Goal: Task Accomplishment & Management: Manage account settings

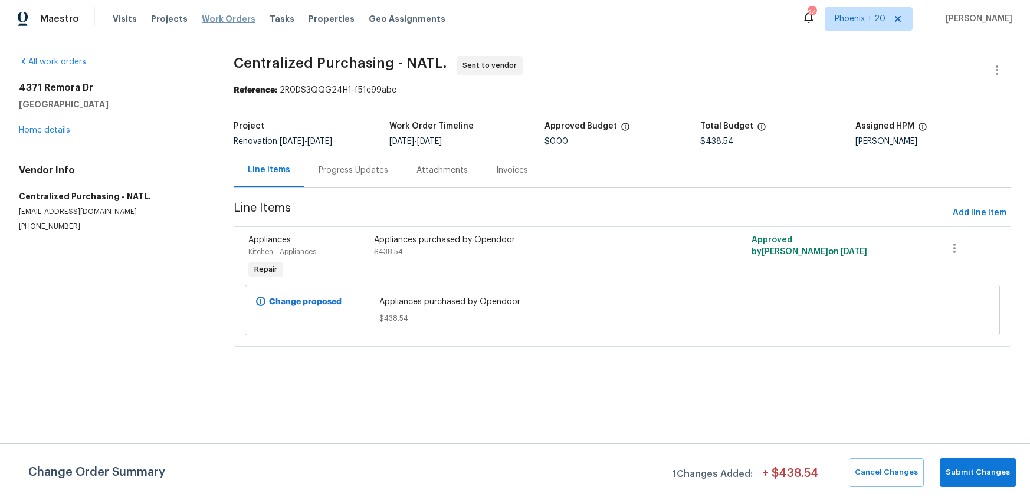
click at [228, 18] on span "Work Orders" at bounding box center [229, 19] width 54 height 12
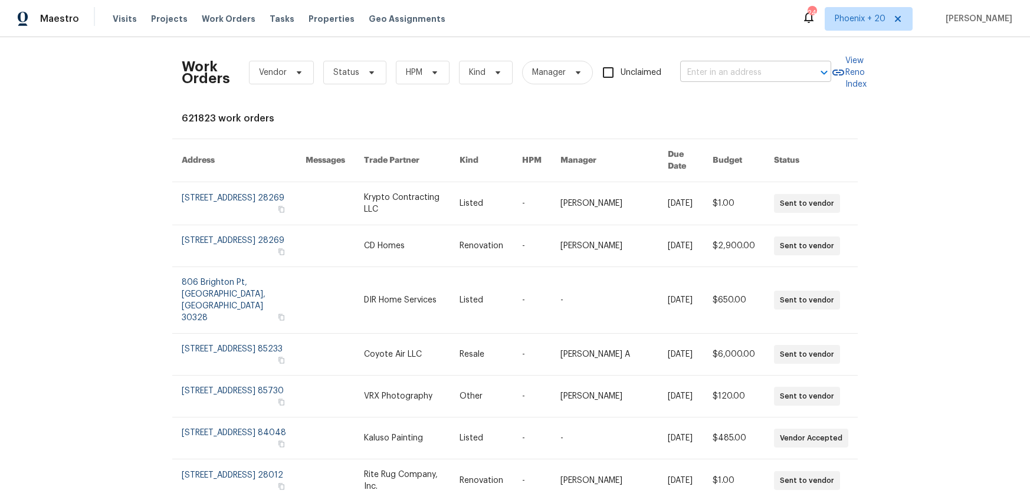
click at [785, 90] on div "Work Orders Vendor Status HPM Kind Manager Unclaimed ​" at bounding box center [506, 73] width 649 height 52
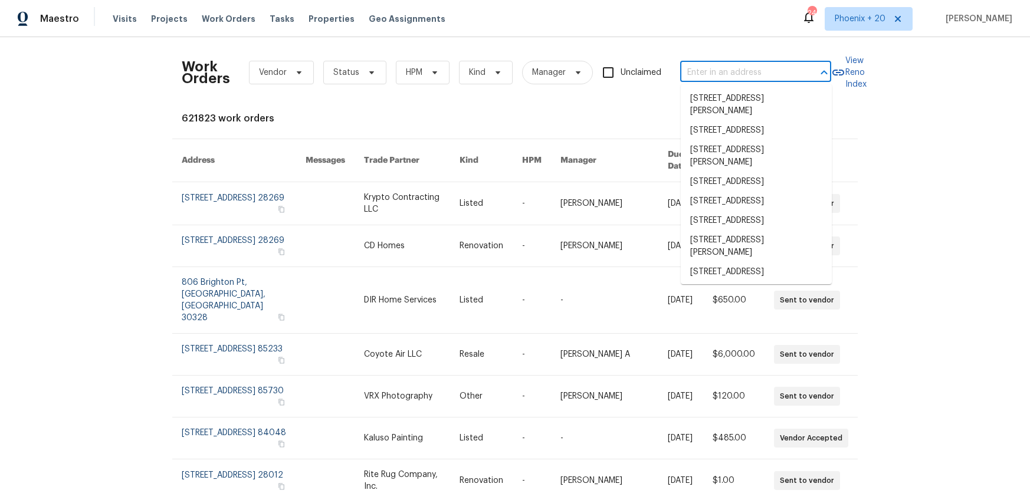
click at [774, 71] on input "text" at bounding box center [739, 73] width 118 height 18
paste input "2908 Moser Ln, Burlington, NC 27215"
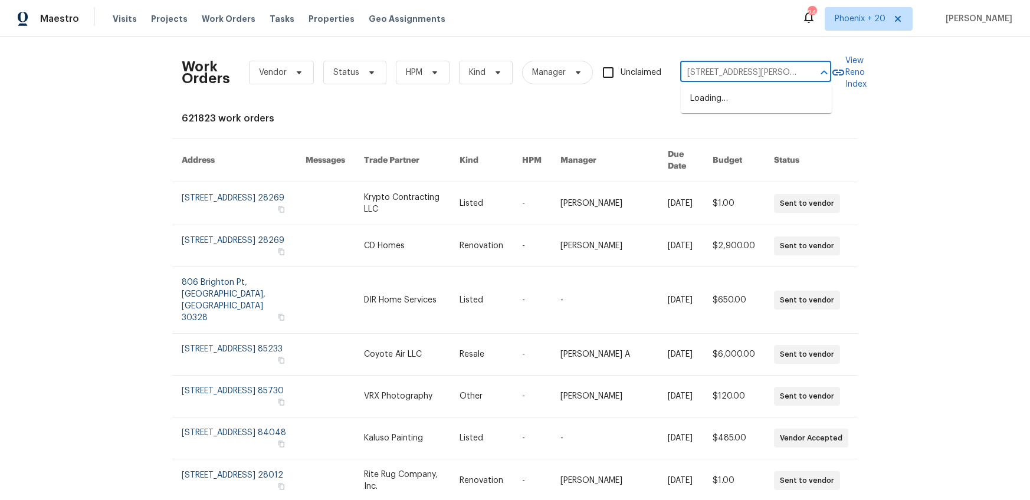
scroll to position [0, 32]
type input "2908 Moser Ln, Burlington, NC 27215"
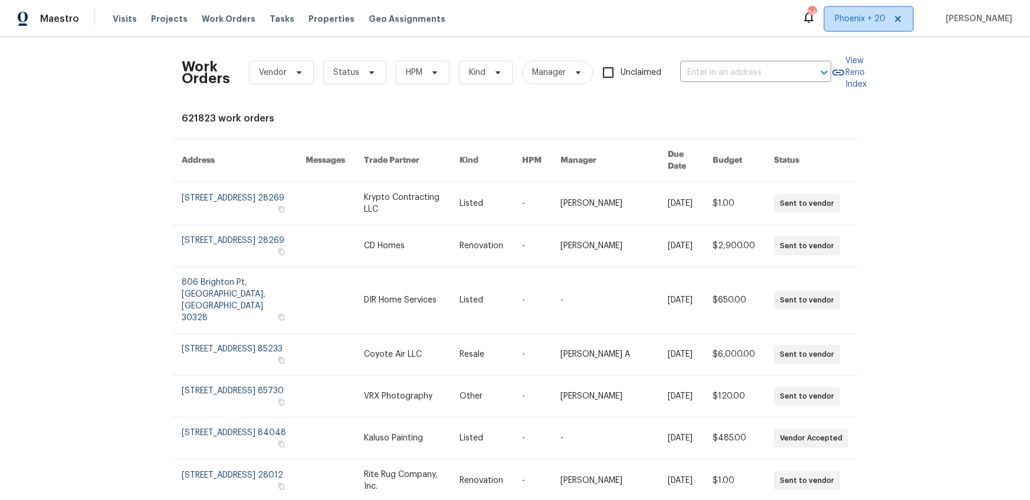
drag, startPoint x: 875, startPoint y: 15, endPoint x: 863, endPoint y: 31, distance: 19.3
click at [873, 18] on span "Phoenix + 20" at bounding box center [860, 19] width 51 height 12
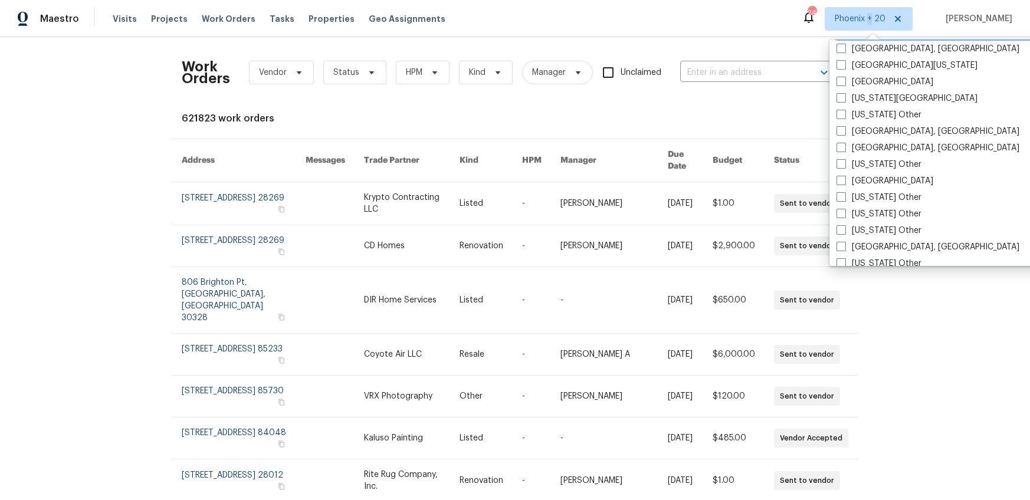
scroll to position [728, 0]
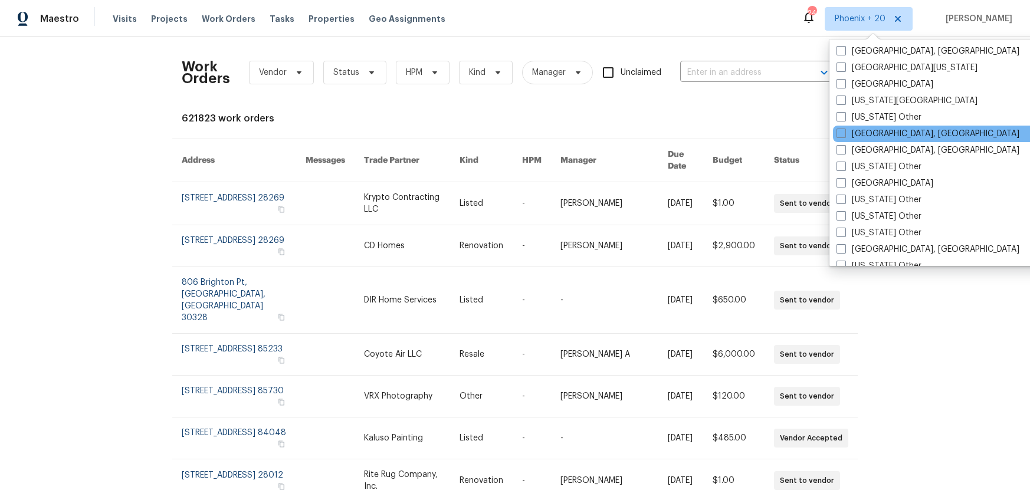
click at [869, 140] on div "Greensboro, NC" at bounding box center [952, 134] width 238 height 17
drag, startPoint x: 840, startPoint y: 129, endPoint x: 836, endPoint y: 125, distance: 6.3
click at [840, 129] on span at bounding box center [840, 133] width 9 height 9
click at [840, 129] on input "Greensboro, NC" at bounding box center [840, 132] width 8 height 8
checkbox input "true"
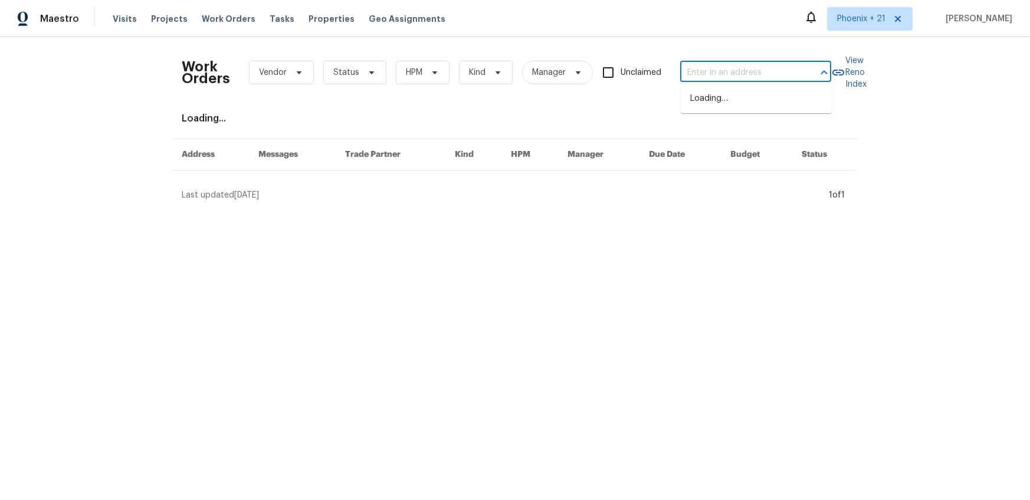
click at [714, 66] on input "text" at bounding box center [739, 73] width 118 height 18
paste input "2908 Moser Ln, Burlington, NC 27215"
type input "2908 Moser Ln, Burlington, NC 27215"
click at [728, 97] on li "2908 Moser Ln, Burlington, NC 27215" at bounding box center [756, 105] width 151 height 32
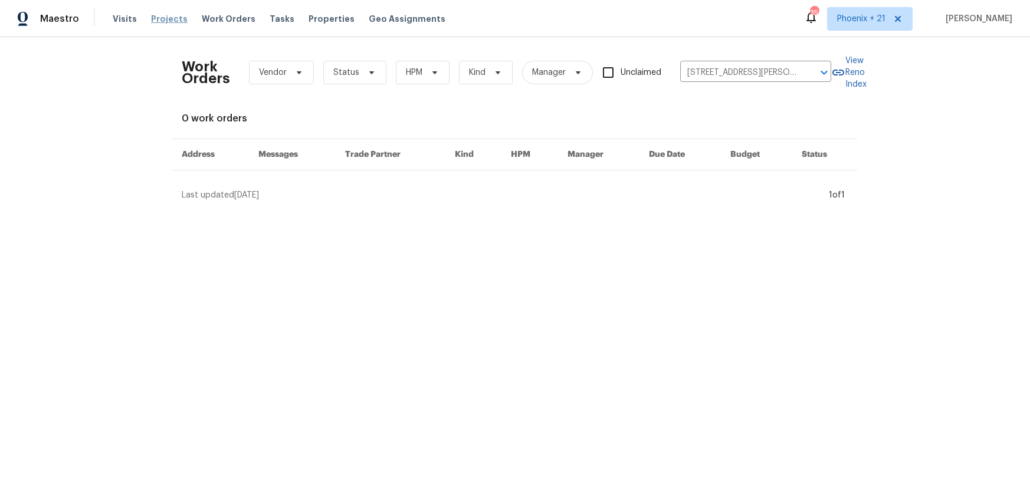
click at [164, 14] on span "Projects" at bounding box center [169, 19] width 37 height 12
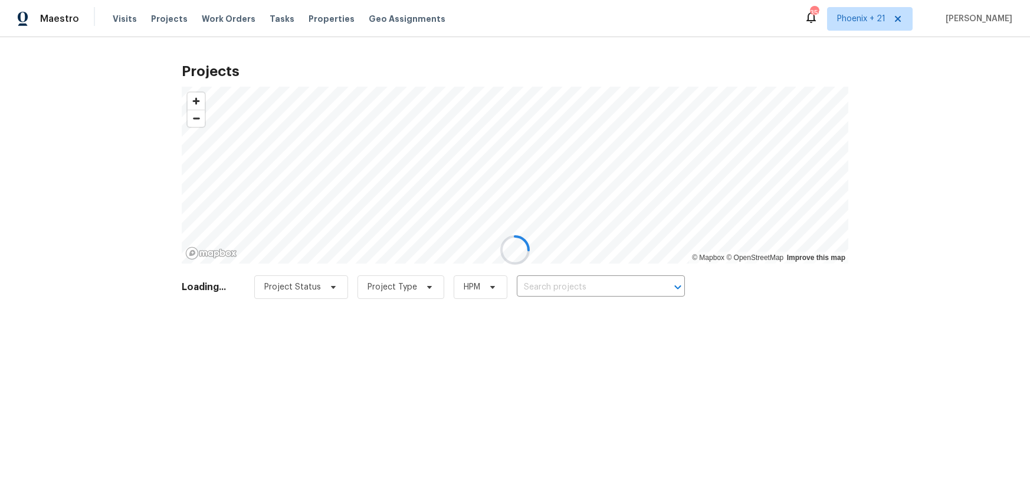
click at [571, 285] on div at bounding box center [515, 250] width 1030 height 500
click at [576, 287] on div at bounding box center [515, 250] width 1030 height 500
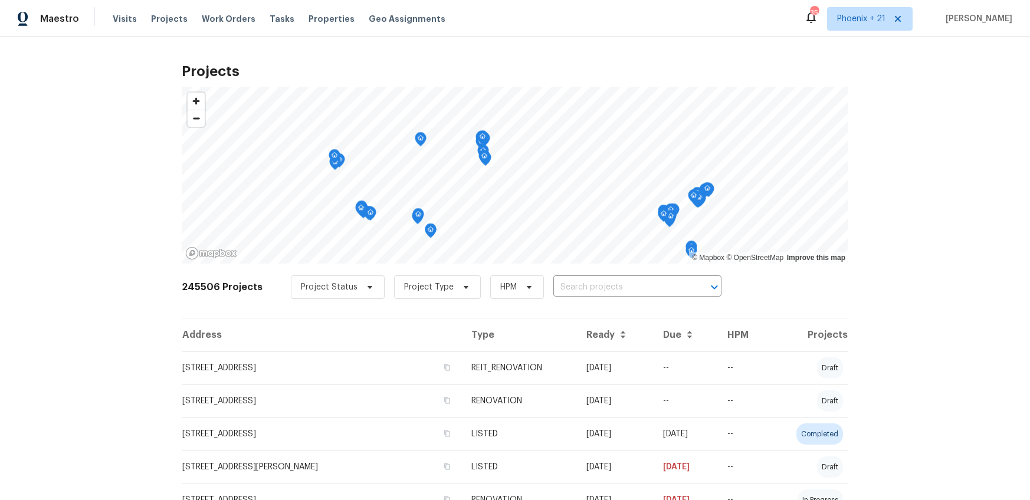
click at [576, 287] on input "text" at bounding box center [620, 287] width 135 height 18
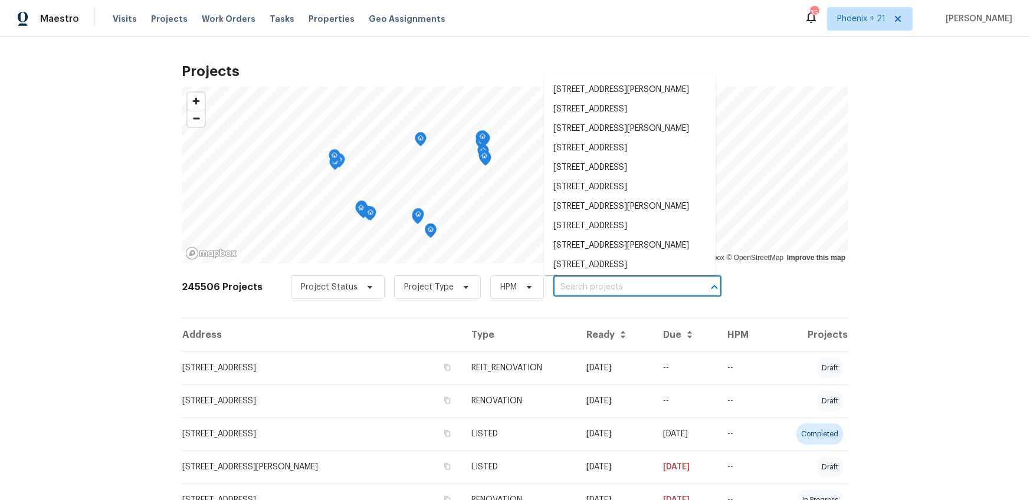
paste input "2908 Moser Ln, Burlington, NC 27215"
type input "2908 Moser Ln, Burlington, NC 27215"
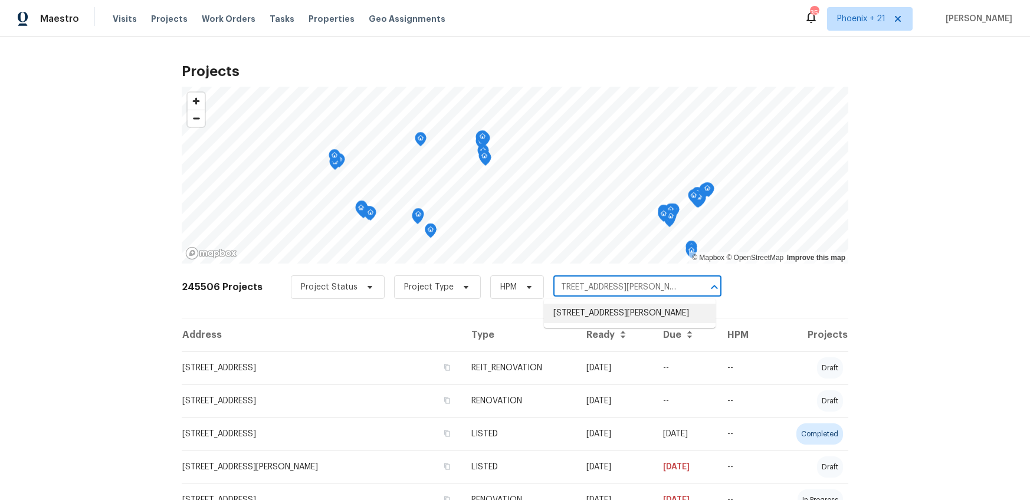
click at [664, 318] on li "2908 Moser Ln, Burlington, NC 27215" at bounding box center [630, 313] width 172 height 19
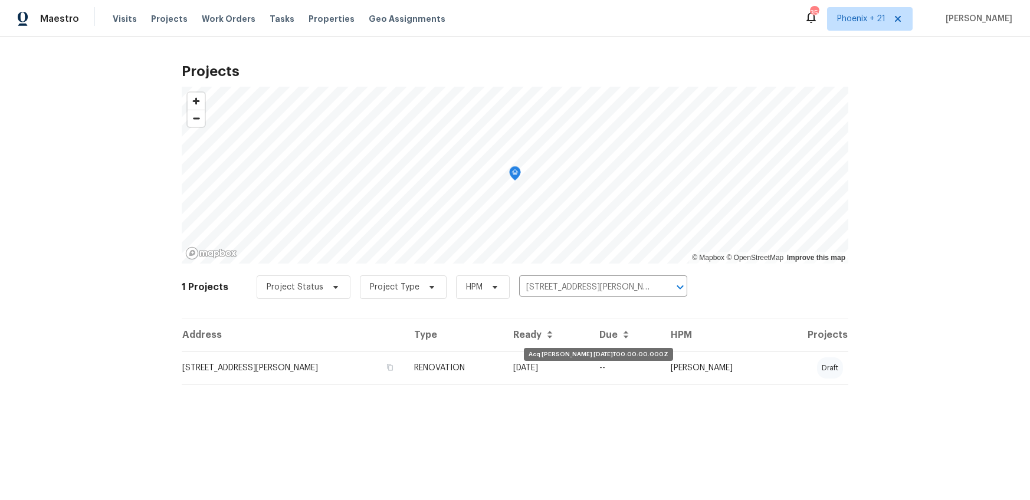
click at [504, 363] on td "RENOVATION" at bounding box center [454, 368] width 99 height 33
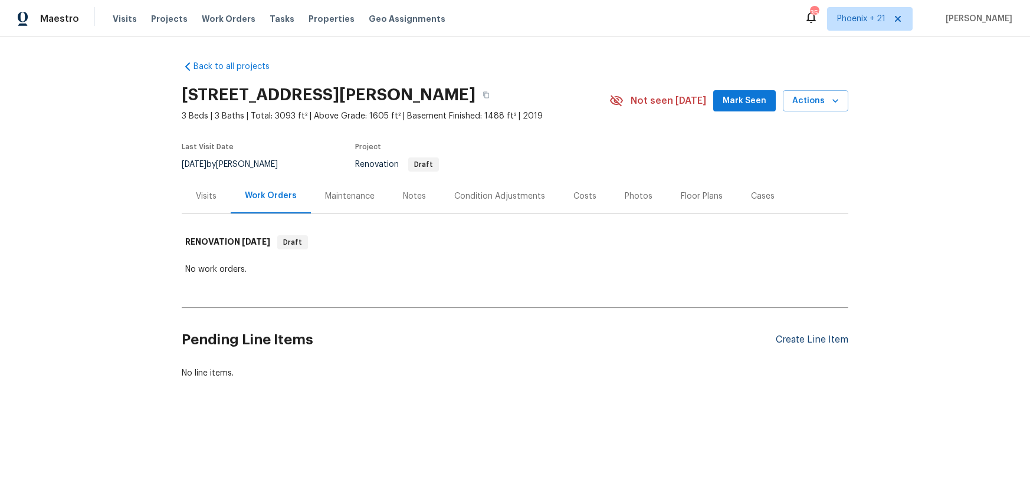
click at [797, 336] on div "Create Line Item" at bounding box center [812, 339] width 73 height 11
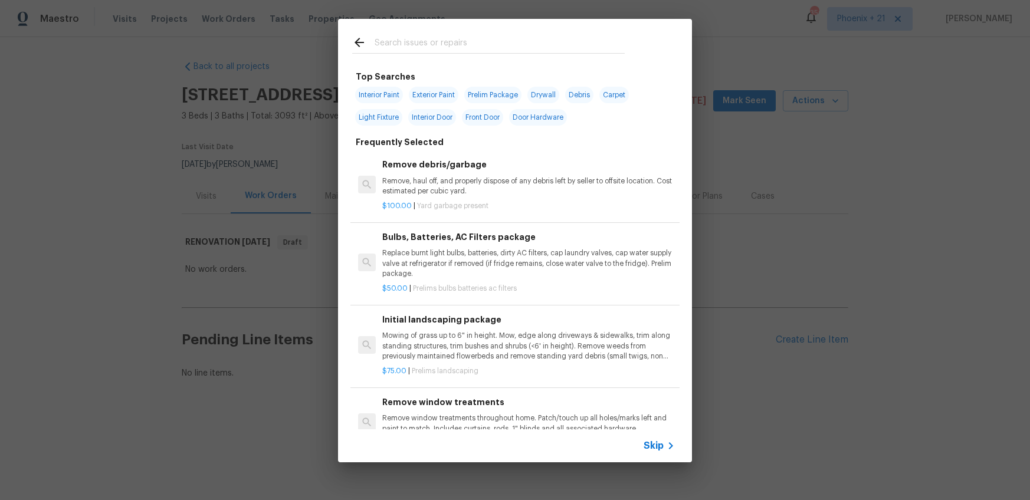
click at [469, 48] on input "text" at bounding box center [500, 44] width 250 height 18
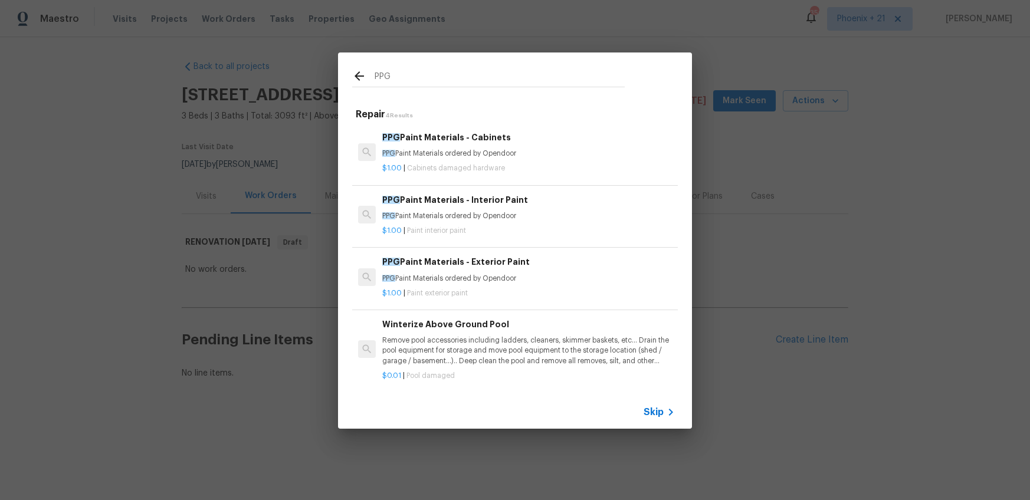
type input "PPG"
click at [549, 232] on p "$1.00 | Paint interior paint" at bounding box center [528, 231] width 293 height 10
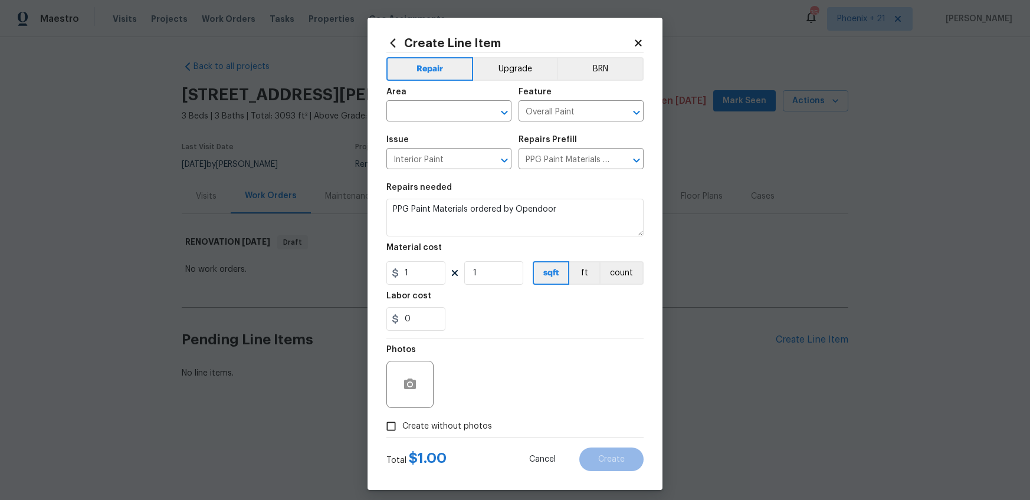
click at [432, 126] on span "Area ​" at bounding box center [448, 105] width 125 height 48
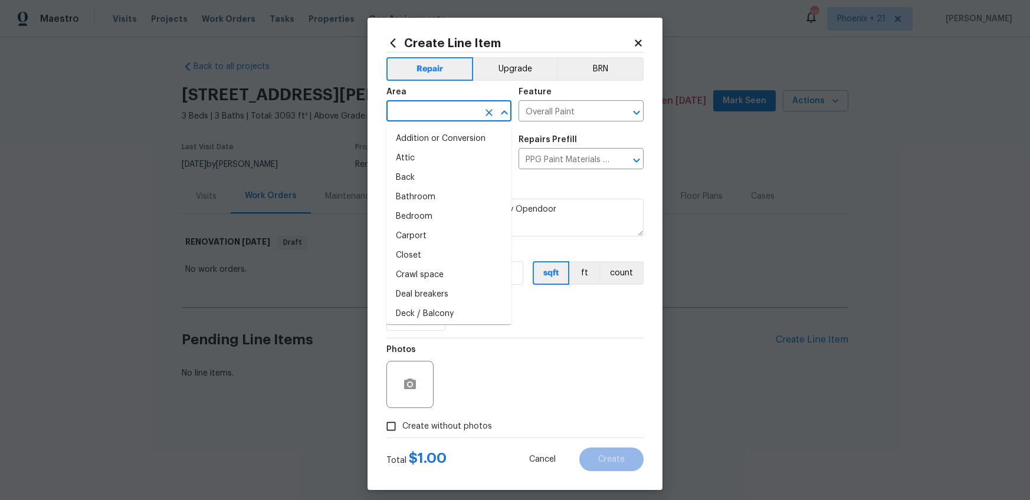
click at [429, 117] on input "text" at bounding box center [432, 112] width 92 height 18
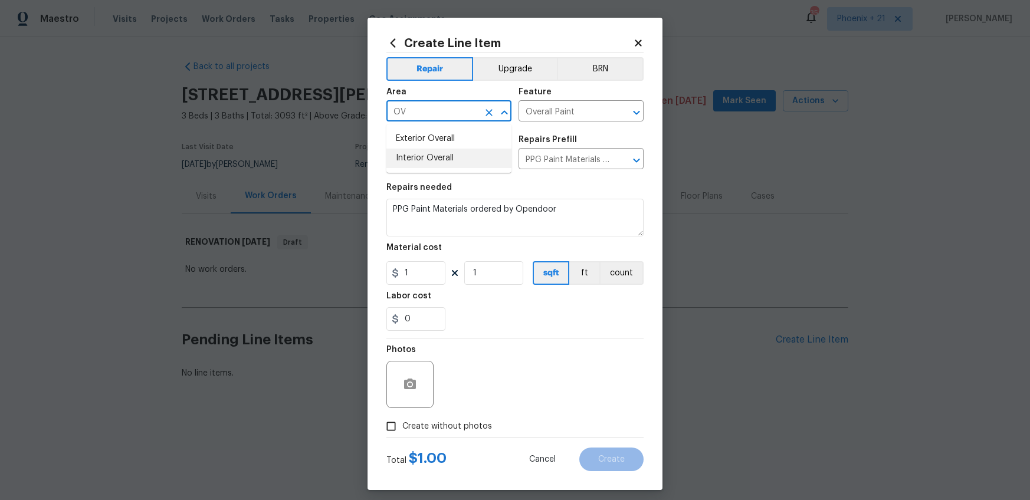
click at [440, 161] on li "Interior Overall" at bounding box center [448, 158] width 125 height 19
type input "Interior Overall"
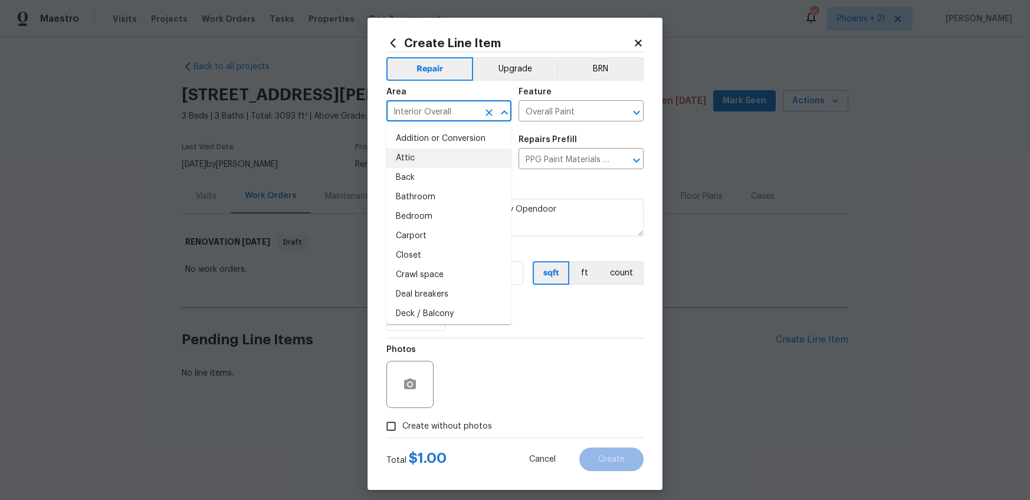
drag, startPoint x: 544, startPoint y: 354, endPoint x: 446, endPoint y: 275, distance: 126.3
click at [536, 347] on div "Photos" at bounding box center [514, 377] width 257 height 77
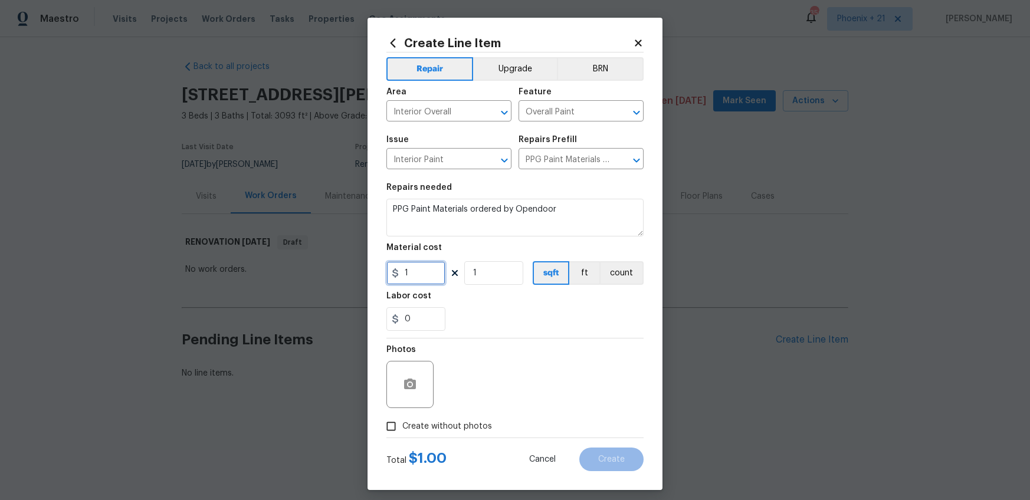
click at [442, 275] on input "1" at bounding box center [415, 273] width 59 height 24
type input "1221.03"
drag, startPoint x: 471, startPoint y: 430, endPoint x: 470, endPoint y: 416, distance: 14.2
click at [470, 429] on span "Create without photos" at bounding box center [447, 427] width 90 height 12
click at [402, 429] on input "Create without photos" at bounding box center [391, 426] width 22 height 22
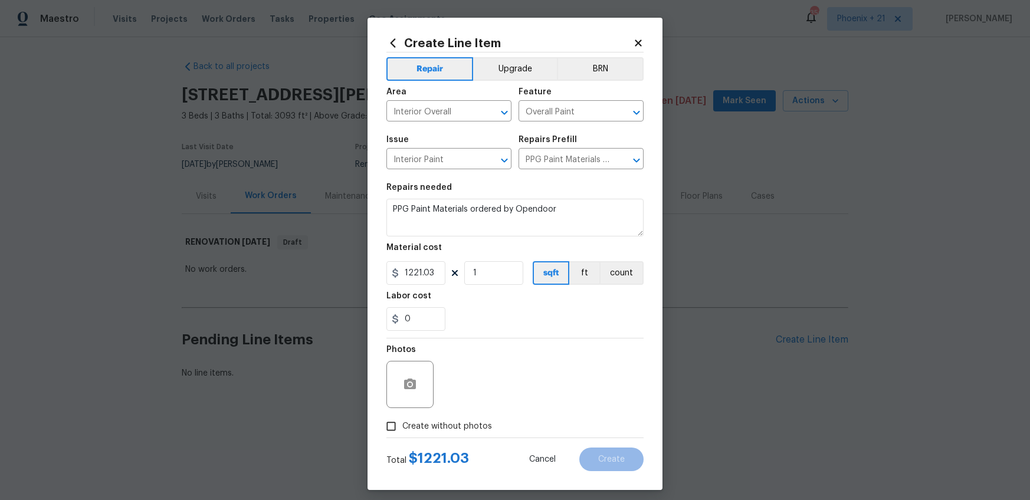
checkbox input "true"
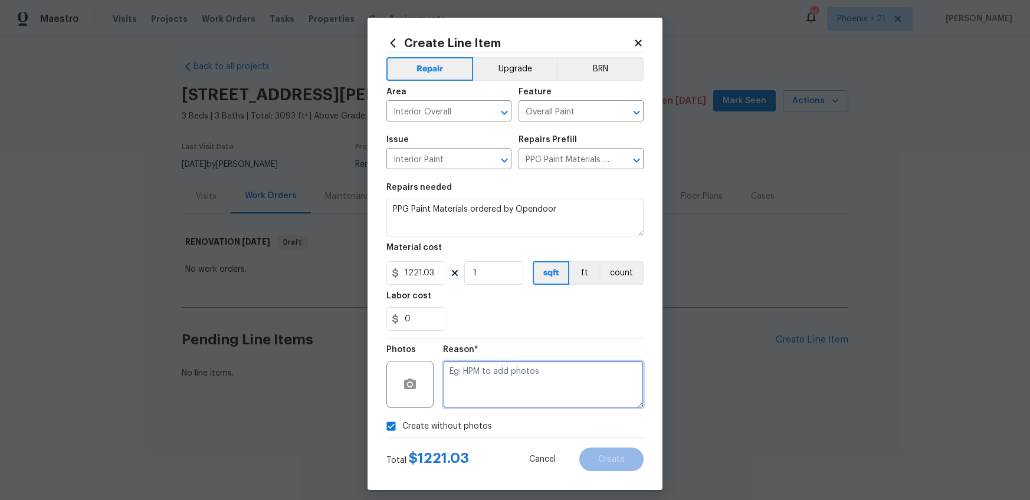
click at [476, 391] on textarea at bounding box center [543, 384] width 201 height 47
type textarea "NA"
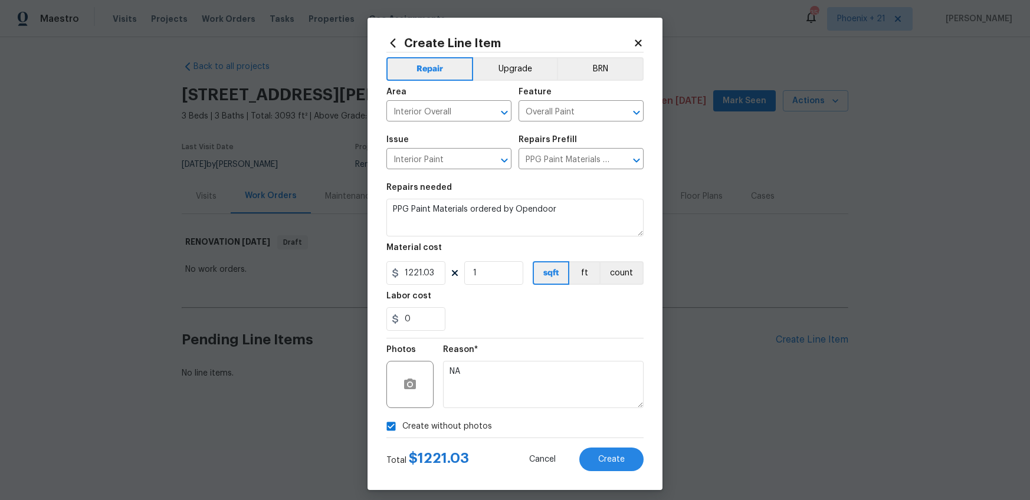
drag, startPoint x: 497, startPoint y: 347, endPoint x: 584, endPoint y: 436, distance: 124.7
click at [498, 347] on div "Reason*" at bounding box center [543, 353] width 201 height 15
click at [614, 474] on div "Create Line Item Repair Upgrade BRN Area Interior Overall ​ Feature Overall Pai…" at bounding box center [514, 254] width 295 height 472
click at [603, 464] on button "Create" at bounding box center [611, 460] width 64 height 24
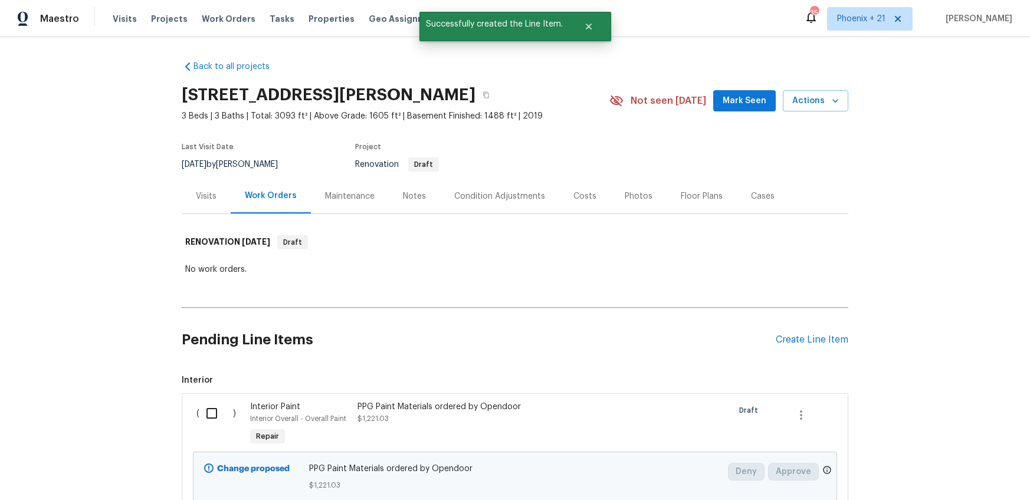
scroll to position [94, 0]
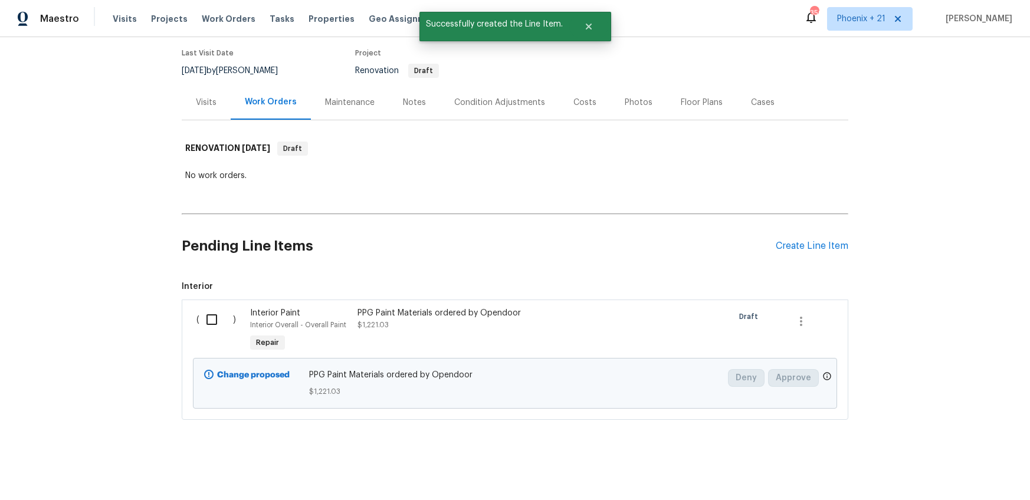
click at [215, 324] on input "checkbox" at bounding box center [216, 319] width 34 height 25
checkbox input "true"
click at [946, 459] on div "Cancel (1) Item Create Work Order" at bounding box center [515, 471] width 1030 height 60
click at [948, 461] on button "Create Work Order" at bounding box center [962, 471] width 97 height 22
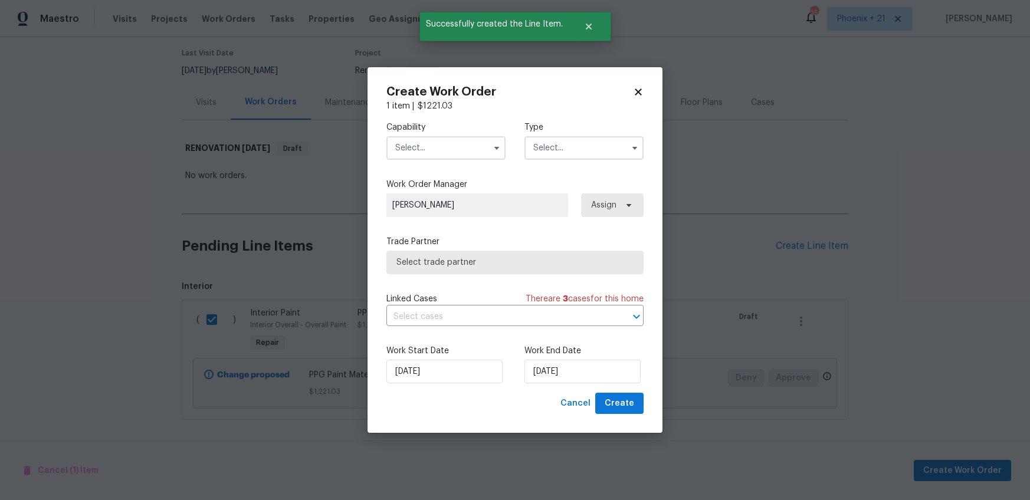
drag, startPoint x: 468, startPoint y: 147, endPoint x: 459, endPoint y: 153, distance: 11.0
click at [467, 147] on input "text" at bounding box center [445, 148] width 119 height 24
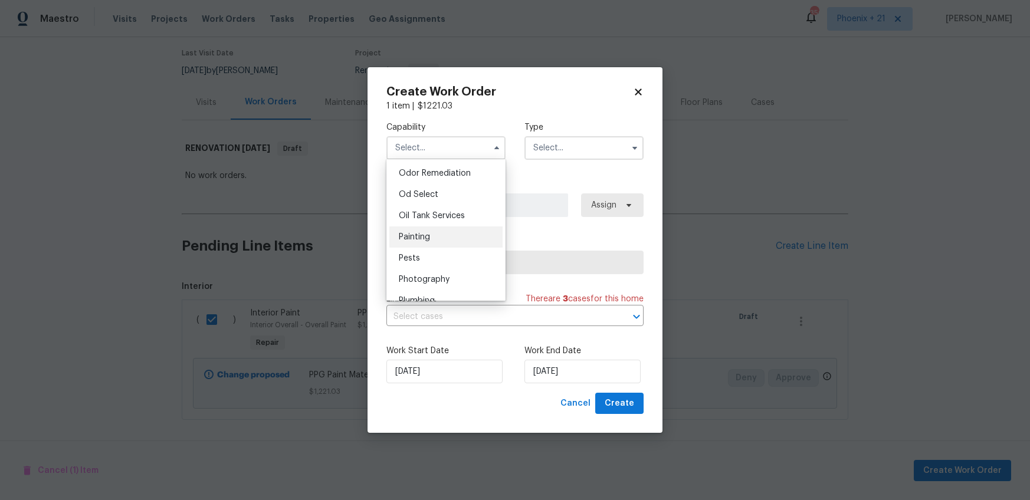
scroll to position [929, 0]
drag, startPoint x: 436, startPoint y: 233, endPoint x: 448, endPoint y: 227, distance: 13.2
click at [436, 232] on div "Painting" at bounding box center [445, 234] width 113 height 21
type input "Painting"
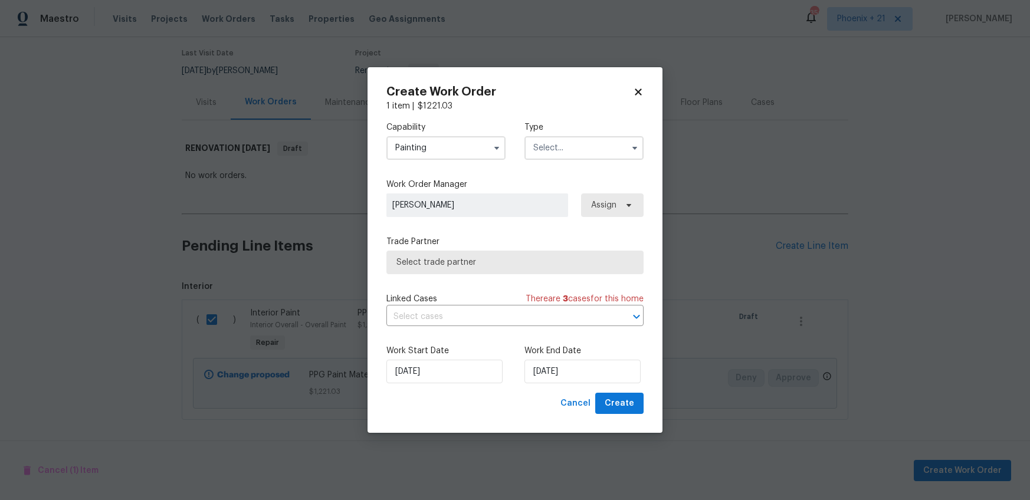
click at [586, 160] on div "Capability Painting Agent Appliance Bathtub Resurfacing BRN And Lrr Broker Cabi…" at bounding box center [514, 140] width 257 height 57
click at [572, 155] on input "text" at bounding box center [583, 148] width 119 height 24
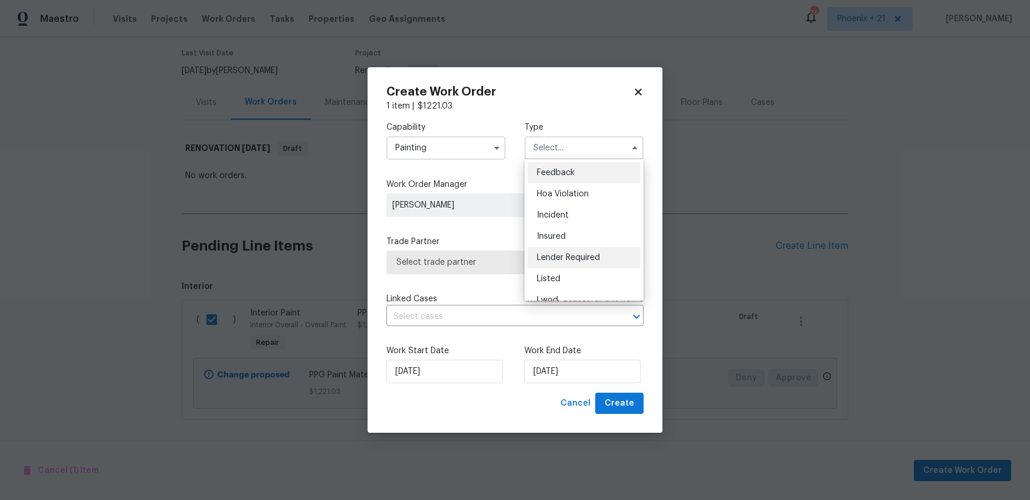
scroll to position [140, 0]
click at [561, 234] on div "Resale" at bounding box center [583, 244] width 113 height 21
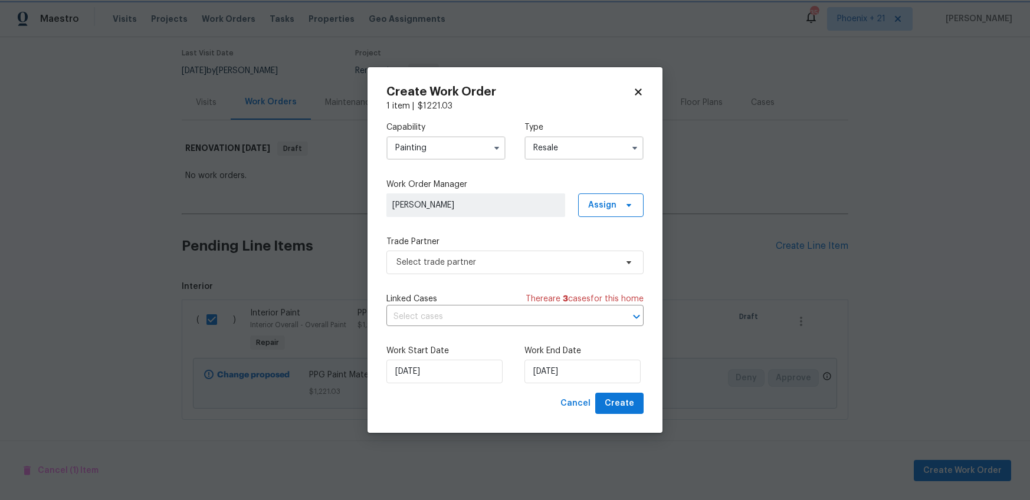
scroll to position [0, 0]
click at [547, 142] on input "Resale" at bounding box center [583, 148] width 119 height 24
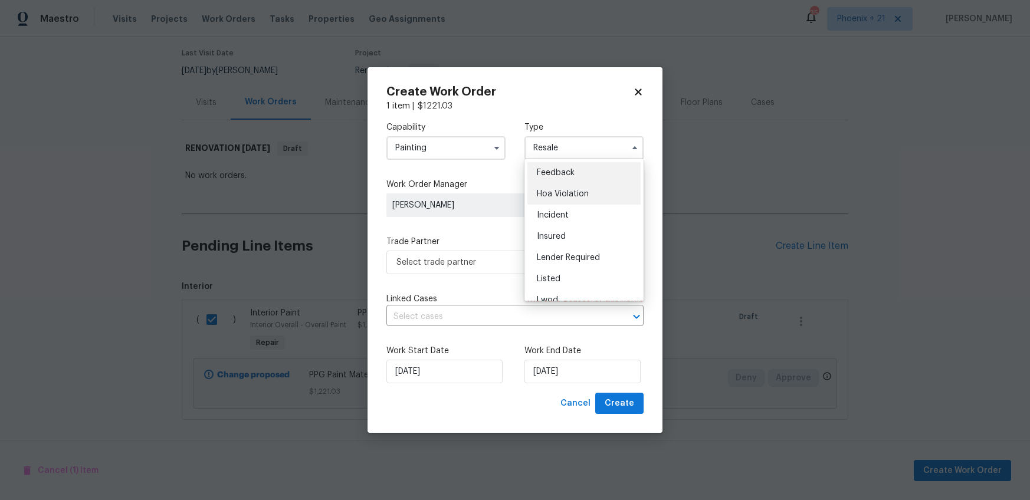
scroll to position [140, 0]
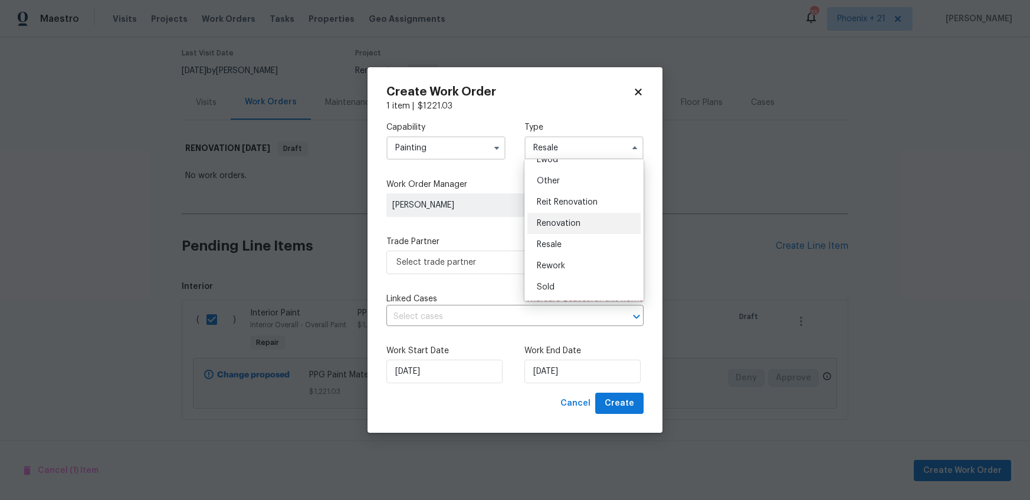
click at [559, 218] on div "Renovation" at bounding box center [583, 223] width 113 height 21
type input "Renovation"
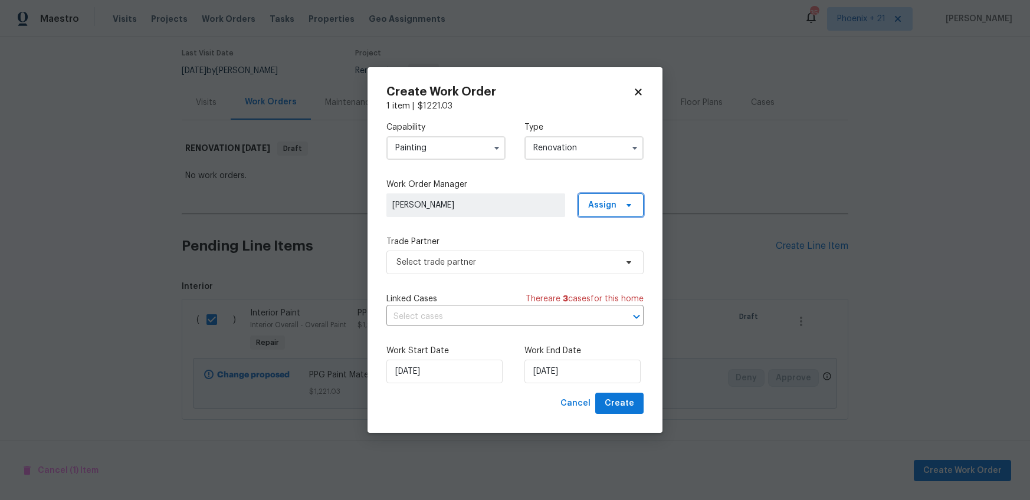
click at [602, 199] on span "Assign" at bounding box center [602, 205] width 28 height 12
click at [609, 254] on div "Assign to me" at bounding box center [612, 255] width 51 height 12
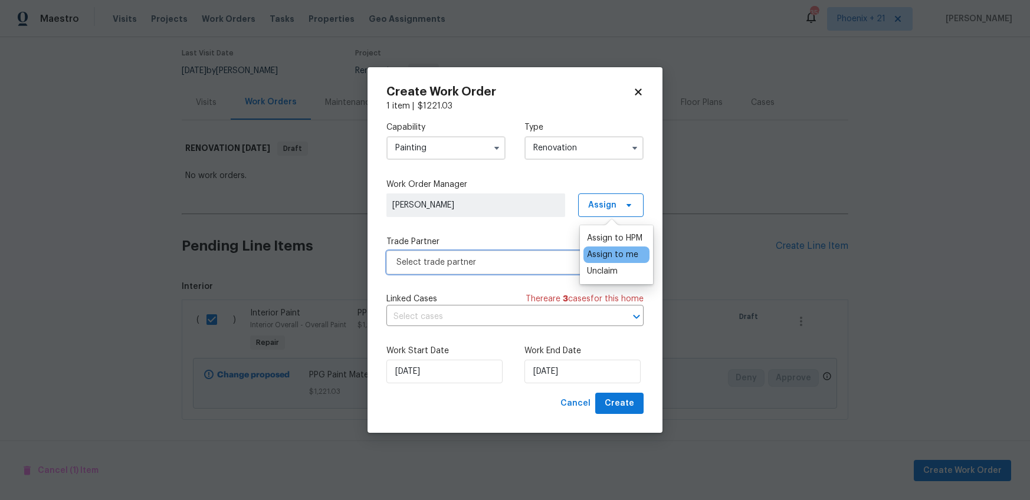
click at [497, 264] on span "Select trade partner" at bounding box center [506, 263] width 220 height 12
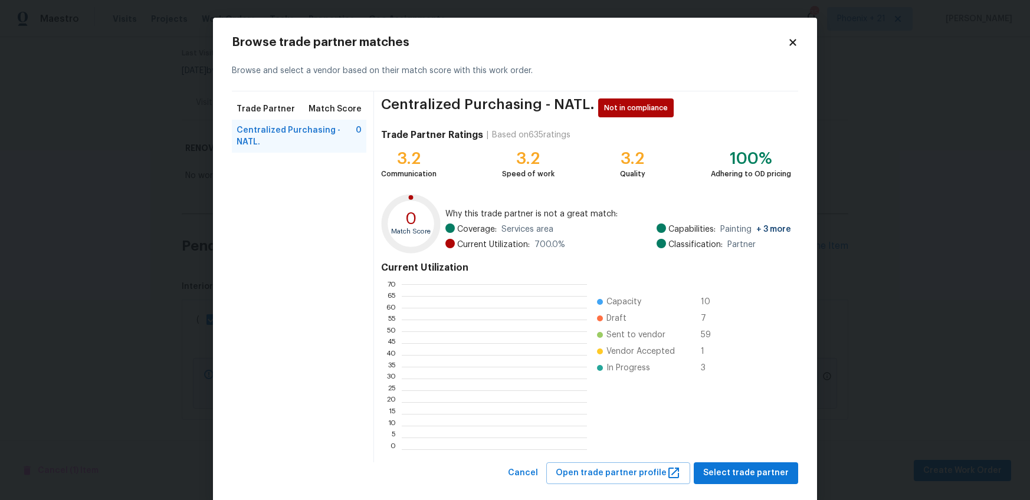
scroll to position [165, 185]
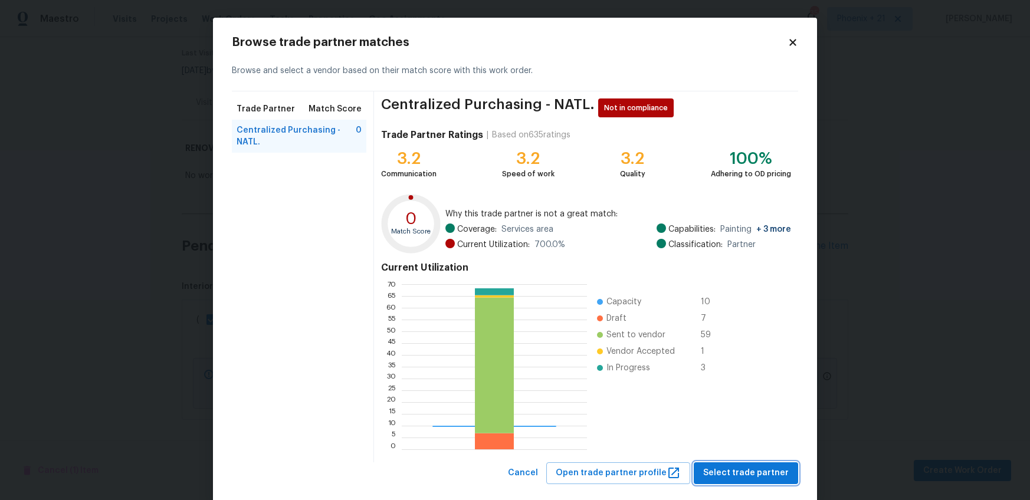
click at [744, 475] on span "Select trade partner" at bounding box center [746, 473] width 86 height 15
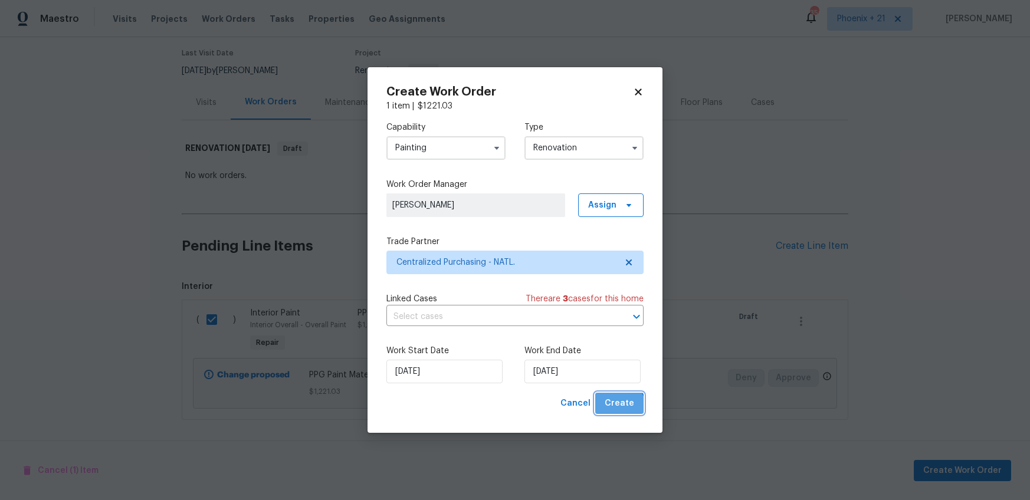
click at [613, 412] on button "Create" at bounding box center [619, 404] width 48 height 22
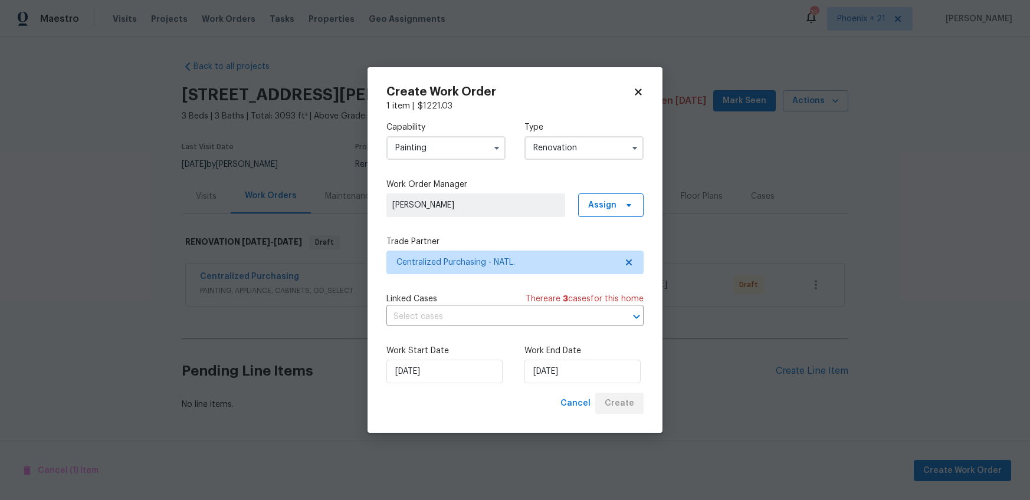
scroll to position [0, 0]
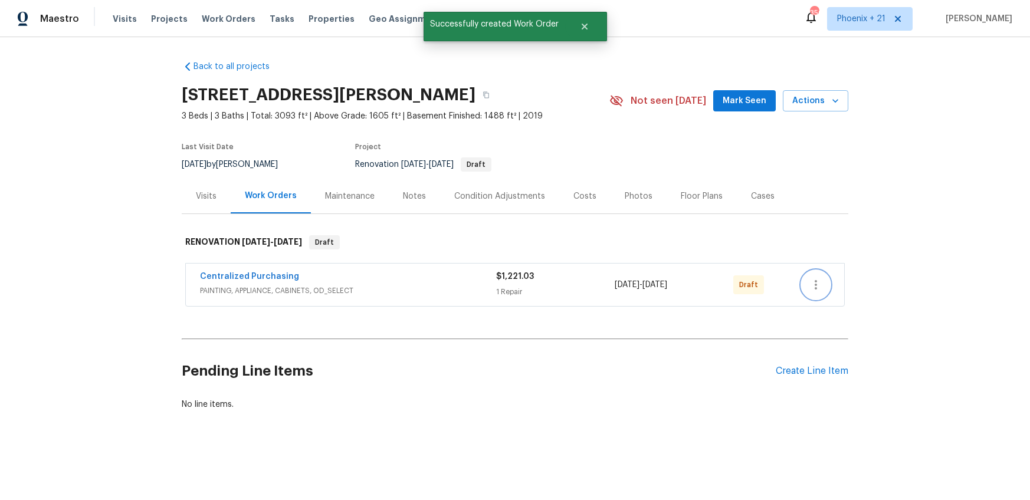
click at [803, 289] on button "button" at bounding box center [816, 285] width 28 height 28
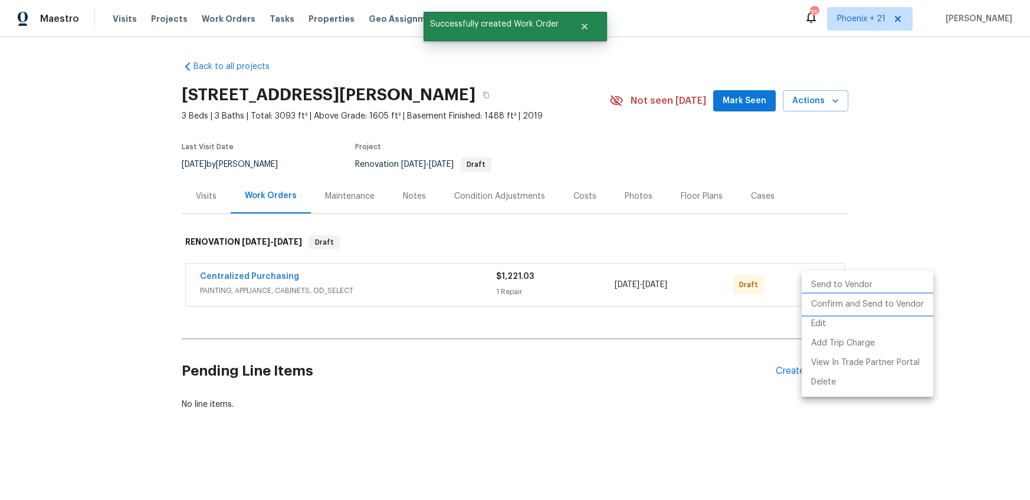
click at [807, 301] on li "Confirm and Send to Vendor" at bounding box center [868, 304] width 132 height 19
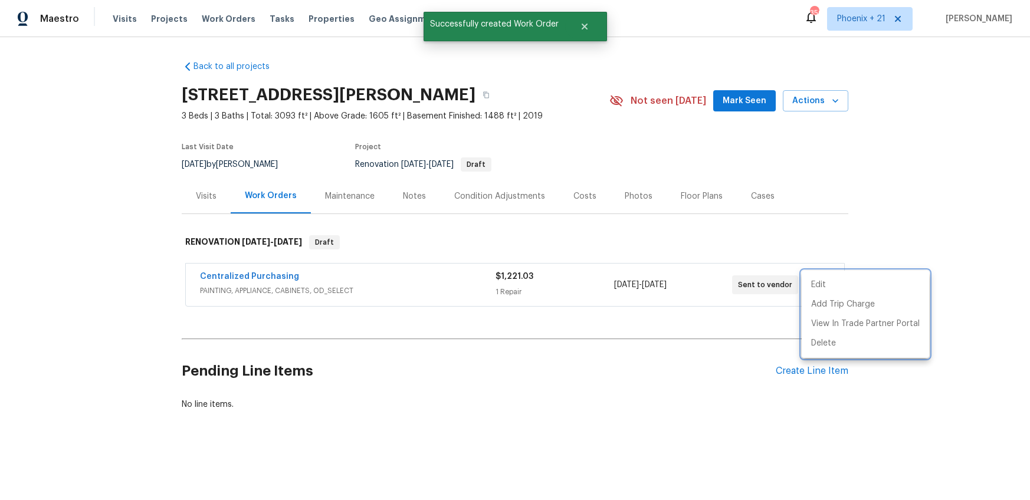
click at [337, 276] on div at bounding box center [515, 250] width 1030 height 500
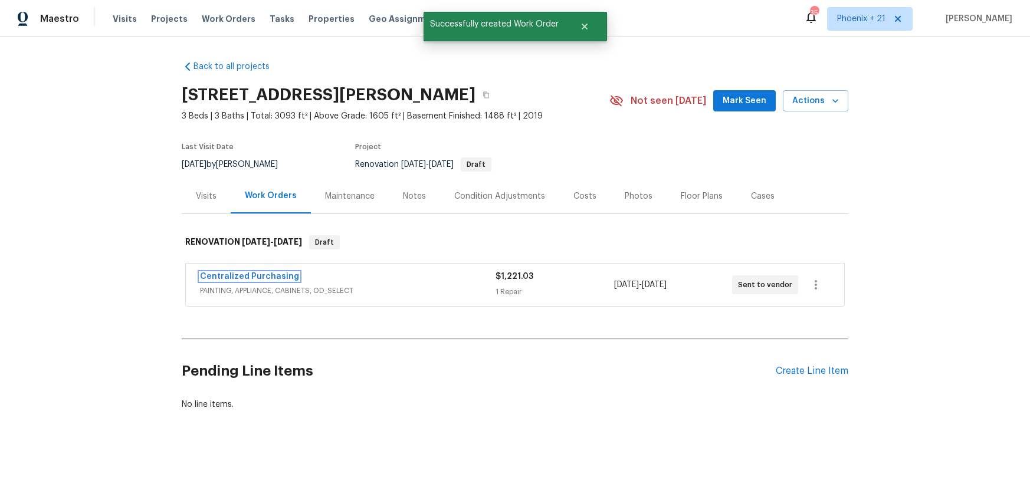
click at [268, 276] on link "Centralized Purchasing" at bounding box center [249, 276] width 99 height 8
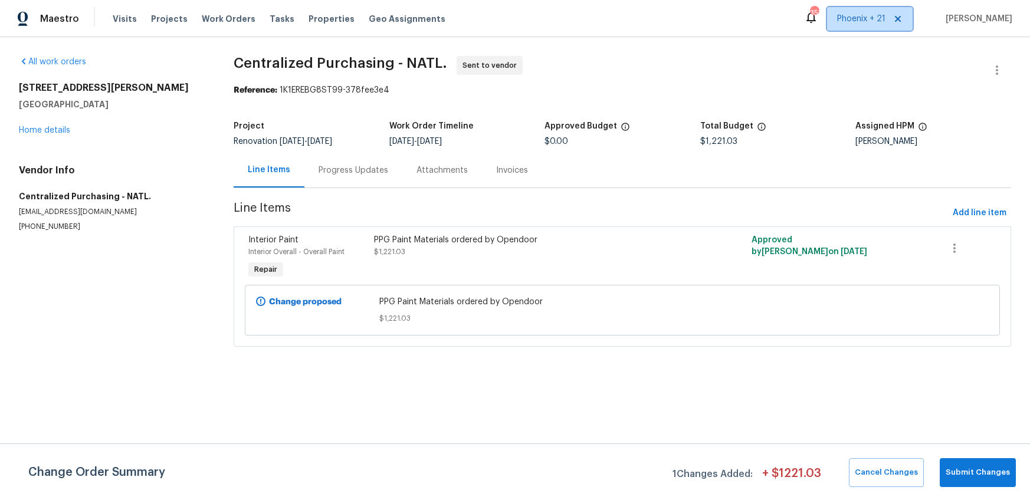
click at [875, 19] on span "Phoenix + 21" at bounding box center [861, 19] width 48 height 12
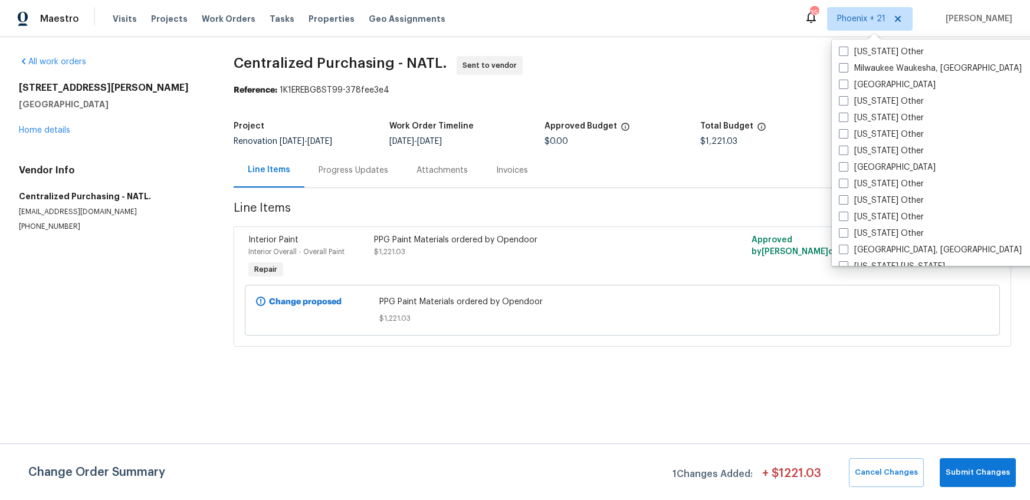
scroll to position [1196, 0]
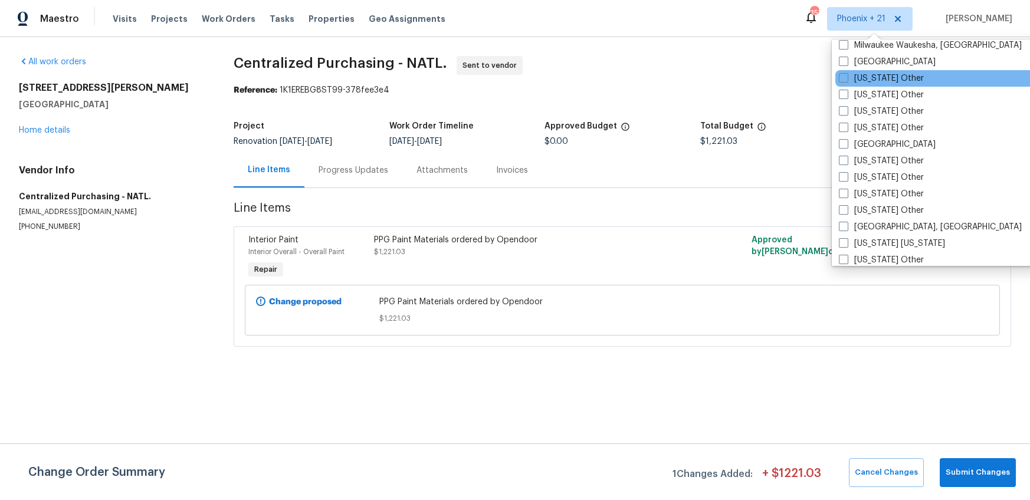
click at [866, 70] on div "Minnesota Other" at bounding box center [954, 78] width 238 height 17
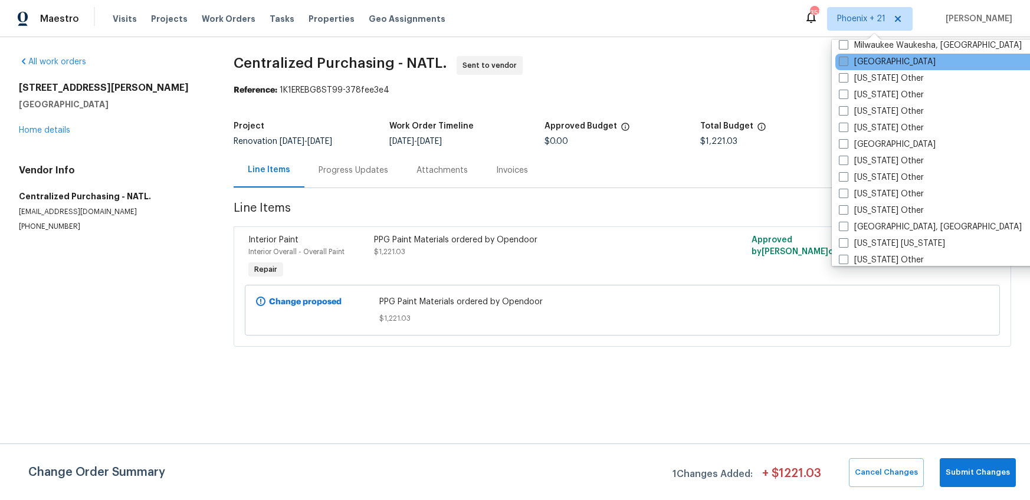
click at [863, 66] on label "Minneapolis" at bounding box center [887, 62] width 97 height 12
click at [846, 64] on input "Minneapolis" at bounding box center [843, 60] width 8 height 8
checkbox input "true"
click at [219, 14] on span "Work Orders" at bounding box center [229, 19] width 54 height 12
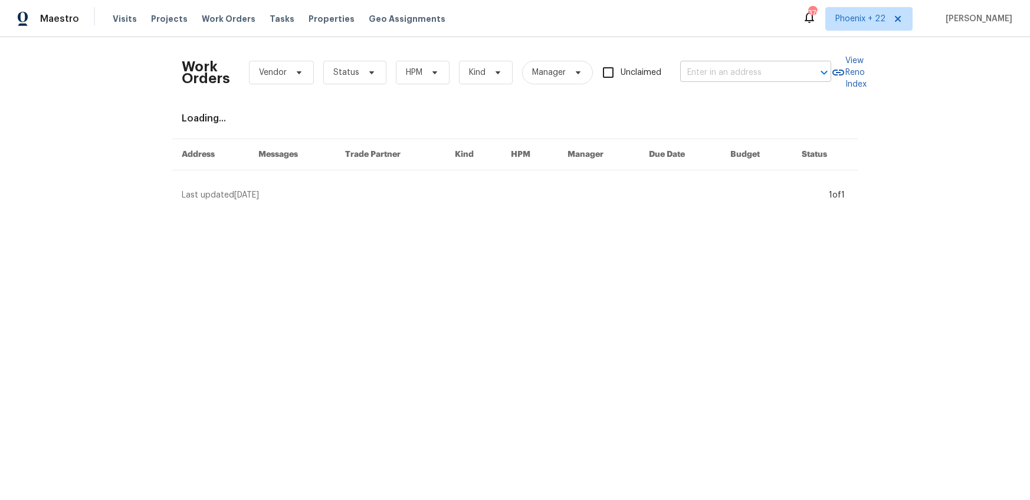
click at [720, 67] on input "text" at bounding box center [739, 73] width 118 height 18
paste input "730 Pleasant Ave, St. Paul Park, MN 55071"
type input "730 Pleasant Ave, St. Paul Park, MN 55071"
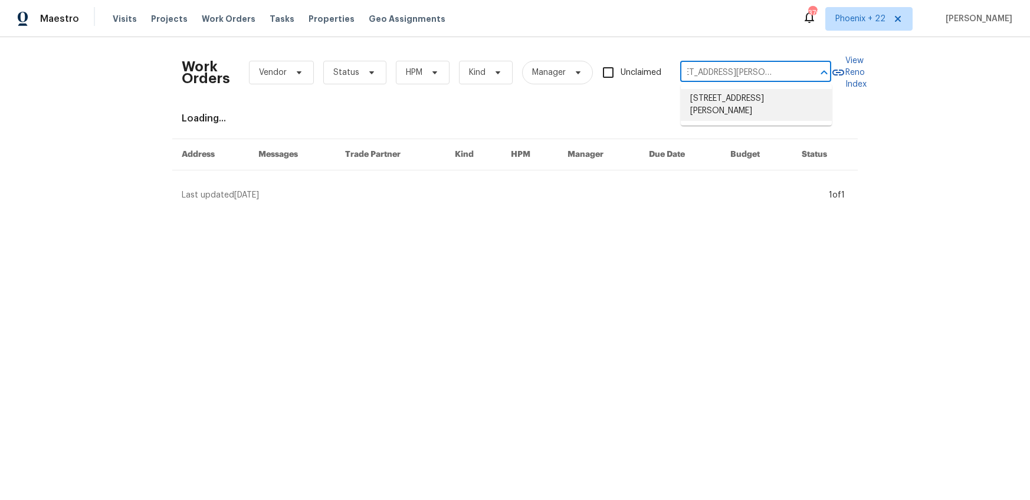
click at [730, 96] on li "730 Pleasant Ave, St. Paul Park, MN 55071" at bounding box center [756, 105] width 151 height 32
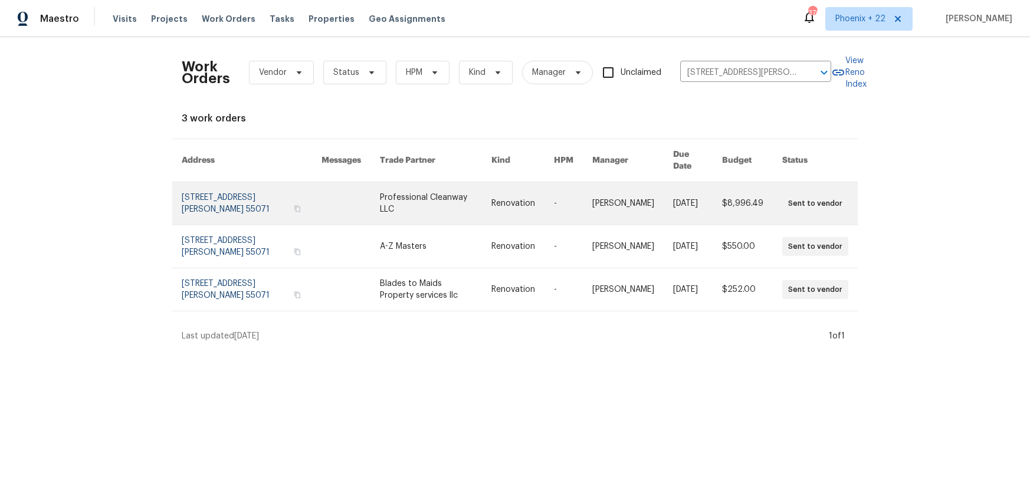
click at [328, 208] on link at bounding box center [350, 203] width 58 height 42
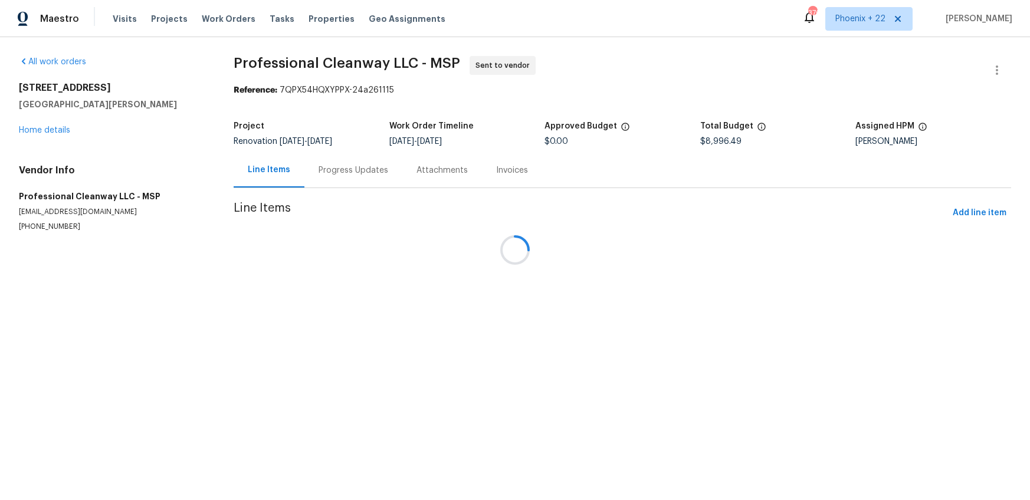
click at [49, 132] on div at bounding box center [515, 250] width 1030 height 500
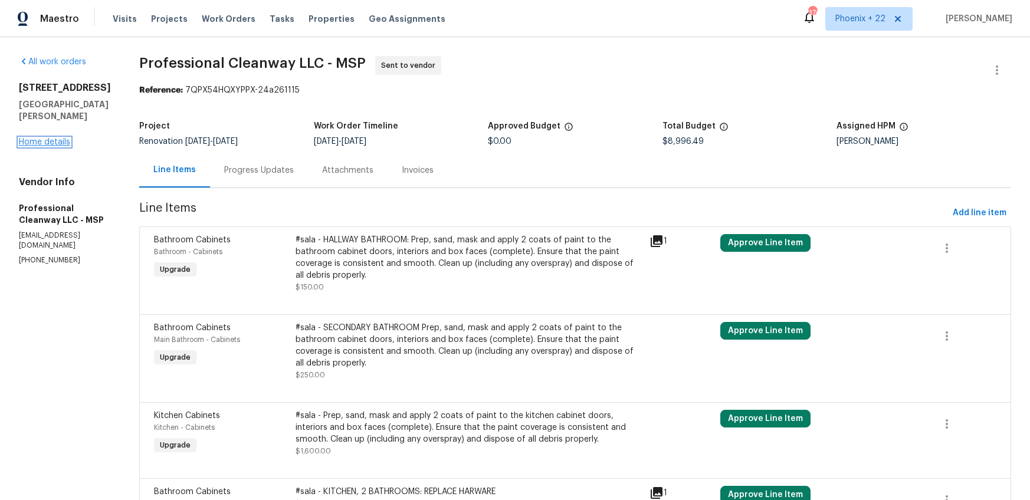
click at [56, 139] on link "Home details" at bounding box center [44, 142] width 51 height 8
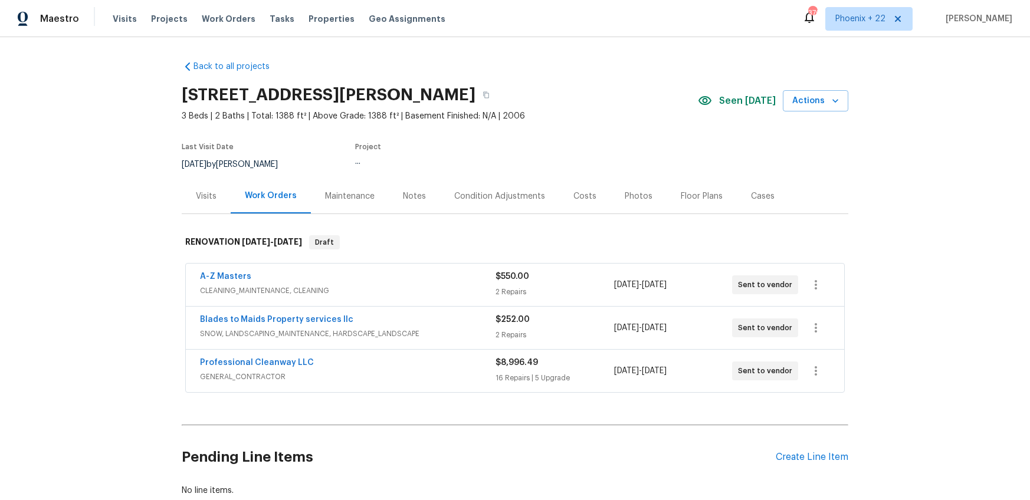
scroll to position [77, 0]
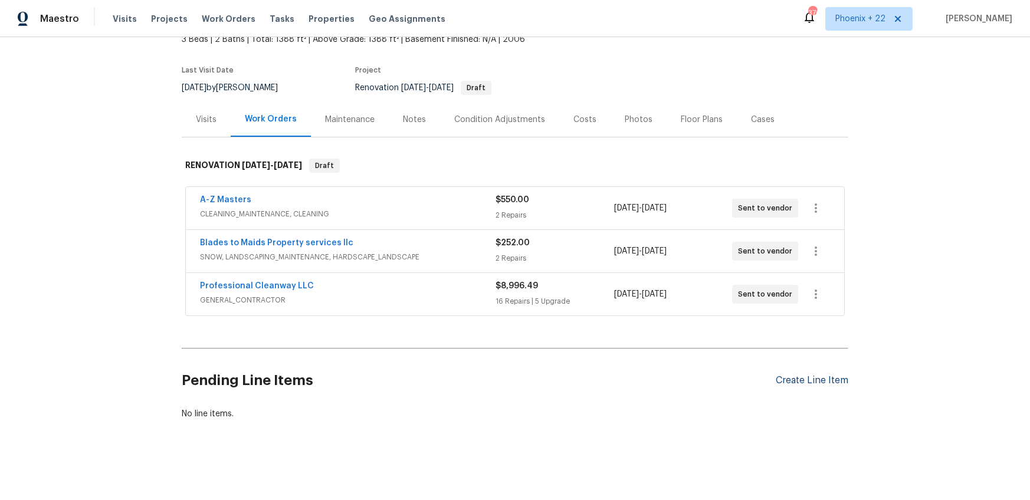
click at [781, 382] on div "Create Line Item" at bounding box center [812, 380] width 73 height 11
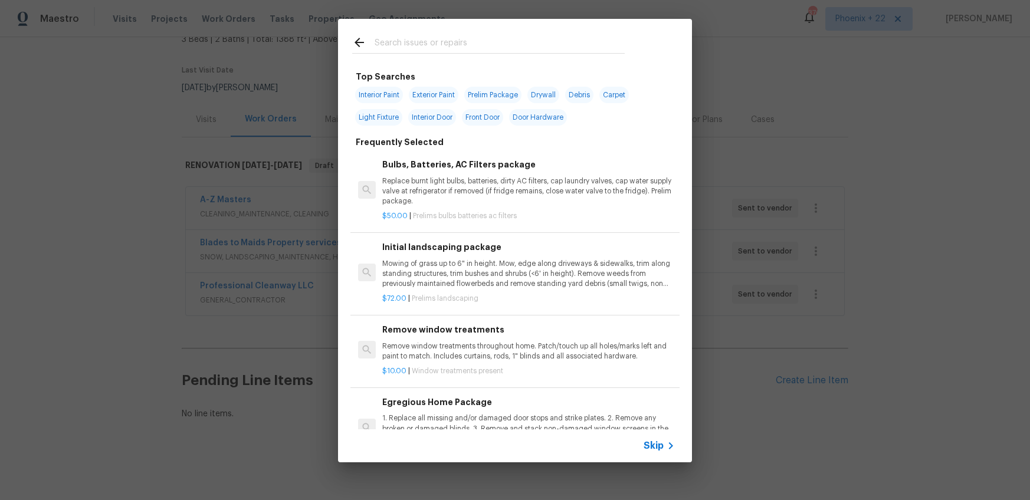
click at [454, 32] on div at bounding box center [488, 42] width 301 height 47
click at [454, 40] on input "text" at bounding box center [500, 44] width 250 height 18
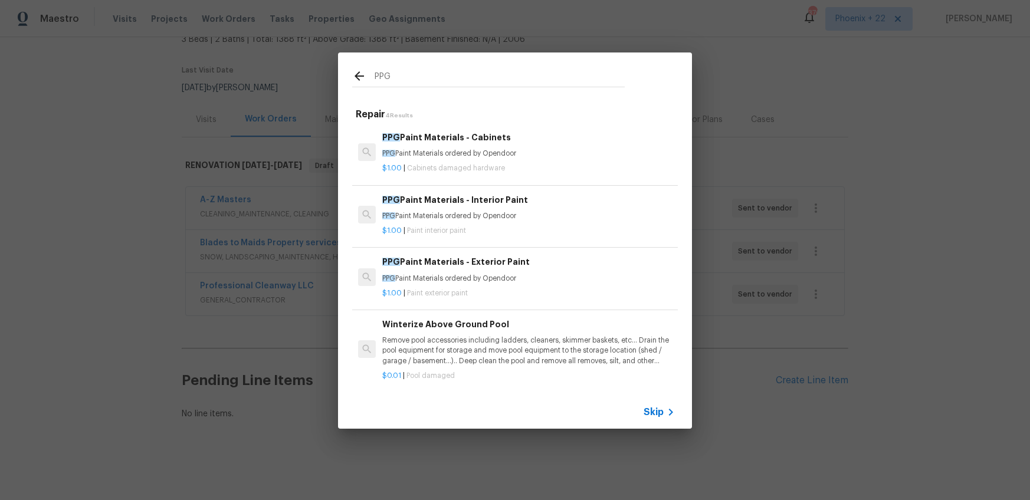
type input "PPG"
click at [553, 220] on p "PPG Paint Materials ordered by Opendoor" at bounding box center [528, 216] width 293 height 10
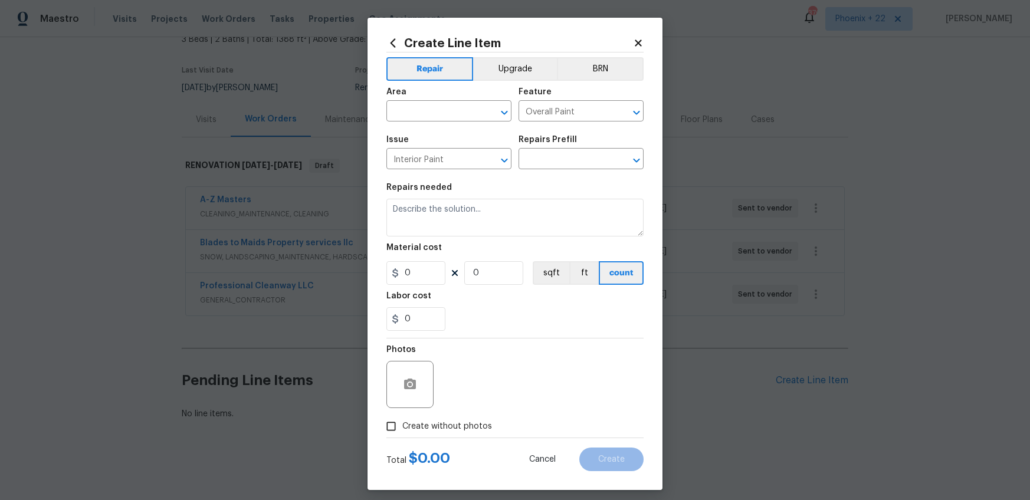
type input "PPG Paint Materials - Interior Paint $1.00"
type textarea "PPG Paint Materials ordered by Opendoor"
type input "1"
click at [431, 116] on input "text" at bounding box center [432, 112] width 92 height 18
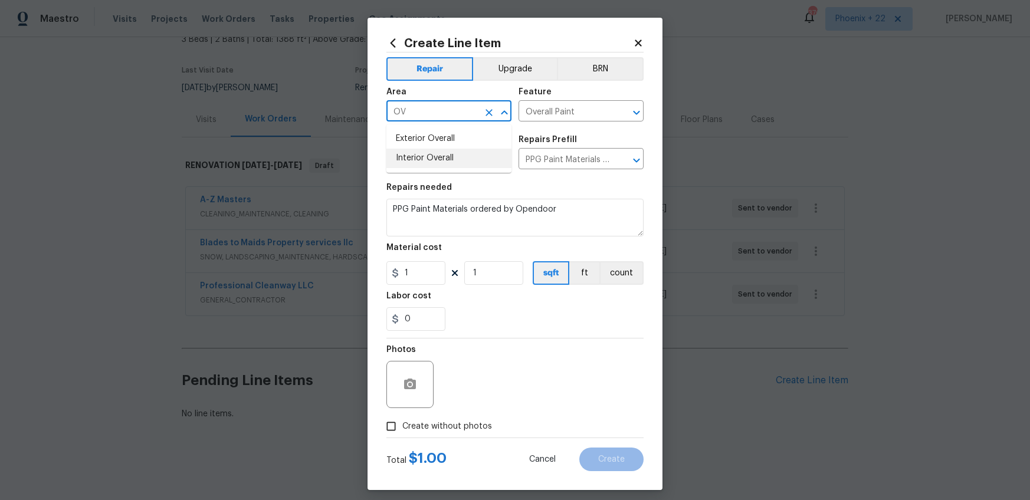
drag, startPoint x: 431, startPoint y: 153, endPoint x: 401, endPoint y: 269, distance: 119.5
click at [431, 154] on li "Interior Overall" at bounding box center [448, 158] width 125 height 19
type input "Interior Overall"
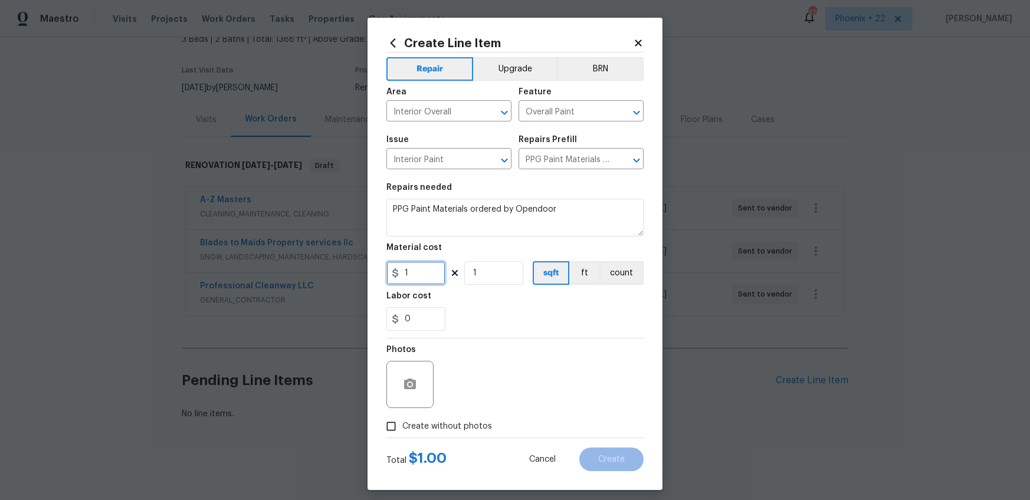
drag, startPoint x: 426, startPoint y: 274, endPoint x: 395, endPoint y: 270, distance: 31.5
click at [395, 270] on div "1" at bounding box center [415, 273] width 59 height 24
type input "212.88"
click at [445, 428] on span "Create without photos" at bounding box center [447, 427] width 90 height 12
click at [502, 377] on div "Photos" at bounding box center [514, 377] width 257 height 77
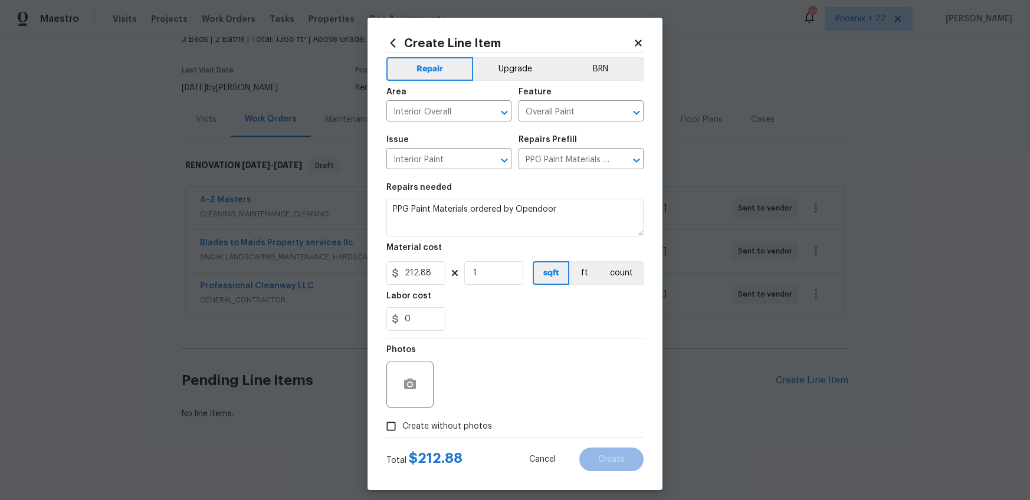
drag, startPoint x: 471, startPoint y: 433, endPoint x: 469, endPoint y: 426, distance: 6.7
click at [470, 429] on span "Create without photos" at bounding box center [447, 427] width 90 height 12
click at [402, 429] on input "Create without photos" at bounding box center [391, 426] width 22 height 22
checkbox input "true"
drag, startPoint x: 471, startPoint y: 423, endPoint x: 472, endPoint y: 393, distance: 30.1
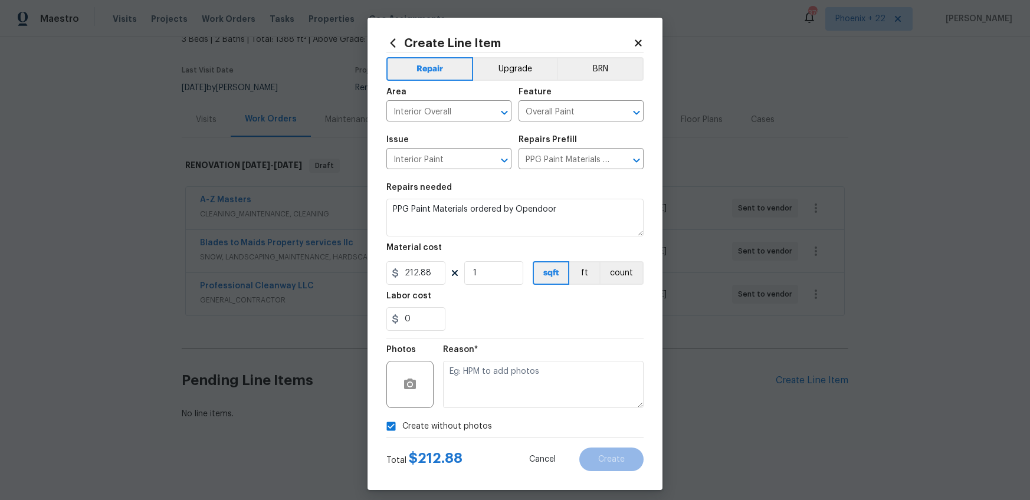
click at [470, 418] on label "Create without photos" at bounding box center [436, 426] width 112 height 22
click at [474, 400] on textarea at bounding box center [543, 384] width 201 height 47
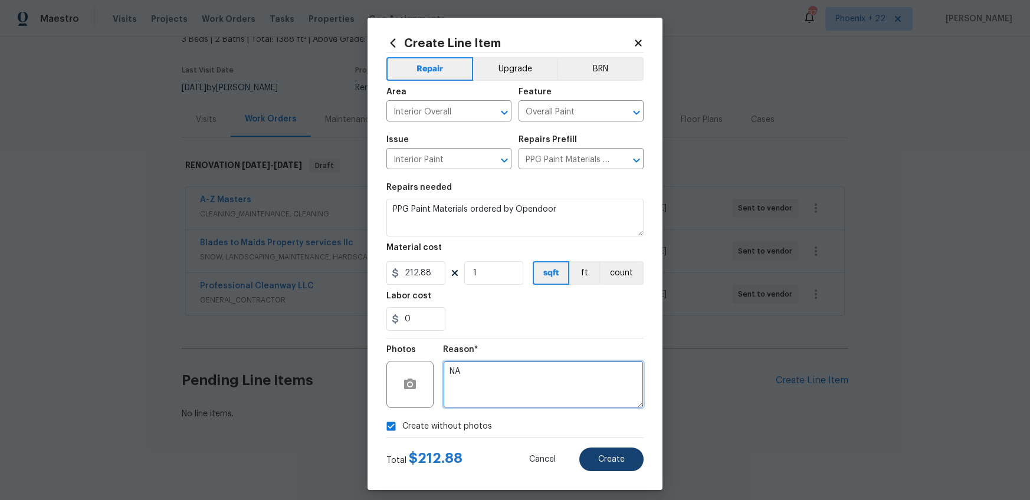
type textarea "NA"
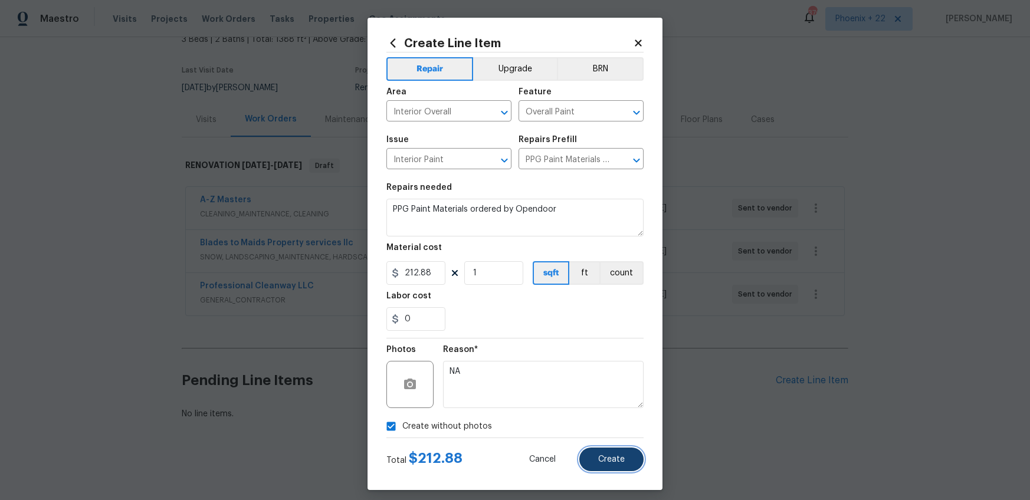
click at [602, 469] on button "Create" at bounding box center [611, 460] width 64 height 24
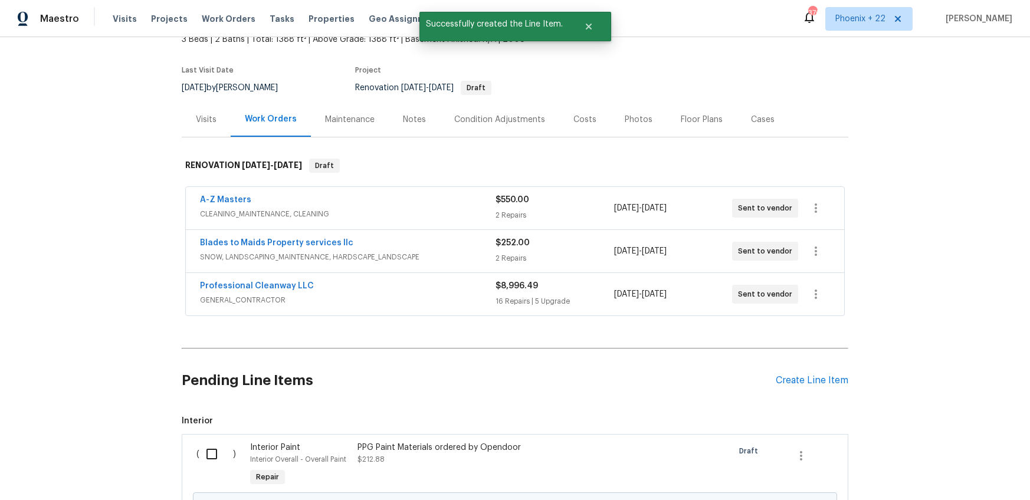
click at [798, 373] on div "Pending Line Items Create Line Item" at bounding box center [515, 380] width 666 height 55
click at [799, 380] on div "Create Line Item" at bounding box center [812, 380] width 73 height 11
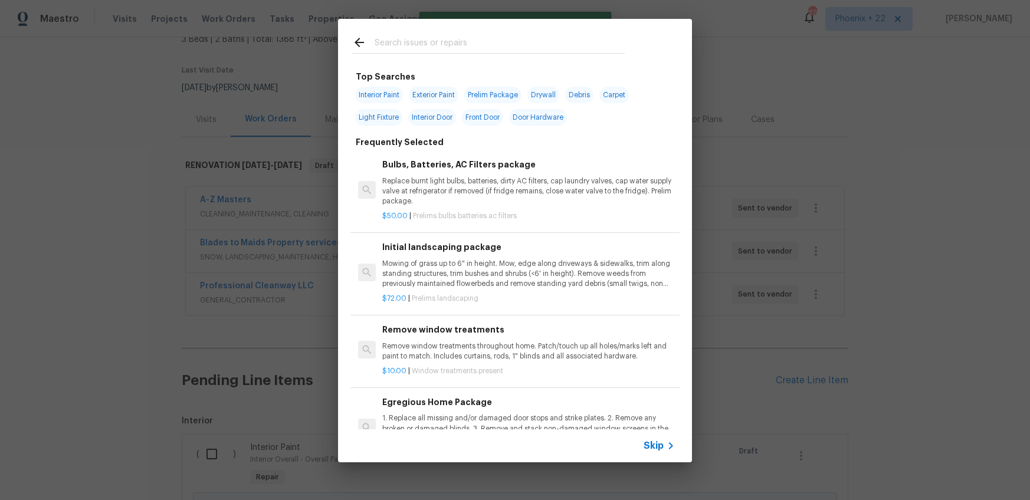
click at [454, 51] on input "text" at bounding box center [500, 44] width 250 height 18
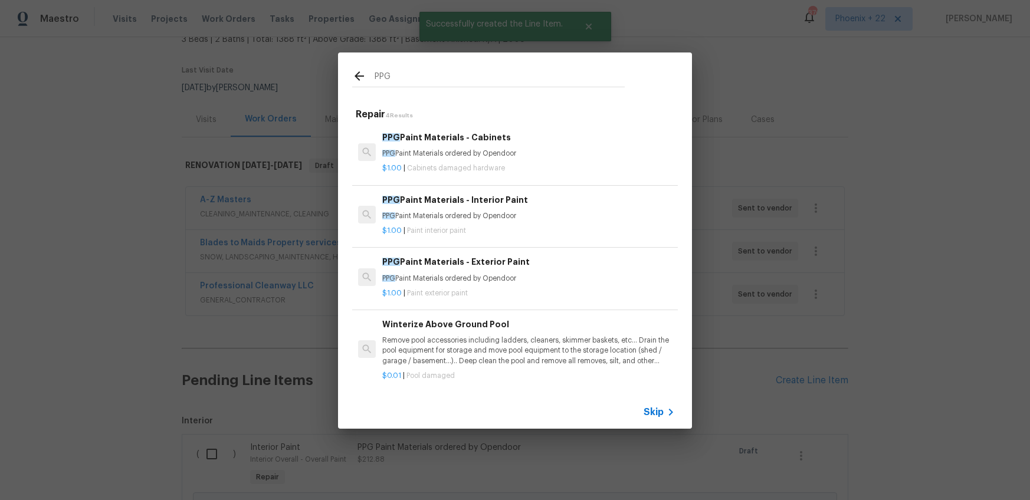
type input "PPG"
click at [546, 147] on div "PPG Paint Materials - Cabinets PPG Paint Materials ordered by Opendoor" at bounding box center [528, 145] width 293 height 28
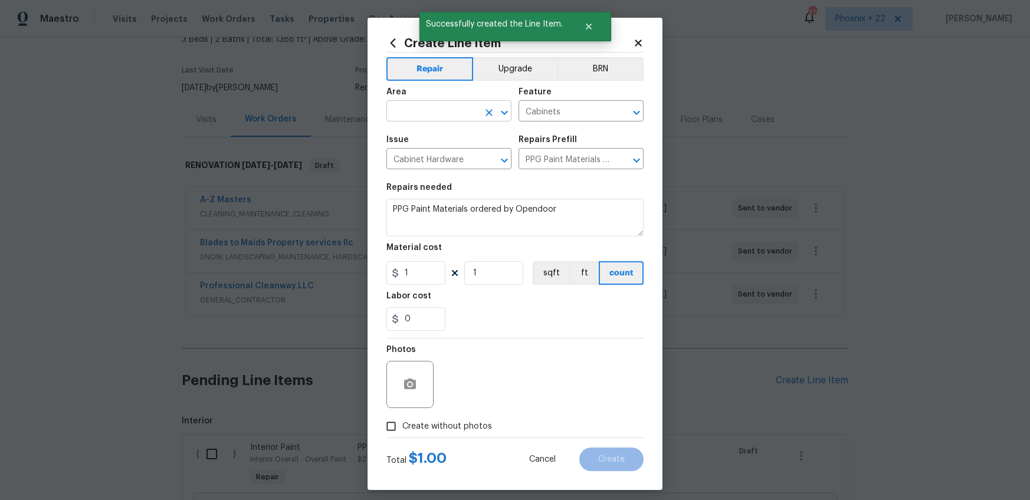
click at [422, 107] on input "text" at bounding box center [432, 112] width 92 height 18
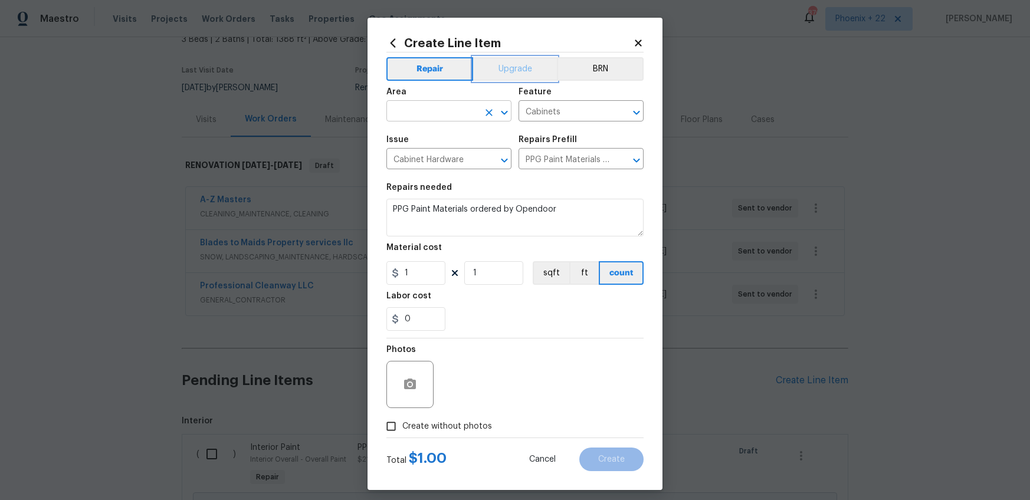
drag, startPoint x: 511, startPoint y: 75, endPoint x: 412, endPoint y: 116, distance: 107.1
click at [511, 75] on button "Upgrade" at bounding box center [515, 69] width 84 height 24
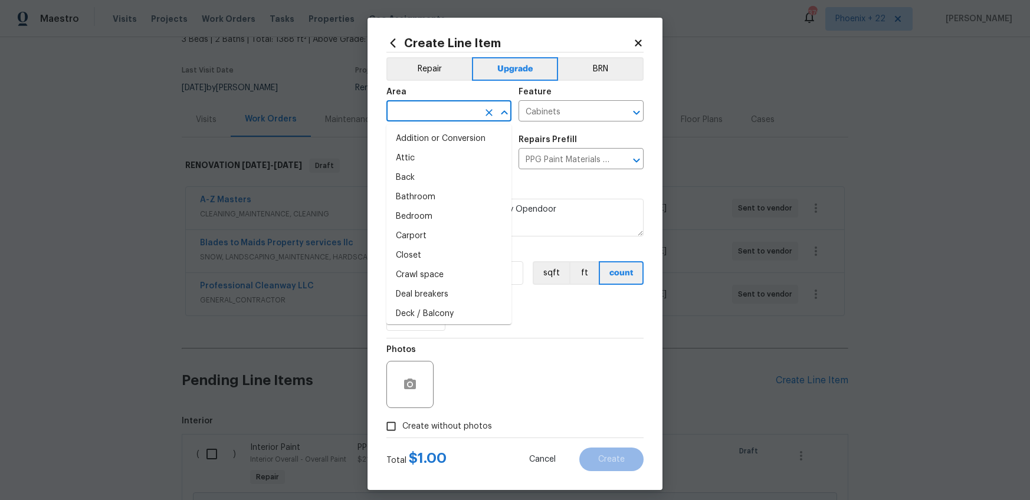
click at [412, 116] on input "text" at bounding box center [432, 112] width 92 height 18
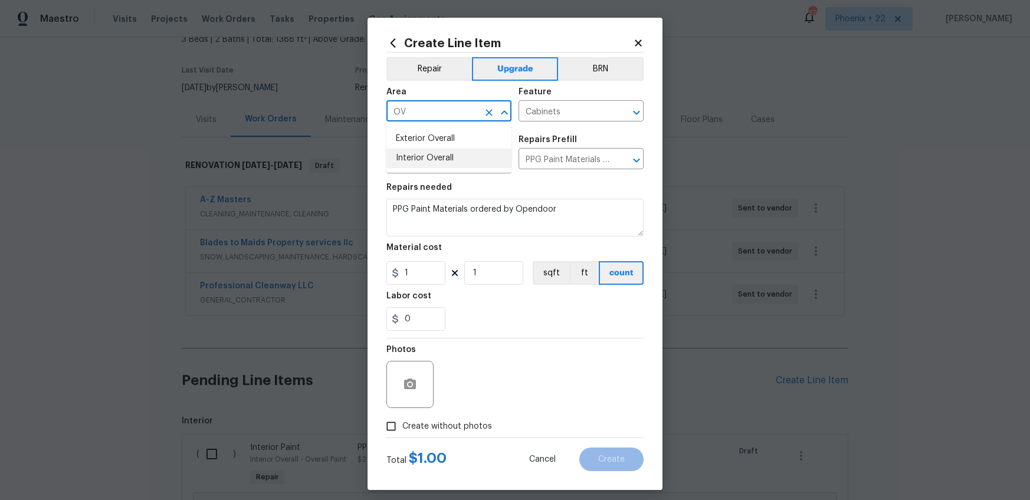
click at [426, 154] on li "Interior Overall" at bounding box center [448, 158] width 125 height 19
type input "Interior Overall"
drag, startPoint x: 422, startPoint y: 275, endPoint x: 445, endPoint y: 275, distance: 23.0
click at [422, 275] on input "1" at bounding box center [415, 273] width 59 height 24
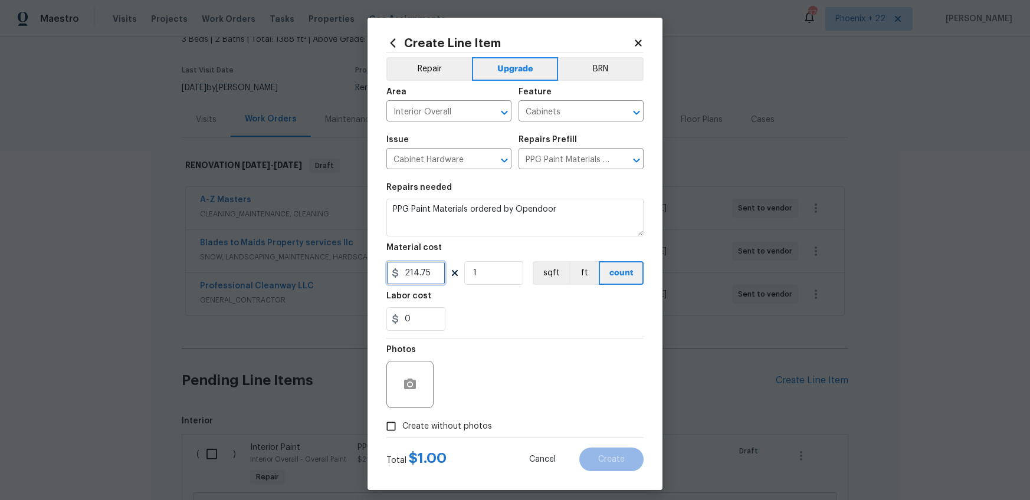
type input "214.75"
drag, startPoint x: 478, startPoint y: 428, endPoint x: 482, endPoint y: 419, distance: 10.0
click at [478, 428] on span "Create without photos" at bounding box center [447, 427] width 90 height 12
click at [402, 428] on input "Create without photos" at bounding box center [391, 426] width 22 height 22
checkbox input "true"
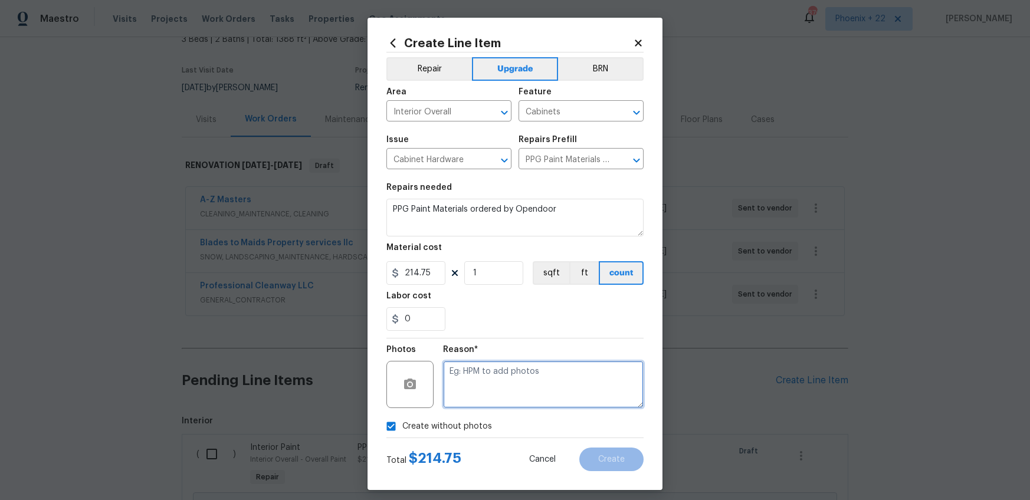
click at [482, 396] on textarea at bounding box center [543, 384] width 201 height 47
type textarea "NA"
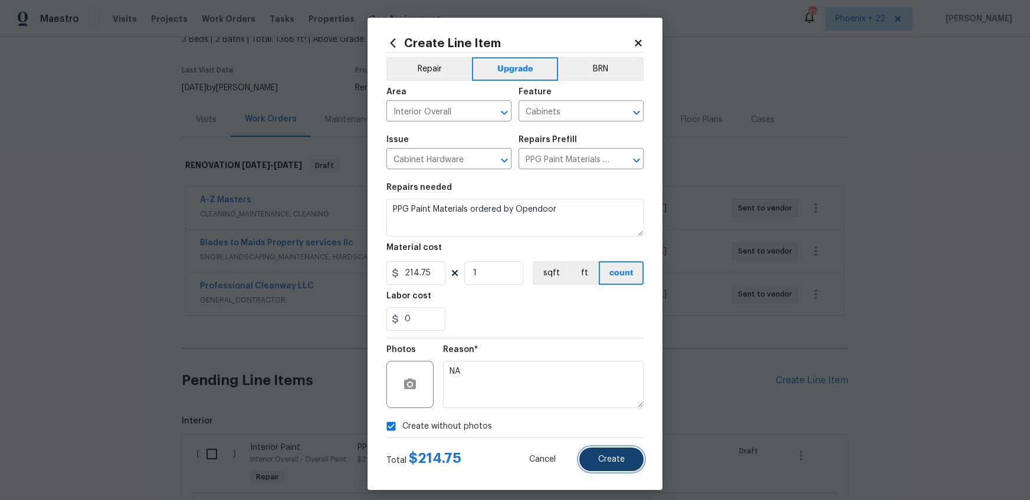
click at [630, 459] on button "Create" at bounding box center [611, 460] width 64 height 24
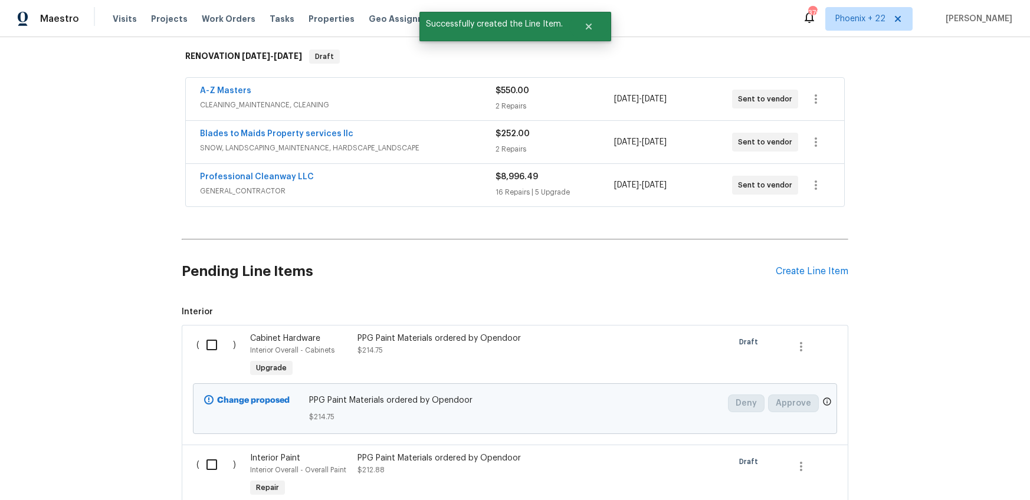
scroll to position [308, 0]
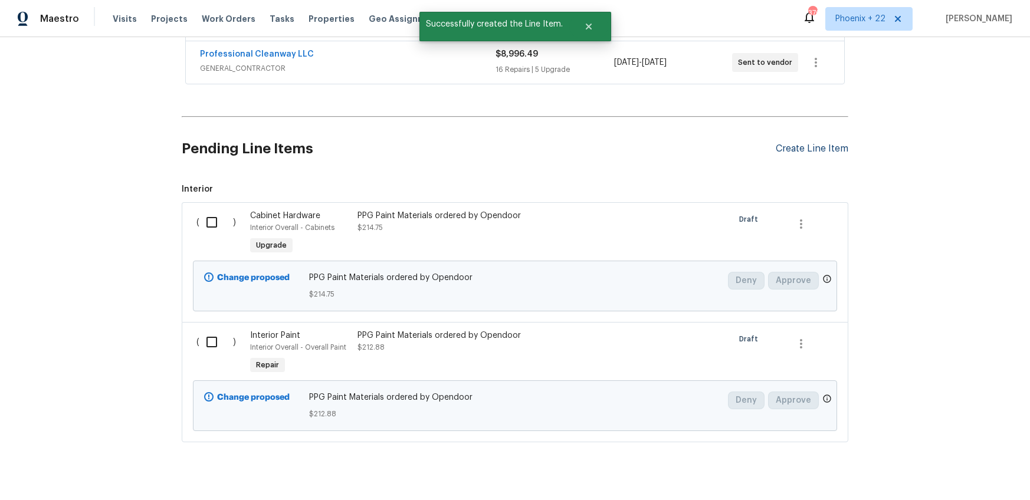
click at [793, 147] on div "Create Line Item" at bounding box center [812, 148] width 73 height 11
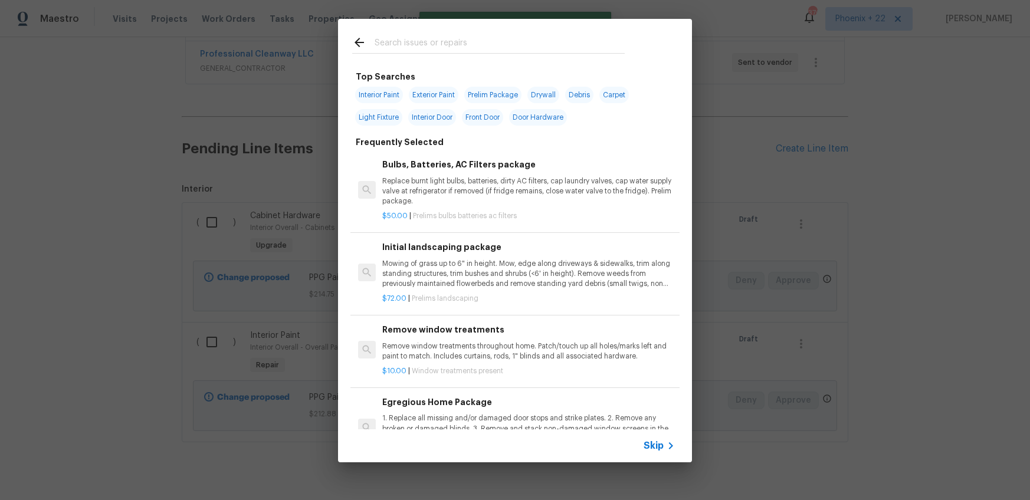
click at [484, 42] on input "text" at bounding box center [500, 44] width 250 height 18
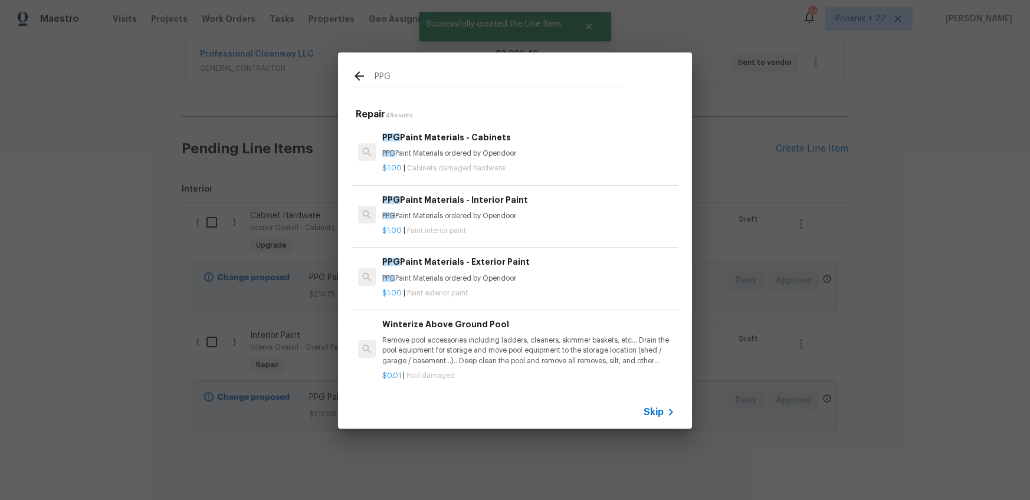
type input "PPG"
click at [568, 280] on p "PPG Paint Materials ordered by Opendoor" at bounding box center [528, 279] width 293 height 10
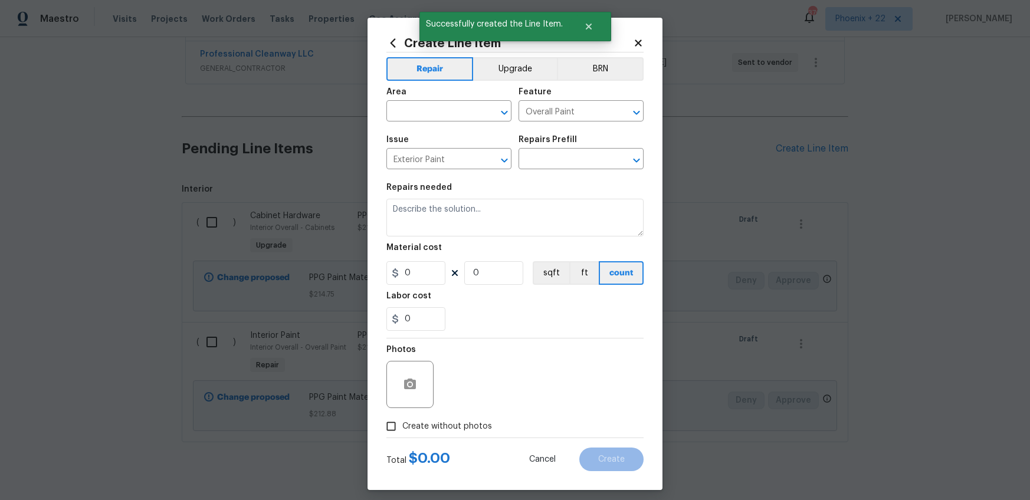
type input "PPG Paint Materials - Exterior Paint $1.00"
type textarea "PPG Paint Materials ordered by Opendoor"
type input "1"
click at [429, 123] on span "Area ​" at bounding box center [448, 105] width 125 height 48
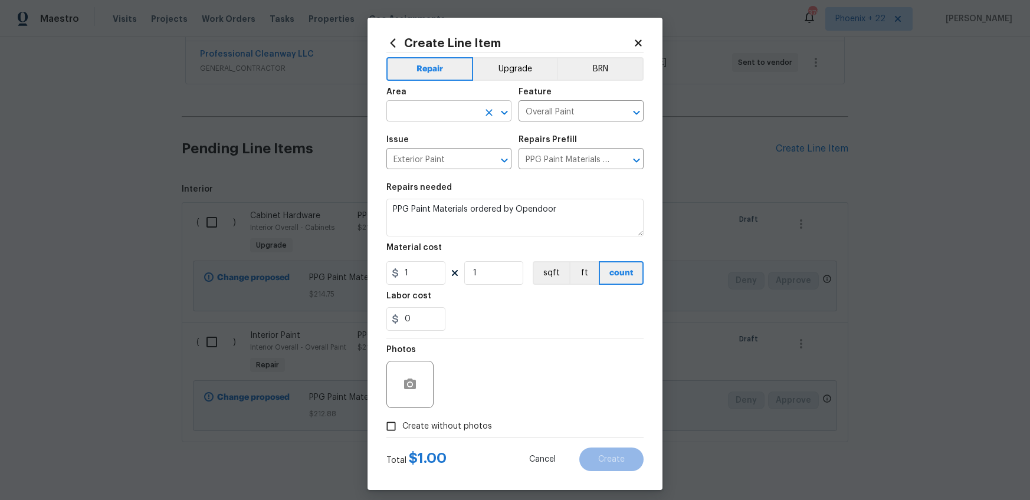
click at [443, 116] on input "text" at bounding box center [432, 112] width 92 height 18
click at [450, 159] on li "Interior Overall" at bounding box center [448, 158] width 125 height 19
type input "Interior Overall"
drag, startPoint x: 408, startPoint y: 268, endPoint x: 415, endPoint y: 271, distance: 7.1
click at [411, 269] on input "1" at bounding box center [415, 273] width 59 height 24
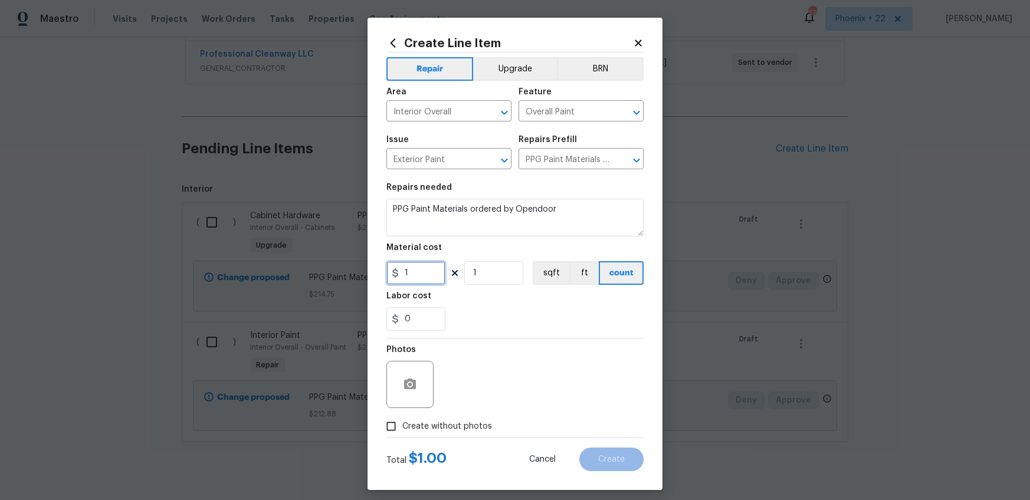
click at [400, 271] on input "1" at bounding box center [415, 273] width 59 height 24
type input "89.96"
click at [458, 426] on span "Create without photos" at bounding box center [447, 427] width 90 height 12
click at [402, 426] on input "Create without photos" at bounding box center [391, 426] width 22 height 22
checkbox input "true"
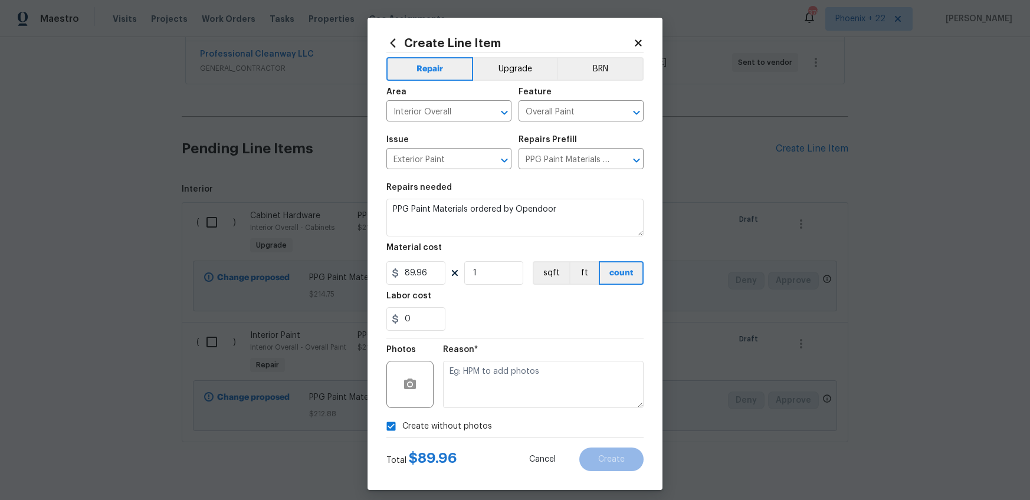
click at [465, 389] on textarea at bounding box center [543, 384] width 201 height 47
type textarea "NA"
click at [597, 464] on button "Create" at bounding box center [611, 460] width 64 height 24
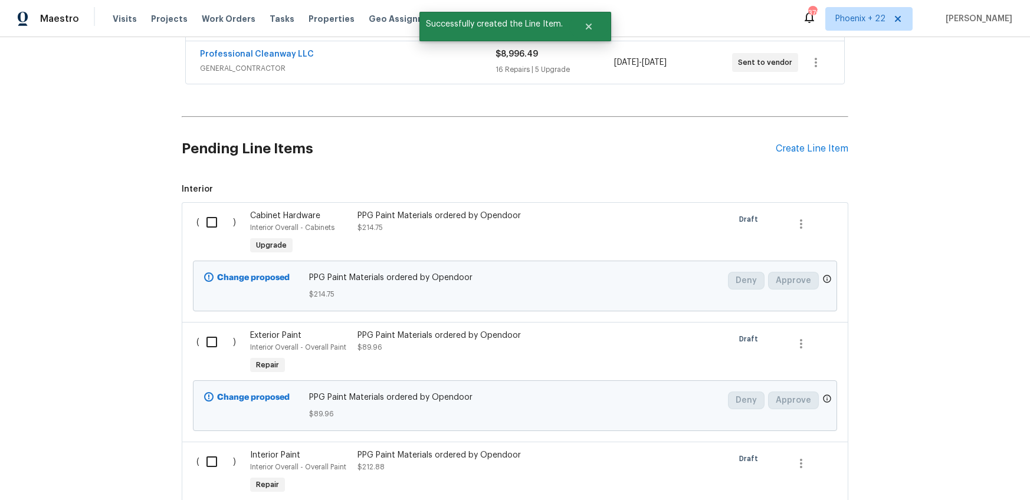
scroll to position [451, 0]
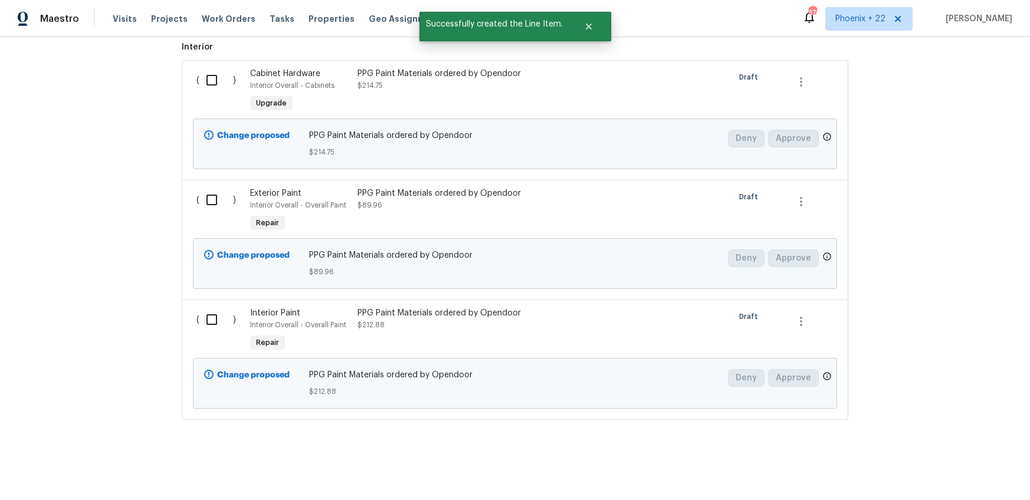
drag, startPoint x: 208, startPoint y: 74, endPoint x: 206, endPoint y: 145, distance: 70.8
click at [208, 74] on input "checkbox" at bounding box center [216, 80] width 34 height 25
checkbox input "true"
drag, startPoint x: 203, startPoint y: 189, endPoint x: 208, endPoint y: 197, distance: 9.3
click at [205, 191] on input "checkbox" at bounding box center [216, 200] width 34 height 25
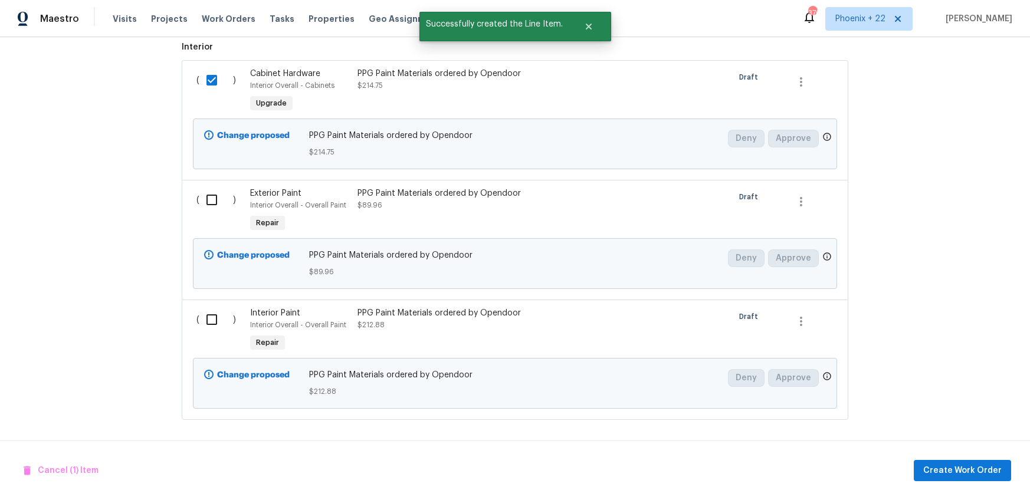
checkbox input "true"
click at [216, 295] on div "( ) Exterior Paint Interior Overall - Overall Paint Repair PPG Paint Materials …" at bounding box center [515, 240] width 666 height 120
click at [216, 306] on div "( )" at bounding box center [220, 331] width 54 height 54
click at [218, 311] on input "checkbox" at bounding box center [216, 319] width 34 height 25
checkbox input "true"
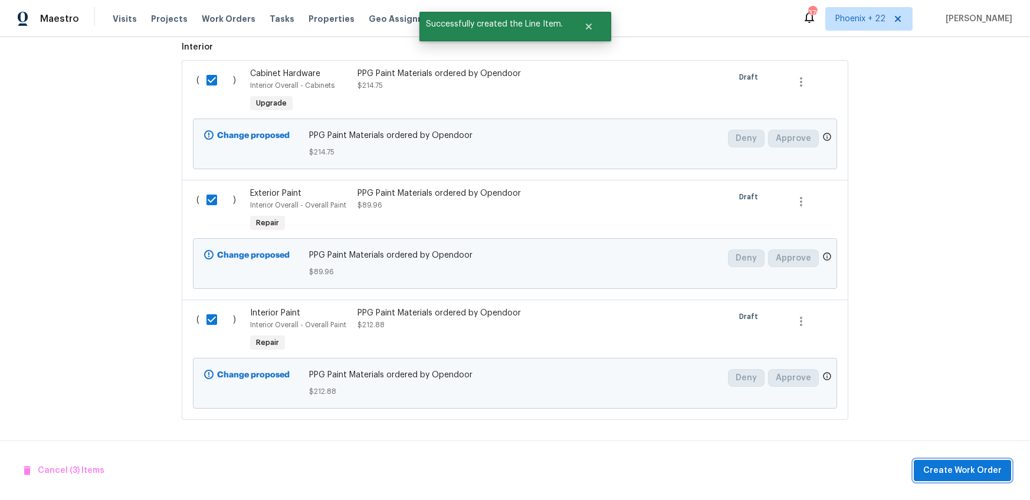
click at [960, 460] on button "Create Work Order" at bounding box center [962, 471] width 97 height 22
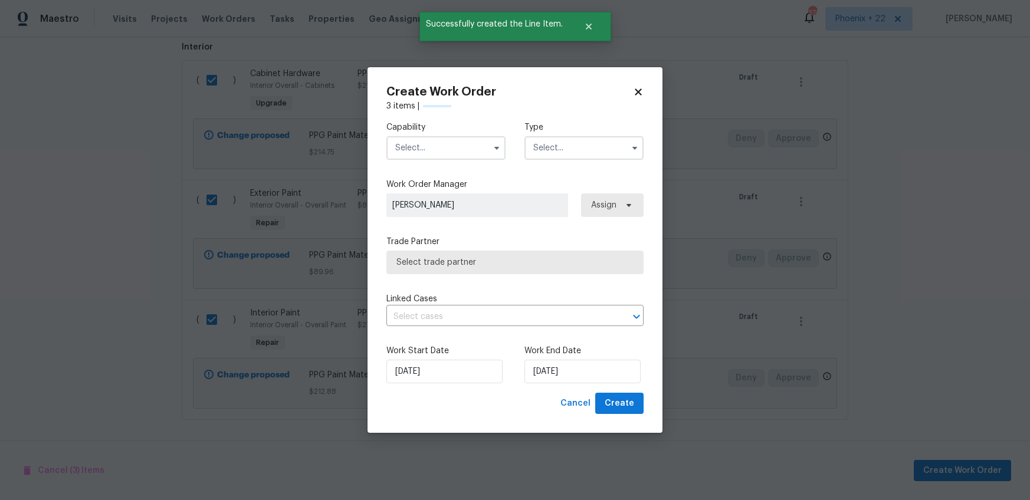
checkbox input "false"
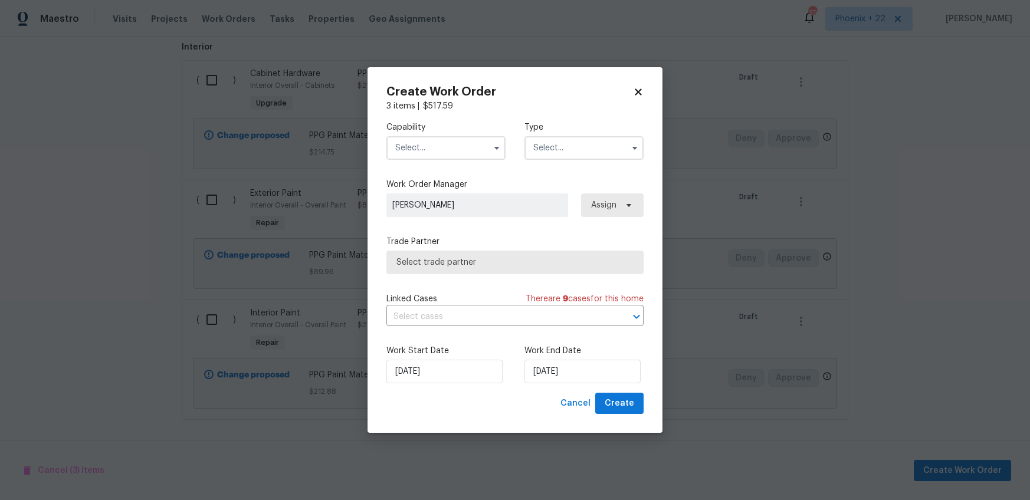
drag, startPoint x: 442, startPoint y: 149, endPoint x: 441, endPoint y: 156, distance: 7.8
click at [443, 149] on input "text" at bounding box center [445, 148] width 119 height 24
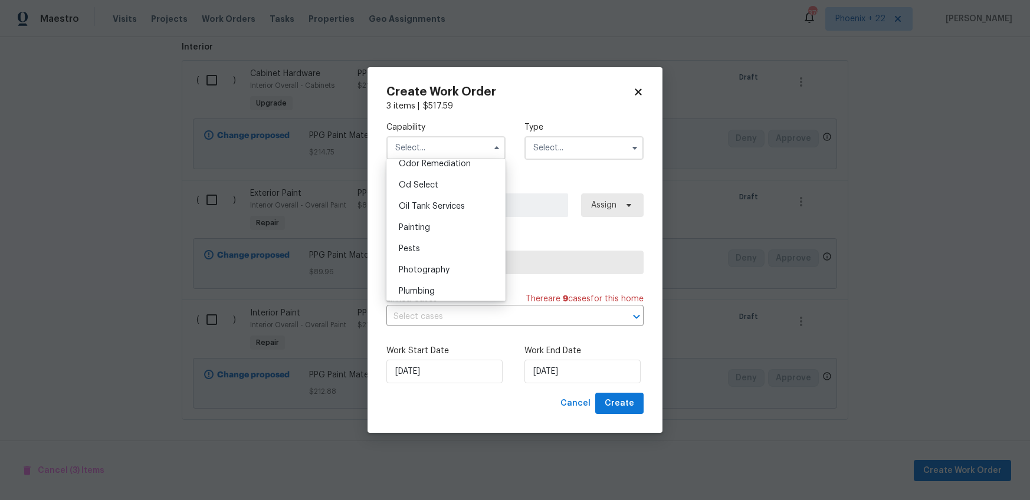
scroll to position [945, 0]
drag, startPoint x: 427, startPoint y: 221, endPoint x: 462, endPoint y: 212, distance: 36.5
click at [428, 221] on span "Painting" at bounding box center [414, 219] width 31 height 8
type input "Painting"
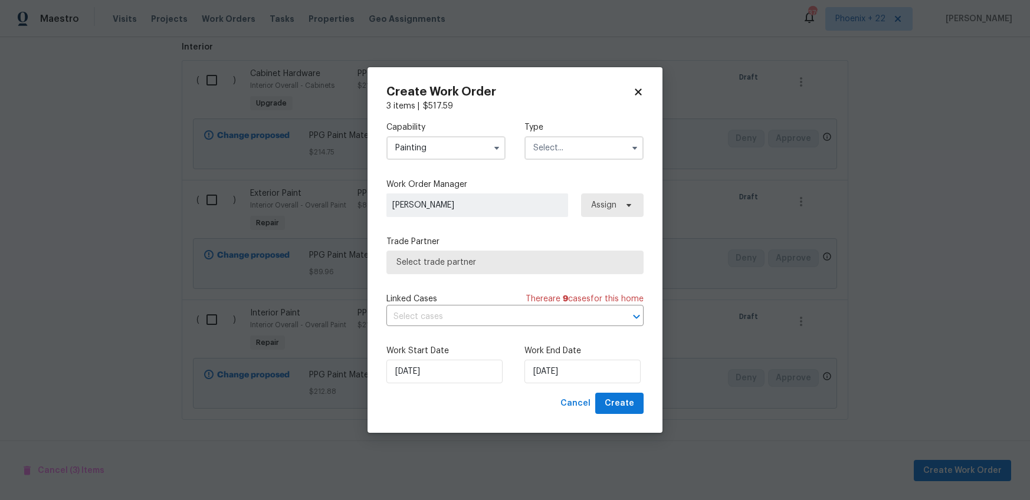
click at [573, 157] on input "text" at bounding box center [583, 148] width 119 height 24
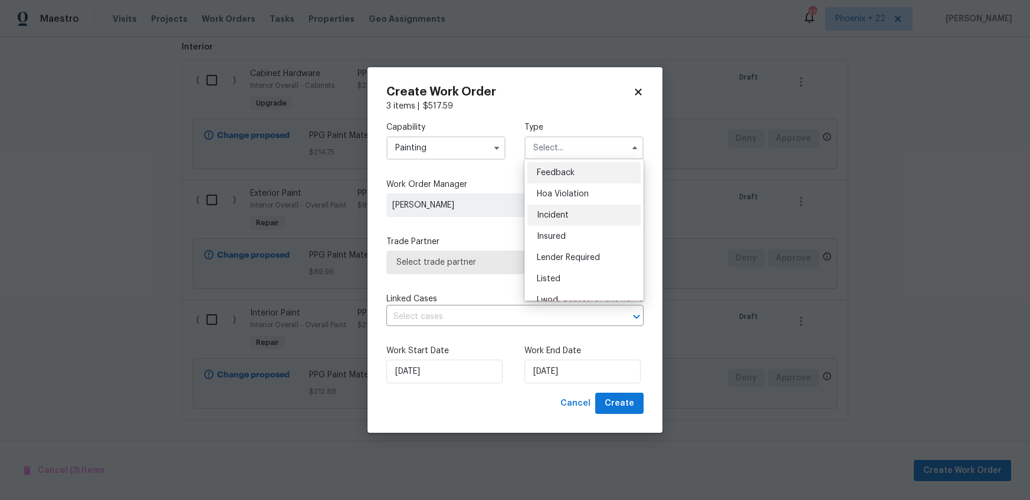
scroll to position [140, 0]
click at [574, 228] on div "Renovation" at bounding box center [583, 223] width 113 height 21
type input "Renovation"
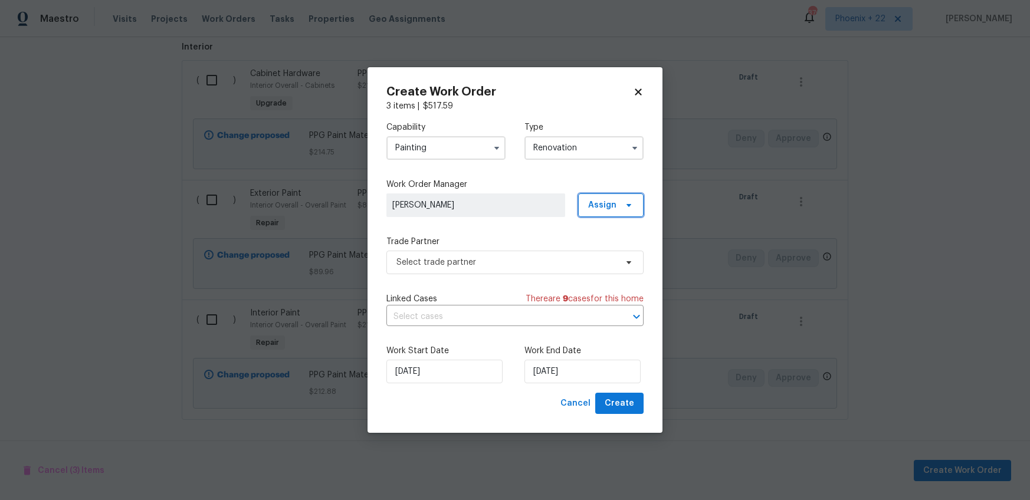
drag, startPoint x: 612, startPoint y: 202, endPoint x: 611, endPoint y: 214, distance: 12.4
click at [612, 202] on span "Assign" at bounding box center [602, 205] width 28 height 12
click at [606, 254] on div "Assign to me" at bounding box center [612, 255] width 51 height 12
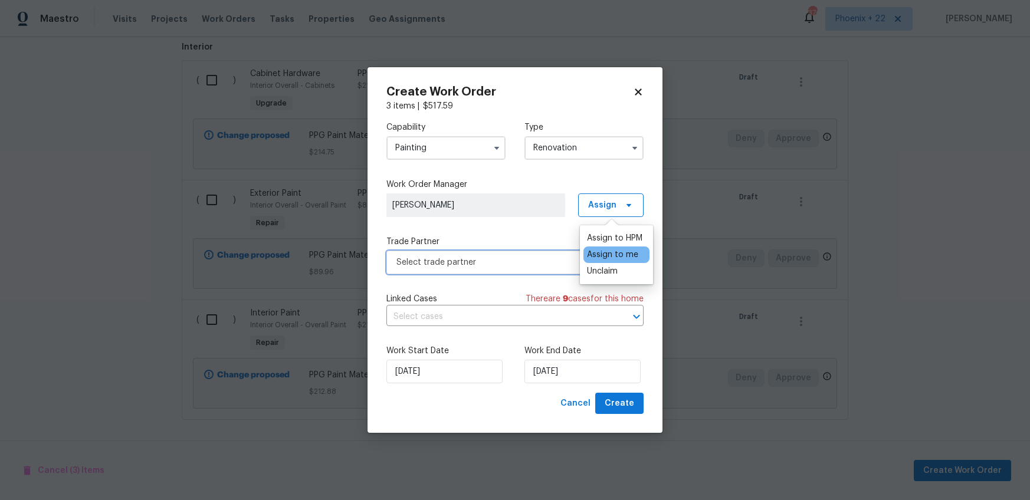
click at [512, 262] on span "Select trade partner" at bounding box center [506, 263] width 220 height 12
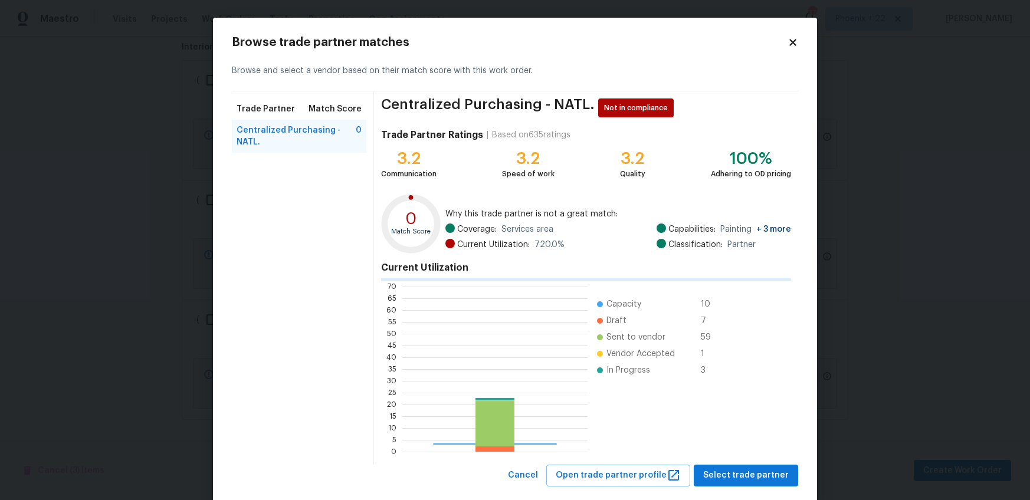
scroll to position [165, 185]
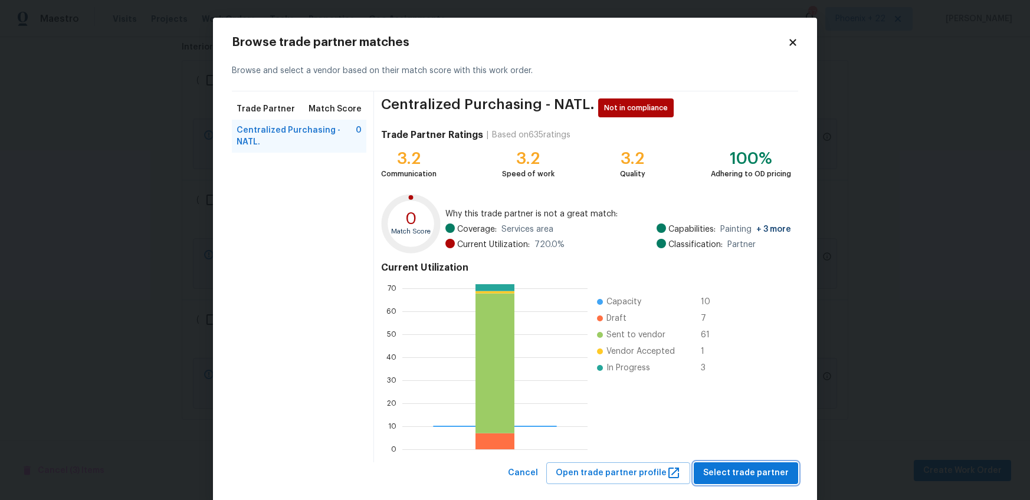
click at [757, 466] on span "Select trade partner" at bounding box center [746, 473] width 86 height 15
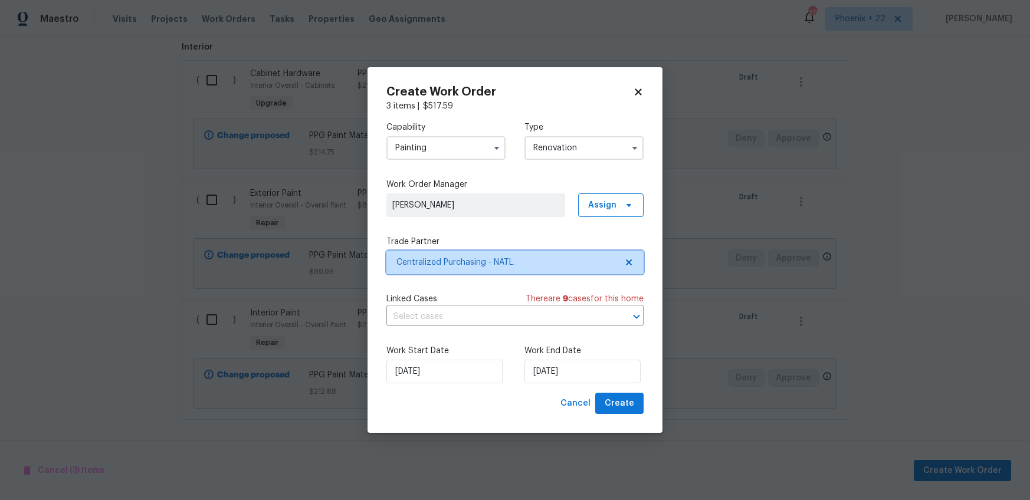
scroll to position [0, 0]
click at [636, 403] on button "Create" at bounding box center [619, 404] width 48 height 22
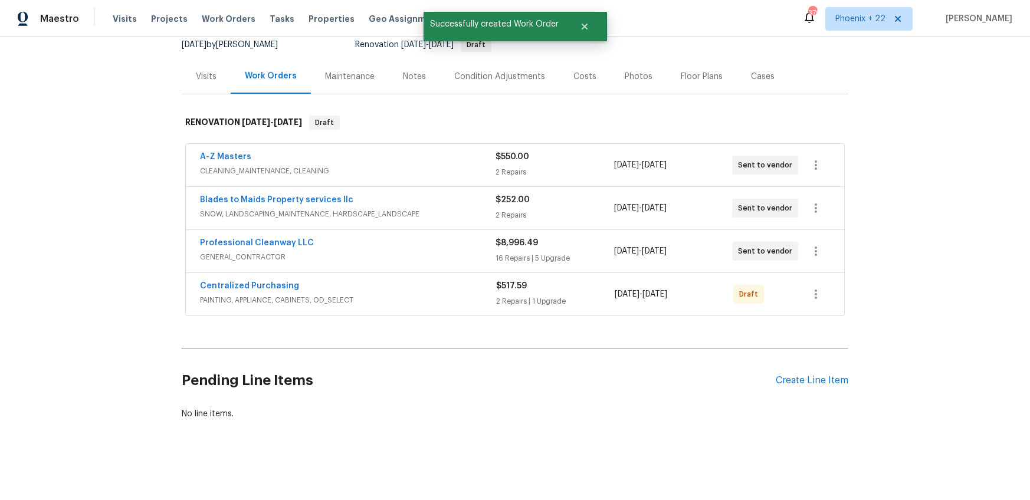
scroll to position [116, 0]
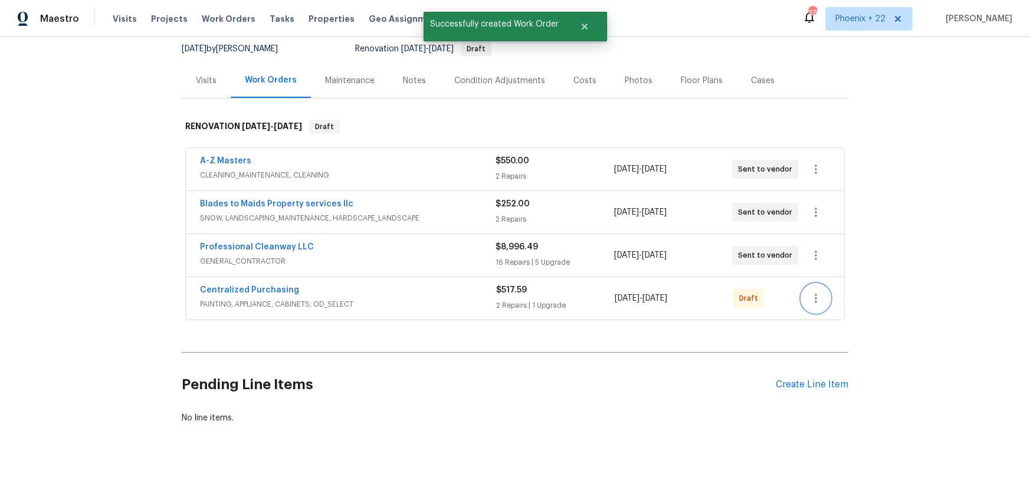
click at [812, 295] on icon "button" at bounding box center [816, 298] width 14 height 14
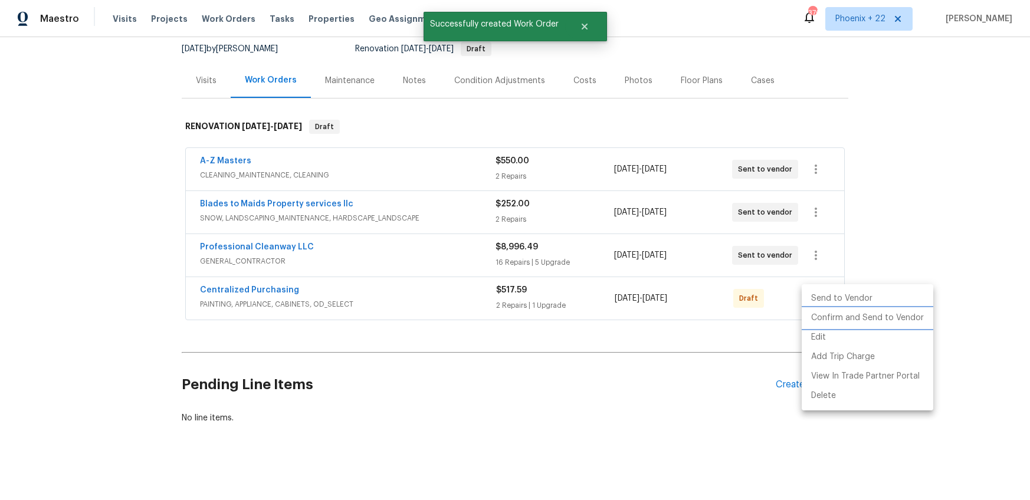
click at [807, 320] on li "Confirm and Send to Vendor" at bounding box center [868, 317] width 132 height 19
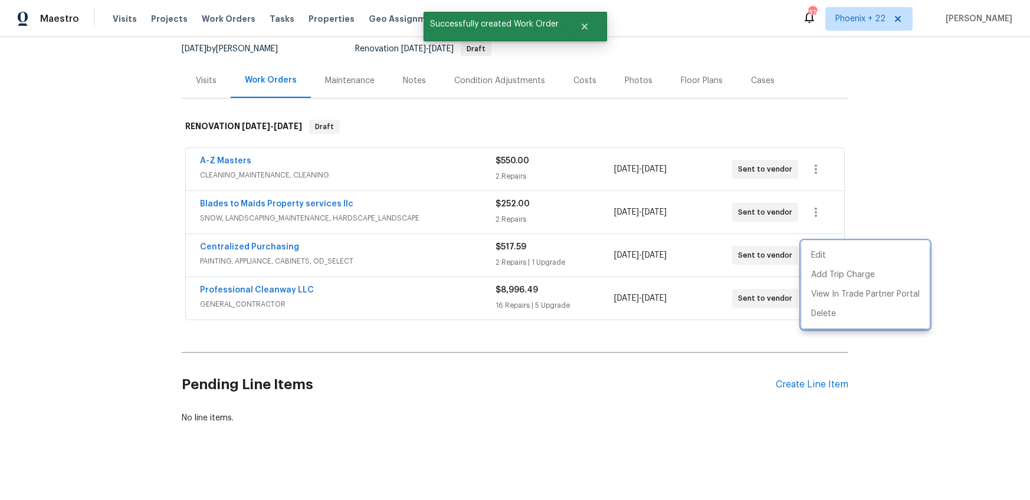
drag, startPoint x: 301, startPoint y: 250, endPoint x: 278, endPoint y: 247, distance: 22.7
click at [294, 249] on div at bounding box center [515, 250] width 1030 height 500
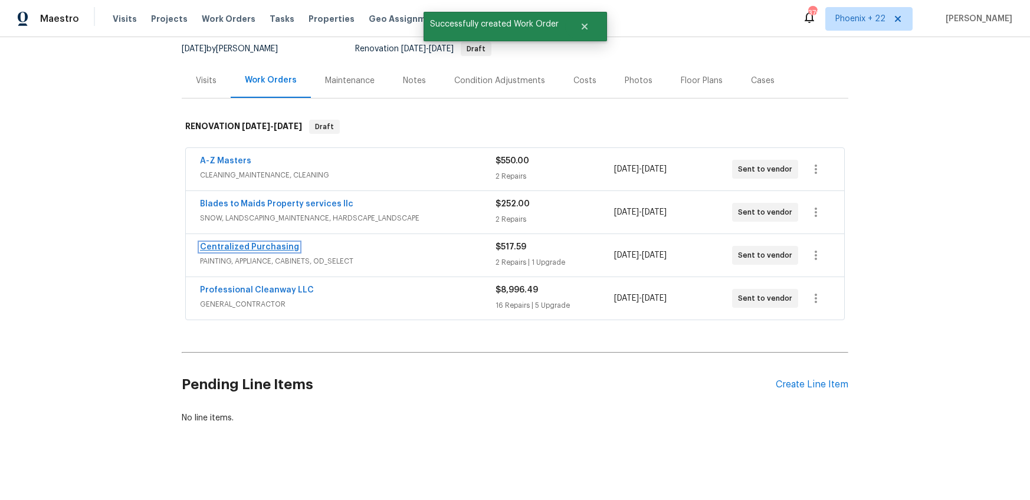
click at [267, 246] on link "Centralized Purchasing" at bounding box center [249, 247] width 99 height 8
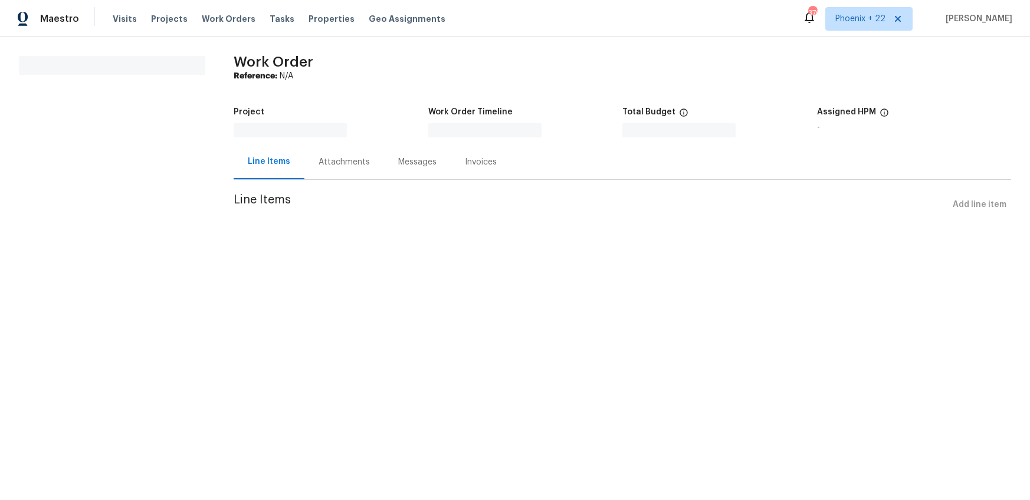
click at [267, 246] on div "All work orders Work Order Reference: N/A Project Work Order Timeline Total Bud…" at bounding box center [515, 143] width 1030 height 212
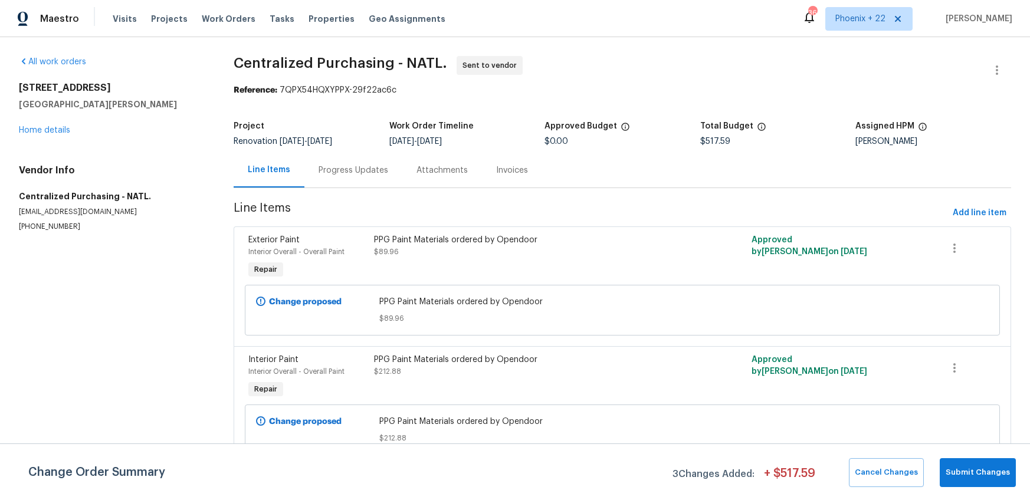
drag, startPoint x: 215, startPoint y: 12, endPoint x: 311, endPoint y: 33, distance: 98.5
click at [215, 12] on div "Visits Projects Work Orders Tasks Properties Geo Assignments" at bounding box center [286, 19] width 347 height 24
click at [836, 25] on span "Phoenix + 22" at bounding box center [868, 19] width 87 height 24
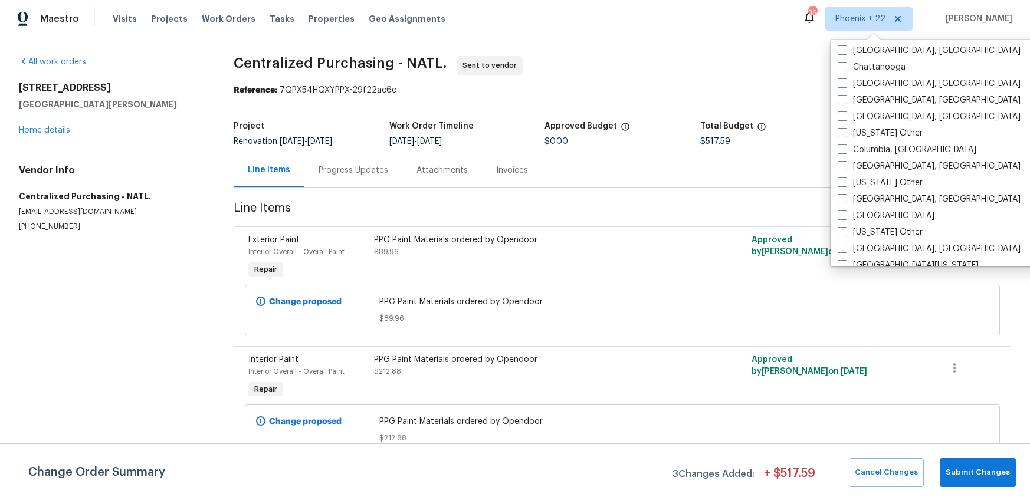
scroll to position [623, 0]
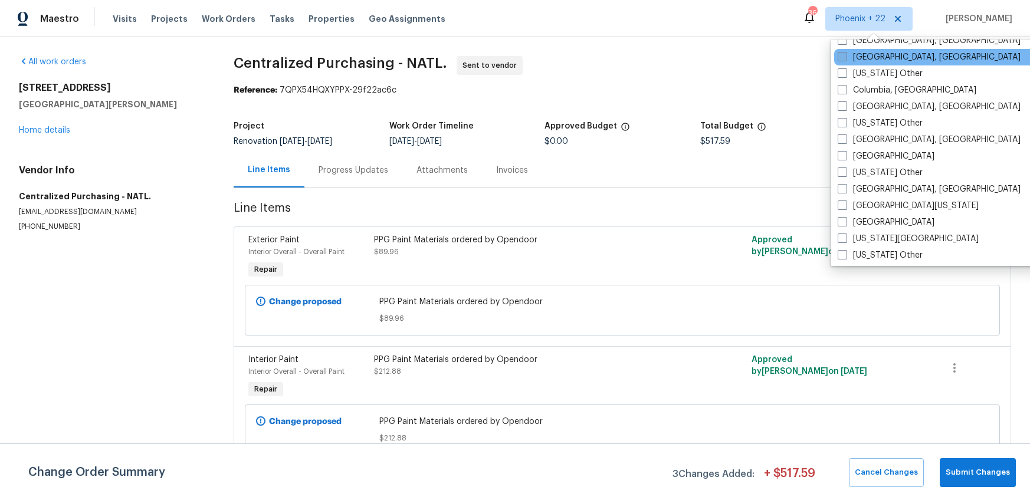
click at [858, 58] on label "Cleveland, OH" at bounding box center [929, 57] width 183 height 12
click at [845, 58] on input "Cleveland, OH" at bounding box center [842, 55] width 8 height 8
checkbox input "true"
click at [202, 21] on span "Work Orders" at bounding box center [229, 19] width 54 height 12
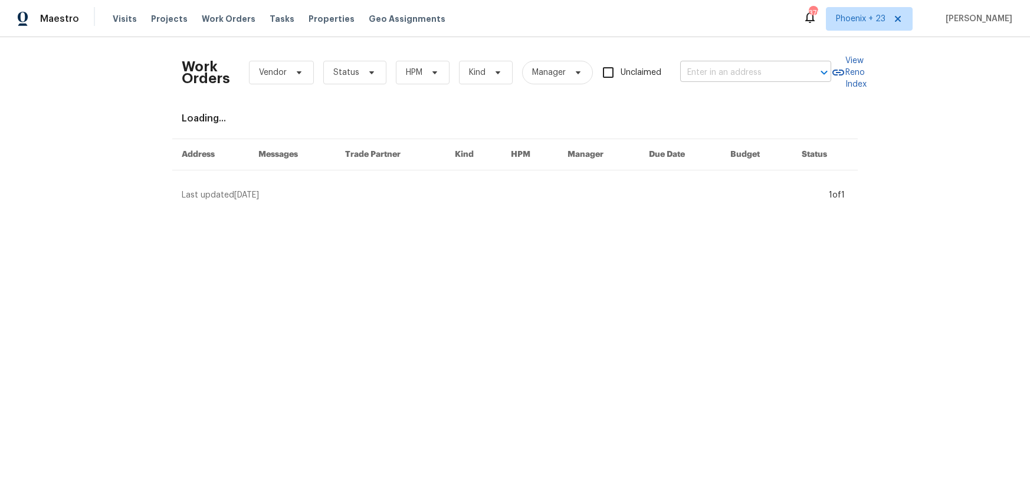
click at [777, 92] on div "Work Orders Vendor Status HPM Kind Manager Unclaimed ​ View Reno Index Loading.…" at bounding box center [515, 124] width 666 height 155
click at [744, 75] on input "text" at bounding box center [739, 73] width 118 height 18
paste input "71 Heartland Cir, Hinckley, OH 44233"
type input "71 Heartland Cir, Hinckley, OH 44233"
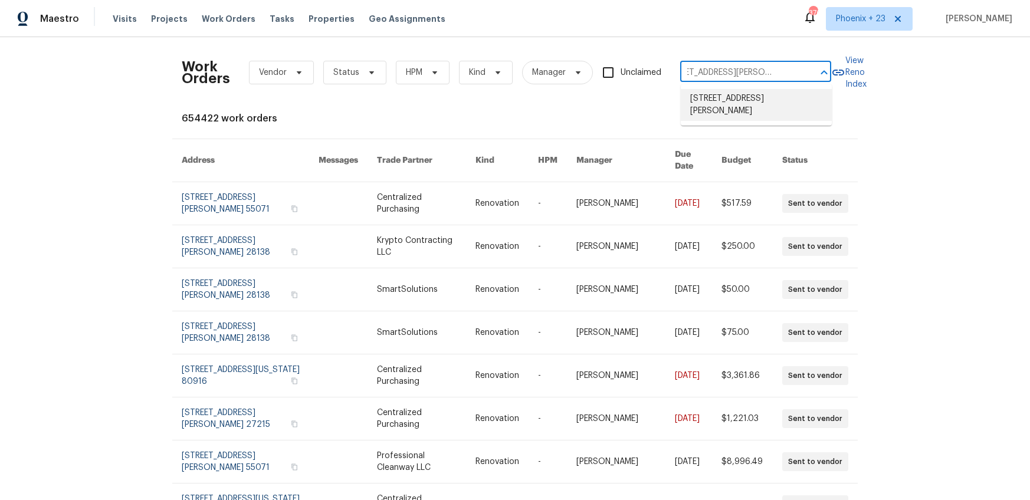
click at [741, 107] on li "71 Heartland Cir, Hinckley, OH 44233" at bounding box center [756, 105] width 151 height 32
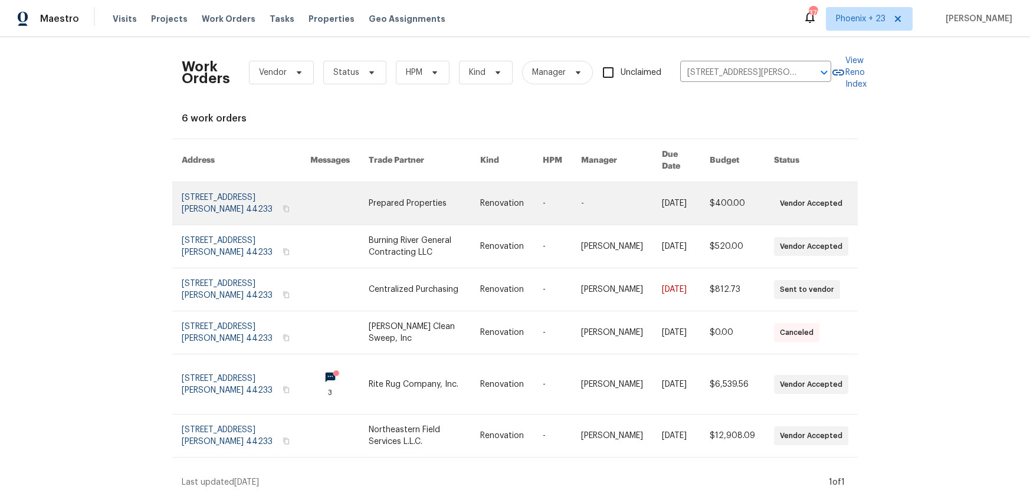
click at [371, 185] on link at bounding box center [424, 203] width 111 height 42
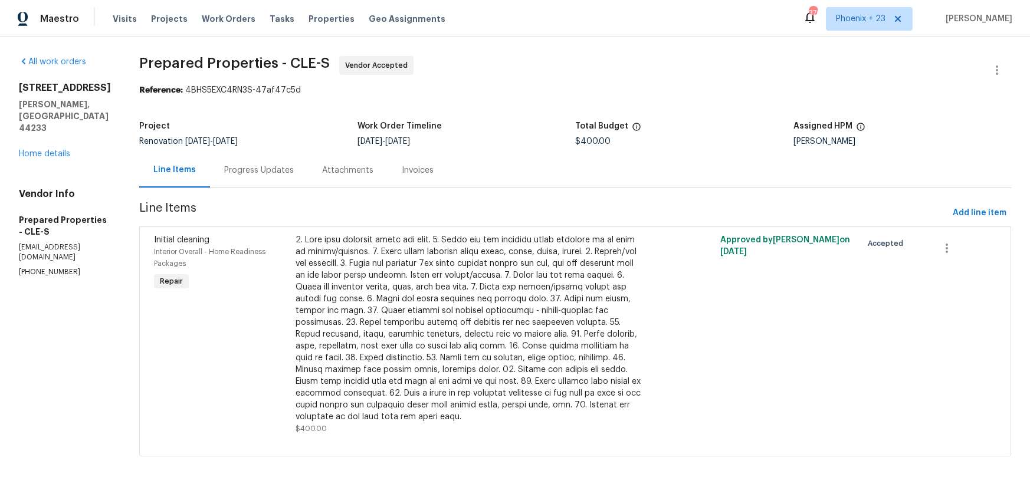
click at [74, 127] on div "71 Heartland Cir Hinckley, OH 44233 Home details" at bounding box center [65, 121] width 92 height 78
click at [32, 150] on link "Home details" at bounding box center [44, 154] width 51 height 8
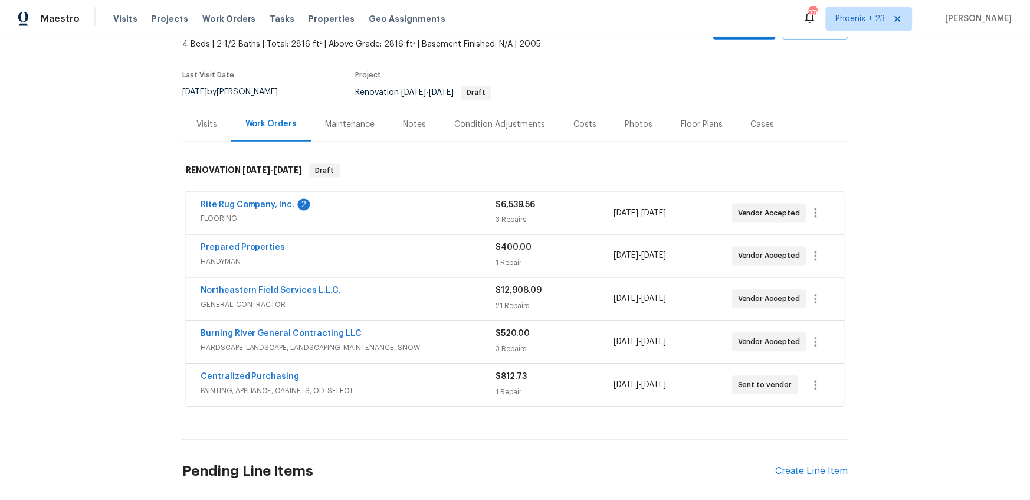
scroll to position [163, 0]
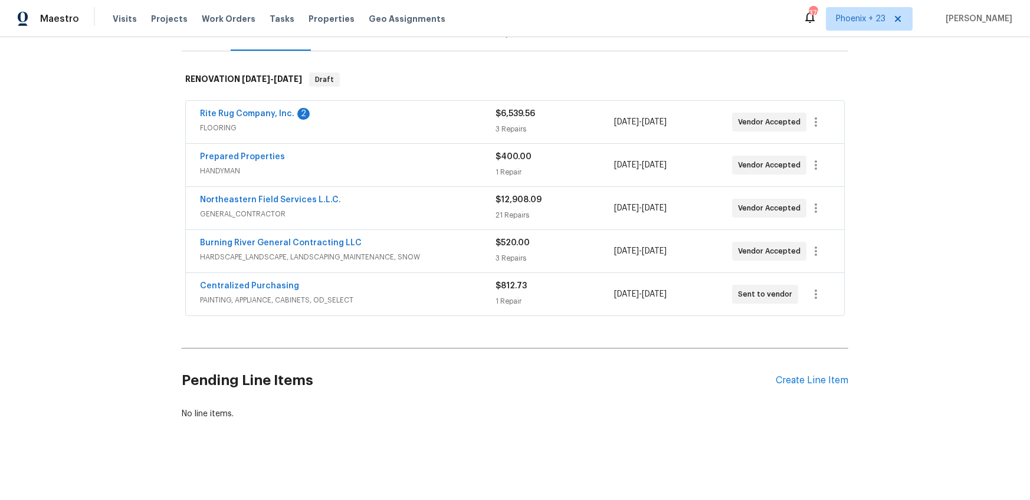
click at [806, 374] on div "Pending Line Items Create Line Item" at bounding box center [515, 380] width 666 height 55
click at [806, 377] on div "Create Line Item" at bounding box center [812, 380] width 73 height 11
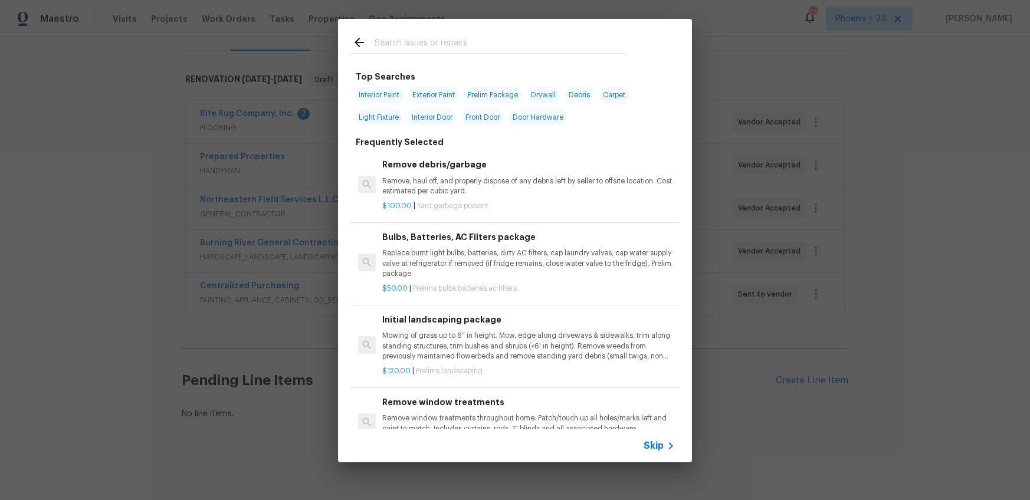
click at [499, 32] on div at bounding box center [488, 42] width 301 height 47
click at [501, 43] on input "text" at bounding box center [500, 44] width 250 height 18
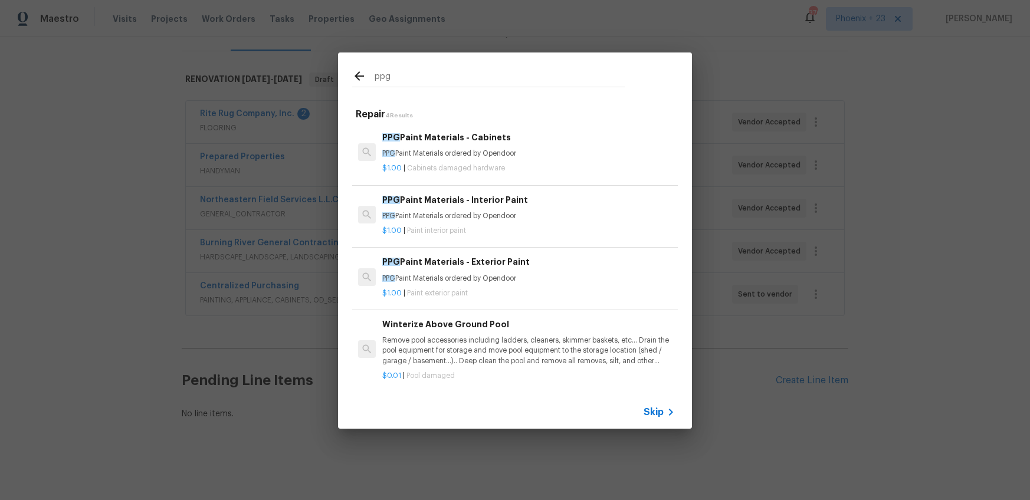
type input "ppg"
click at [237, 291] on div "ppg Repair 4 Results PPG Paint Materials - Cabinets PPG Paint Materials ordered…" at bounding box center [515, 240] width 1030 height 481
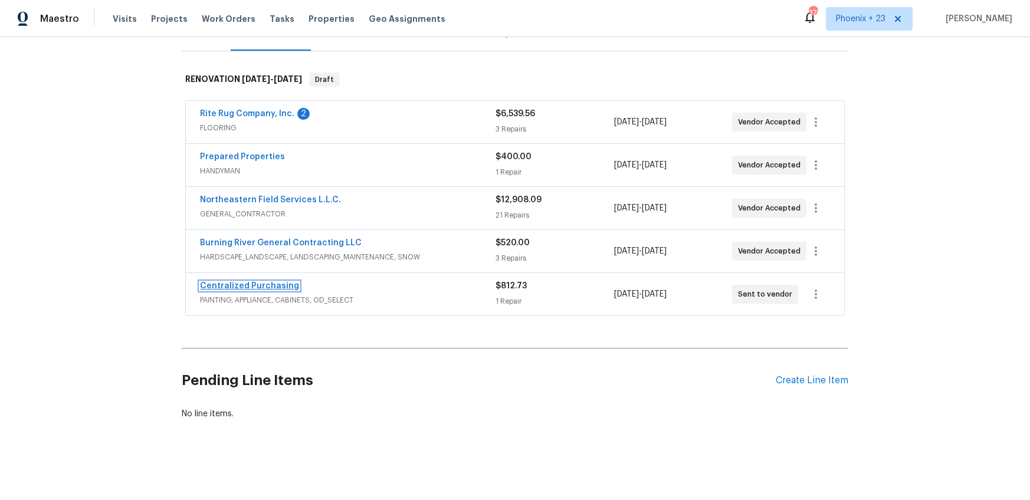
click at [240, 286] on link "Centralized Purchasing" at bounding box center [249, 286] width 99 height 8
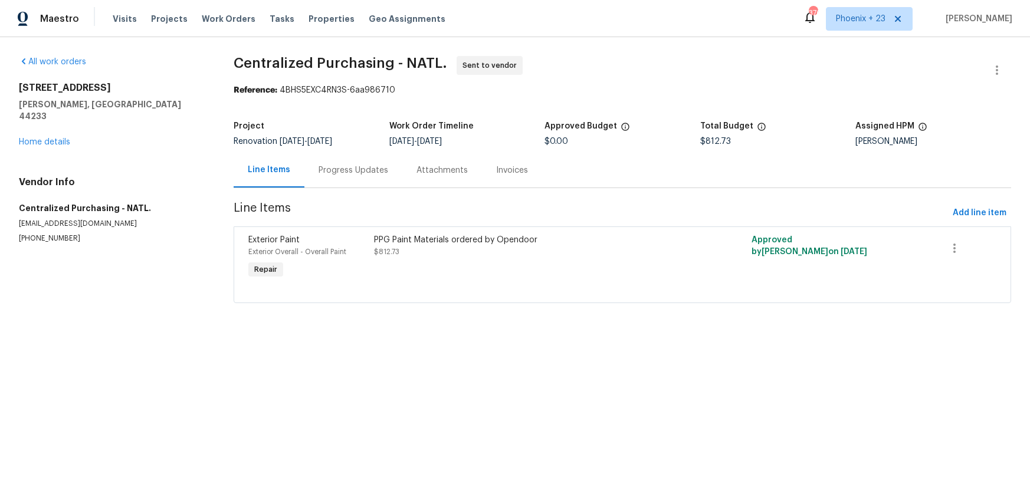
click at [978, 201] on section "Centralized Purchasing - NATL. Sent to vendor Reference: 4BHS5EXC4RN3S-6aa98671…" at bounding box center [622, 186] width 777 height 261
click at [978, 208] on span "Add line item" at bounding box center [980, 213] width 54 height 15
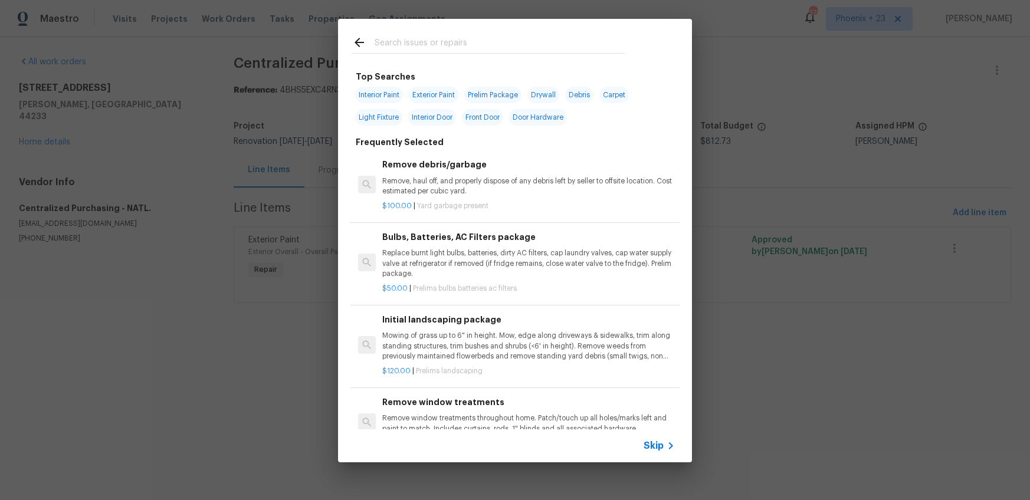
drag, startPoint x: 495, startPoint y: 31, endPoint x: 496, endPoint y: 45, distance: 14.2
click at [495, 32] on div at bounding box center [488, 42] width 301 height 47
click at [497, 45] on input "text" at bounding box center [500, 44] width 250 height 18
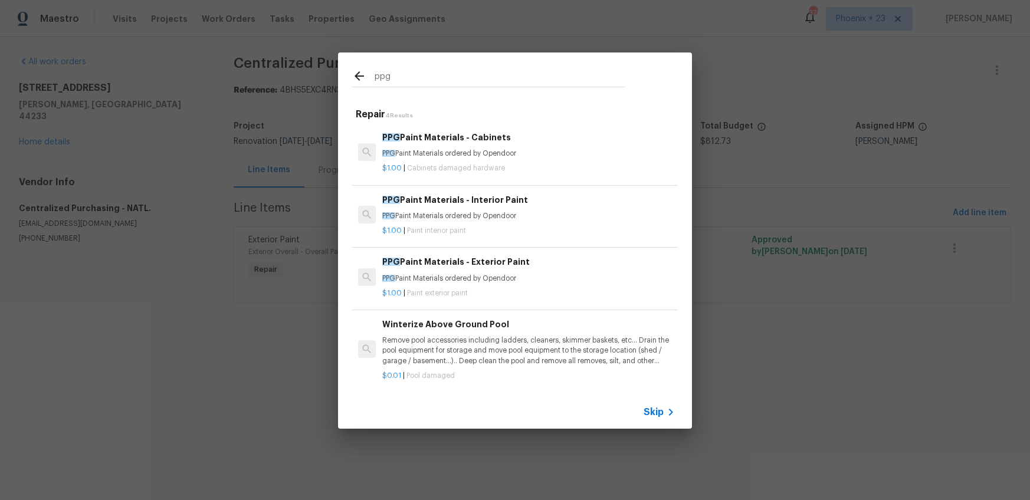
type input "ppg"
click at [541, 254] on div "PPG Paint Materials - Exterior Paint PPG Paint Materials ordered by Opendoor $1…" at bounding box center [528, 277] width 296 height 47
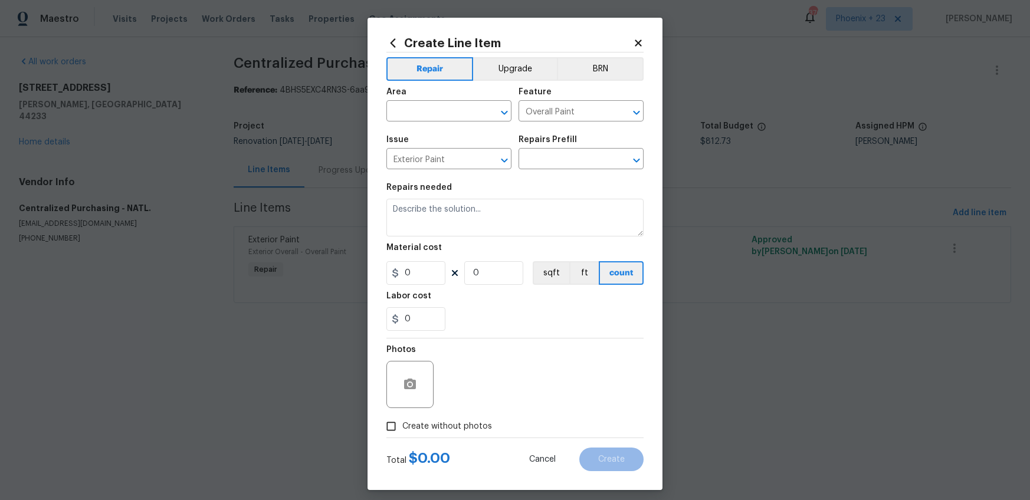
type input "PPG Paint Materials - Exterior Paint $1.00"
type textarea "PPG Paint Materials ordered by Opendoor"
type input "1"
click at [449, 114] on input "text" at bounding box center [432, 112] width 92 height 18
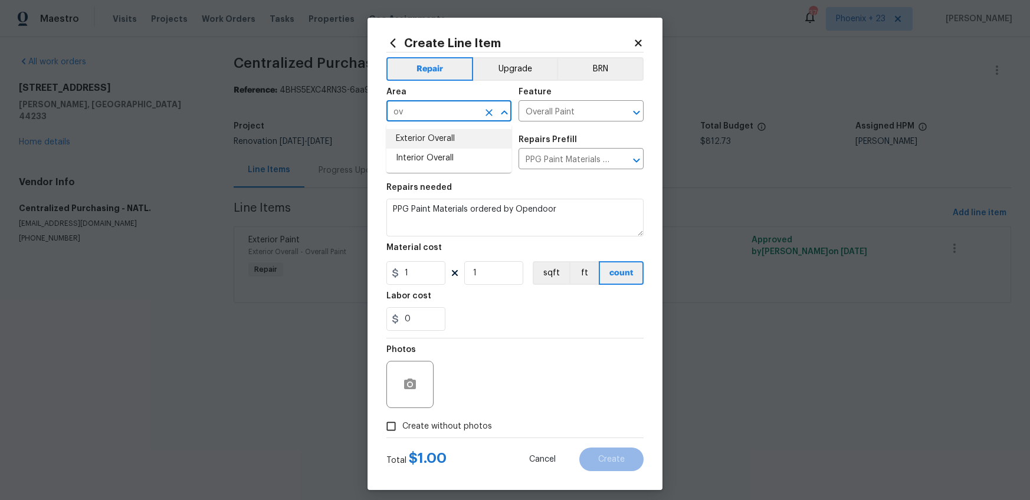
click at [442, 143] on li "Exterior Overall" at bounding box center [448, 138] width 125 height 19
type input "Exterior Overall"
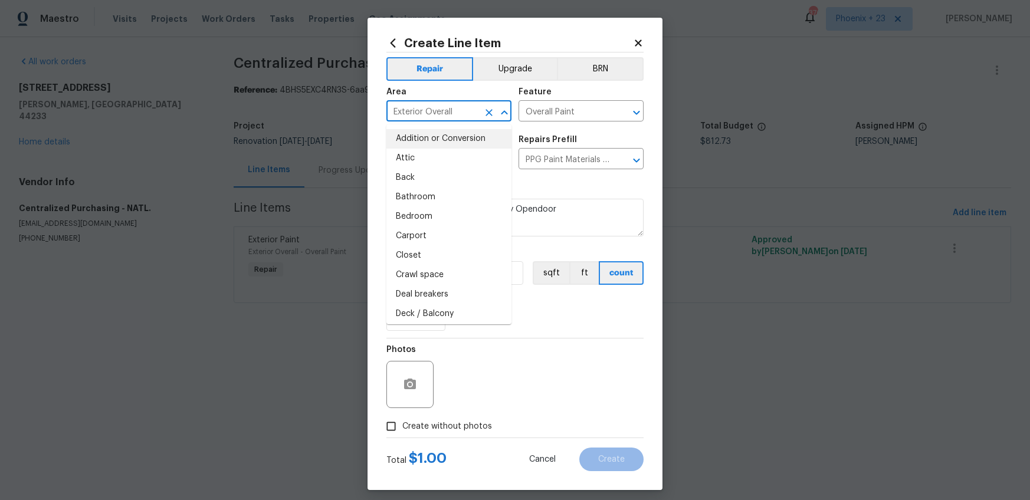
drag, startPoint x: 551, startPoint y: 320, endPoint x: 540, endPoint y: 316, distance: 12.2
click at [544, 317] on div "0" at bounding box center [514, 319] width 257 height 24
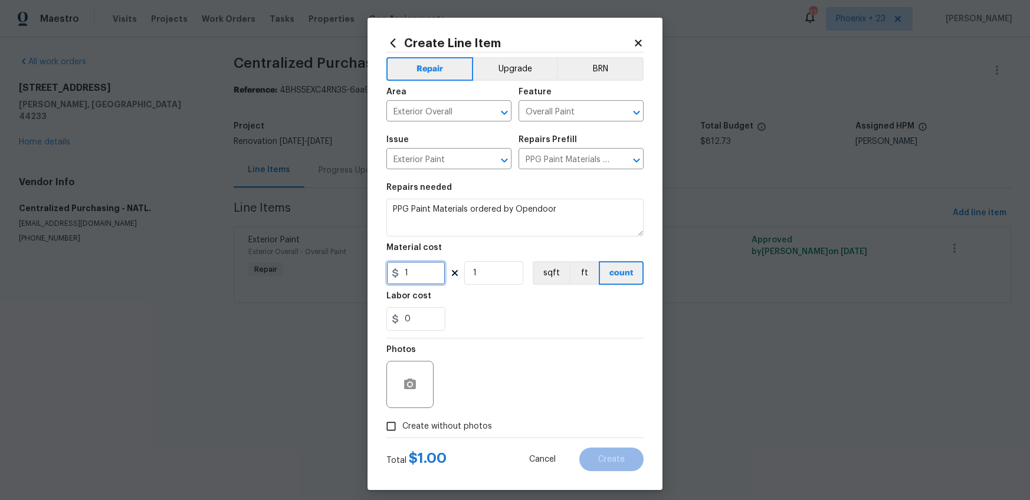
click at [434, 274] on input "1" at bounding box center [415, 273] width 59 height 24
type input "136.22"
drag, startPoint x: 472, startPoint y: 433, endPoint x: 472, endPoint y: 422, distance: 10.6
click at [471, 431] on span "Create without photos" at bounding box center [447, 427] width 90 height 12
click at [402, 431] on input "Create without photos" at bounding box center [391, 426] width 22 height 22
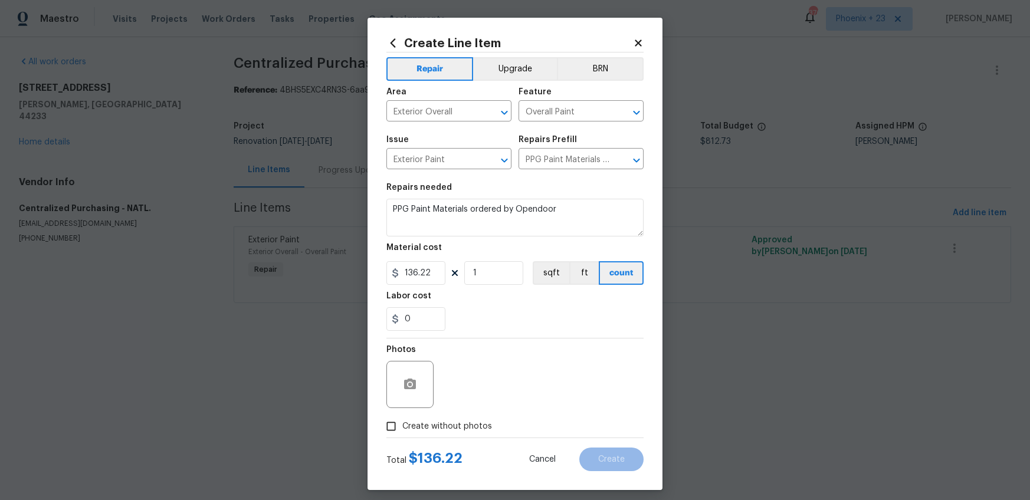
checkbox input "true"
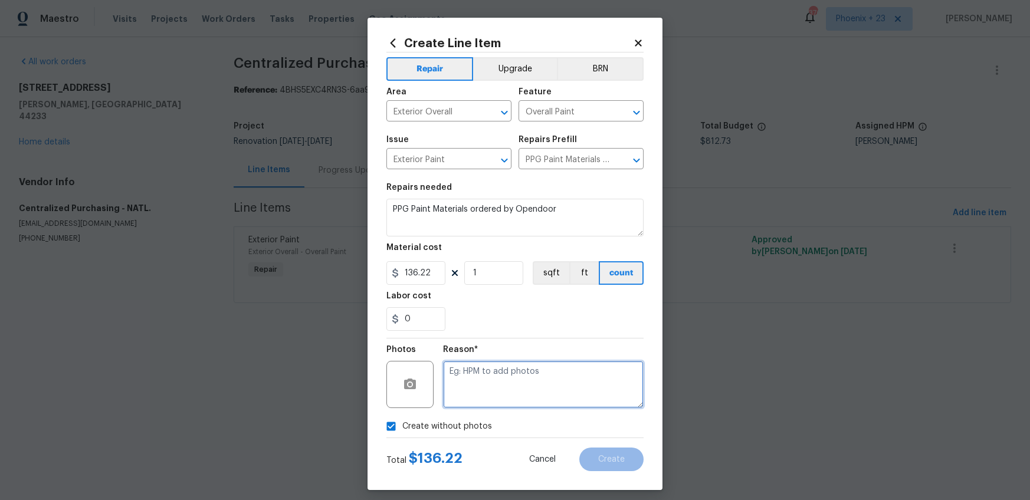
click at [477, 408] on textarea at bounding box center [543, 384] width 201 height 47
type textarea "NA"
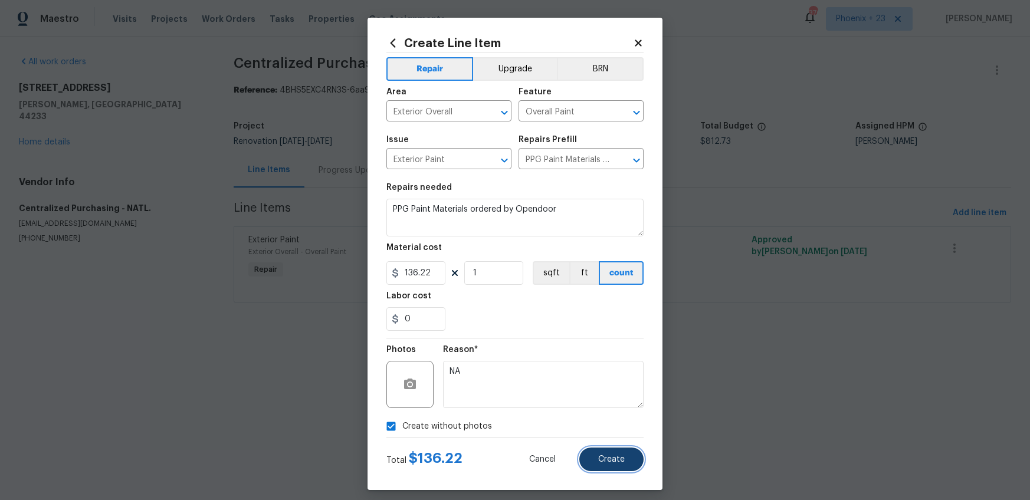
click at [629, 468] on button "Create" at bounding box center [611, 460] width 64 height 24
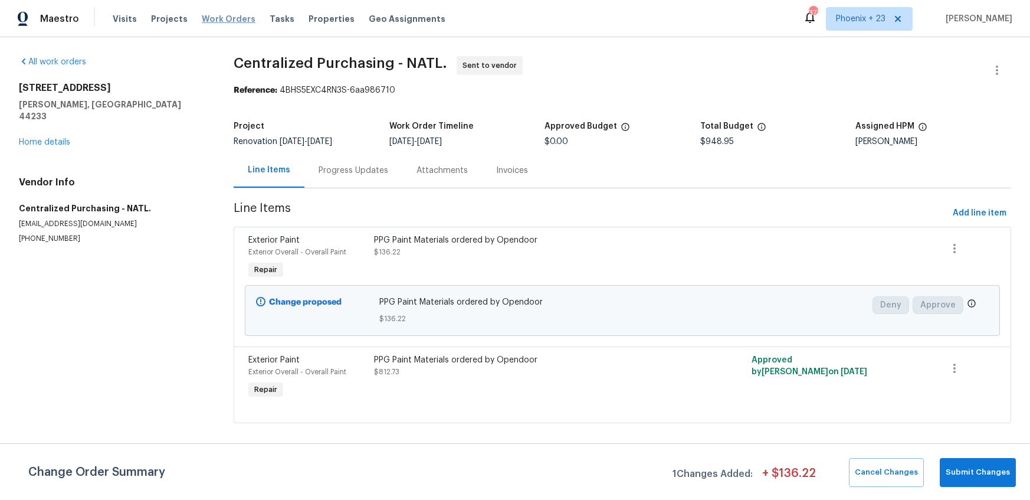
click at [210, 22] on span "Work Orders" at bounding box center [229, 19] width 54 height 12
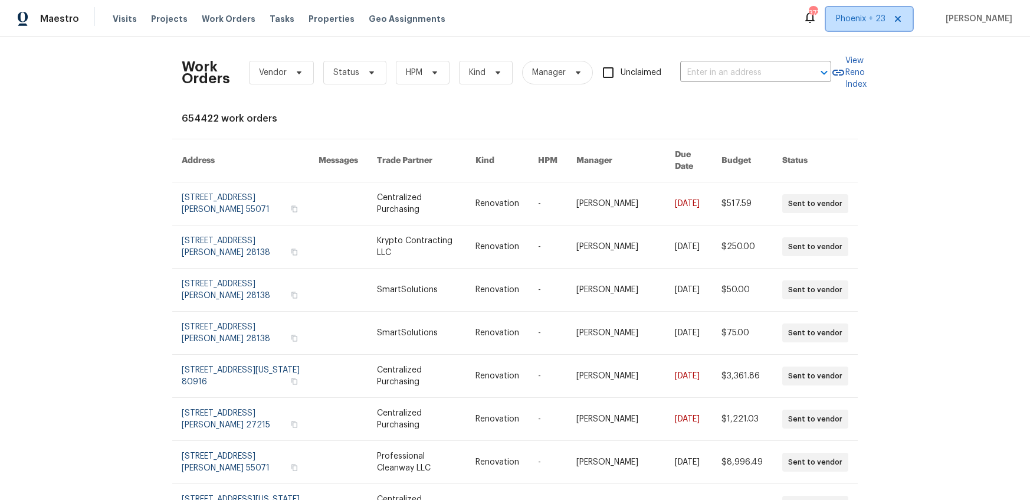
click at [853, 20] on span "Phoenix + 23" at bounding box center [861, 19] width 50 height 12
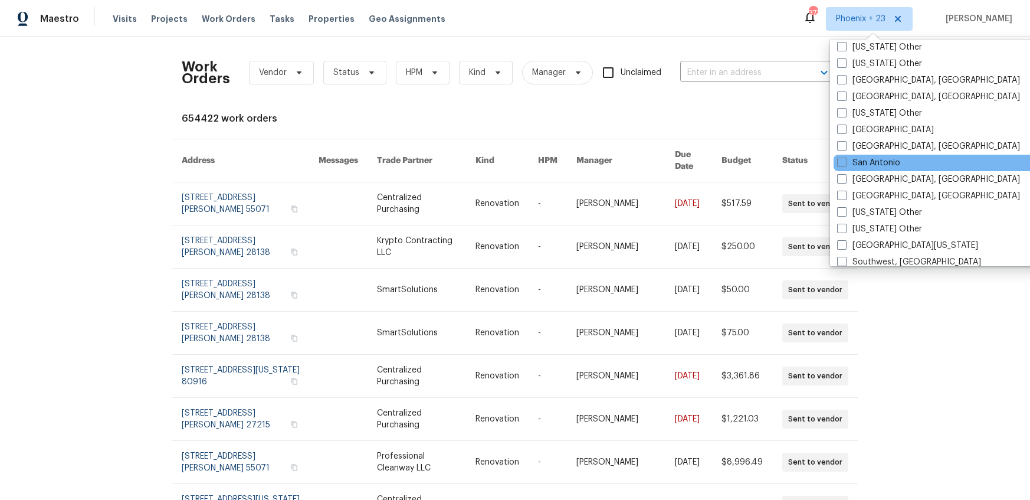
scroll to position [1521, 0]
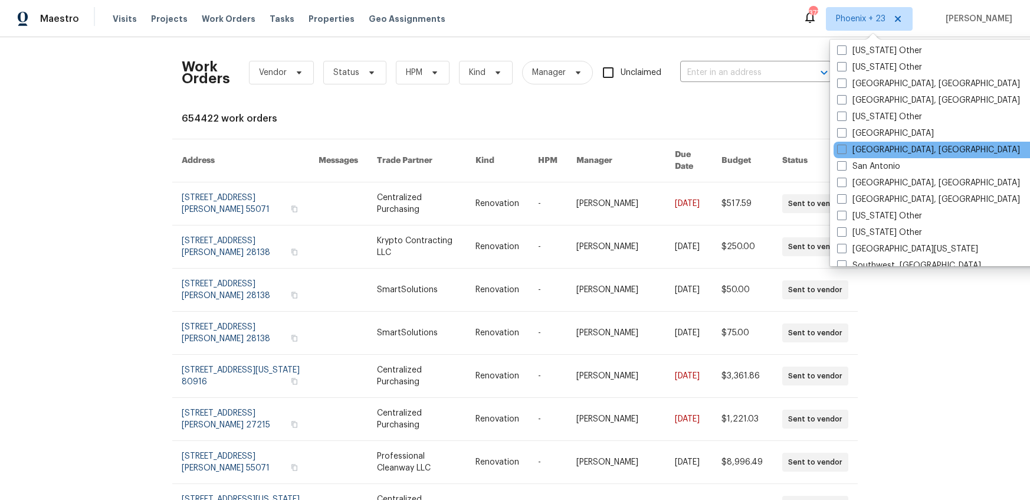
click at [883, 156] on div "Richmond, VA" at bounding box center [952, 150] width 238 height 17
click at [862, 145] on label "Richmond, VA" at bounding box center [928, 150] width 183 height 12
click at [845, 145] on input "Richmond, VA" at bounding box center [841, 148] width 8 height 8
checkbox input "true"
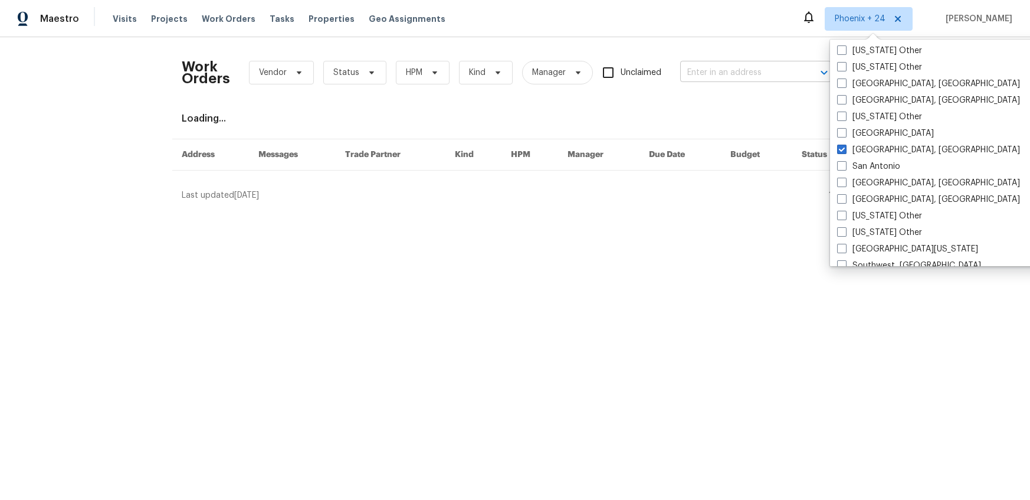
click at [745, 78] on input "text" at bounding box center [739, 73] width 118 height 18
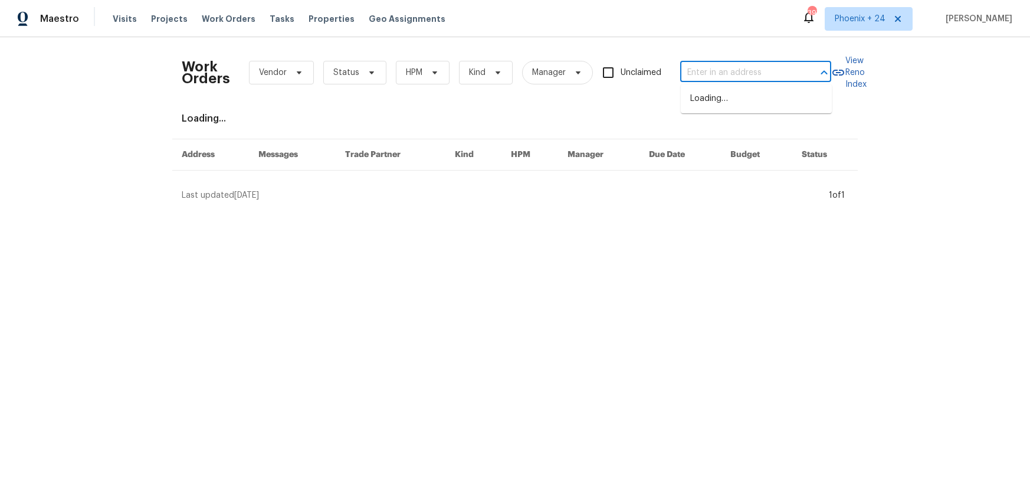
paste input "240 Pleasant View Dr, Aylett, VA 23009"
type input "240 Pleasant View Dr, Aylett, VA 23009"
click at [743, 95] on li "240 Pleasant View Dr, Aylett, VA 23009" at bounding box center [756, 105] width 151 height 32
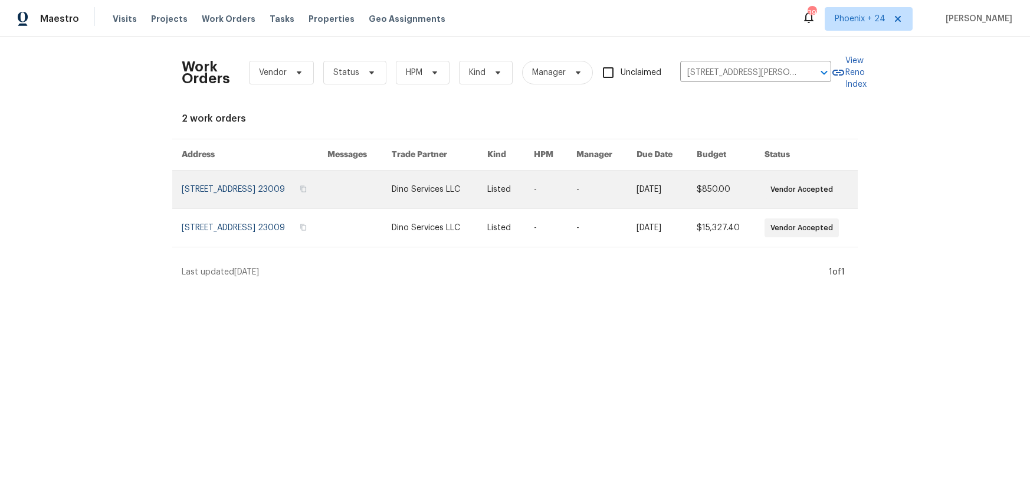
click at [392, 190] on link at bounding box center [359, 189] width 64 height 38
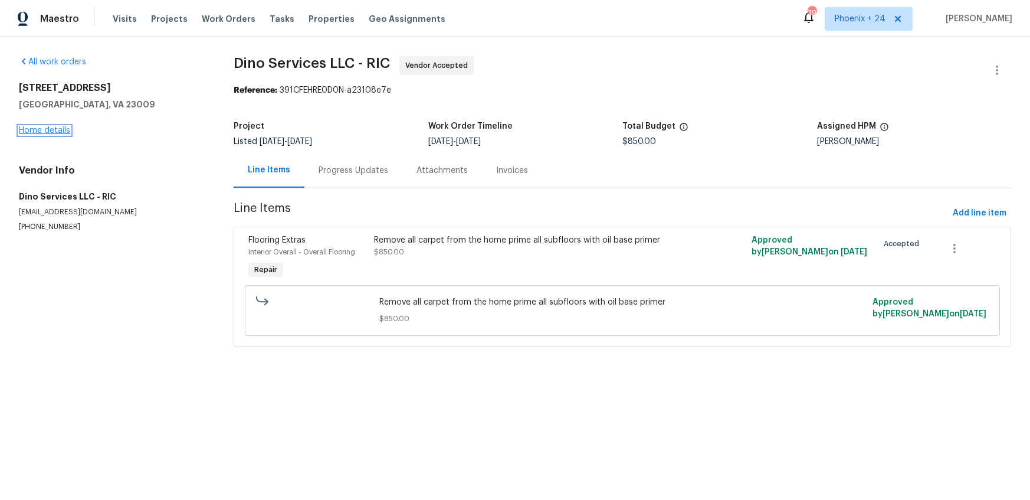
click at [28, 129] on link "Home details" at bounding box center [44, 130] width 51 height 8
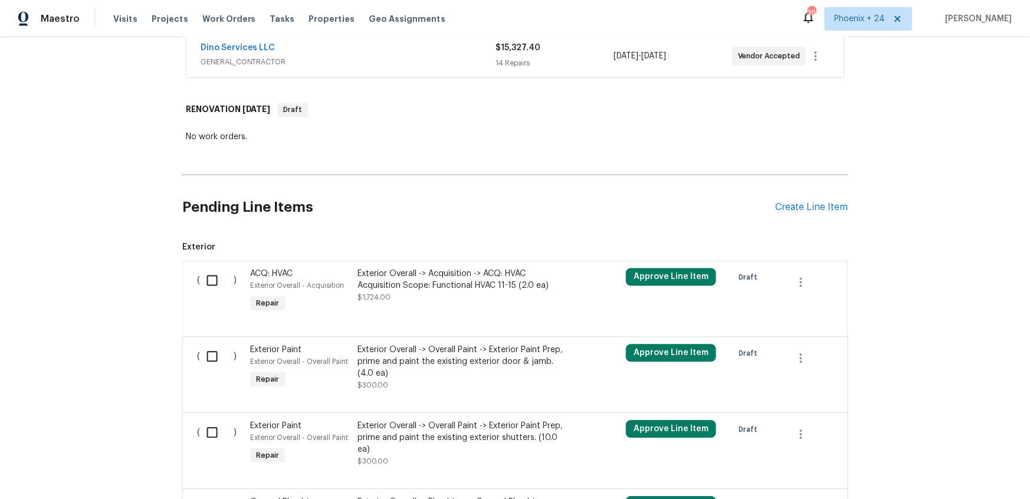
scroll to position [331, 0]
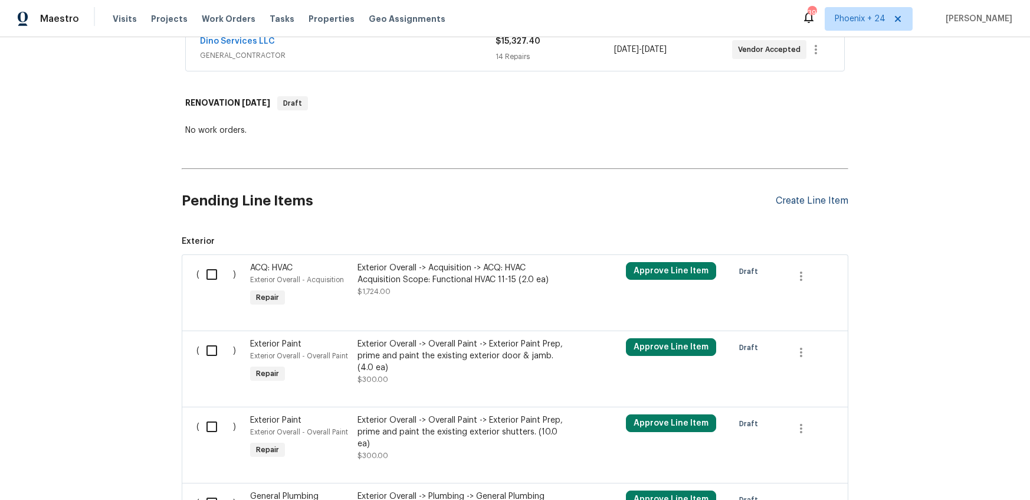
click at [792, 199] on div "Create Line Item" at bounding box center [812, 200] width 73 height 11
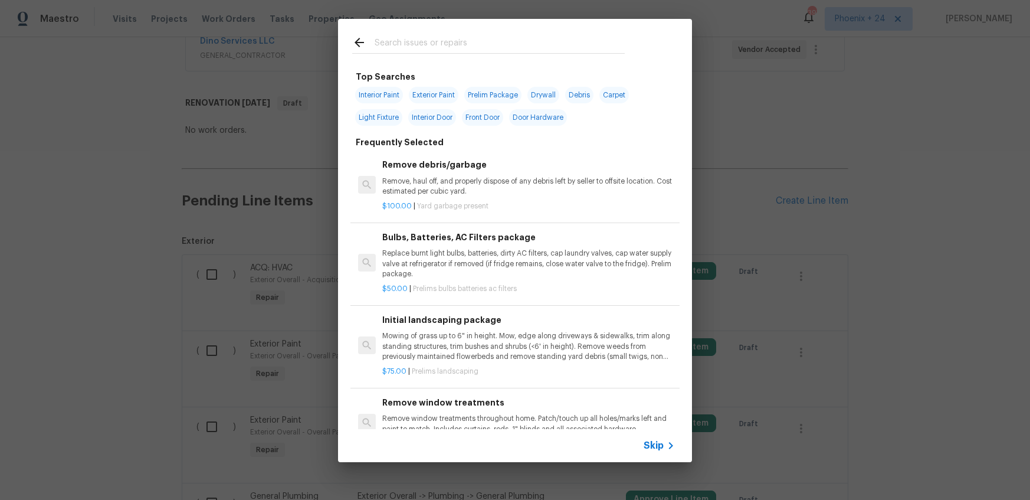
drag, startPoint x: 455, startPoint y: 55, endPoint x: 451, endPoint y: 48, distance: 7.9
click at [454, 53] on div at bounding box center [488, 42] width 301 height 47
click at [451, 47] on input "text" at bounding box center [500, 44] width 250 height 18
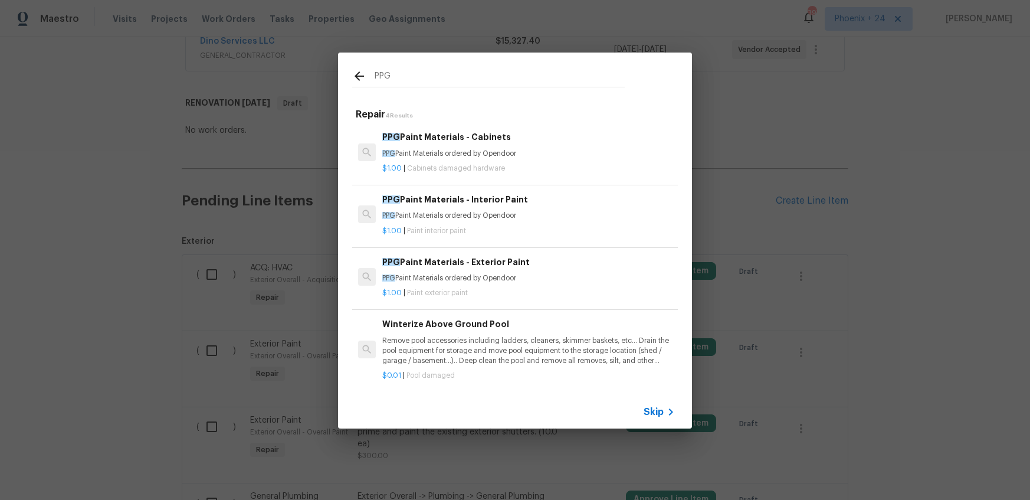
type input "PPG"
click at [530, 224] on div "$1.00 | Paint interior paint" at bounding box center [528, 228] width 293 height 15
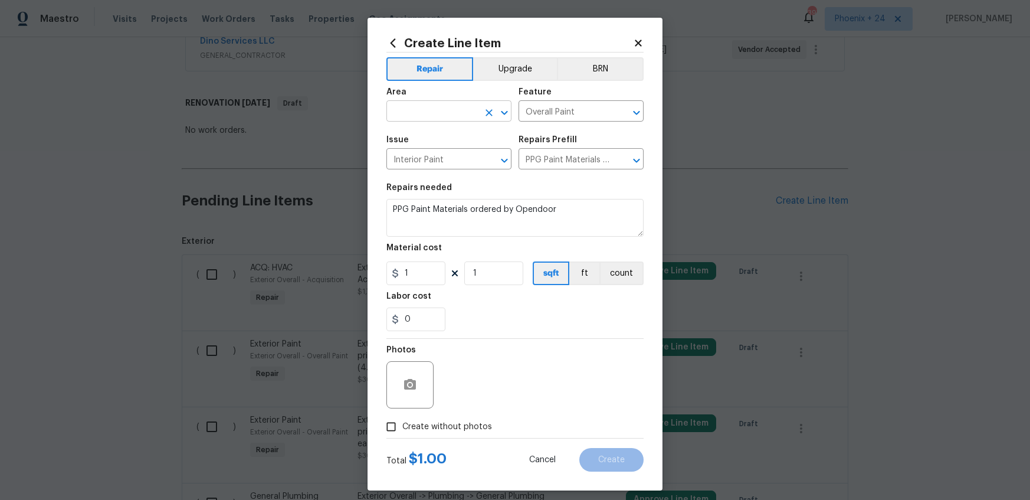
click at [438, 115] on input "text" at bounding box center [432, 112] width 92 height 18
click at [453, 150] on li "Interior Overall" at bounding box center [448, 158] width 125 height 19
type input "Interior Overall"
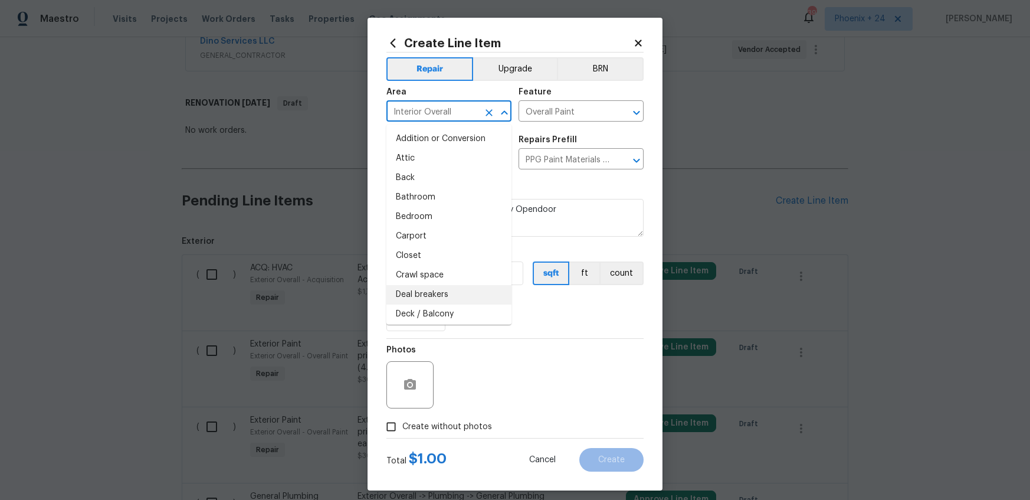
drag, startPoint x: 549, startPoint y: 310, endPoint x: 486, endPoint y: 294, distance: 64.5
click at [543, 307] on div "0" at bounding box center [514, 319] width 257 height 24
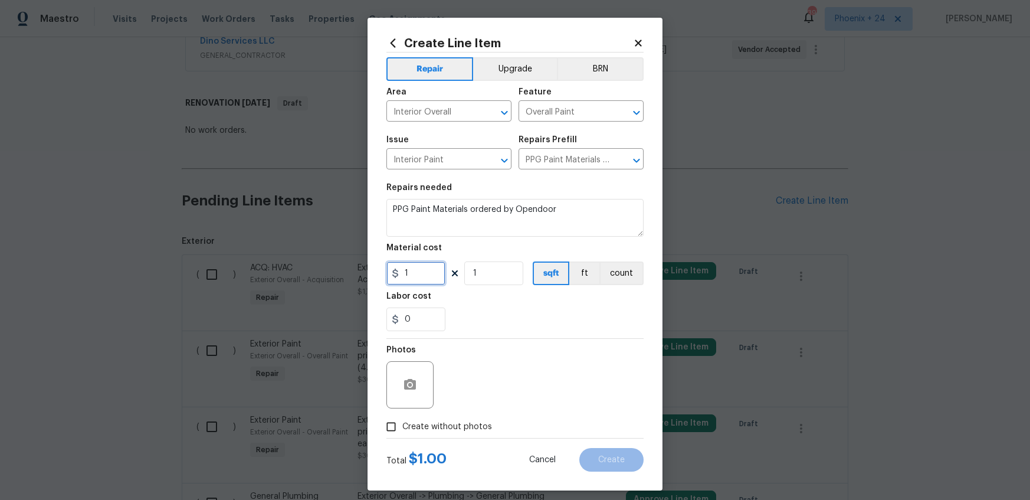
drag, startPoint x: 409, startPoint y: 274, endPoint x: 384, endPoint y: 270, distance: 25.0
click at [384, 270] on div "Create Line Item Repair Upgrade BRN Area Interior Overall ​ Feature Overall Pai…" at bounding box center [514, 254] width 295 height 472
type input "989.27"
click at [474, 420] on label "Create without photos" at bounding box center [436, 426] width 112 height 22
click at [402, 420] on input "Create without photos" at bounding box center [391, 426] width 22 height 22
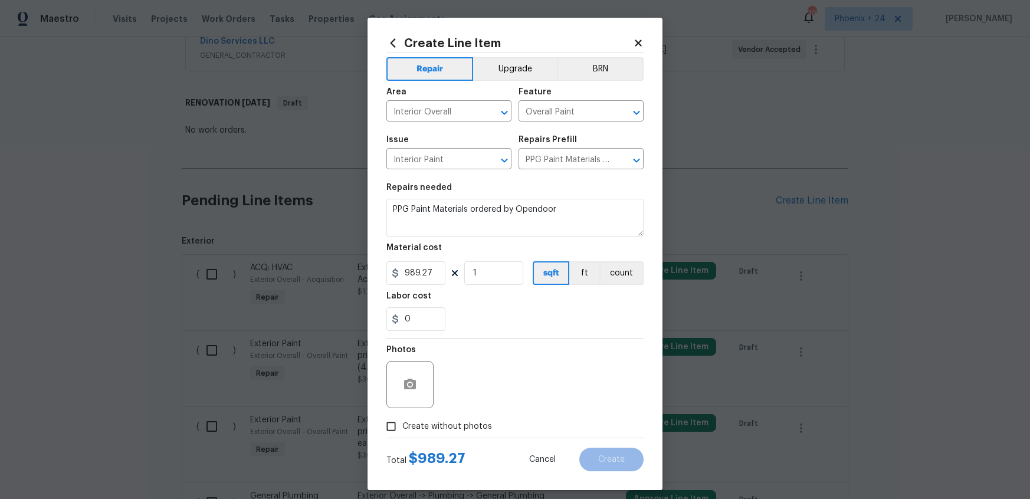
checkbox input "true"
click at [488, 395] on textarea at bounding box center [543, 384] width 201 height 47
type textarea "NA"
click at [593, 460] on button "Create" at bounding box center [611, 460] width 64 height 24
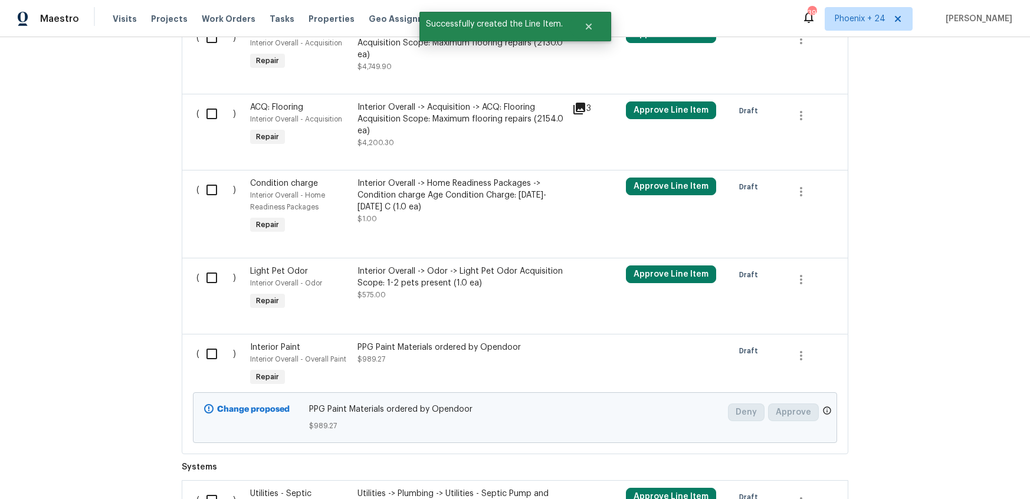
scroll to position [1405, 0]
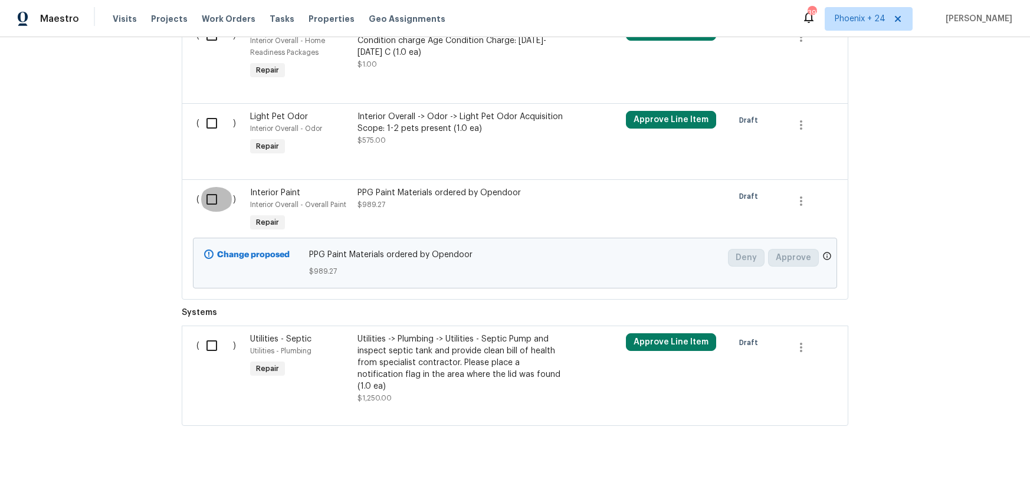
click at [210, 197] on input "checkbox" at bounding box center [216, 199] width 34 height 25
checkbox input "true"
click at [979, 469] on span "Create Work Order" at bounding box center [962, 469] width 78 height 15
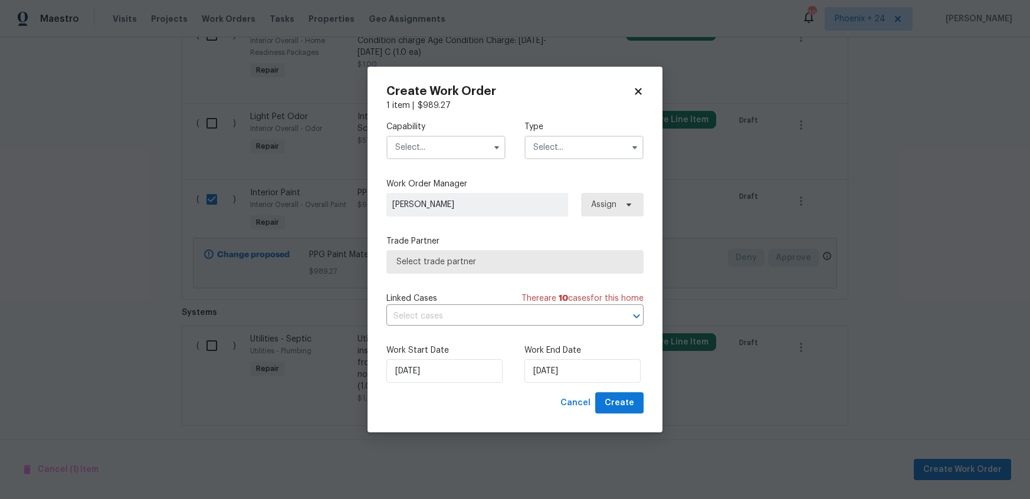
click at [425, 145] on input "text" at bounding box center [445, 148] width 119 height 24
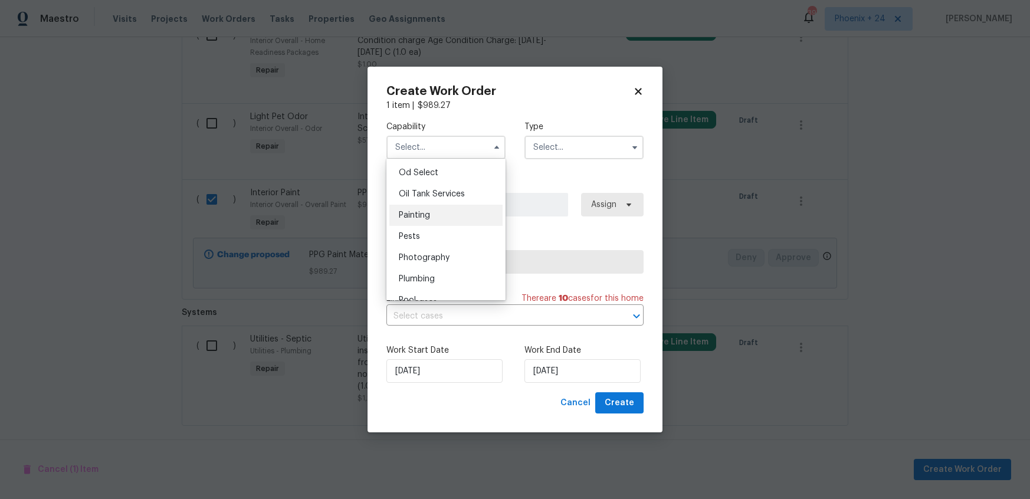
scroll to position [943, 0]
click at [426, 217] on span "Painting" at bounding box center [414, 220] width 31 height 8
type input "Painting"
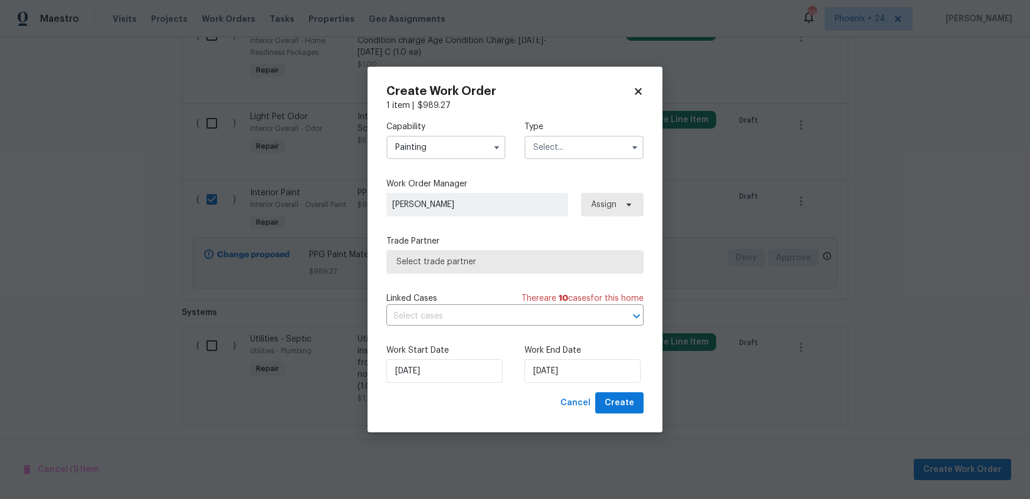
click at [599, 151] on input "text" at bounding box center [583, 148] width 119 height 24
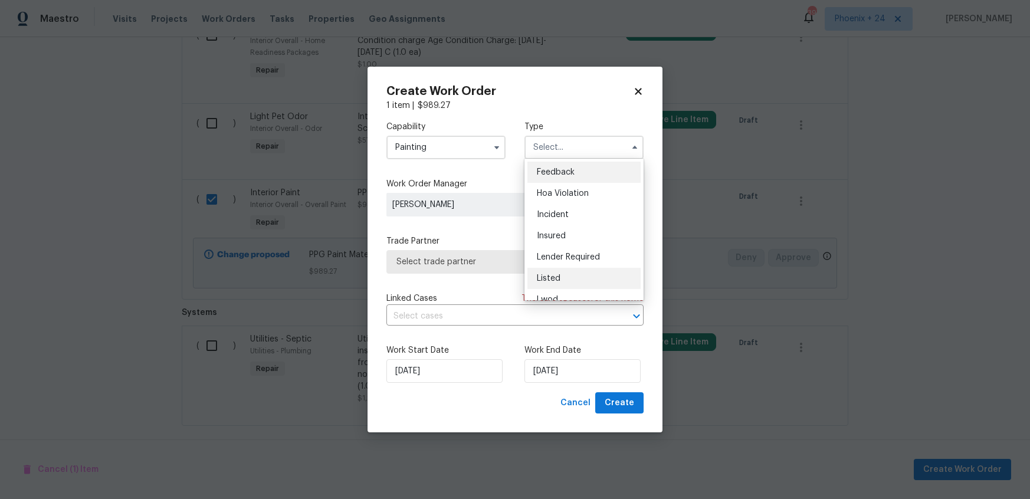
scroll to position [140, 0]
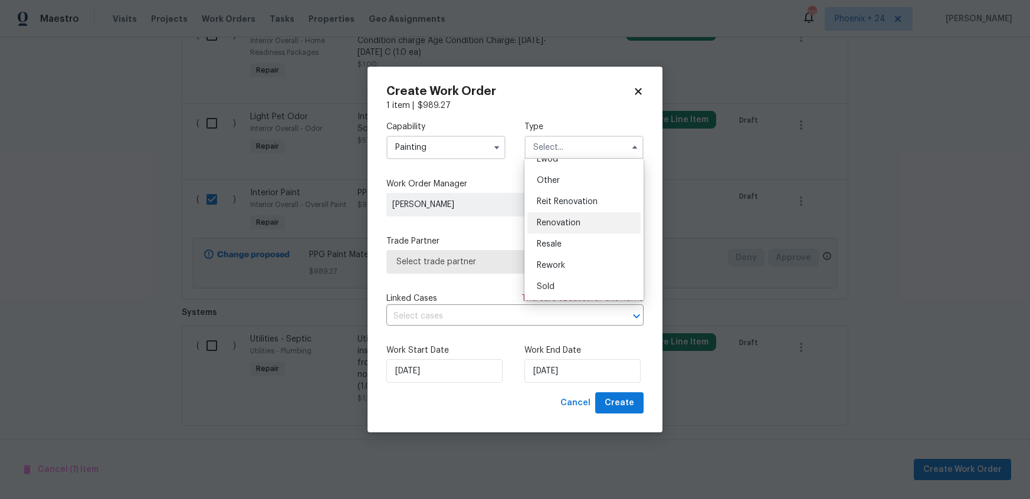
click at [586, 216] on div "Renovation" at bounding box center [583, 222] width 113 height 21
type input "Renovation"
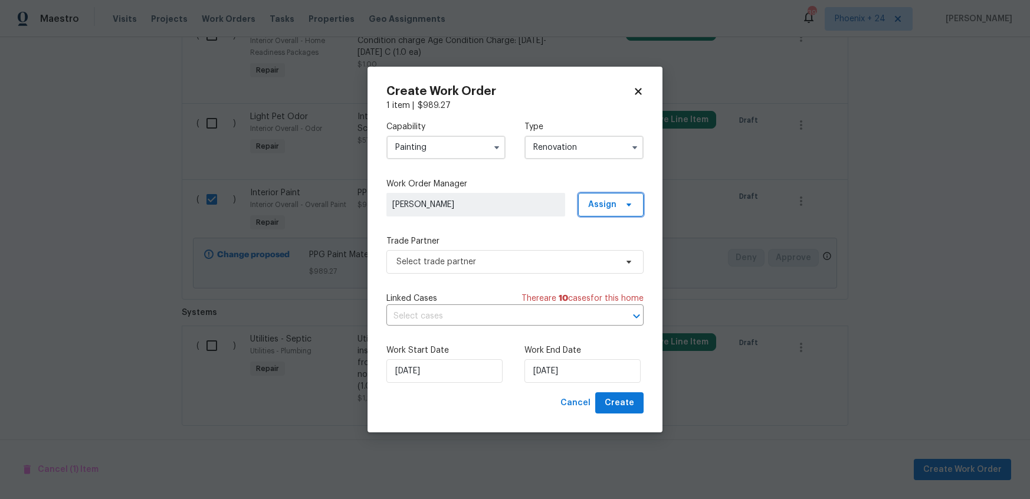
click at [600, 211] on span "Assign" at bounding box center [610, 205] width 65 height 24
click at [596, 251] on div "Assign to me" at bounding box center [612, 254] width 51 height 12
click at [467, 277] on div "Capability Painting Type Renovation Work Order Manager Stephanie Faust Assign T…" at bounding box center [514, 251] width 257 height 281
click at [464, 263] on span "Select trade partner" at bounding box center [506, 262] width 220 height 12
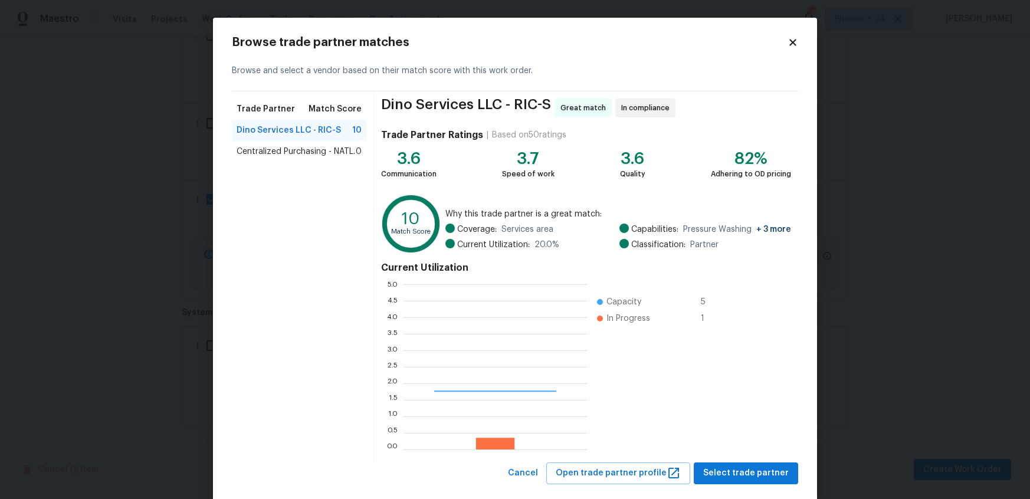
scroll to position [1, 1]
click at [307, 153] on span "Centralized Purchasing - NATL." at bounding box center [296, 152] width 119 height 12
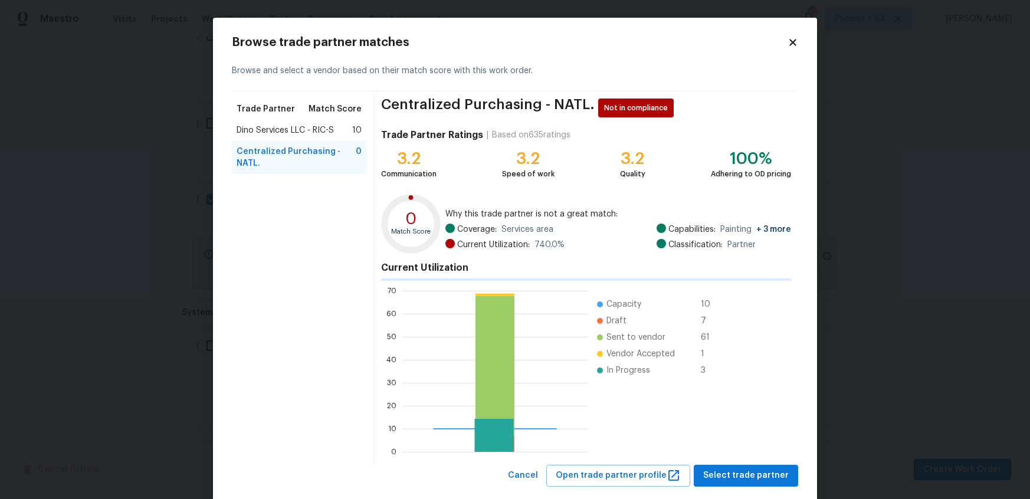
scroll to position [165, 185]
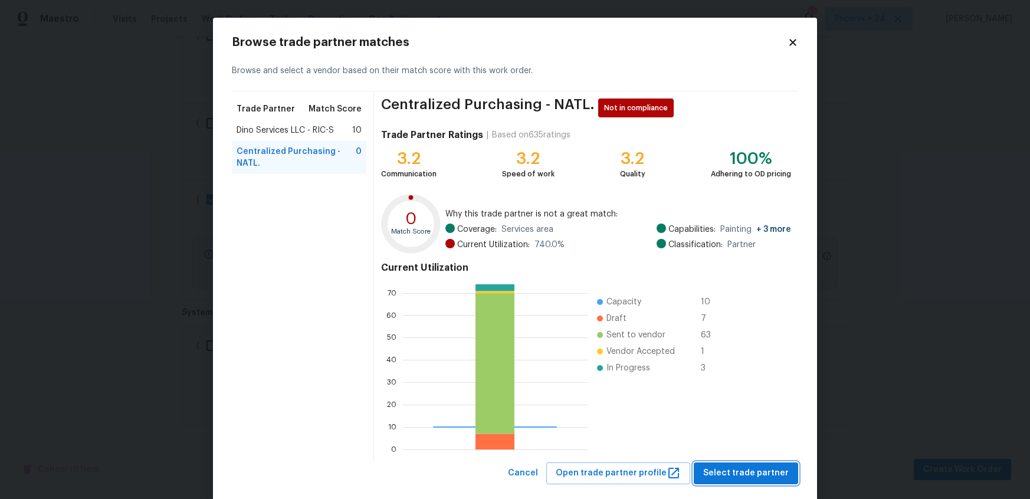
click at [724, 467] on span "Select trade partner" at bounding box center [746, 473] width 86 height 15
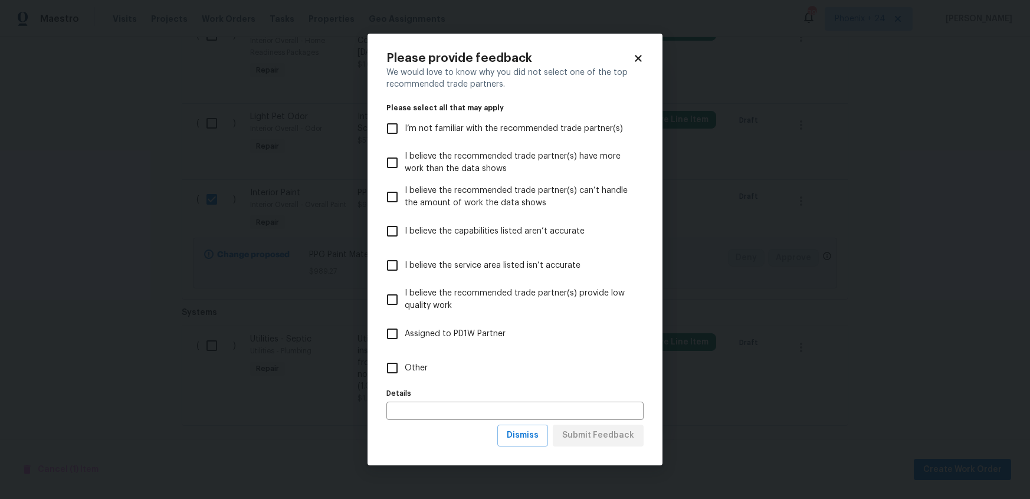
click at [513, 388] on div "Details Details" at bounding box center [514, 402] width 257 height 35
click at [526, 370] on label "Other" at bounding box center [507, 368] width 254 height 34
click at [405, 370] on input "Other" at bounding box center [392, 368] width 25 height 25
checkbox input "true"
click at [590, 439] on span "Submit Feedback" at bounding box center [598, 435] width 72 height 15
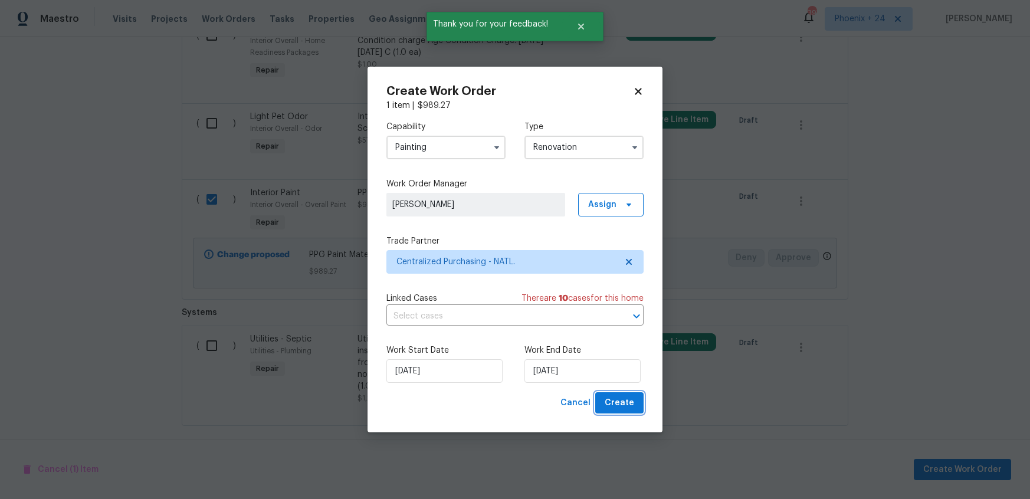
click at [609, 406] on span "Create" at bounding box center [619, 403] width 29 height 15
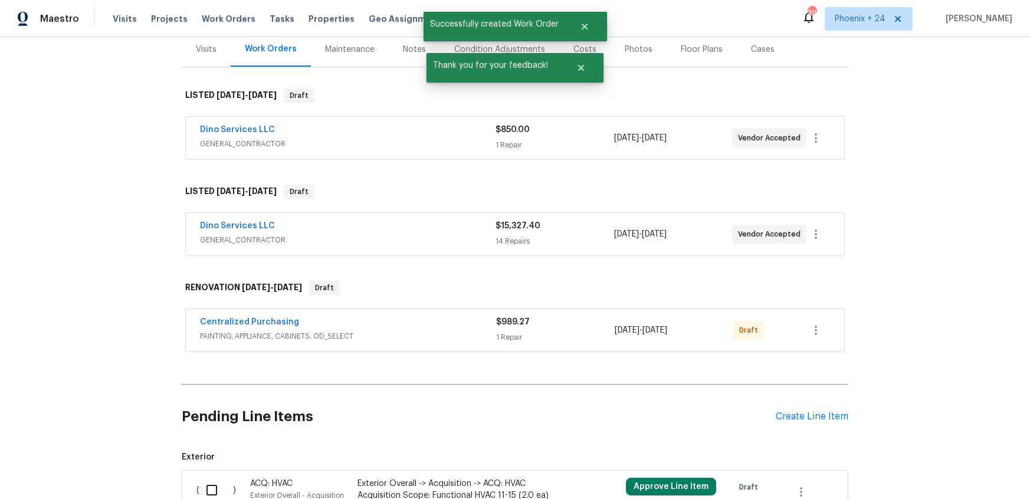
scroll to position [186, 0]
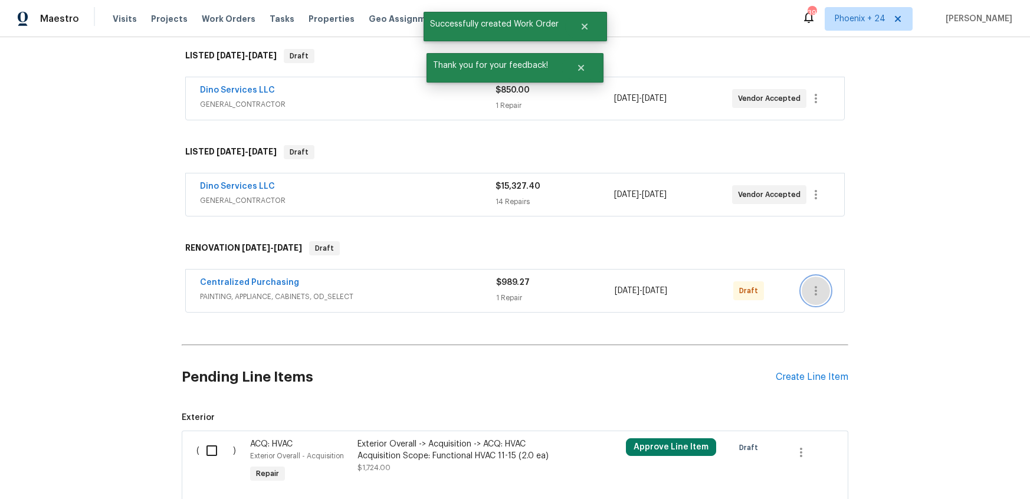
click at [825, 288] on button "button" at bounding box center [816, 291] width 28 height 28
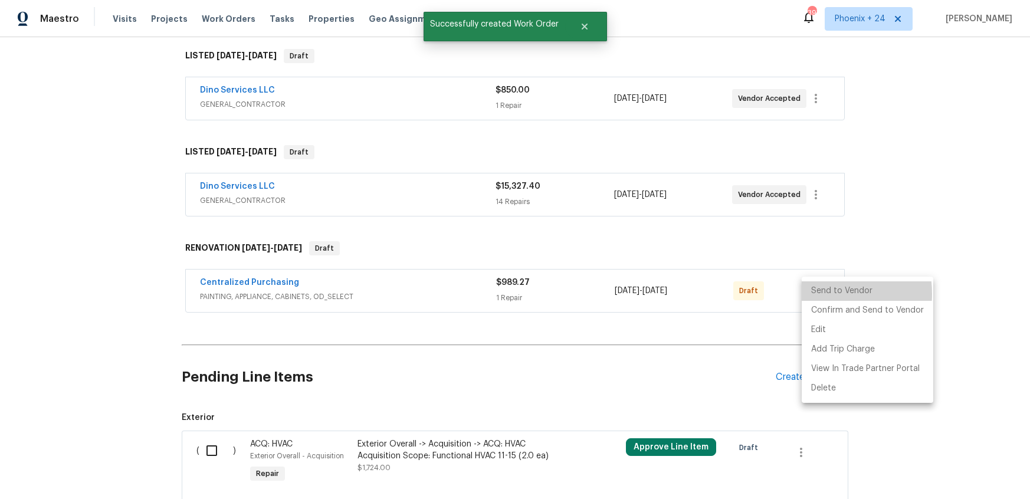
click at [817, 294] on li "Send to Vendor" at bounding box center [868, 290] width 132 height 19
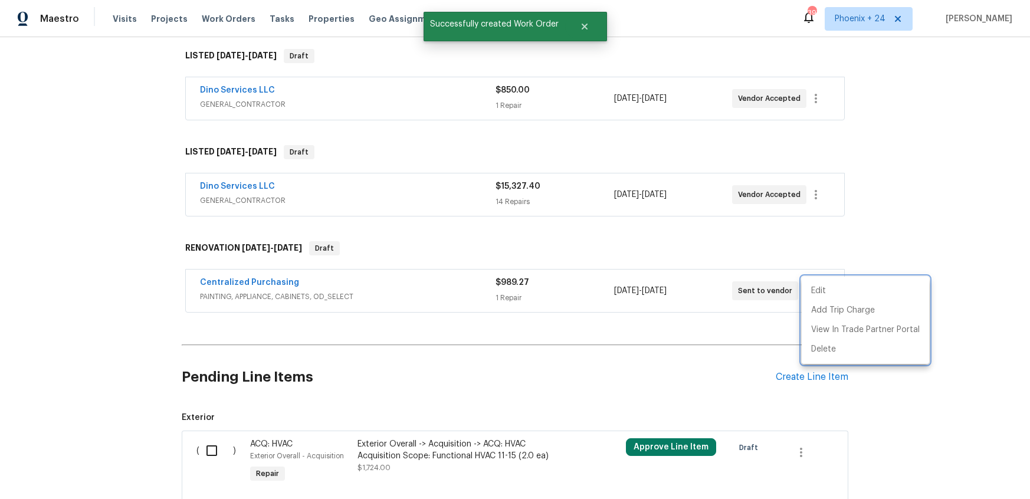
drag, startPoint x: 323, startPoint y: 283, endPoint x: 247, endPoint y: 277, distance: 76.3
click at [297, 281] on div at bounding box center [515, 249] width 1030 height 499
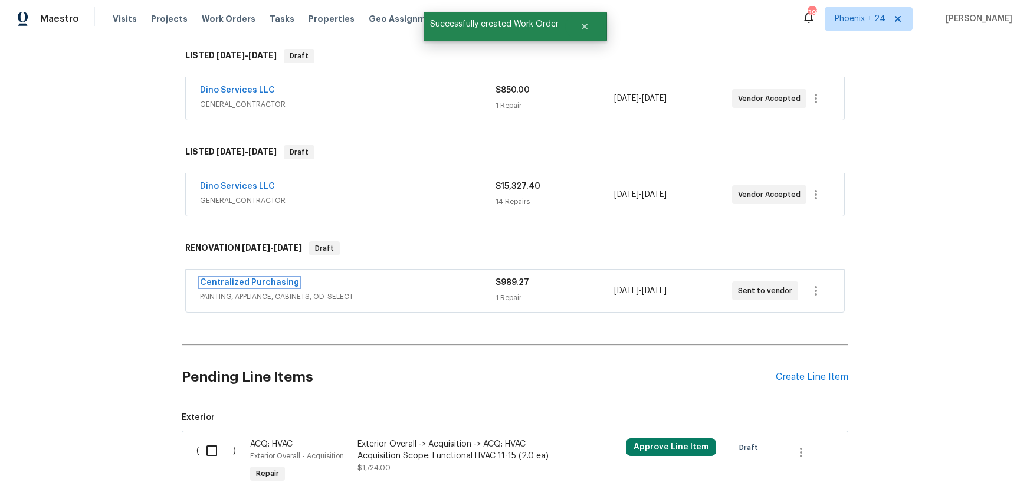
click at [249, 279] on link "Centralized Purchasing" at bounding box center [249, 282] width 99 height 8
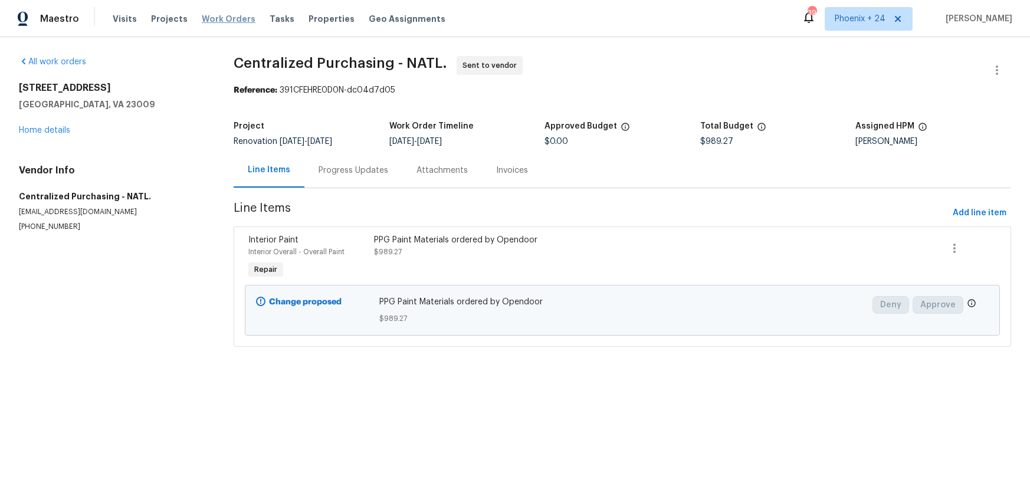
drag, startPoint x: 204, startPoint y: 17, endPoint x: 229, endPoint y: 22, distance: 26.0
click at [204, 17] on span "Work Orders" at bounding box center [229, 19] width 54 height 12
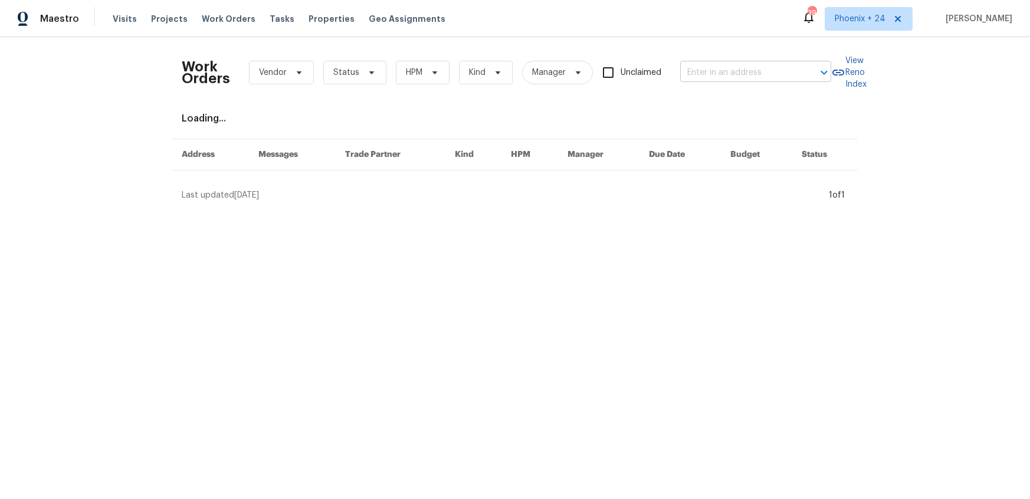
click at [753, 75] on input "text" at bounding box center [739, 73] width 118 height 18
paste input "1012 Woodside Ln, Seagoville, TX 75159"
type input "1012 Woodside Ln, Seagoville, TX 75159"
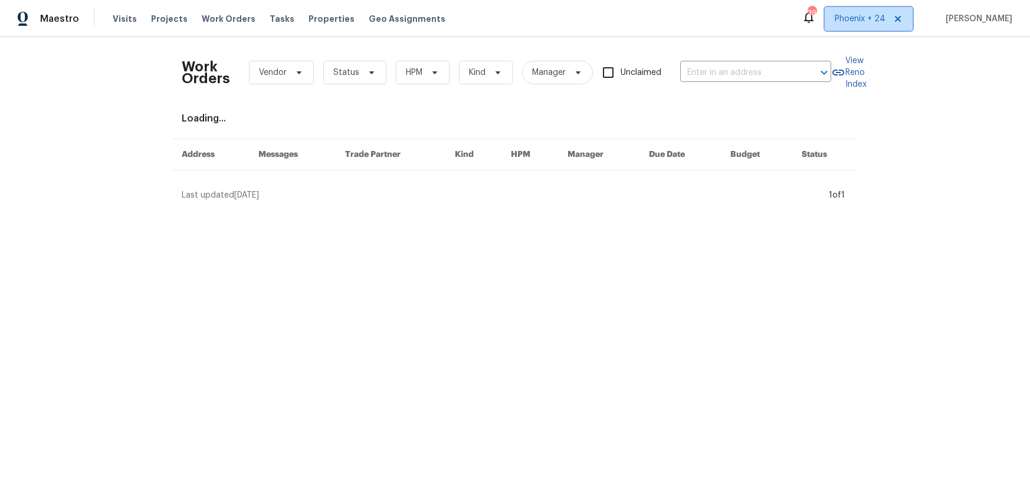
click at [871, 26] on span "Phoenix + 24" at bounding box center [869, 19] width 88 height 24
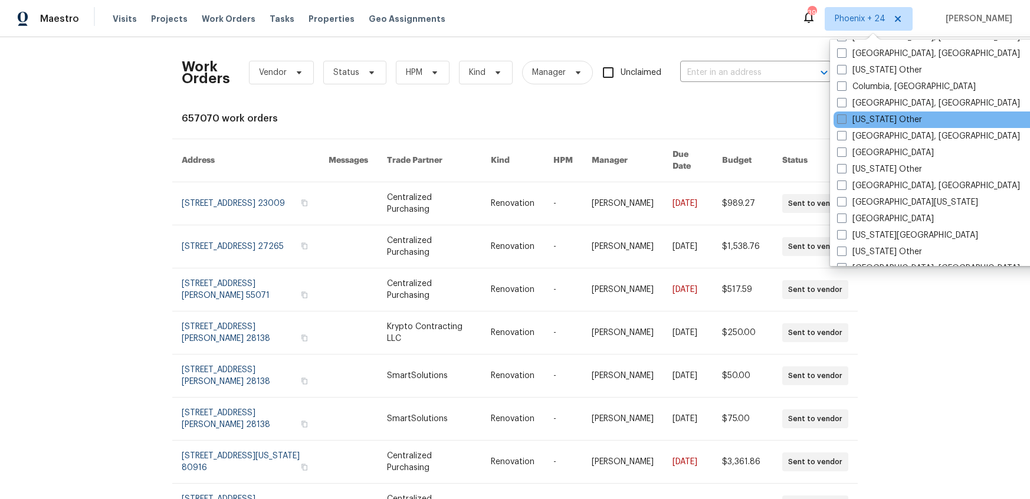
scroll to position [648, 0]
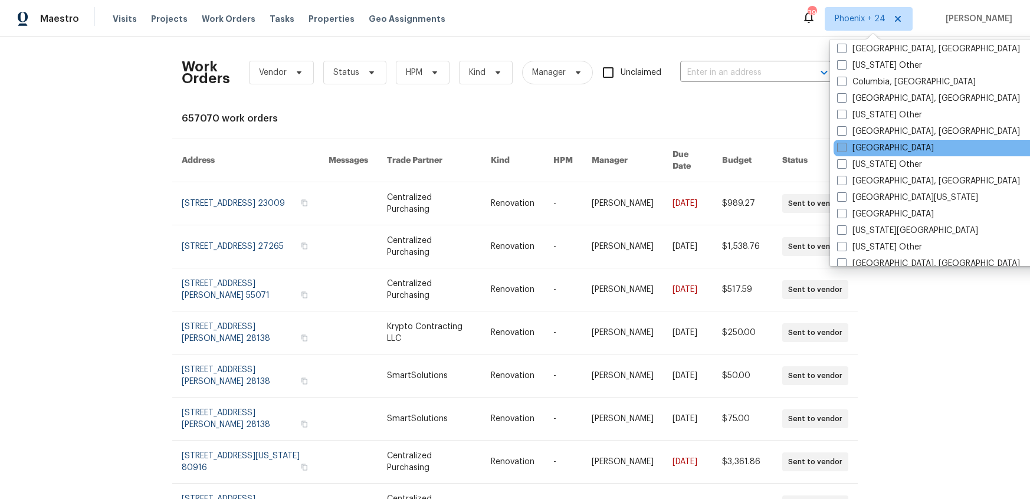
drag, startPoint x: 865, startPoint y: 133, endPoint x: 867, endPoint y: 145, distance: 11.9
click at [865, 134] on label "Corpus Christi, TX" at bounding box center [928, 132] width 183 height 12
click at [845, 133] on input "Corpus Christi, TX" at bounding box center [841, 130] width 8 height 8
checkbox input "true"
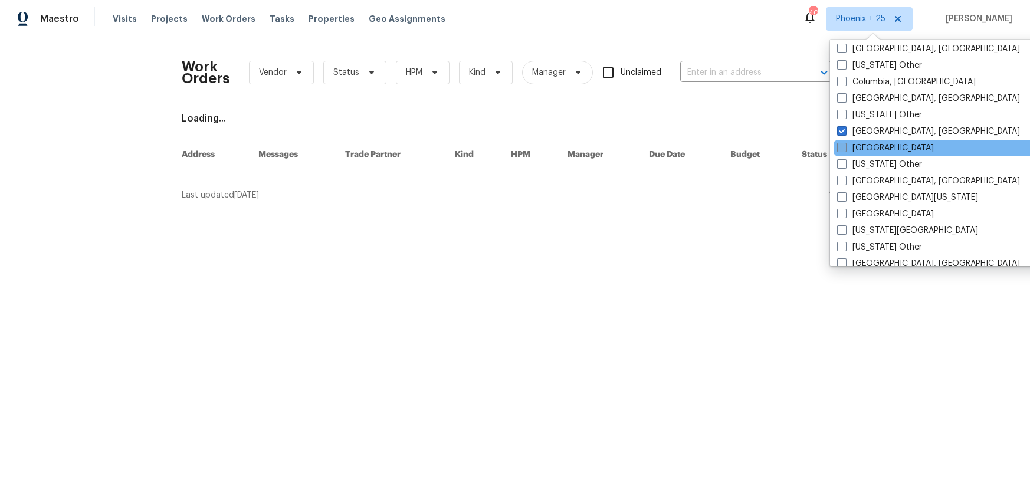
click at [867, 145] on label "Dallas" at bounding box center [885, 148] width 97 height 12
click at [845, 145] on input "Dallas" at bounding box center [841, 146] width 8 height 8
checkbox input "true"
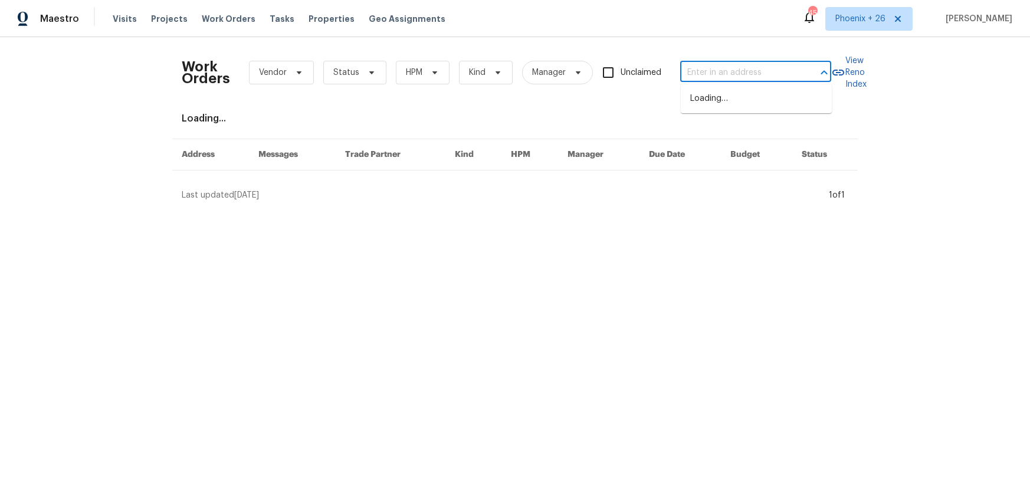
click at [752, 70] on input "text" at bounding box center [739, 73] width 118 height 18
paste input "1012 Woodside Ln, Seagoville, TX 75159"
type input "1012 Woodside Ln, Seagoville, TX 75159"
click at [748, 98] on li "1012 Woodside Ln, Seagoville, TX 75159" at bounding box center [756, 98] width 151 height 19
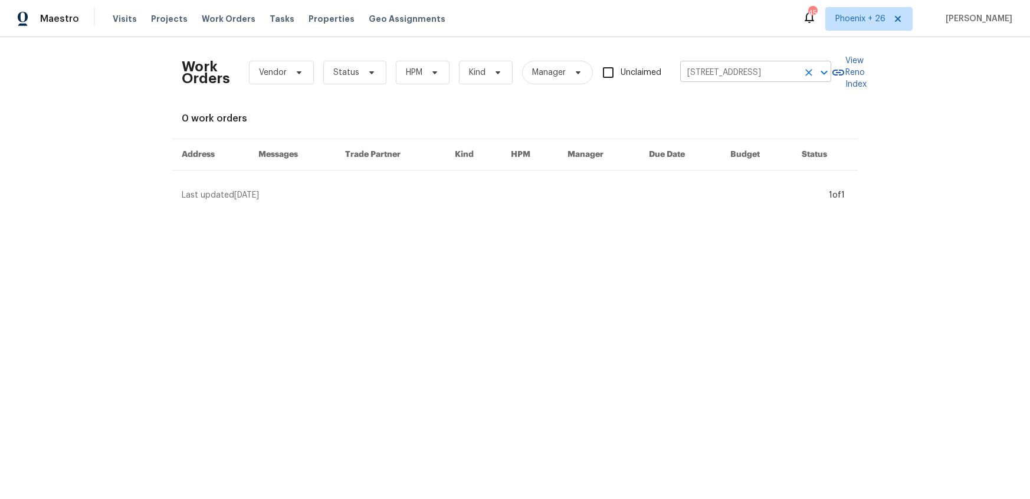
click at [701, 78] on input "1012 Woodside Ln, Seagoville, TX 75159" at bounding box center [739, 73] width 118 height 18
click at [716, 105] on li "1012 Woodside Ln, Seagoville, TX 75159" at bounding box center [756, 98] width 151 height 19
click at [177, 22] on span "Projects" at bounding box center [169, 19] width 37 height 12
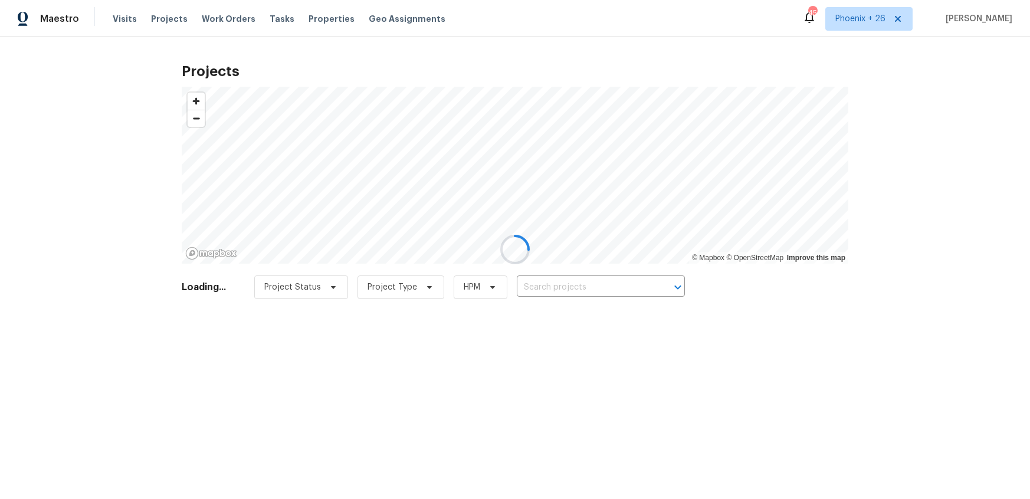
click at [590, 281] on div at bounding box center [515, 249] width 1030 height 499
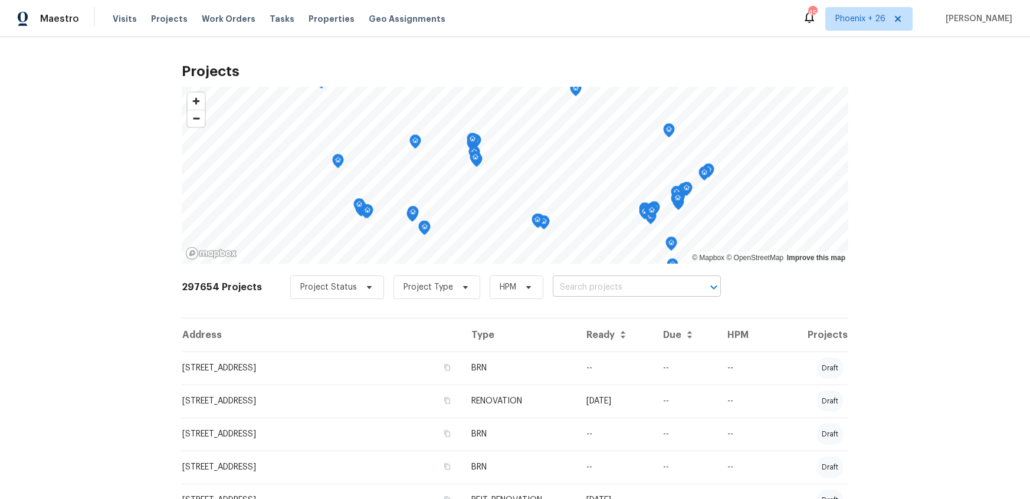
click at [590, 281] on input "text" at bounding box center [620, 287] width 135 height 18
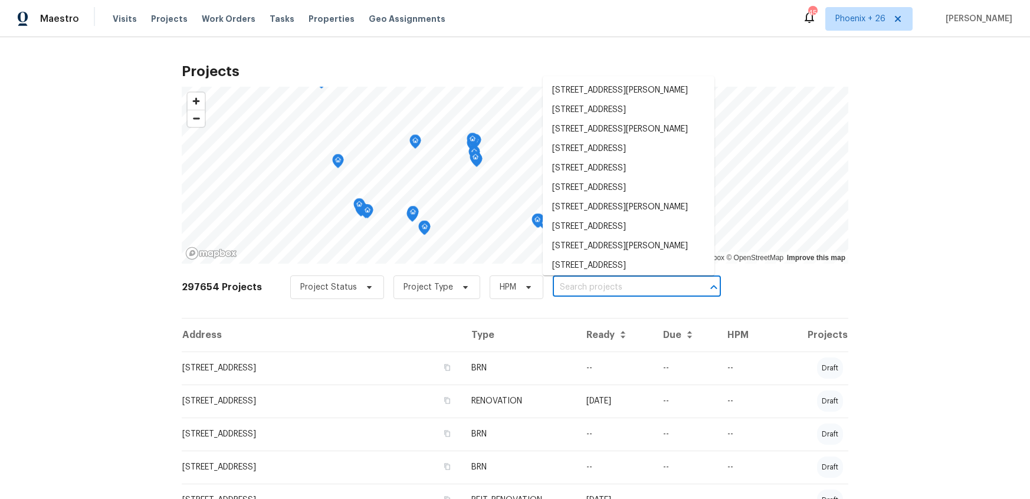
paste input "1012 Woodside Ln, Seagoville, TX 75159"
type input "1012 Woodside Ln, Seagoville, TX 75159"
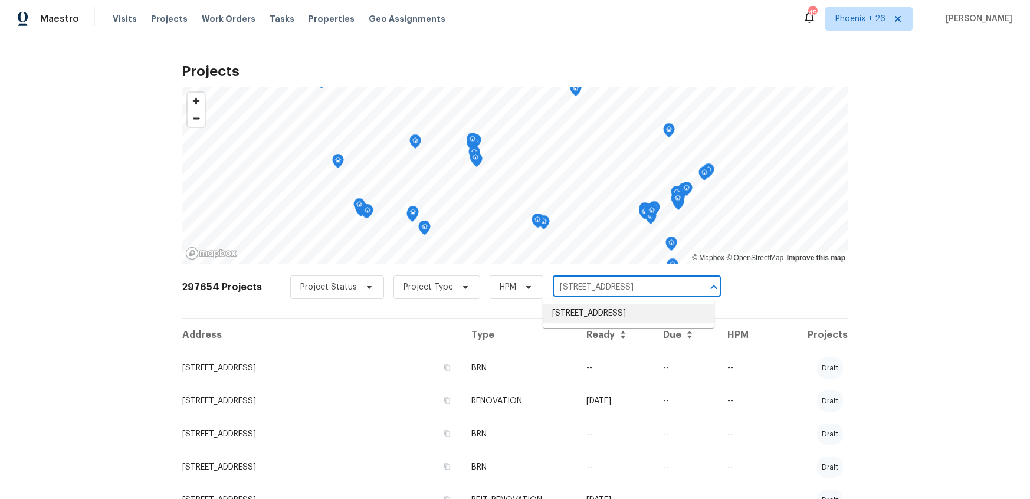
click at [606, 307] on li "1012 Woodside Ln, Seagoville, TX 75159" at bounding box center [629, 313] width 172 height 19
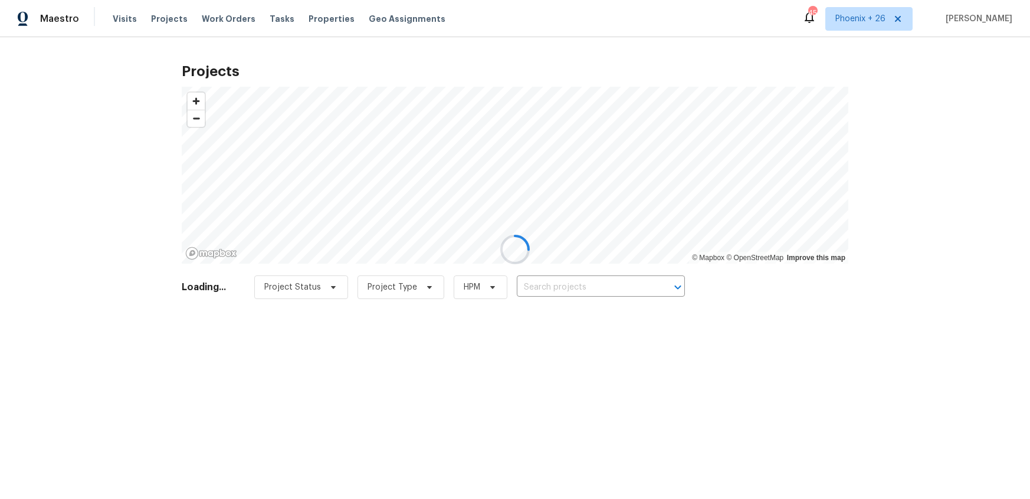
type input "1012 Woodside Ln, Seagoville, TX 75159"
click at [451, 377] on td "RENOVATION" at bounding box center [394, 368] width 114 height 33
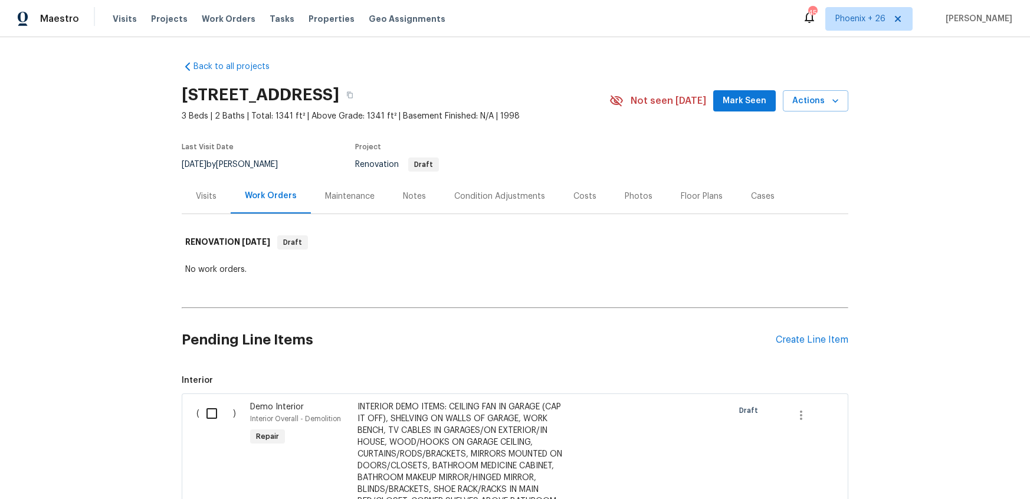
scroll to position [122, 0]
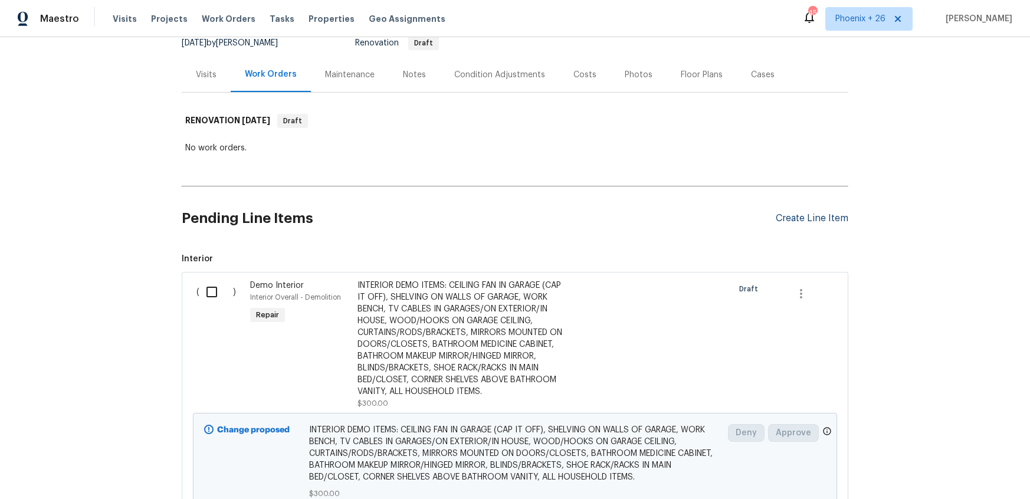
click at [831, 222] on div "Create Line Item" at bounding box center [812, 218] width 73 height 11
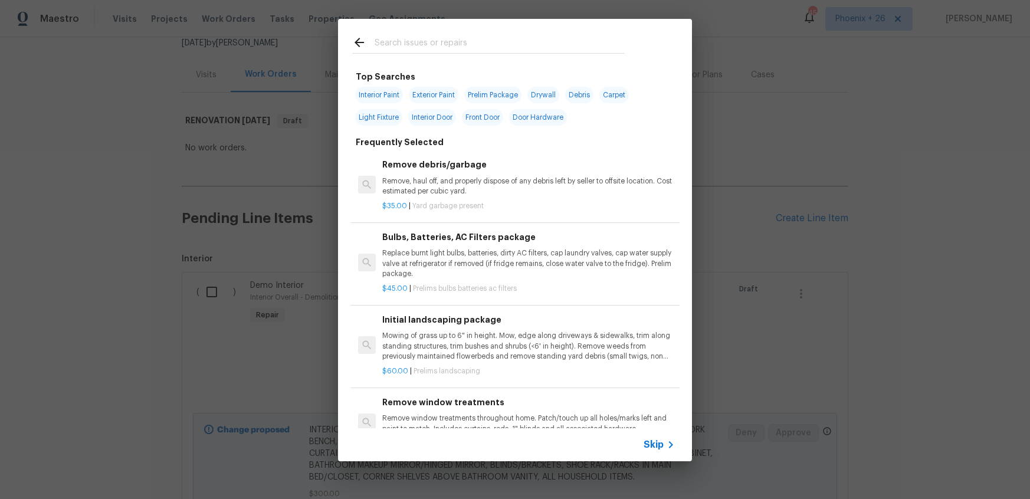
drag, startPoint x: 495, startPoint y: 59, endPoint x: 488, endPoint y: 50, distance: 12.2
click at [493, 57] on div at bounding box center [488, 42] width 301 height 47
click at [487, 50] on input "text" at bounding box center [500, 44] width 250 height 18
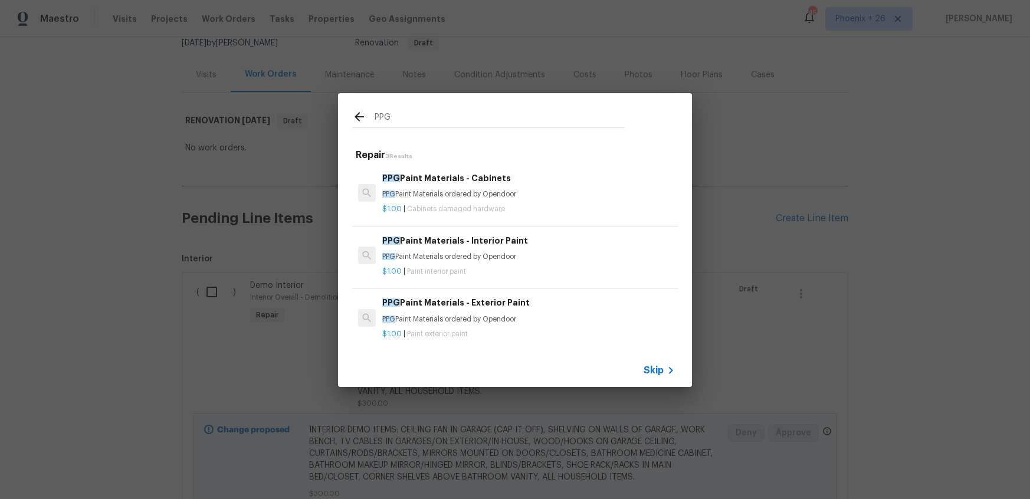
type input "PPG"
click at [530, 232] on div "PPG Paint Materials - Interior Paint PPG Paint Materials ordered by Opendoor $1…" at bounding box center [528, 255] width 296 height 47
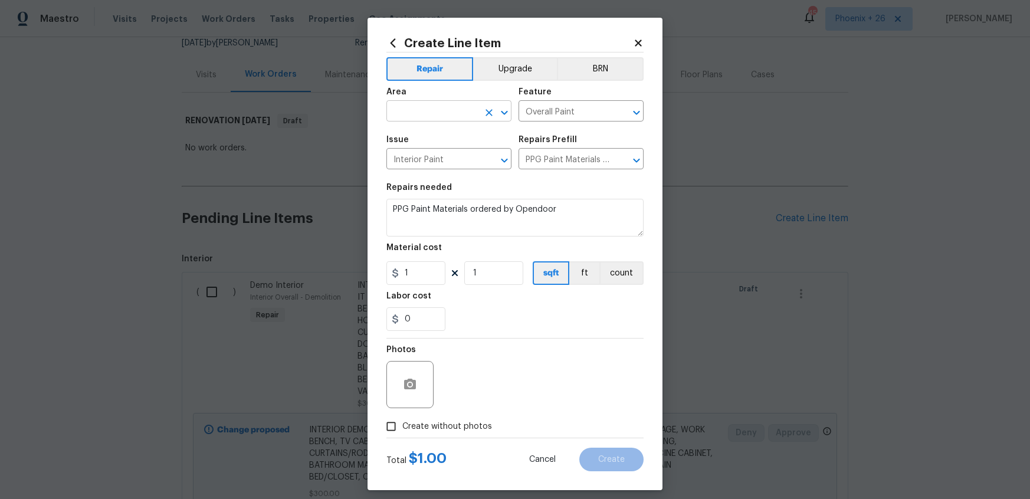
click at [442, 110] on input "text" at bounding box center [432, 112] width 92 height 18
click at [464, 160] on li "Interior Overall" at bounding box center [448, 158] width 125 height 19
type input "Interior Overall"
drag, startPoint x: 582, startPoint y: 355, endPoint x: 552, endPoint y: 346, distance: 31.4
click at [566, 350] on div "Photos" at bounding box center [514, 377] width 257 height 77
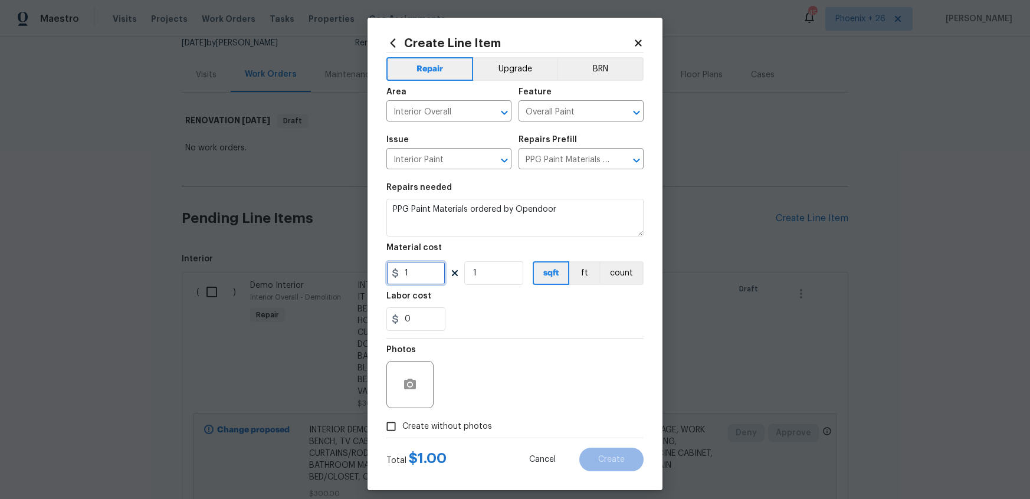
click at [377, 267] on div "Create Line Item Repair Upgrade BRN Area Interior Overall ​ Feature Overall Pai…" at bounding box center [514, 254] width 295 height 472
type input "583.87"
click at [446, 439] on div "Total $ 1.00 Cancel Create" at bounding box center [514, 454] width 257 height 33
click at [448, 422] on span "Create without photos" at bounding box center [447, 427] width 90 height 12
click at [402, 422] on input "Create without photos" at bounding box center [391, 426] width 22 height 22
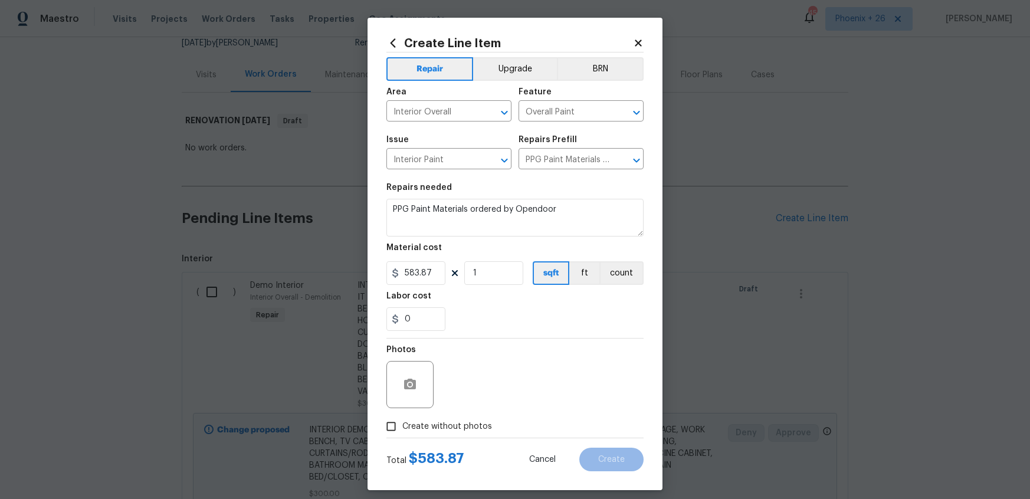
checkbox input "true"
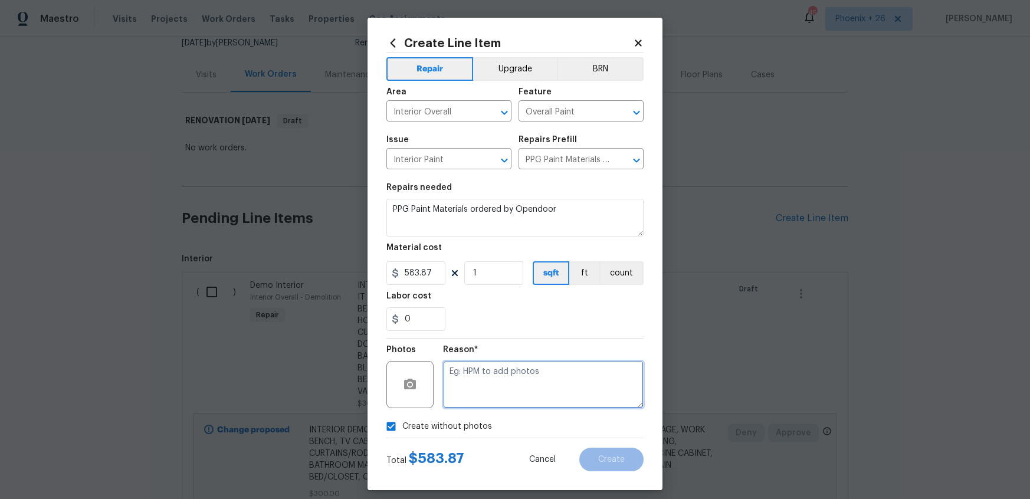
click at [464, 400] on textarea at bounding box center [543, 384] width 201 height 47
type textarea "NA"
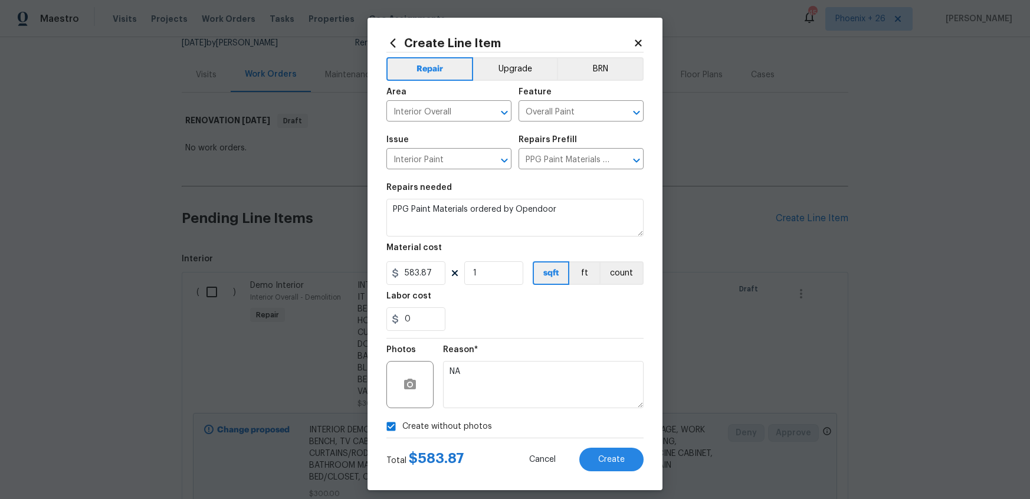
click at [486, 355] on div "Reason*" at bounding box center [543, 353] width 201 height 15
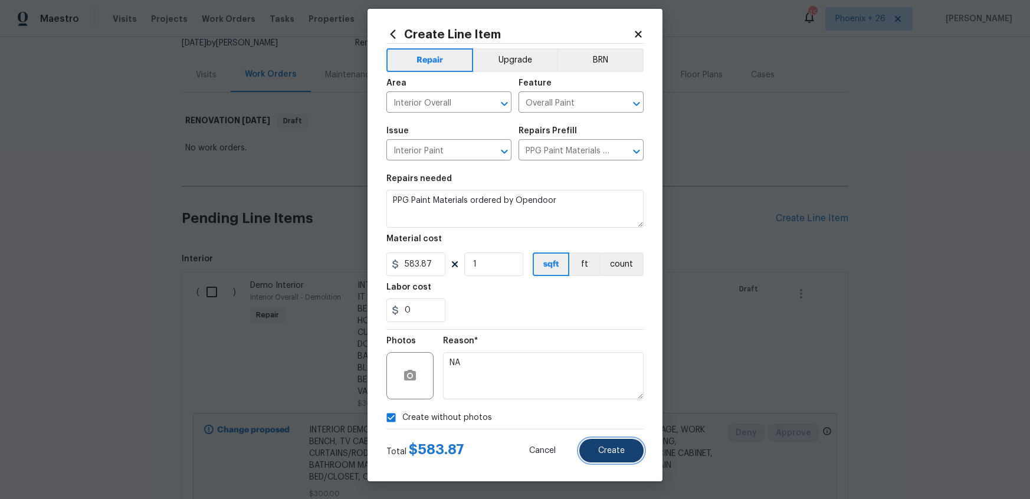
click at [617, 457] on button "Create" at bounding box center [611, 451] width 64 height 24
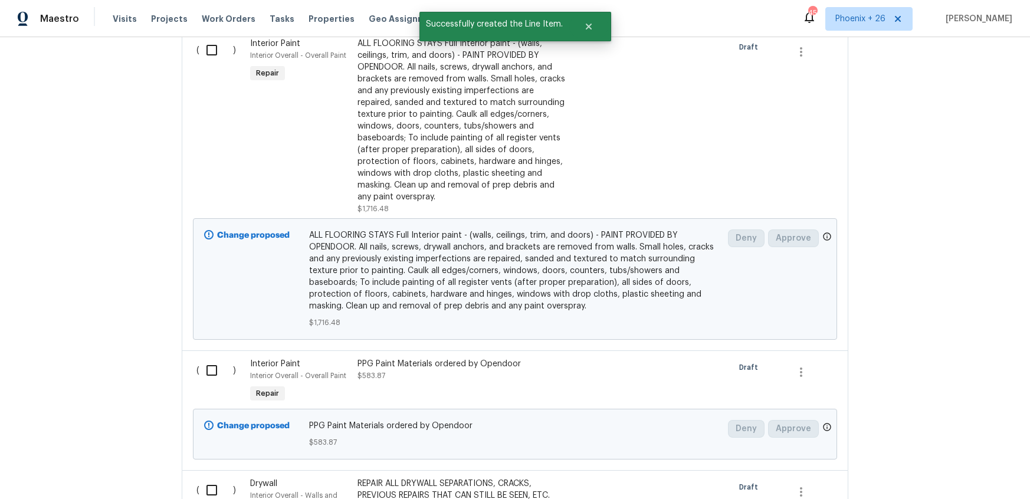
scroll to position [976, 0]
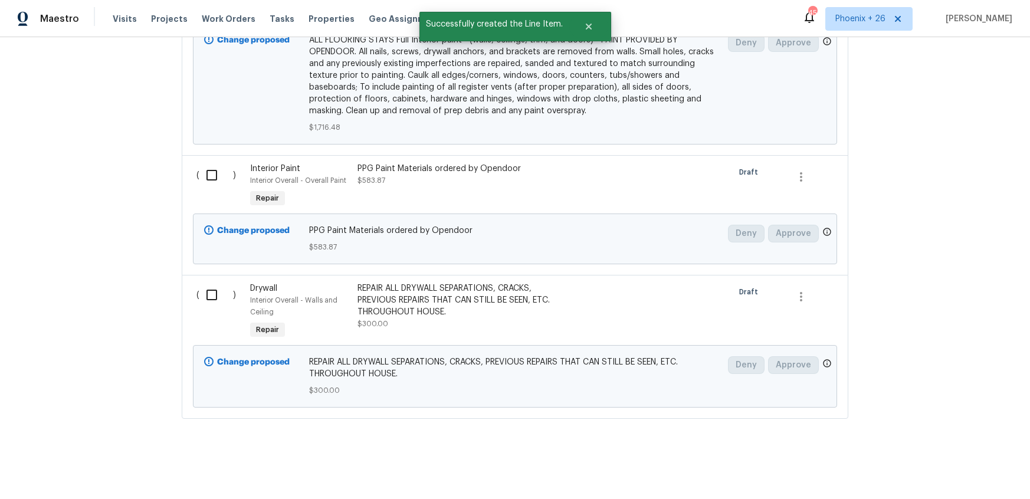
click at [232, 172] on input "checkbox" at bounding box center [216, 175] width 34 height 25
checkbox input "true"
click at [989, 461] on button "Create Work Order" at bounding box center [962, 470] width 97 height 22
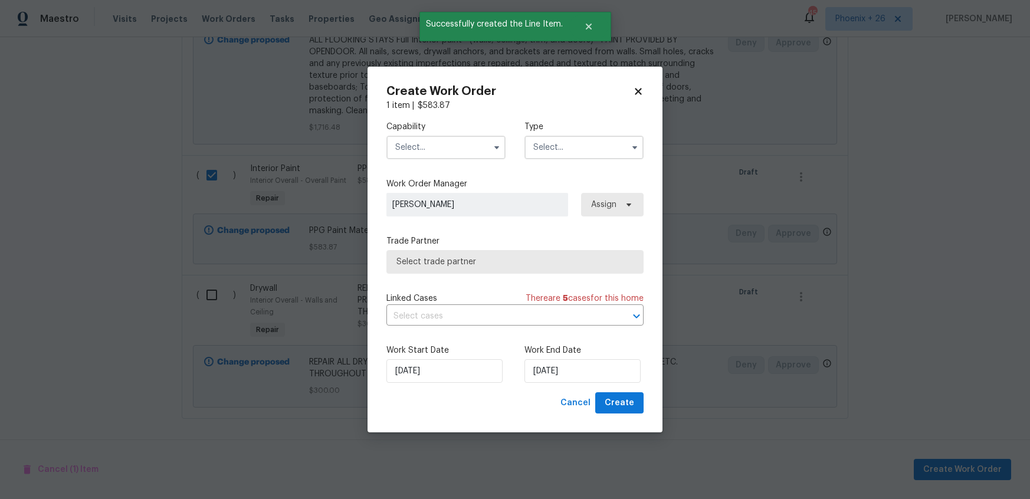
drag, startPoint x: 431, startPoint y: 146, endPoint x: 432, endPoint y: 158, distance: 11.8
click at [431, 147] on input "text" at bounding box center [445, 148] width 119 height 24
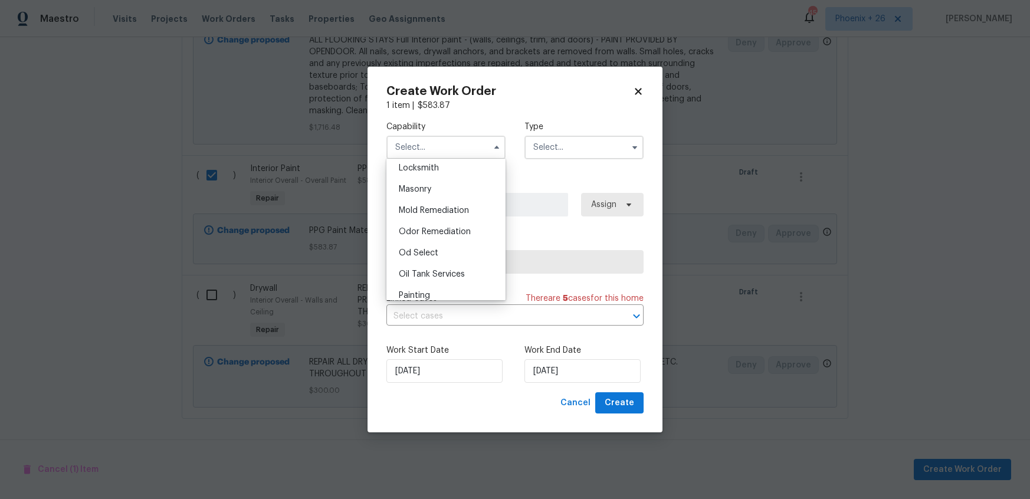
scroll to position [920, 0]
click at [435, 231] on div "Oil Tank Services" at bounding box center [445, 221] width 113 height 21
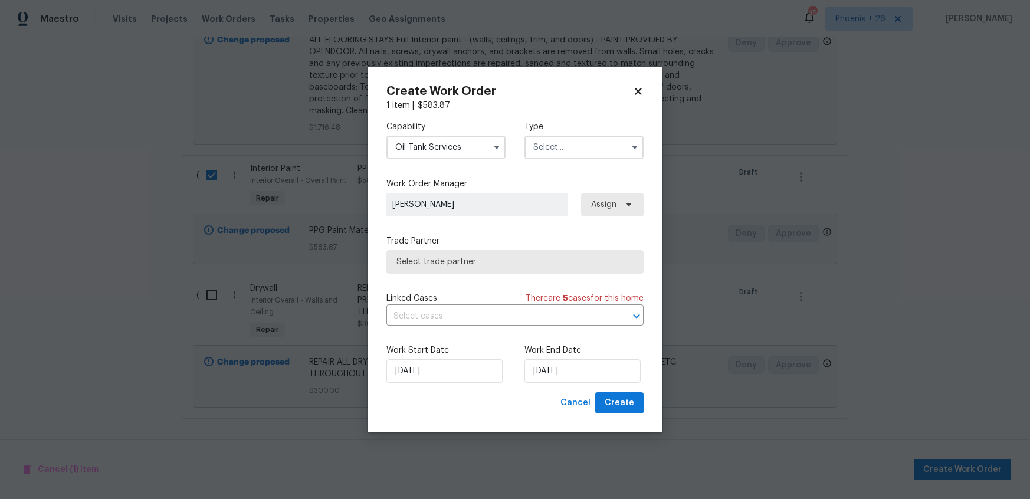
click at [429, 159] on div "Capability Oil Tank Services Type" at bounding box center [514, 139] width 257 height 57
click at [425, 150] on input "Oil Tank Services" at bounding box center [445, 148] width 119 height 24
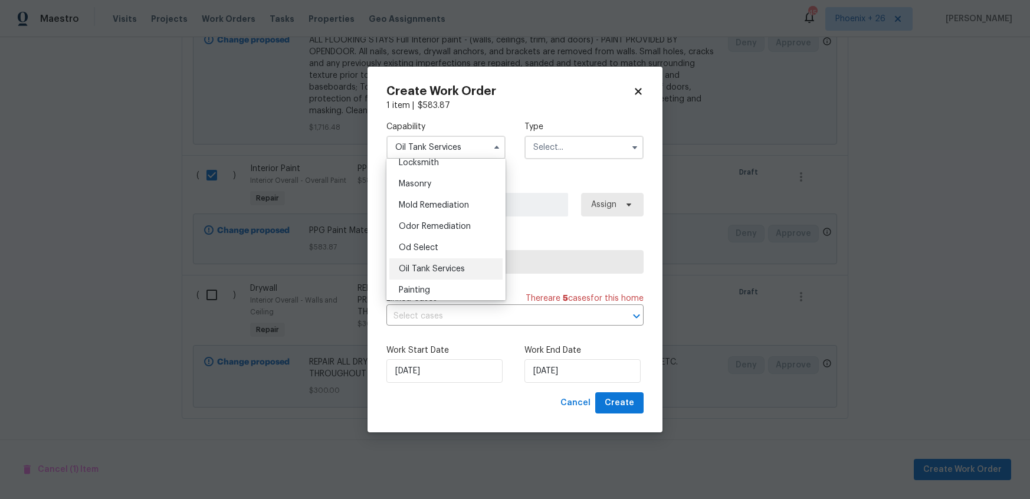
drag, startPoint x: 443, startPoint y: 294, endPoint x: 460, endPoint y: 281, distance: 21.5
click at [443, 294] on div "Painting" at bounding box center [445, 290] width 113 height 21
type input "Painting"
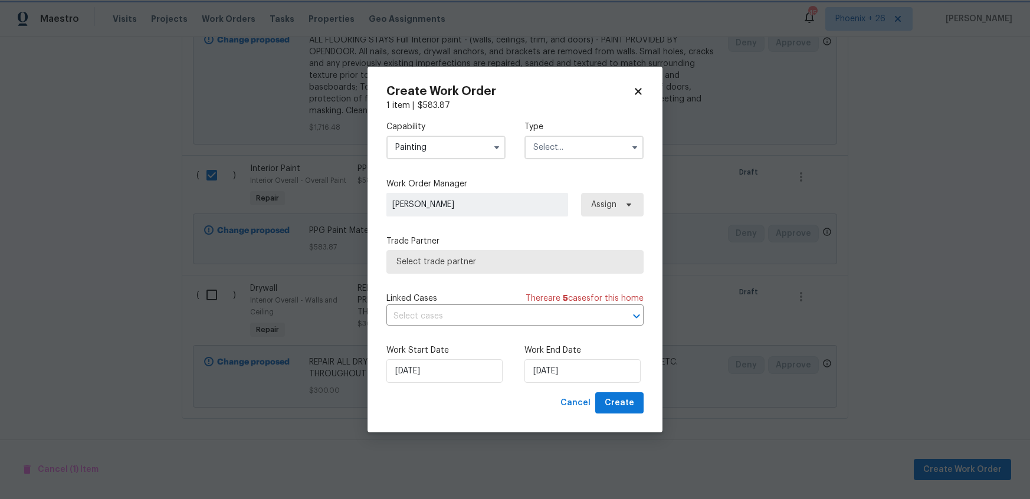
scroll to position [898, 0]
click at [560, 151] on input "text" at bounding box center [583, 148] width 119 height 24
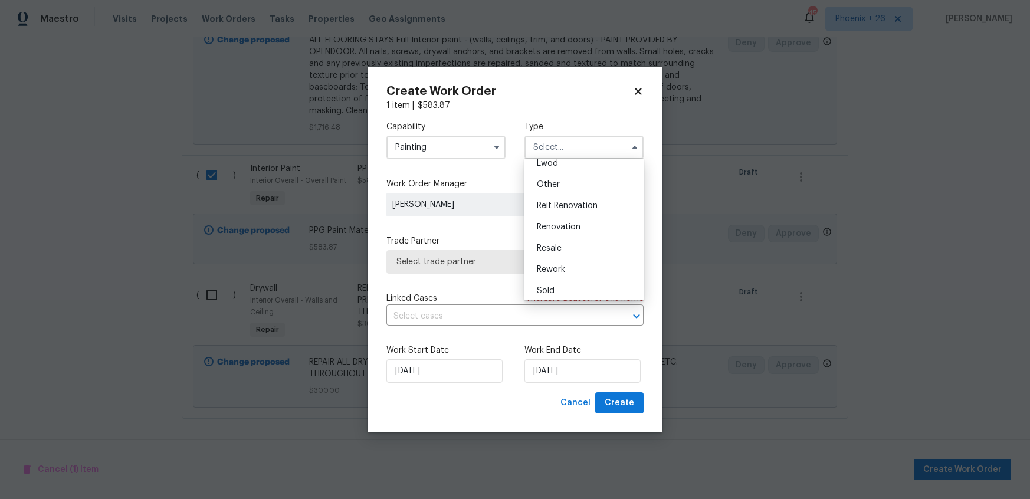
scroll to position [140, 0]
click at [566, 217] on div "Renovation" at bounding box center [583, 222] width 113 height 21
type input "Renovation"
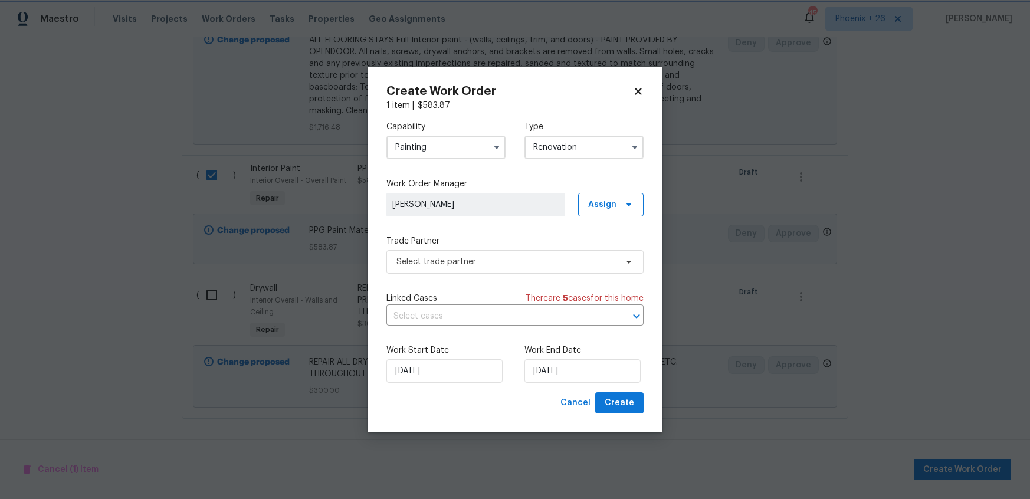
scroll to position [0, 0]
click at [606, 202] on span "Assign" at bounding box center [602, 205] width 28 height 12
click at [612, 263] on div "Unclaim" at bounding box center [616, 270] width 66 height 17
click at [611, 257] on div "Assign to me" at bounding box center [612, 254] width 51 height 12
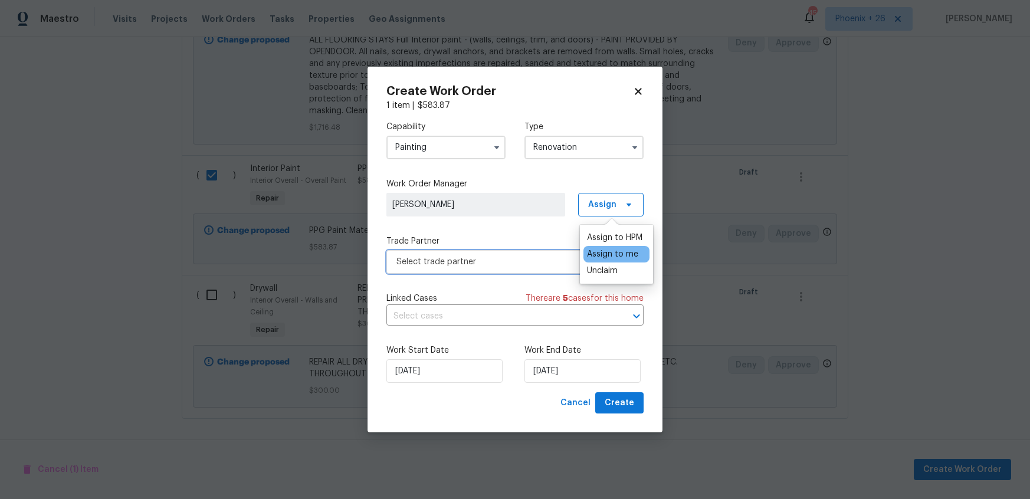
click at [508, 254] on span "Select trade partner" at bounding box center [514, 262] width 257 height 24
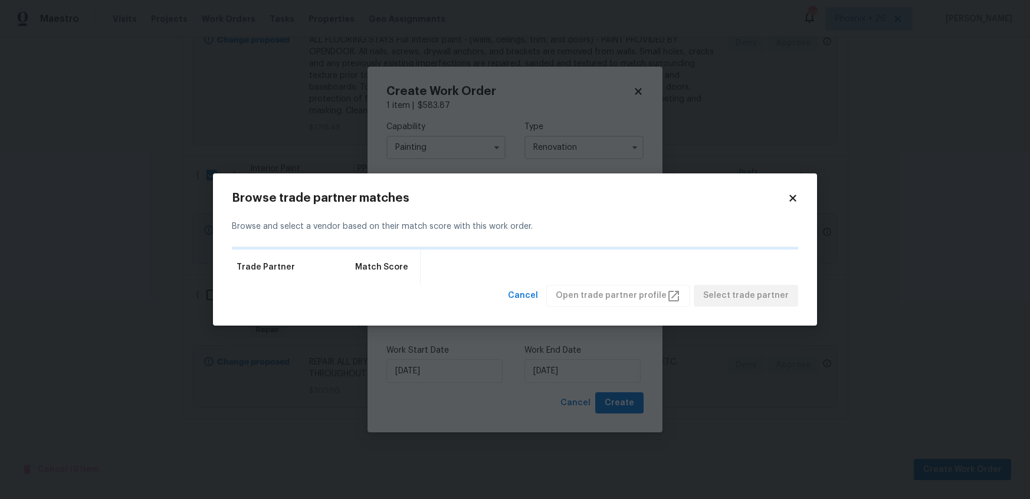
click at [800, 199] on div "Browse trade partner matches Browse and select a vendor based on their match sc…" at bounding box center [515, 249] width 604 height 152
click at [796, 198] on icon at bounding box center [792, 198] width 11 height 11
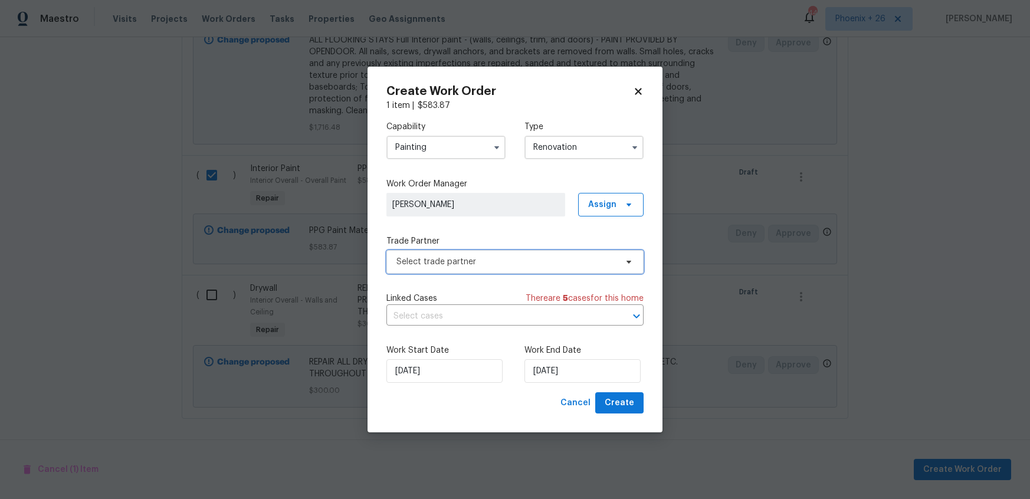
click at [497, 258] on span "Select trade partner" at bounding box center [506, 262] width 220 height 12
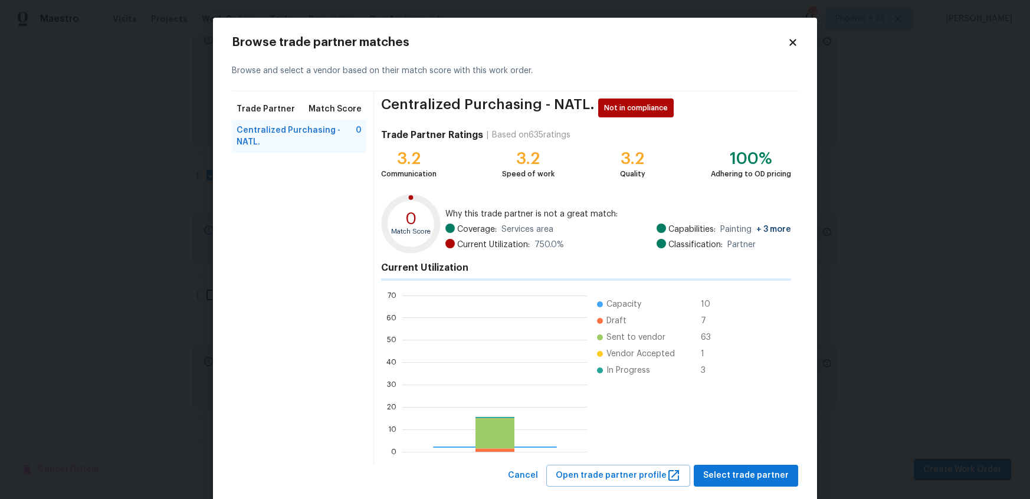
scroll to position [165, 185]
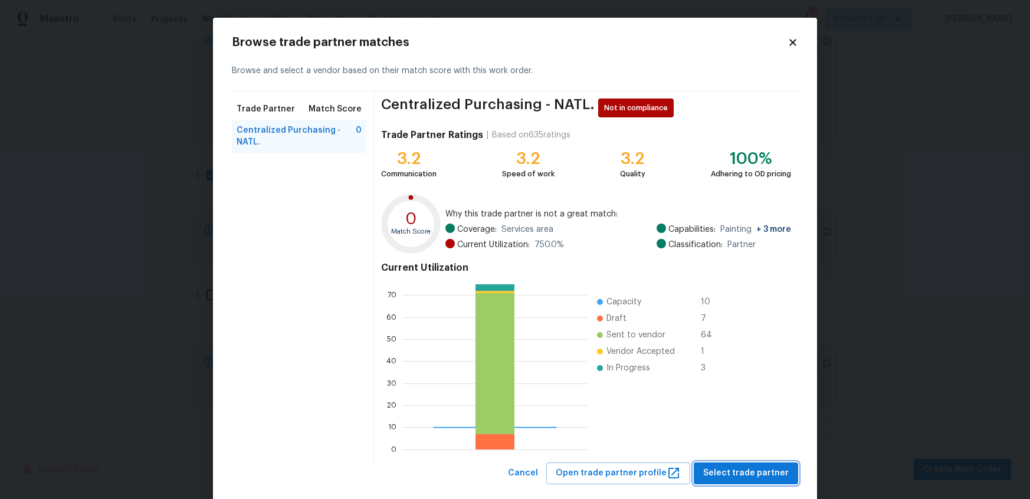
click at [738, 462] on button "Select trade partner" at bounding box center [746, 473] width 104 height 22
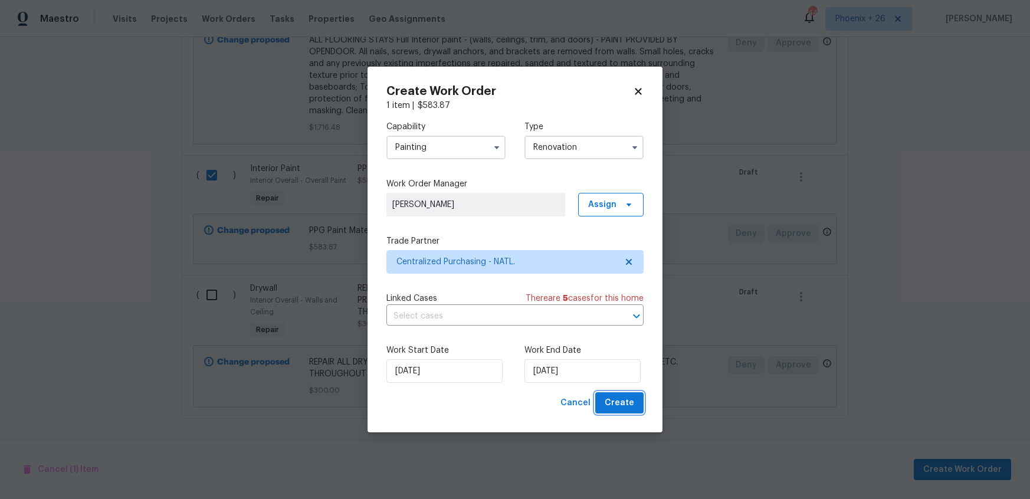
click at [621, 401] on span "Create" at bounding box center [619, 403] width 29 height 15
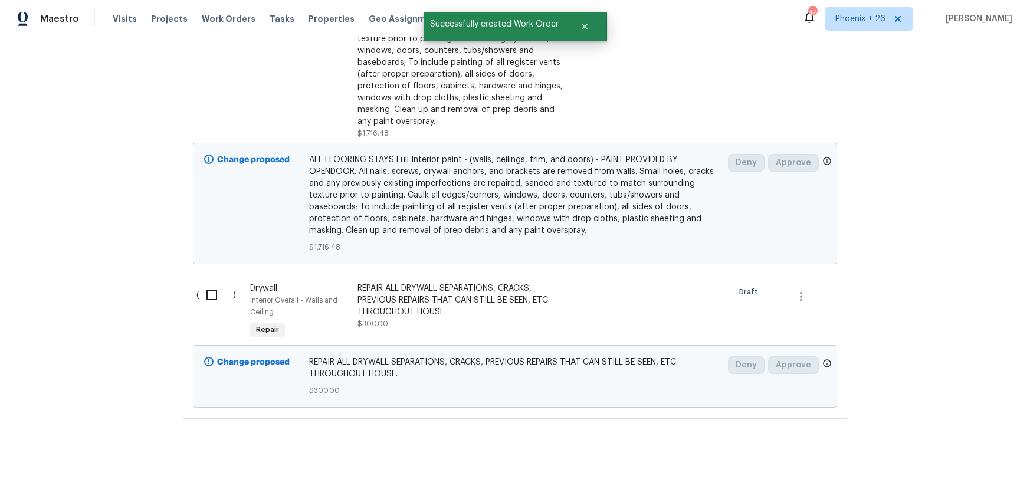
scroll to position [0, 0]
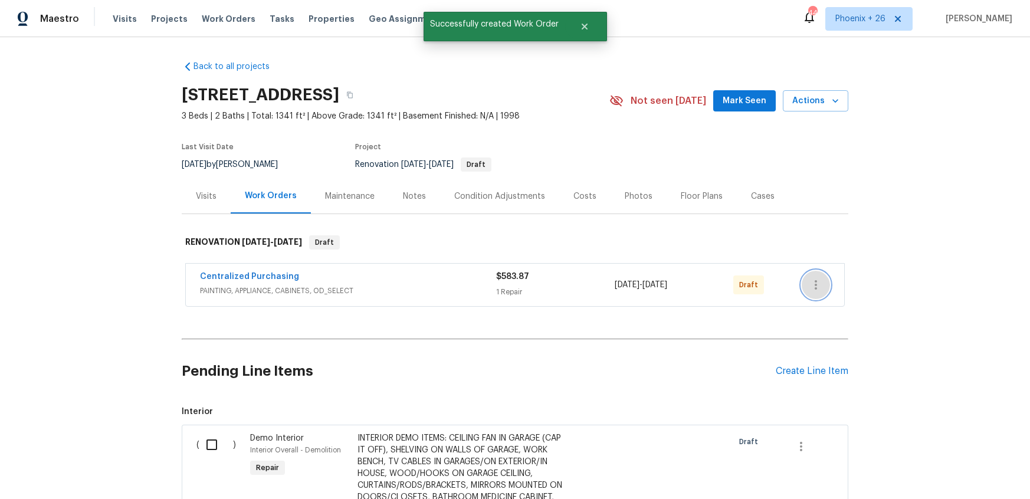
click at [816, 283] on icon "button" at bounding box center [816, 285] width 14 height 14
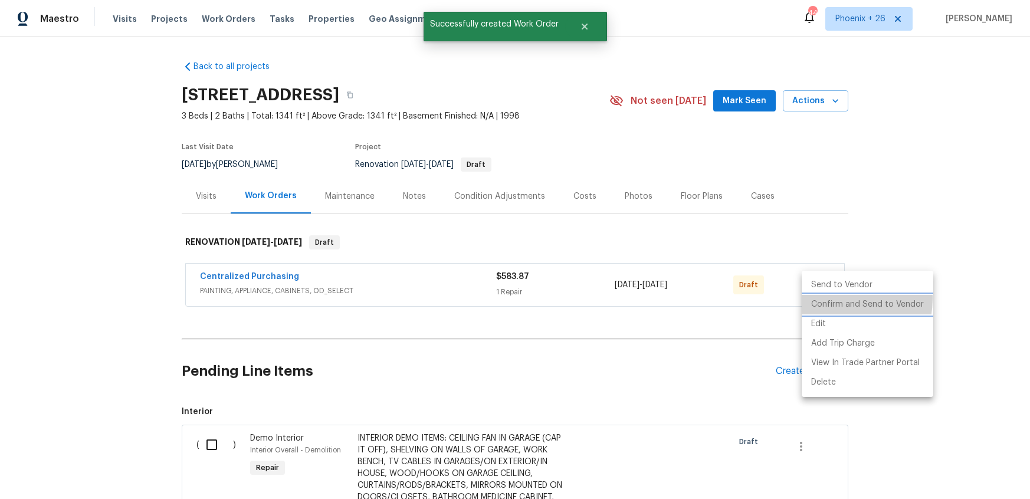
click at [820, 298] on li "Confirm and Send to Vendor" at bounding box center [868, 304] width 132 height 19
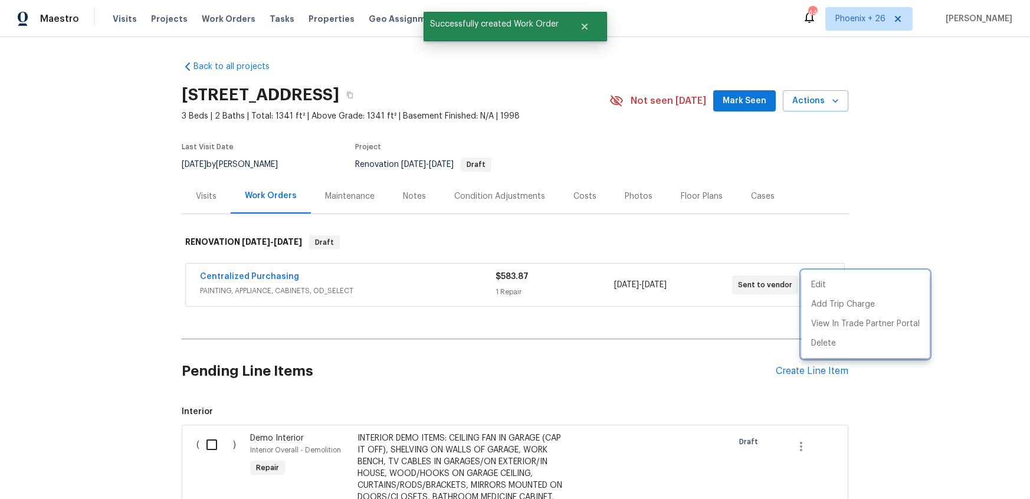
click at [326, 287] on div at bounding box center [515, 249] width 1030 height 499
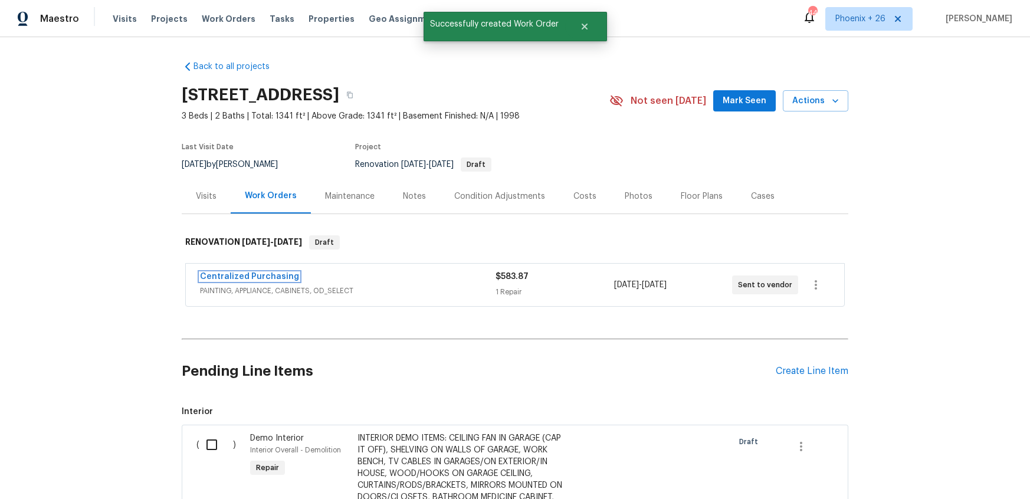
click at [271, 275] on link "Centralized Purchasing" at bounding box center [249, 276] width 99 height 8
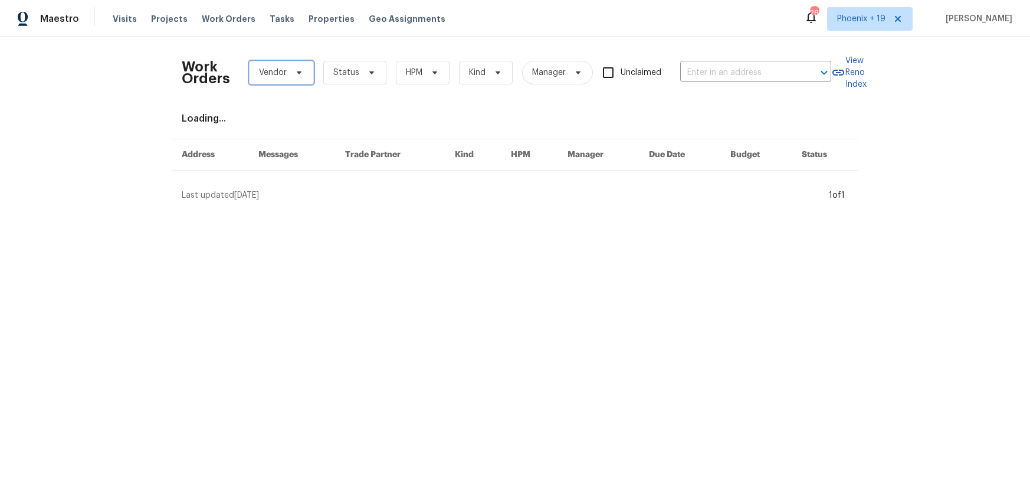
click at [271, 75] on span "Vendor" at bounding box center [273, 73] width 28 height 12
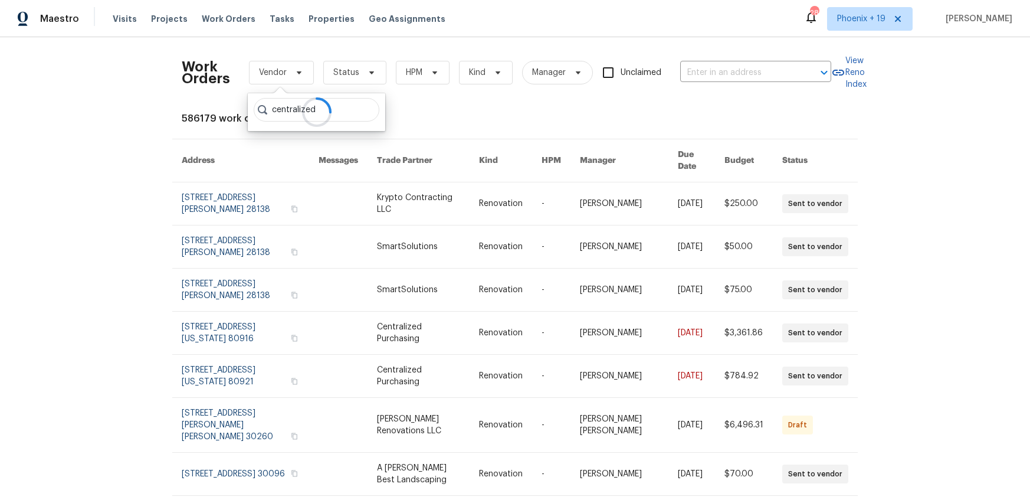
type input "centralized"
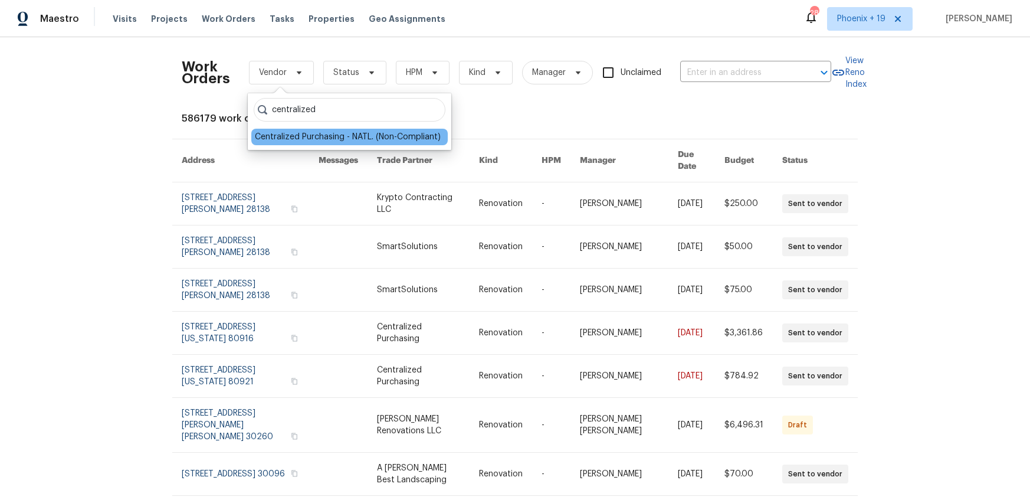
click at [345, 140] on div "Centralized Purchasing - NATL. (Non-Compliant)" at bounding box center [348, 137] width 186 height 12
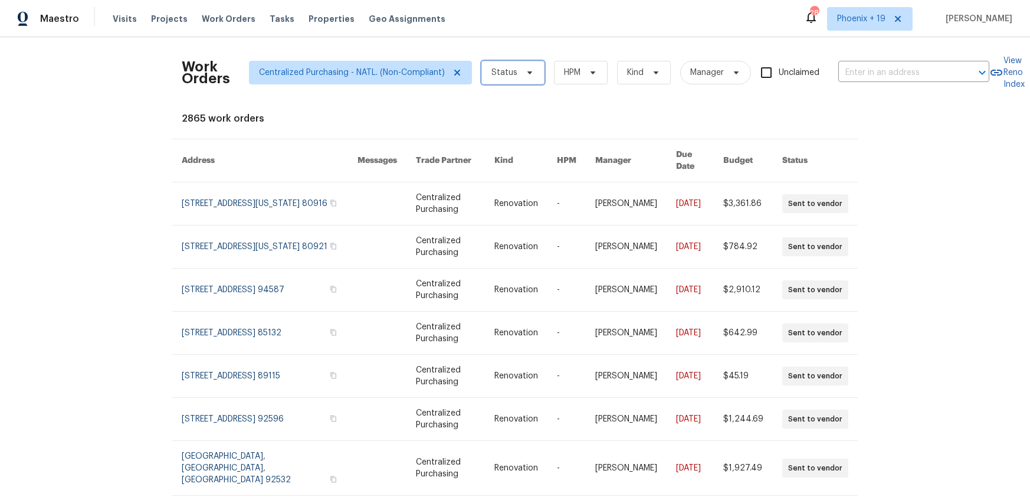
click at [515, 70] on span "Status" at bounding box center [512, 73] width 63 height 24
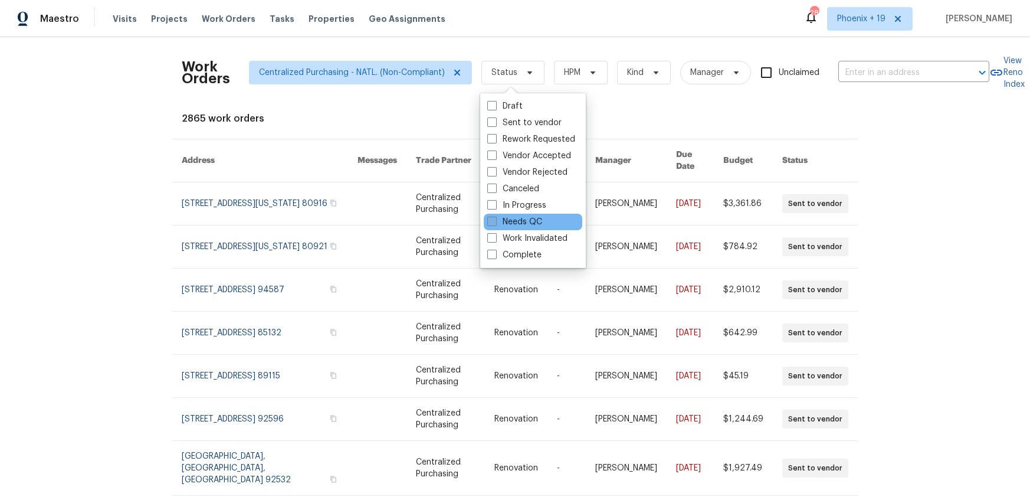
click at [512, 221] on label "Needs QC" at bounding box center [514, 222] width 55 height 12
click at [495, 221] on input "Needs QC" at bounding box center [491, 220] width 8 height 8
checkbox input "true"
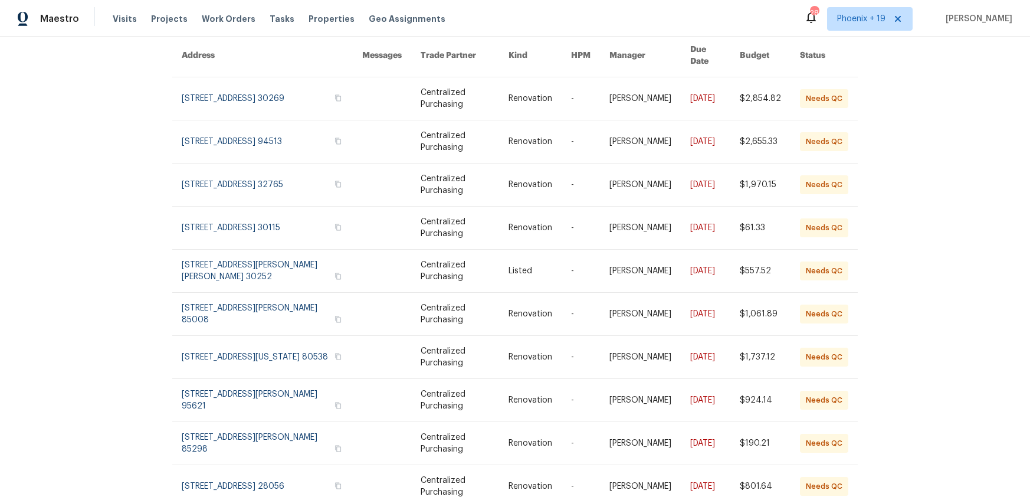
scroll to position [114, 0]
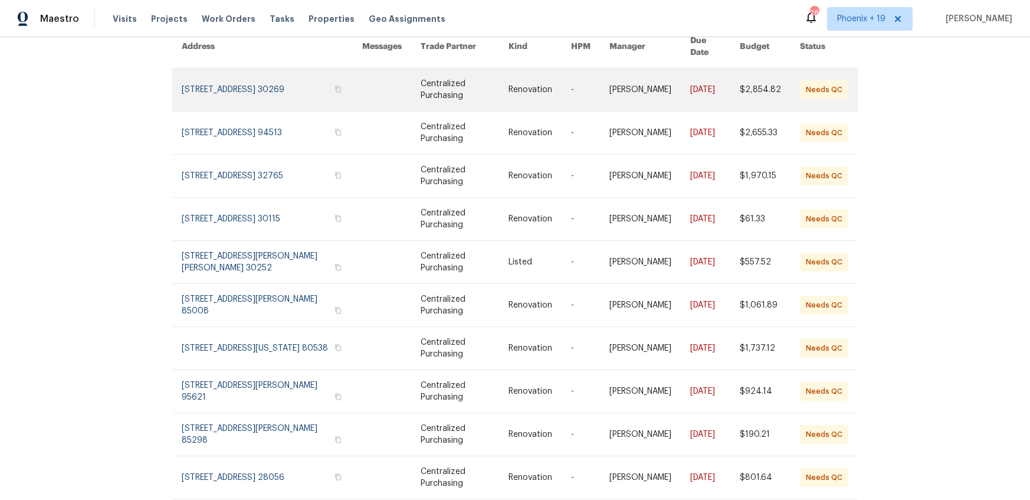
click at [284, 80] on link at bounding box center [272, 89] width 180 height 42
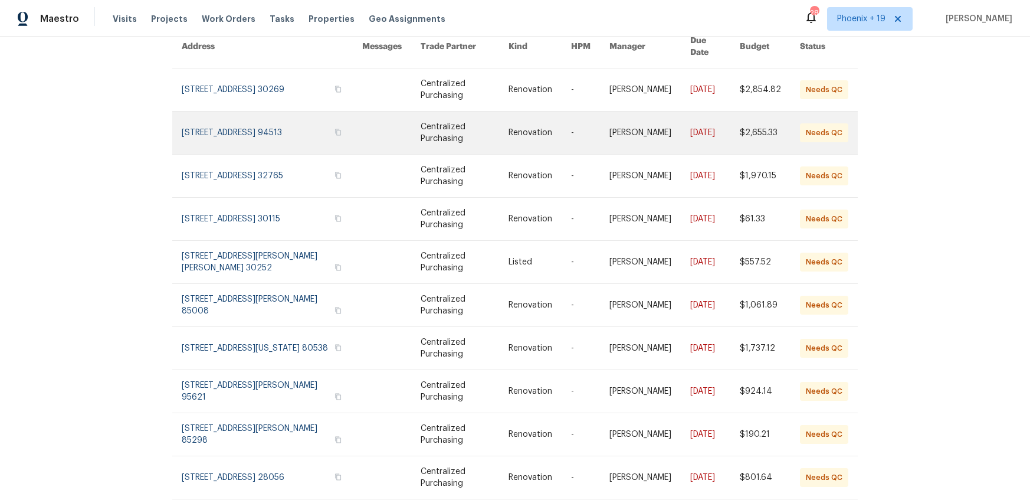
click at [277, 115] on link at bounding box center [272, 132] width 180 height 42
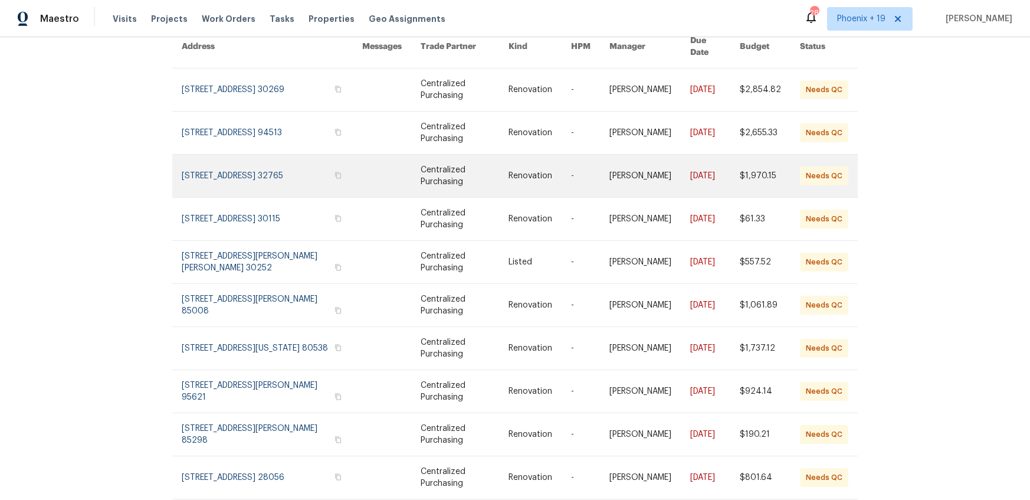
click at [278, 167] on link at bounding box center [272, 176] width 180 height 42
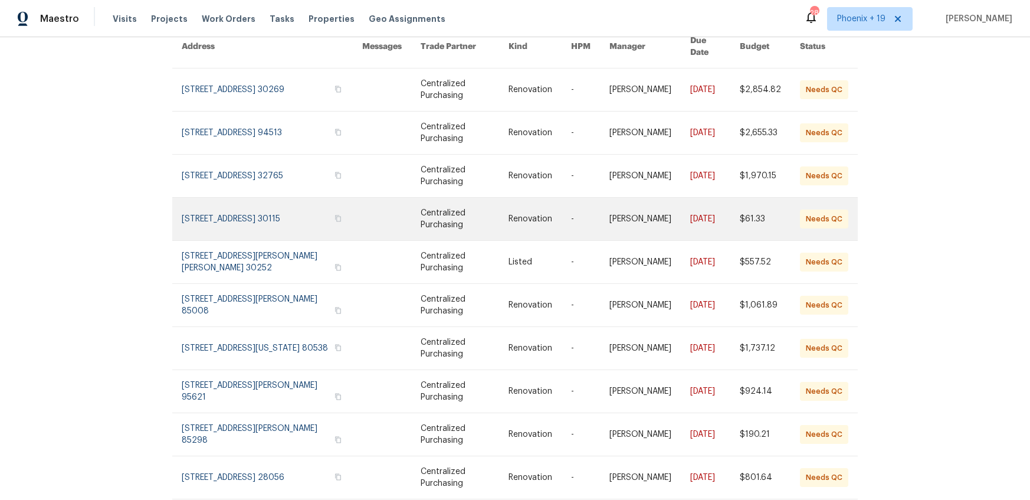
click at [281, 208] on link at bounding box center [272, 219] width 180 height 42
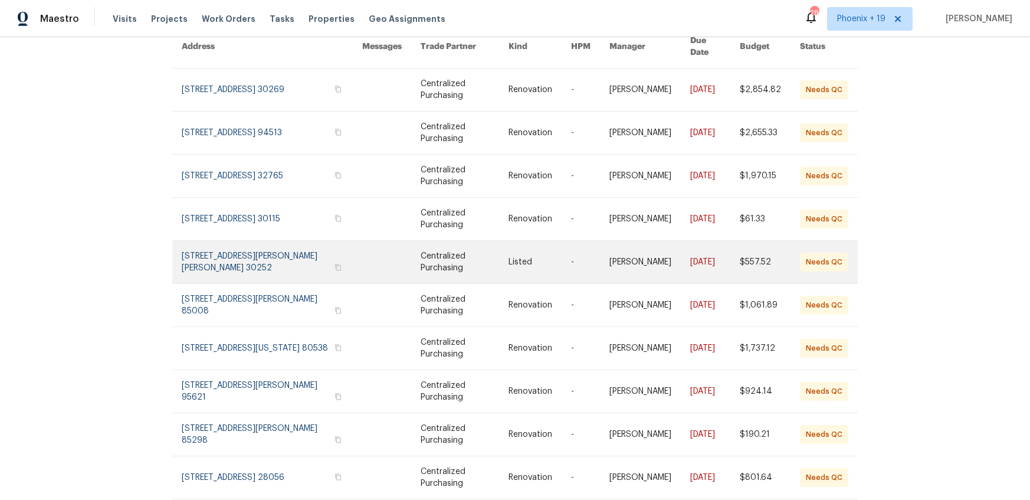
click at [283, 248] on link at bounding box center [272, 262] width 180 height 42
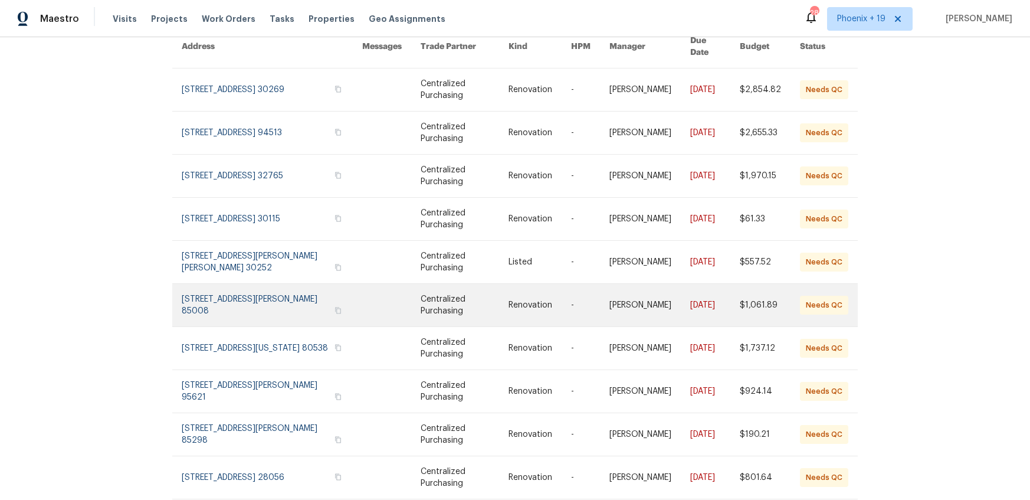
click at [286, 303] on link at bounding box center [272, 305] width 180 height 42
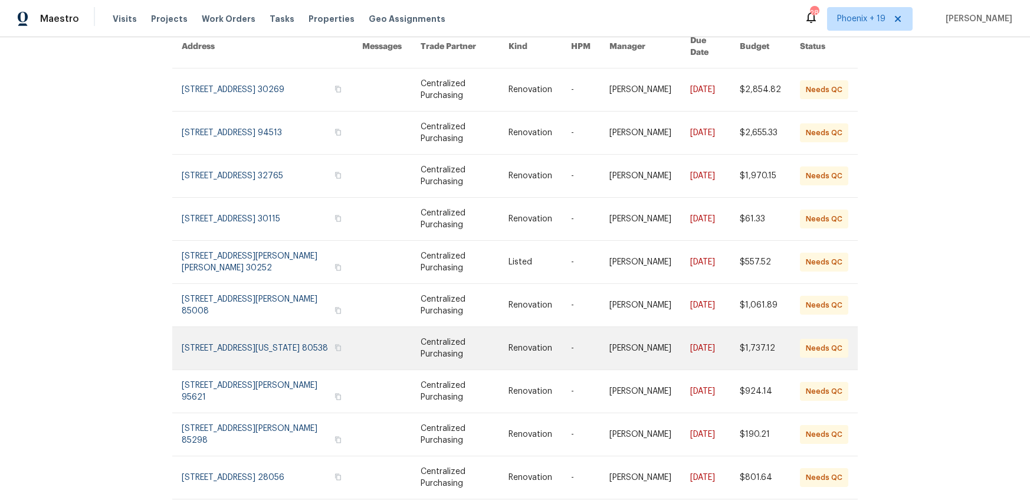
click at [288, 327] on link at bounding box center [272, 348] width 180 height 42
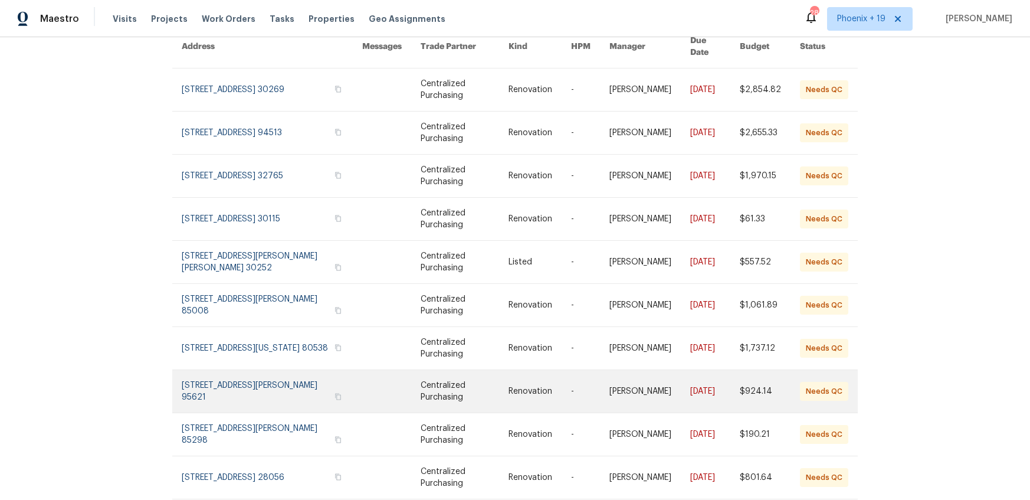
click at [287, 371] on link at bounding box center [272, 391] width 180 height 42
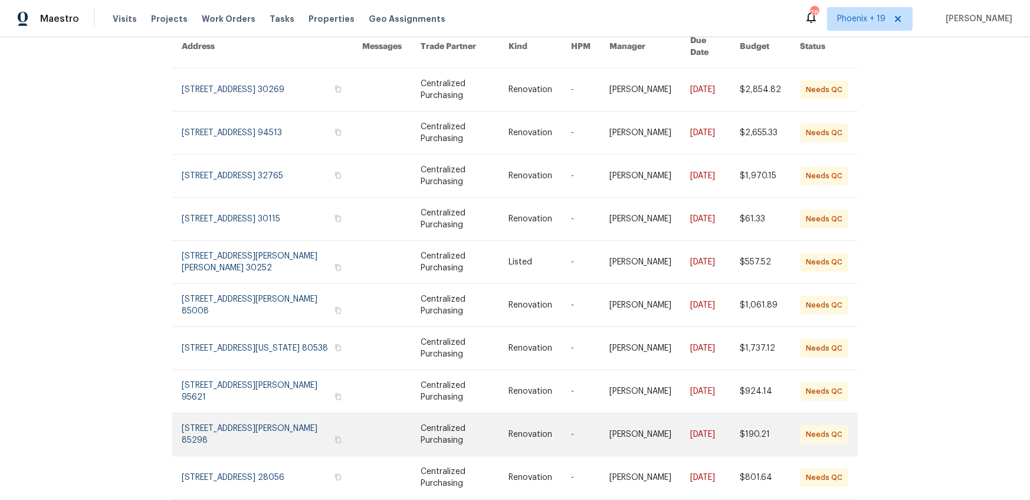
click at [290, 422] on link at bounding box center [272, 434] width 180 height 42
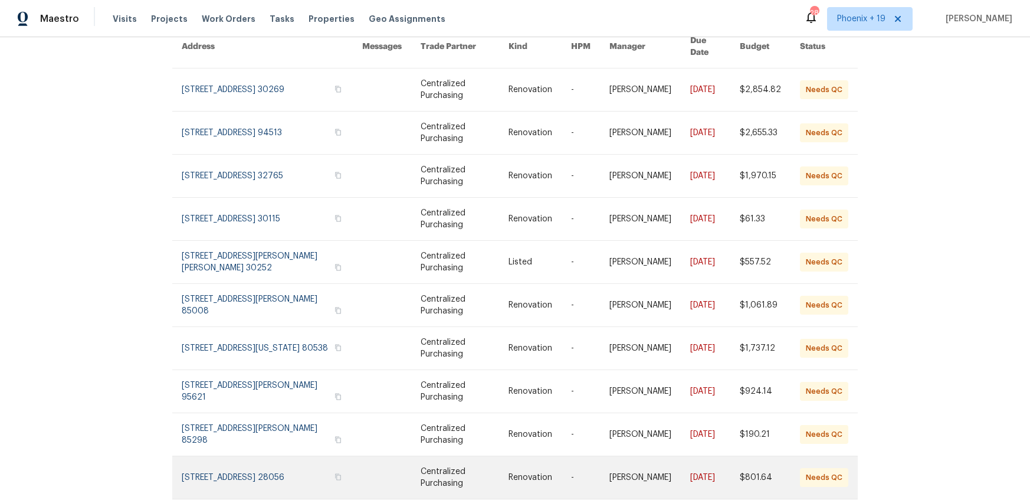
click at [290, 456] on link at bounding box center [272, 477] width 180 height 42
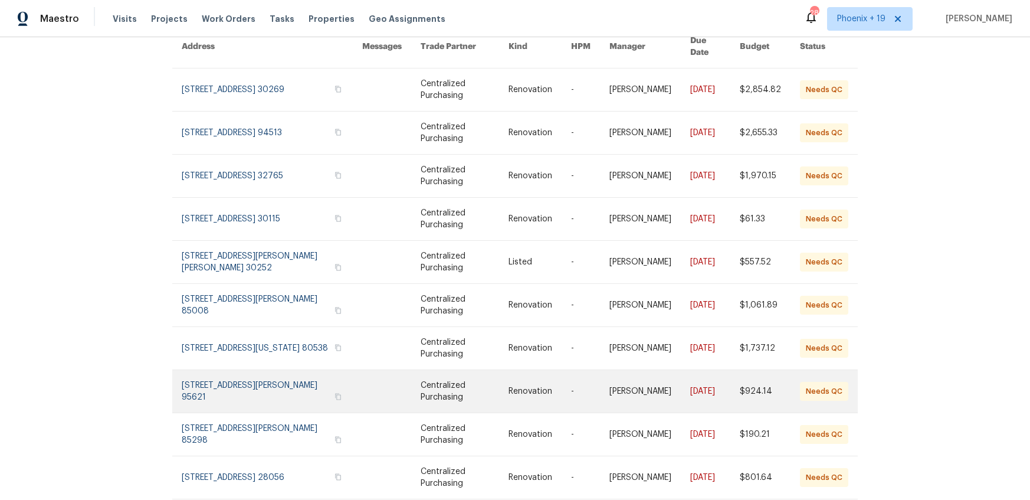
scroll to position [142, 0]
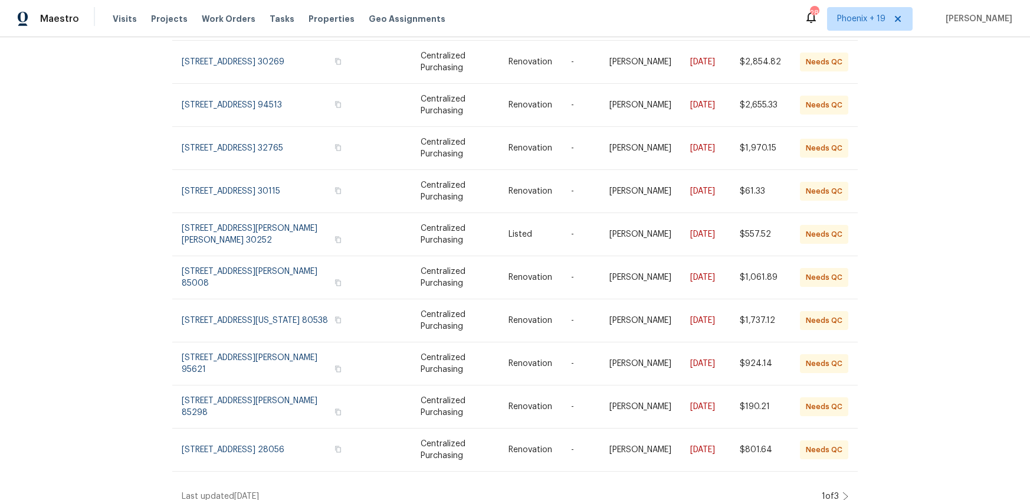
click at [844, 491] on icon at bounding box center [845, 495] width 6 height 9
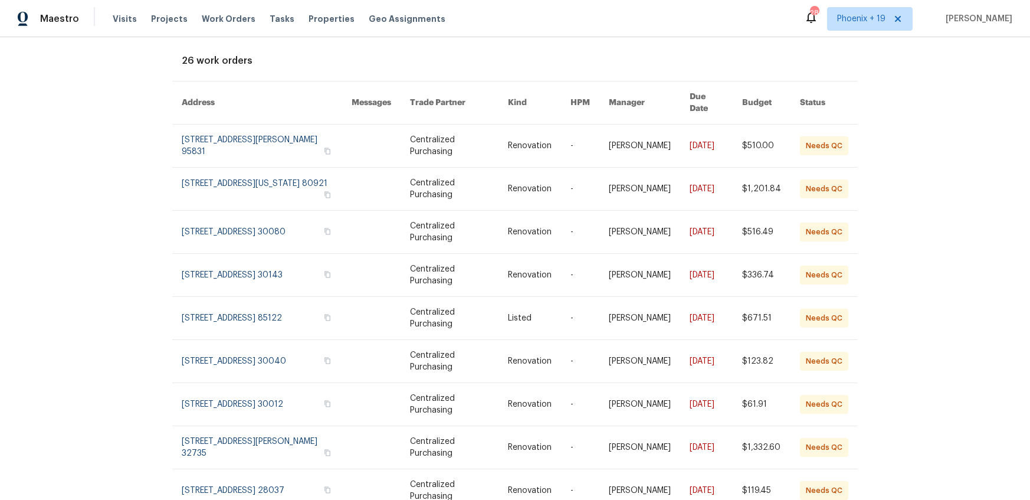
scroll to position [81, 0]
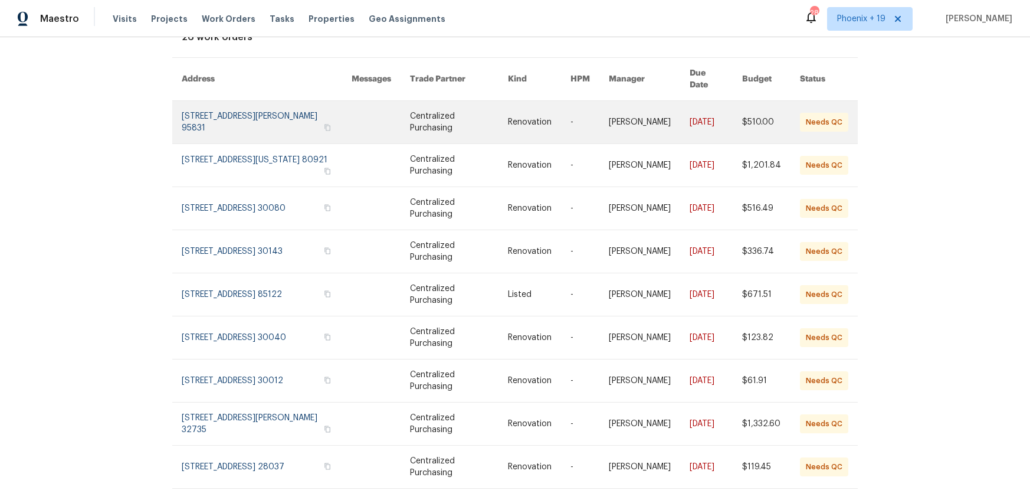
click at [258, 104] on link at bounding box center [267, 122] width 170 height 42
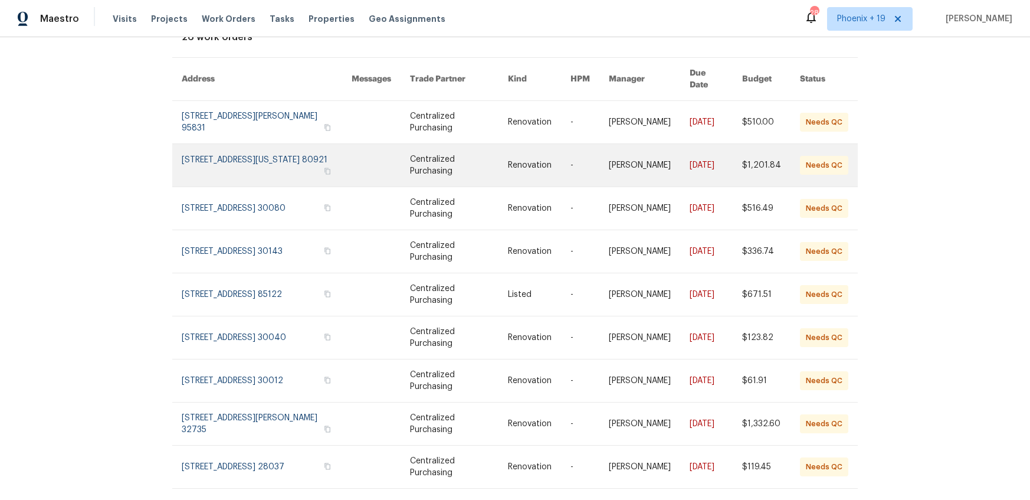
click at [269, 159] on link at bounding box center [267, 165] width 170 height 42
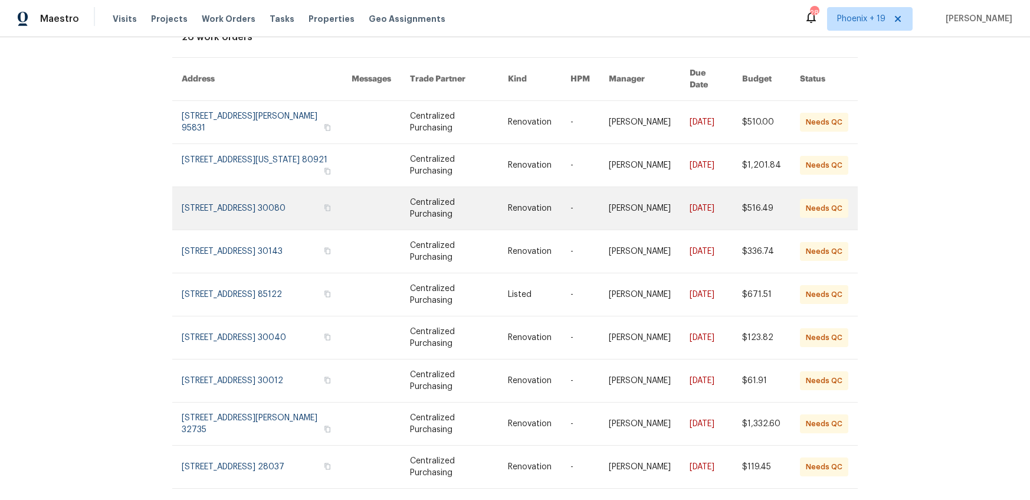
click at [274, 196] on link at bounding box center [267, 208] width 170 height 42
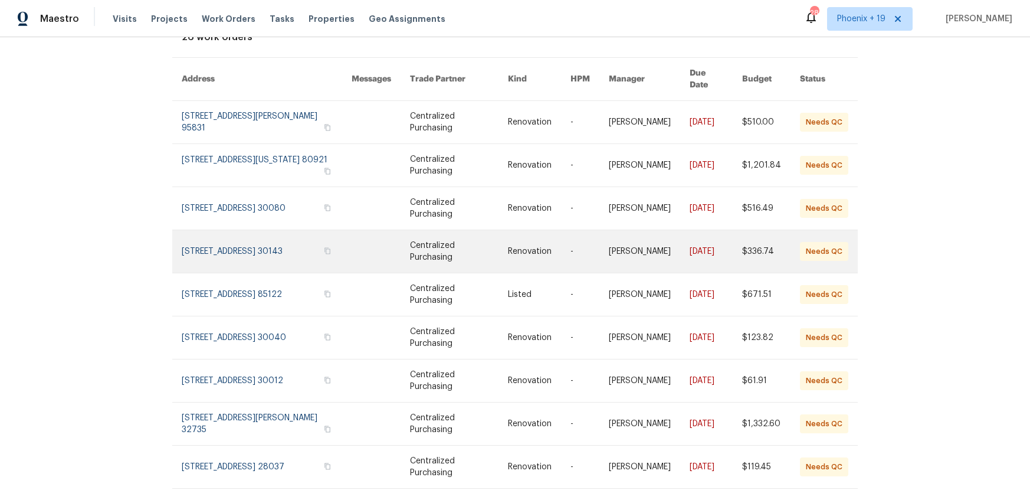
click at [280, 239] on link at bounding box center [267, 251] width 170 height 42
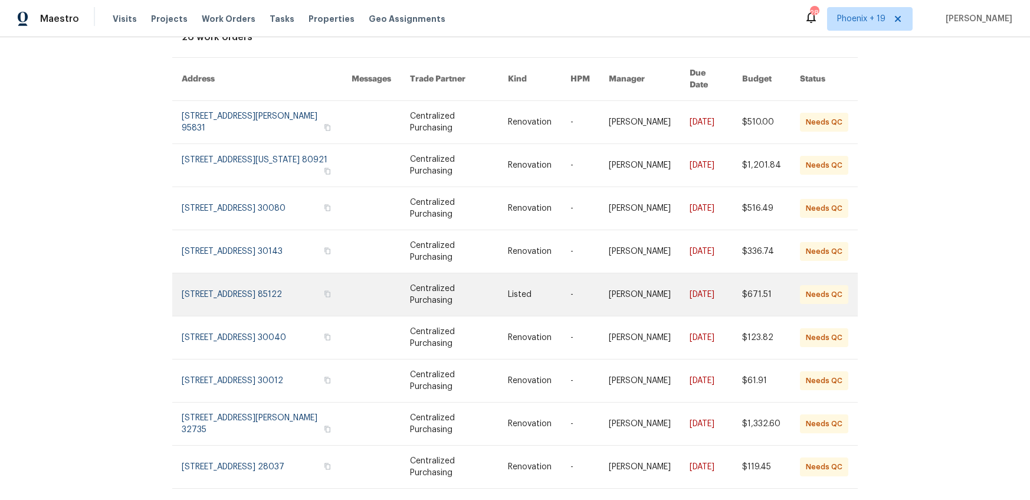
click at [287, 274] on link at bounding box center [267, 294] width 170 height 42
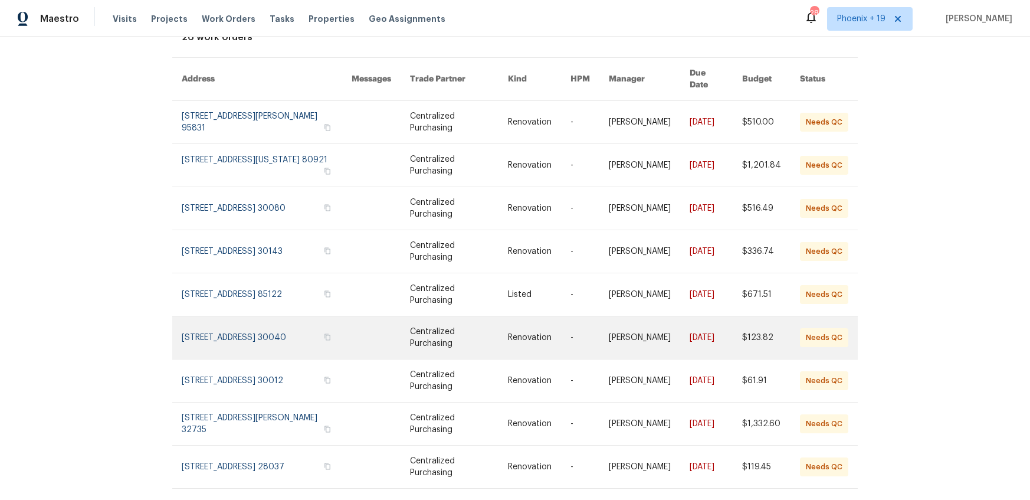
click at [305, 327] on link at bounding box center [267, 337] width 170 height 42
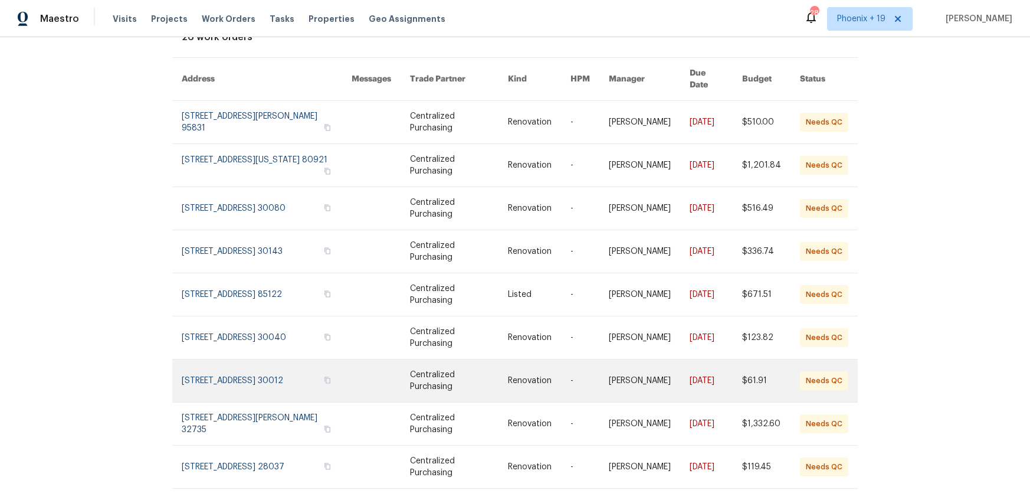
click at [301, 372] on link at bounding box center [267, 380] width 170 height 42
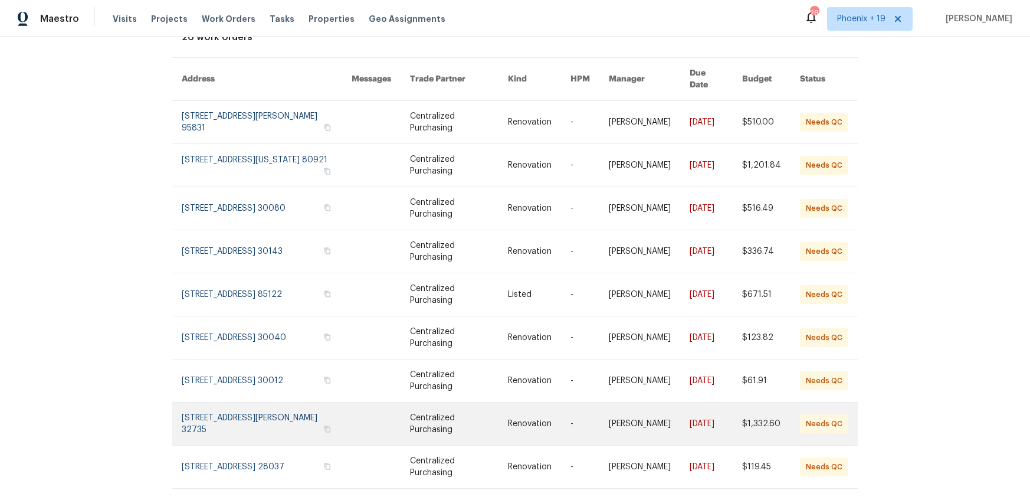
click at [303, 402] on link at bounding box center [267, 423] width 170 height 42
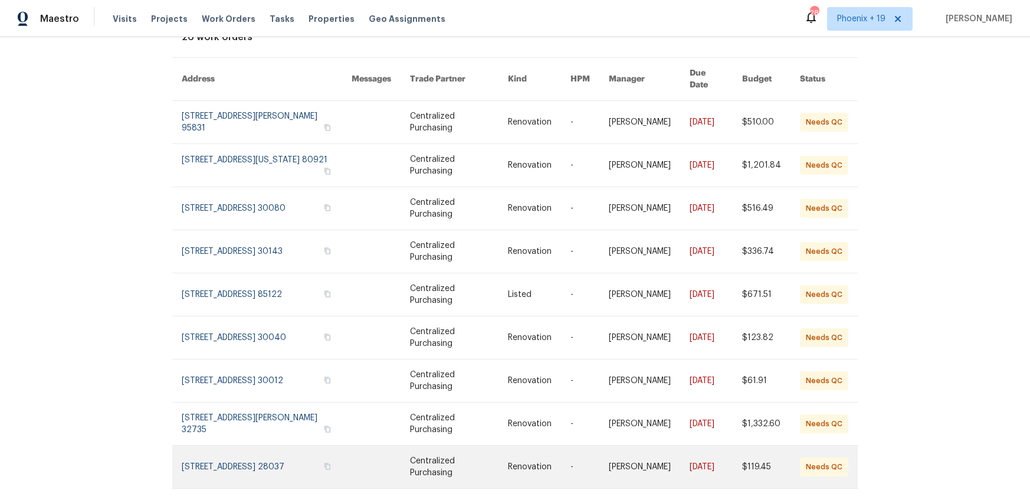
click at [304, 467] on link at bounding box center [267, 466] width 170 height 42
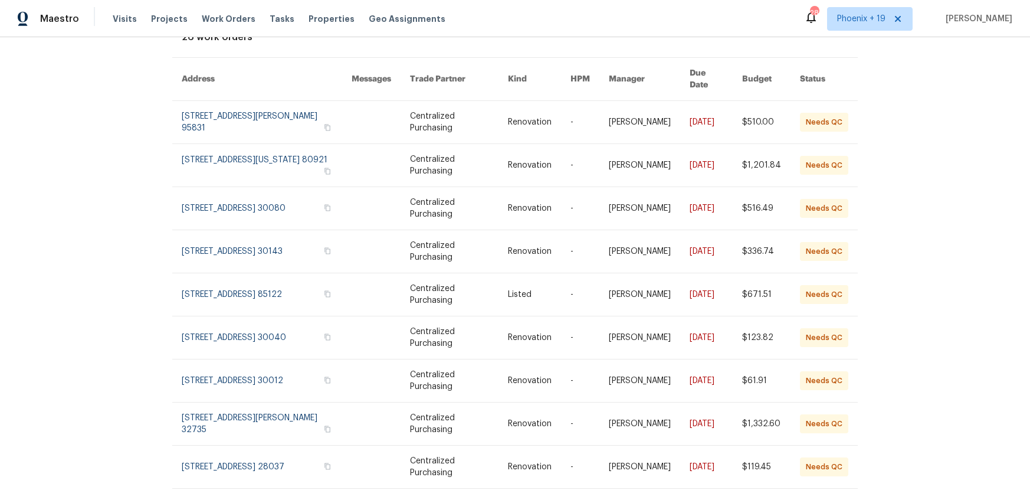
scroll to position [0, 0]
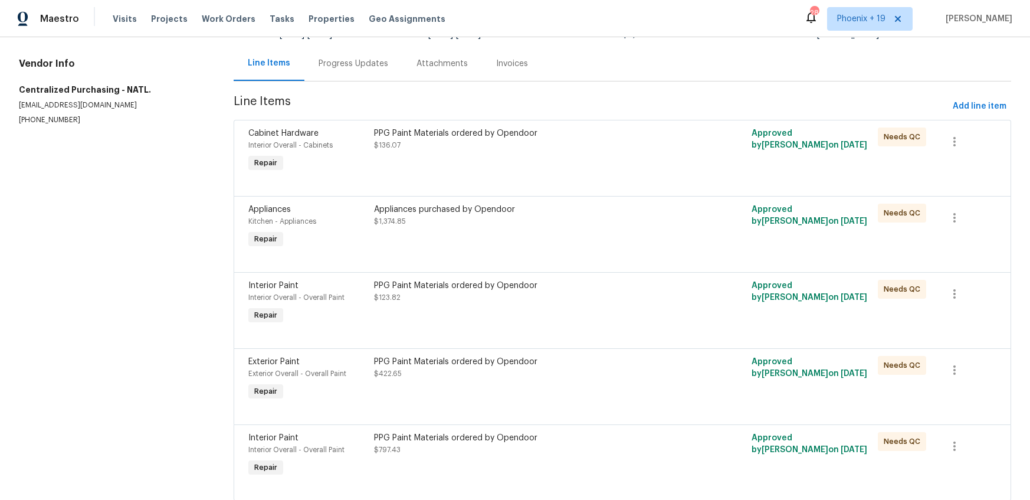
scroll to position [142, 0]
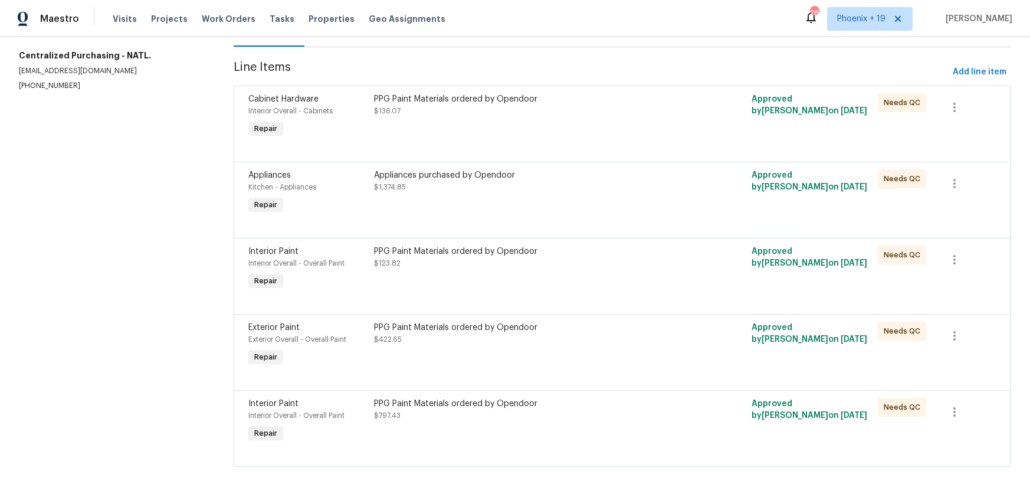
click at [637, 415] on div "PPG Paint Materials ordered by Opendoor $797.43" at bounding box center [527, 410] width 307 height 24
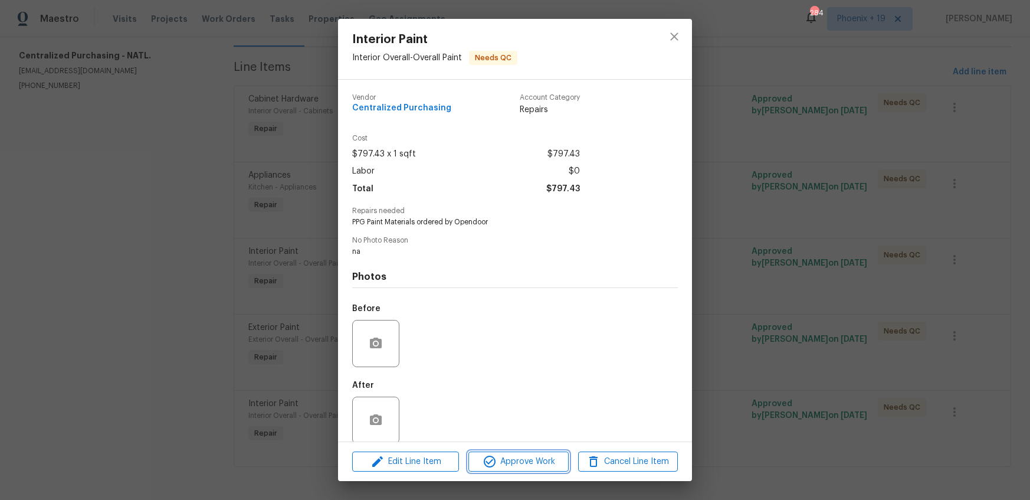
click at [530, 461] on span "Approve Work" at bounding box center [518, 461] width 93 height 15
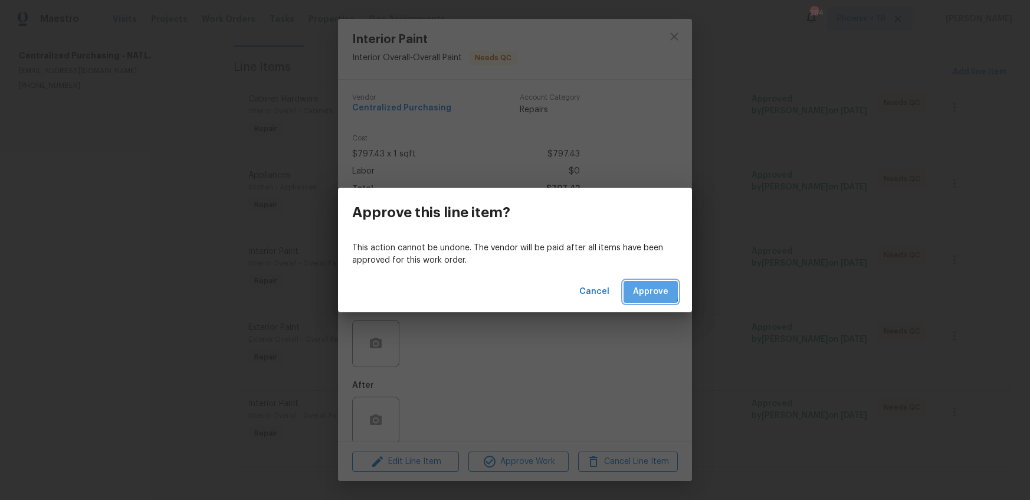
click at [627, 290] on button "Approve" at bounding box center [650, 292] width 54 height 22
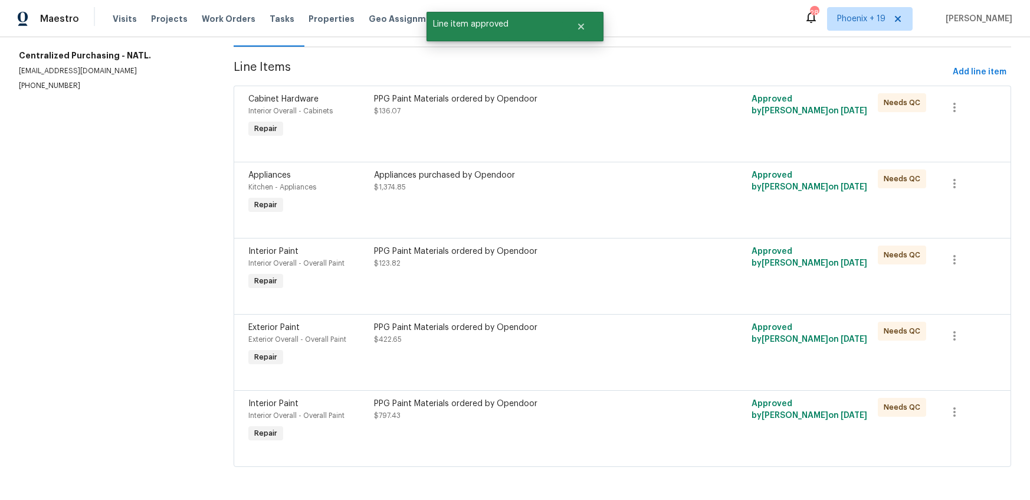
click at [622, 340] on div "PPG Paint Materials ordered by Opendoor $422.65" at bounding box center [527, 333] width 307 height 24
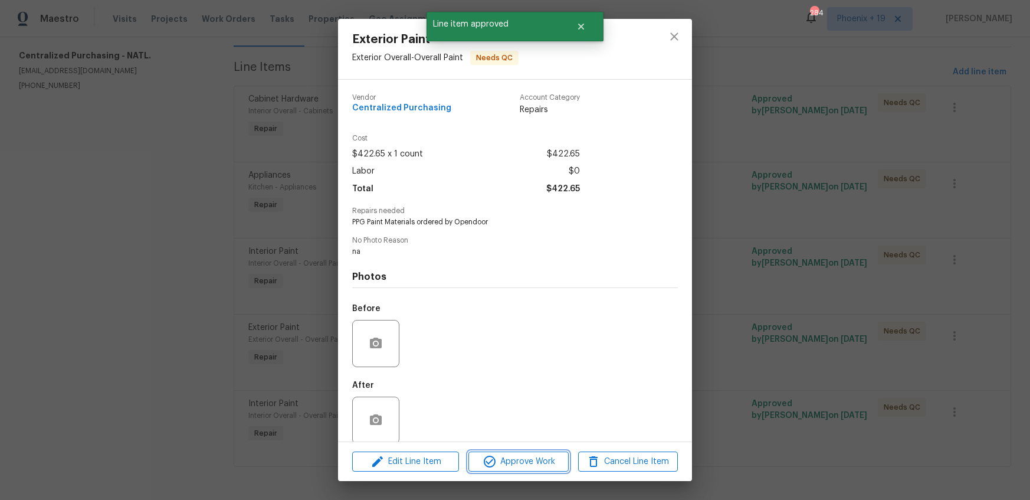
click at [532, 459] on span "Approve Work" at bounding box center [518, 461] width 93 height 15
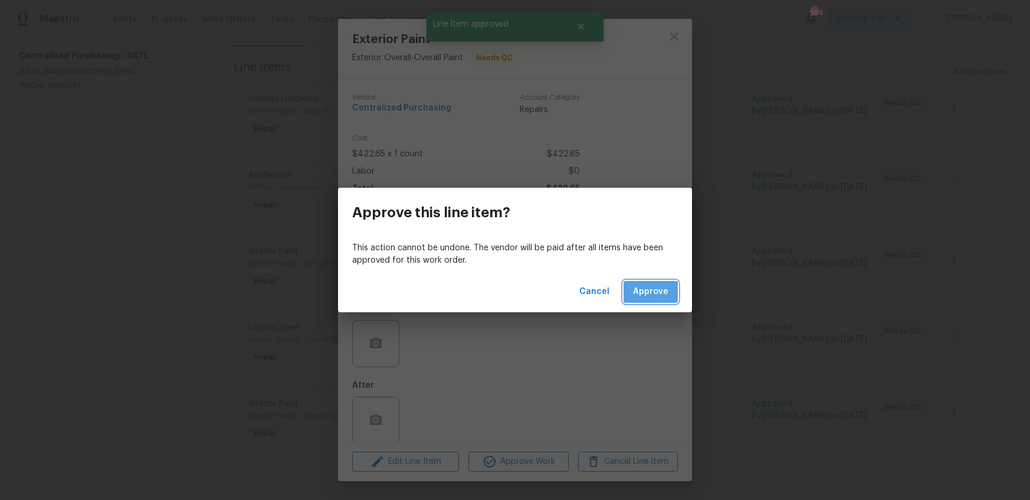
click at [643, 291] on span "Approve" at bounding box center [650, 291] width 35 height 15
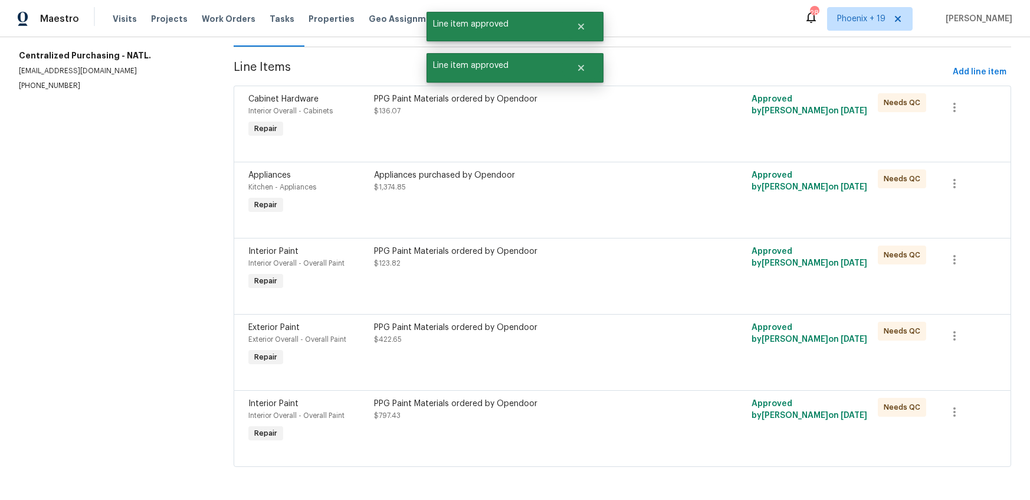
click at [626, 278] on div "PPG Paint Materials ordered by Opendoor $123.82" at bounding box center [527, 269] width 314 height 54
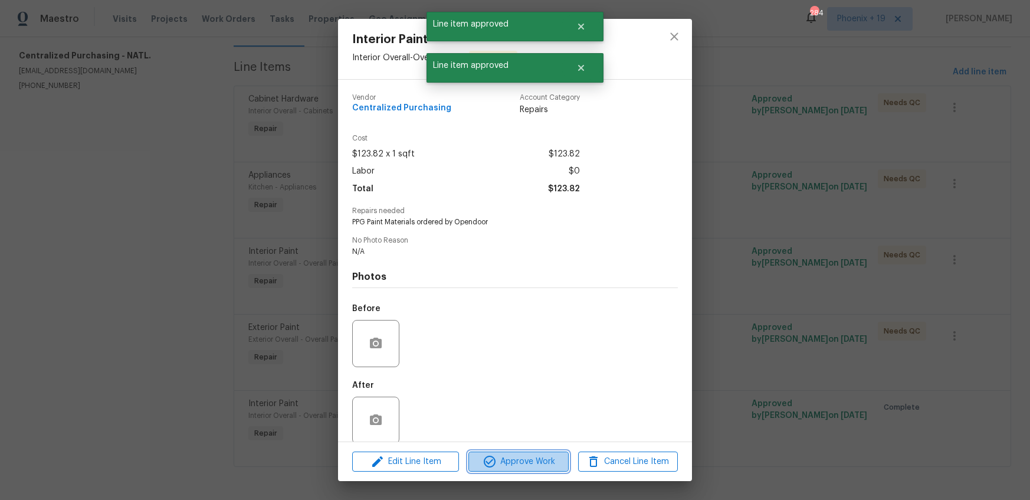
click at [554, 469] on button "Approve Work" at bounding box center [518, 461] width 100 height 21
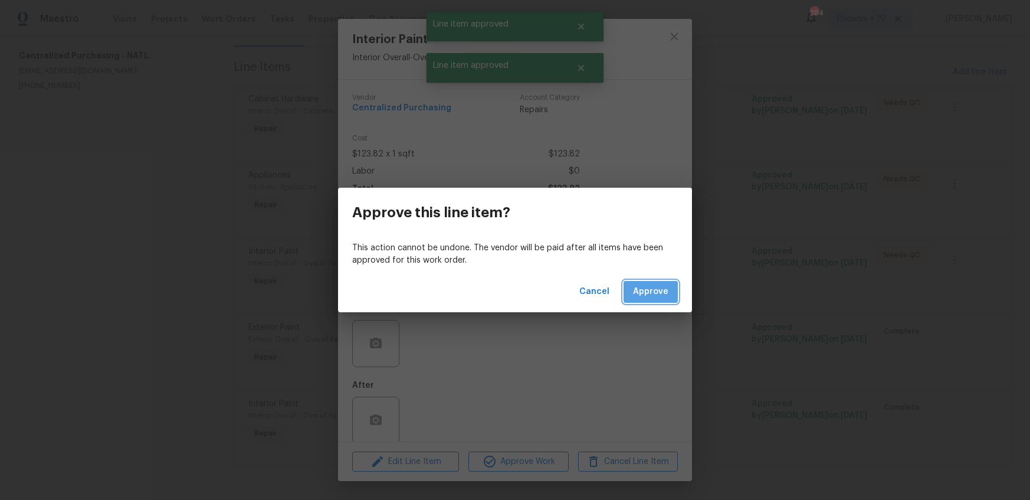
click at [649, 286] on span "Approve" at bounding box center [650, 291] width 35 height 15
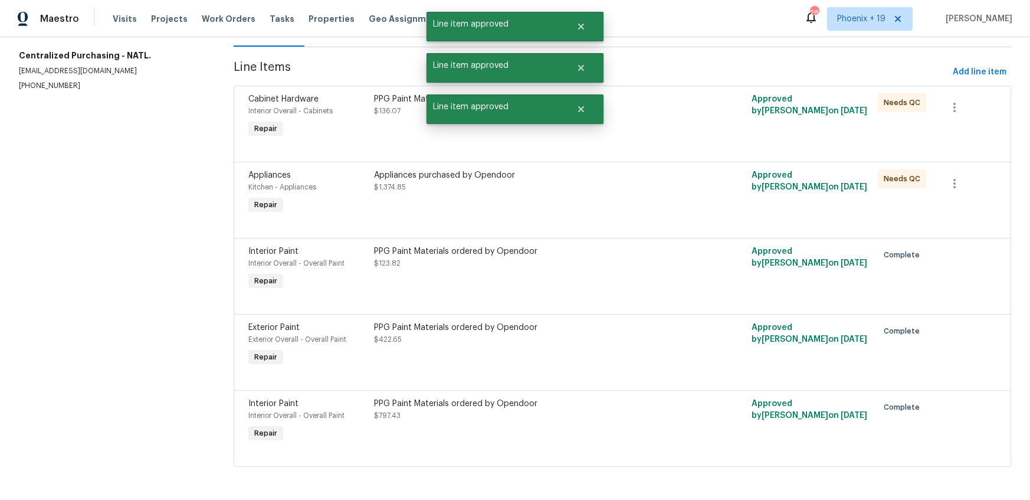
click at [645, 193] on div "Appliances purchased by Opendoor $1,374.85" at bounding box center [527, 193] width 314 height 54
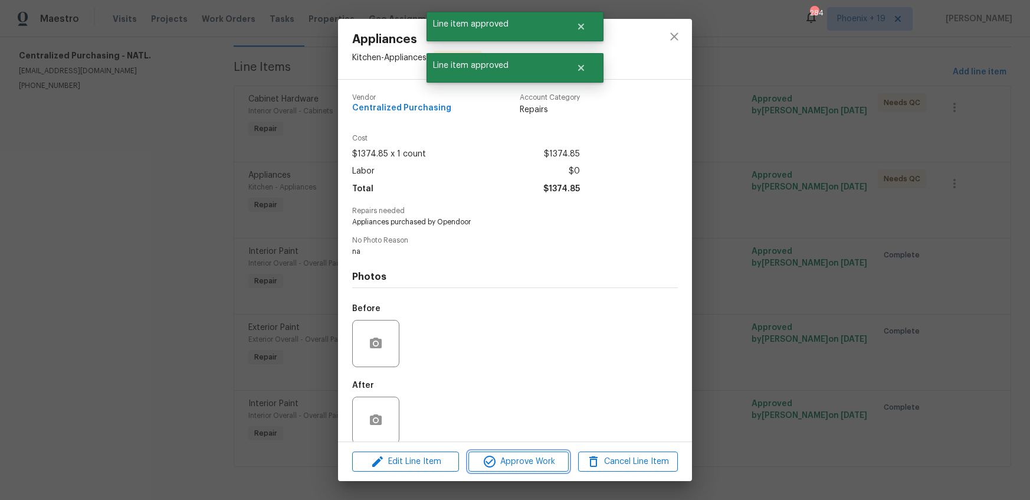
click at [554, 456] on span "Approve Work" at bounding box center [518, 461] width 93 height 15
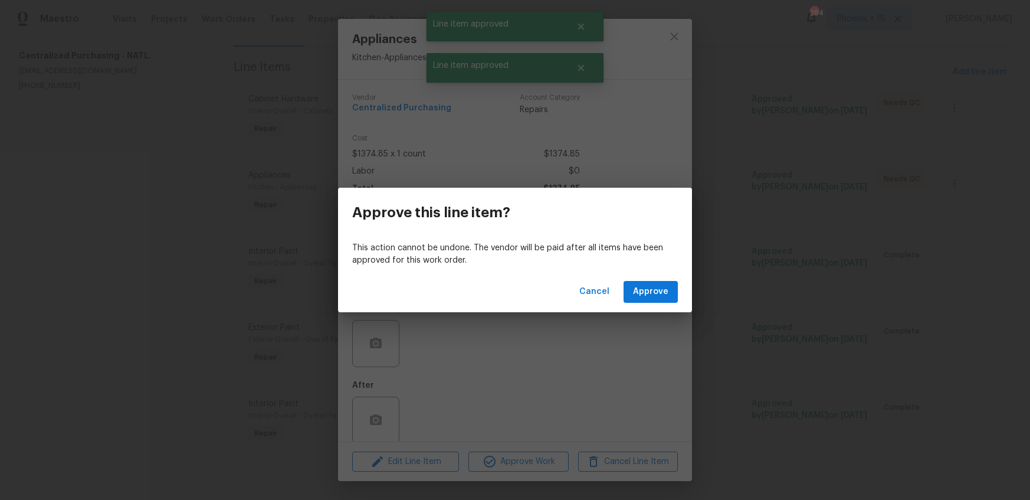
click at [646, 274] on div "Cancel Approve" at bounding box center [515, 291] width 354 height 41
click at [649, 295] on span "Approve" at bounding box center [650, 291] width 35 height 15
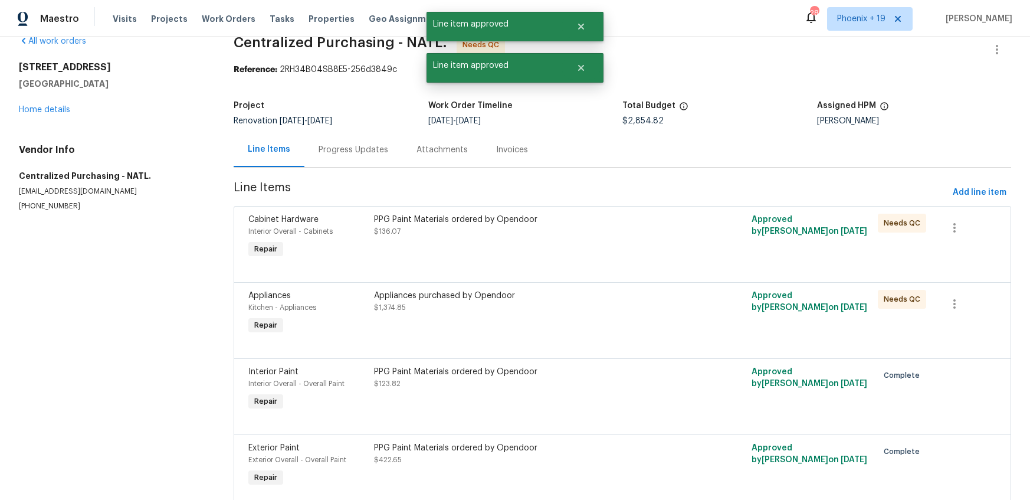
scroll to position [0, 0]
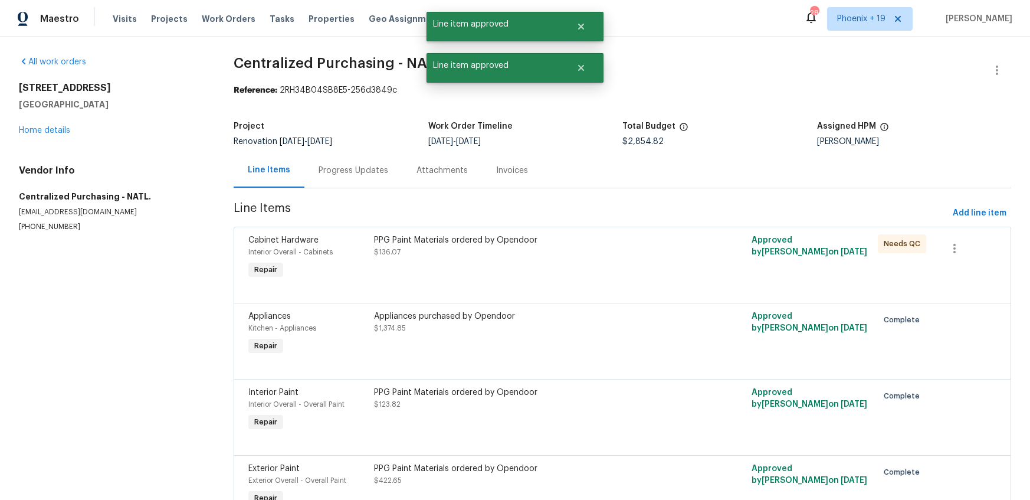
click at [639, 276] on div "PPG Paint Materials ordered by Opendoor $136.07" at bounding box center [527, 258] width 314 height 54
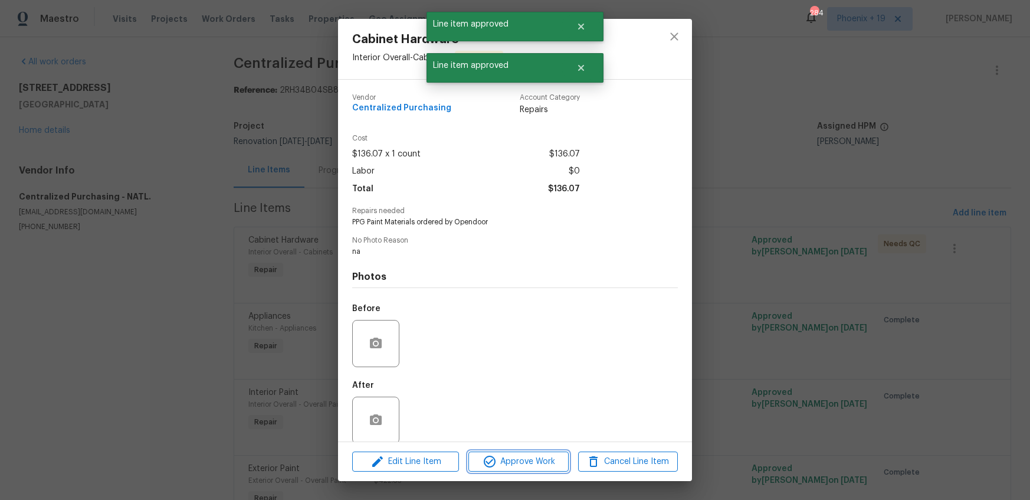
click at [544, 459] on span "Approve Work" at bounding box center [518, 461] width 93 height 15
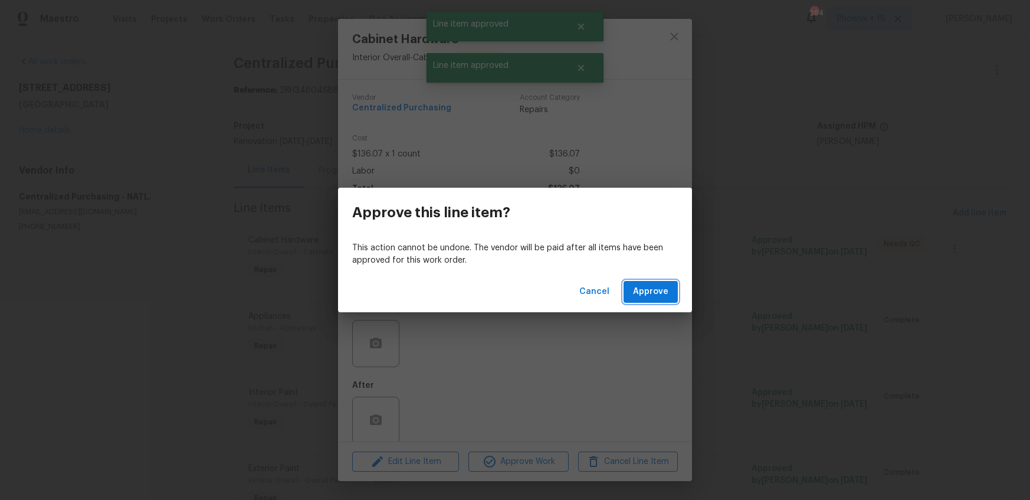
click at [647, 289] on span "Approve" at bounding box center [650, 291] width 35 height 15
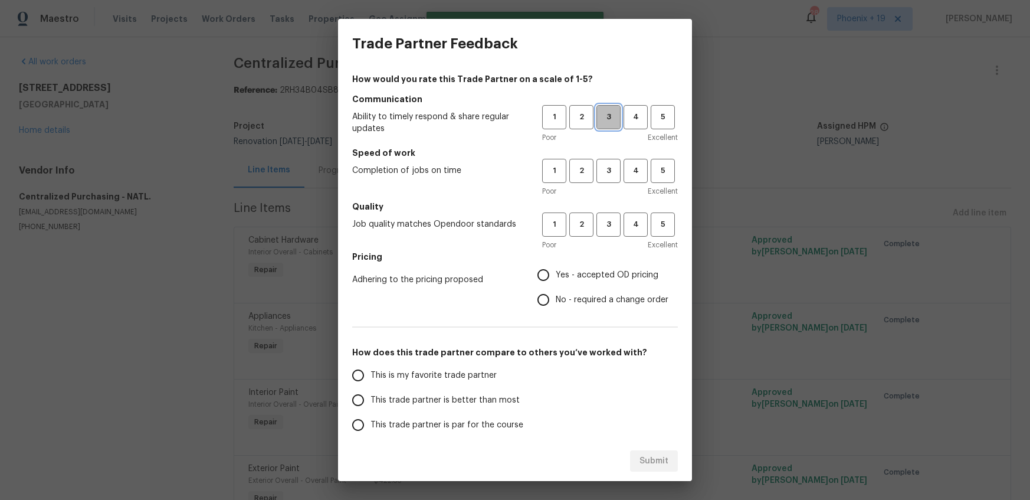
drag, startPoint x: 606, startPoint y: 121, endPoint x: 610, endPoint y: 180, distance: 59.1
click at [606, 123] on span "3" at bounding box center [608, 117] width 22 height 14
click at [610, 179] on button "3" at bounding box center [608, 171] width 24 height 24
drag, startPoint x: 612, startPoint y: 225, endPoint x: 582, endPoint y: 279, distance: 62.0
click at [612, 225] on span "3" at bounding box center [608, 225] width 22 height 14
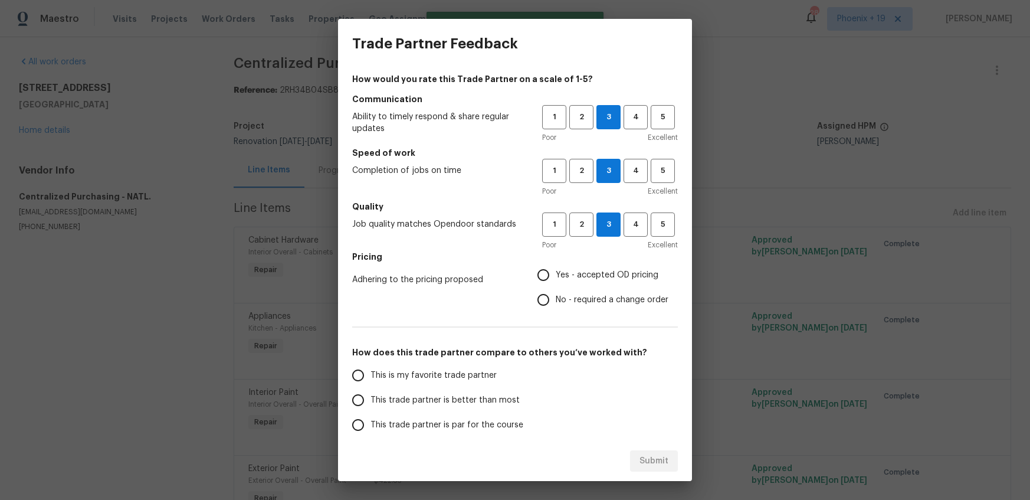
click at [578, 281] on label "Yes - accepted OD pricing" at bounding box center [599, 274] width 137 height 25
click at [556, 281] on input "Yes - accepted OD pricing" at bounding box center [543, 274] width 25 height 25
radio input "true"
click at [436, 382] on label "This is my favorite trade partner" at bounding box center [439, 375] width 186 height 25
click at [370, 382] on input "This is my favorite trade partner" at bounding box center [358, 375] width 25 height 25
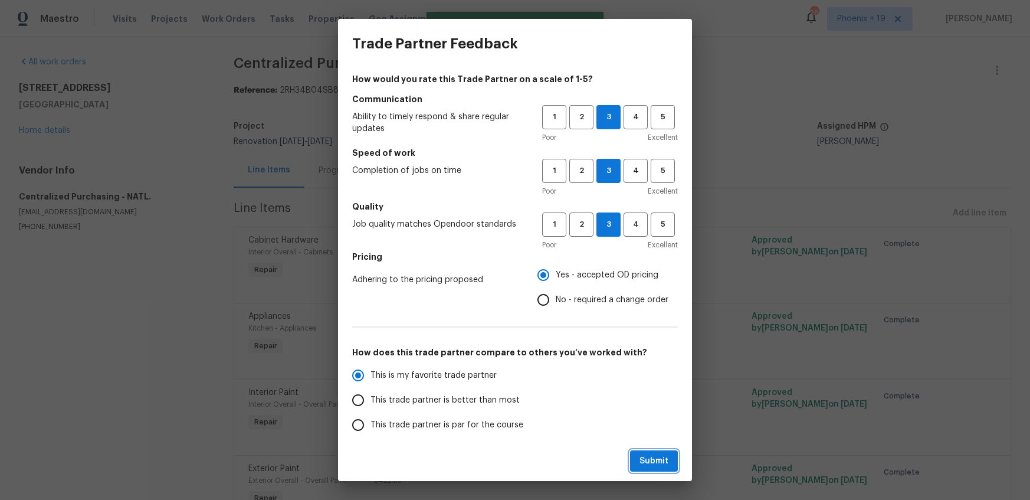
click at [638, 457] on button "Submit" at bounding box center [654, 461] width 48 height 22
radio input "true"
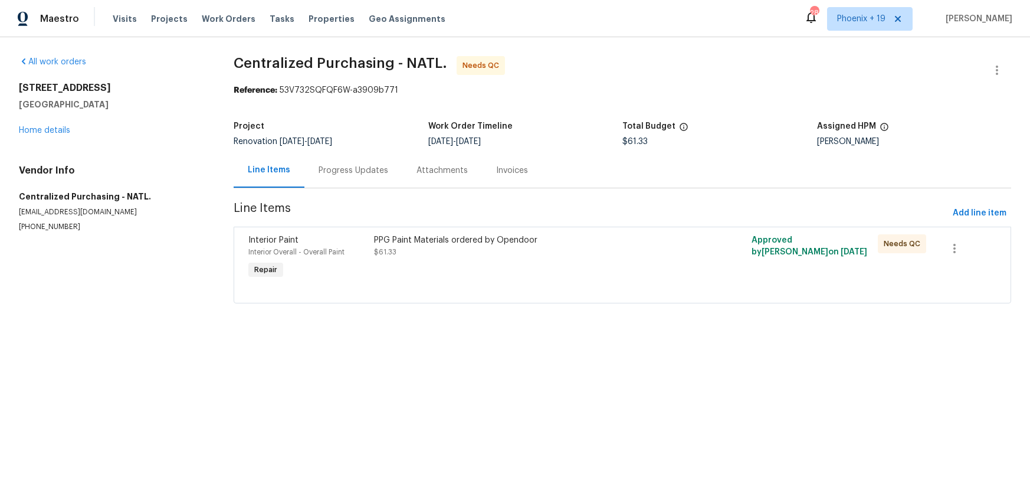
click at [604, 261] on div "PPG Paint Materials ordered by Opendoor $61.33" at bounding box center [527, 258] width 314 height 54
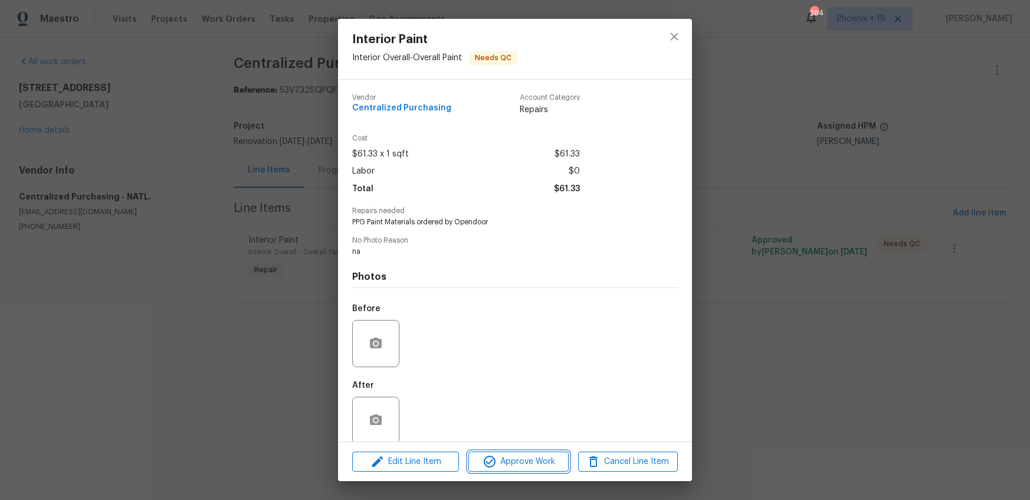
click at [517, 457] on span "Approve Work" at bounding box center [518, 461] width 93 height 15
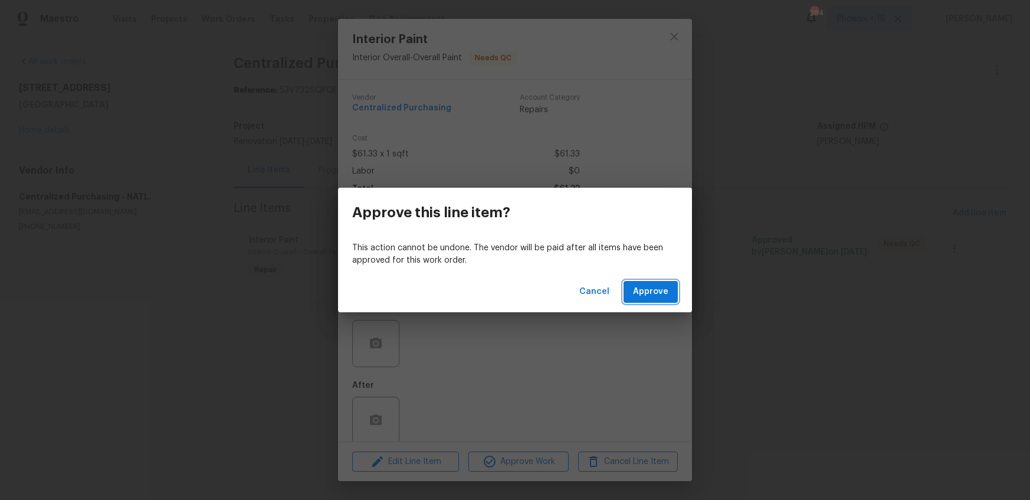
click at [641, 291] on span "Approve" at bounding box center [650, 291] width 35 height 15
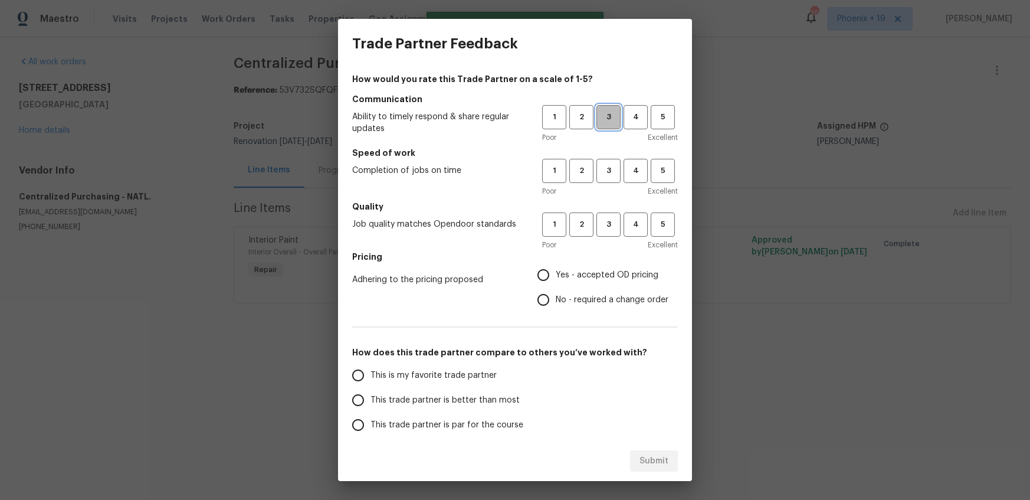
click at [617, 117] on span "3" at bounding box center [608, 117] width 22 height 14
click at [613, 163] on button "3" at bounding box center [608, 171] width 24 height 24
click at [609, 212] on button "3" at bounding box center [608, 224] width 24 height 24
click at [579, 286] on label "Yes - accepted OD pricing" at bounding box center [599, 274] width 137 height 25
click at [556, 286] on input "Yes - accepted OD pricing" at bounding box center [543, 274] width 25 height 25
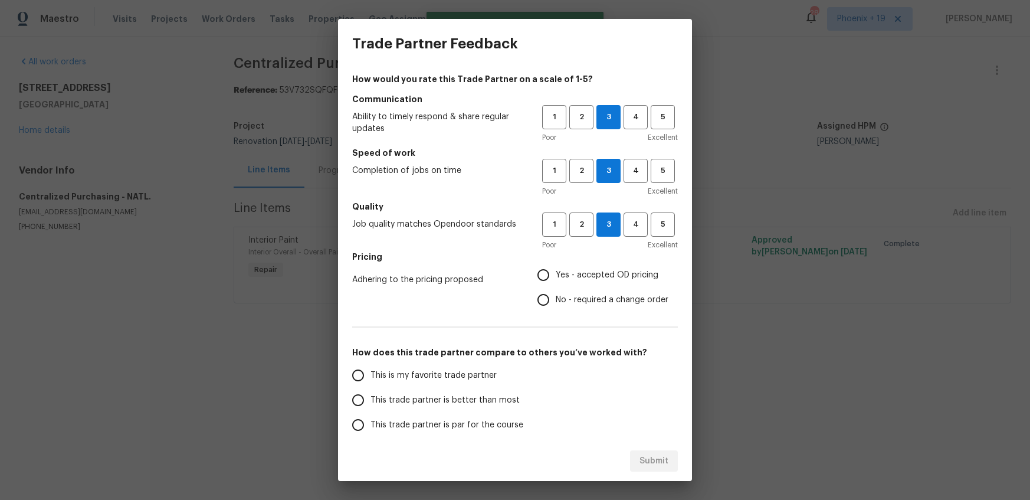
radio input "true"
click at [440, 347] on div "How would you rate this Trade Partner on a scale of 1-5? Communication Ability …" at bounding box center [515, 304] width 326 height 462
click at [448, 379] on span "This is my favorite trade partner" at bounding box center [433, 375] width 126 height 12
click at [370, 379] on input "This is my favorite trade partner" at bounding box center [358, 375] width 25 height 25
click at [649, 454] on span "Submit" at bounding box center [653, 461] width 29 height 15
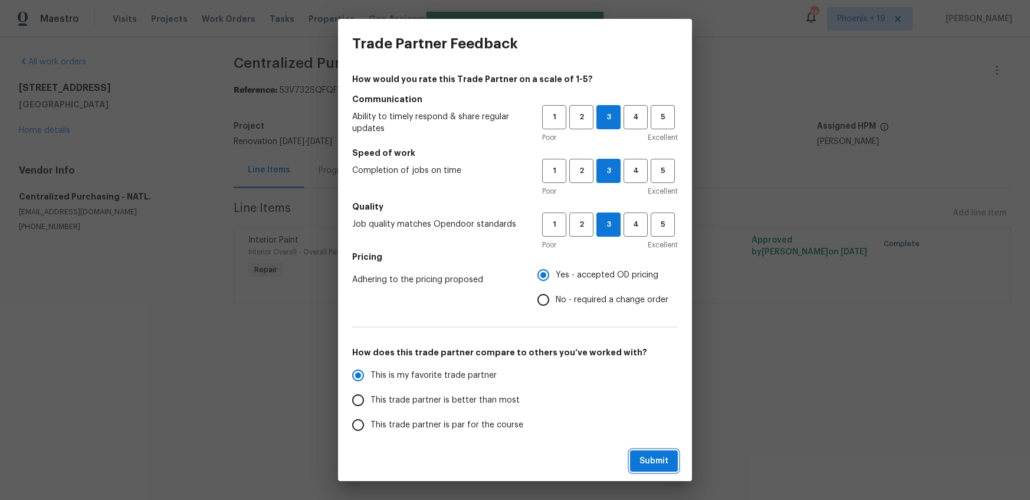
radio input "true"
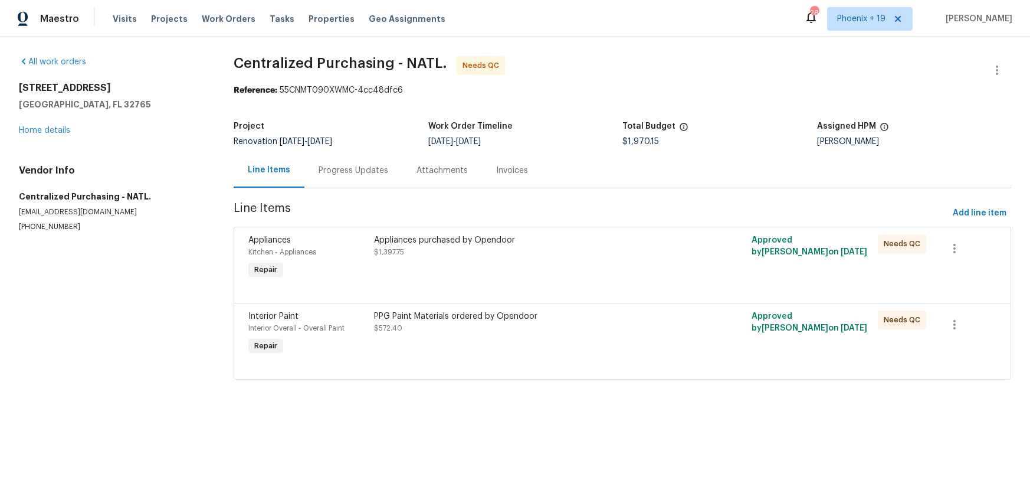
click at [527, 375] on div "Interior Paint Interior Overall - Overall Paint Repair PPG Paint Materials orde…" at bounding box center [622, 341] width 777 height 77
click at [520, 359] on div at bounding box center [622, 364] width 748 height 14
click at [536, 314] on div "PPG Paint Materials ordered by Opendoor" at bounding box center [527, 316] width 307 height 12
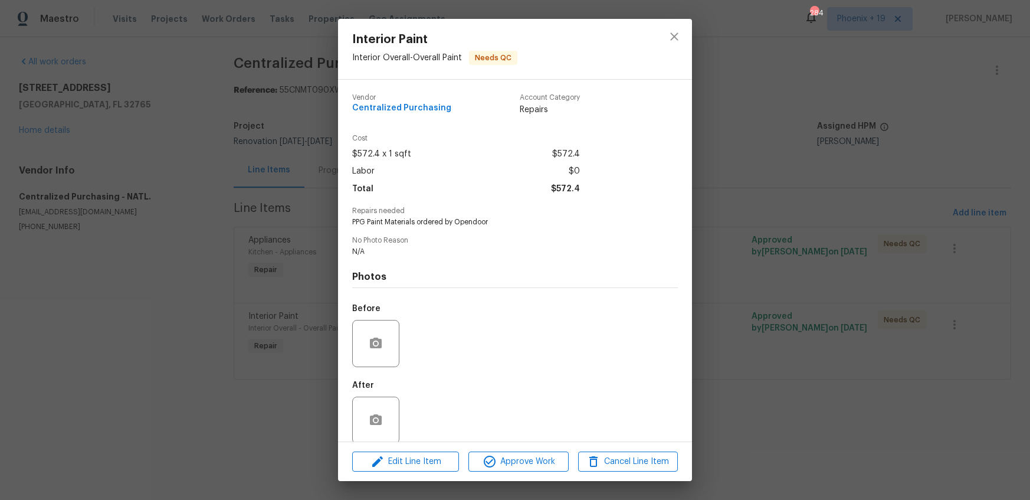
click at [509, 445] on div "Edit Line Item Approve Work Cancel Line Item" at bounding box center [515, 462] width 354 height 40
click at [528, 453] on button "Approve Work" at bounding box center [518, 461] width 100 height 21
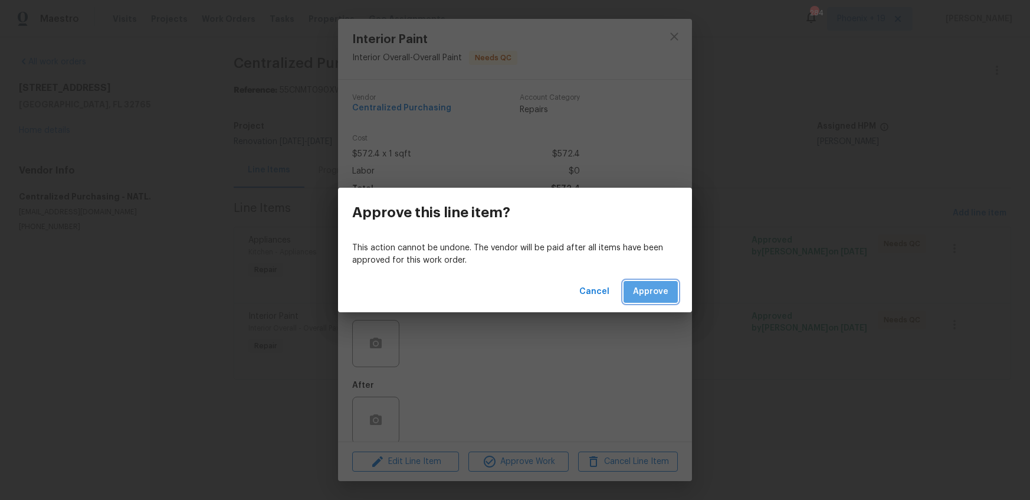
click at [664, 300] on button "Approve" at bounding box center [650, 292] width 54 height 22
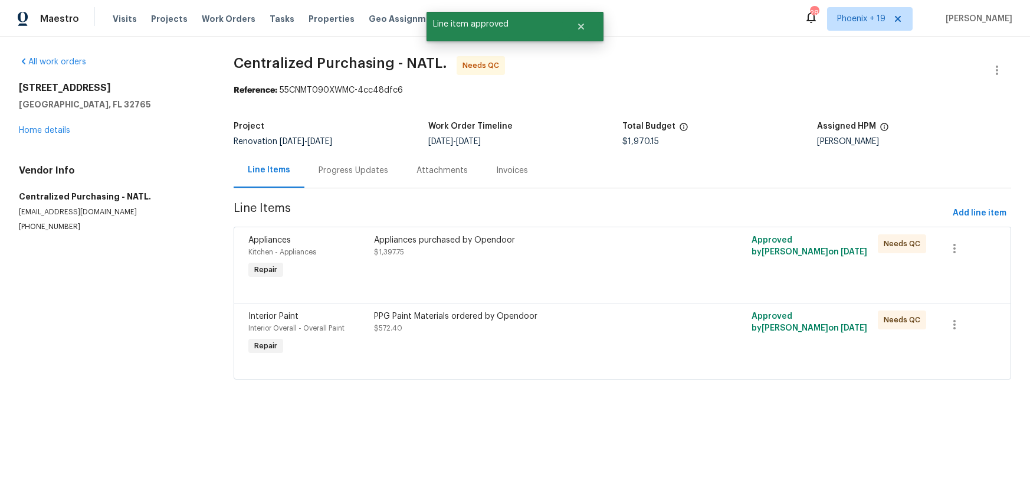
click at [613, 260] on div "Appliances purchased by Opendoor $1,397.75" at bounding box center [527, 258] width 314 height 54
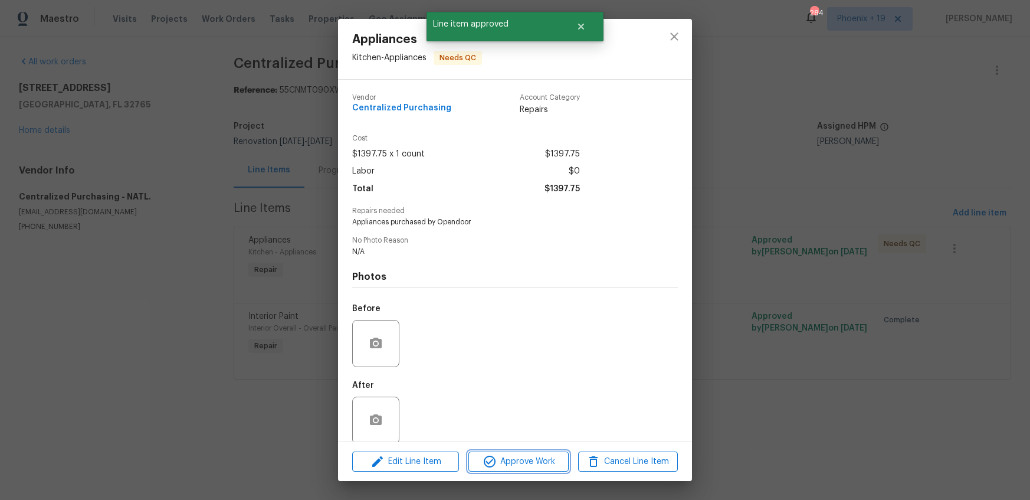
click at [547, 455] on span "Approve Work" at bounding box center [518, 461] width 93 height 15
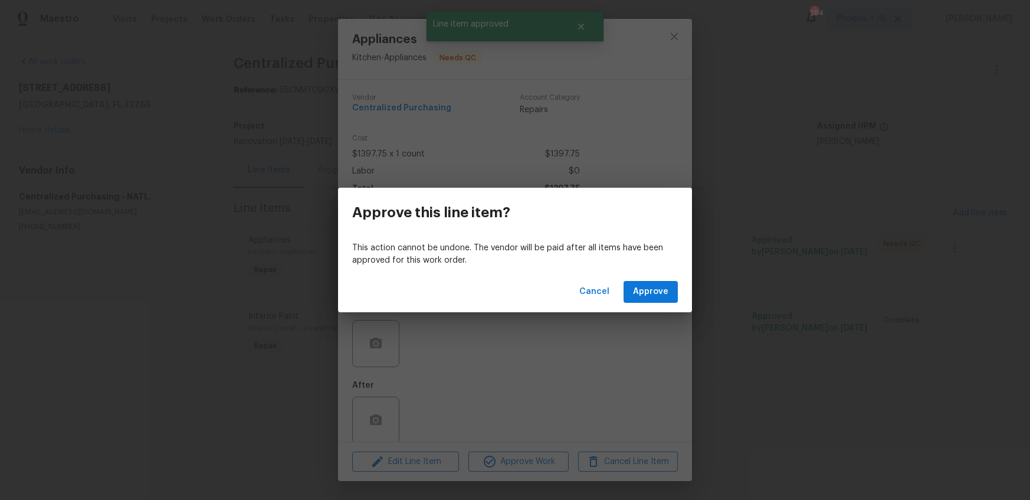
click at [648, 303] on div "Cancel Approve" at bounding box center [515, 291] width 354 height 41
click at [646, 288] on span "Approve" at bounding box center [650, 291] width 35 height 15
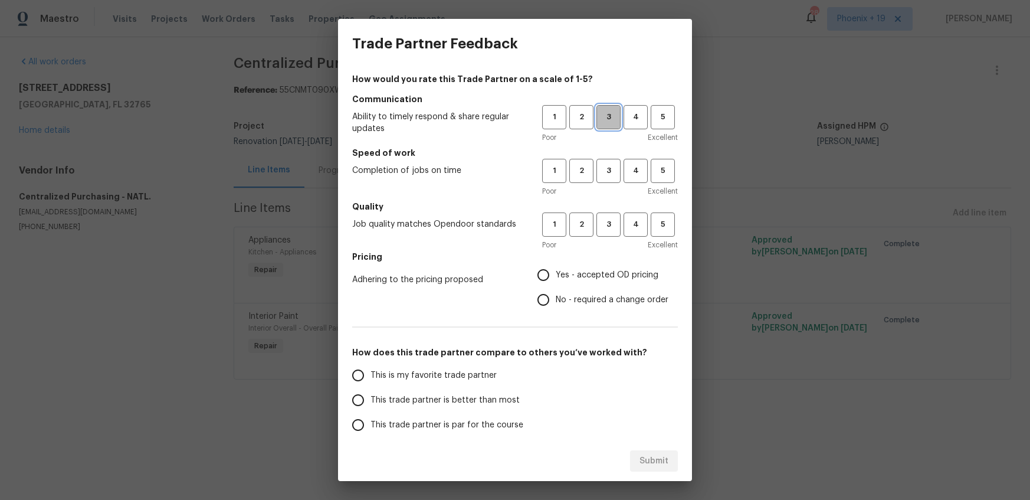
drag, startPoint x: 613, startPoint y: 114, endPoint x: 631, endPoint y: 157, distance: 46.3
click at [614, 116] on span "3" at bounding box center [608, 117] width 22 height 14
drag, startPoint x: 641, startPoint y: 187, endPoint x: 618, endPoint y: 172, distance: 28.1
click at [636, 187] on div "Poor Excellent" at bounding box center [610, 191] width 136 height 12
click at [616, 171] on span "3" at bounding box center [608, 171] width 22 height 14
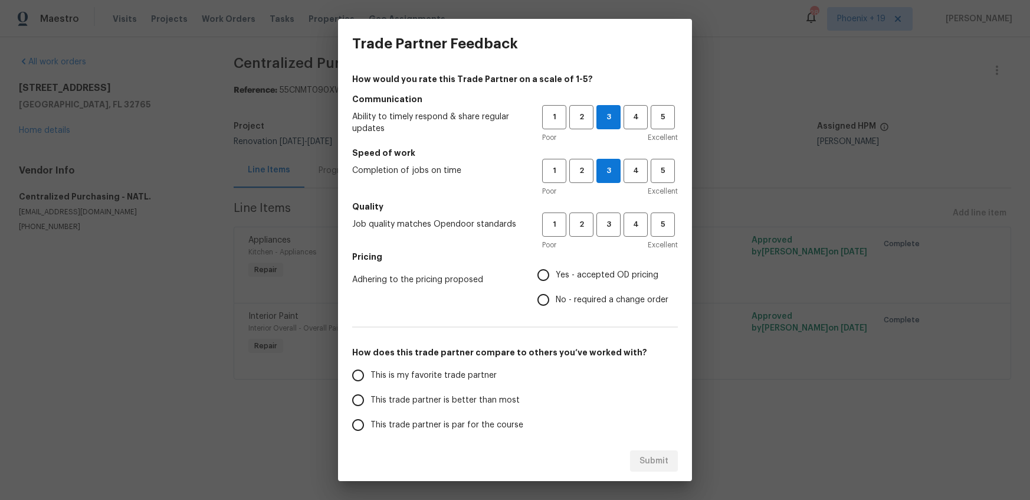
click at [613, 209] on h5 "Quality" at bounding box center [515, 207] width 326 height 12
drag, startPoint x: 612, startPoint y: 231, endPoint x: 594, endPoint y: 278, distance: 50.1
click at [612, 231] on button "3" at bounding box center [608, 224] width 24 height 24
click at [593, 278] on span "Yes - accepted OD pricing" at bounding box center [607, 275] width 103 height 12
click at [556, 278] on input "Yes - accepted OD pricing" at bounding box center [543, 274] width 25 height 25
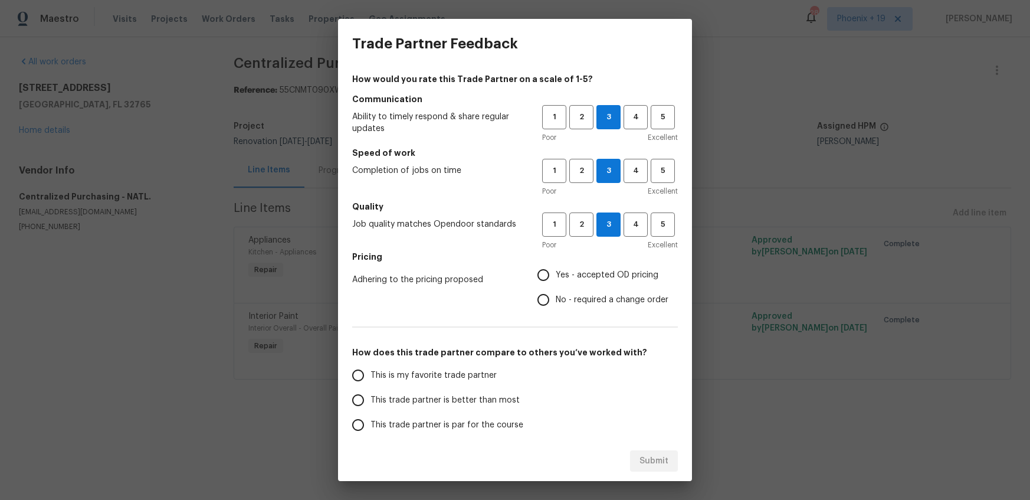
radio input "true"
drag, startPoint x: 470, startPoint y: 378, endPoint x: 484, endPoint y: 392, distance: 19.2
click at [471, 378] on span "This is my favorite trade partner" at bounding box center [433, 375] width 126 height 12
click at [370, 378] on input "This is my favorite trade partner" at bounding box center [358, 375] width 25 height 25
click at [657, 471] on button "Submit" at bounding box center [654, 461] width 48 height 22
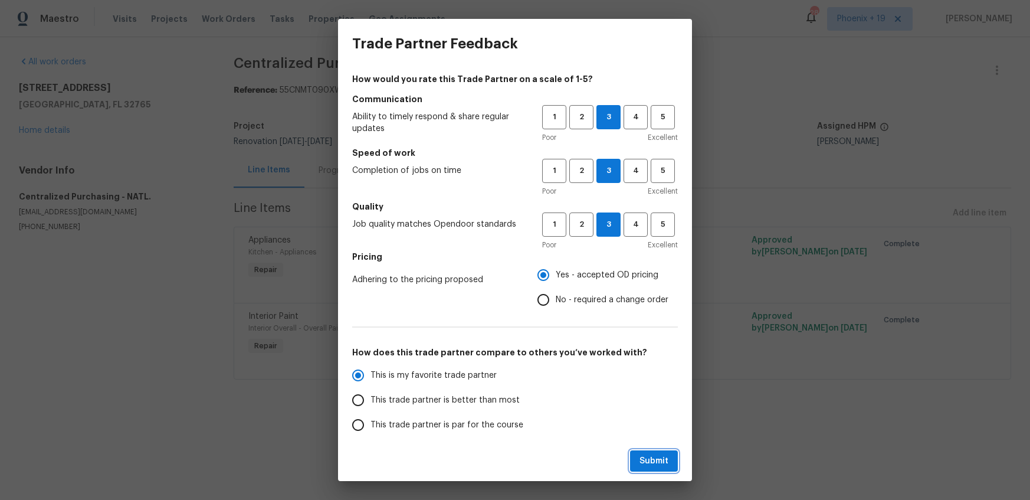
radio input "true"
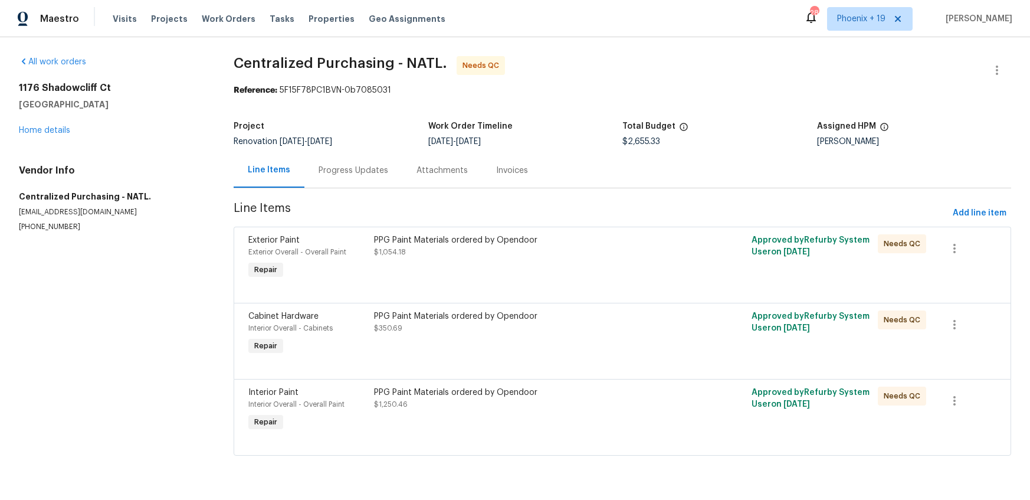
click at [612, 393] on div "PPG Paint Materials ordered by Opendoor" at bounding box center [527, 392] width 307 height 12
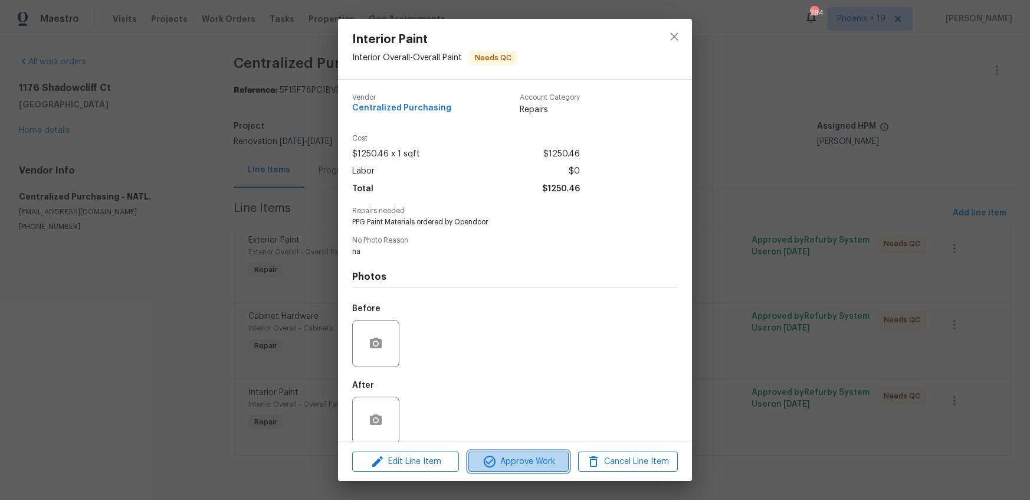
click at [515, 462] on span "Approve Work" at bounding box center [518, 461] width 93 height 15
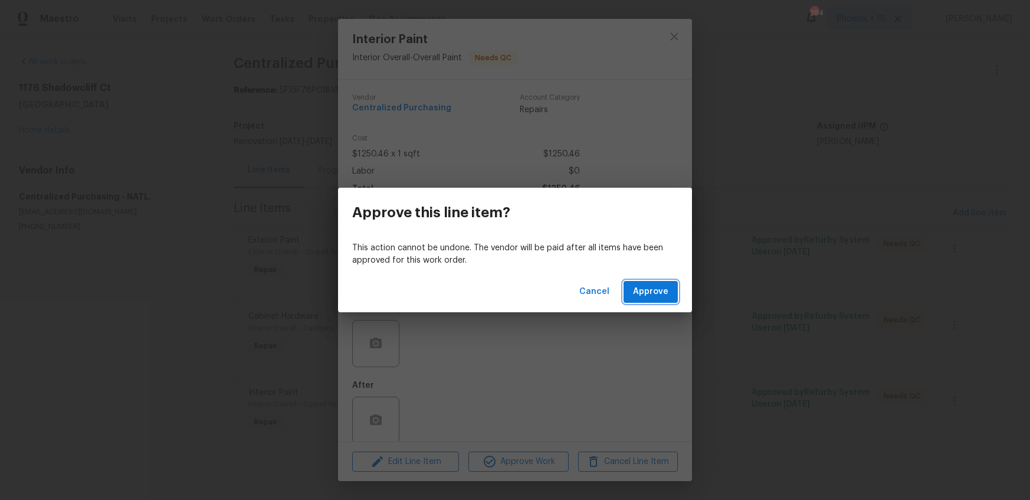
click at [635, 301] on button "Approve" at bounding box center [650, 292] width 54 height 22
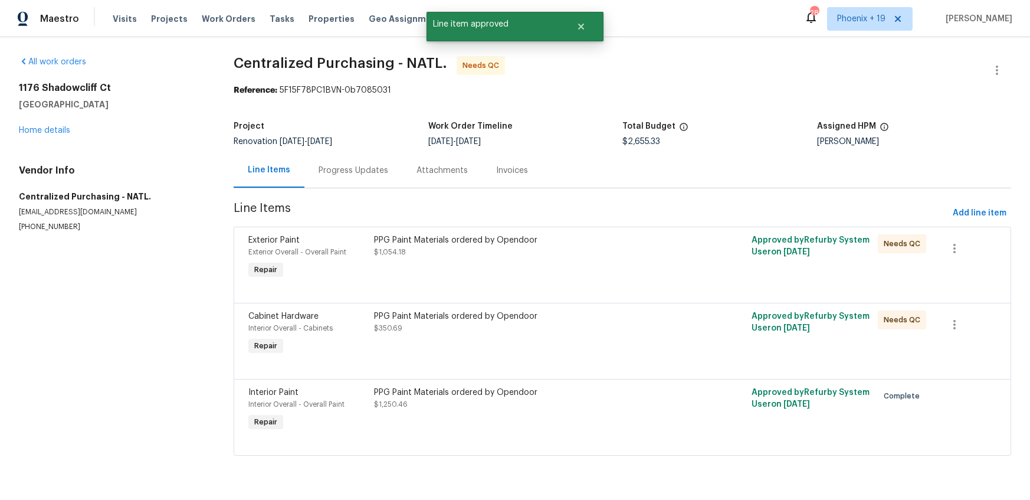
click at [618, 298] on div "Exterior Paint Exterior Overall - Overall Paint Repair PPG Paint Materials orde…" at bounding box center [622, 264] width 777 height 76
click at [619, 321] on div "PPG Paint Materials ordered by Opendoor" at bounding box center [527, 316] width 307 height 12
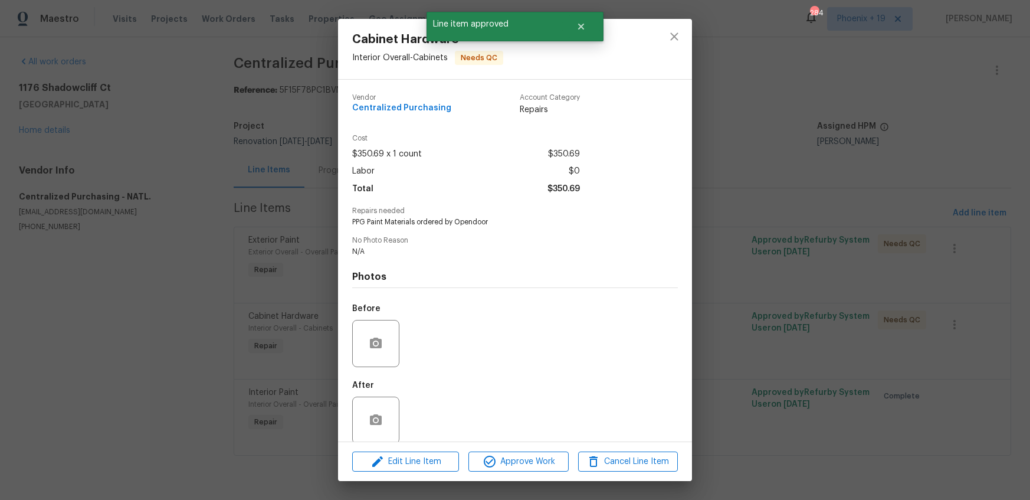
click at [547, 471] on div "Edit Line Item Approve Work Cancel Line Item" at bounding box center [515, 462] width 354 height 40
click at [554, 453] on button "Approve Work" at bounding box center [518, 461] width 100 height 21
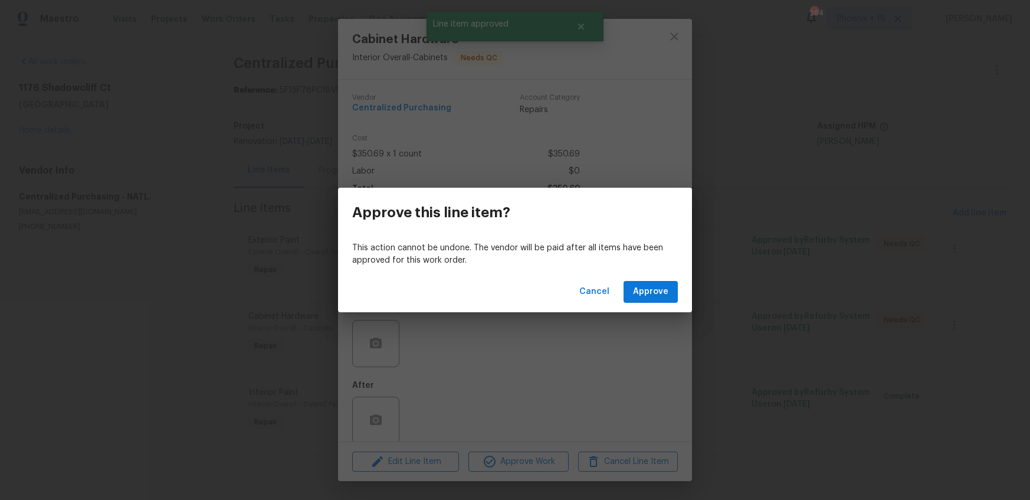
click at [650, 306] on div "Cancel Approve" at bounding box center [515, 291] width 354 height 41
click at [650, 298] on span "Approve" at bounding box center [650, 291] width 35 height 15
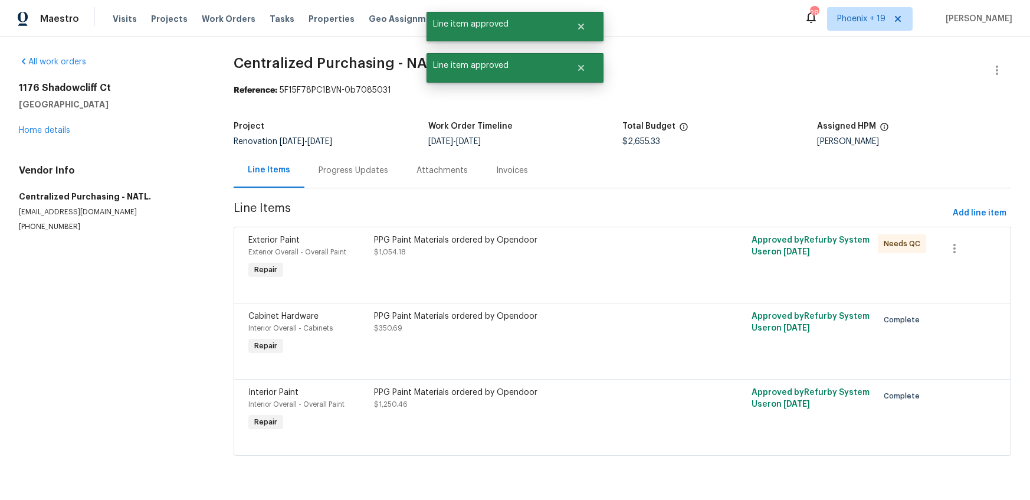
click at [632, 278] on div "PPG Paint Materials ordered by Opendoor $1,054.18" at bounding box center [527, 258] width 314 height 54
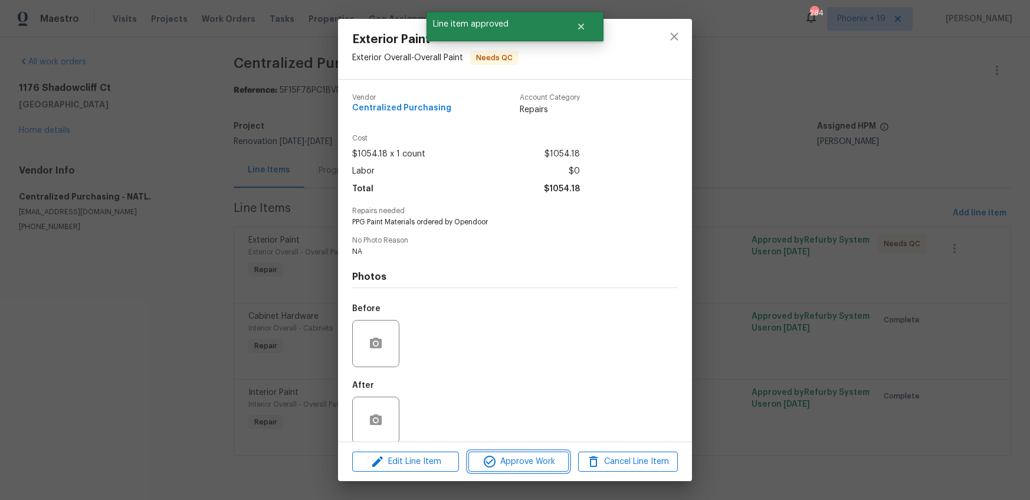
click at [556, 464] on span "Approve Work" at bounding box center [518, 461] width 93 height 15
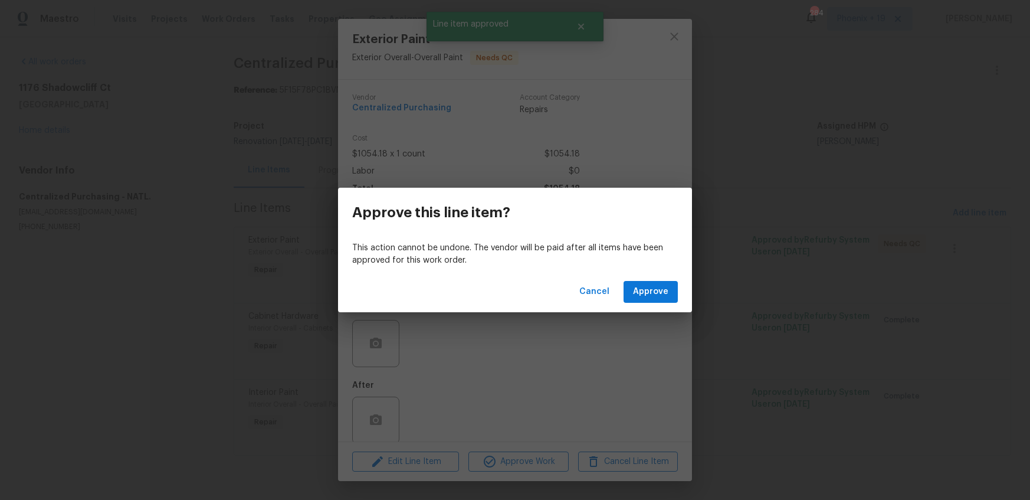
click at [665, 267] on div "This action cannot be undone. The vendor will be paid after all items have been…" at bounding box center [515, 254] width 354 height 34
click at [659, 286] on span "Approve" at bounding box center [650, 291] width 35 height 15
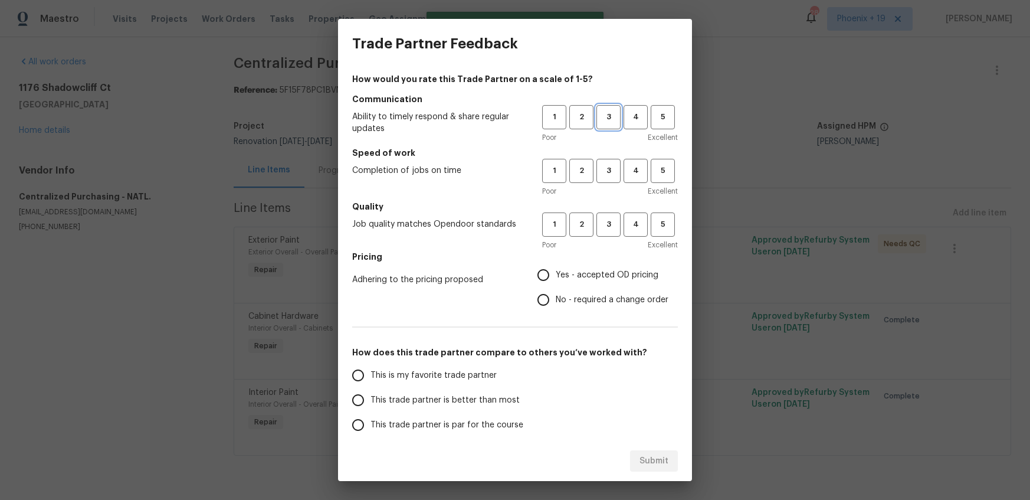
click at [604, 124] on button "3" at bounding box center [608, 117] width 24 height 24
click at [603, 172] on span "3" at bounding box center [608, 171] width 22 height 14
drag, startPoint x: 607, startPoint y: 230, endPoint x: 592, endPoint y: 278, distance: 50.2
click at [606, 231] on span "3" at bounding box center [608, 225] width 22 height 14
drag, startPoint x: 590, startPoint y: 278, endPoint x: 482, endPoint y: 354, distance: 132.1
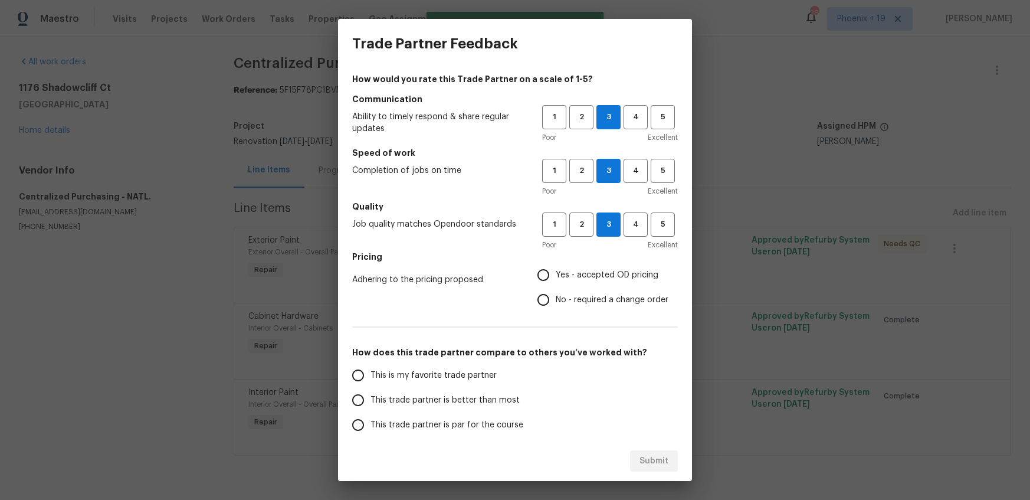
click at [590, 279] on span "Yes - accepted OD pricing" at bounding box center [607, 275] width 103 height 12
click at [556, 279] on input "Yes - accepted OD pricing" at bounding box center [543, 274] width 25 height 25
radio input "true"
drag, startPoint x: 454, startPoint y: 375, endPoint x: 554, endPoint y: 420, distance: 109.5
click at [455, 375] on span "This is my favorite trade partner" at bounding box center [433, 375] width 126 height 12
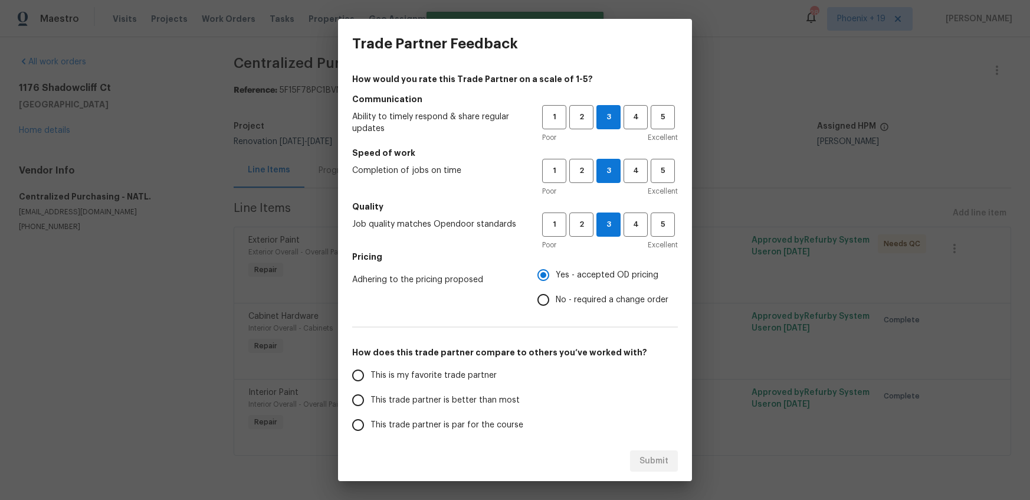
click at [442, 358] on div "How would you rate this Trade Partner on a scale of 1-5? Communication Ability …" at bounding box center [515, 304] width 326 height 462
drag, startPoint x: 469, startPoint y: 377, endPoint x: 497, endPoint y: 380, distance: 27.9
click at [469, 377] on span "This is my favorite trade partner" at bounding box center [433, 375] width 126 height 12
click at [370, 377] on input "This is my favorite trade partner" at bounding box center [358, 375] width 25 height 25
radio input "true"
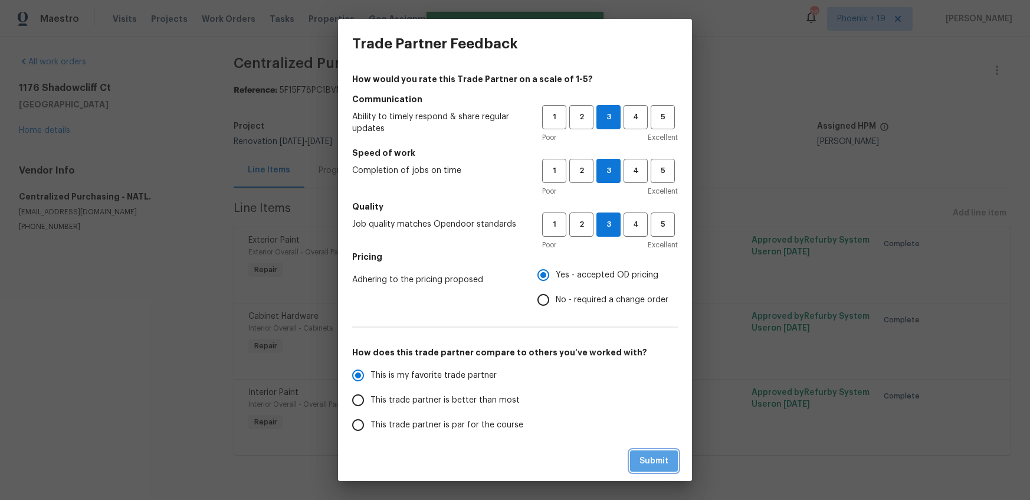
click at [639, 459] on button "Submit" at bounding box center [654, 461] width 48 height 22
radio input "false"
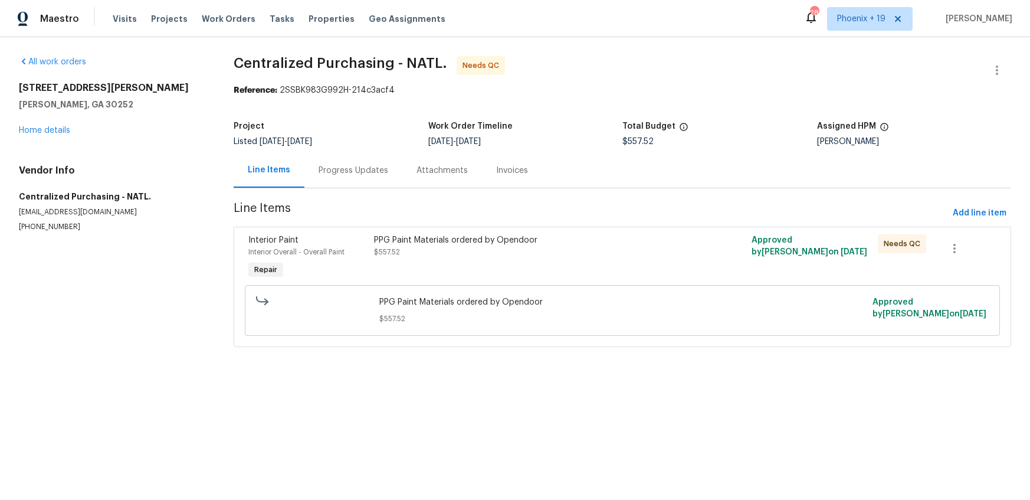
click at [648, 265] on div "PPG Paint Materials ordered by Opendoor $557.52" at bounding box center [527, 258] width 314 height 54
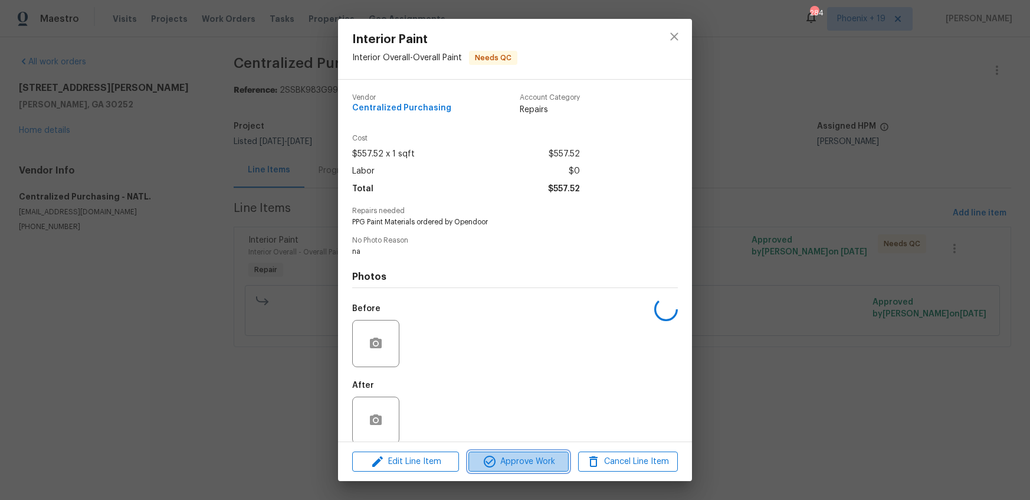
click at [560, 452] on button "Approve Work" at bounding box center [518, 461] width 100 height 21
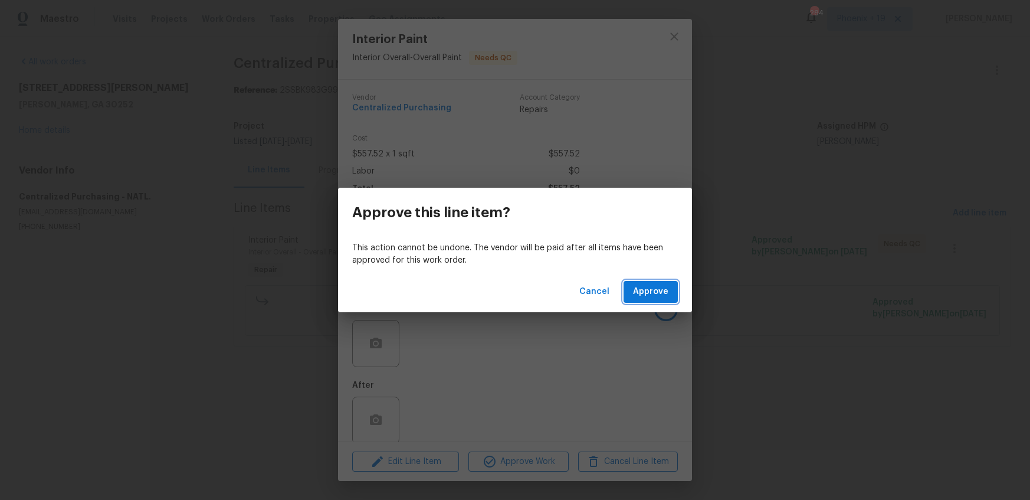
click at [664, 287] on span "Approve" at bounding box center [650, 291] width 35 height 15
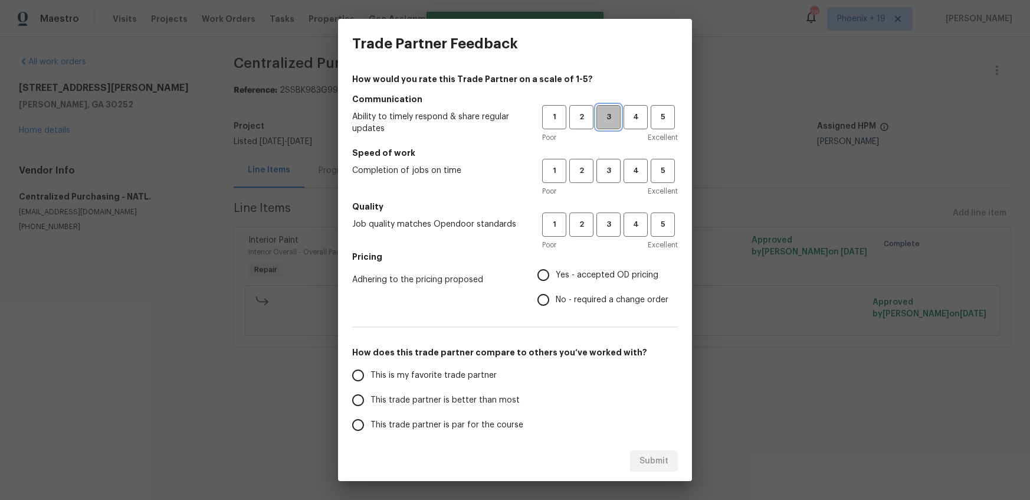
drag, startPoint x: 603, startPoint y: 119, endPoint x: 598, endPoint y: 176, distance: 58.0
click at [603, 119] on span "3" at bounding box center [608, 117] width 22 height 14
click at [598, 177] on span "3" at bounding box center [608, 171] width 22 height 14
drag, startPoint x: 605, startPoint y: 221, endPoint x: 582, endPoint y: 280, distance: 63.6
click at [605, 222] on span "3" at bounding box center [608, 225] width 22 height 14
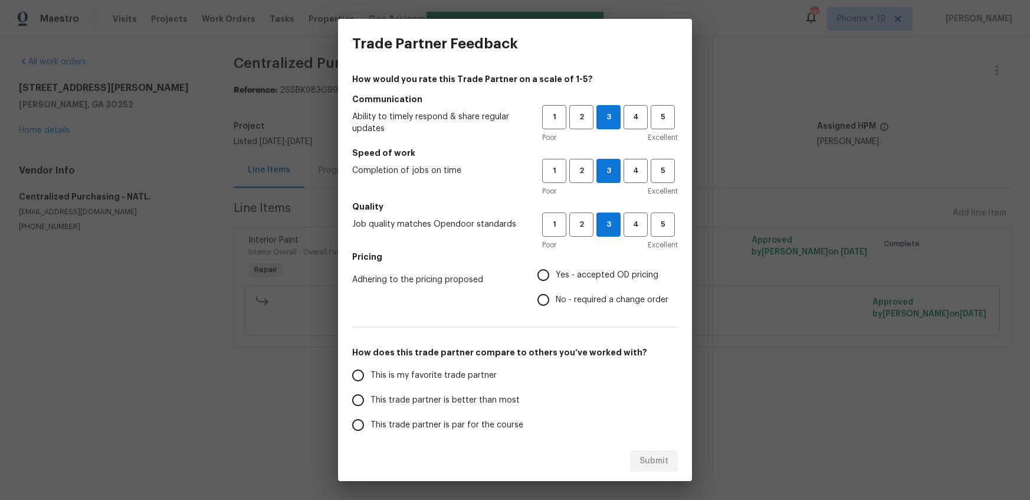
drag, startPoint x: 582, startPoint y: 280, endPoint x: 570, endPoint y: 292, distance: 16.3
click at [582, 280] on span "Yes - accepted OD pricing" at bounding box center [607, 275] width 103 height 12
click at [556, 280] on input "Yes - accepted OD pricing" at bounding box center [543, 274] width 25 height 25
radio input "true"
click at [446, 376] on span "This is my favorite trade partner" at bounding box center [433, 375] width 126 height 12
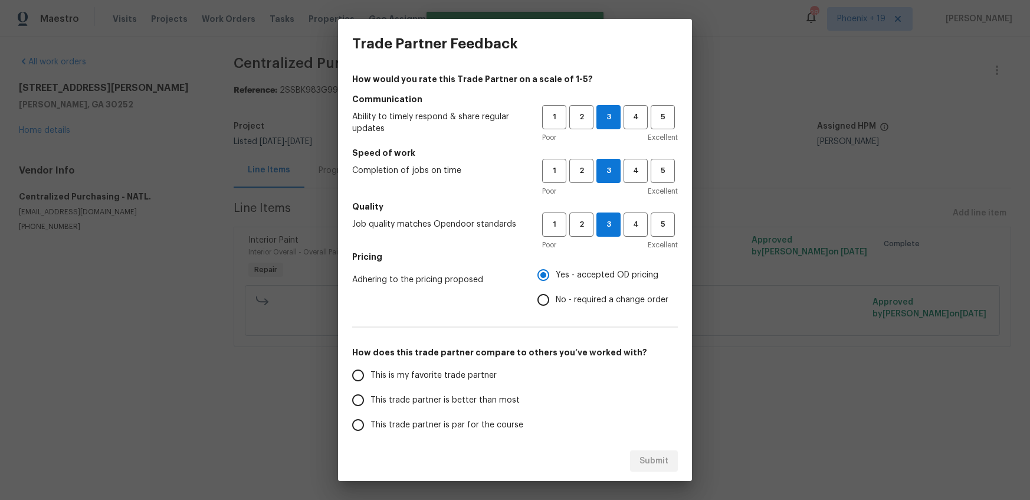
click at [370, 376] on input "This is my favorite trade partner" at bounding box center [358, 375] width 25 height 25
click at [667, 455] on span "Submit" at bounding box center [653, 461] width 29 height 15
radio input "true"
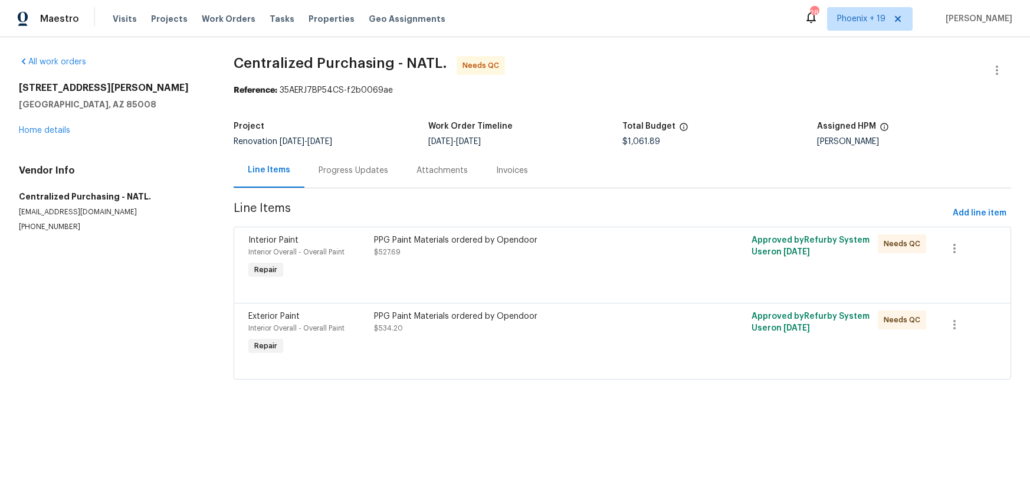
click at [600, 341] on div "PPG Paint Materials ordered by Opendoor $534.20" at bounding box center [527, 334] width 314 height 54
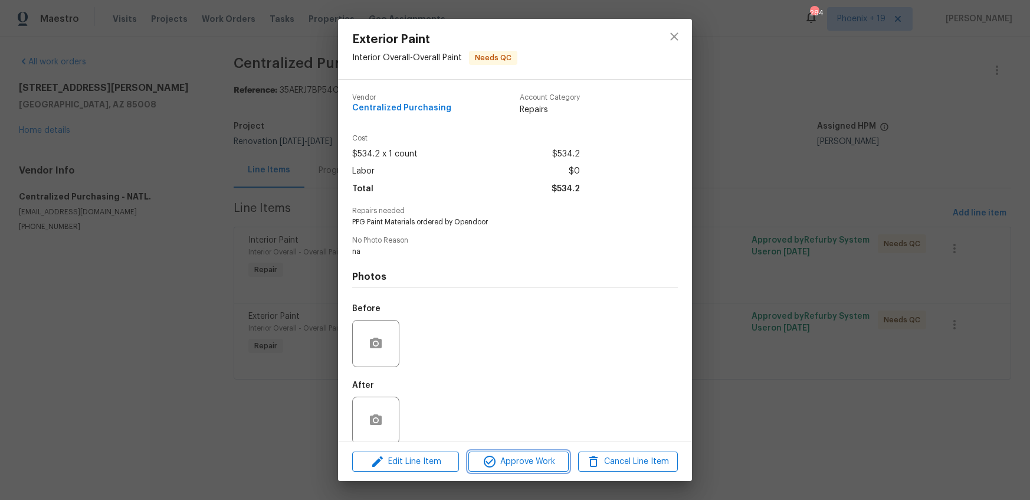
click at [530, 451] on button "Approve Work" at bounding box center [518, 461] width 100 height 21
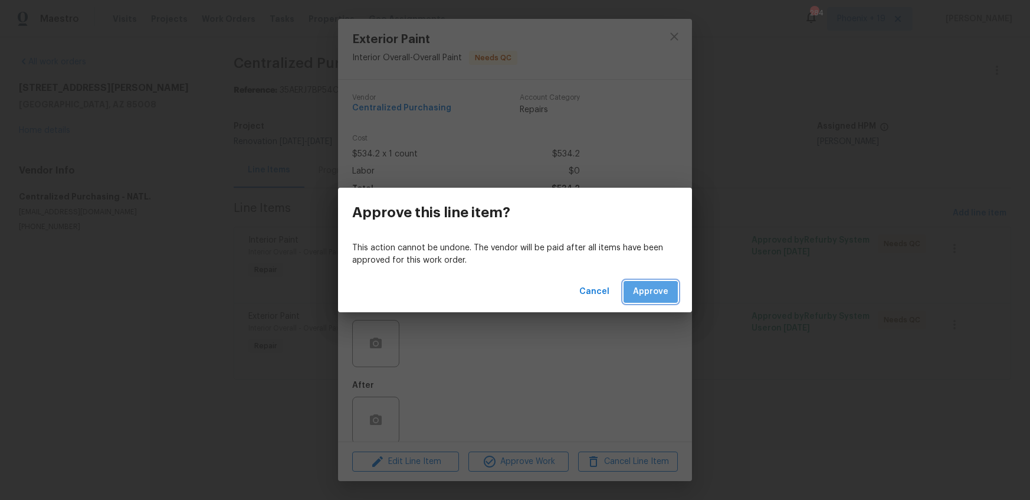
click at [641, 294] on span "Approve" at bounding box center [650, 291] width 35 height 15
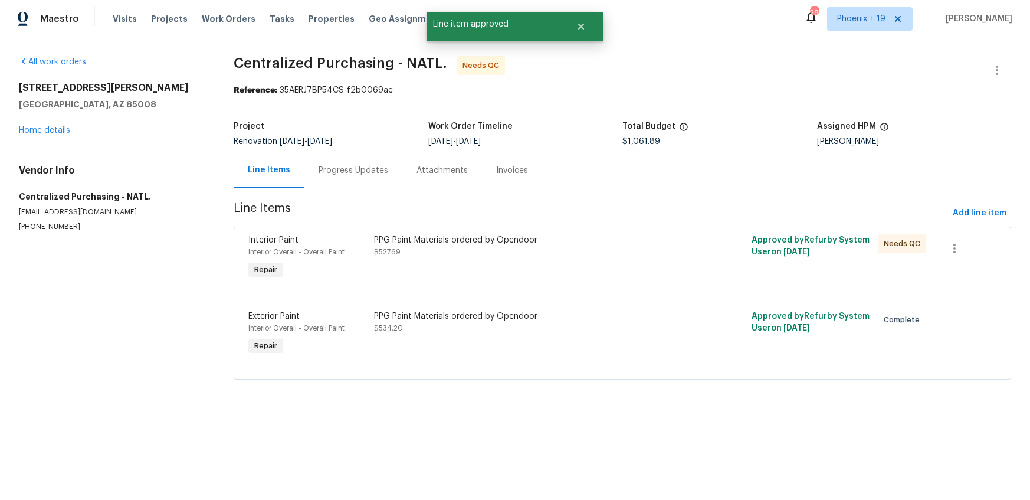
click at [613, 270] on div "PPG Paint Materials ordered by Opendoor $527.69" at bounding box center [527, 258] width 314 height 54
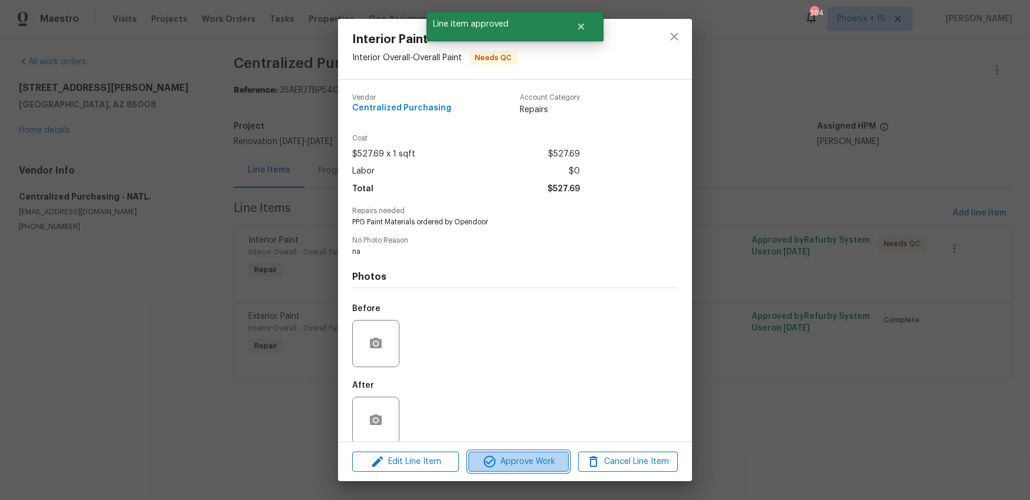
click at [553, 457] on span "Approve Work" at bounding box center [518, 461] width 93 height 15
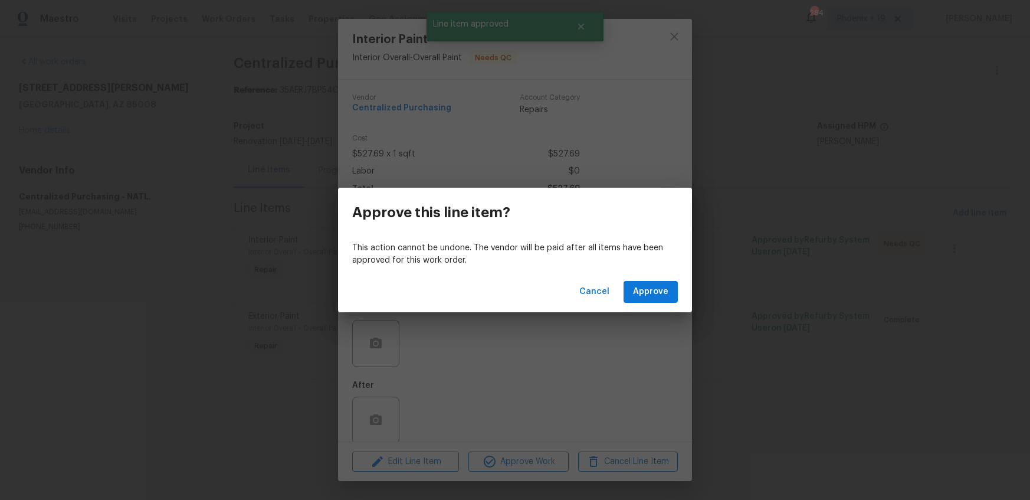
click at [659, 264] on p "This action cannot be undone. The vendor will be paid after all items have been…" at bounding box center [515, 254] width 326 height 25
click at [663, 295] on span "Approve" at bounding box center [650, 291] width 35 height 15
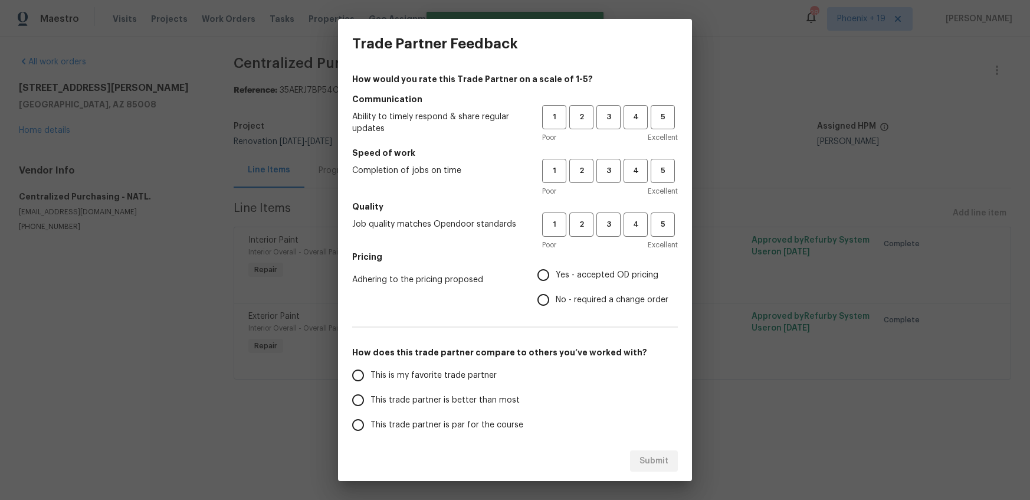
drag, startPoint x: 620, startPoint y: 114, endPoint x: 609, endPoint y: 152, distance: 39.4
click at [620, 114] on div "1 2 3 4 5" at bounding box center [610, 117] width 136 height 24
click at [608, 126] on button "3" at bounding box center [608, 117] width 24 height 24
click at [605, 183] on div "1 2 3 4 5 Poor Excellent" at bounding box center [610, 178] width 136 height 38
click at [603, 207] on h5 "Quality" at bounding box center [515, 207] width 326 height 12
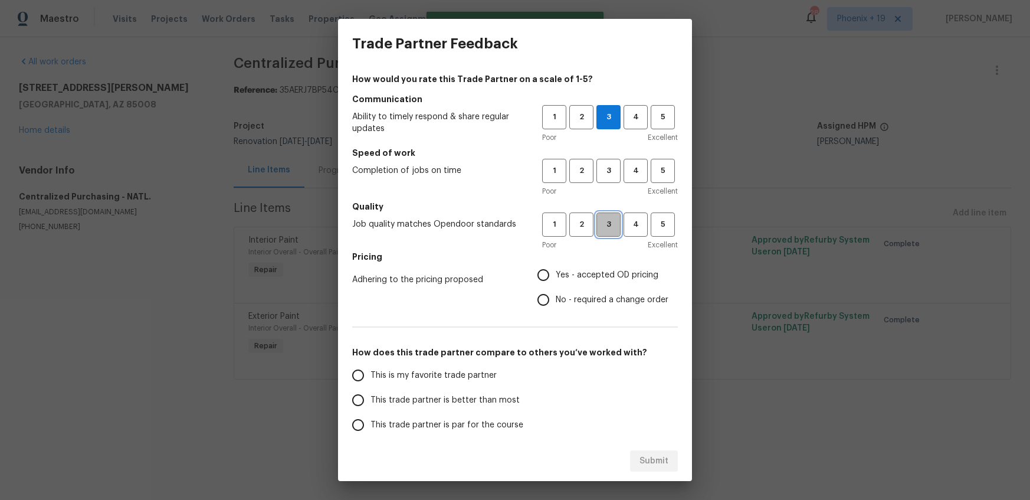
drag, startPoint x: 609, startPoint y: 227, endPoint x: 608, endPoint y: 220, distance: 7.1
click at [608, 225] on span "3" at bounding box center [608, 225] width 22 height 14
click at [606, 186] on div "Poor Excellent" at bounding box center [610, 191] width 136 height 12
click at [604, 176] on span "3" at bounding box center [608, 171] width 22 height 14
click at [572, 281] on label "Yes - accepted OD pricing" at bounding box center [599, 274] width 137 height 25
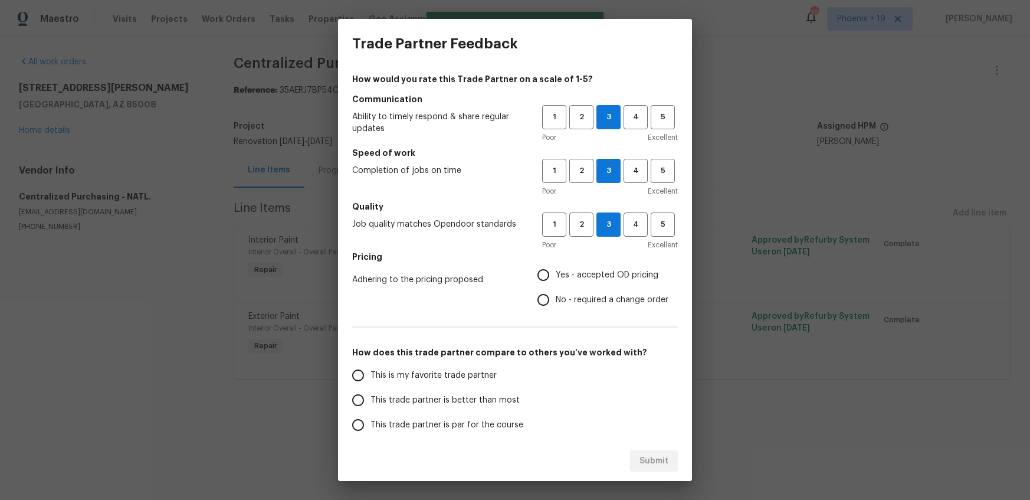
click at [556, 281] on input "Yes - accepted OD pricing" at bounding box center [543, 274] width 25 height 25
radio input "true"
click at [461, 370] on span "This is my favorite trade partner" at bounding box center [433, 375] width 126 height 12
click at [370, 370] on input "This is my favorite trade partner" at bounding box center [358, 375] width 25 height 25
drag, startPoint x: 638, startPoint y: 464, endPoint x: 686, endPoint y: 452, distance: 49.8
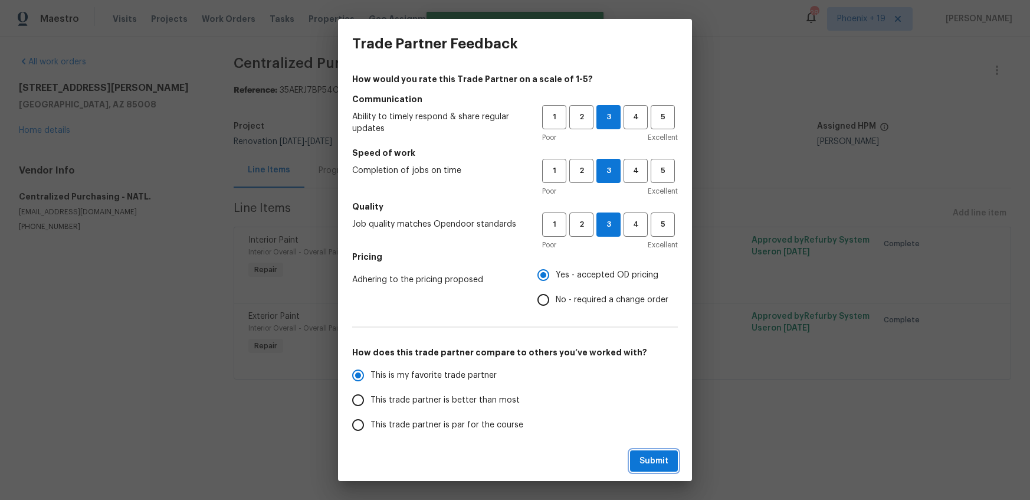
click at [638, 464] on button "Submit" at bounding box center [654, 461] width 48 height 22
radio input "true"
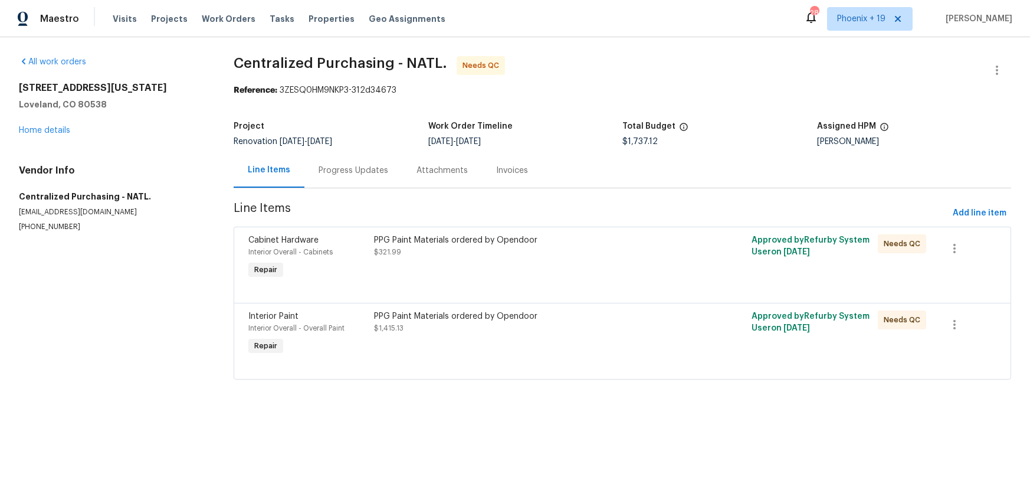
click at [675, 256] on div "PPG Paint Materials ordered by Opendoor $321.99" at bounding box center [527, 246] width 307 height 24
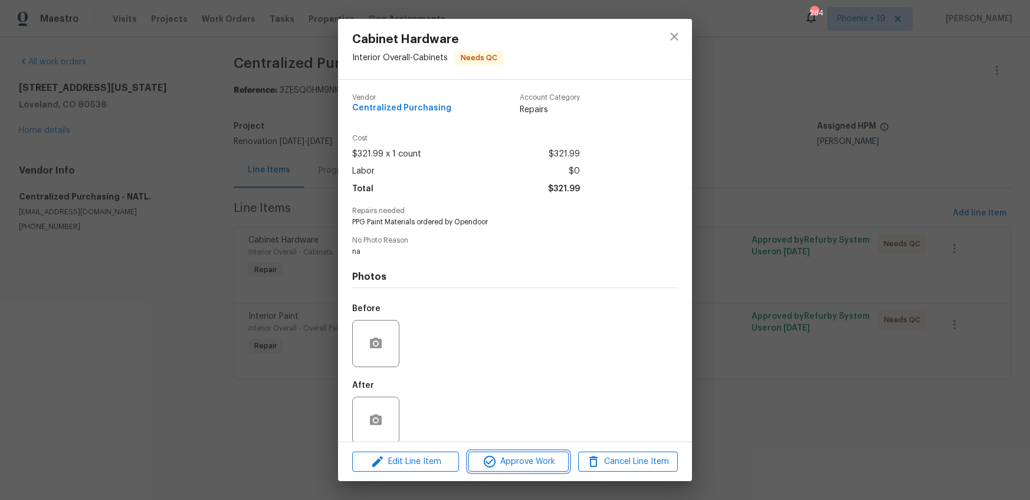
click at [553, 464] on span "Approve Work" at bounding box center [518, 461] width 93 height 15
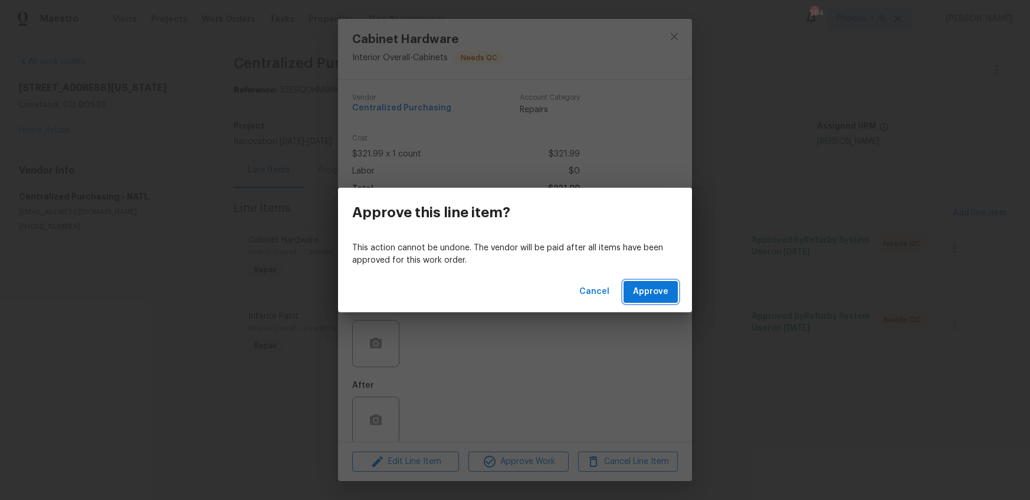
click at [646, 285] on span "Approve" at bounding box center [650, 291] width 35 height 15
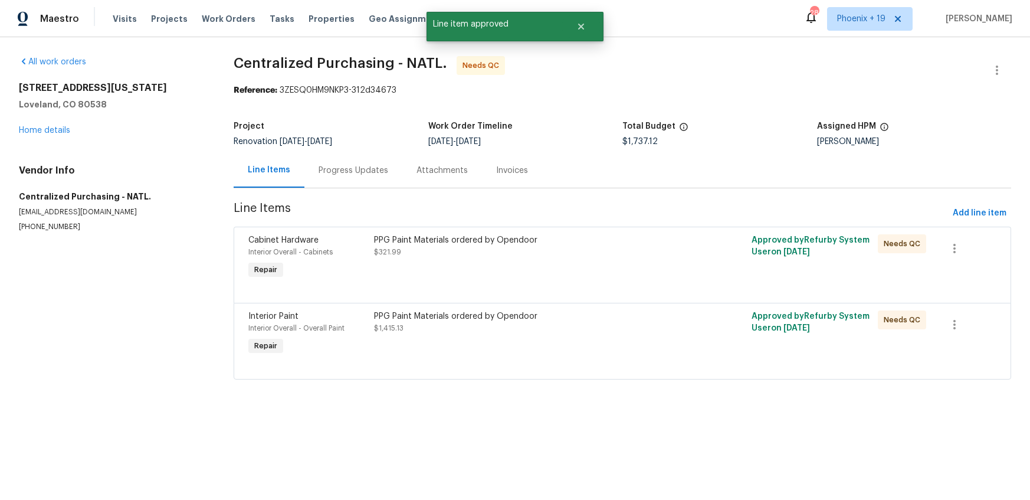
click at [628, 282] on div at bounding box center [622, 288] width 748 height 14
click at [622, 272] on div "PPG Paint Materials ordered by Opendoor $321.99" at bounding box center [527, 258] width 314 height 54
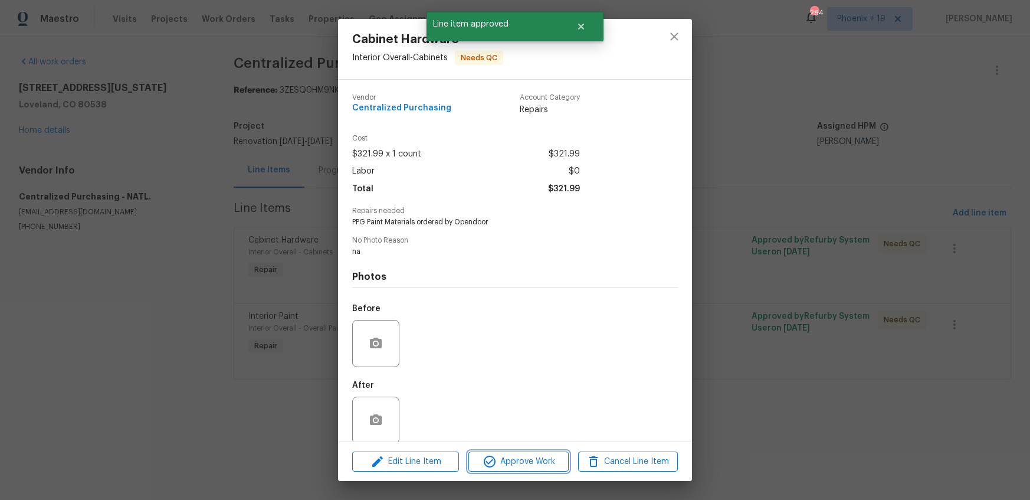
click at [556, 459] on span "Approve Work" at bounding box center [518, 461] width 93 height 15
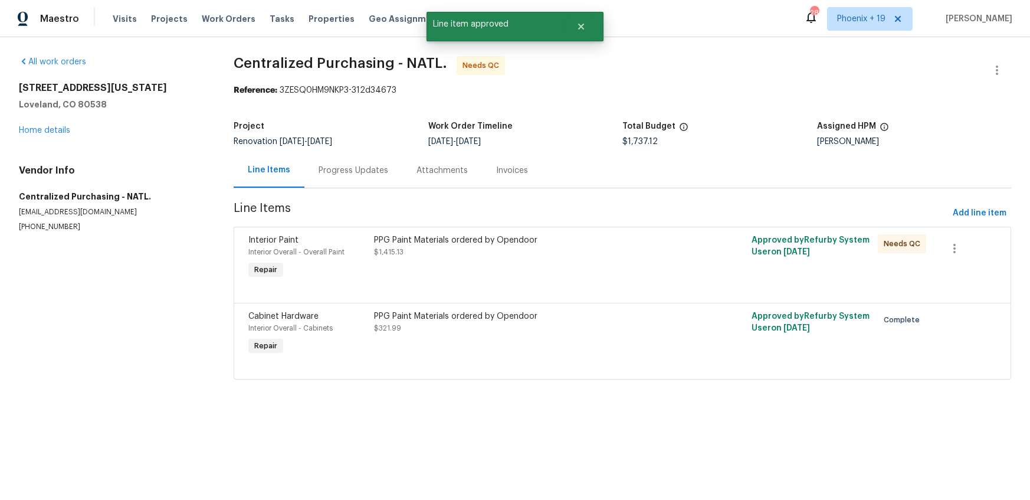
drag, startPoint x: 669, startPoint y: 281, endPoint x: 593, endPoint y: 399, distance: 140.7
click at [669, 281] on div at bounding box center [622, 288] width 748 height 14
click at [559, 248] on div "PPG Paint Materials ordered by Opendoor $1,415.13" at bounding box center [527, 246] width 307 height 24
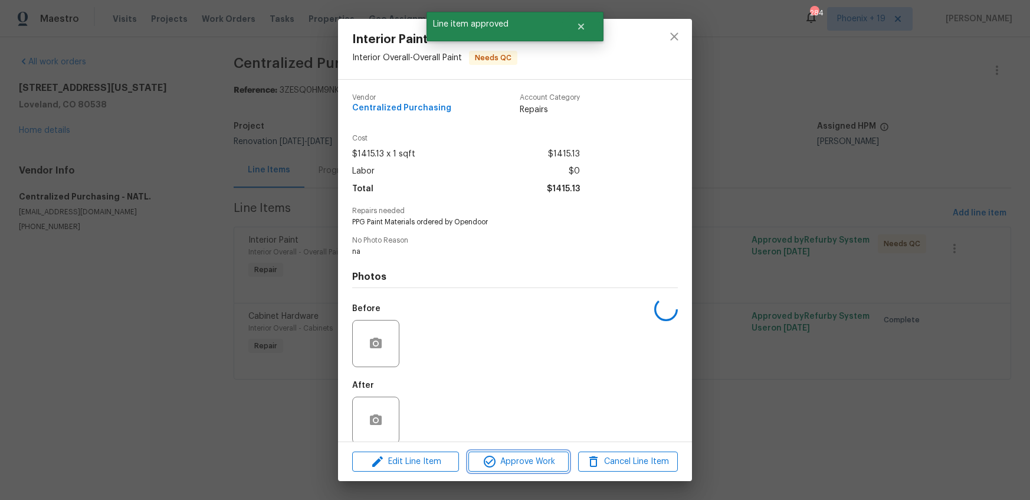
click at [544, 464] on span "Approve Work" at bounding box center [518, 461] width 93 height 15
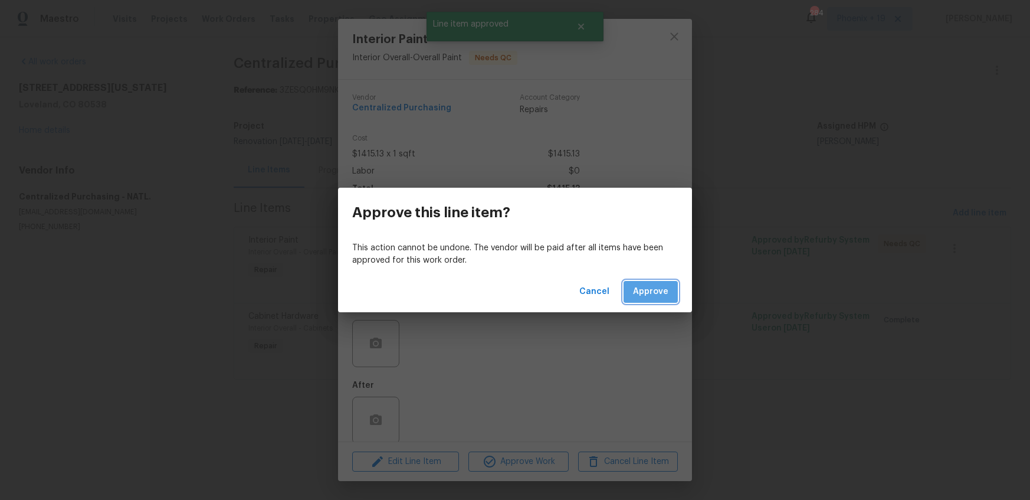
click at [671, 286] on button "Approve" at bounding box center [650, 292] width 54 height 22
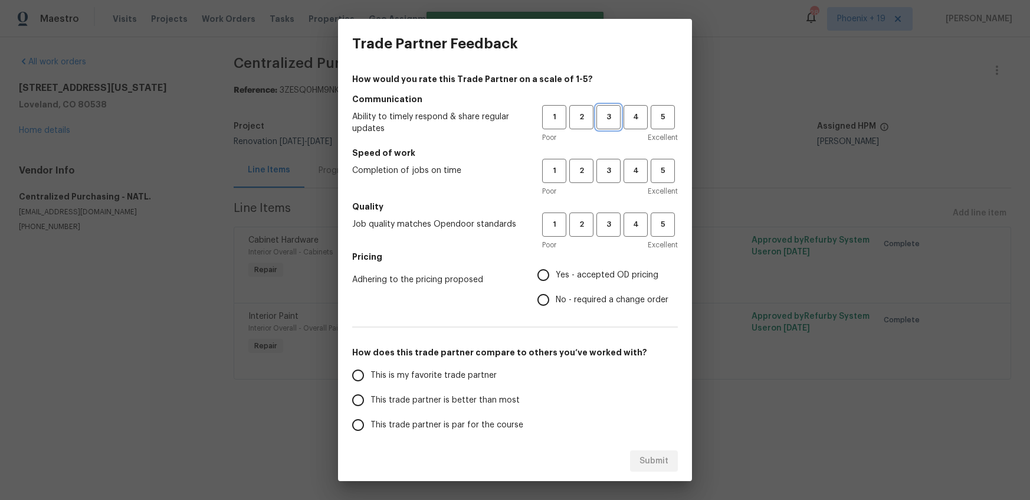
click at [602, 111] on span "3" at bounding box center [608, 117] width 22 height 14
click at [613, 160] on button "3" at bounding box center [608, 171] width 24 height 24
drag, startPoint x: 609, startPoint y: 222, endPoint x: 587, endPoint y: 269, distance: 51.5
click at [609, 222] on span "3" at bounding box center [608, 225] width 22 height 14
click at [580, 282] on label "Yes - accepted OD pricing" at bounding box center [599, 274] width 137 height 25
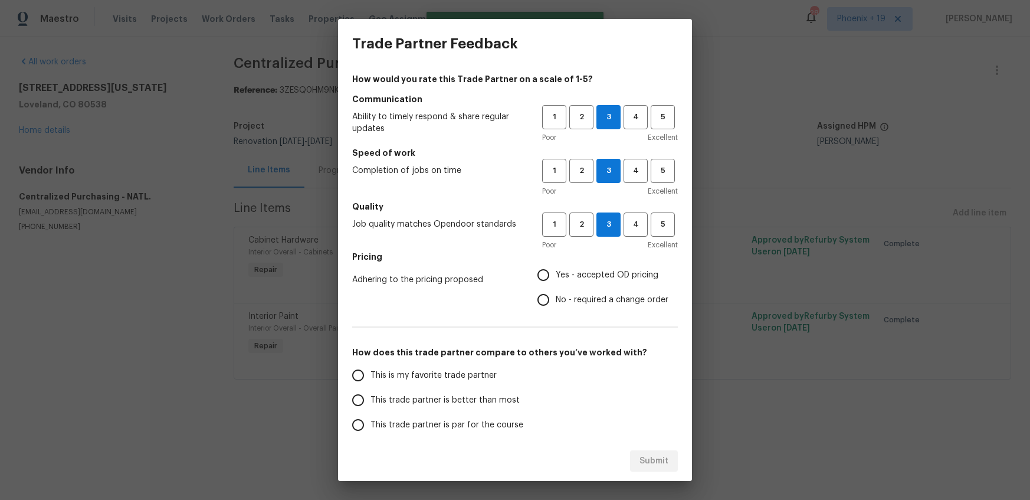
click at [556, 282] on input "Yes - accepted OD pricing" at bounding box center [543, 274] width 25 height 25
radio input "true"
click at [451, 363] on label "This is my favorite trade partner" at bounding box center [439, 375] width 186 height 25
click at [370, 363] on input "This is my favorite trade partner" at bounding box center [358, 375] width 25 height 25
click at [638, 457] on button "Submit" at bounding box center [654, 461] width 48 height 22
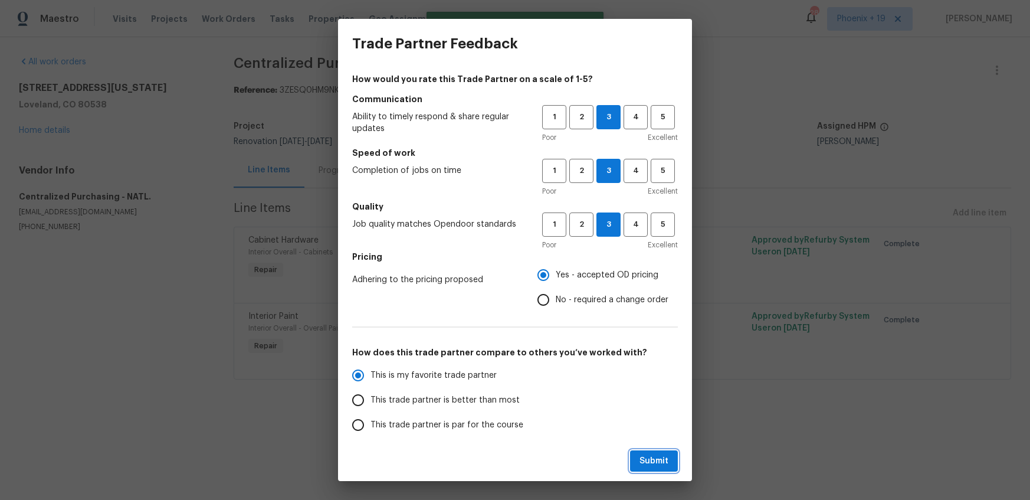
radio input "true"
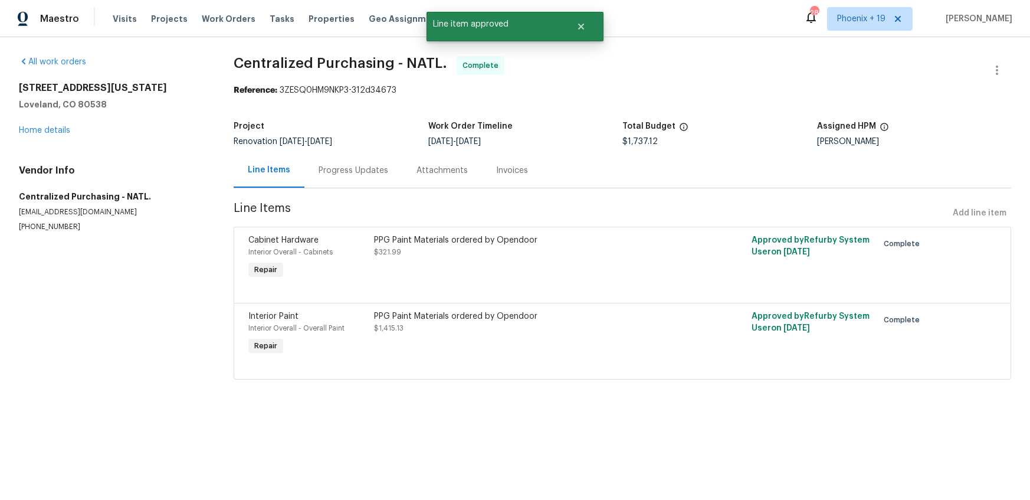
radio input "false"
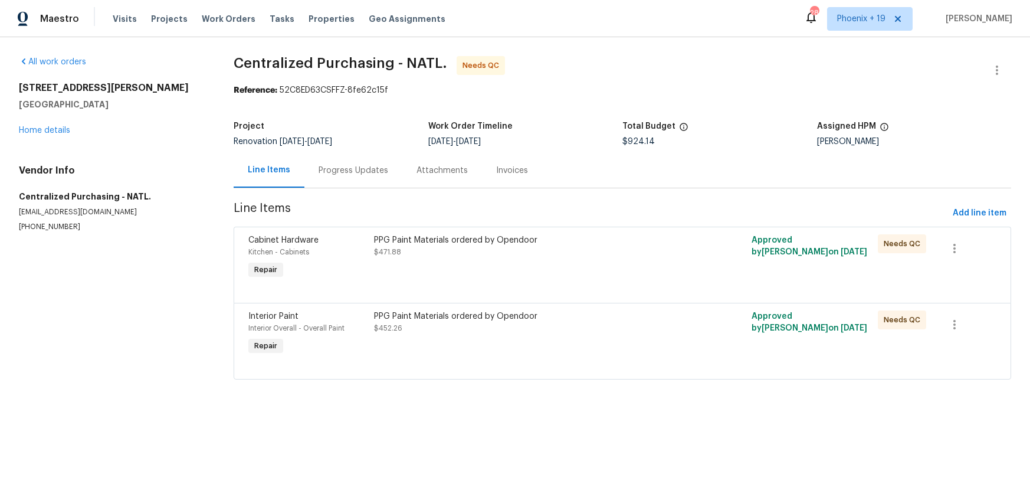
click at [561, 272] on div "PPG Paint Materials ordered by Opendoor $471.88" at bounding box center [527, 258] width 314 height 54
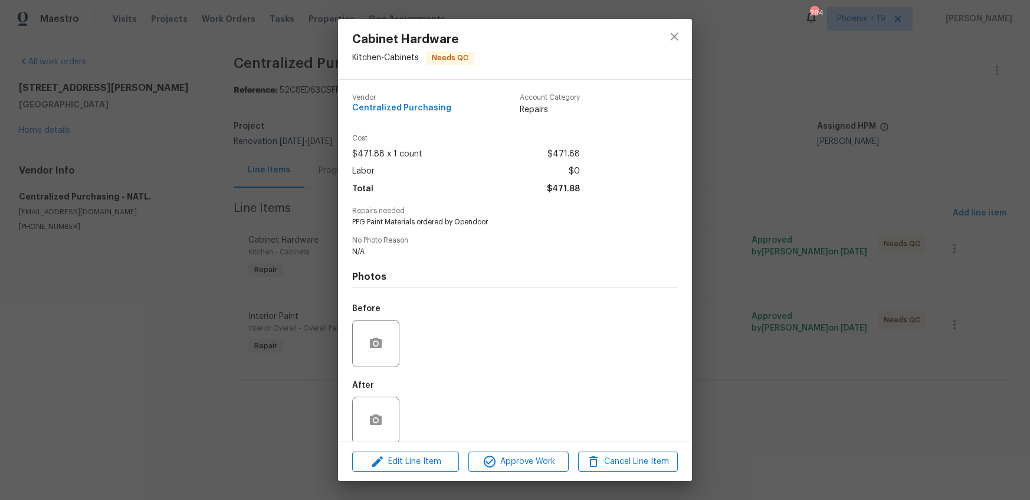
click at [528, 446] on div "Edit Line Item Approve Work Cancel Line Item" at bounding box center [515, 462] width 354 height 40
click at [532, 456] on span "Approve Work" at bounding box center [518, 461] width 93 height 15
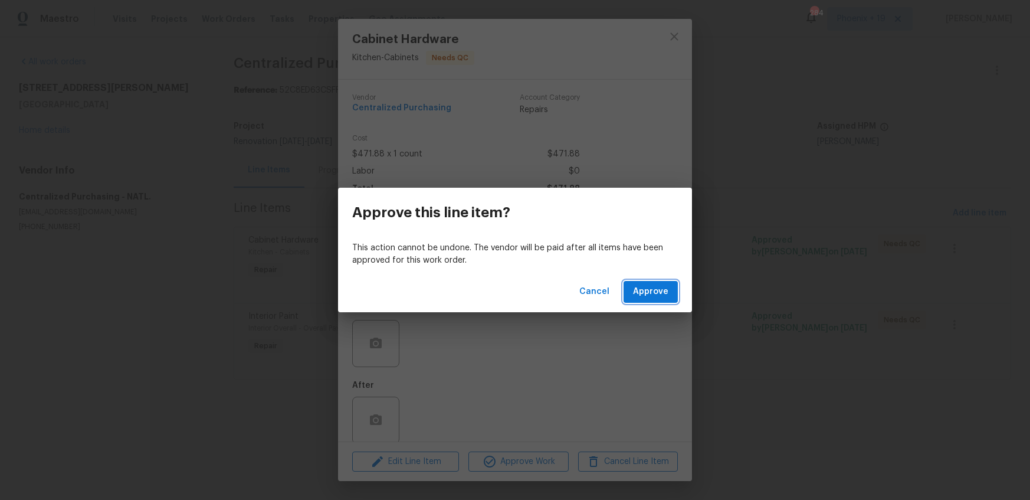
click at [665, 290] on span "Approve" at bounding box center [650, 291] width 35 height 15
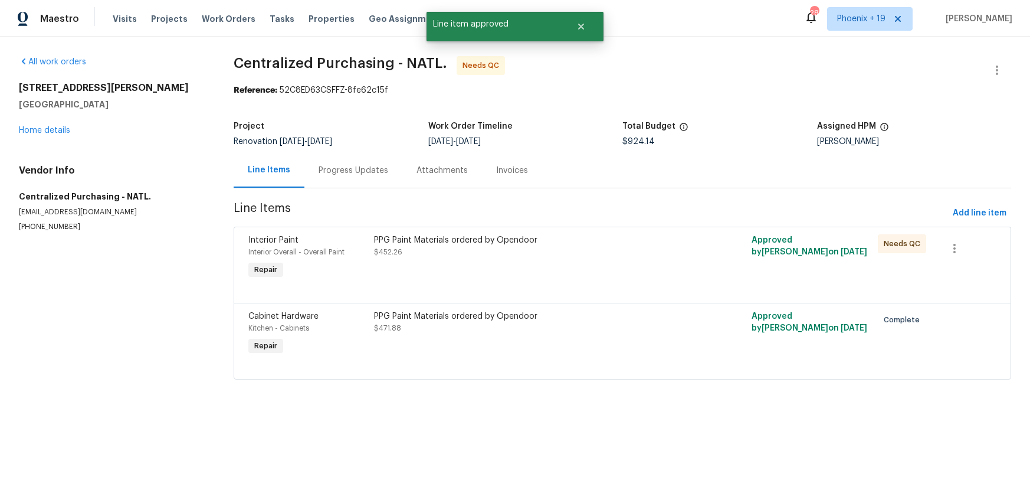
click at [586, 239] on div "PPG Paint Materials ordered by Opendoor" at bounding box center [527, 240] width 307 height 12
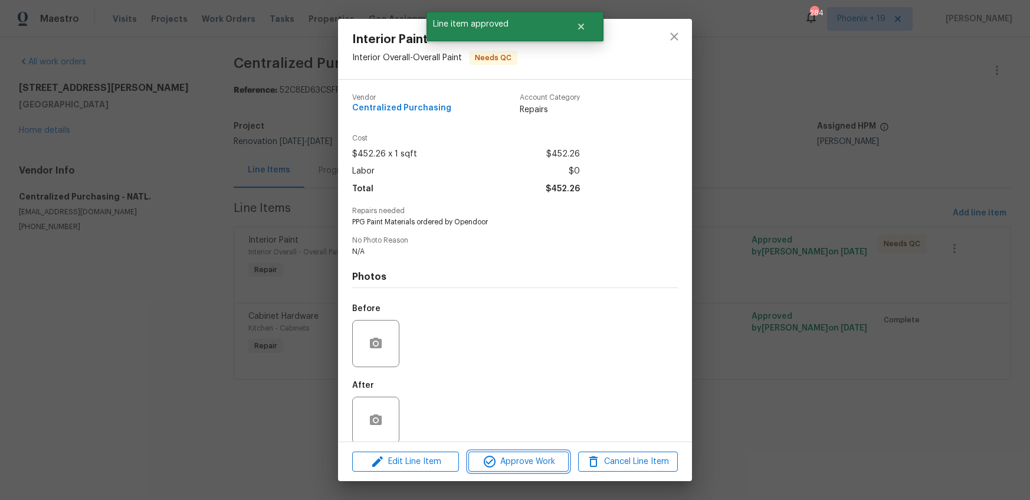
click at [545, 458] on span "Approve Work" at bounding box center [518, 461] width 93 height 15
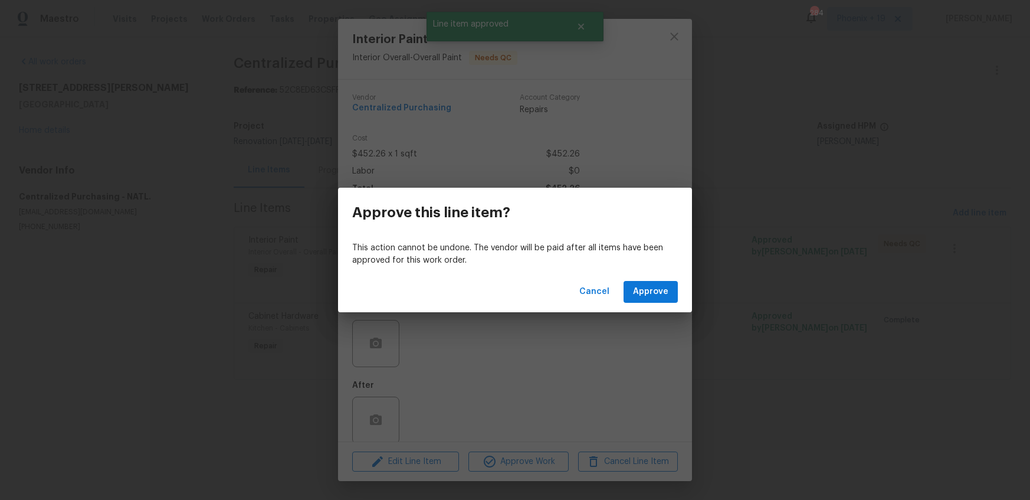
click at [641, 272] on div "Cancel Approve" at bounding box center [515, 291] width 354 height 41
click at [646, 283] on button "Approve" at bounding box center [650, 292] width 54 height 22
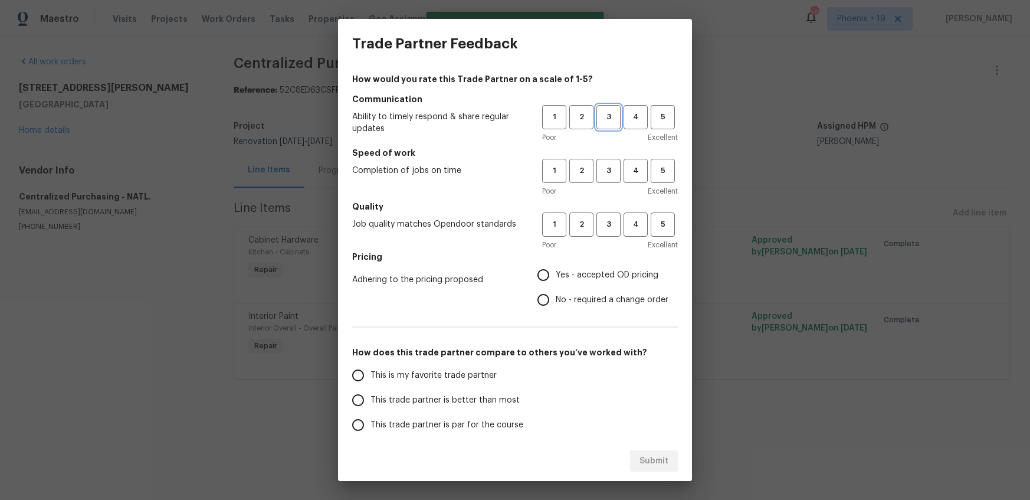
click at [606, 116] on span "3" at bounding box center [608, 117] width 22 height 14
click at [616, 185] on div "Poor Excellent" at bounding box center [610, 191] width 136 height 12
drag, startPoint x: 611, startPoint y: 170, endPoint x: 625, endPoint y: 238, distance: 69.2
click at [611, 171] on span "3" at bounding box center [608, 171] width 22 height 14
drag, startPoint x: 625, startPoint y: 242, endPoint x: 620, endPoint y: 237, distance: 7.1
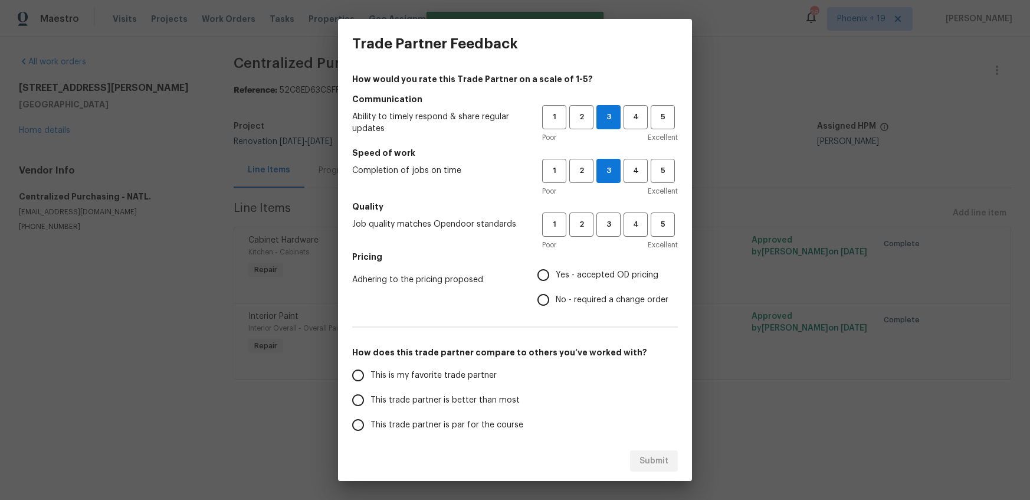
click at [625, 242] on div "Poor Excellent" at bounding box center [610, 245] width 136 height 12
click at [615, 231] on button "3" at bounding box center [608, 224] width 24 height 24
click at [619, 273] on span "Yes - accepted OD pricing" at bounding box center [607, 275] width 103 height 12
click at [556, 273] on input "Yes - accepted OD pricing" at bounding box center [543, 274] width 25 height 25
radio input "true"
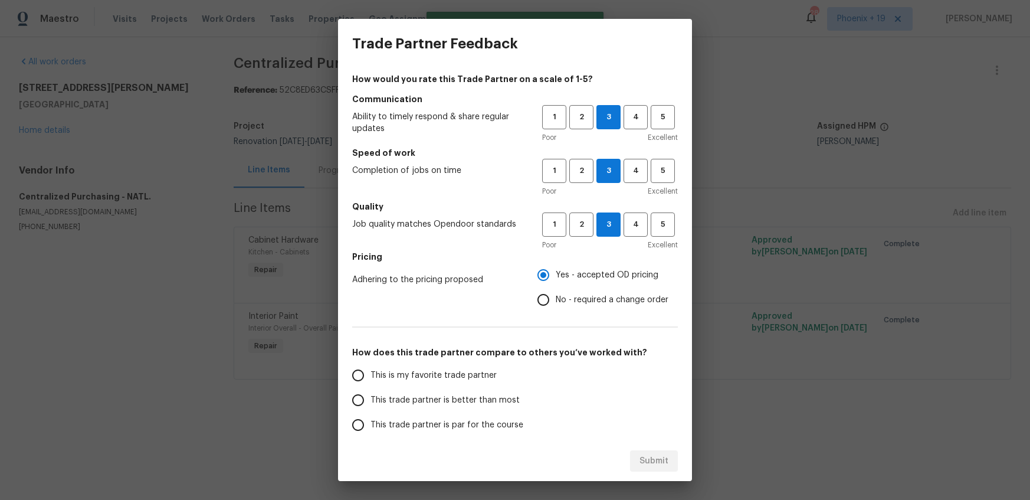
click at [411, 374] on span "This is my favorite trade partner" at bounding box center [433, 375] width 126 height 12
click at [370, 374] on input "This is my favorite trade partner" at bounding box center [358, 375] width 25 height 25
click at [672, 467] on button "Submit" at bounding box center [654, 461] width 48 height 22
radio input "true"
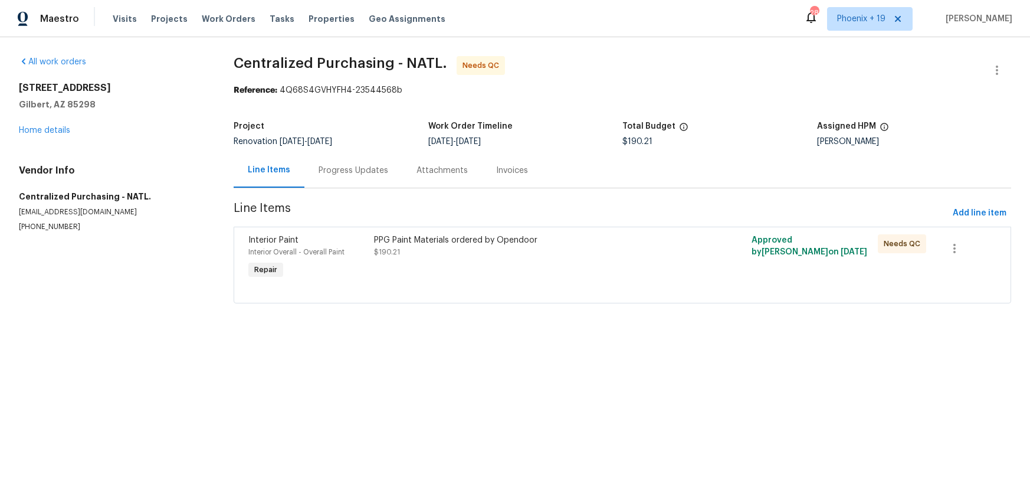
click at [557, 279] on div "PPG Paint Materials ordered by Opendoor $190.21" at bounding box center [527, 258] width 314 height 54
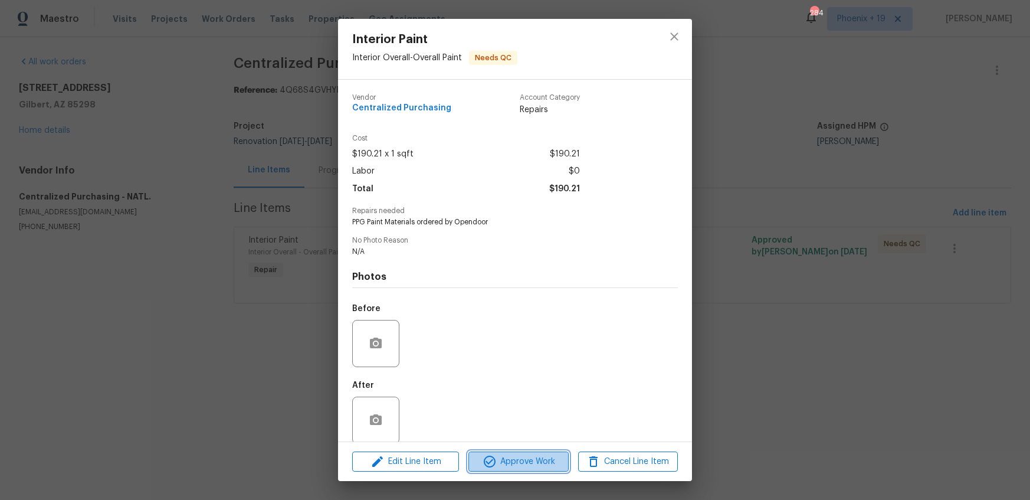
click at [531, 461] on span "Approve Work" at bounding box center [518, 461] width 93 height 15
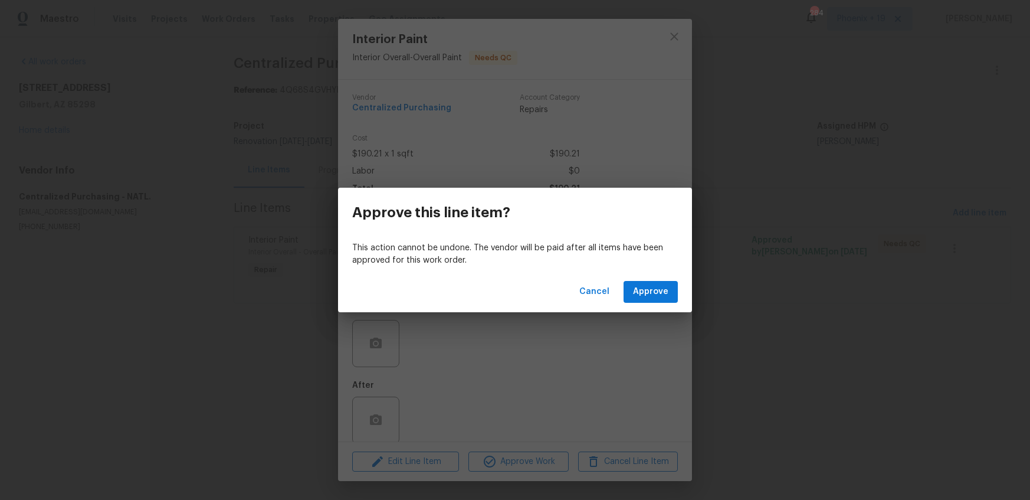
click at [640, 271] on div "This action cannot be undone. The vendor will be paid after all items have been…" at bounding box center [515, 254] width 354 height 34
click at [642, 284] on button "Approve" at bounding box center [650, 292] width 54 height 22
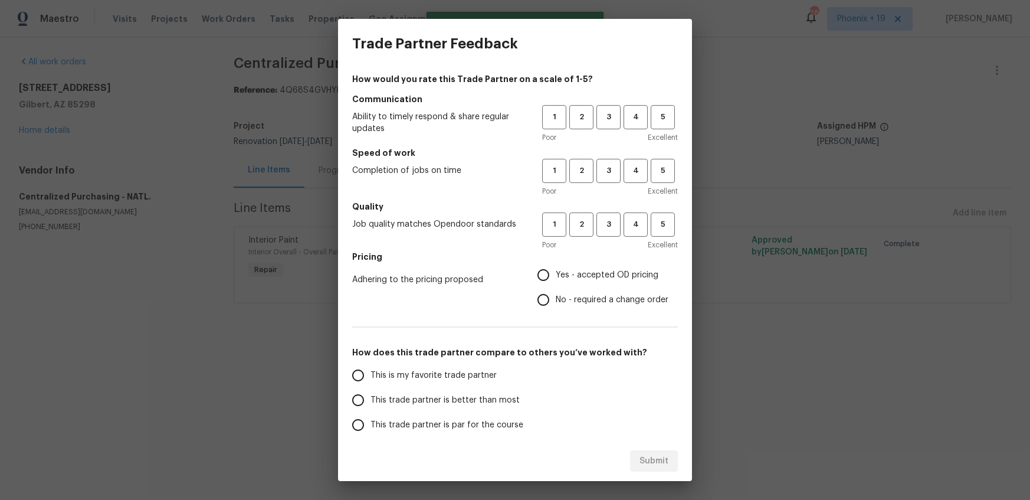
click at [595, 138] on div "Poor Excellent" at bounding box center [610, 138] width 136 height 12
click at [603, 125] on button "3" at bounding box center [608, 117] width 24 height 24
drag, startPoint x: 607, startPoint y: 160, endPoint x: 614, endPoint y: 208, distance: 47.7
click at [607, 161] on button "3" at bounding box center [608, 171] width 24 height 24
click at [613, 209] on h5 "Quality" at bounding box center [515, 207] width 326 height 12
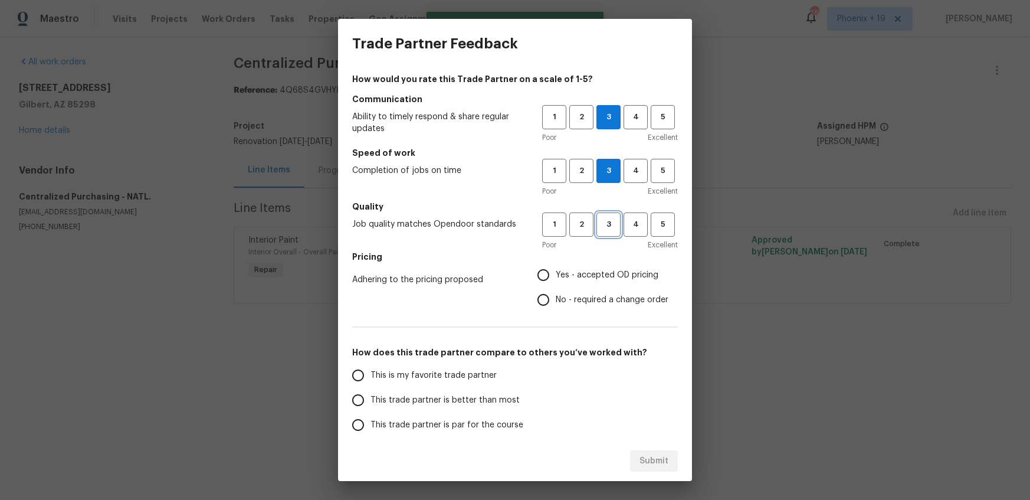
click at [612, 217] on button "3" at bounding box center [608, 224] width 24 height 24
click at [597, 275] on span "Yes - accepted OD pricing" at bounding box center [607, 275] width 103 height 12
click at [556, 275] on input "Yes - accepted OD pricing" at bounding box center [543, 274] width 25 height 25
radio input "true"
click at [423, 383] on label "This is my favorite trade partner" at bounding box center [439, 375] width 186 height 25
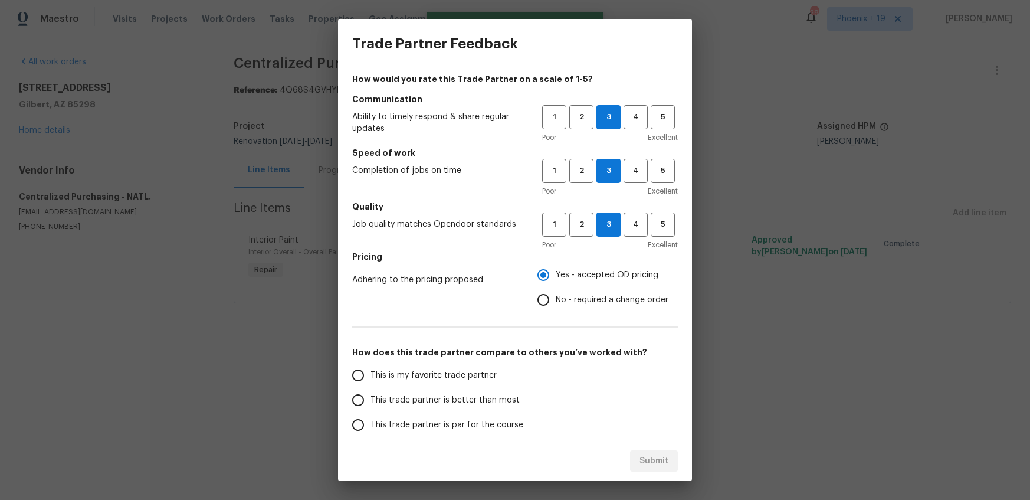
click at [370, 383] on input "This is my favorite trade partner" at bounding box center [358, 375] width 25 height 25
click at [636, 458] on button "Submit" at bounding box center [654, 461] width 48 height 22
radio input "true"
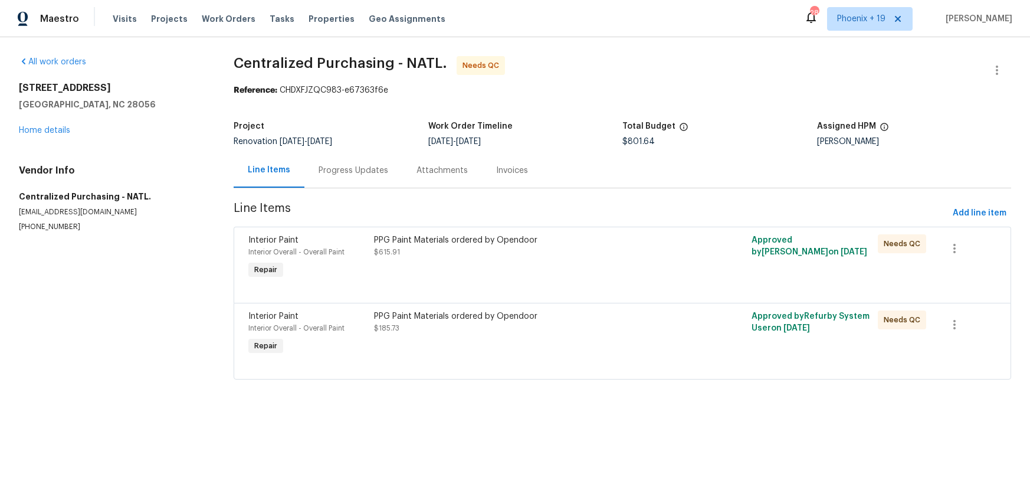
click at [572, 259] on div "PPG Paint Materials ordered by Opendoor $615.91" at bounding box center [527, 258] width 314 height 54
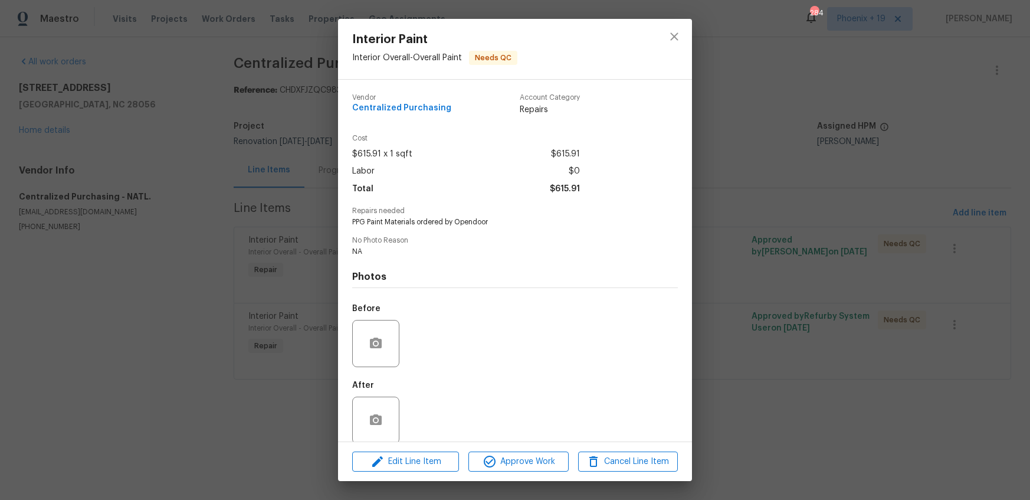
click at [546, 448] on div "Edit Line Item Approve Work Cancel Line Item" at bounding box center [515, 462] width 354 height 40
click at [550, 454] on span "Approve Work" at bounding box center [518, 461] width 93 height 15
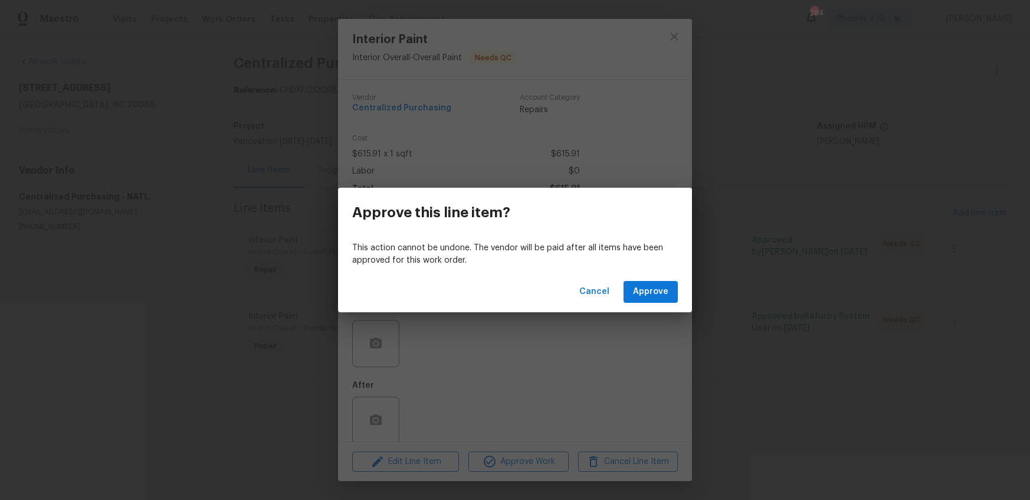
drag, startPoint x: 649, startPoint y: 304, endPoint x: 647, endPoint y: 295, distance: 9.6
click at [649, 304] on div "Cancel Approve" at bounding box center [515, 291] width 354 height 41
click at [646, 293] on span "Approve" at bounding box center [650, 291] width 35 height 15
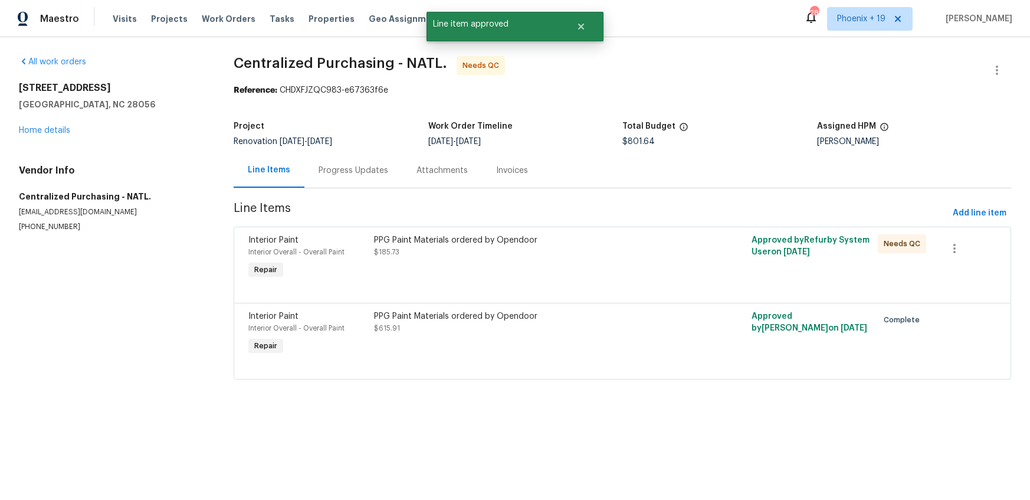
click at [574, 281] on div at bounding box center [622, 288] width 748 height 14
click at [559, 265] on div "PPG Paint Materials ordered by Opendoor $185.73" at bounding box center [527, 258] width 314 height 54
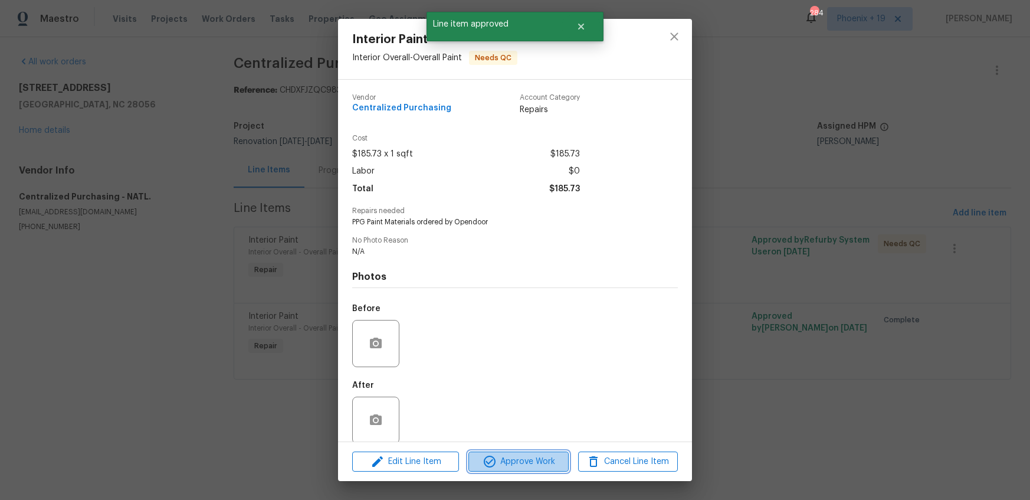
click at [521, 458] on span "Approve Work" at bounding box center [518, 461] width 93 height 15
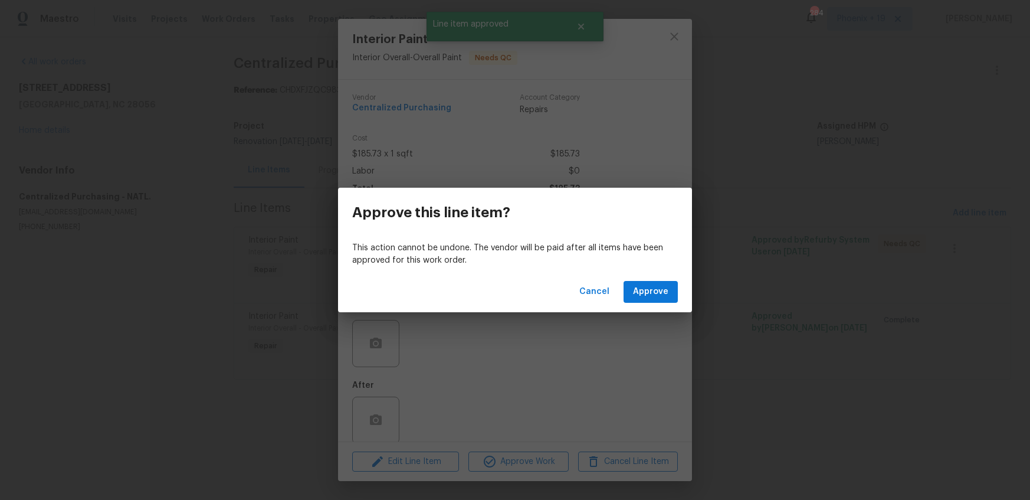
drag, startPoint x: 632, startPoint y: 311, endPoint x: 635, endPoint y: 297, distance: 14.4
click at [632, 310] on div "Cancel Approve" at bounding box center [515, 291] width 354 height 41
click at [635, 296] on span "Approve" at bounding box center [650, 291] width 35 height 15
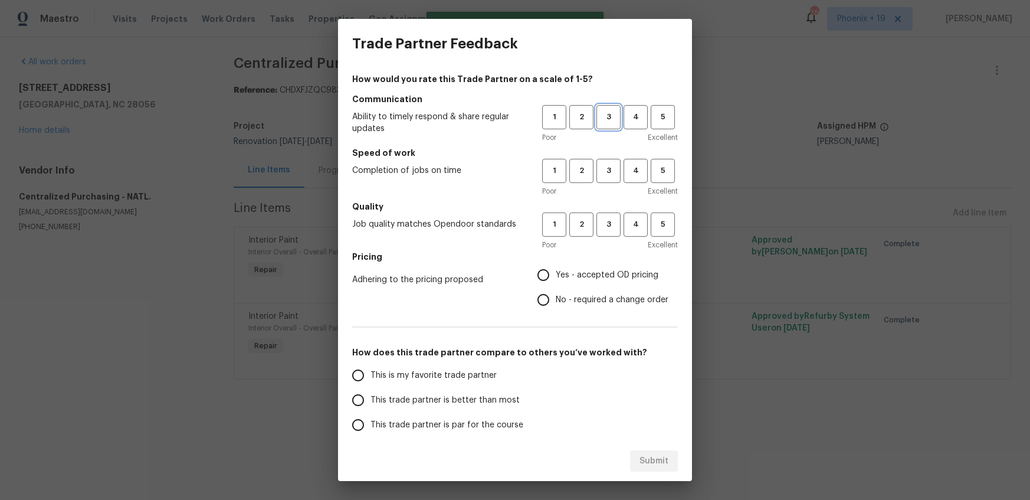
drag, startPoint x: 612, startPoint y: 123, endPoint x: 615, endPoint y: 179, distance: 56.1
click at [611, 124] on button "3" at bounding box center [608, 117] width 24 height 24
click at [615, 180] on button "3" at bounding box center [608, 171] width 24 height 24
click at [611, 219] on span "3" at bounding box center [608, 225] width 22 height 14
click at [569, 281] on label "Yes - accepted OD pricing" at bounding box center [599, 274] width 137 height 25
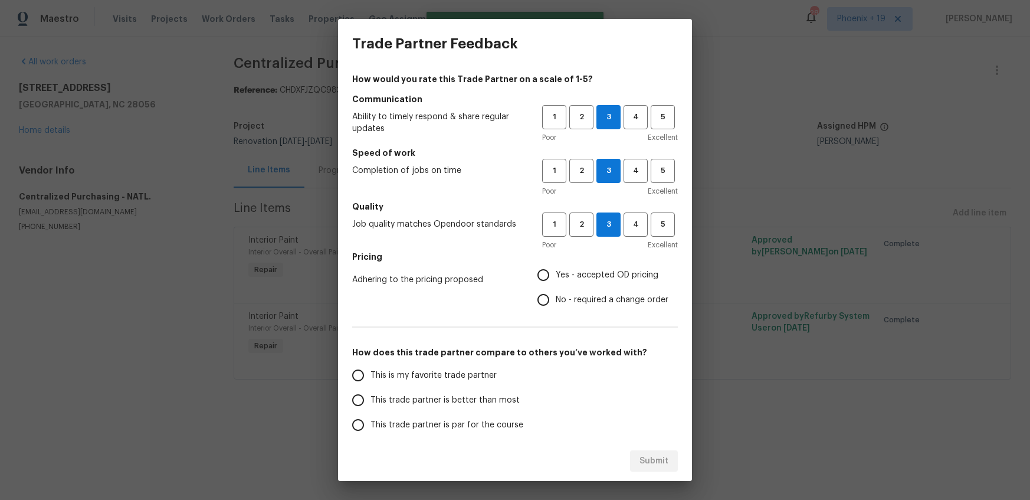
click at [556, 281] on input "Yes - accepted OD pricing" at bounding box center [543, 274] width 25 height 25
radio input "true"
click at [464, 380] on span "This is my favorite trade partner" at bounding box center [433, 375] width 126 height 12
click at [370, 380] on input "This is my favorite trade partner" at bounding box center [358, 375] width 25 height 25
click at [648, 457] on span "Submit" at bounding box center [653, 461] width 29 height 15
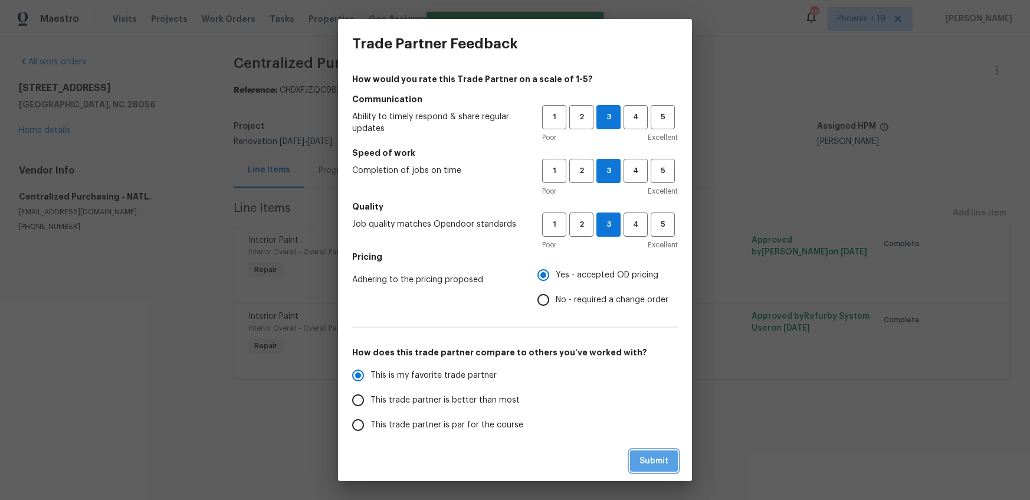
radio input "true"
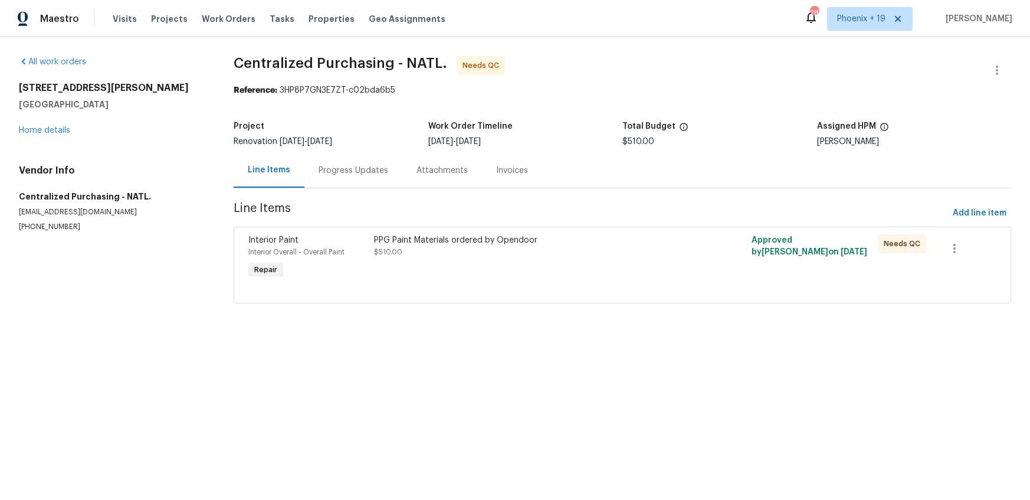
click at [607, 259] on div "PPG Paint Materials ordered by Opendoor $510.00" at bounding box center [527, 258] width 314 height 54
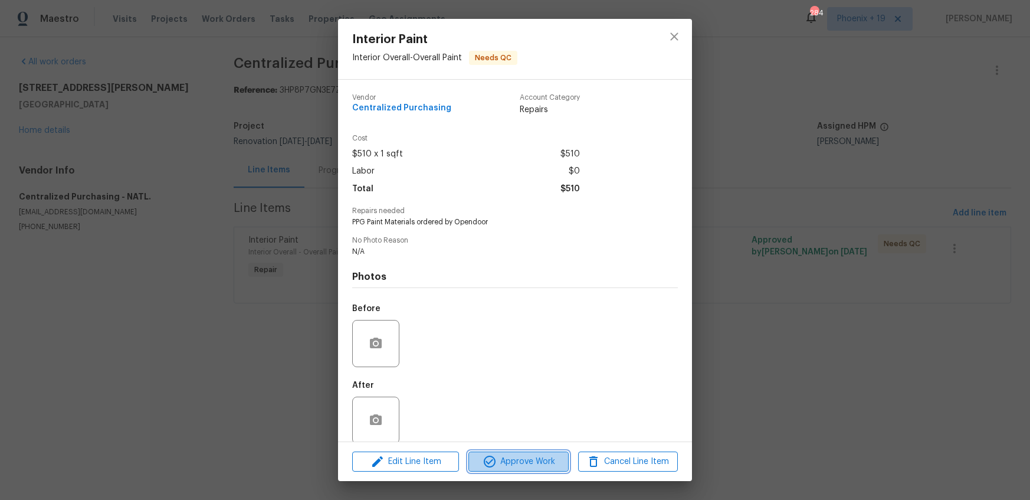
click at [526, 455] on span "Approve Work" at bounding box center [518, 461] width 93 height 15
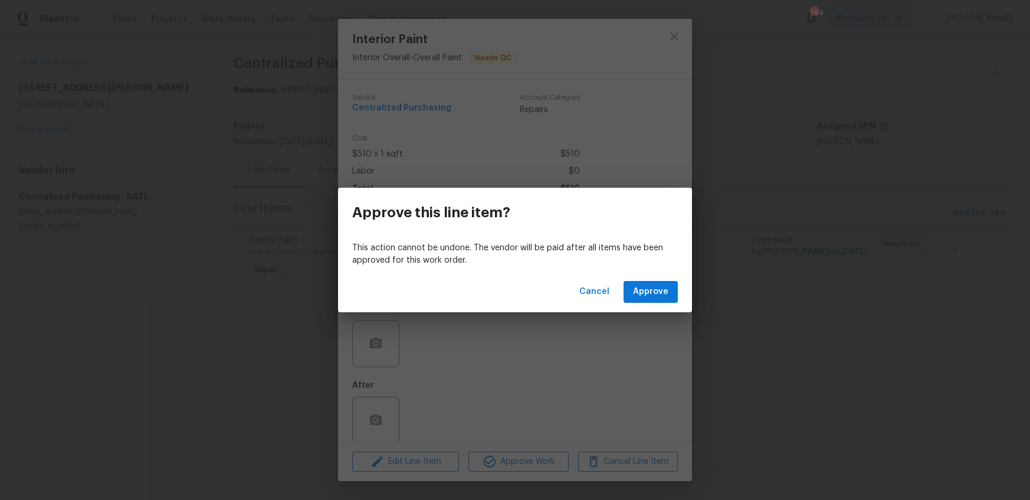
click at [665, 267] on div "This action cannot be undone. The vendor will be paid after all items have been…" at bounding box center [515, 254] width 354 height 34
click at [656, 284] on span "Approve" at bounding box center [650, 291] width 35 height 15
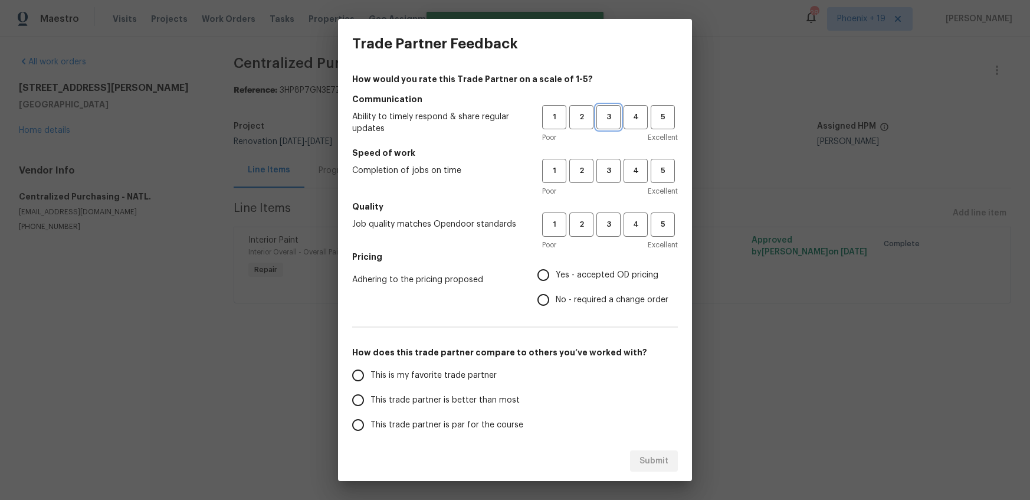
click at [608, 108] on button "3" at bounding box center [608, 117] width 24 height 24
drag, startPoint x: 610, startPoint y: 167, endPoint x: 613, endPoint y: 221, distance: 53.7
click at [610, 169] on span "3" at bounding box center [608, 171] width 22 height 14
click at [615, 240] on div "Poor Excellent" at bounding box center [610, 245] width 136 height 12
drag, startPoint x: 610, startPoint y: 222, endPoint x: 603, endPoint y: 258, distance: 37.4
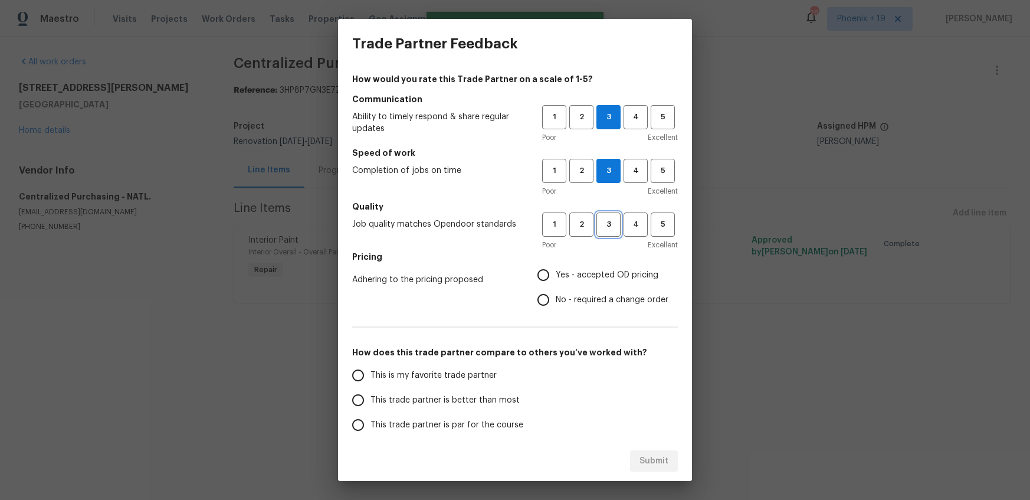
click at [609, 230] on span "3" at bounding box center [608, 225] width 22 height 14
click at [595, 280] on span "Yes - accepted OD pricing" at bounding box center [607, 275] width 103 height 12
click at [556, 280] on input "Yes - accepted OD pricing" at bounding box center [543, 274] width 25 height 25
radio input "true"
click at [425, 396] on span "This trade partner is better than most" at bounding box center [444, 400] width 149 height 12
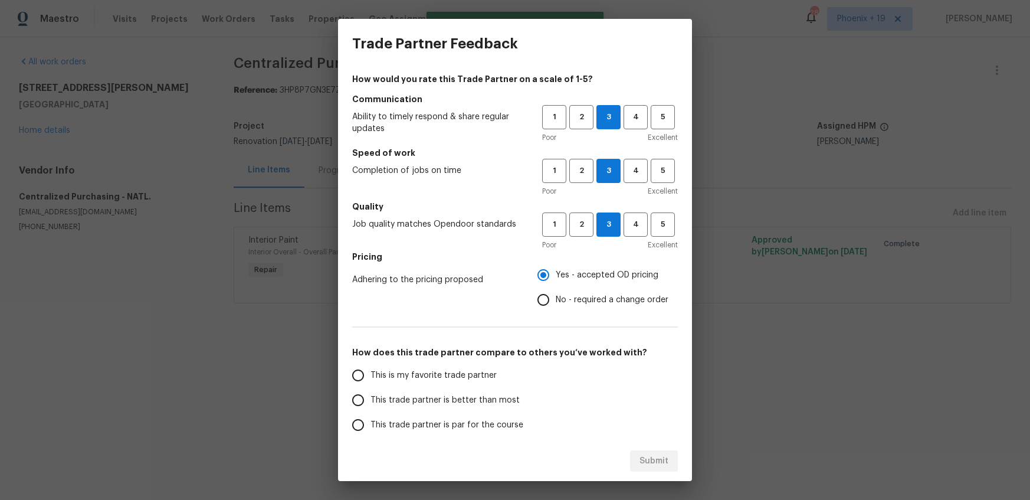
click at [370, 396] on input "This trade partner is better than most" at bounding box center [358, 400] width 25 height 25
radio input "false"
click at [422, 376] on span "This is my favorite trade partner" at bounding box center [433, 375] width 126 height 12
click at [370, 376] on input "This is my favorite trade partner" at bounding box center [358, 375] width 25 height 25
click at [646, 460] on span "Submit" at bounding box center [653, 461] width 29 height 15
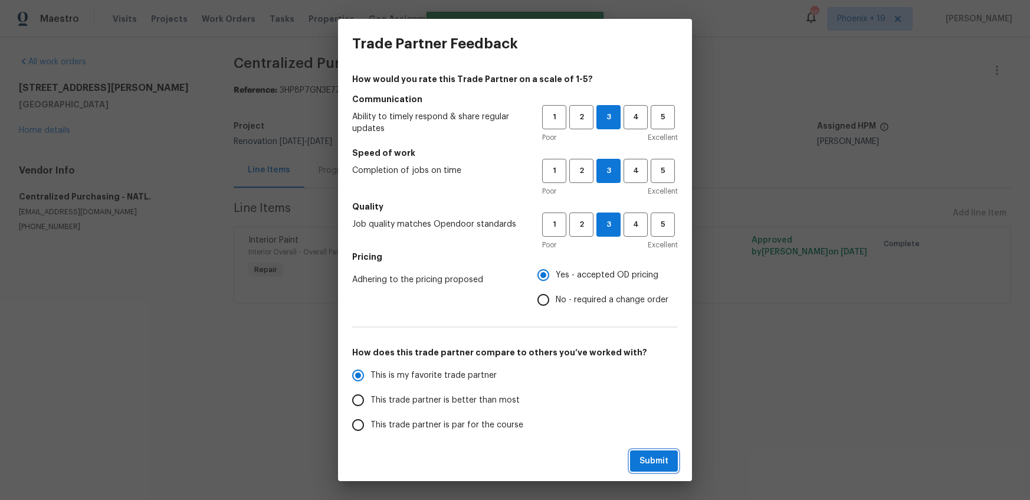
radio input "true"
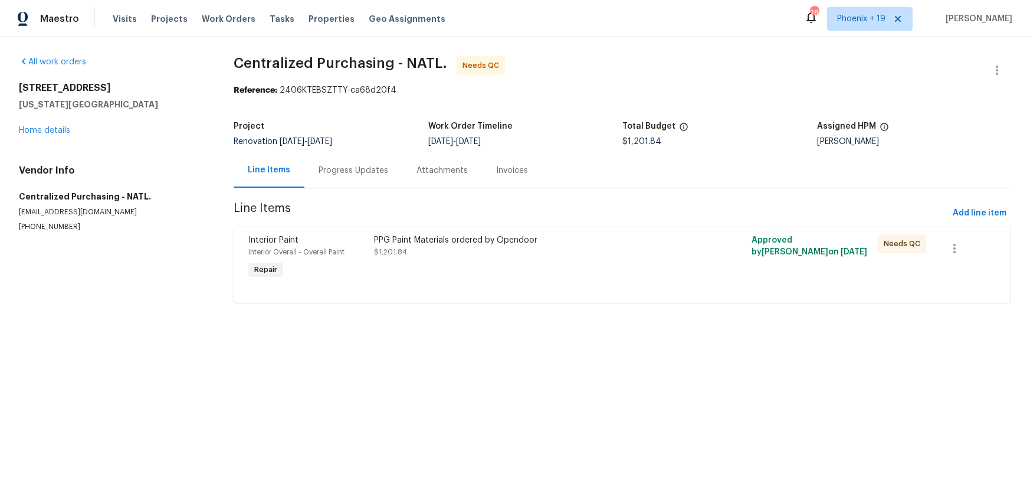
click at [562, 283] on div at bounding box center [622, 288] width 748 height 14
click at [558, 272] on div "PPG Paint Materials ordered by Opendoor $1,201.84" at bounding box center [527, 258] width 314 height 54
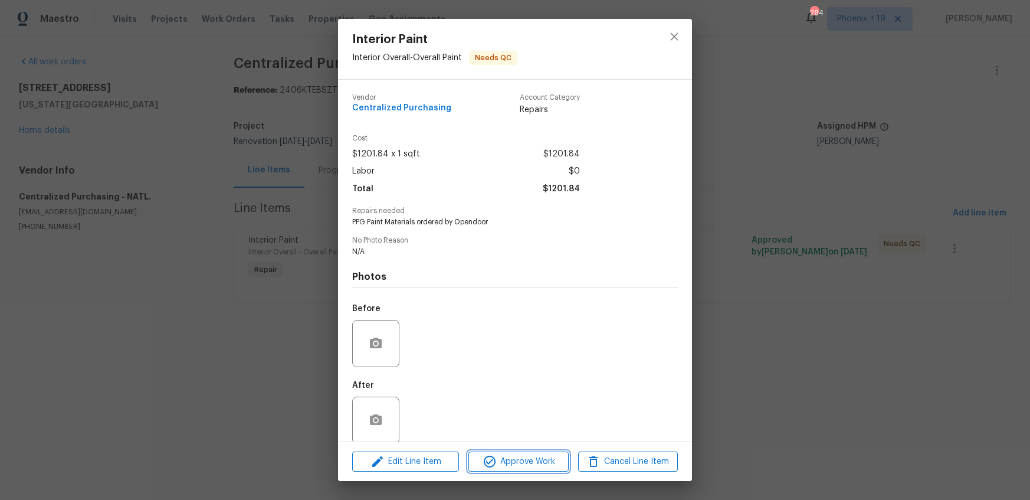
click at [529, 465] on span "Approve Work" at bounding box center [518, 461] width 93 height 15
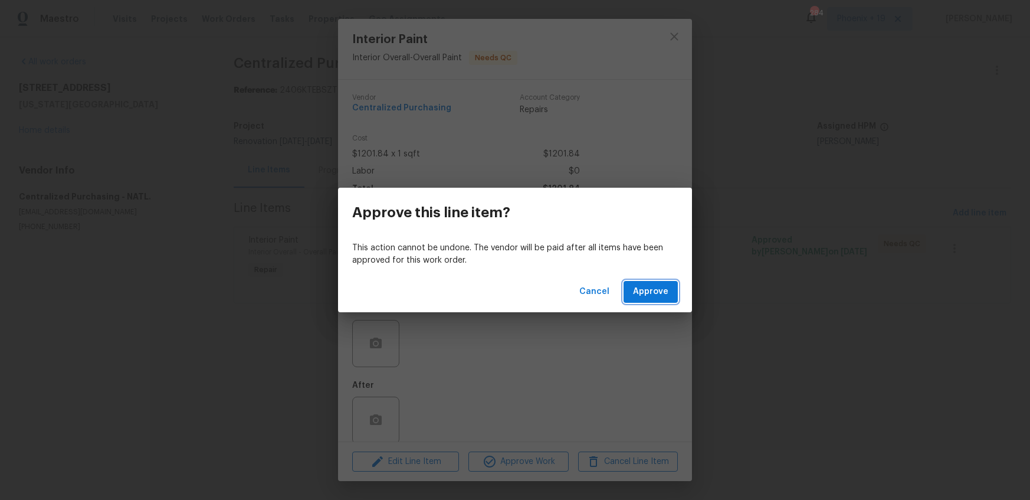
click at [629, 296] on button "Approve" at bounding box center [650, 292] width 54 height 22
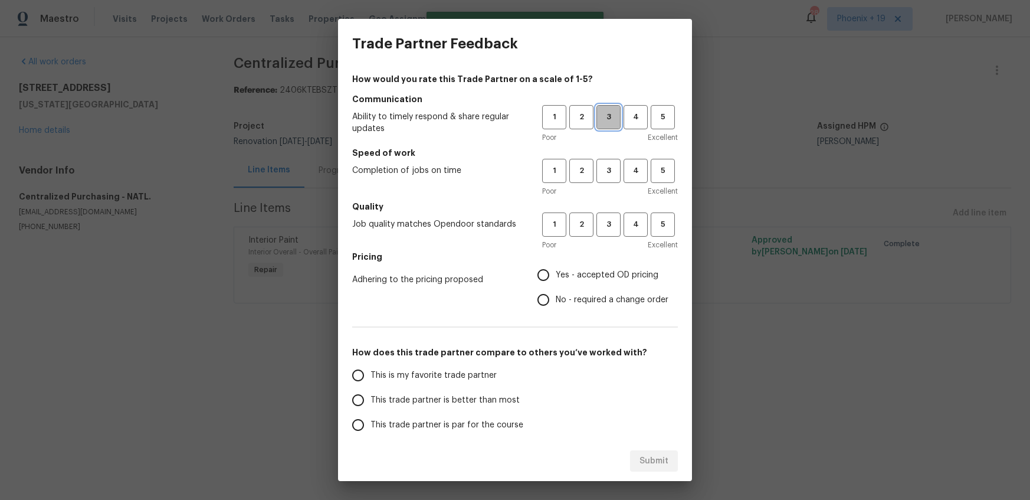
click at [603, 119] on span "3" at bounding box center [608, 117] width 22 height 14
click at [610, 176] on span "3" at bounding box center [608, 171] width 22 height 14
click at [608, 224] on span "3" at bounding box center [608, 225] width 22 height 14
click at [579, 275] on span "Yes - accepted OD pricing" at bounding box center [607, 275] width 103 height 12
click at [556, 275] on input "Yes - accepted OD pricing" at bounding box center [543, 274] width 25 height 25
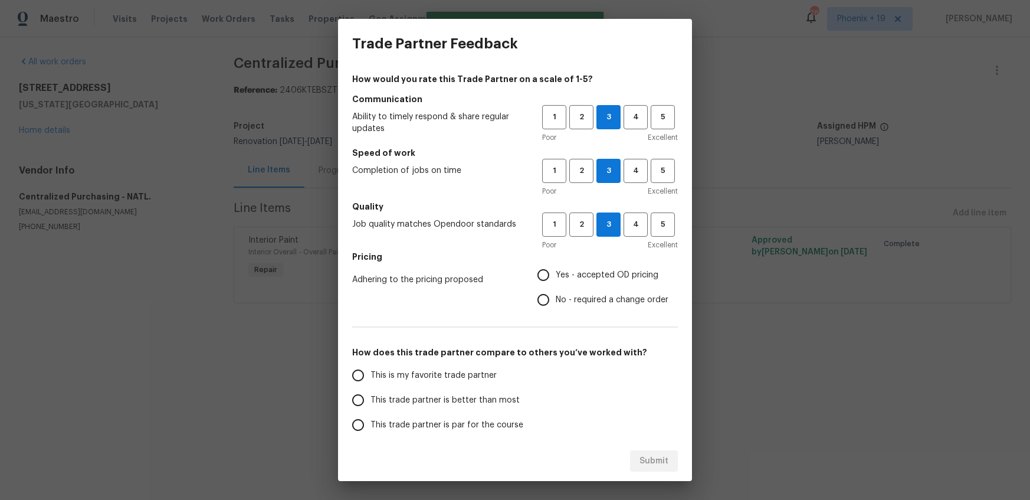
radio input "true"
click at [460, 368] on label "This is my favorite trade partner" at bounding box center [439, 375] width 186 height 25
click at [370, 368] on input "This is my favorite trade partner" at bounding box center [358, 375] width 25 height 25
click at [682, 468] on div "Submit" at bounding box center [515, 461] width 354 height 41
click at [660, 457] on span "Submit" at bounding box center [653, 461] width 29 height 15
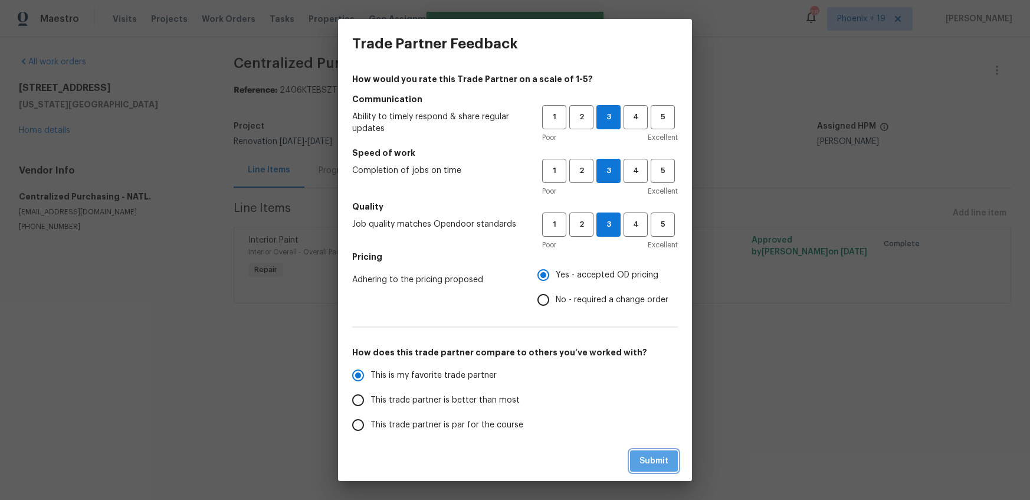
radio input "true"
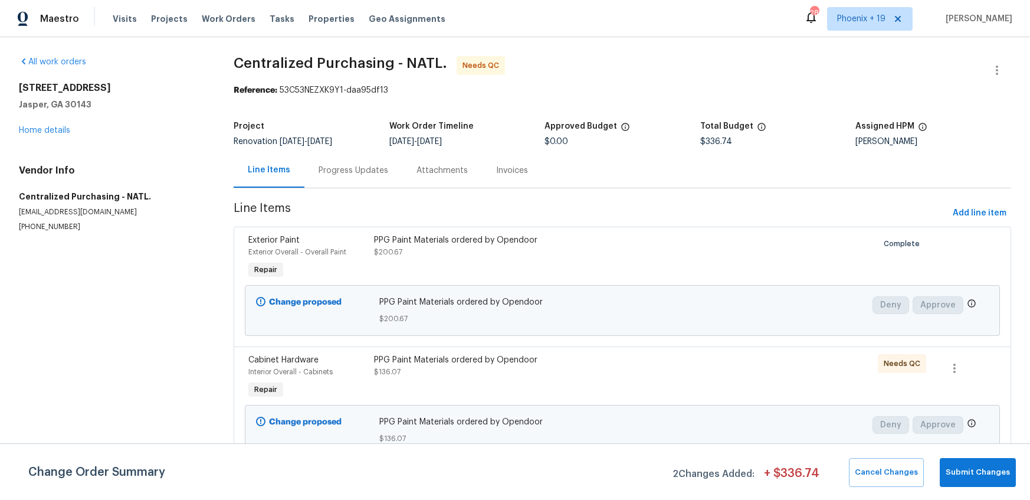
scroll to position [1, 0]
click at [629, 256] on div "PPG Paint Materials ordered by Opendoor $200.67" at bounding box center [527, 246] width 307 height 24
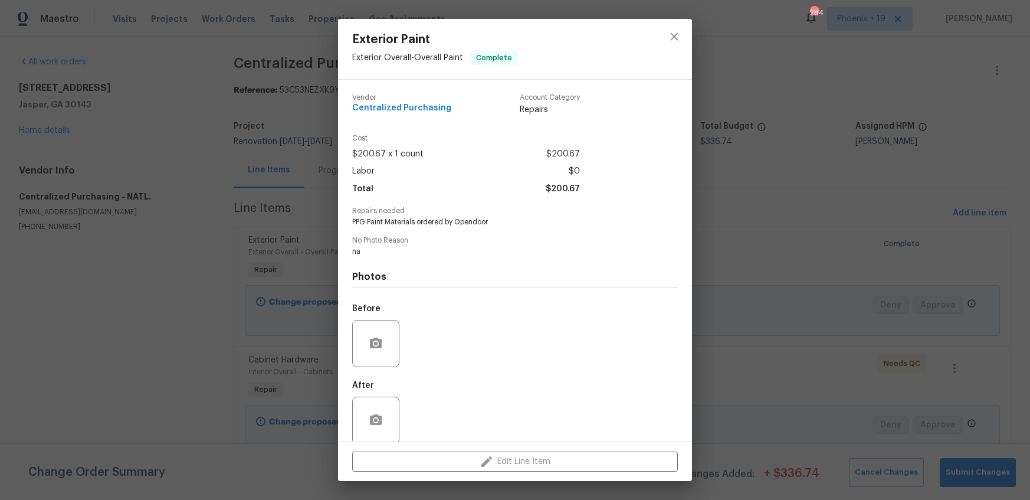
click at [765, 375] on div "Exterior Paint Exterior Overall - Overall Paint Complete Vendor Centralized Pur…" at bounding box center [515, 250] width 1030 height 500
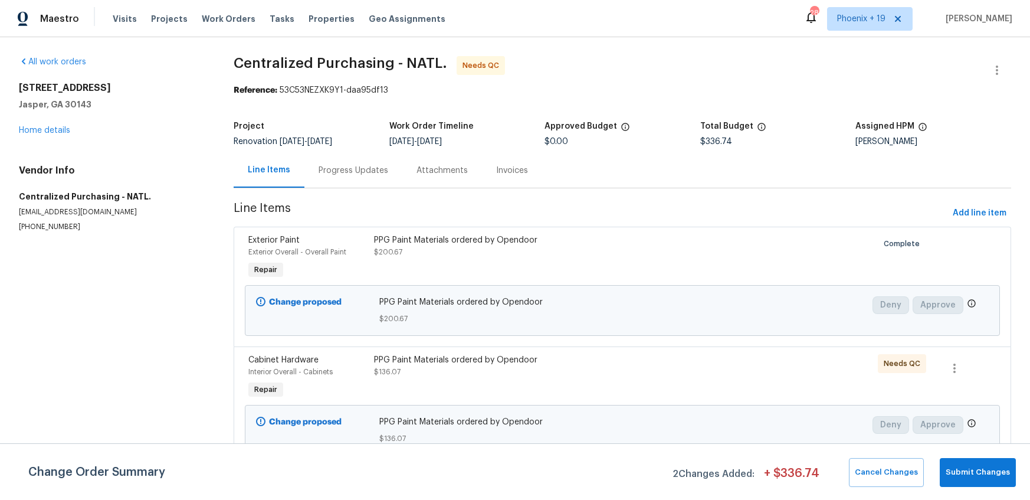
click at [649, 375] on div "PPG Paint Materials ordered by Opendoor $136.07" at bounding box center [527, 366] width 307 height 24
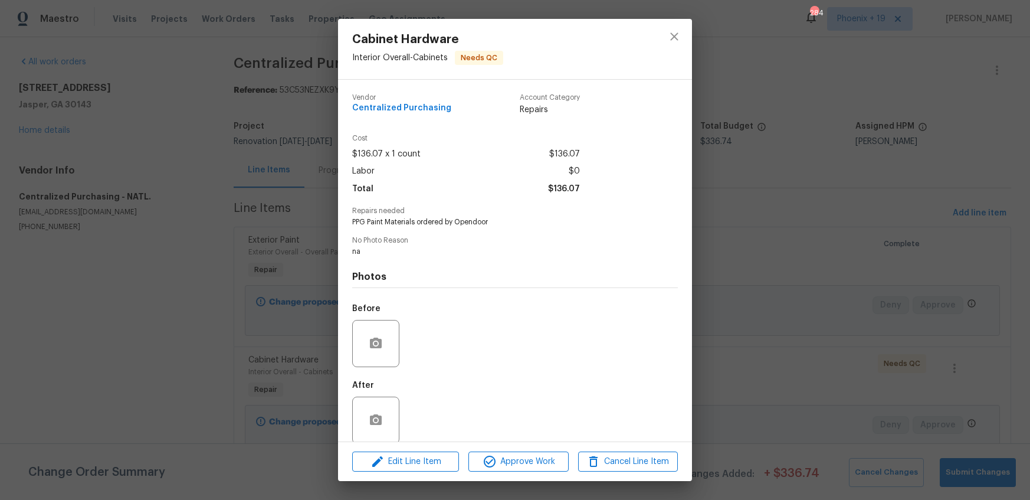
click at [538, 450] on div "Edit Line Item Approve Work Cancel Line Item" at bounding box center [515, 462] width 354 height 40
click at [559, 455] on span "Approve Work" at bounding box center [518, 461] width 93 height 15
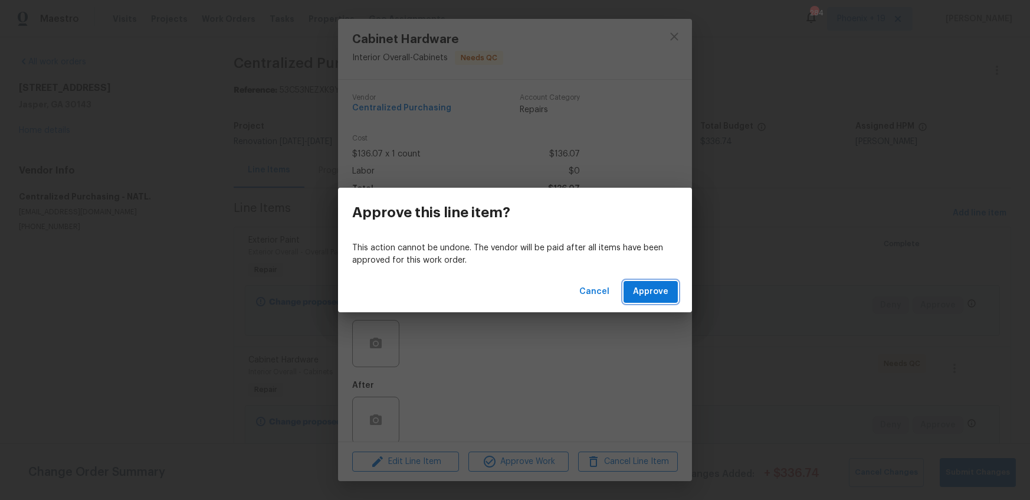
click at [651, 298] on button "Approve" at bounding box center [650, 292] width 54 height 22
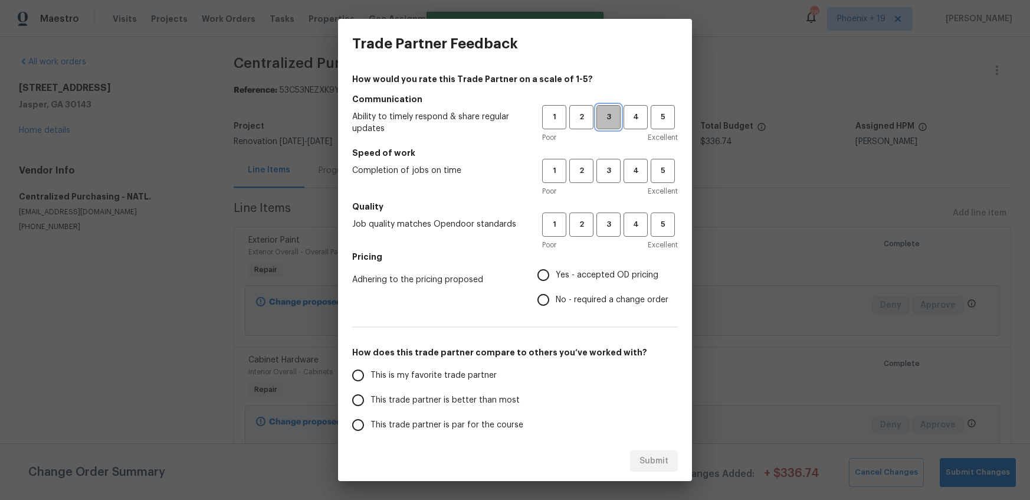
click at [616, 117] on span "3" at bounding box center [608, 117] width 22 height 14
drag, startPoint x: 610, startPoint y: 155, endPoint x: 611, endPoint y: 172, distance: 17.1
click at [610, 156] on h5 "Speed of work" at bounding box center [515, 153] width 326 height 12
drag, startPoint x: 611, startPoint y: 171, endPoint x: 607, endPoint y: 201, distance: 30.4
click at [611, 173] on span "3" at bounding box center [608, 171] width 22 height 14
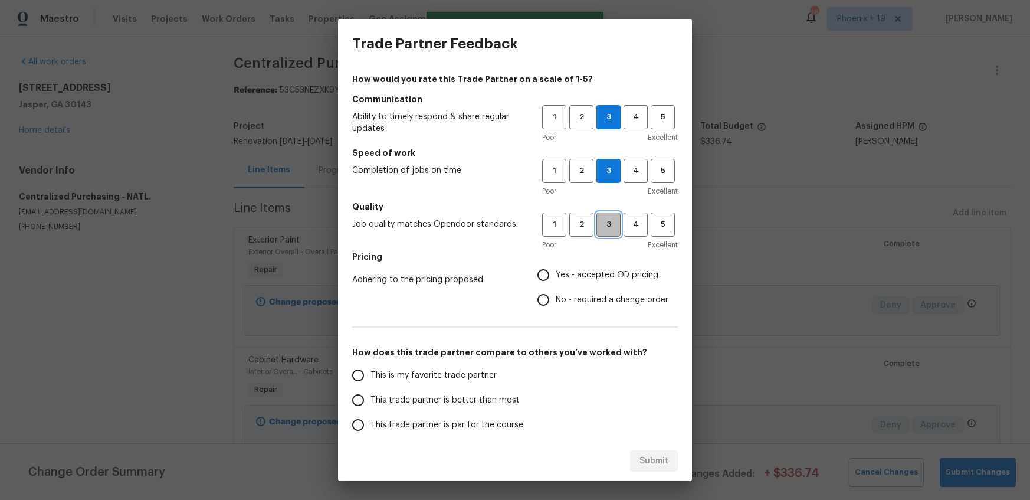
drag, startPoint x: 606, startPoint y: 214, endPoint x: 585, endPoint y: 255, distance: 47.0
click at [605, 215] on button "3" at bounding box center [608, 224] width 24 height 24
click at [585, 255] on h5 "Pricing" at bounding box center [515, 257] width 326 height 12
click at [557, 280] on span "Yes - accepted OD pricing" at bounding box center [607, 275] width 103 height 12
click at [556, 280] on input "Yes - accepted OD pricing" at bounding box center [543, 274] width 25 height 25
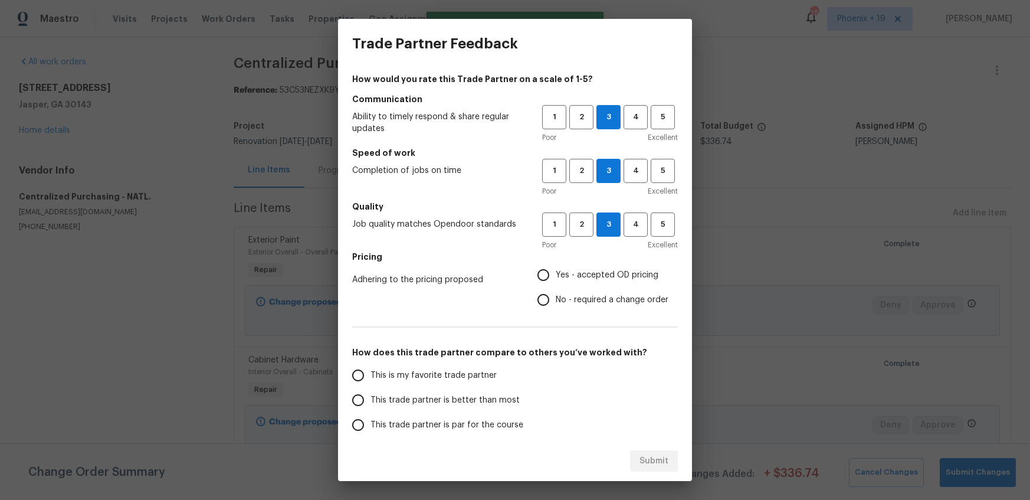
radio input "true"
click at [443, 376] on span "This is my favorite trade partner" at bounding box center [433, 375] width 126 height 12
drag, startPoint x: 498, startPoint y: 377, endPoint x: 507, endPoint y: 382, distance: 9.2
click at [498, 377] on label "This is my favorite trade partner" at bounding box center [439, 375] width 186 height 25
click at [370, 377] on input "This is my favorite trade partner" at bounding box center [358, 375] width 25 height 25
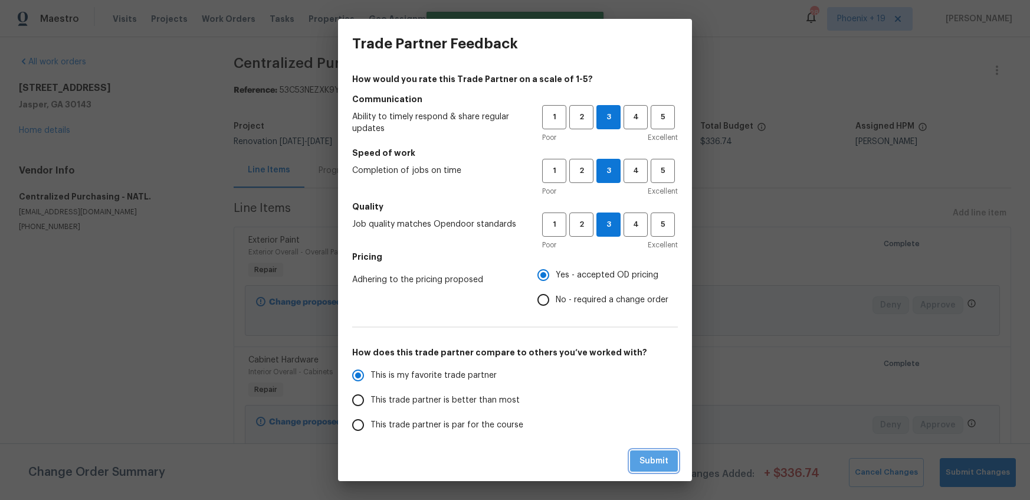
drag, startPoint x: 653, startPoint y: 468, endPoint x: 662, endPoint y: 466, distance: 9.0
click at [653, 468] on button "Submit" at bounding box center [654, 461] width 48 height 22
radio input "true"
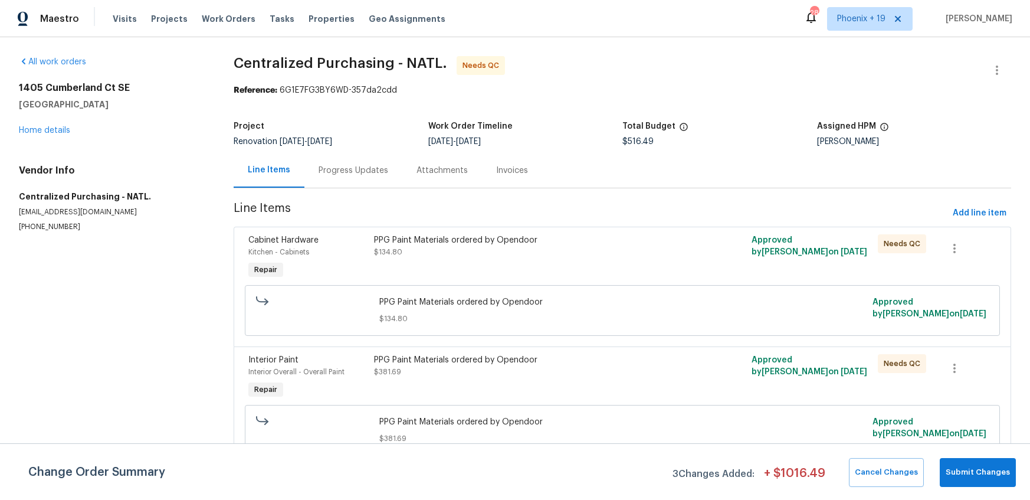
click at [634, 237] on div "PPG Paint Materials ordered by Opendoor" at bounding box center [527, 240] width 307 height 12
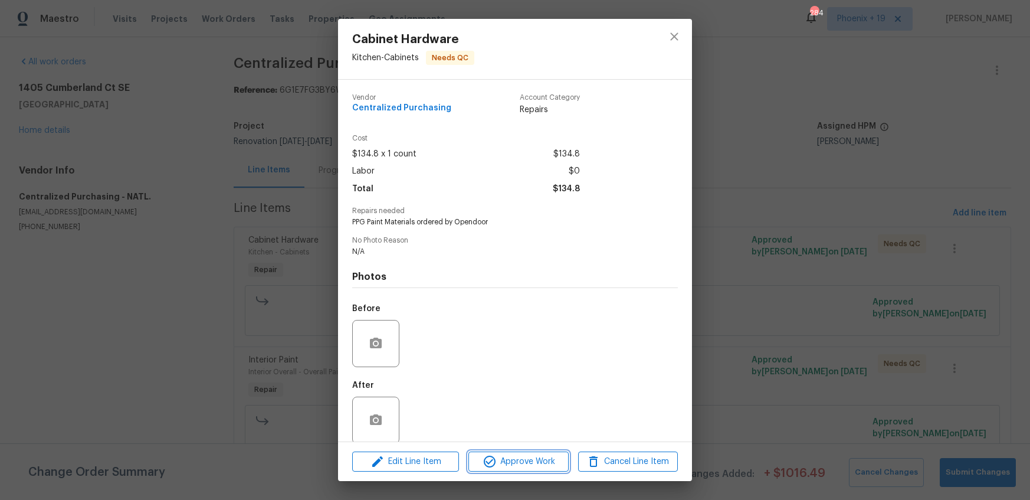
click at [541, 457] on span "Approve Work" at bounding box center [518, 461] width 93 height 15
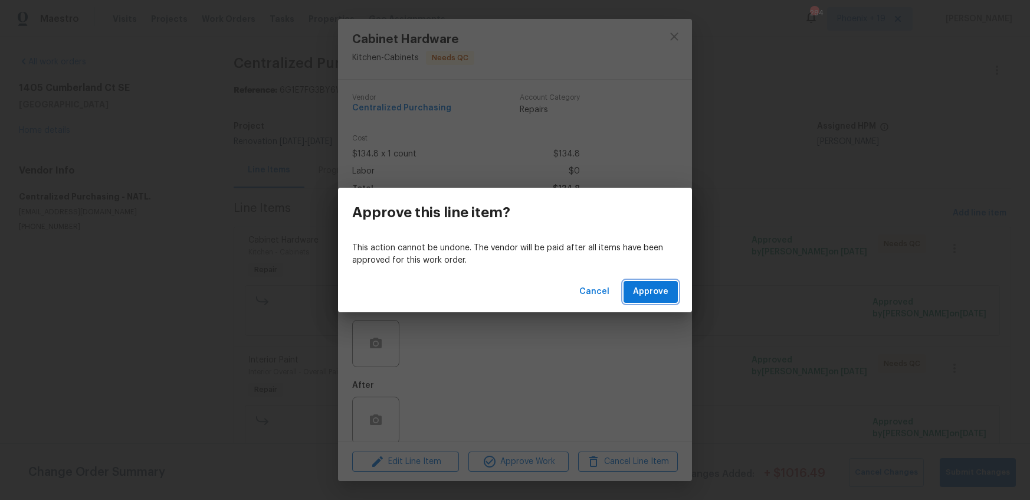
click at [645, 294] on span "Approve" at bounding box center [650, 291] width 35 height 15
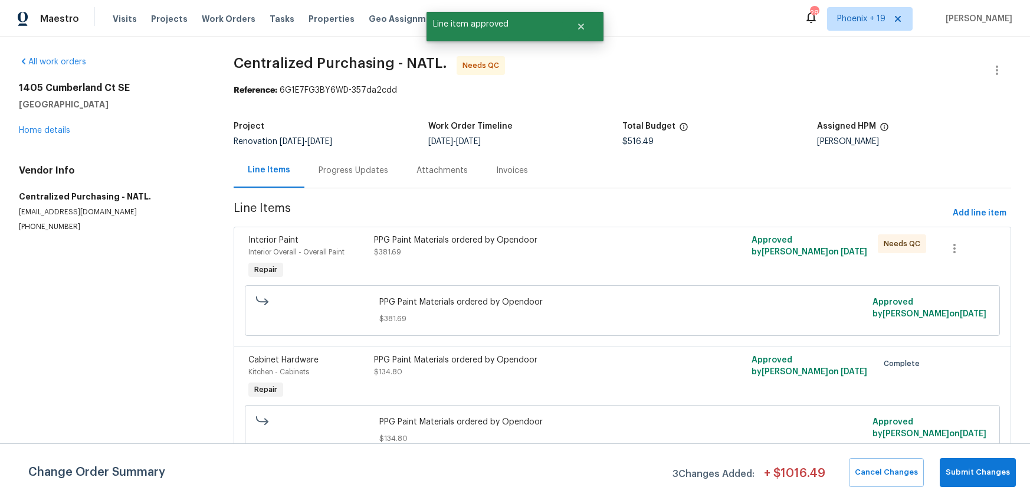
click at [583, 244] on div "PPG Paint Materials ordered by Opendoor" at bounding box center [527, 240] width 307 height 12
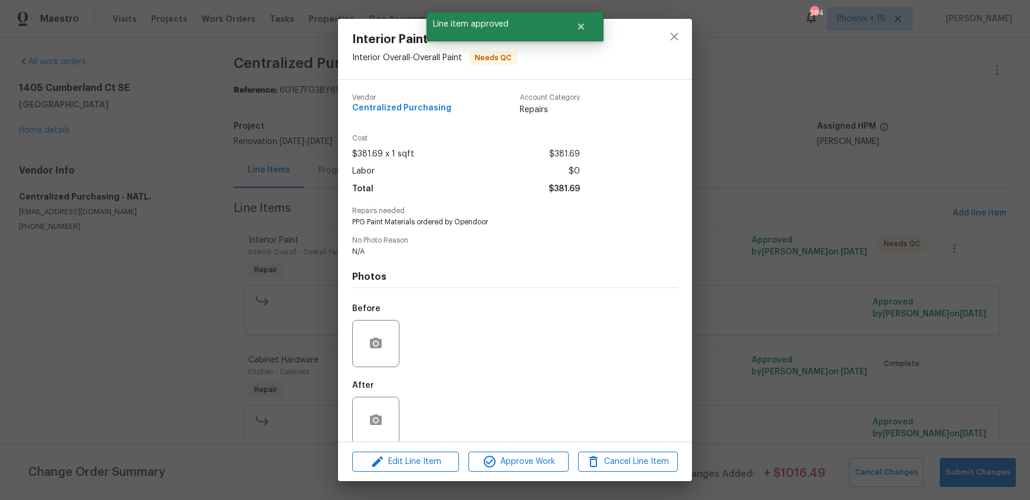
click at [530, 441] on div at bounding box center [515, 441] width 354 height 1
click at [532, 454] on span "Approve Work" at bounding box center [518, 461] width 93 height 15
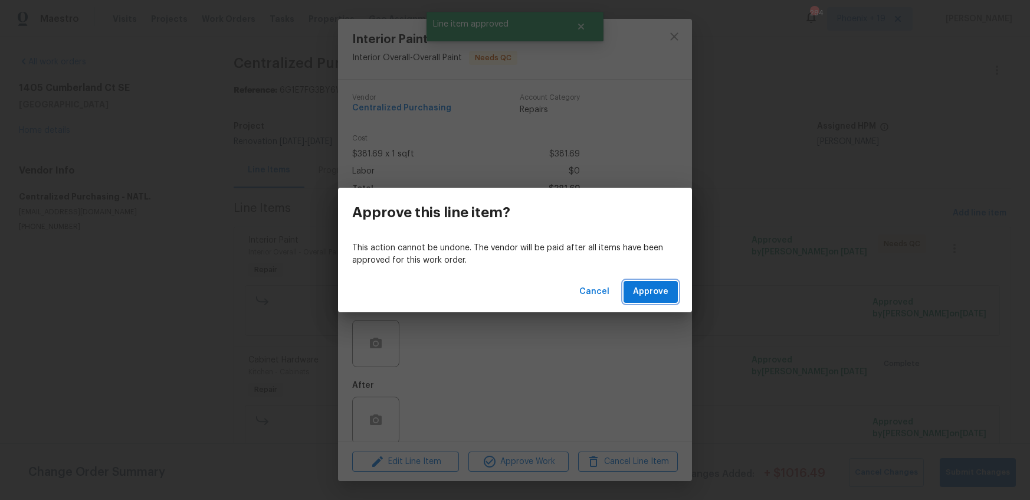
click at [677, 301] on button "Approve" at bounding box center [650, 292] width 54 height 22
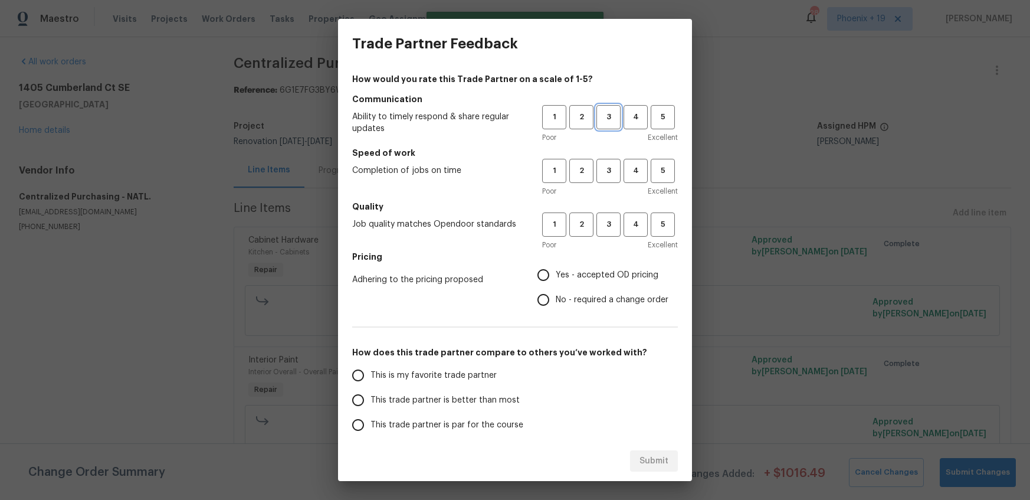
click at [597, 108] on button "3" at bounding box center [608, 117] width 24 height 24
drag, startPoint x: 615, startPoint y: 182, endPoint x: 612, endPoint y: 202, distance: 20.9
click at [615, 182] on button "3" at bounding box center [608, 171] width 24 height 24
drag, startPoint x: 615, startPoint y: 220, endPoint x: 605, endPoint y: 244, distance: 26.0
click at [615, 221] on span "3" at bounding box center [608, 225] width 22 height 14
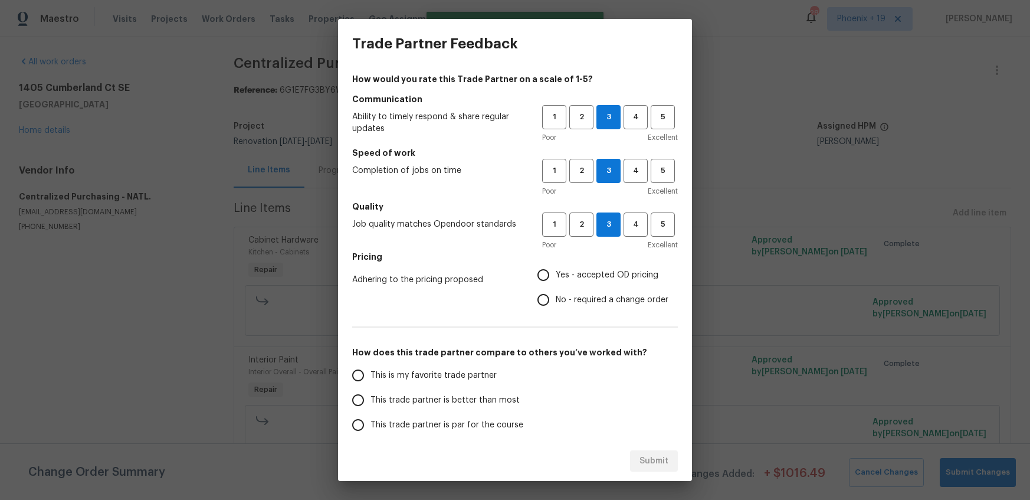
click at [593, 274] on span "Yes - accepted OD pricing" at bounding box center [607, 275] width 103 height 12
click at [556, 274] on input "Yes - accepted OD pricing" at bounding box center [543, 274] width 25 height 25
radio input "true"
click at [386, 388] on label "This trade partner is better than most" at bounding box center [439, 400] width 186 height 25
click at [370, 388] on input "This trade partner is better than most" at bounding box center [358, 400] width 25 height 25
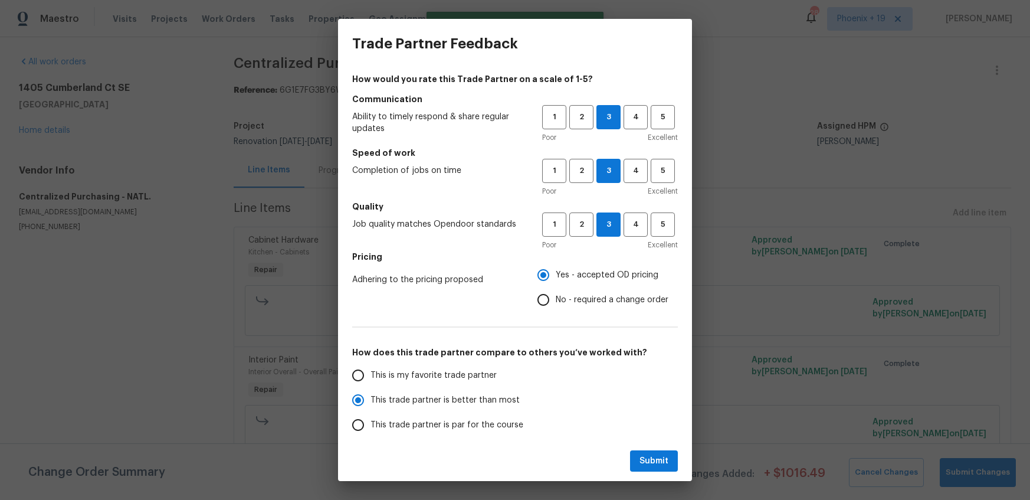
click at [507, 390] on label "This trade partner is better than most" at bounding box center [439, 400] width 186 height 25
click at [370, 390] on input "This trade partner is better than most" at bounding box center [358, 400] width 25 height 25
radio input "true"
click at [500, 377] on label "This is my favorite trade partner" at bounding box center [439, 375] width 186 height 25
click at [370, 377] on input "This is my favorite trade partner" at bounding box center [358, 375] width 25 height 25
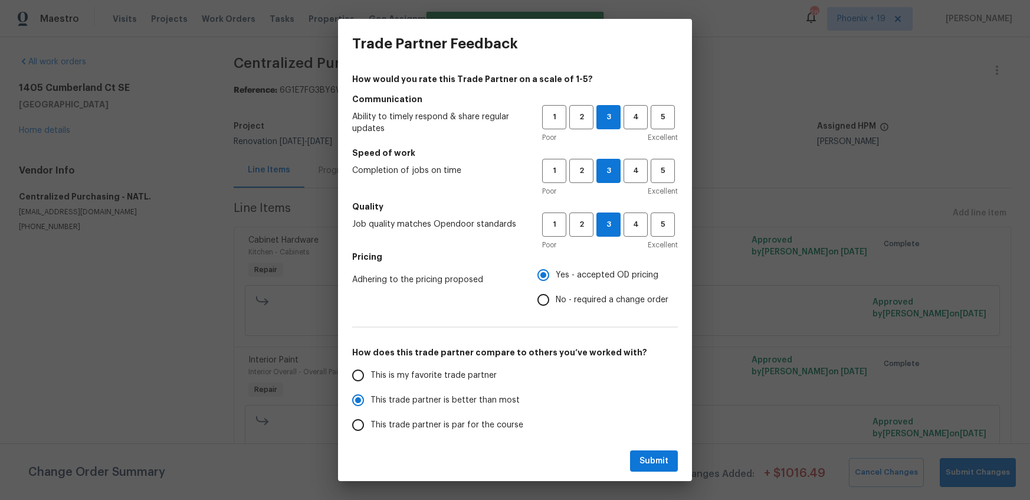
radio input "true"
click at [641, 454] on span "Submit" at bounding box center [653, 461] width 29 height 15
radio input "true"
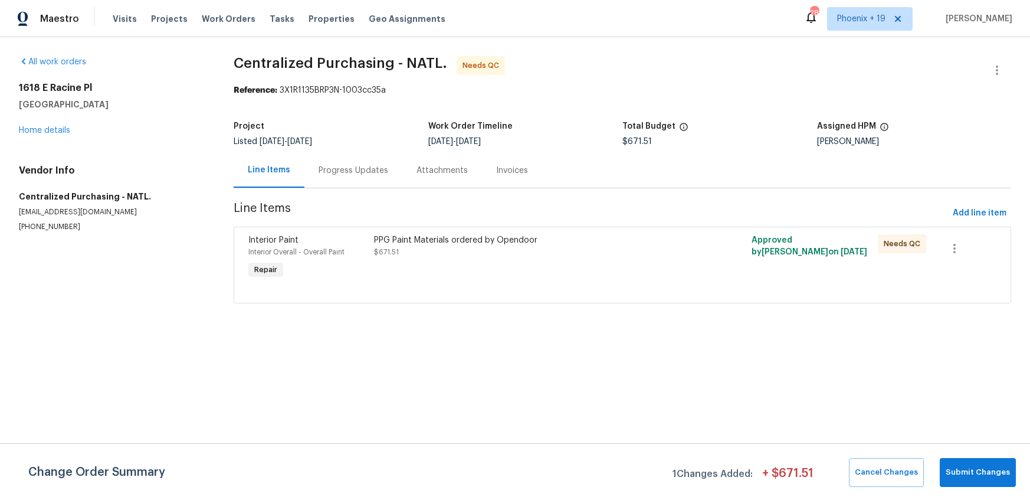
click at [602, 247] on div "PPG Paint Materials ordered by Opendoor $671.51" at bounding box center [527, 246] width 307 height 24
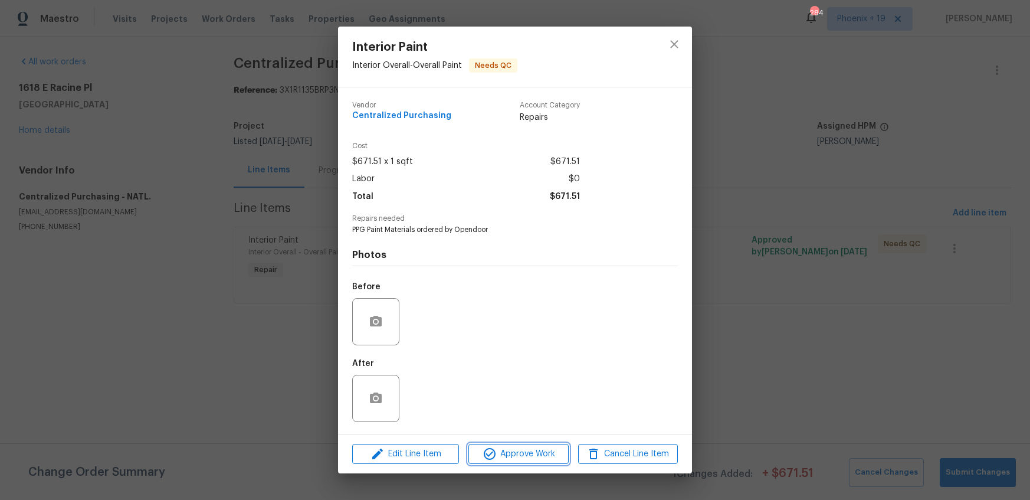
click at [511, 449] on span "Approve Work" at bounding box center [518, 453] width 93 height 15
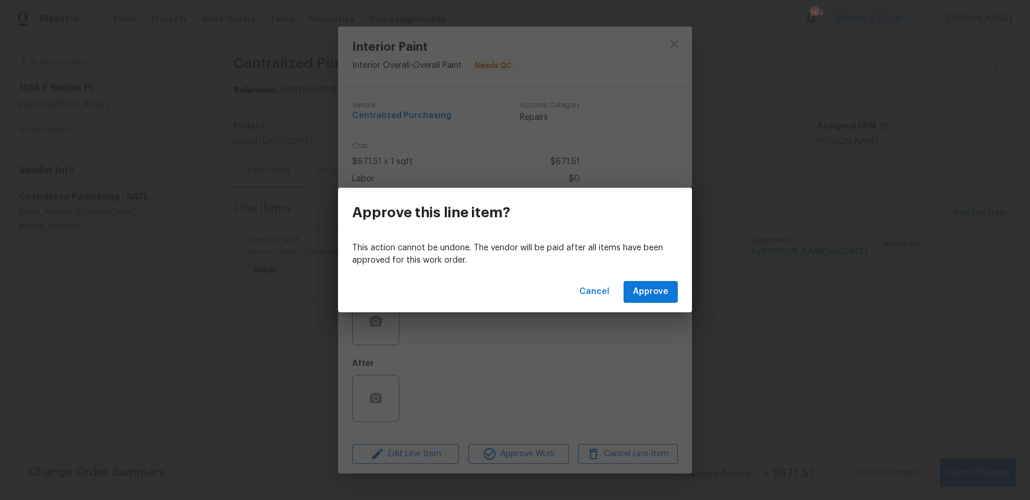
click at [658, 278] on div "Cancel Approve" at bounding box center [515, 291] width 354 height 41
click at [659, 284] on button "Approve" at bounding box center [650, 292] width 54 height 22
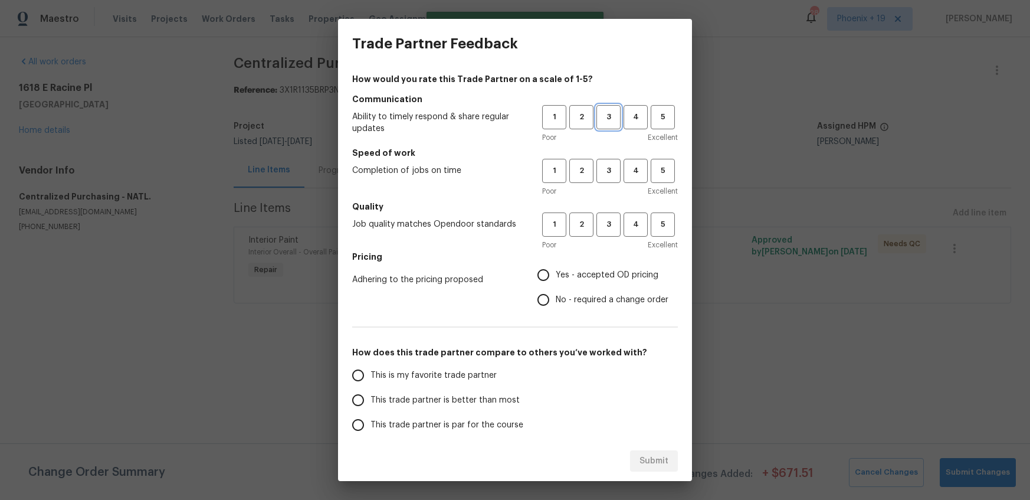
click at [610, 107] on button "3" at bounding box center [608, 117] width 24 height 24
drag, startPoint x: 610, startPoint y: 172, endPoint x: 606, endPoint y: 229, distance: 56.8
click at [610, 174] on span "3" at bounding box center [608, 171] width 22 height 14
click at [606, 229] on span "3" at bounding box center [608, 225] width 22 height 14
click at [579, 277] on span "Yes - accepted OD pricing" at bounding box center [607, 275] width 103 height 12
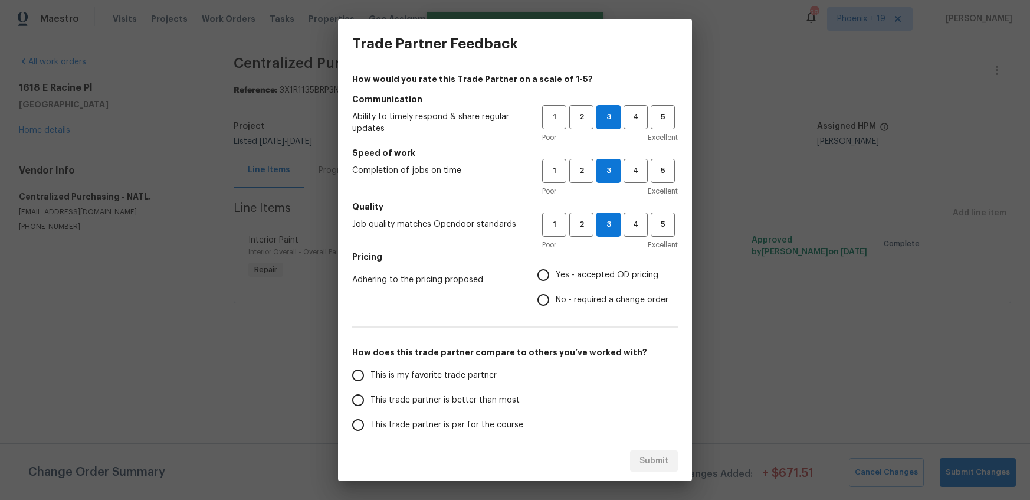
click at [556, 277] on input "Yes - accepted OD pricing" at bounding box center [543, 274] width 25 height 25
radio input "true"
click at [438, 385] on label "This is my favorite trade partner" at bounding box center [439, 375] width 186 height 25
click at [370, 385] on input "This is my favorite trade partner" at bounding box center [358, 375] width 25 height 25
drag, startPoint x: 658, startPoint y: 465, endPoint x: 675, endPoint y: 458, distance: 18.5
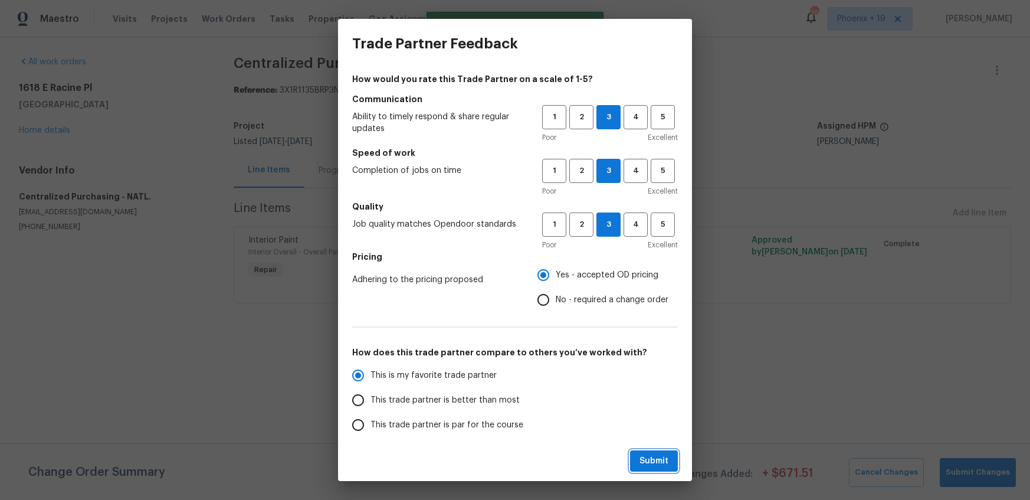
click at [658, 465] on span "Submit" at bounding box center [653, 461] width 29 height 15
radio input "true"
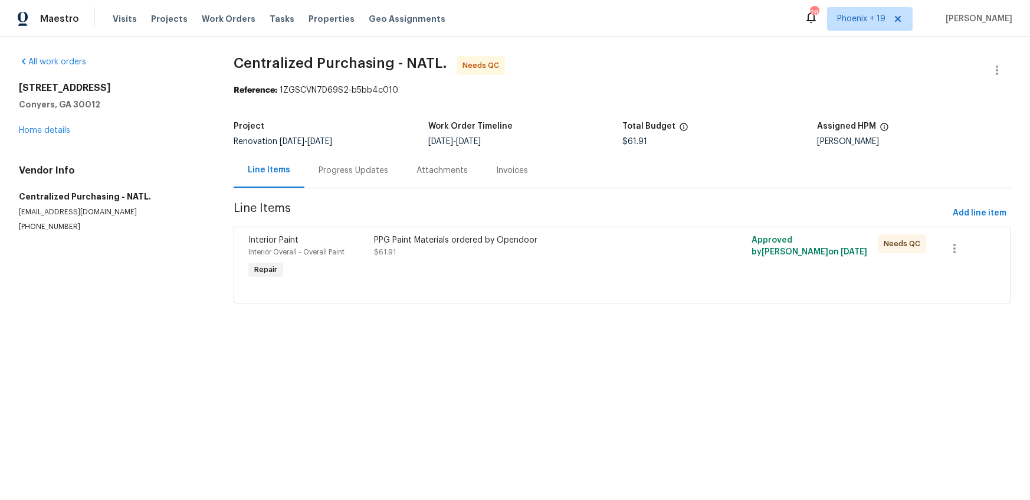
click at [619, 275] on div "PPG Paint Materials ordered by Opendoor $61.91" at bounding box center [527, 258] width 314 height 54
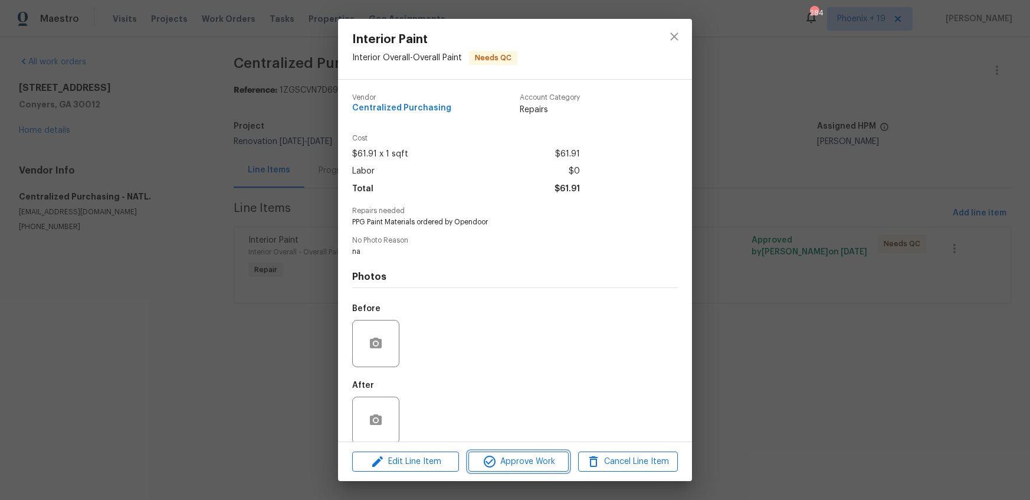
click at [538, 453] on button "Approve Work" at bounding box center [518, 461] width 100 height 21
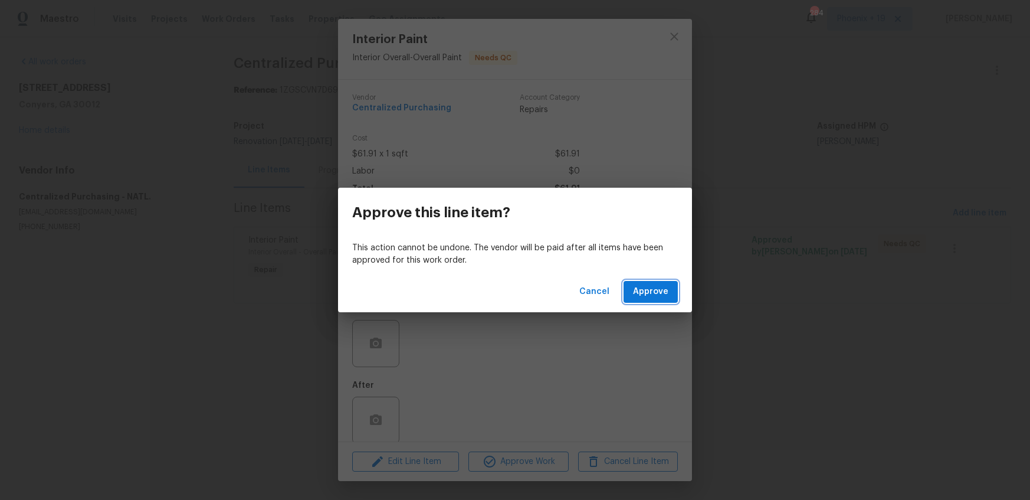
click at [636, 290] on span "Approve" at bounding box center [650, 291] width 35 height 15
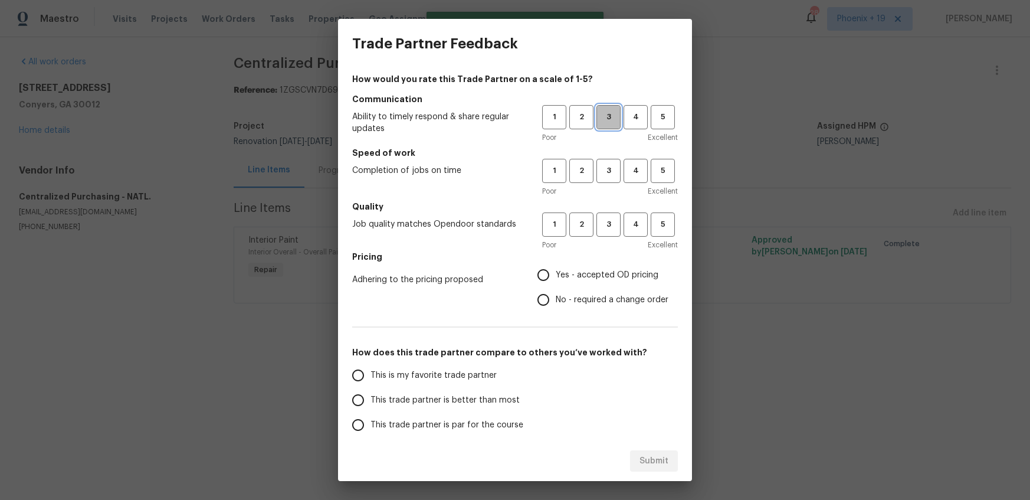
drag, startPoint x: 605, startPoint y: 116, endPoint x: 607, endPoint y: 142, distance: 26.0
click at [606, 116] on span "3" at bounding box center [608, 117] width 22 height 14
drag, startPoint x: 616, startPoint y: 175, endPoint x: 612, endPoint y: 214, distance: 39.8
click at [616, 175] on span "3" at bounding box center [608, 171] width 22 height 14
click at [612, 219] on span "3" at bounding box center [608, 225] width 22 height 14
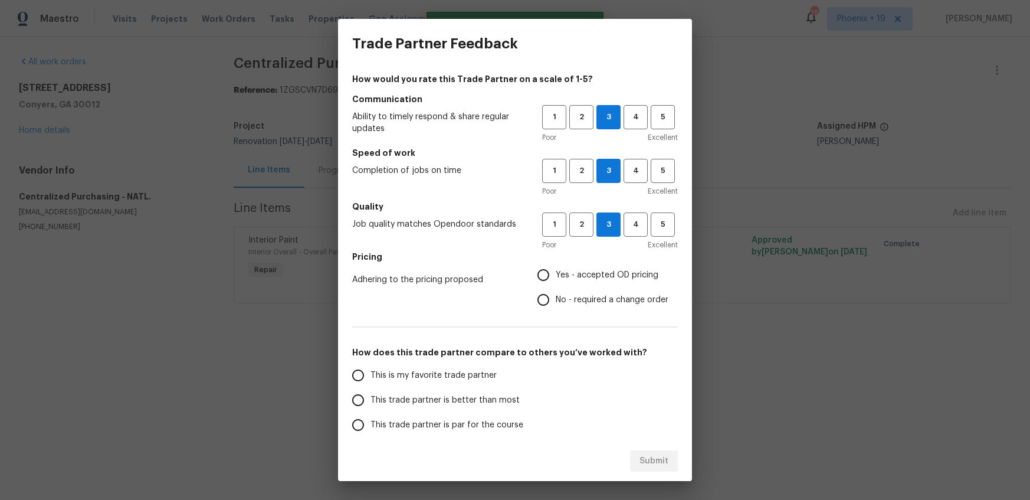
click at [593, 284] on label "Yes - accepted OD pricing" at bounding box center [599, 274] width 137 height 25
click at [556, 284] on input "Yes - accepted OD pricing" at bounding box center [543, 274] width 25 height 25
radio input "true"
click at [441, 383] on label "This is my favorite trade partner" at bounding box center [439, 375] width 186 height 25
click at [370, 383] on input "This is my favorite trade partner" at bounding box center [358, 375] width 25 height 25
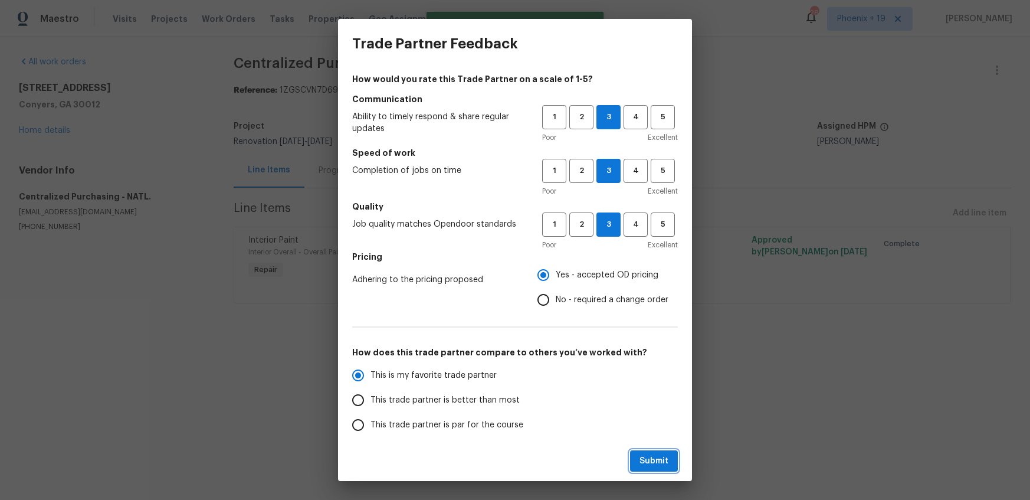
click at [646, 462] on span "Submit" at bounding box center [653, 461] width 29 height 15
radio input "true"
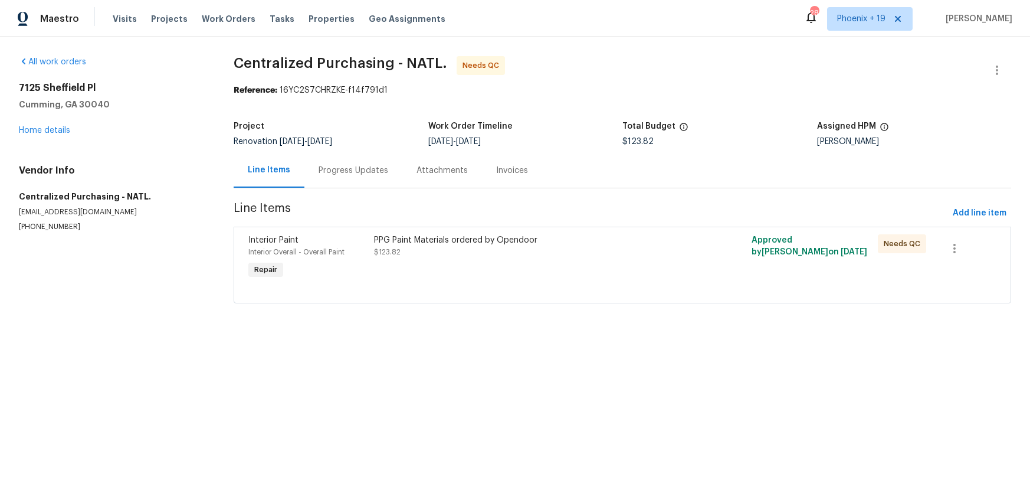
click at [650, 243] on div "PPG Paint Materials ordered by Opendoor" at bounding box center [527, 240] width 307 height 12
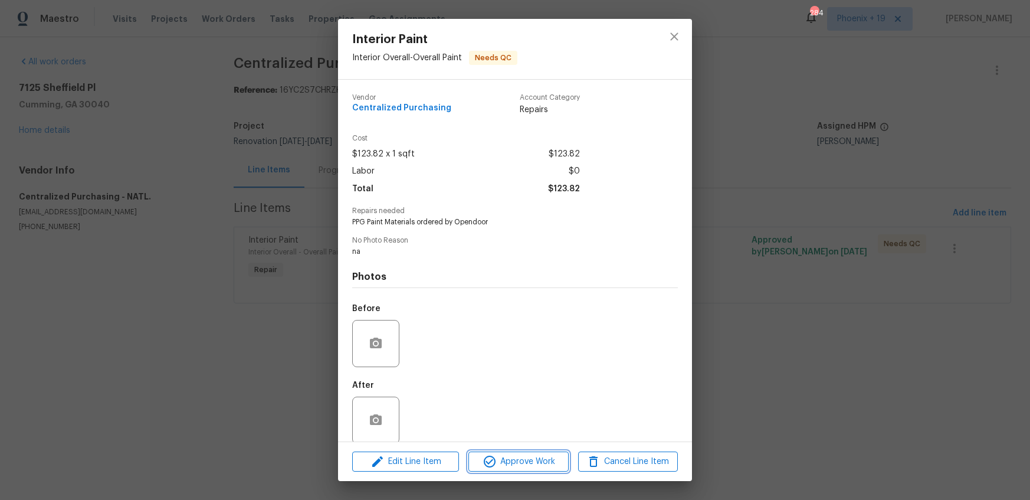
click at [529, 461] on span "Approve Work" at bounding box center [518, 461] width 93 height 15
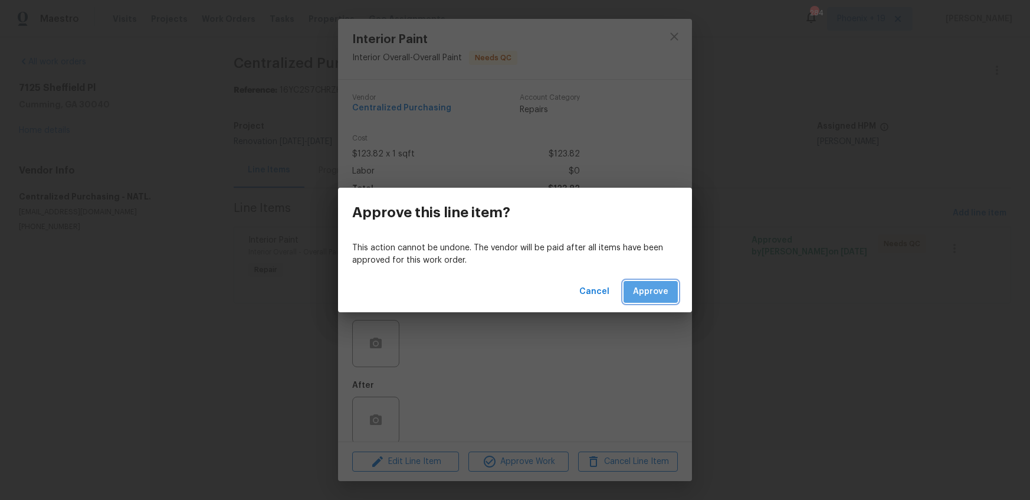
click at [665, 289] on span "Approve" at bounding box center [650, 291] width 35 height 15
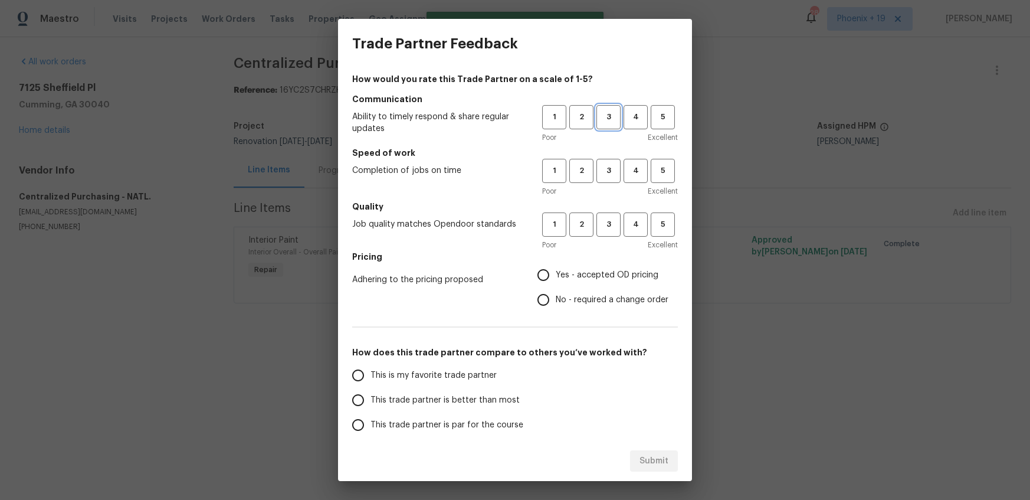
click at [608, 117] on span "3" at bounding box center [608, 117] width 22 height 14
click at [619, 183] on div "1 2 3 4 5 Poor Excellent" at bounding box center [610, 178] width 136 height 38
click at [612, 178] on button "3" at bounding box center [608, 171] width 24 height 24
click at [613, 221] on span "3" at bounding box center [608, 225] width 22 height 14
click at [591, 267] on label "Yes - accepted OD pricing" at bounding box center [599, 274] width 137 height 25
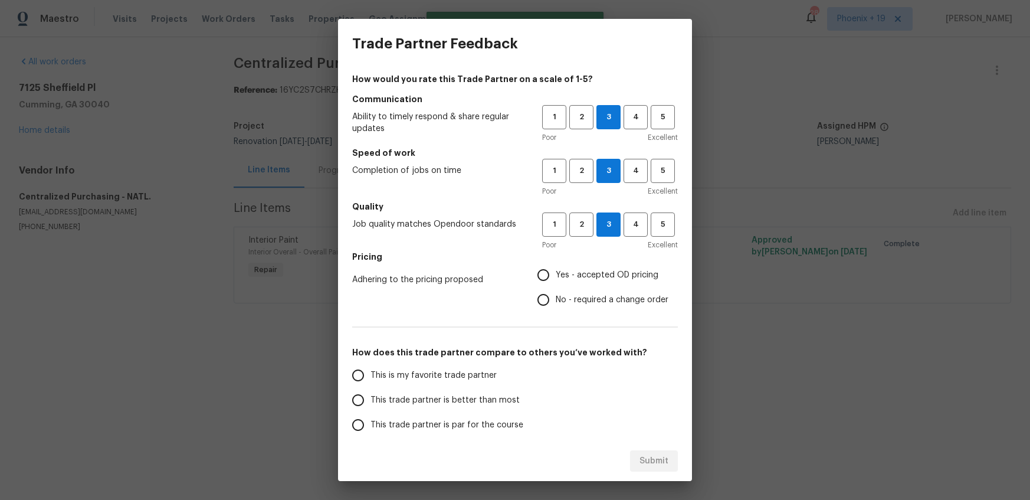
click at [556, 267] on input "Yes - accepted OD pricing" at bounding box center [543, 274] width 25 height 25
radio input "true"
click at [442, 382] on label "This is my favorite trade partner" at bounding box center [439, 375] width 186 height 25
click at [370, 382] on input "This is my favorite trade partner" at bounding box center [358, 375] width 25 height 25
drag, startPoint x: 667, startPoint y: 462, endPoint x: 683, endPoint y: 459, distance: 16.1
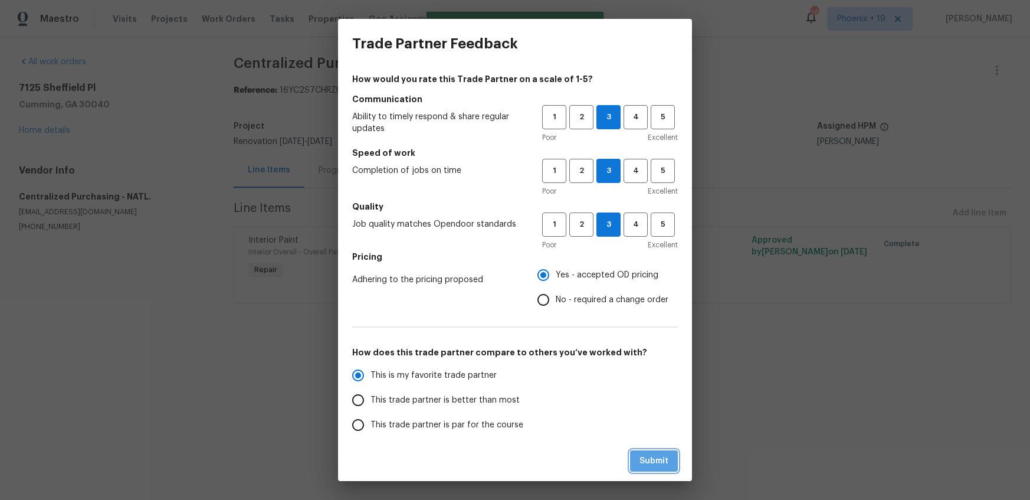
click at [667, 462] on span "Submit" at bounding box center [653, 461] width 29 height 15
radio input "true"
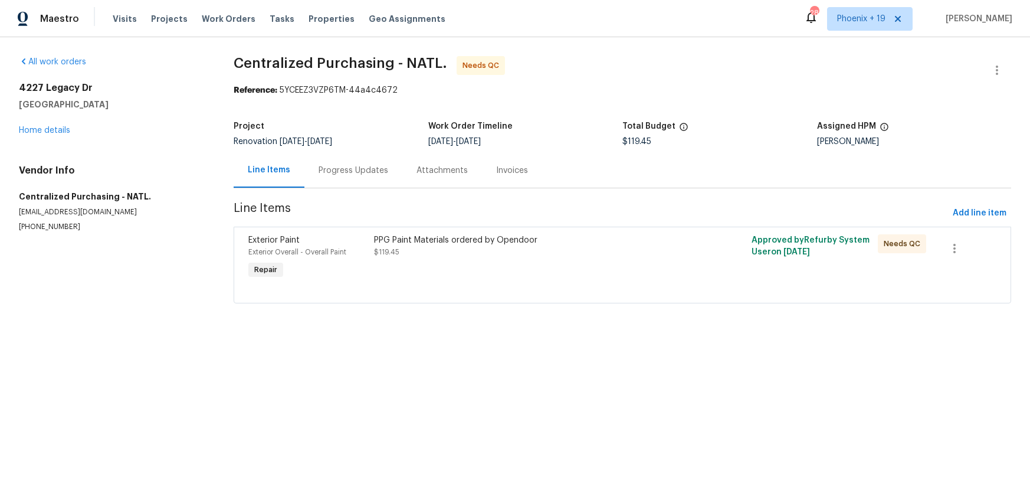
click at [719, 256] on div at bounding box center [716, 258] width 63 height 54
click at [590, 281] on div "PPG Paint Materials ordered by Opendoor $119.45" at bounding box center [527, 258] width 314 height 54
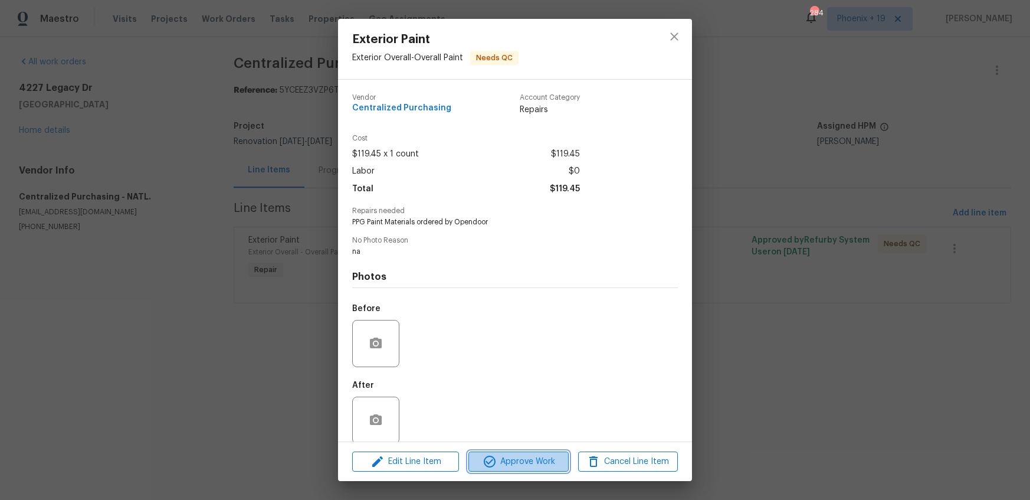
click at [535, 455] on span "Approve Work" at bounding box center [518, 461] width 93 height 15
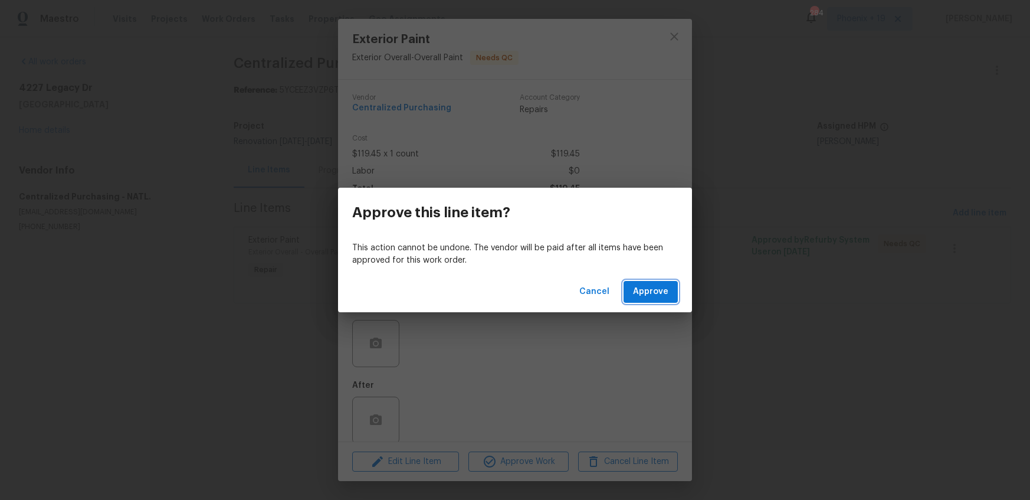
click at [639, 293] on span "Approve" at bounding box center [650, 291] width 35 height 15
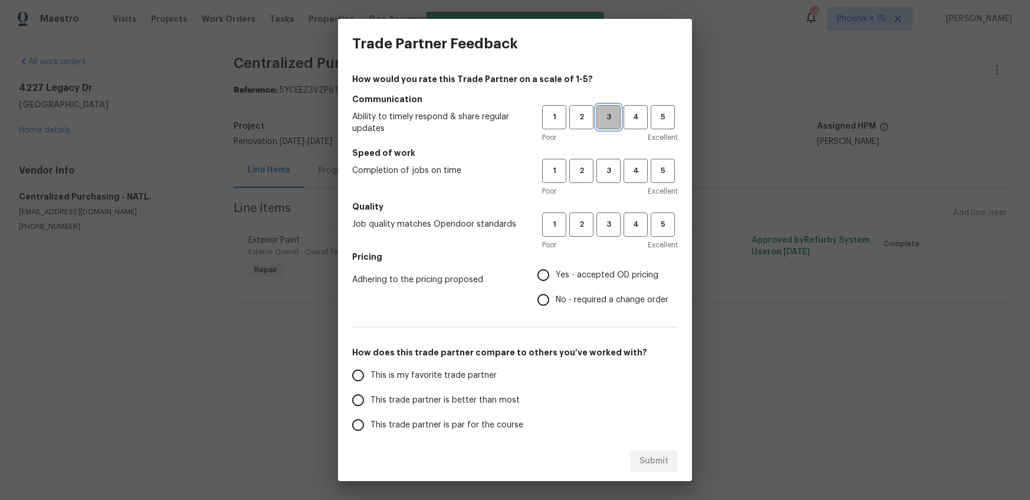
drag, startPoint x: 605, startPoint y: 129, endPoint x: 597, endPoint y: 168, distance: 40.3
click at [605, 129] on button "3" at bounding box center [608, 117] width 24 height 24
click at [599, 170] on span "3" at bounding box center [608, 171] width 22 height 14
click at [609, 217] on button "3" at bounding box center [608, 224] width 24 height 24
click at [578, 284] on label "Yes - accepted OD pricing" at bounding box center [599, 274] width 137 height 25
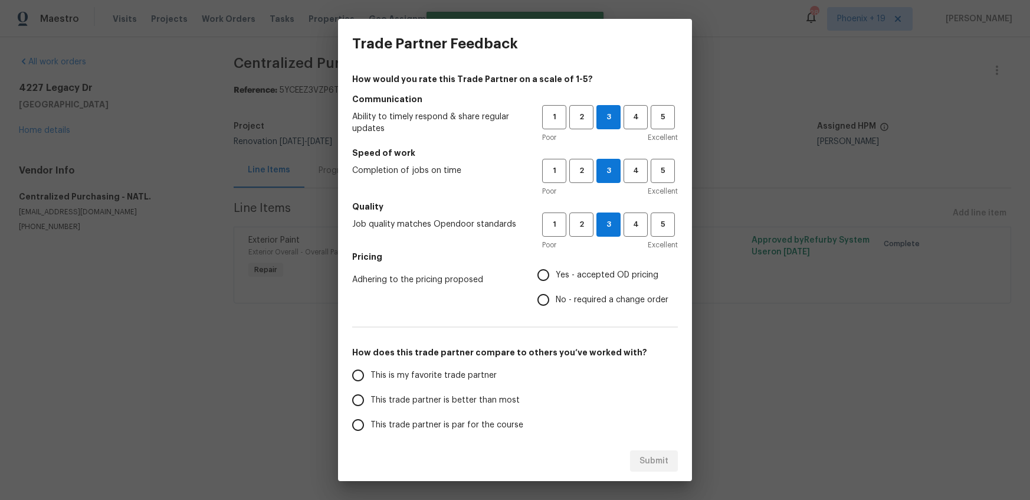
click at [556, 284] on input "Yes - accepted OD pricing" at bounding box center [543, 274] width 25 height 25
radio input "true"
click at [436, 377] on span "This is my favorite trade partner" at bounding box center [433, 375] width 126 height 12
click at [370, 377] on input "This is my favorite trade partner" at bounding box center [358, 375] width 25 height 25
click at [638, 451] on div "Submit" at bounding box center [515, 461] width 354 height 41
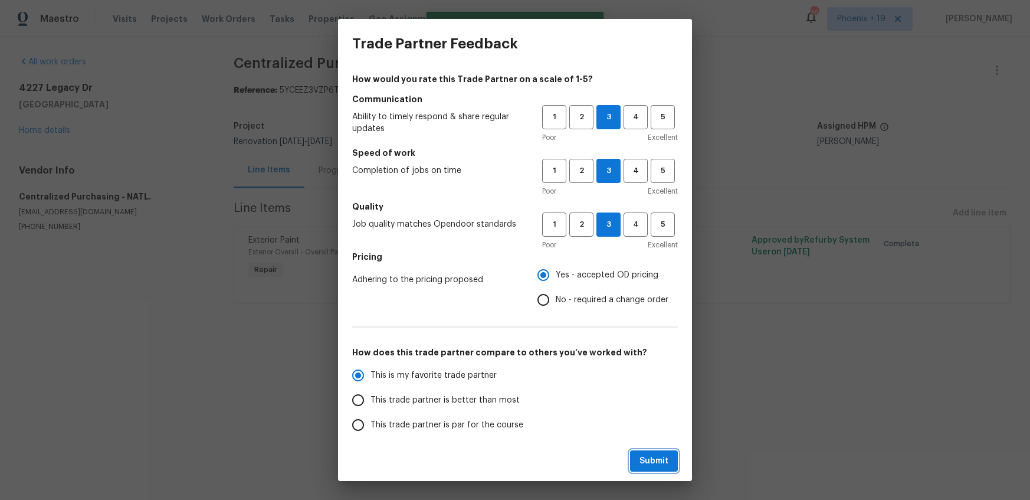
drag, startPoint x: 639, startPoint y: 458, endPoint x: 648, endPoint y: 462, distance: 10.6
click at [639, 458] on button "Submit" at bounding box center [654, 461] width 48 height 22
radio input "true"
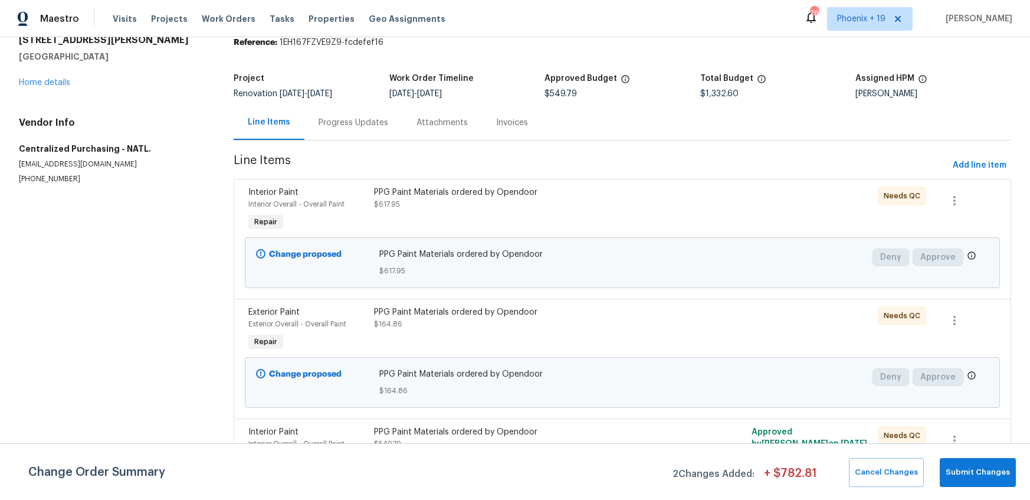
scroll to position [77, 0]
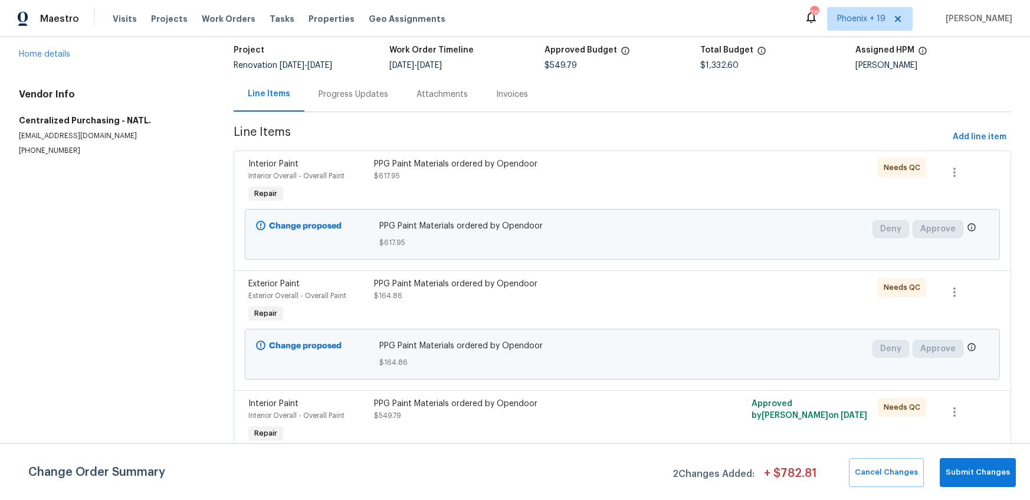
click at [564, 406] on div "PPG Paint Materials ordered by Opendoor" at bounding box center [527, 404] width 307 height 12
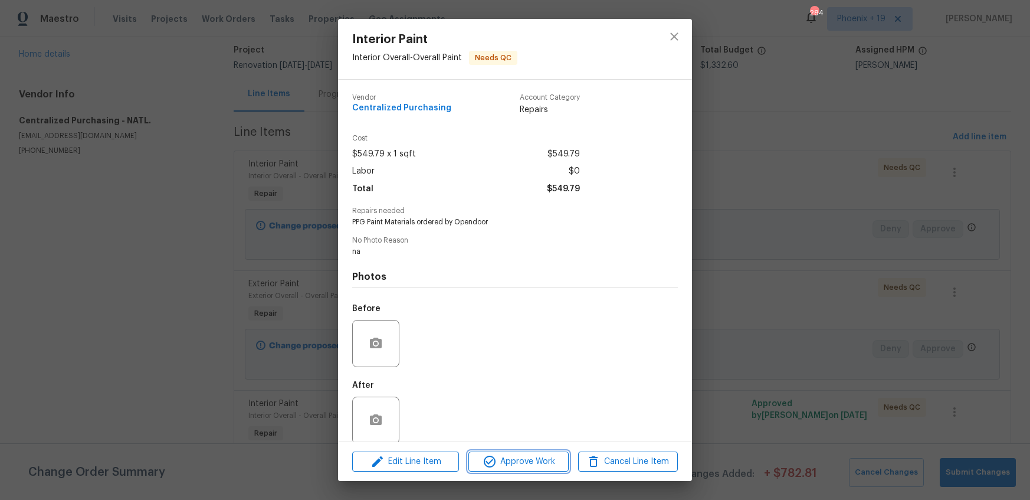
click at [509, 461] on span "Approve Work" at bounding box center [518, 461] width 93 height 15
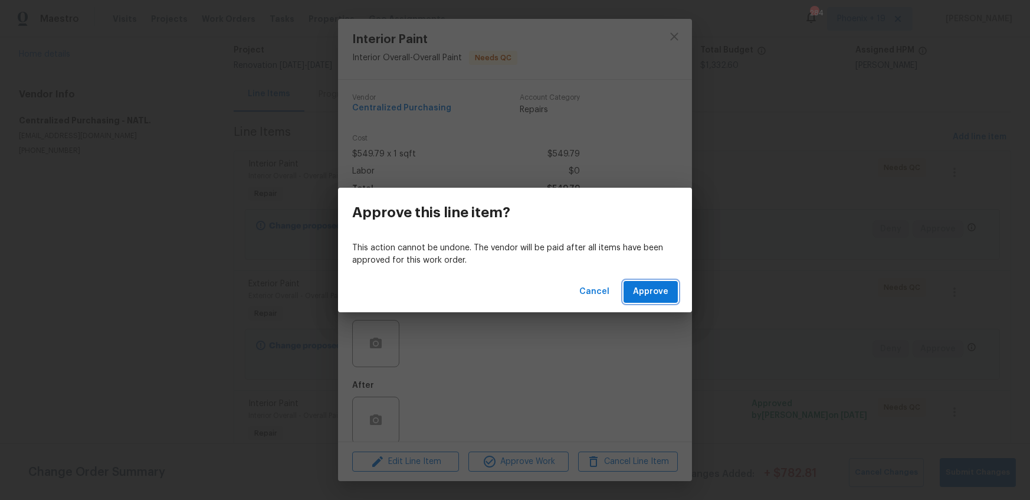
click at [648, 284] on span "Approve" at bounding box center [650, 291] width 35 height 15
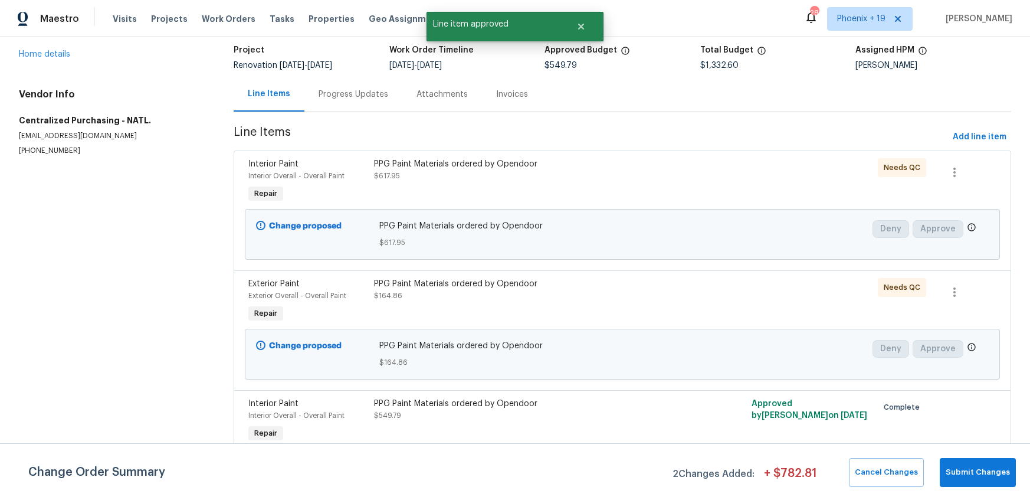
click at [645, 283] on div "PPG Paint Materials ordered by Opendoor" at bounding box center [527, 284] width 307 height 12
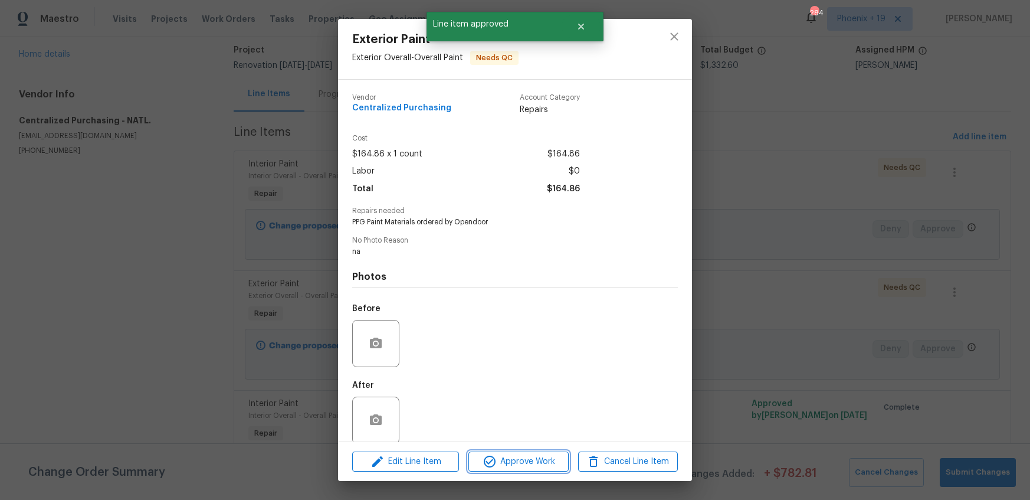
click at [537, 451] on button "Approve Work" at bounding box center [518, 461] width 100 height 21
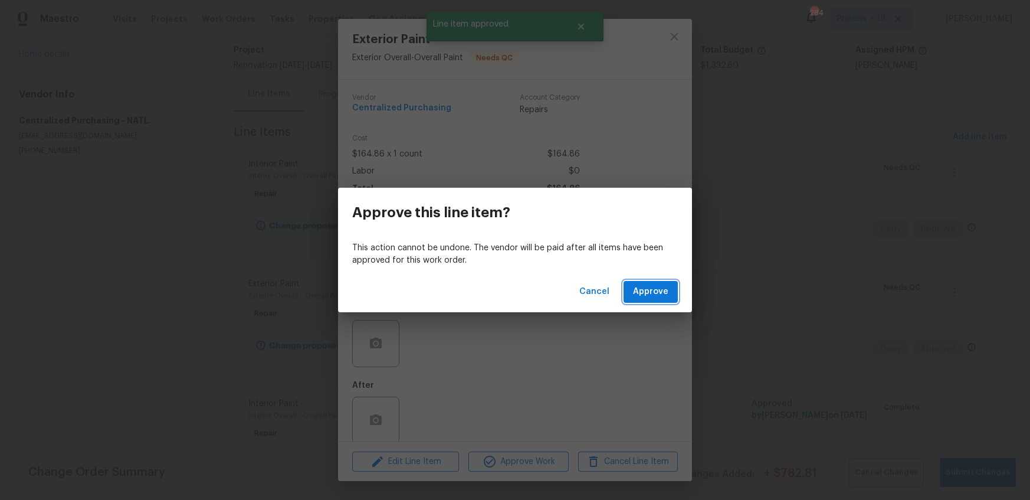
click at [644, 287] on span "Approve" at bounding box center [650, 291] width 35 height 15
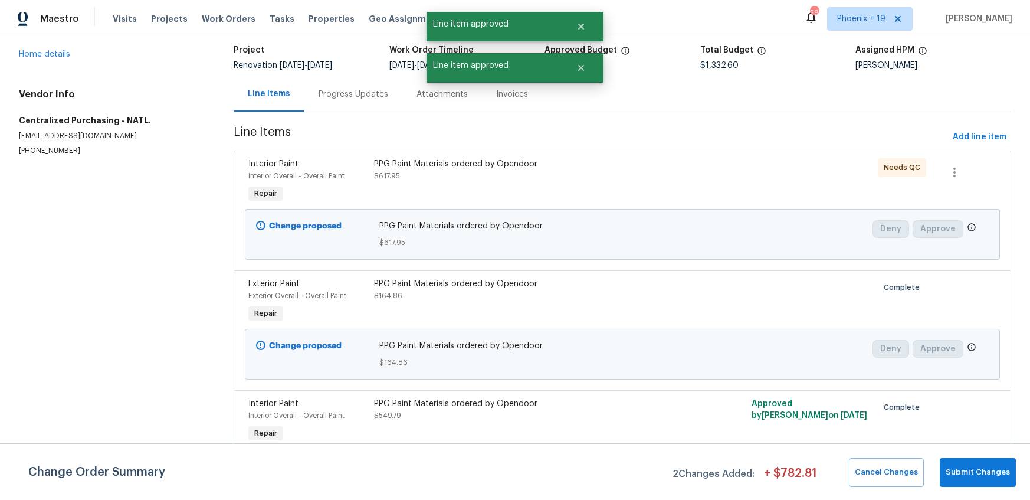
click at [632, 179] on div "PPG Paint Materials ordered by Opendoor $617.95" at bounding box center [527, 170] width 307 height 24
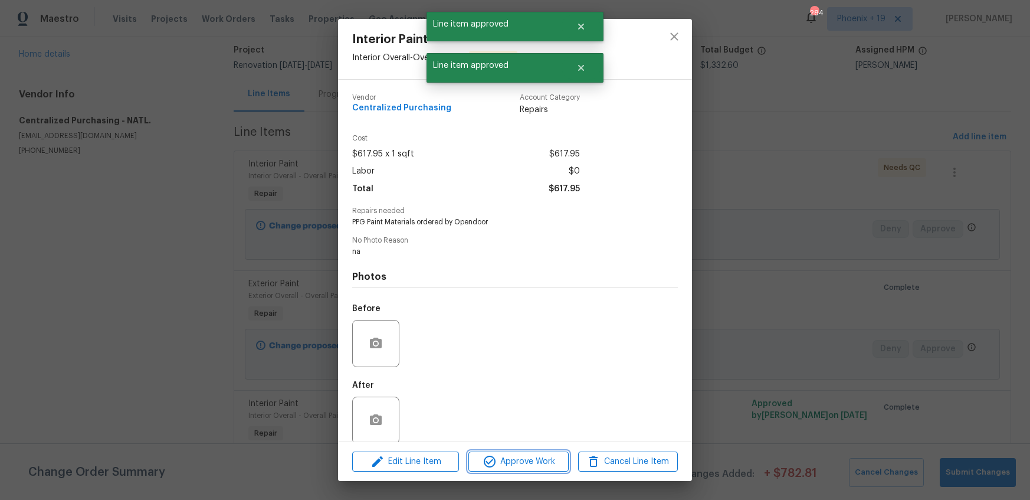
click at [540, 471] on button "Approve Work" at bounding box center [518, 461] width 100 height 21
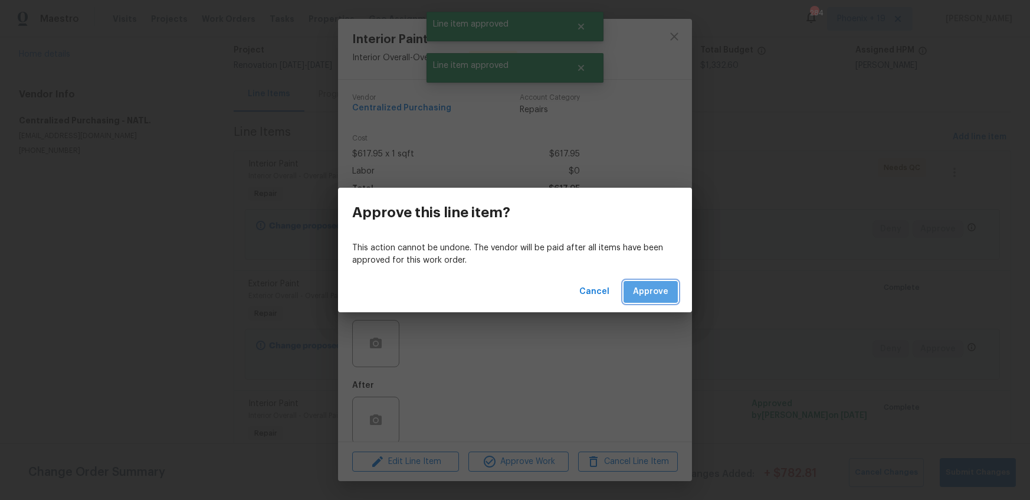
click at [638, 290] on span "Approve" at bounding box center [650, 291] width 35 height 15
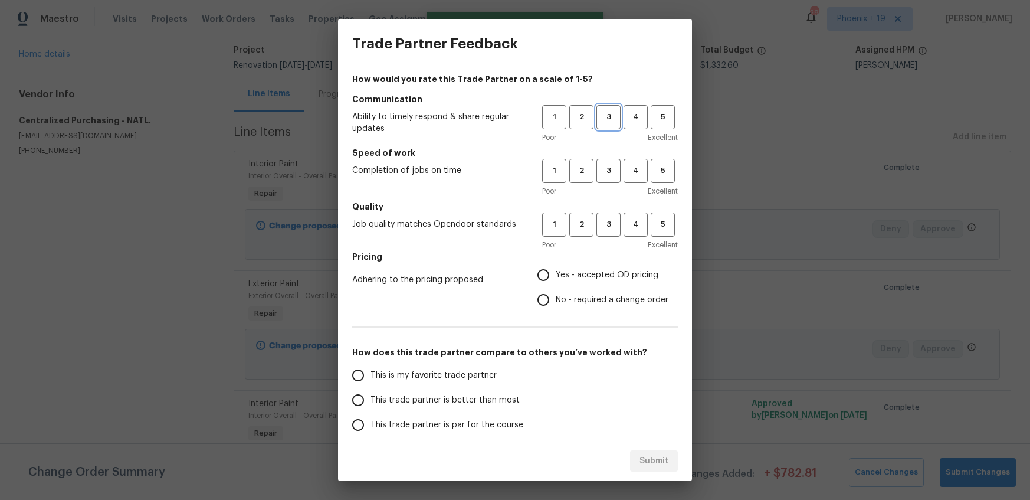
drag, startPoint x: 603, startPoint y: 111, endPoint x: 607, endPoint y: 158, distance: 47.3
click at [604, 111] on span "3" at bounding box center [608, 117] width 22 height 14
click at [607, 189] on div "Poor Excellent" at bounding box center [610, 191] width 136 height 12
click at [609, 170] on span "3" at bounding box center [608, 171] width 22 height 14
click at [606, 238] on div "1 2 3 4 5 Poor Excellent" at bounding box center [610, 231] width 136 height 38
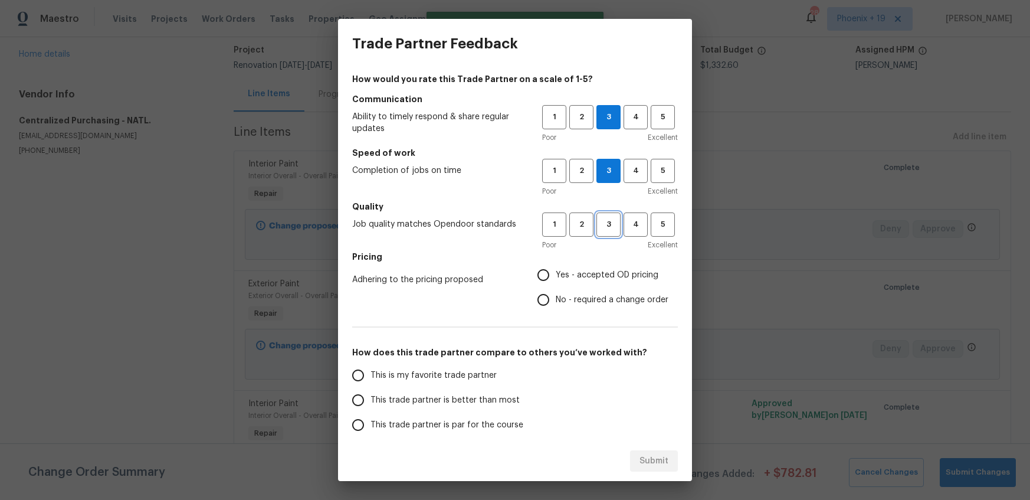
click at [600, 231] on button "3" at bounding box center [608, 224] width 24 height 24
click at [590, 269] on span "Yes - accepted OD pricing" at bounding box center [607, 275] width 103 height 12
click at [556, 269] on input "Yes - accepted OD pricing" at bounding box center [543, 274] width 25 height 25
radio input "true"
drag, startPoint x: 413, startPoint y: 362, endPoint x: 425, endPoint y: 375, distance: 17.9
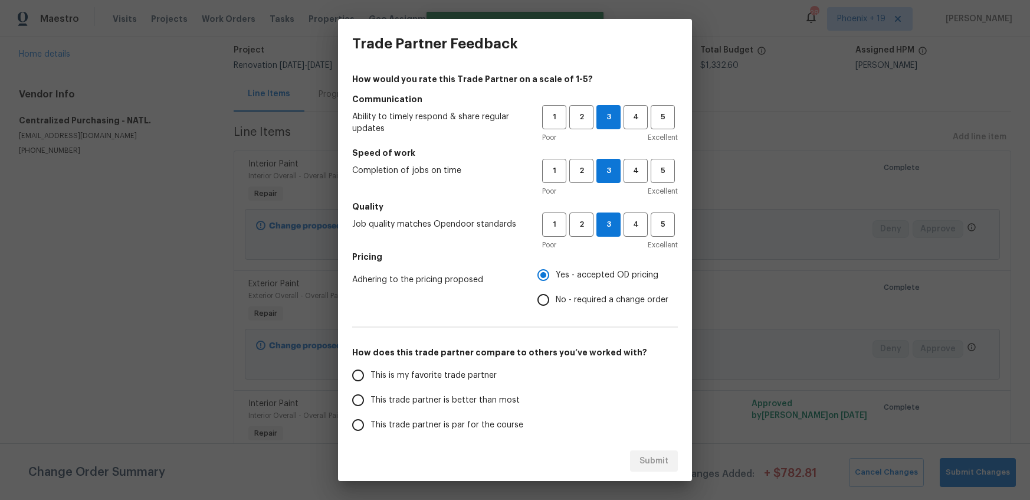
click at [413, 362] on div "How would you rate this Trade Partner on a scale of 1-5? Communication Ability …" at bounding box center [515, 304] width 326 height 462
click at [426, 375] on span "This is my favorite trade partner" at bounding box center [433, 375] width 126 height 12
click at [370, 375] on input "This is my favorite trade partner" at bounding box center [358, 375] width 25 height 25
drag, startPoint x: 645, startPoint y: 461, endPoint x: 669, endPoint y: 457, distance: 24.0
click at [645, 461] on span "Submit" at bounding box center [653, 461] width 29 height 15
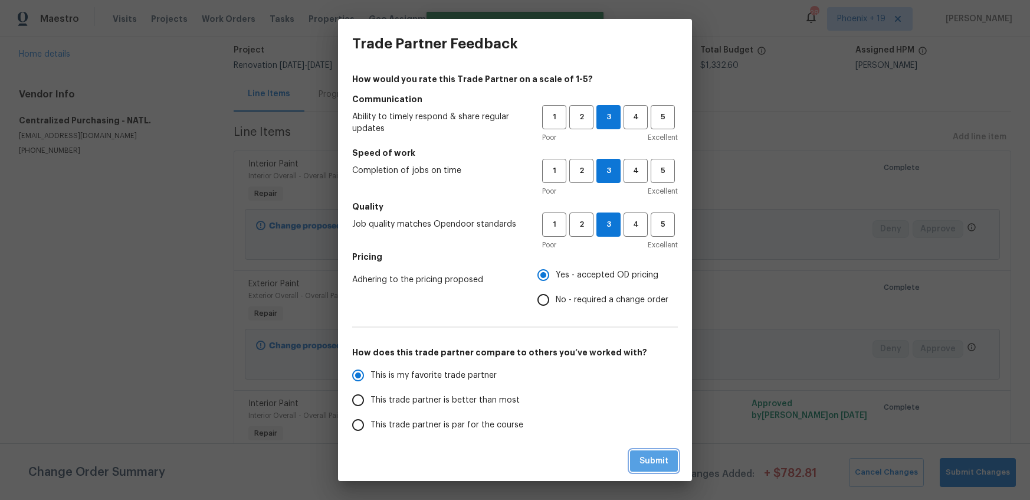
radio input "true"
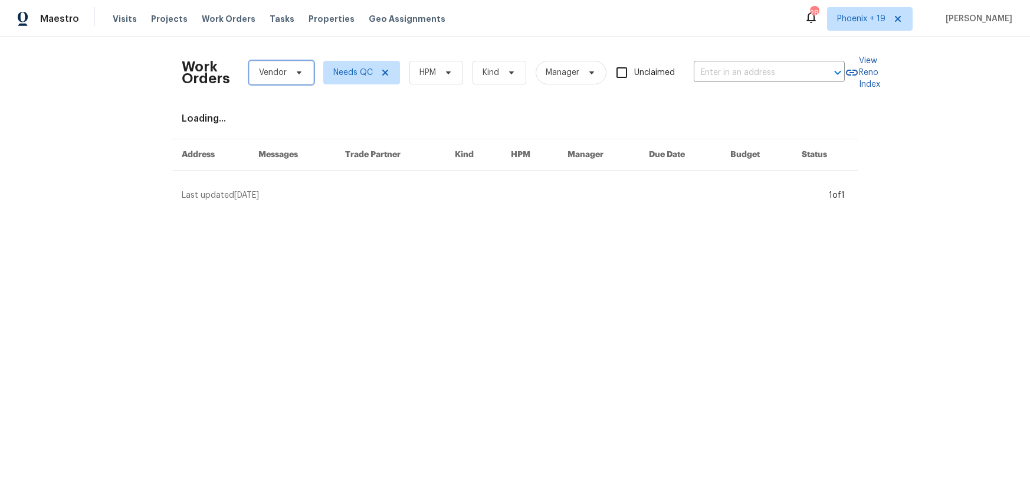
click at [300, 65] on span "Vendor" at bounding box center [281, 73] width 65 height 24
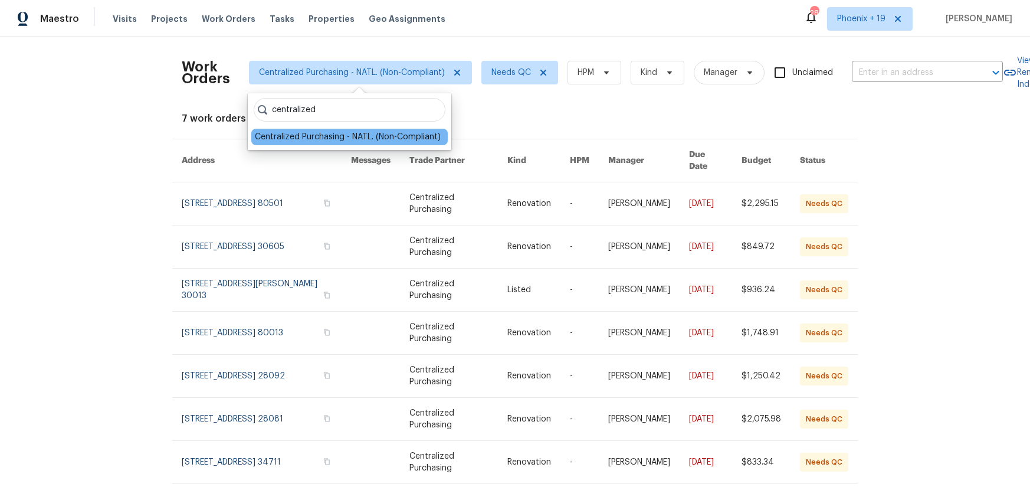
type input "centralized"
click at [421, 142] on div "Centralized Purchasing - NATL. (Non-Compliant)" at bounding box center [348, 137] width 186 height 12
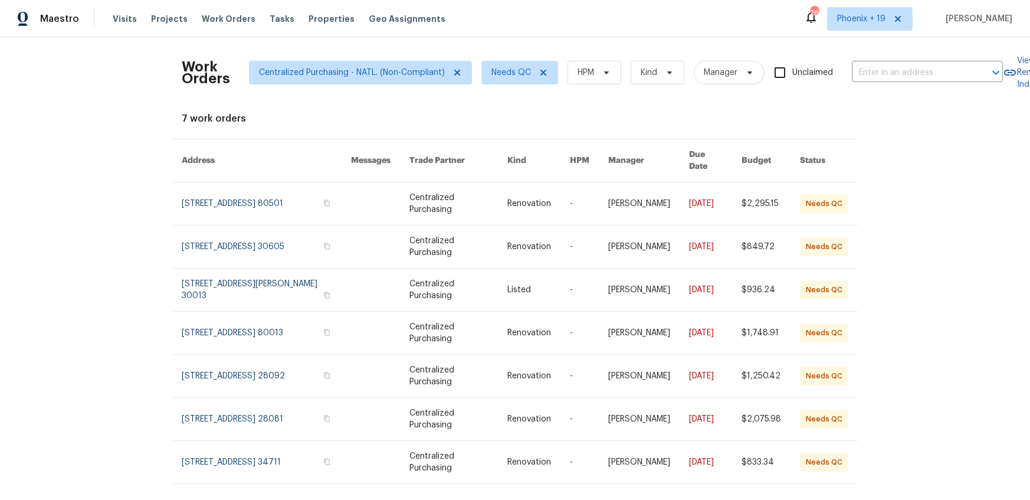
scroll to position [12, 0]
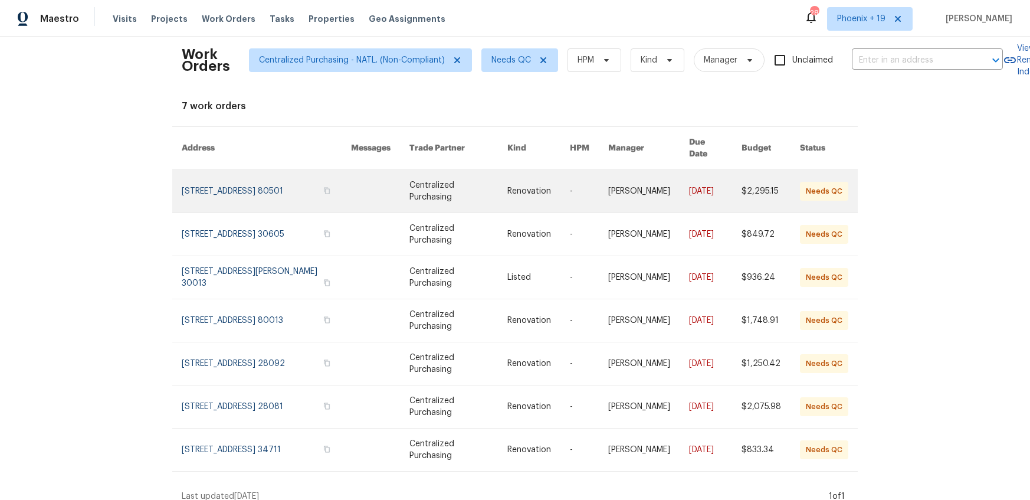
click at [256, 176] on link at bounding box center [266, 191] width 169 height 42
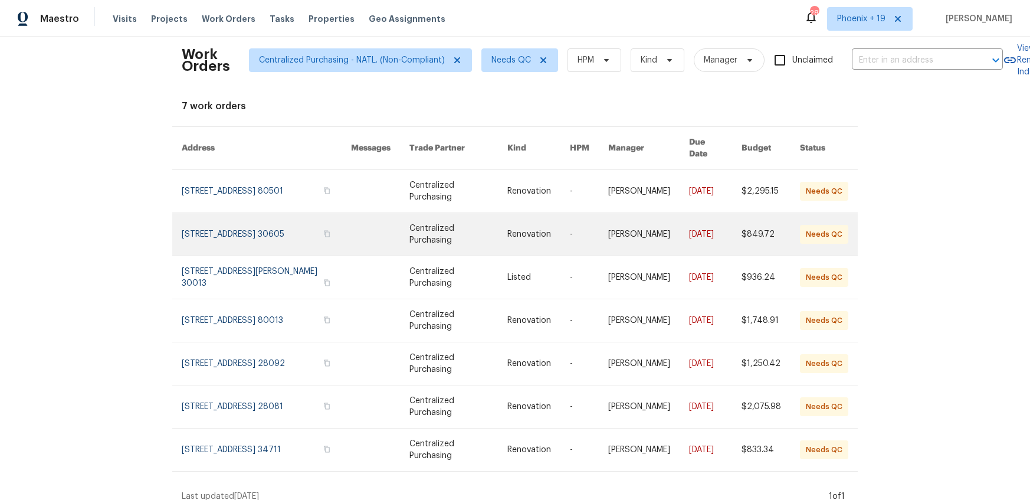
click at [268, 232] on link at bounding box center [266, 234] width 169 height 42
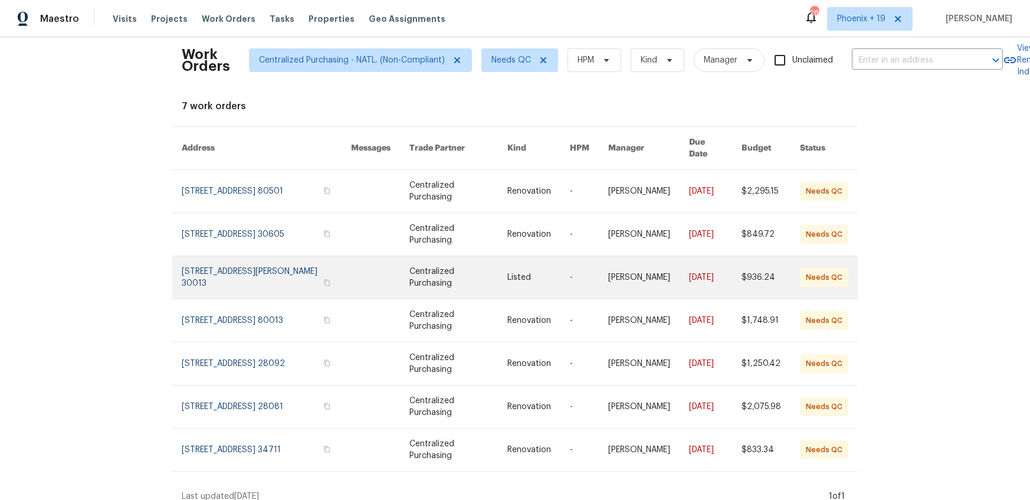
click at [265, 264] on link at bounding box center [266, 277] width 169 height 42
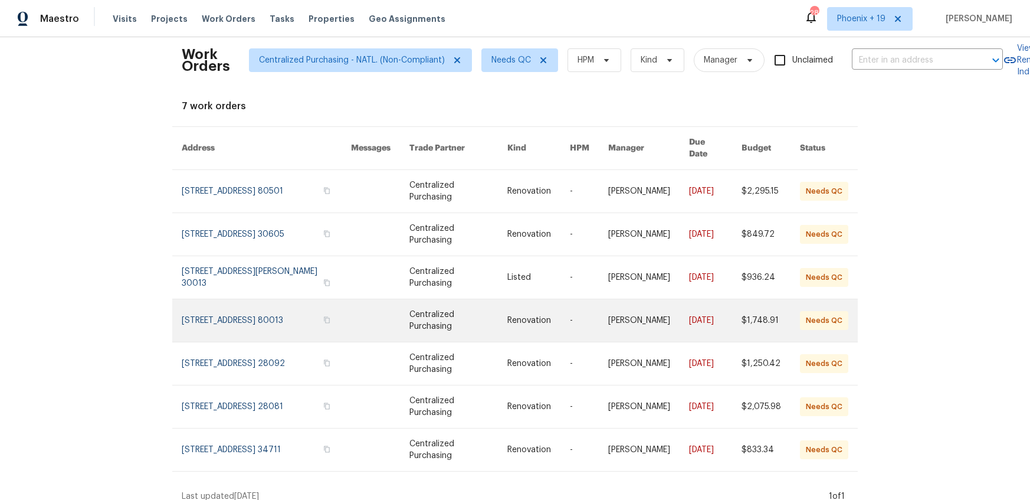
click at [271, 307] on link at bounding box center [266, 320] width 169 height 42
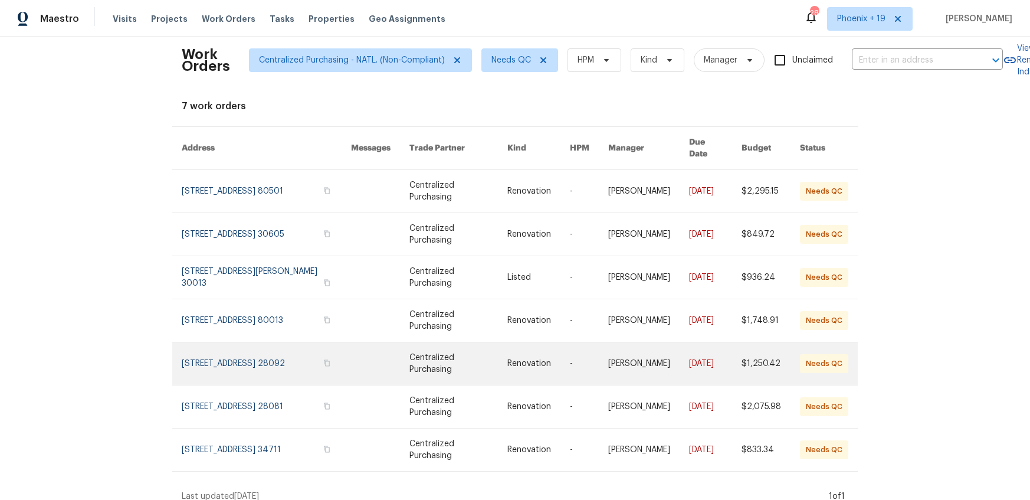
click at [273, 353] on link at bounding box center [266, 363] width 169 height 42
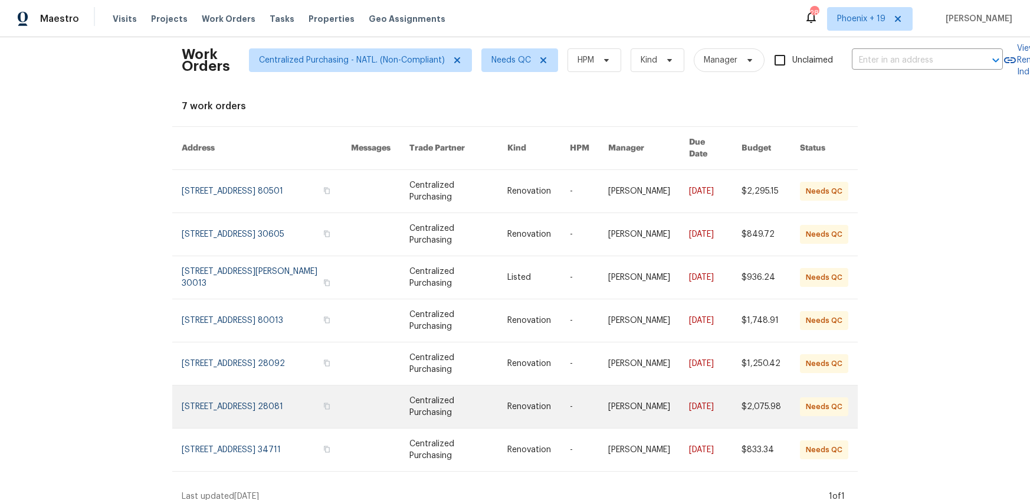
click at [279, 394] on link at bounding box center [266, 406] width 169 height 42
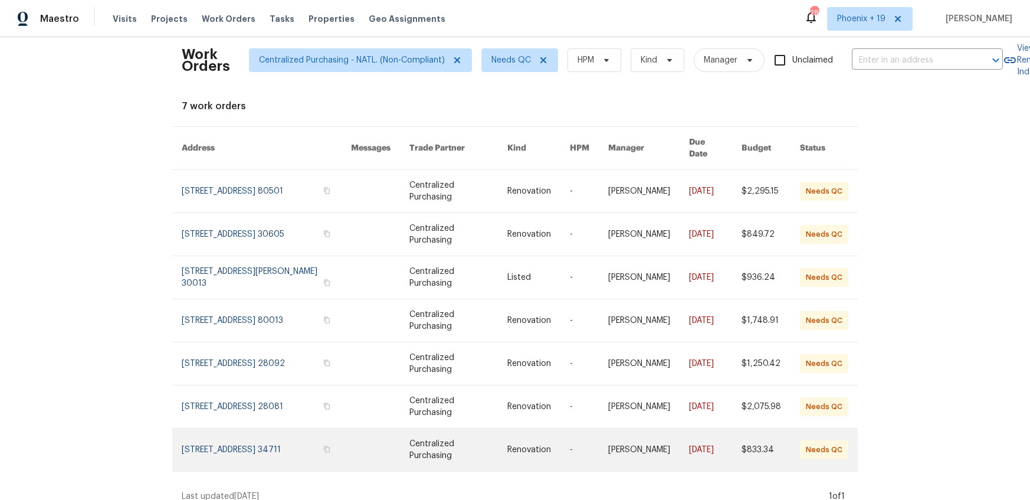
click at [284, 445] on link at bounding box center [266, 449] width 169 height 42
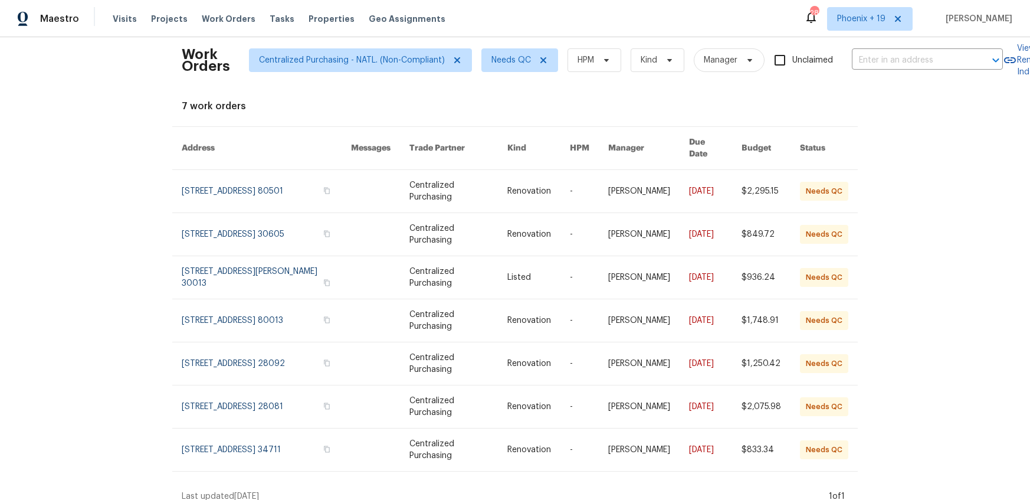
click at [81, 24] on div "Maestro Visits Projects Work Orders Tasks Properties Geo Assignments" at bounding box center [229, 19] width 459 height 24
click at [75, 22] on span "Maestro" at bounding box center [59, 19] width 39 height 12
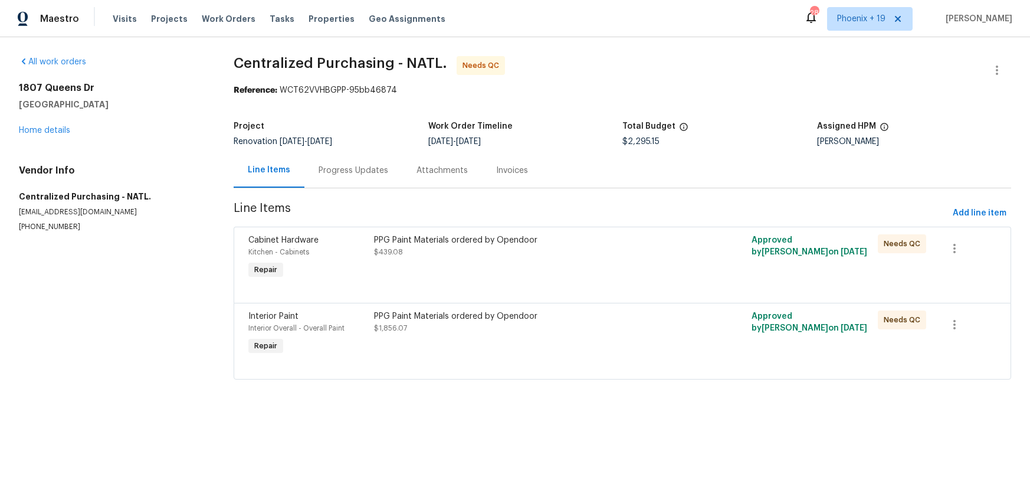
click at [600, 343] on div "PPG Paint Materials ordered by Opendoor $1,856.07" at bounding box center [527, 334] width 314 height 54
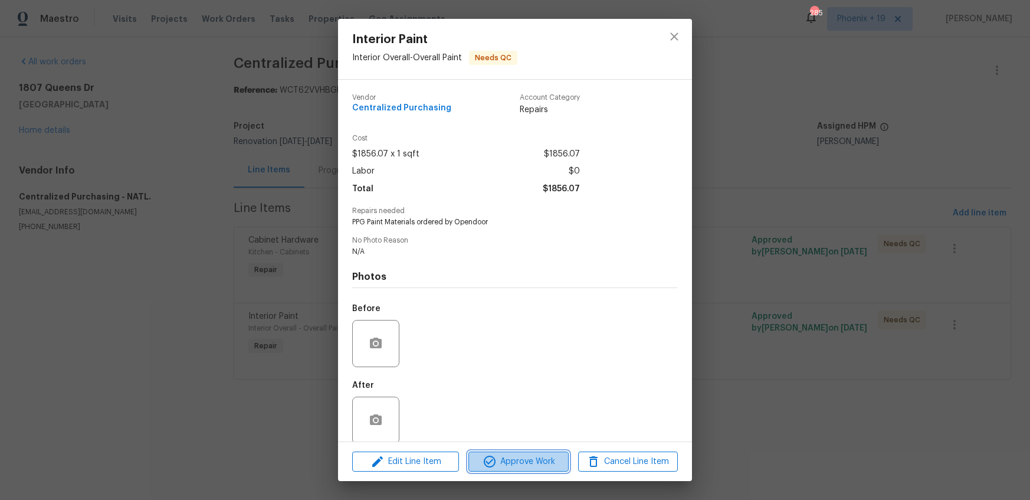
click at [518, 466] on span "Approve Work" at bounding box center [518, 461] width 93 height 15
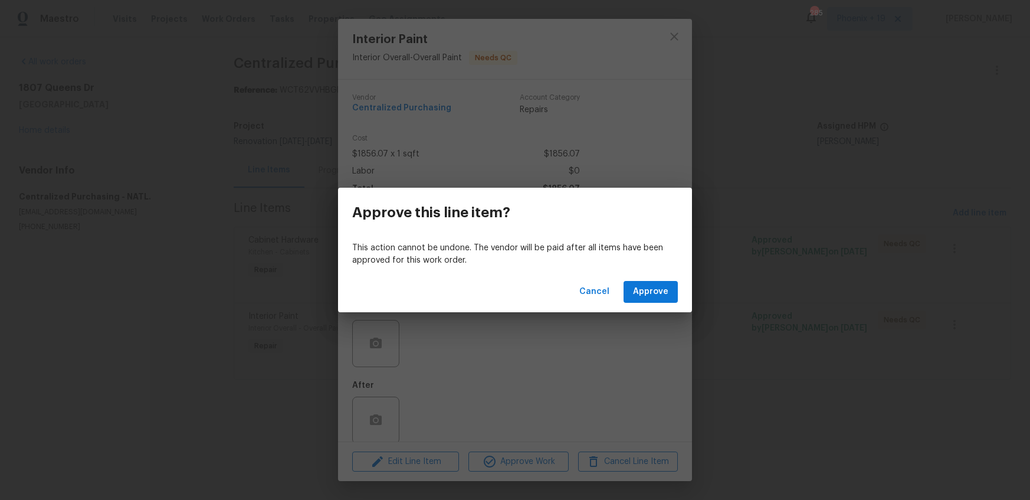
click at [663, 279] on div "Cancel Approve" at bounding box center [515, 291] width 354 height 41
click at [662, 284] on span "Approve" at bounding box center [650, 291] width 35 height 15
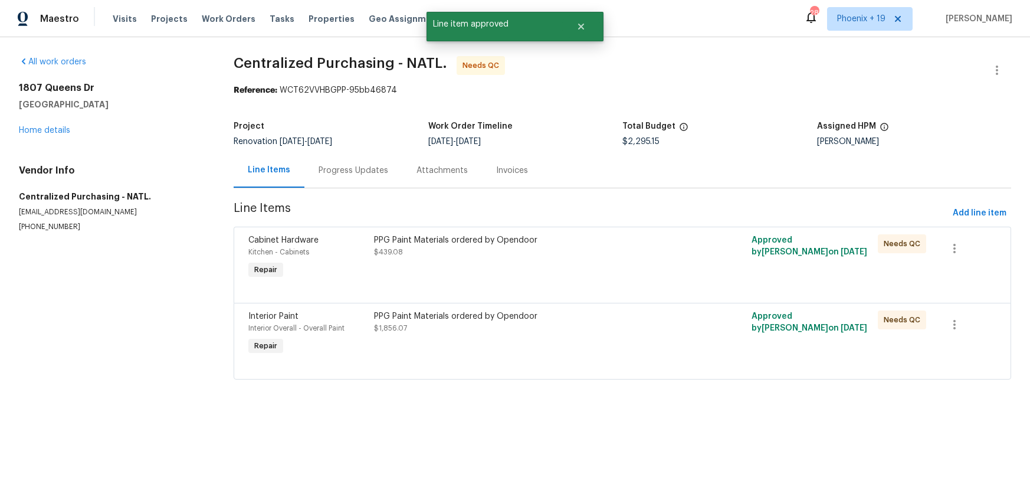
click at [655, 272] on div "PPG Paint Materials ordered by Opendoor $439.08" at bounding box center [527, 258] width 314 height 54
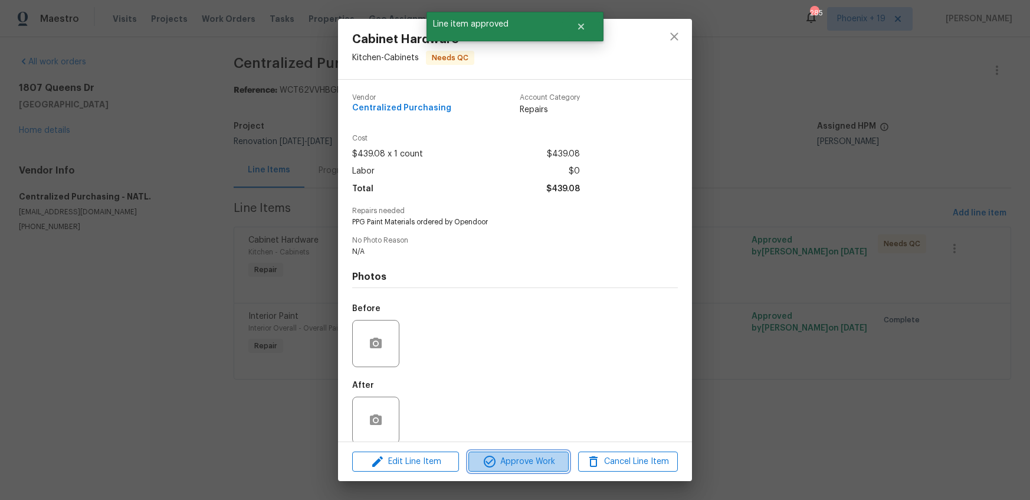
click at [556, 459] on span "Approve Work" at bounding box center [518, 461] width 93 height 15
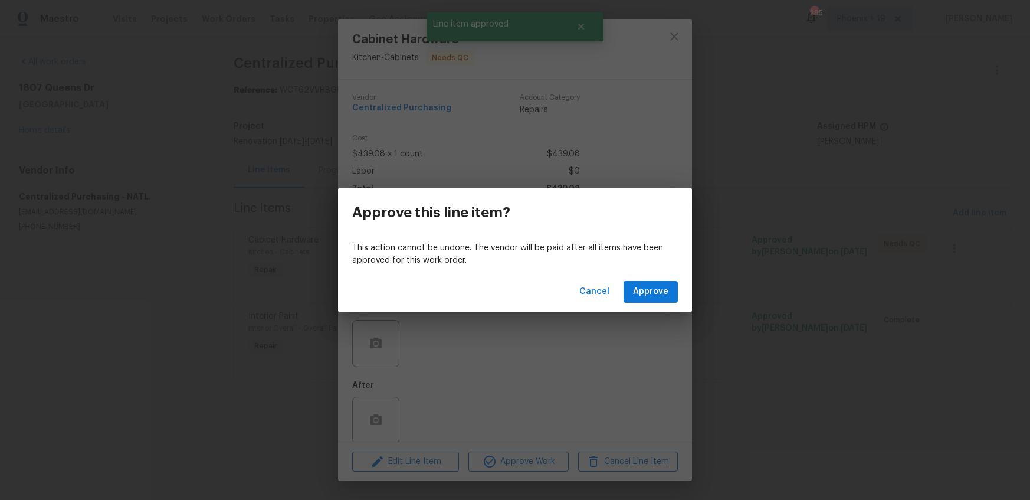
click at [655, 275] on div "Cancel Approve" at bounding box center [515, 291] width 354 height 41
click at [653, 291] on span "Approve" at bounding box center [650, 291] width 35 height 15
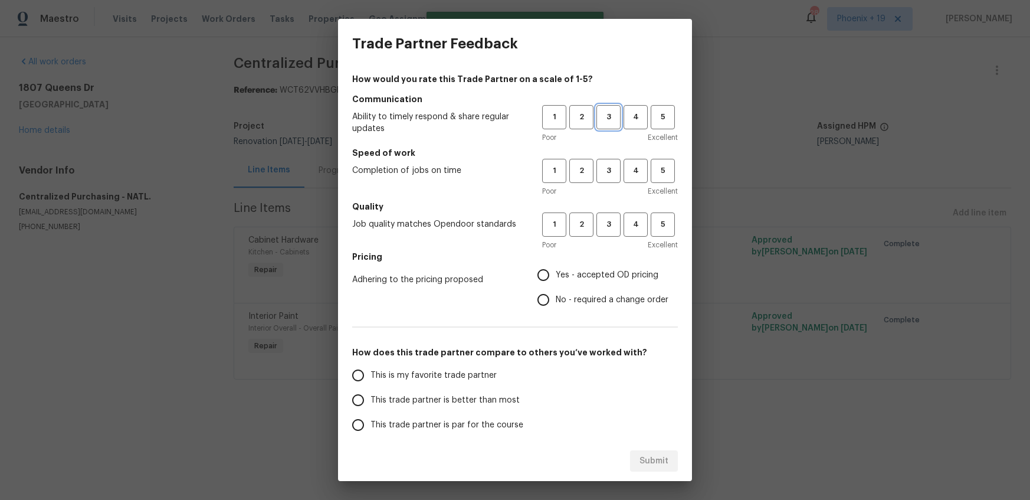
drag, startPoint x: 611, startPoint y: 125, endPoint x: 610, endPoint y: 166, distance: 41.3
click at [611, 125] on button "3" at bounding box center [608, 117] width 24 height 24
click at [609, 178] on button "3" at bounding box center [608, 171] width 24 height 24
drag, startPoint x: 602, startPoint y: 217, endPoint x: 600, endPoint y: 225, distance: 8.4
click at [602, 218] on span "3" at bounding box center [608, 225] width 22 height 14
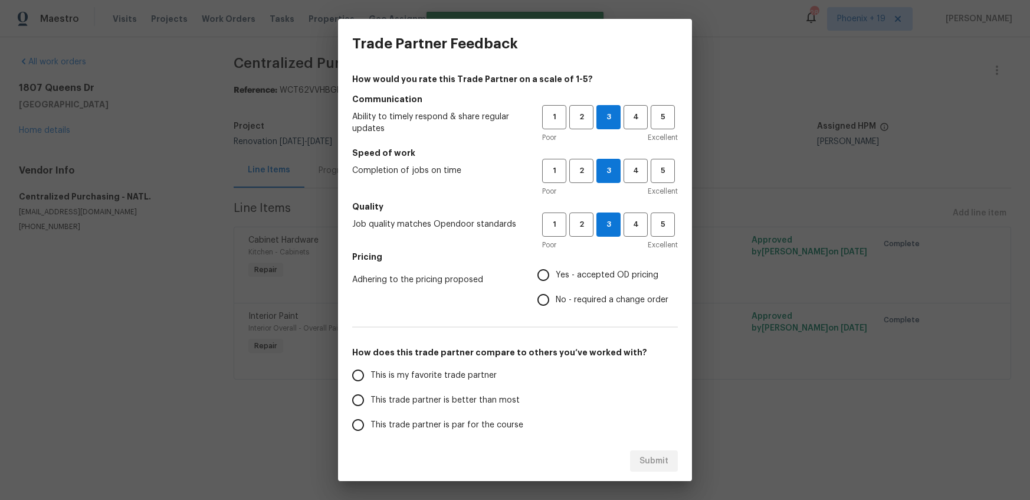
click at [569, 287] on label "No - required a change order" at bounding box center [599, 299] width 137 height 25
click at [556, 287] on input "No - required a change order" at bounding box center [543, 299] width 25 height 25
radio input "true"
click at [554, 275] on input "Yes - accepted OD pricing" at bounding box center [543, 274] width 25 height 25
radio input "true"
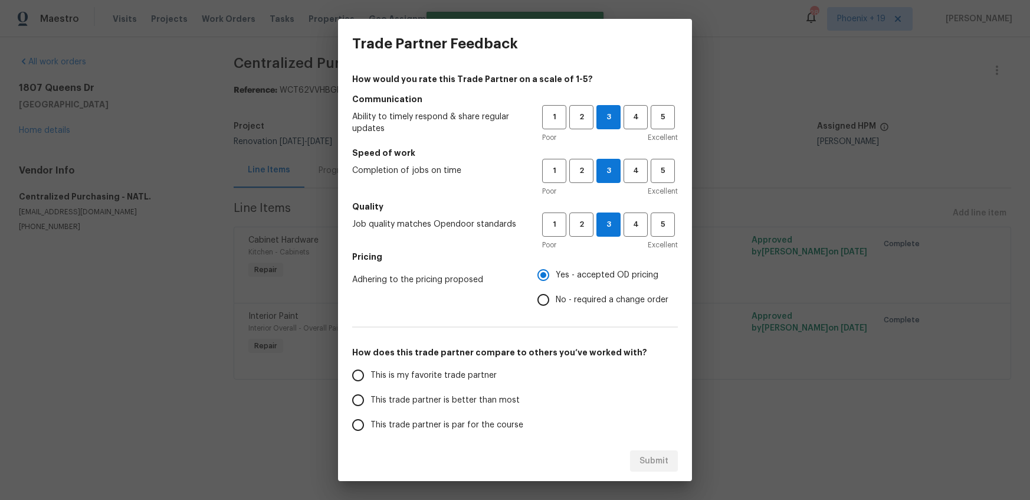
click at [446, 370] on span "This is my favorite trade partner" at bounding box center [433, 375] width 126 height 12
click at [370, 370] on input "This is my favorite trade partner" at bounding box center [358, 375] width 25 height 25
click at [641, 454] on span "Submit" at bounding box center [653, 461] width 29 height 15
radio input "true"
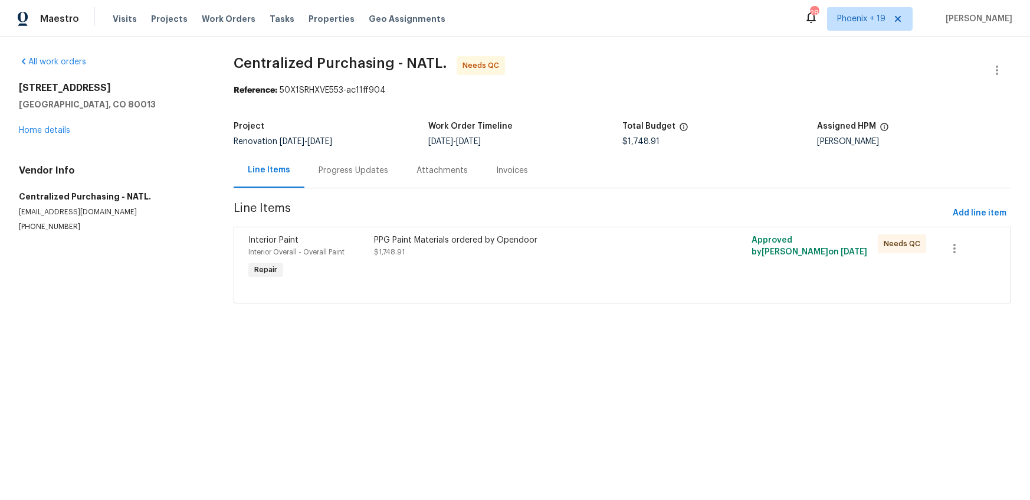
click at [610, 267] on div "PPG Paint Materials ordered by Opendoor $1,748.91" at bounding box center [527, 258] width 314 height 54
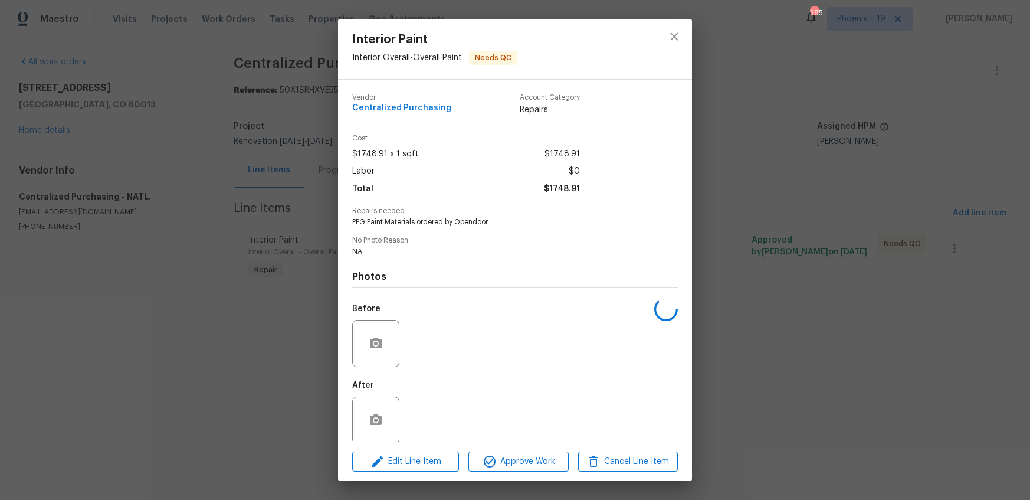
click at [551, 449] on div "Edit Line Item Approve Work Cancel Line Item" at bounding box center [515, 462] width 354 height 40
click at [553, 454] on span "Approve Work" at bounding box center [518, 461] width 93 height 15
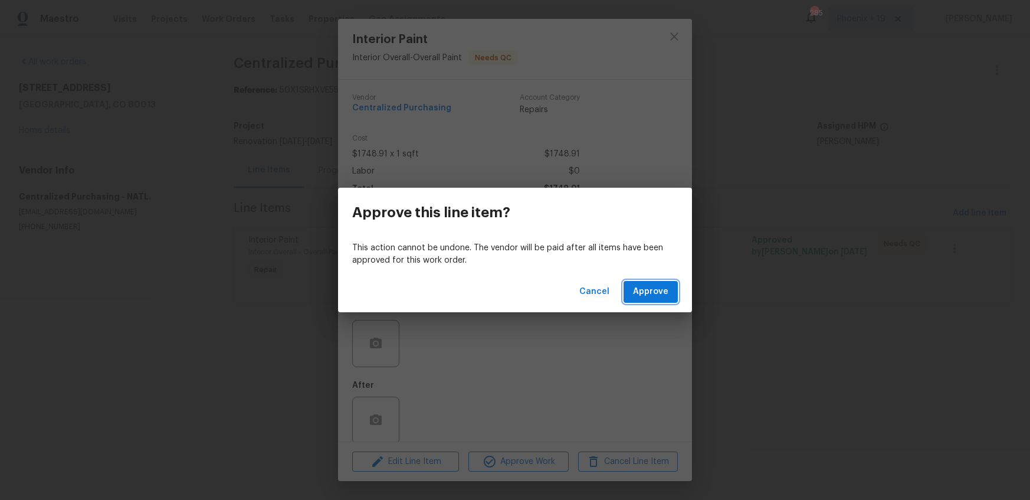
click at [649, 294] on span "Approve" at bounding box center [650, 291] width 35 height 15
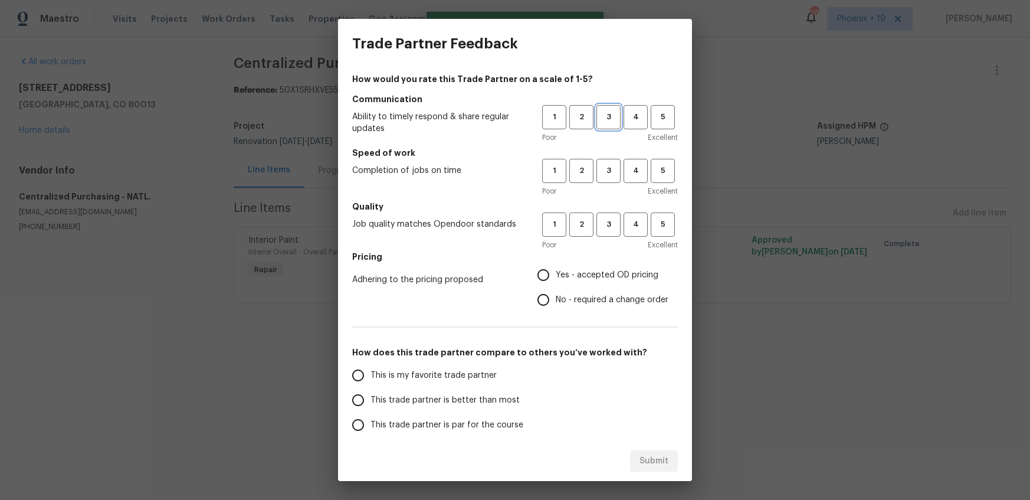
click at [602, 128] on button "3" at bounding box center [608, 117] width 24 height 24
drag, startPoint x: 607, startPoint y: 166, endPoint x: 610, endPoint y: 224, distance: 57.9
click at [608, 169] on span "3" at bounding box center [608, 171] width 22 height 14
drag, startPoint x: 610, startPoint y: 225, endPoint x: 597, endPoint y: 258, distance: 35.5
click at [610, 225] on span "3" at bounding box center [608, 225] width 22 height 14
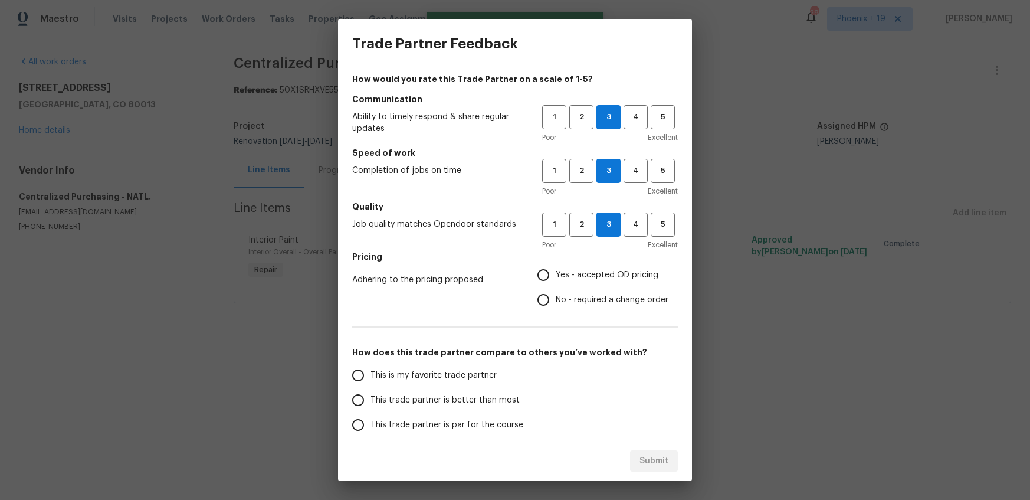
click at [589, 273] on span "Yes - accepted OD pricing" at bounding box center [607, 275] width 103 height 12
click at [556, 273] on input "Yes - accepted OD pricing" at bounding box center [543, 274] width 25 height 25
radio input "true"
click at [463, 374] on span "This is my favorite trade partner" at bounding box center [433, 375] width 126 height 12
click at [458, 370] on span "This is my favorite trade partner" at bounding box center [433, 375] width 126 height 12
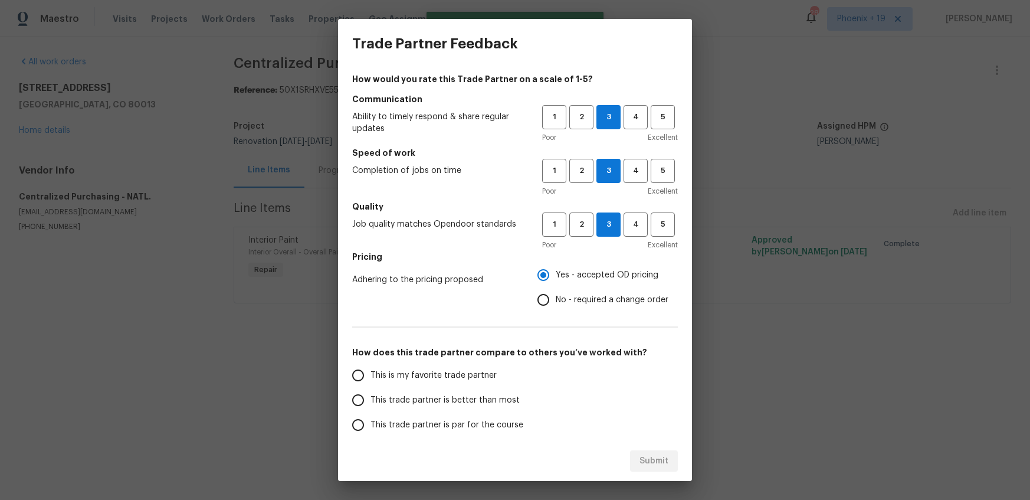
click at [370, 370] on input "This is my favorite trade partner" at bounding box center [358, 375] width 25 height 25
click at [653, 455] on span "Submit" at bounding box center [653, 461] width 29 height 15
radio input "true"
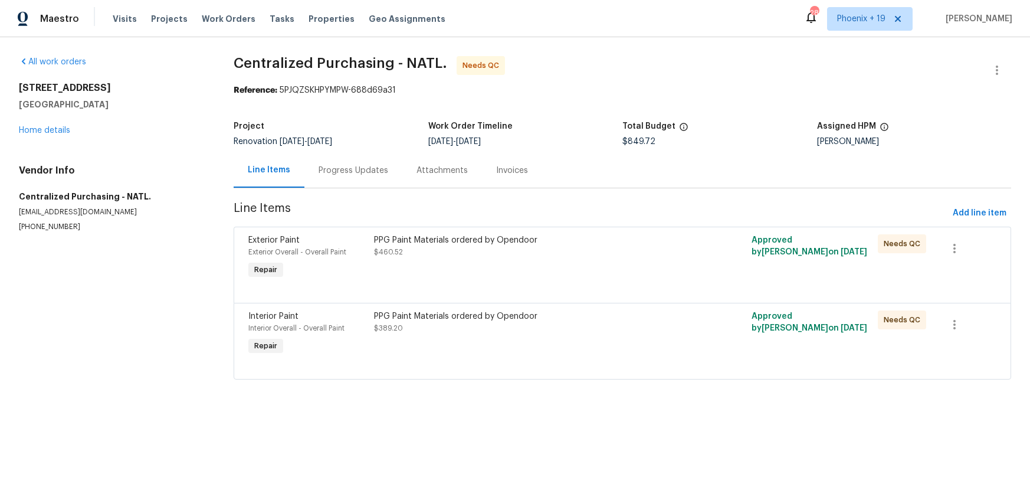
click at [605, 259] on div "PPG Paint Materials ordered by Opendoor $460.52" at bounding box center [527, 258] width 314 height 54
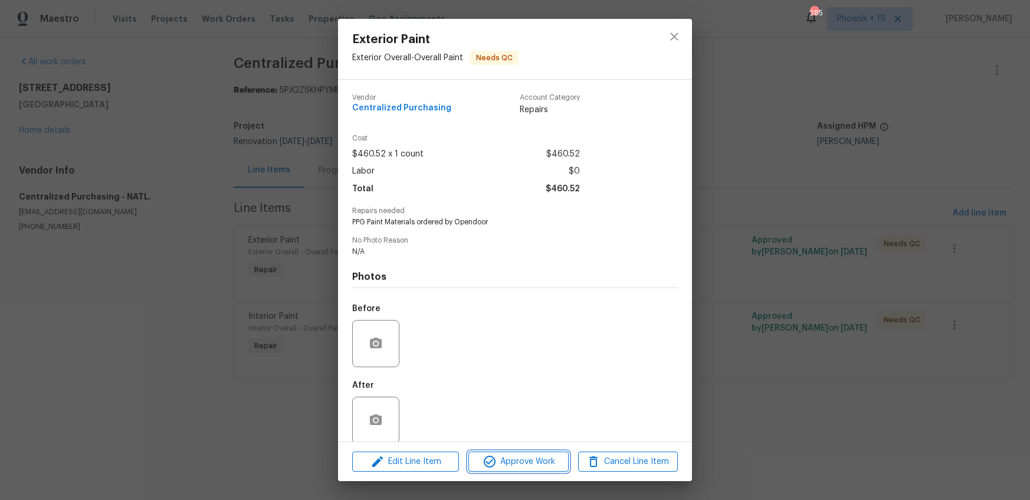
click at [530, 462] on span "Approve Work" at bounding box center [518, 461] width 93 height 15
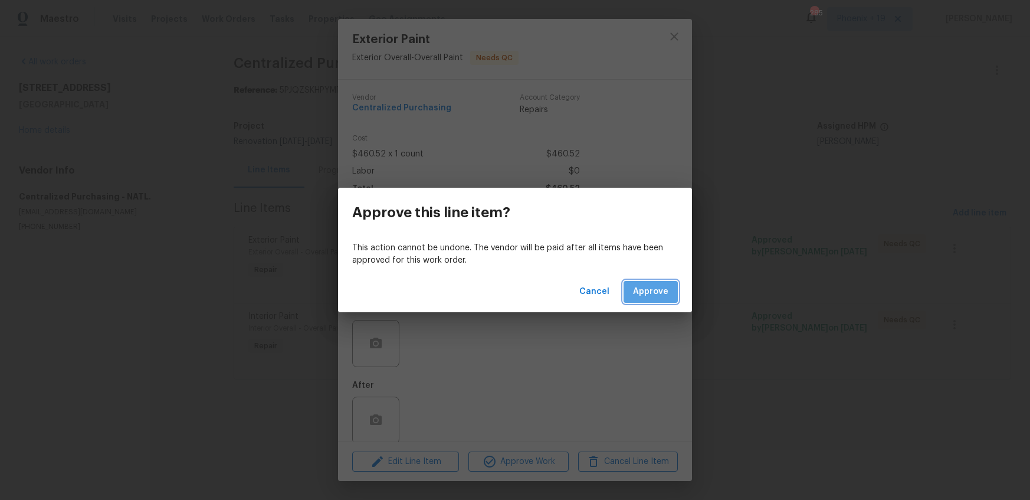
click at [661, 284] on span "Approve" at bounding box center [650, 291] width 35 height 15
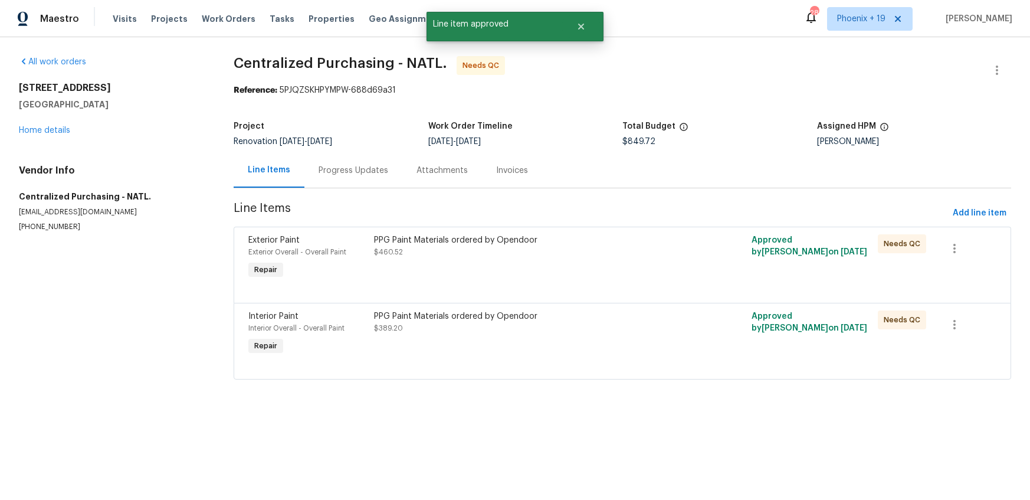
click at [639, 336] on div "PPG Paint Materials ordered by Opendoor $389.20" at bounding box center [527, 334] width 314 height 54
click at [599, 333] on div "PPG Paint Materials ordered by Opendoor $460.52" at bounding box center [527, 322] width 307 height 24
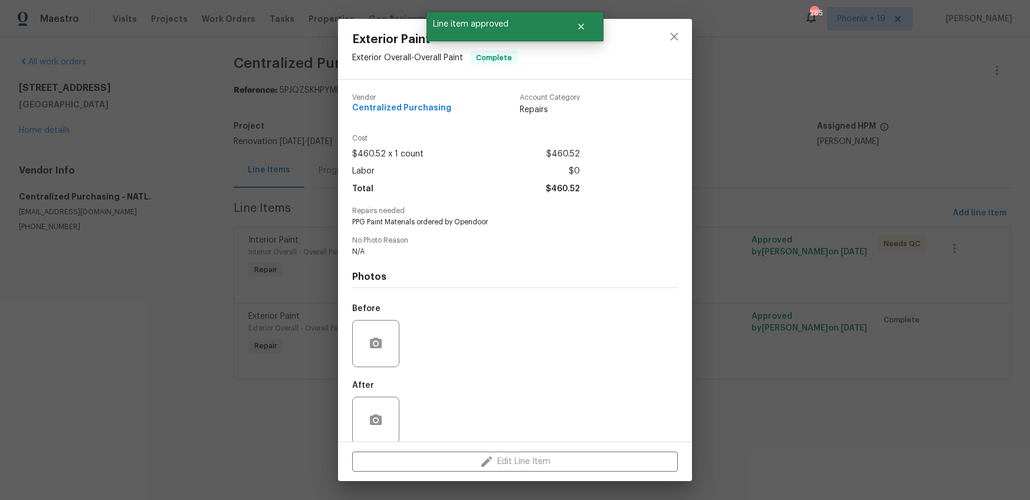
click at [676, 20] on div at bounding box center [673, 49] width 35 height 60
click at [673, 36] on icon "close" at bounding box center [674, 36] width 8 height 8
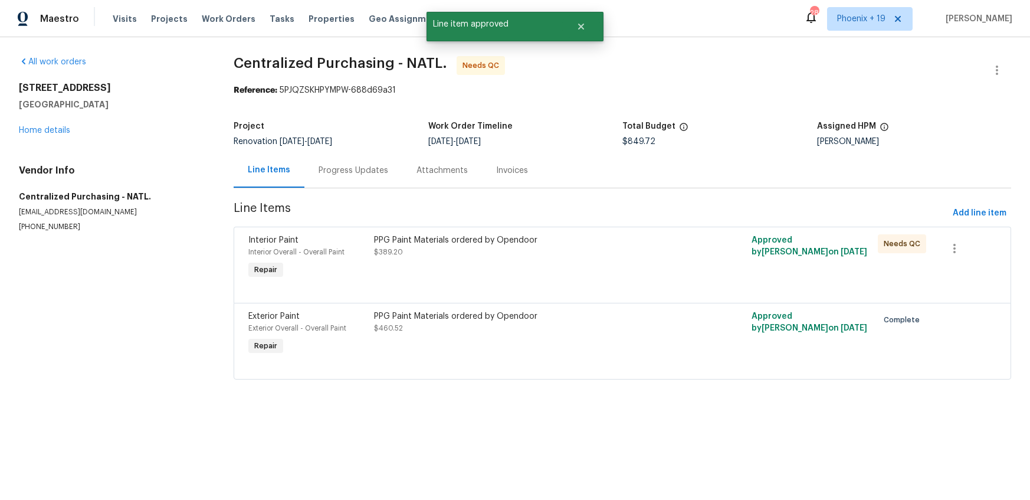
click at [660, 257] on div "PPG Paint Materials ordered by Opendoor $389.20" at bounding box center [527, 246] width 307 height 24
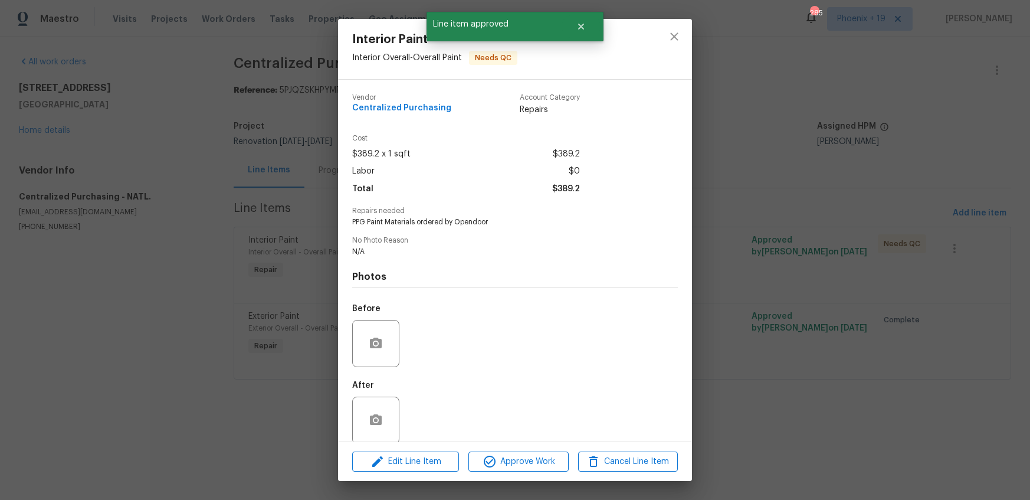
click at [546, 450] on div "Edit Line Item Approve Work Cancel Line Item" at bounding box center [515, 462] width 354 height 40
click at [553, 458] on span "Approve Work" at bounding box center [518, 461] width 93 height 15
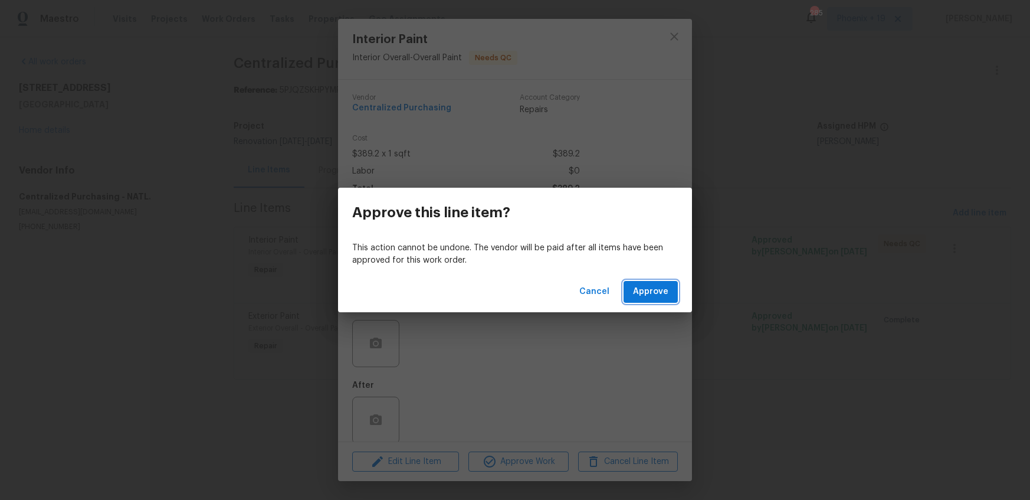
click at [660, 297] on span "Approve" at bounding box center [650, 291] width 35 height 15
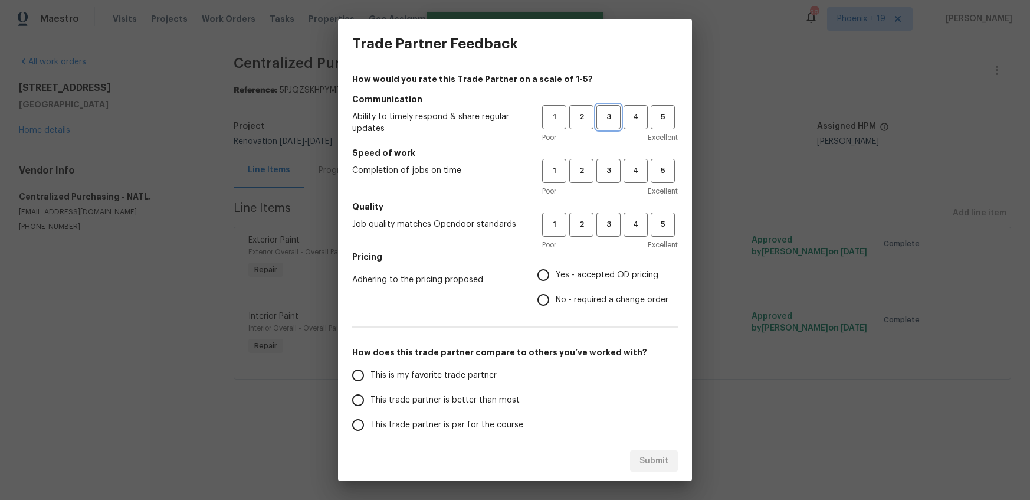
drag, startPoint x: 615, startPoint y: 104, endPoint x: 616, endPoint y: 118, distance: 13.7
click at [615, 106] on button "3" at bounding box center [608, 117] width 24 height 24
drag, startPoint x: 616, startPoint y: 159, endPoint x: 612, endPoint y: 176, distance: 17.0
click at [616, 159] on button "3" at bounding box center [608, 171] width 24 height 24
drag, startPoint x: 609, startPoint y: 228, endPoint x: 599, endPoint y: 270, distance: 42.6
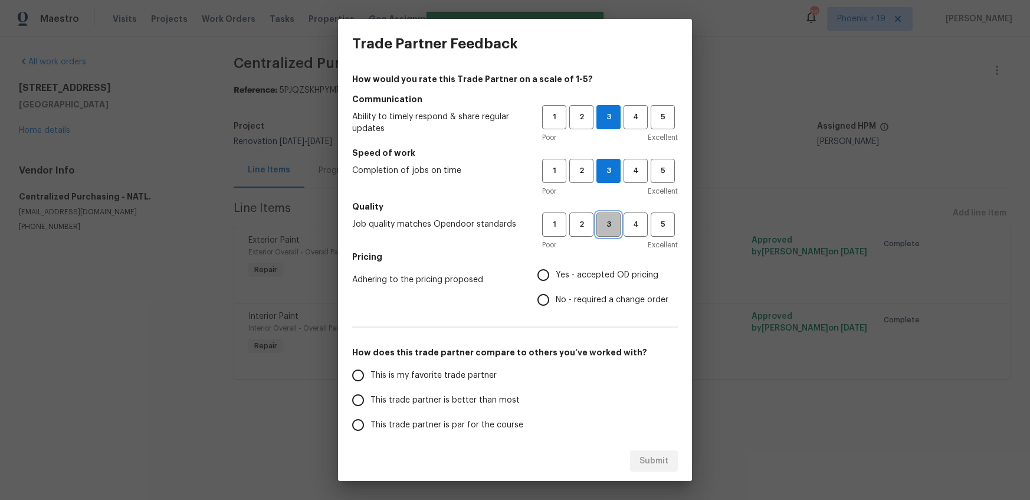
click at [609, 229] on span "3" at bounding box center [608, 225] width 22 height 14
click at [599, 270] on span "Yes - accepted OD pricing" at bounding box center [607, 275] width 103 height 12
click at [556, 270] on input "Yes - accepted OD pricing" at bounding box center [543, 274] width 25 height 25
radio input "true"
drag, startPoint x: 462, startPoint y: 386, endPoint x: 472, endPoint y: 388, distance: 10.8
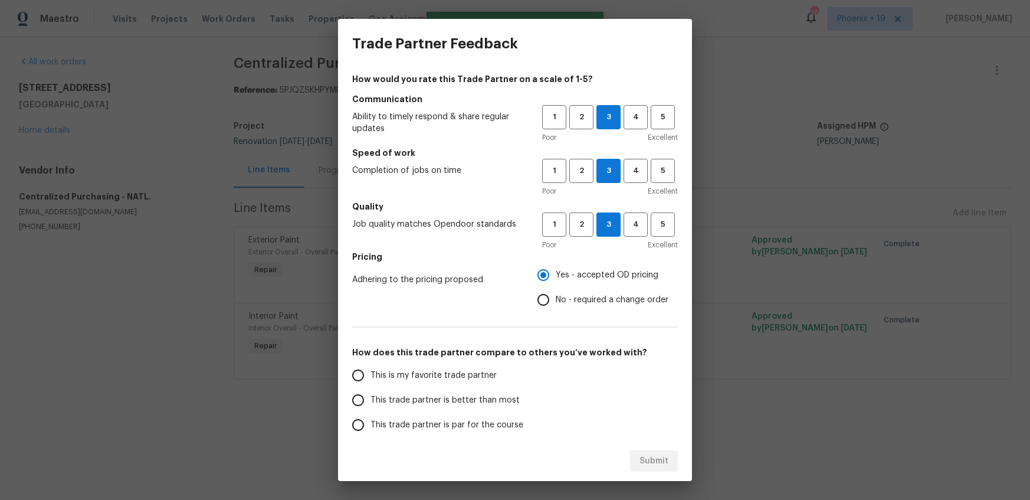
click at [462, 386] on label "This is my favorite trade partner" at bounding box center [439, 375] width 186 height 25
click at [370, 386] on input "This is my favorite trade partner" at bounding box center [358, 375] width 25 height 25
click at [632, 462] on button "Submit" at bounding box center [654, 461] width 48 height 22
radio input "true"
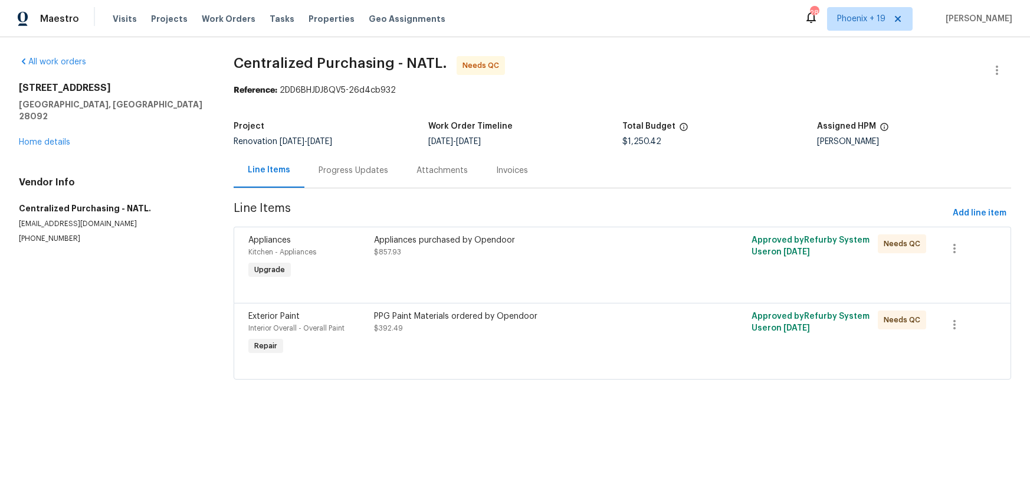
click at [583, 336] on div "PPG Paint Materials ordered by Opendoor $392.49" at bounding box center [527, 334] width 314 height 54
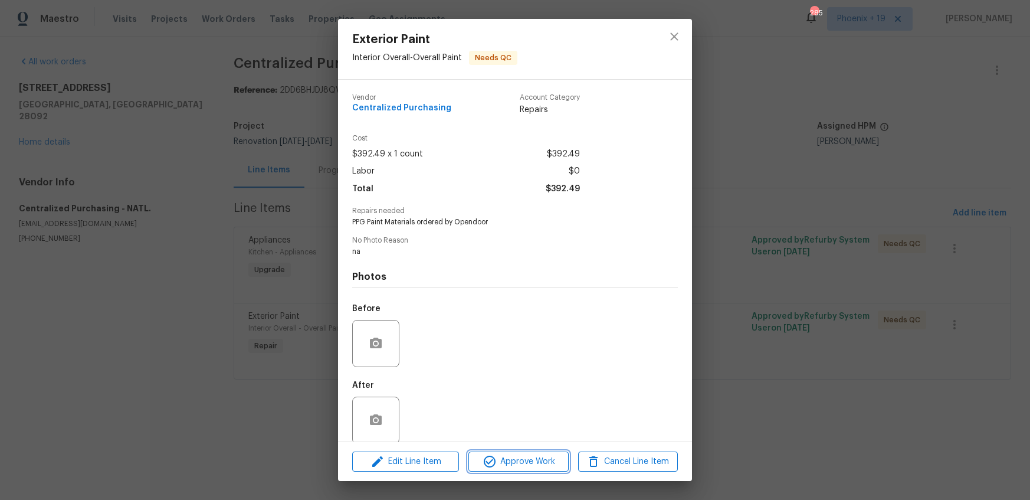
click at [532, 461] on span "Approve Work" at bounding box center [518, 461] width 93 height 15
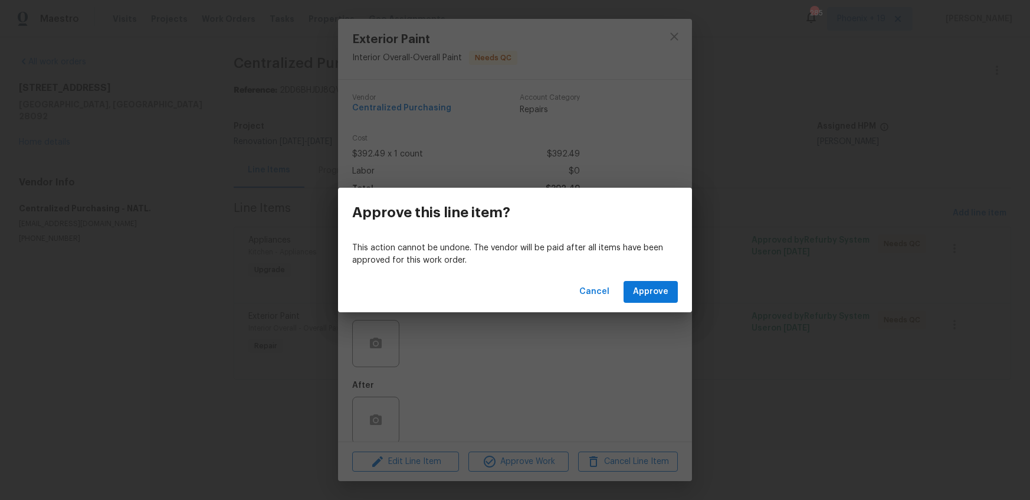
click at [645, 280] on div "Cancel Approve" at bounding box center [515, 291] width 354 height 41
click at [649, 284] on span "Approve" at bounding box center [650, 291] width 35 height 15
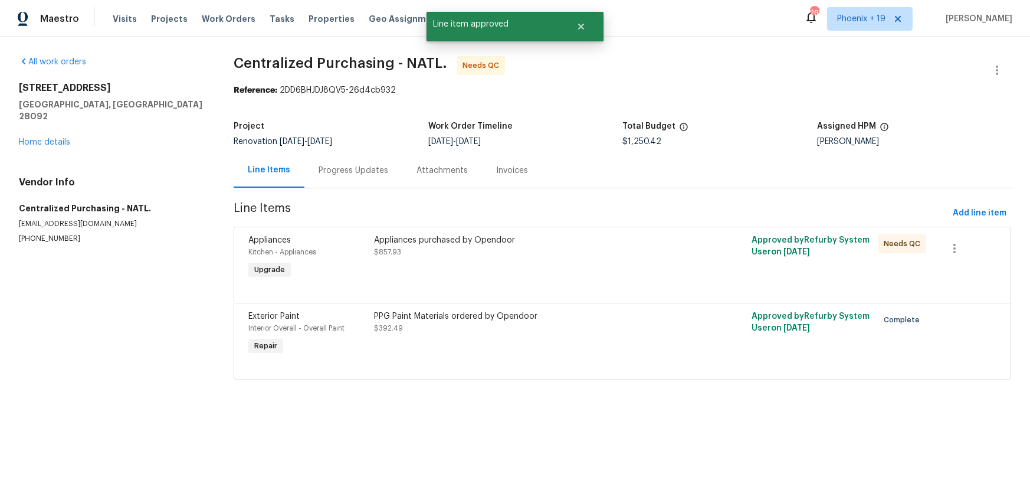
click at [633, 274] on div "Appliances purchased by Opendoor $857.93" at bounding box center [527, 258] width 314 height 54
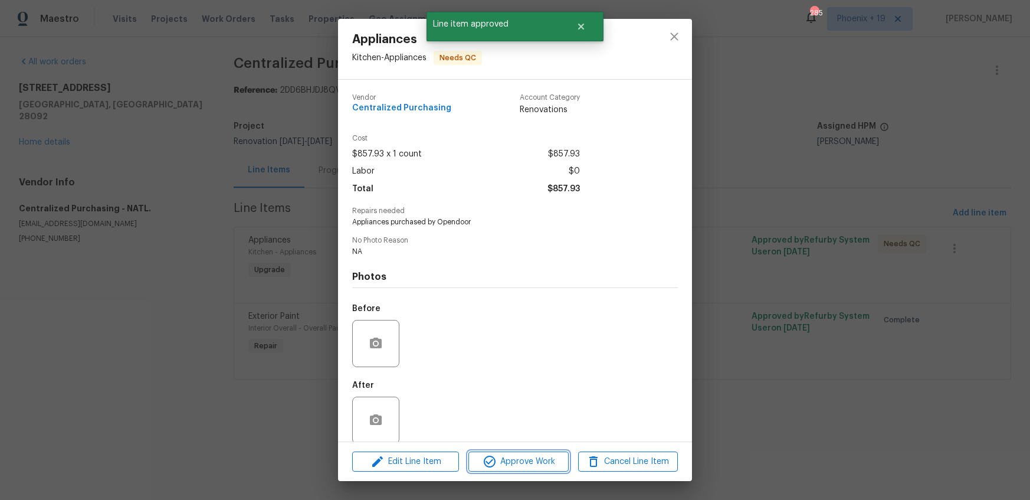
click at [565, 452] on button "Approve Work" at bounding box center [518, 461] width 100 height 21
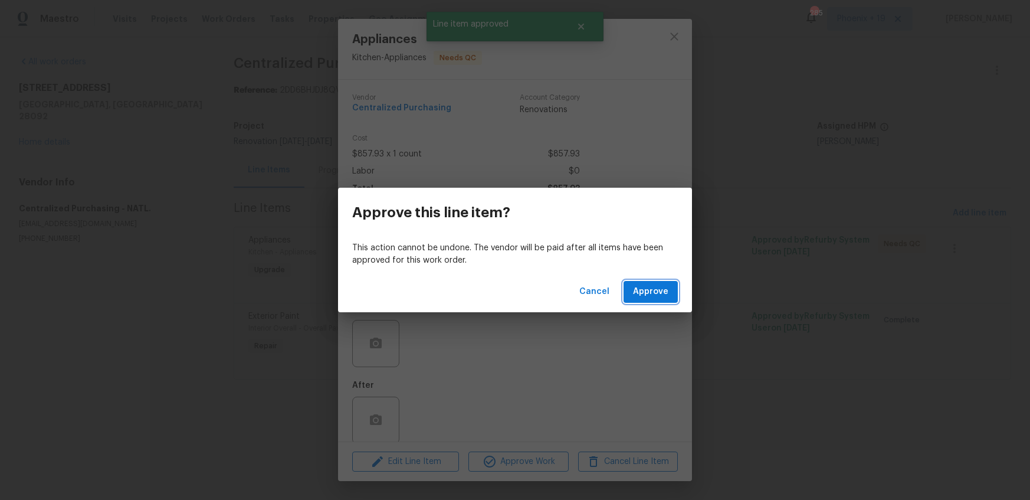
click at [644, 294] on span "Approve" at bounding box center [650, 291] width 35 height 15
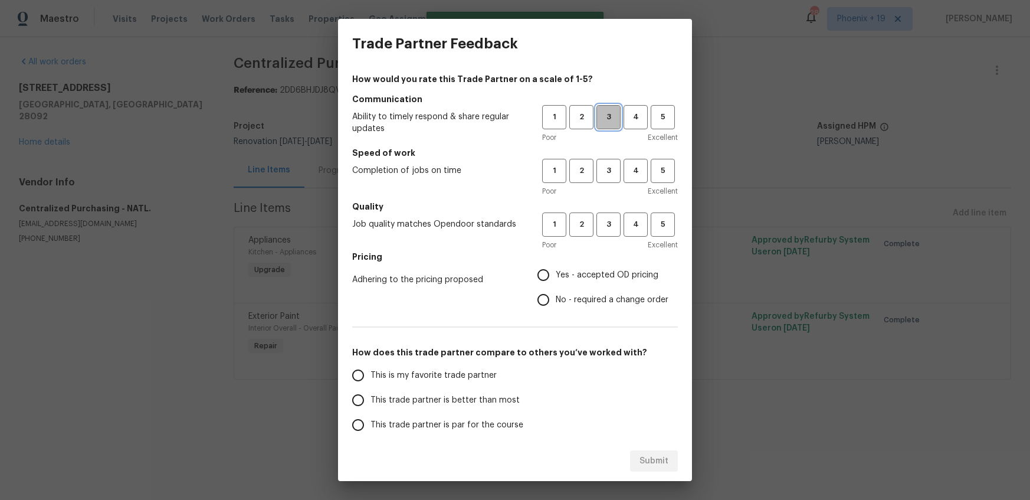
drag, startPoint x: 600, startPoint y: 118, endPoint x: 601, endPoint y: 132, distance: 13.6
click at [600, 119] on span "3" at bounding box center [608, 117] width 22 height 14
drag, startPoint x: 610, startPoint y: 168, endPoint x: 613, endPoint y: 216, distance: 48.5
click at [610, 169] on span "3" at bounding box center [608, 171] width 22 height 14
click at [613, 217] on button "3" at bounding box center [608, 224] width 24 height 24
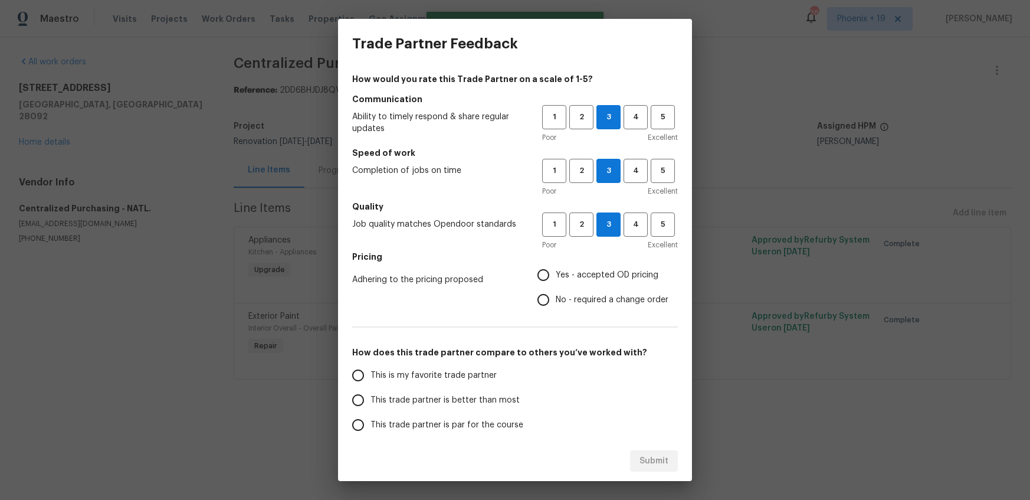
click at [580, 271] on span "Yes - accepted OD pricing" at bounding box center [607, 275] width 103 height 12
click at [556, 271] on input "Yes - accepted OD pricing" at bounding box center [543, 274] width 25 height 25
radio input "true"
click at [461, 375] on span "This is my favorite trade partner" at bounding box center [433, 375] width 126 height 12
click at [370, 375] on input "This is my favorite trade partner" at bounding box center [358, 375] width 25 height 25
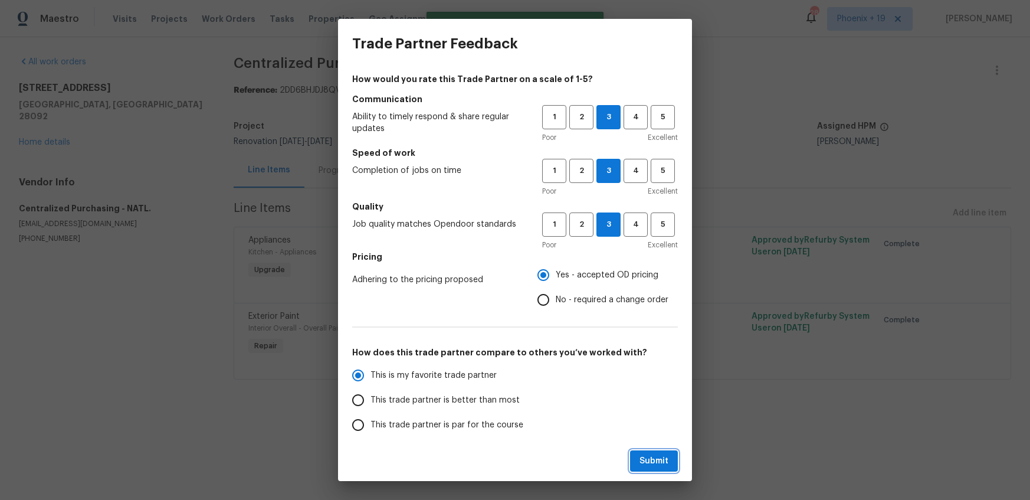
click at [649, 454] on span "Submit" at bounding box center [653, 461] width 29 height 15
radio input "true"
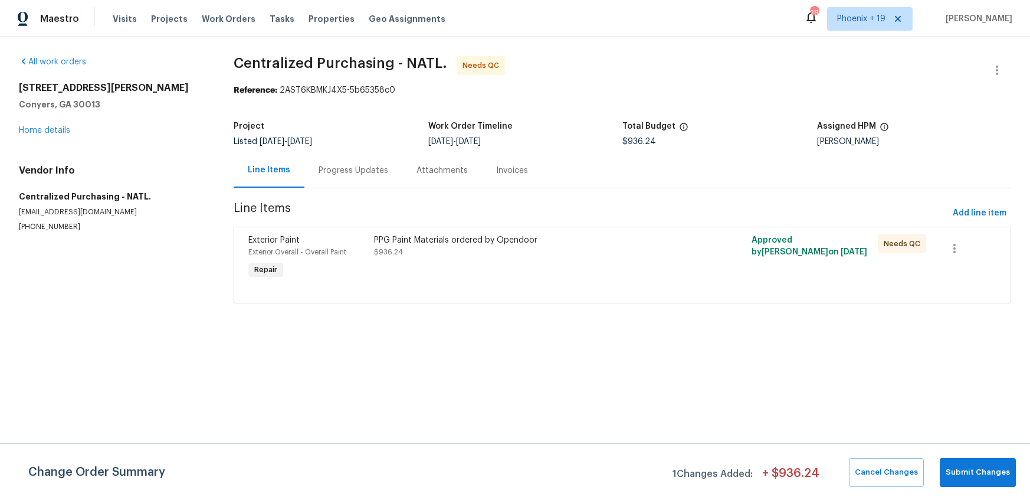
click at [574, 260] on div "PPG Paint Materials ordered by Opendoor $936.24" at bounding box center [527, 258] width 314 height 54
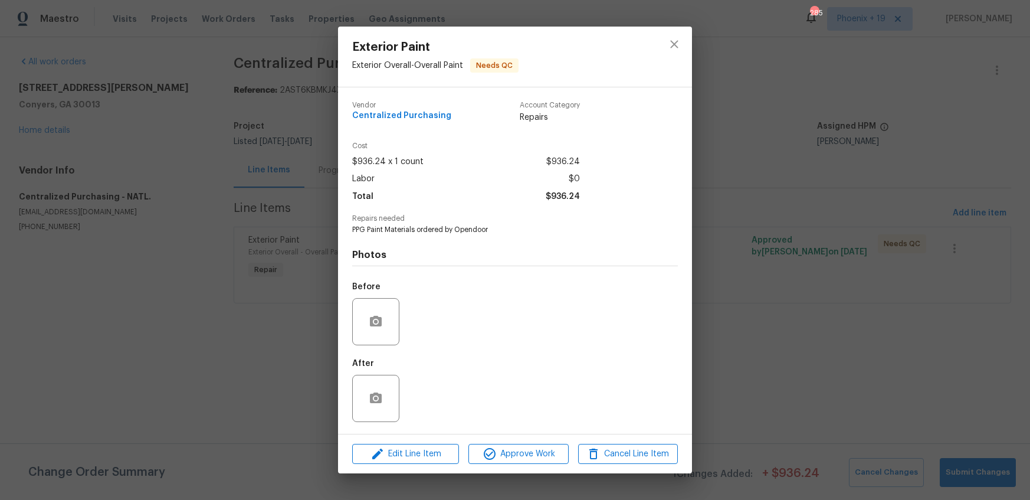
click at [497, 465] on div "Edit Line Item Approve Work Cancel Line Item" at bounding box center [515, 454] width 354 height 40
click at [500, 458] on span "Approve Work" at bounding box center [518, 453] width 93 height 15
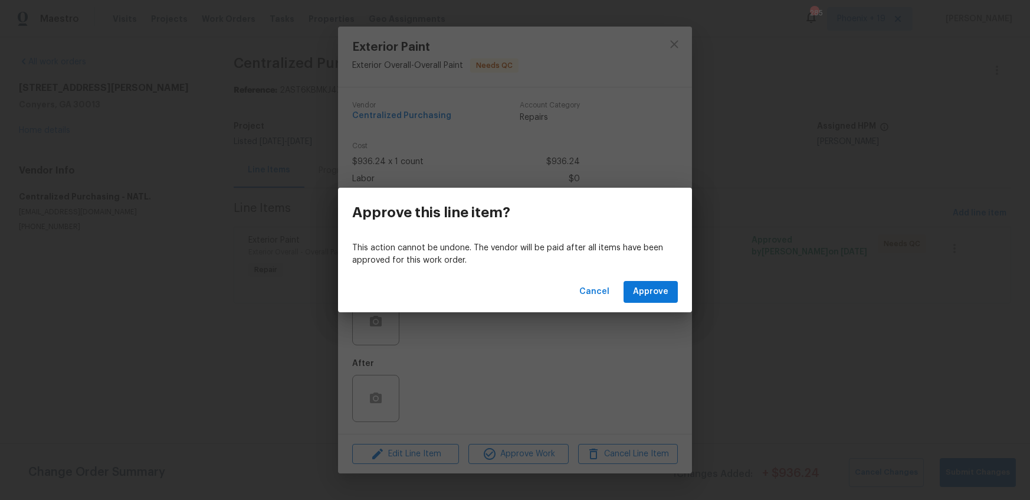
click at [671, 280] on div "Cancel Approve" at bounding box center [515, 291] width 354 height 41
click at [671, 286] on button "Approve" at bounding box center [650, 292] width 54 height 22
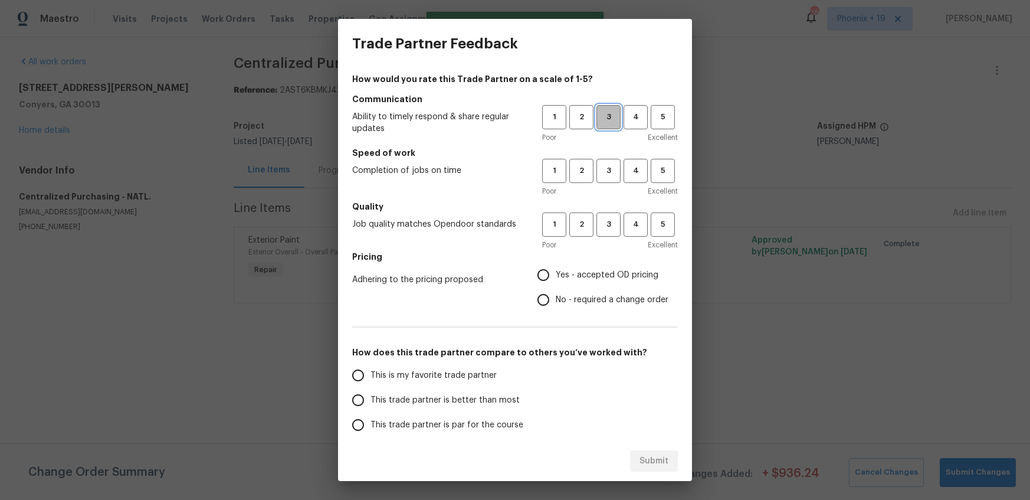
click at [619, 123] on span "3" at bounding box center [608, 117] width 22 height 14
click at [609, 162] on button "3" at bounding box center [608, 171] width 24 height 24
click at [606, 214] on button "3" at bounding box center [608, 224] width 24 height 24
drag, startPoint x: 587, startPoint y: 270, endPoint x: 495, endPoint y: 334, distance: 112.6
click at [587, 270] on span "Yes - accepted OD pricing" at bounding box center [607, 275] width 103 height 12
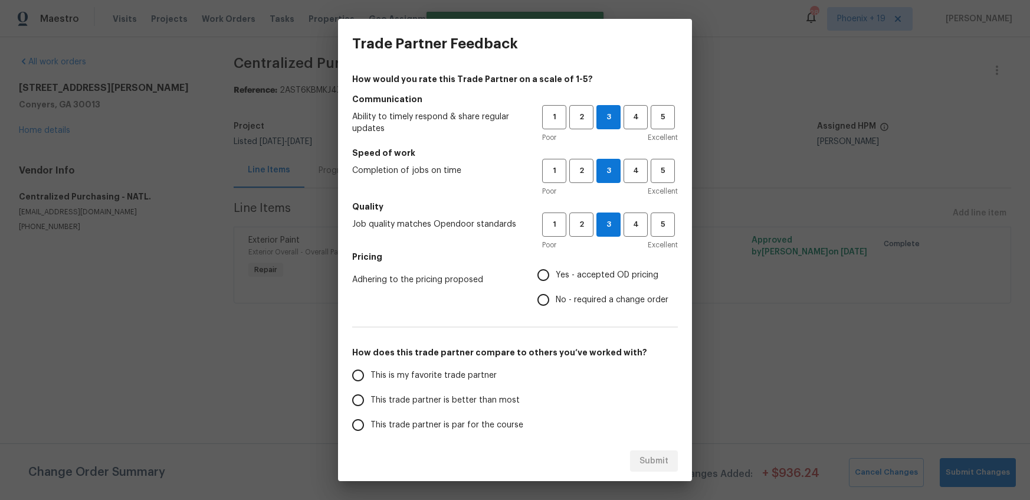
click at [556, 270] on input "Yes - accepted OD pricing" at bounding box center [543, 274] width 25 height 25
radio input "true"
drag, startPoint x: 449, startPoint y: 370, endPoint x: 451, endPoint y: 364, distance: 6.7
click at [449, 370] on span "This is my favorite trade partner" at bounding box center [433, 375] width 126 height 12
click at [370, 370] on input "This is my favorite trade partner" at bounding box center [358, 375] width 25 height 25
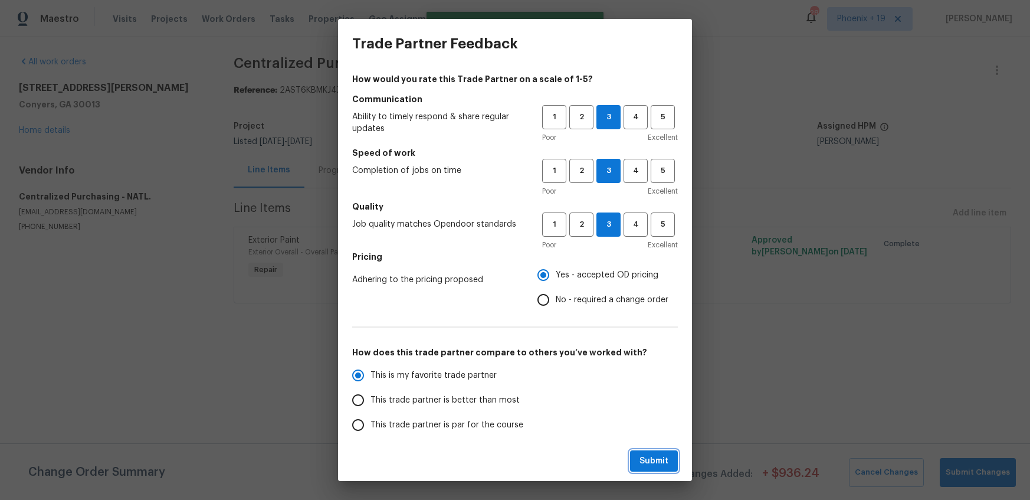
click at [675, 459] on button "Submit" at bounding box center [654, 461] width 48 height 22
radio input "true"
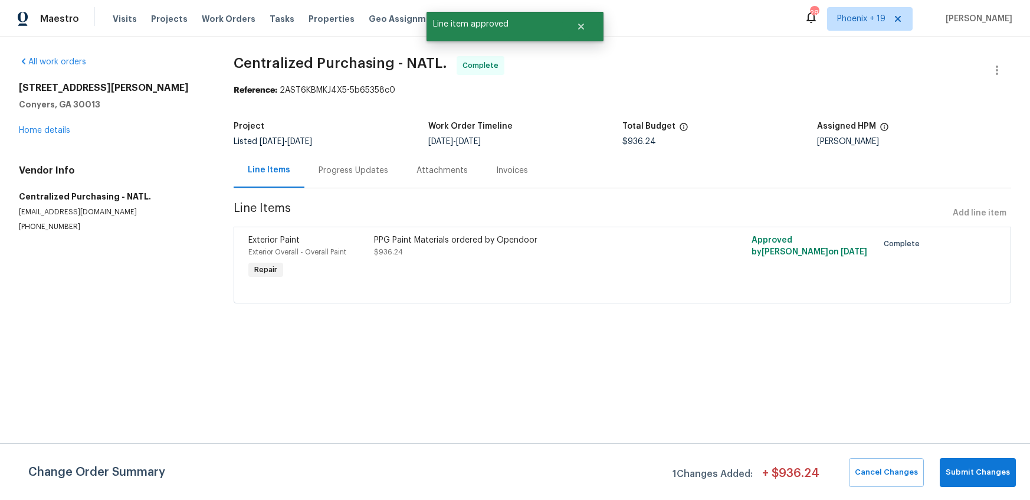
radio input "false"
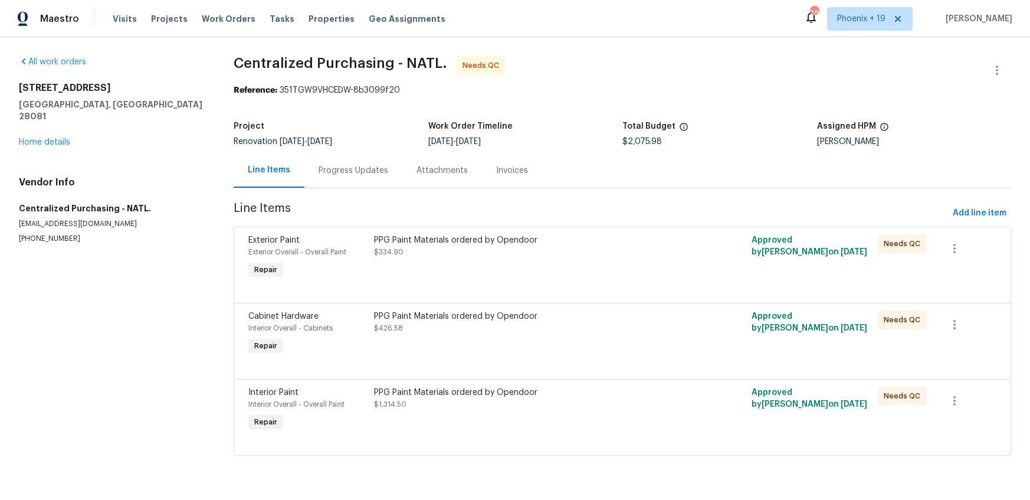
click at [626, 261] on div "PPG Paint Materials ordered by Opendoor $334.90" at bounding box center [527, 258] width 314 height 54
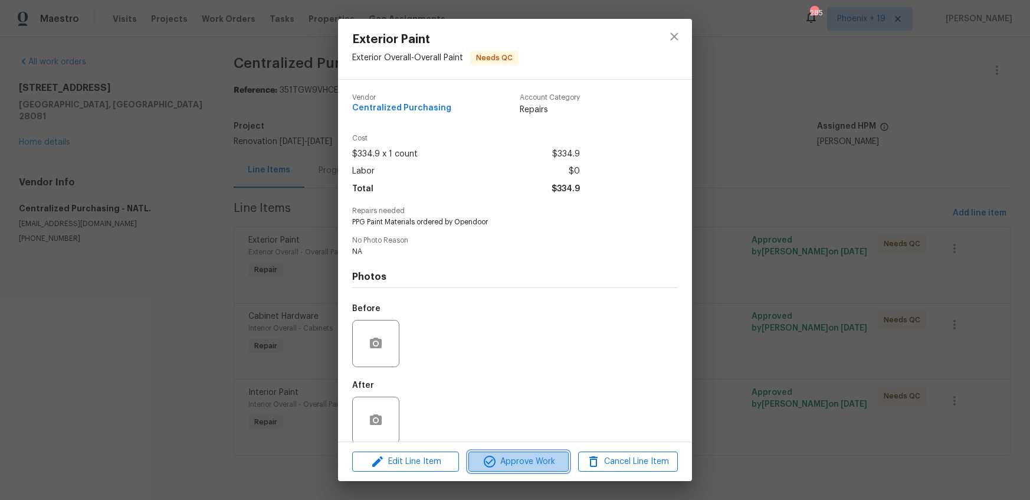
click at [559, 461] on span "Approve Work" at bounding box center [518, 461] width 93 height 15
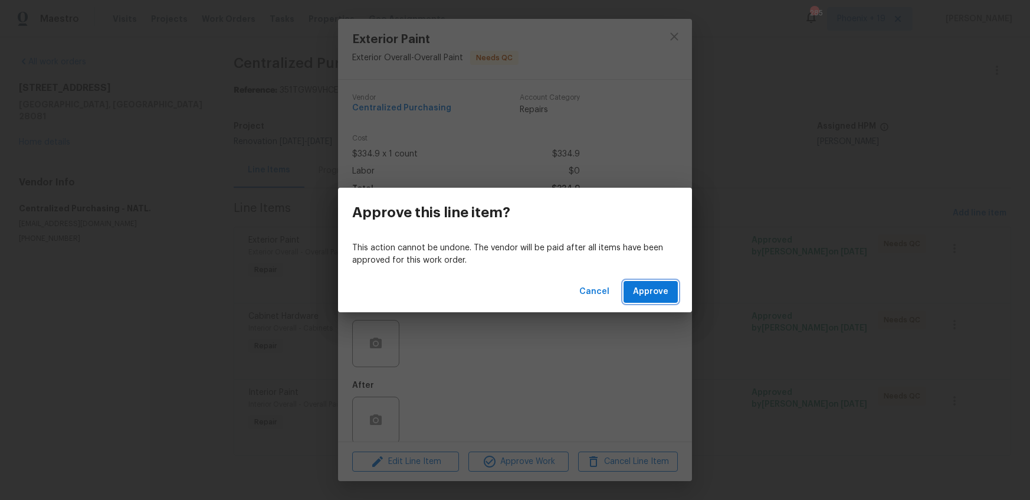
click at [648, 287] on span "Approve" at bounding box center [650, 291] width 35 height 15
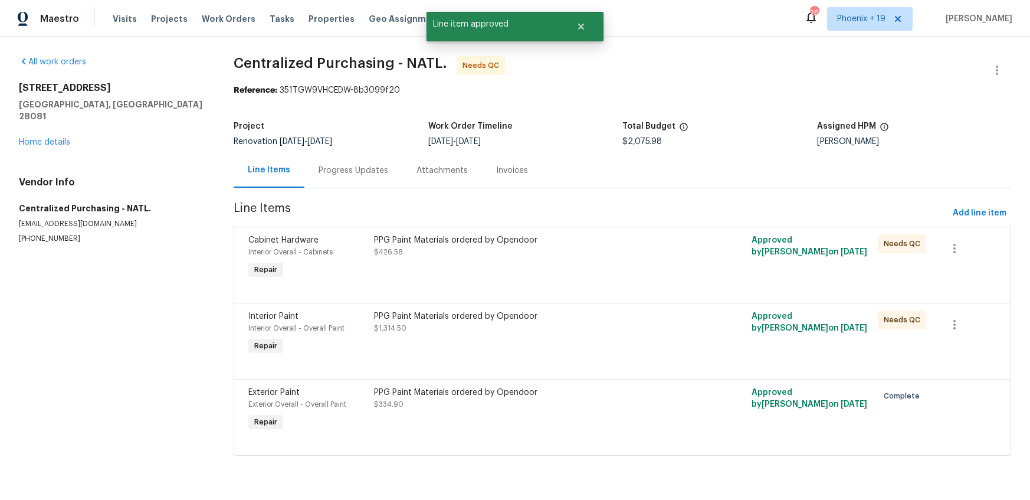
click at [634, 277] on div "PPG Paint Materials ordered by Opendoor $426.58" at bounding box center [527, 258] width 314 height 54
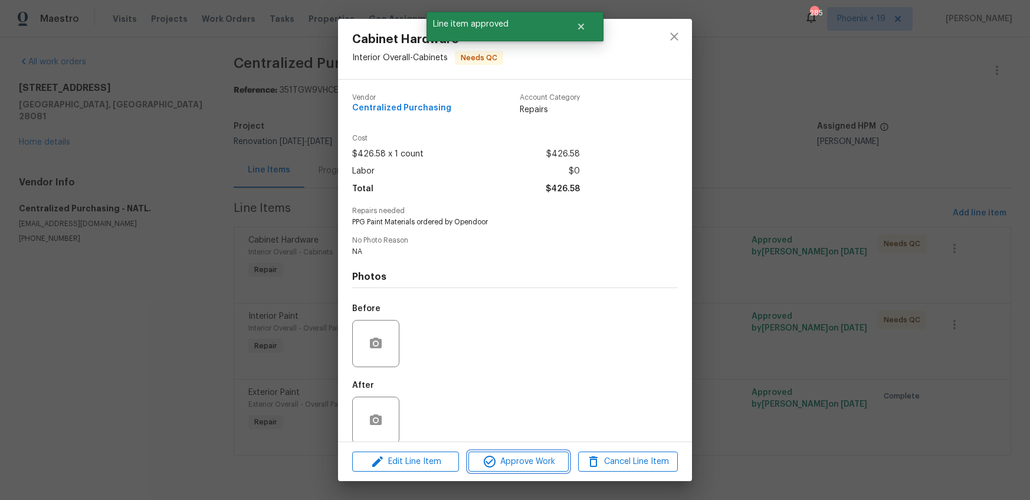
click at [534, 458] on span "Approve Work" at bounding box center [518, 461] width 93 height 15
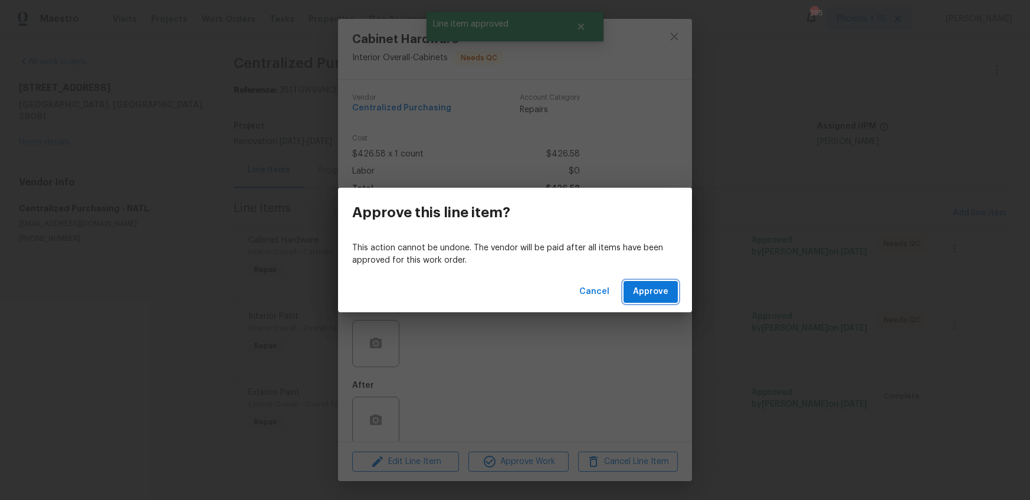
click at [644, 296] on span "Approve" at bounding box center [650, 291] width 35 height 15
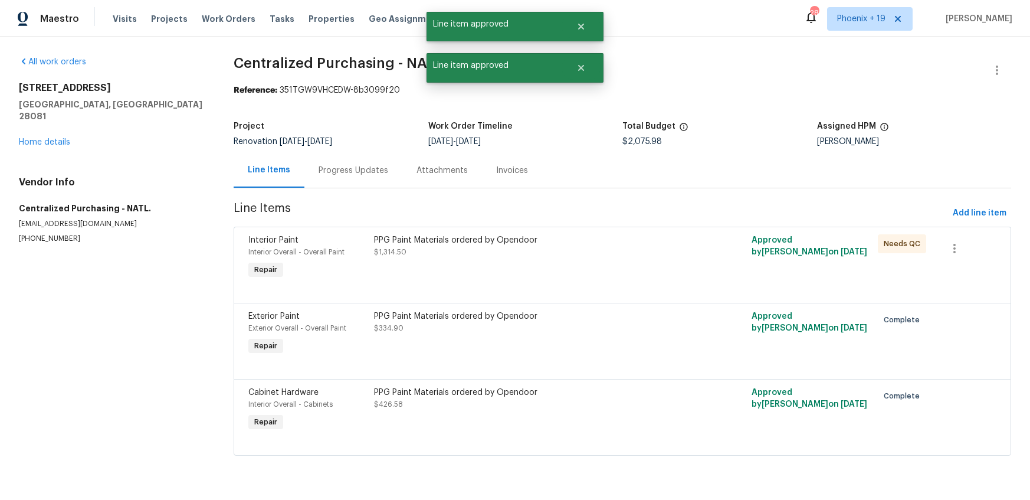
click at [595, 277] on div "PPG Paint Materials ordered by Opendoor $1,314.50" at bounding box center [527, 258] width 314 height 54
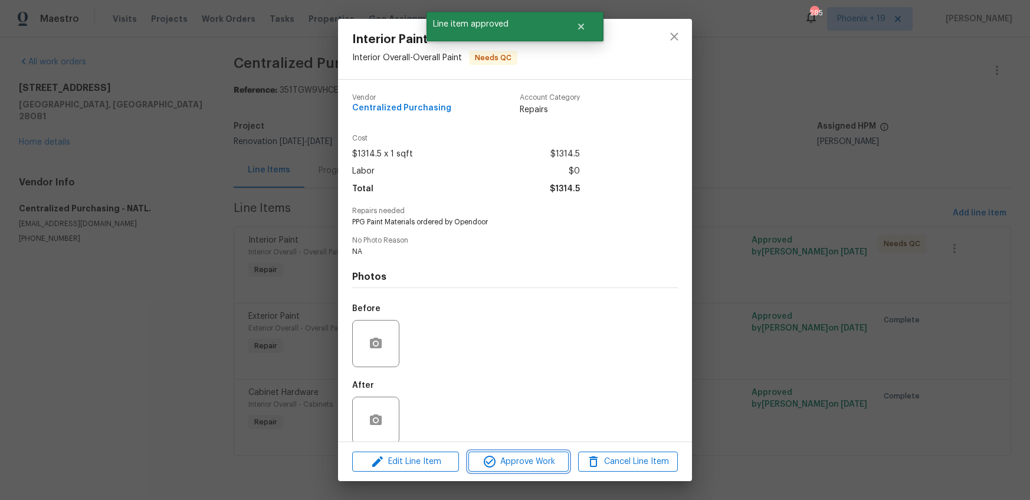
click at [526, 464] on span "Approve Work" at bounding box center [518, 461] width 93 height 15
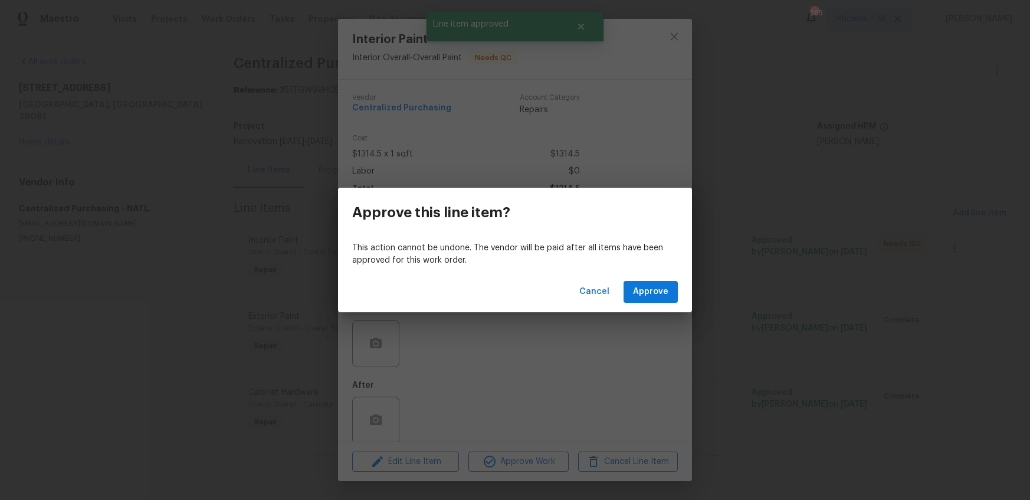
click at [661, 305] on div "Cancel Approve" at bounding box center [515, 291] width 354 height 41
drag, startPoint x: 657, startPoint y: 295, endPoint x: 651, endPoint y: 298, distance: 6.9
click at [658, 296] on span "Approve" at bounding box center [650, 291] width 35 height 15
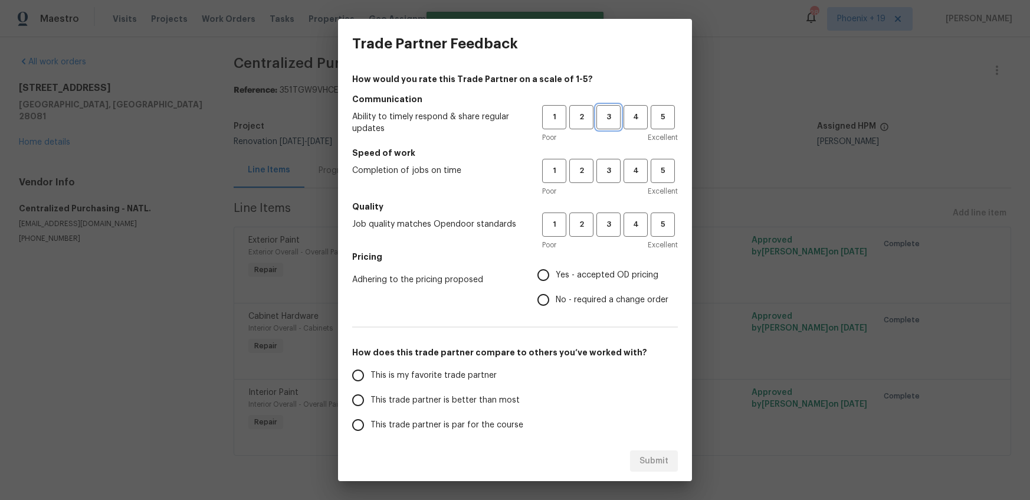
drag, startPoint x: 610, startPoint y: 120, endPoint x: 608, endPoint y: 150, distance: 30.2
click at [610, 120] on span "3" at bounding box center [608, 117] width 22 height 14
click at [608, 152] on h5 "Speed of work" at bounding box center [515, 153] width 326 height 12
click at [608, 163] on button "3" at bounding box center [608, 171] width 24 height 24
drag, startPoint x: 610, startPoint y: 218, endPoint x: 580, endPoint y: 278, distance: 67.8
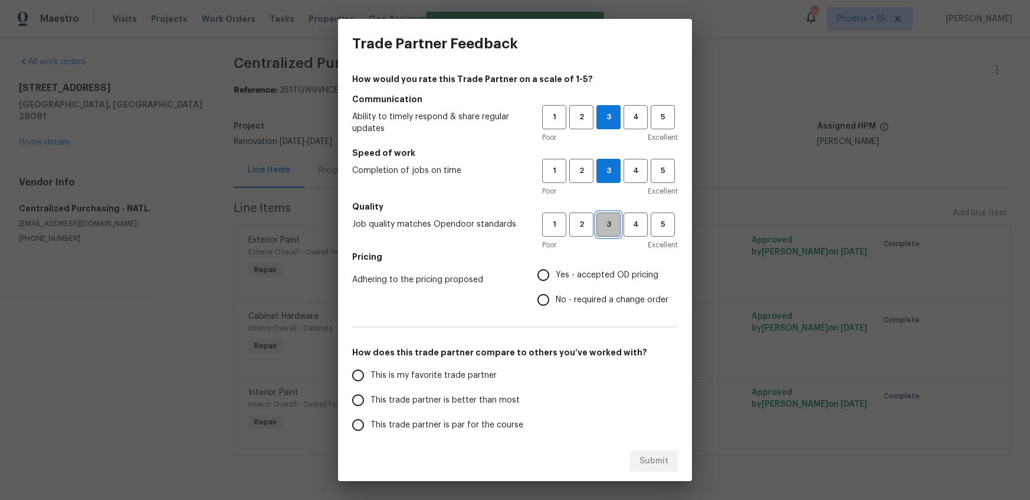
click at [610, 218] on span "3" at bounding box center [608, 225] width 22 height 14
click at [580, 278] on span "Yes - accepted OD pricing" at bounding box center [607, 275] width 103 height 12
click at [556, 278] on input "Yes - accepted OD pricing" at bounding box center [543, 274] width 25 height 25
radio input "true"
click at [433, 379] on span "This is my favorite trade partner" at bounding box center [433, 375] width 126 height 12
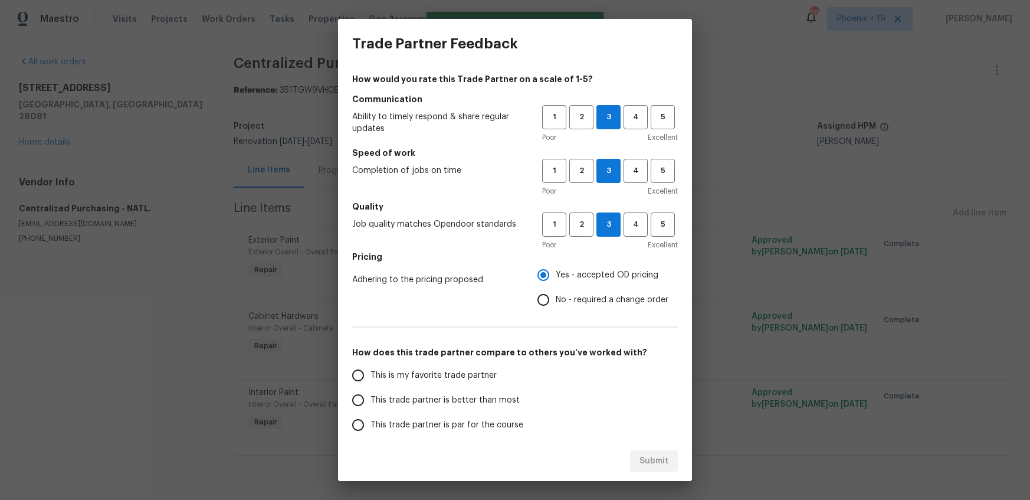
click at [370, 379] on input "This is my favorite trade partner" at bounding box center [358, 375] width 25 height 25
click at [648, 455] on span "Submit" at bounding box center [653, 461] width 29 height 15
radio input "true"
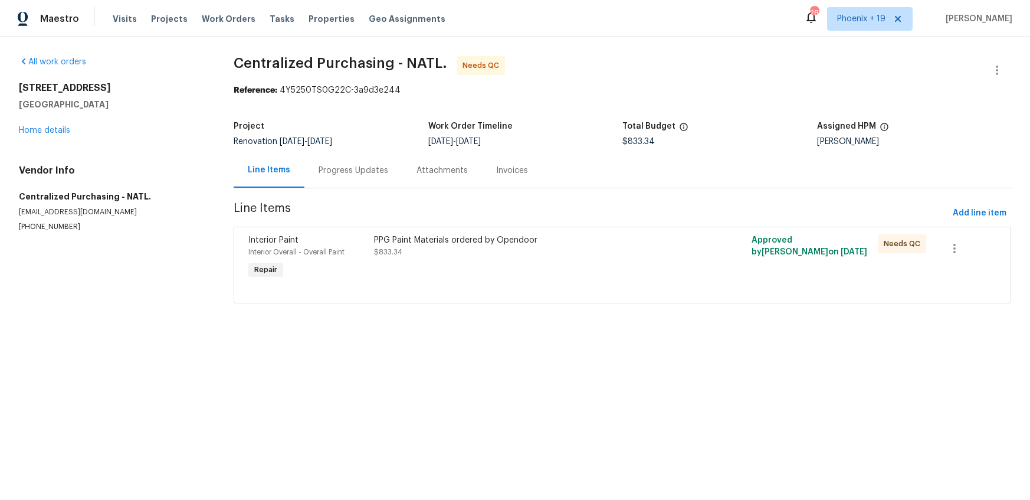
click at [654, 258] on div "PPG Paint Materials ordered by Opendoor $833.34" at bounding box center [527, 258] width 314 height 54
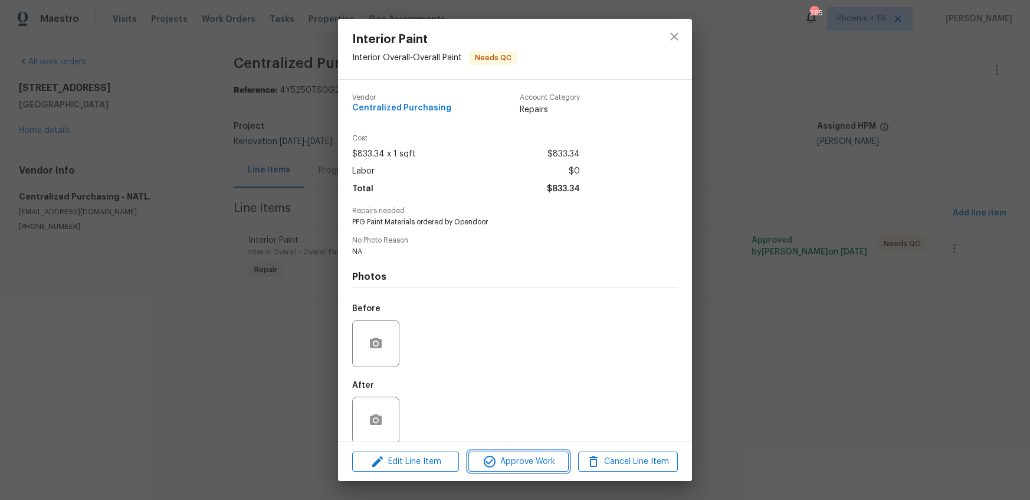
click at [544, 457] on span "Approve Work" at bounding box center [518, 461] width 93 height 15
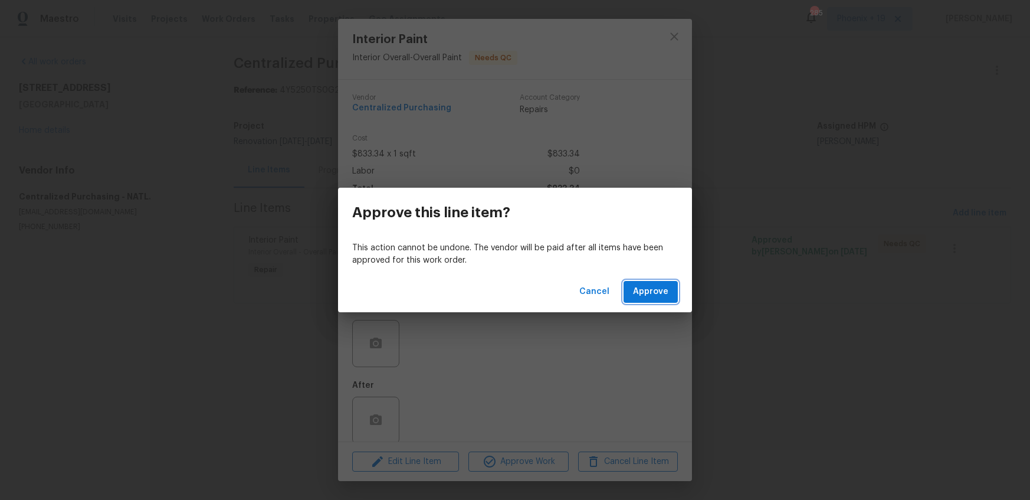
click at [656, 281] on button "Approve" at bounding box center [650, 292] width 54 height 22
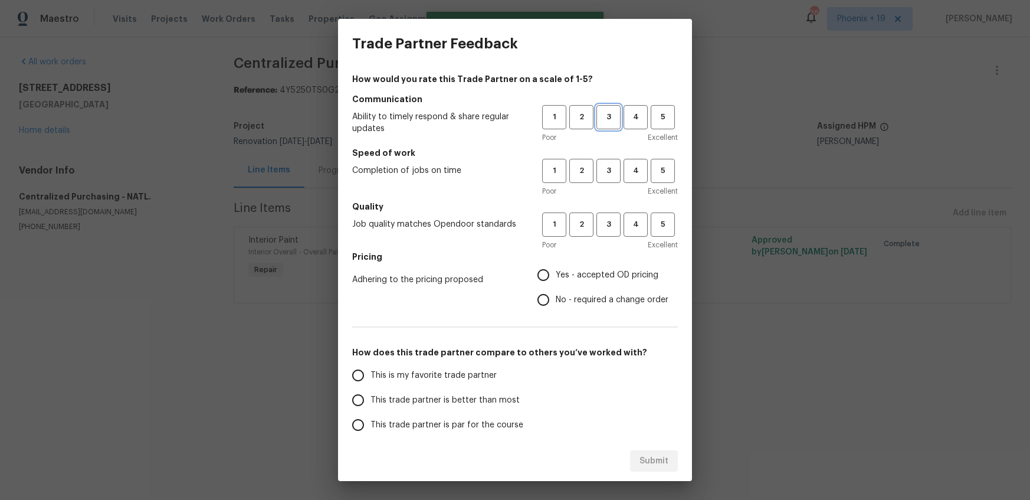
click at [605, 120] on span "3" at bounding box center [608, 117] width 22 height 14
click at [605, 165] on span "3" at bounding box center [608, 171] width 22 height 14
click at [613, 225] on span "3" at bounding box center [608, 225] width 22 height 14
click at [588, 261] on h5 "Pricing" at bounding box center [515, 257] width 326 height 12
click at [589, 275] on span "Yes - accepted OD pricing" at bounding box center [607, 275] width 103 height 12
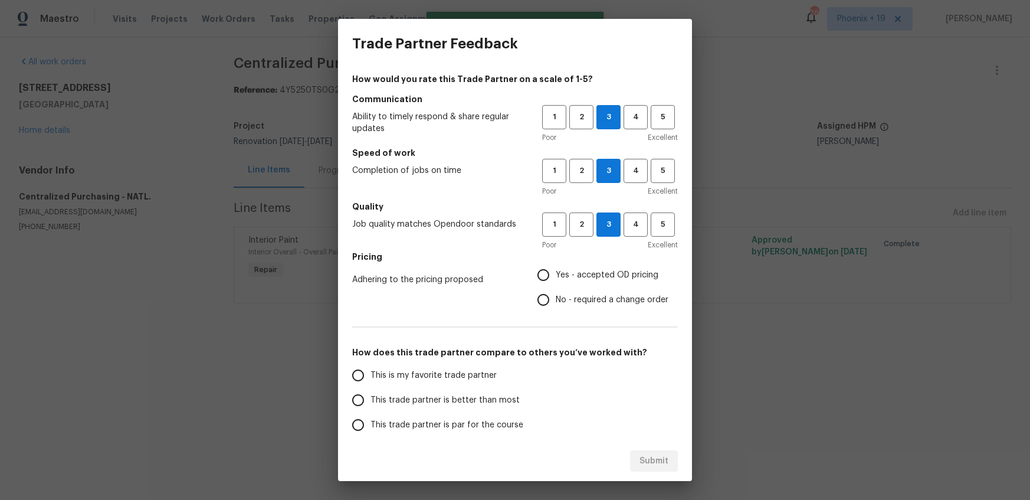
click at [556, 275] on input "Yes - accepted OD pricing" at bounding box center [543, 274] width 25 height 25
radio input "true"
drag, startPoint x: 458, startPoint y: 376, endPoint x: 649, endPoint y: 455, distance: 207.3
click at [458, 376] on span "This is my favorite trade partner" at bounding box center [433, 375] width 126 height 12
click at [370, 376] on input "This is my favorite trade partner" at bounding box center [358, 375] width 25 height 25
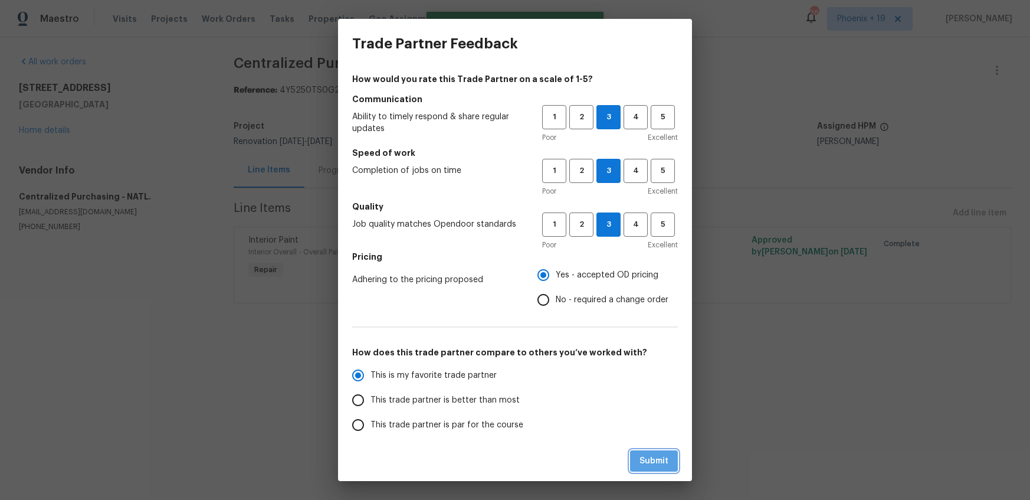
click at [668, 458] on span "Submit" at bounding box center [653, 461] width 29 height 15
radio input "true"
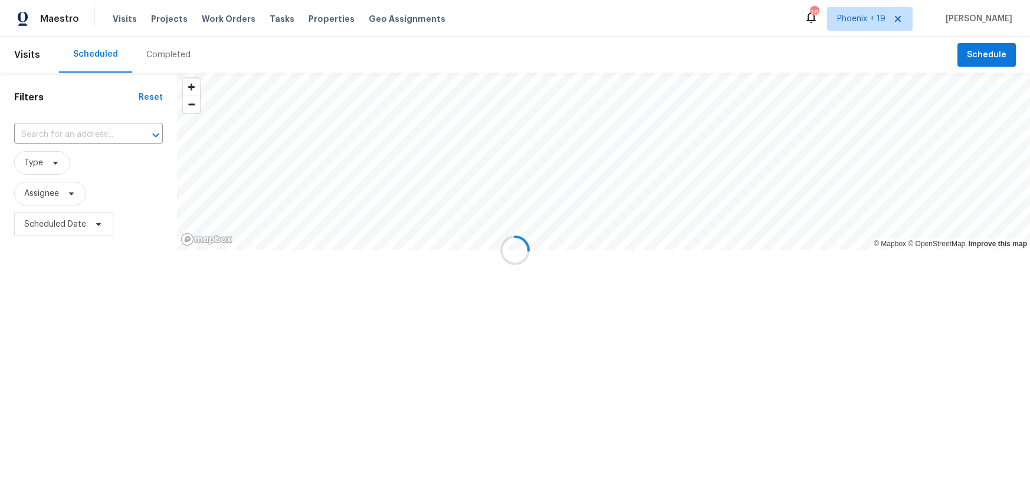
click at [239, 21] on div at bounding box center [515, 250] width 1030 height 500
click at [232, 16] on span "Work Orders" at bounding box center [229, 19] width 54 height 12
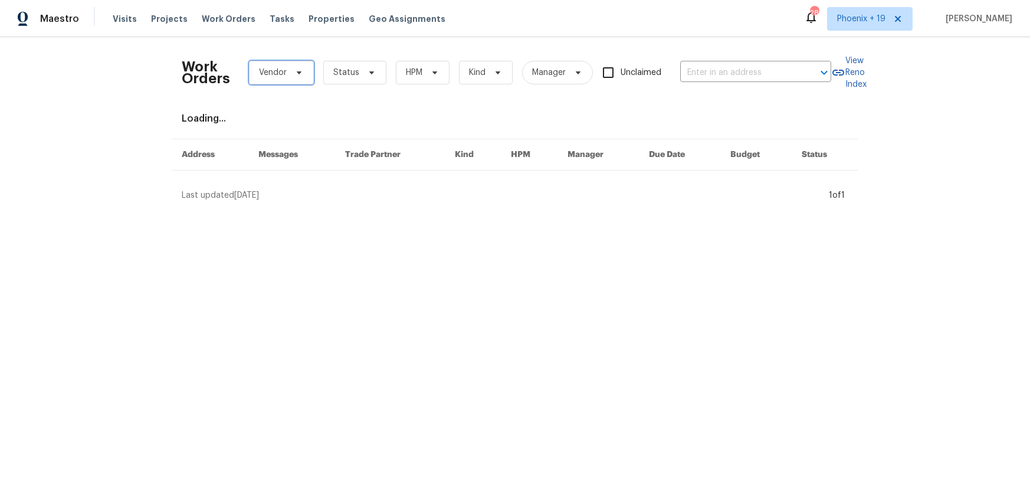
click at [268, 71] on span "Vendor" at bounding box center [273, 73] width 28 height 12
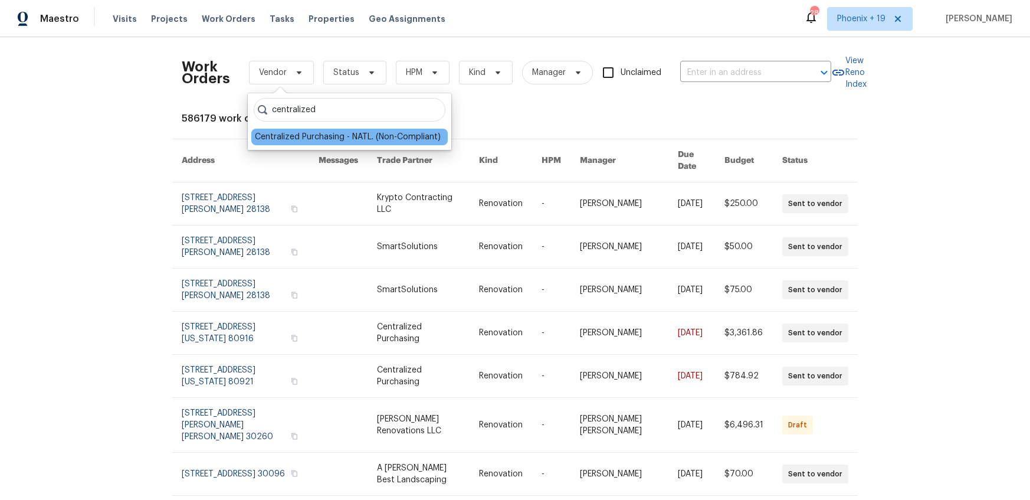
type input "centralized"
click at [378, 140] on div "Centralized Purchasing - NATL. (Non-Compliant)" at bounding box center [348, 137] width 186 height 12
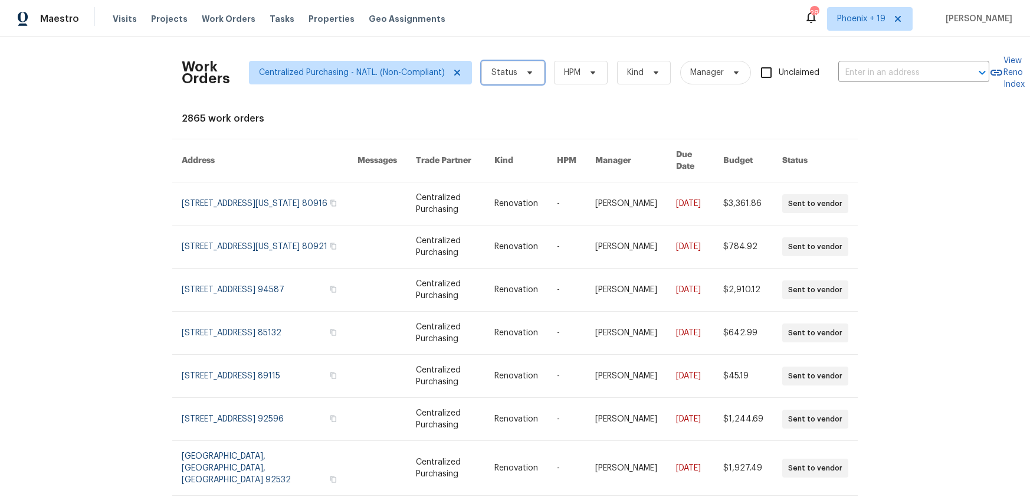
click at [500, 67] on span "Status" at bounding box center [504, 73] width 26 height 12
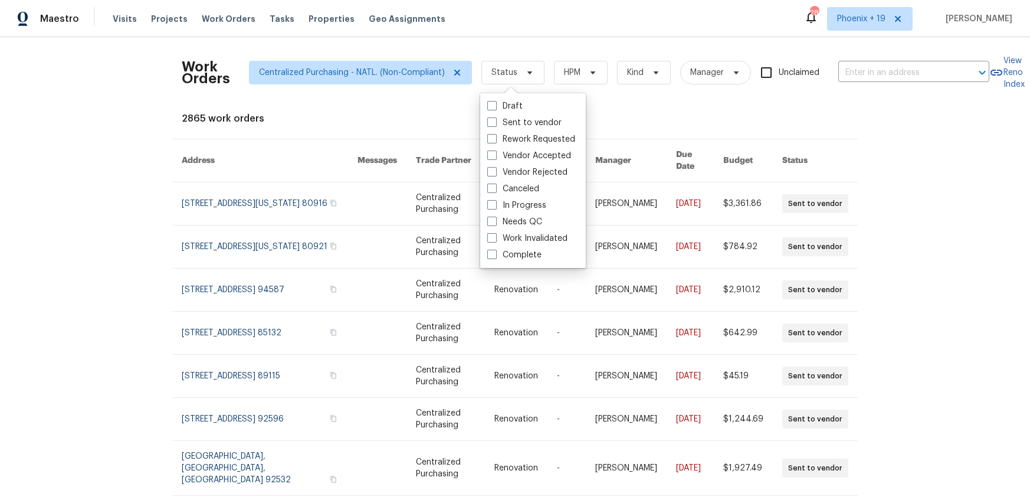
click at [510, 222] on label "Needs QC" at bounding box center [514, 222] width 55 height 12
click at [495, 222] on input "Needs QC" at bounding box center [491, 220] width 8 height 8
checkbox input "true"
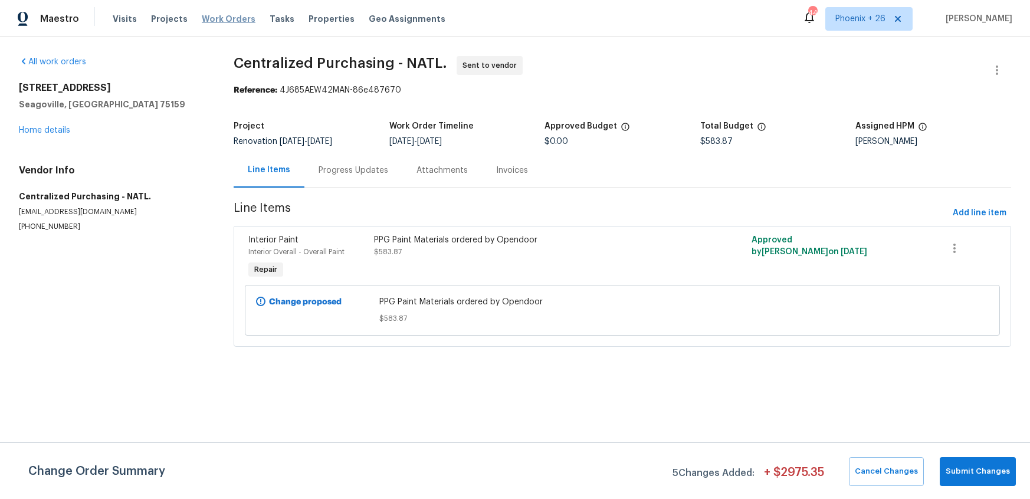
click at [227, 19] on span "Work Orders" at bounding box center [229, 19] width 54 height 12
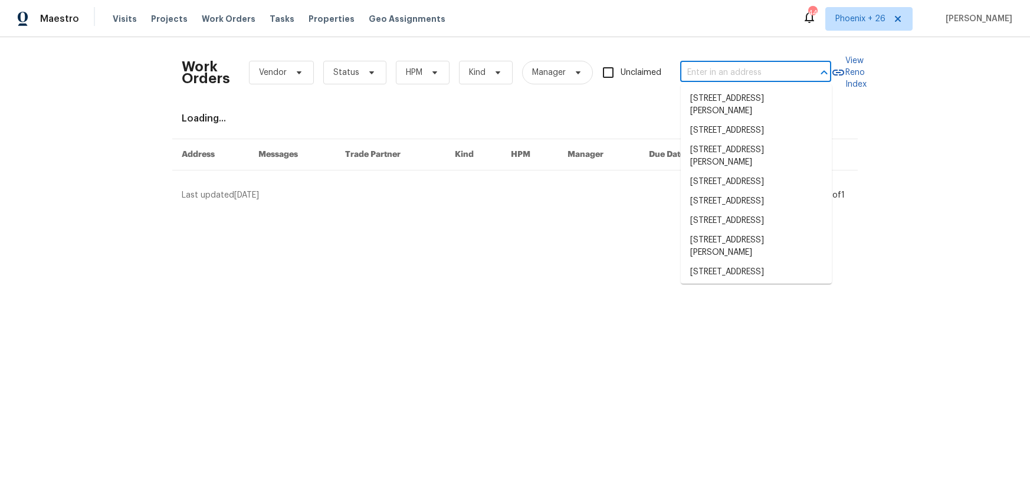
click at [709, 74] on input "text" at bounding box center [739, 73] width 118 height 18
paste input "[STREET_ADDRESS]"
type input "[STREET_ADDRESS]"
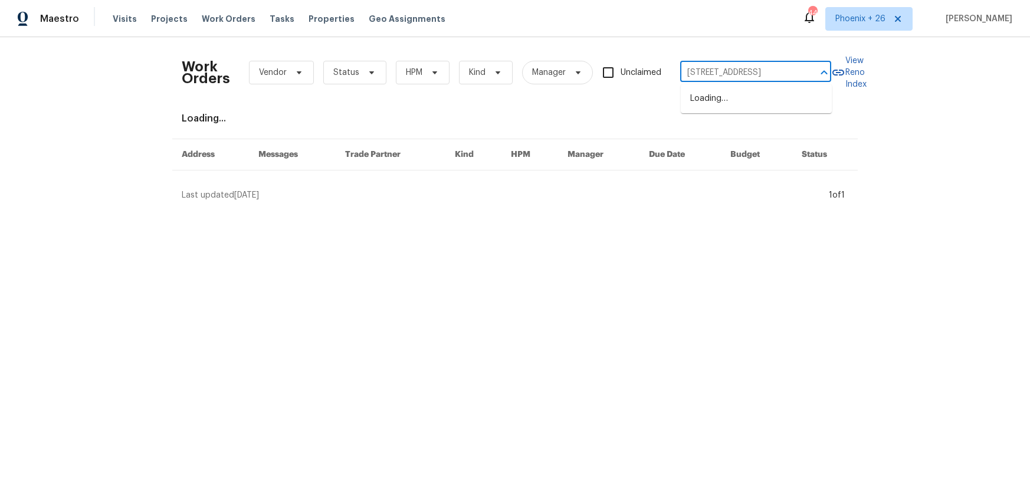
scroll to position [0, 45]
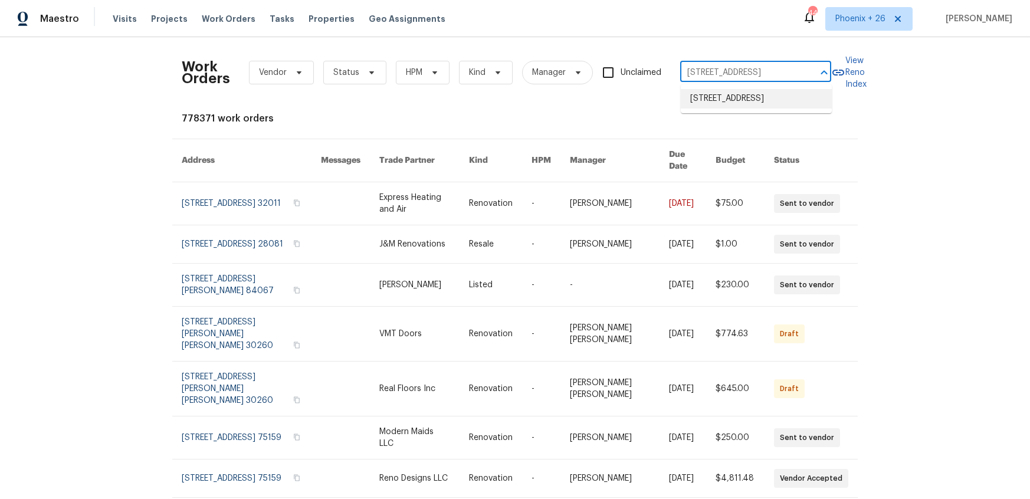
click at [727, 97] on li "[STREET_ADDRESS]" at bounding box center [756, 98] width 151 height 19
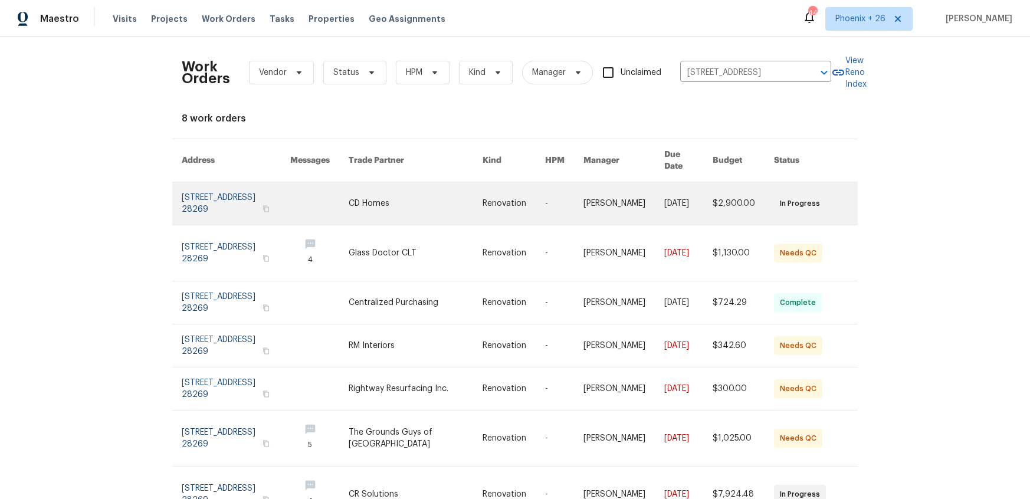
click at [388, 196] on link at bounding box center [416, 203] width 134 height 42
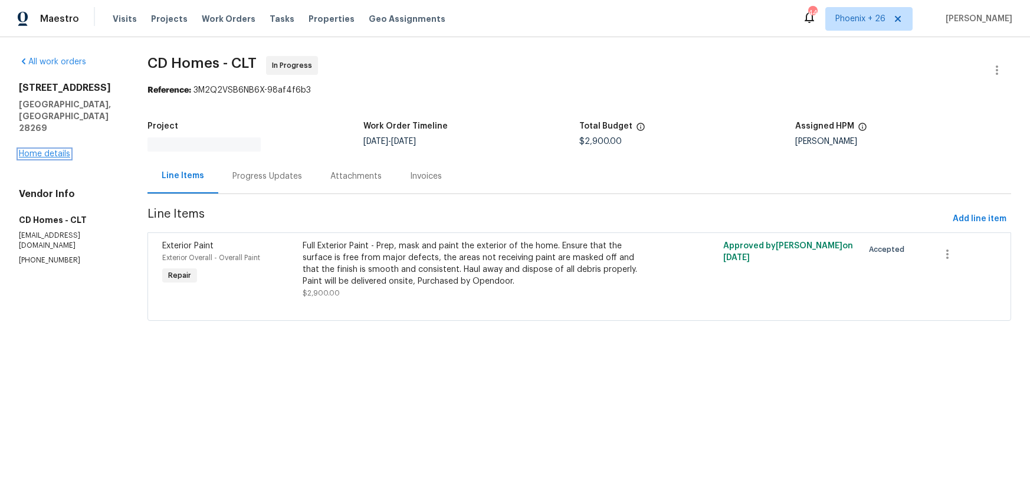
click at [48, 150] on link "Home details" at bounding box center [44, 154] width 51 height 8
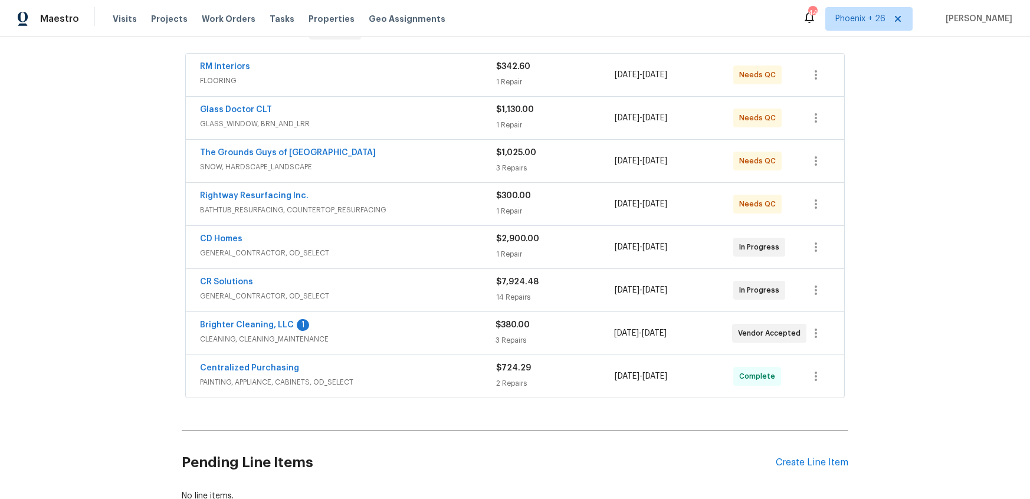
scroll to position [293, 0]
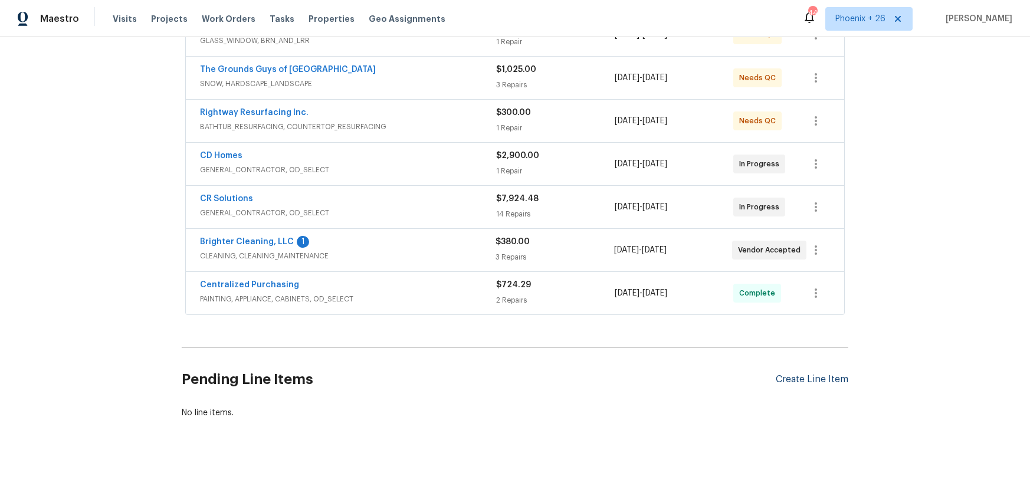
click at [824, 381] on div "Create Line Item" at bounding box center [812, 379] width 73 height 11
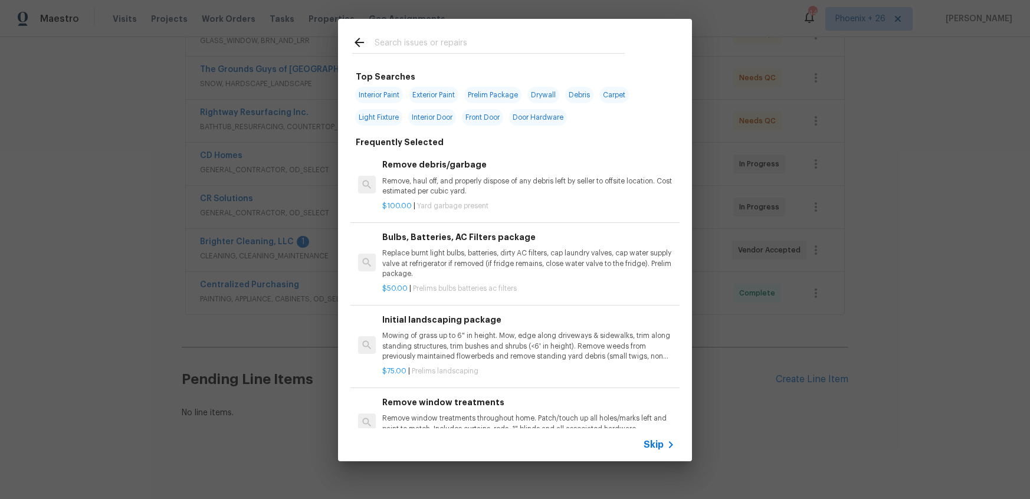
click at [495, 38] on input "text" at bounding box center [500, 44] width 250 height 18
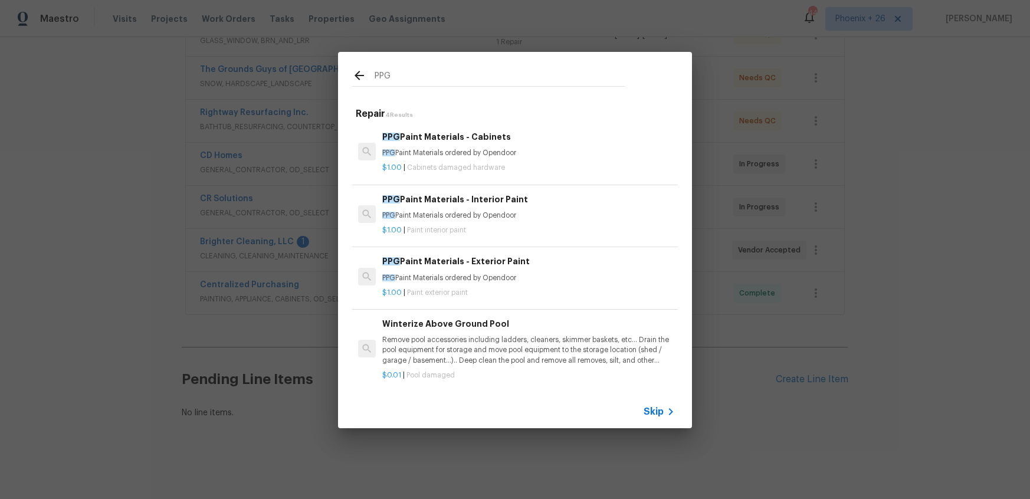
type input "PPG"
click at [580, 259] on h6 "PPG Paint Materials - Exterior Paint" at bounding box center [528, 261] width 293 height 13
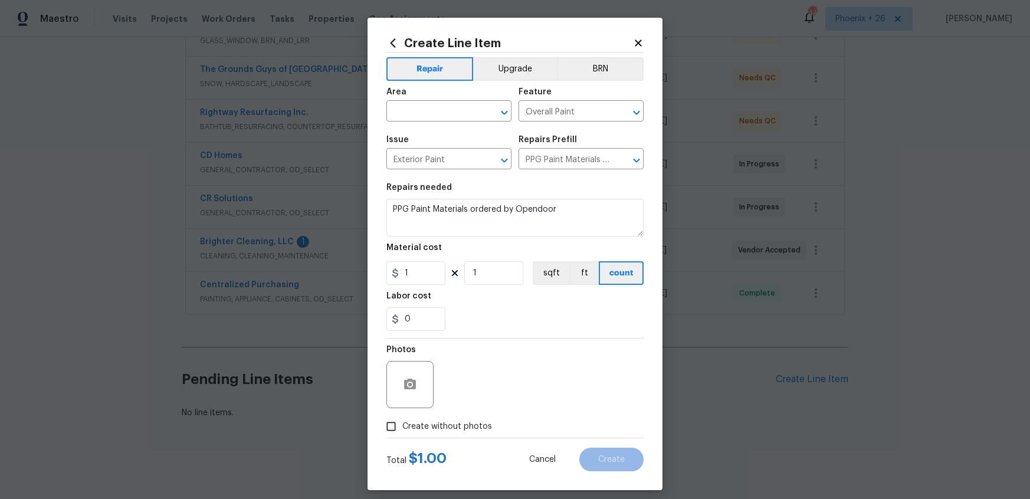
click at [452, 97] on div "Area" at bounding box center [448, 95] width 125 height 15
click at [454, 106] on input "text" at bounding box center [432, 112] width 92 height 18
click at [468, 150] on li "Interior Overall" at bounding box center [448, 158] width 125 height 19
type input "Interior Overall"
click at [494, 107] on icon "Clear" at bounding box center [489, 113] width 12 height 12
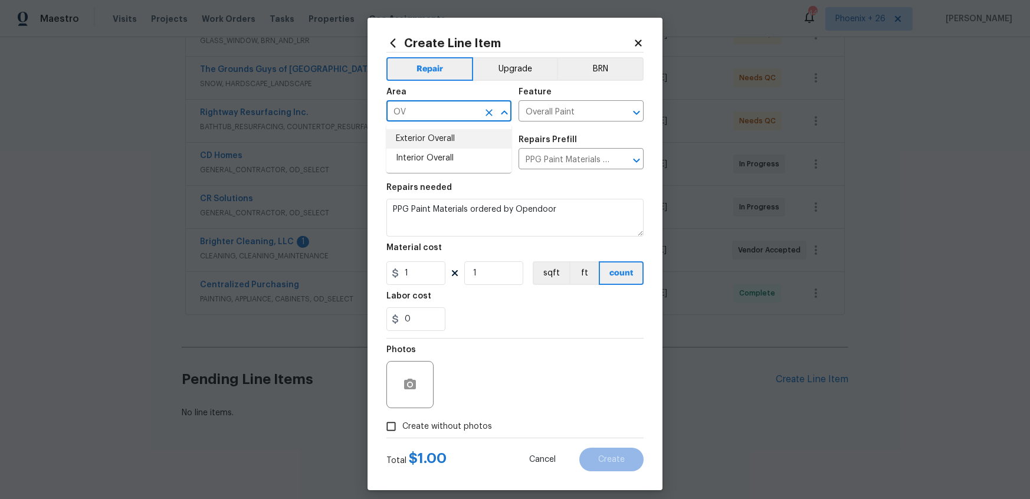
click at [467, 140] on li "Exterior Overall" at bounding box center [448, 138] width 125 height 19
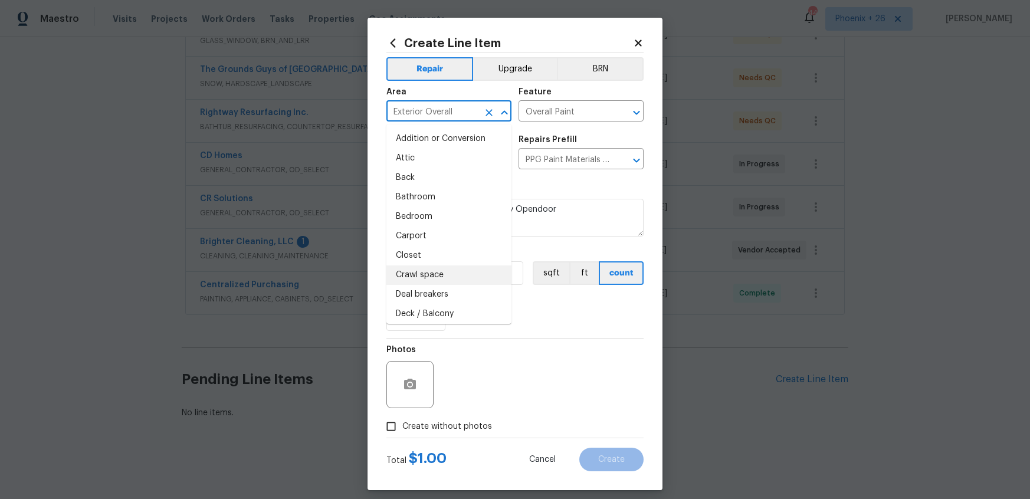
click at [438, 277] on li "Crawl space" at bounding box center [448, 274] width 125 height 19
type input "Crawl space"
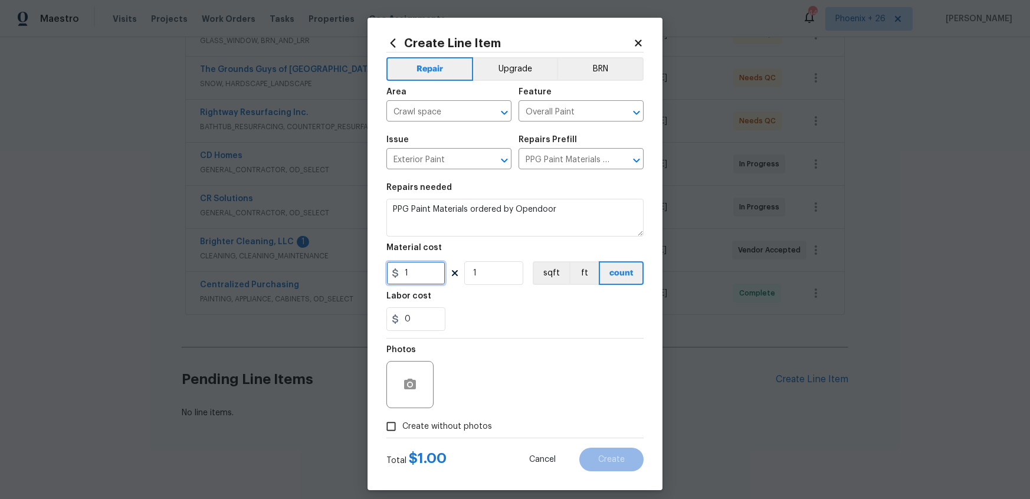
click at [419, 276] on input "1" at bounding box center [415, 273] width 59 height 24
type input "1028.36"
click at [422, 117] on input "Crawl space" at bounding box center [432, 112] width 92 height 18
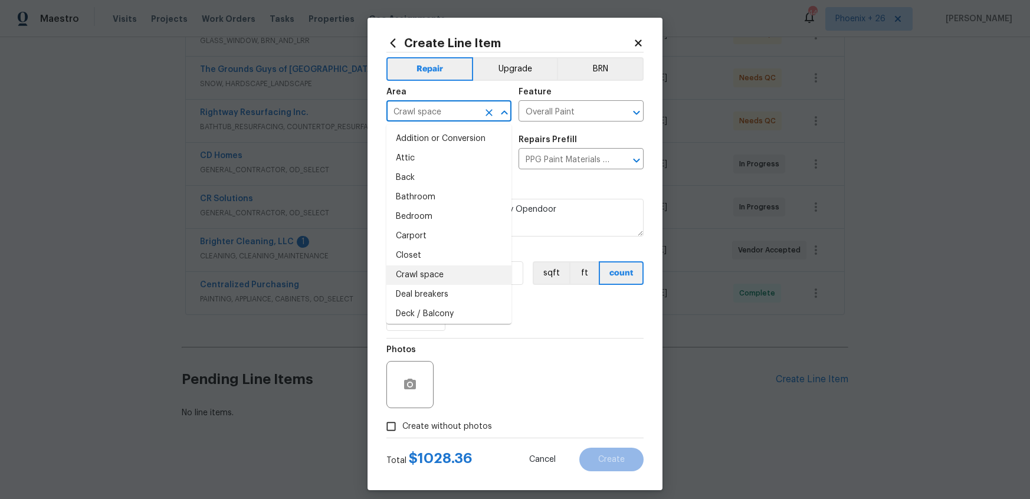
click at [488, 114] on icon "Clear" at bounding box center [488, 112] width 7 height 7
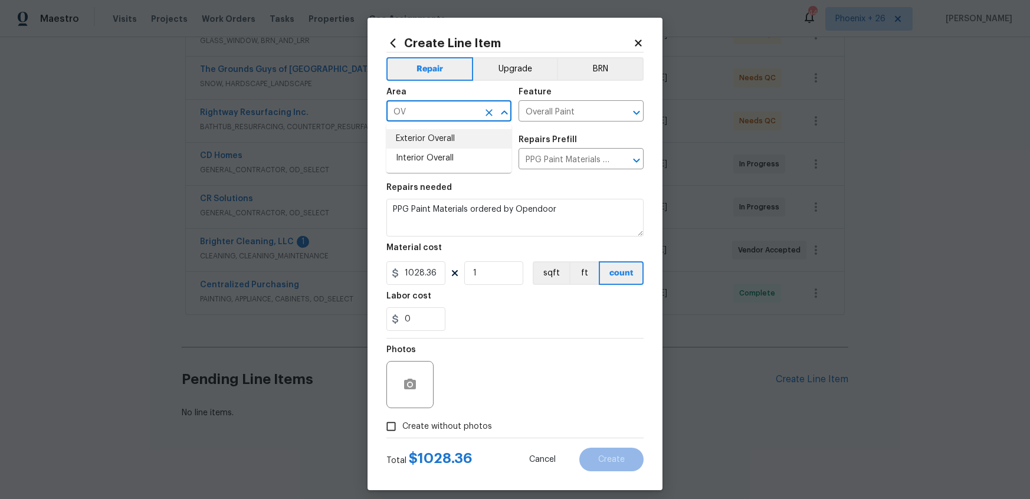
click at [478, 136] on li "Exterior Overall" at bounding box center [448, 138] width 125 height 19
type input "Exterior Overall"
drag, startPoint x: 451, startPoint y: 432, endPoint x: 454, endPoint y: 422, distance: 10.1
click at [451, 431] on span "Create without photos" at bounding box center [447, 427] width 90 height 12
click at [402, 431] on input "Create without photos" at bounding box center [391, 426] width 22 height 22
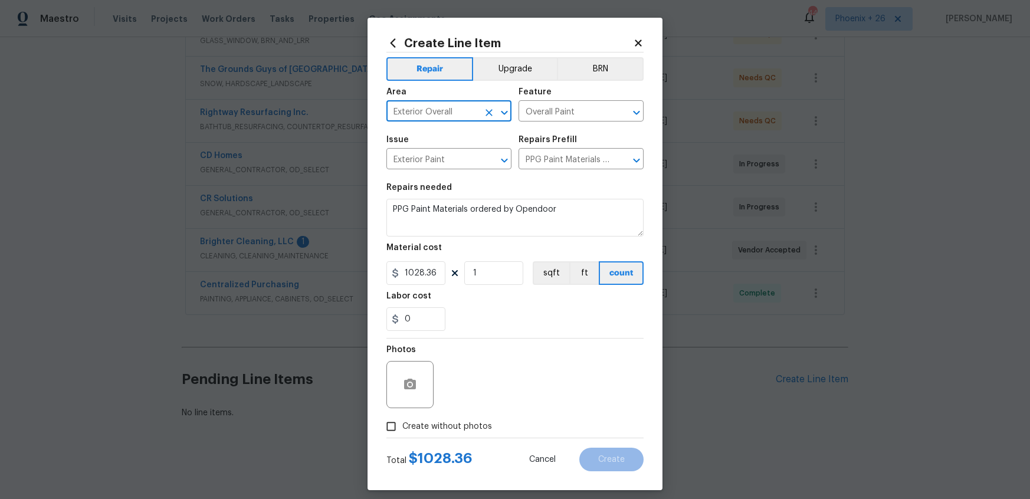
checkbox input "true"
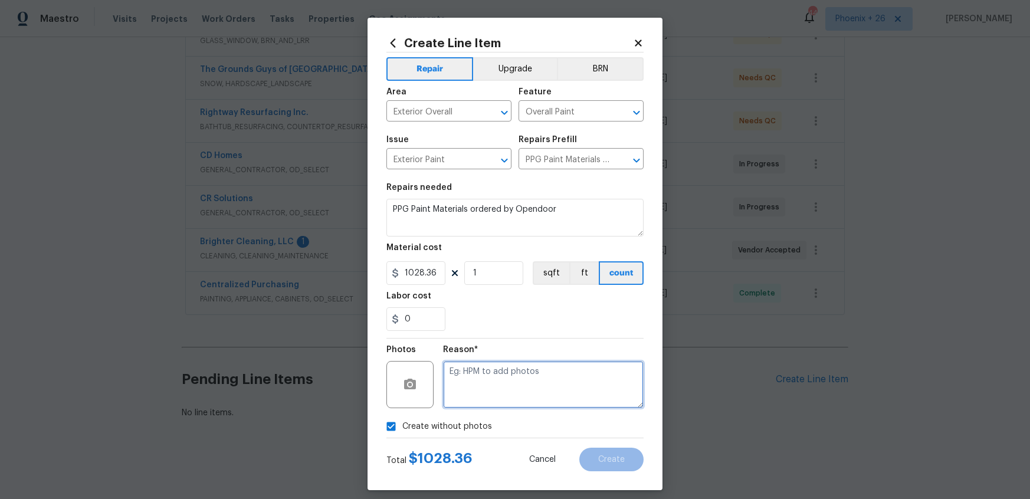
click at [464, 403] on textarea at bounding box center [543, 384] width 201 height 47
type textarea "NA"
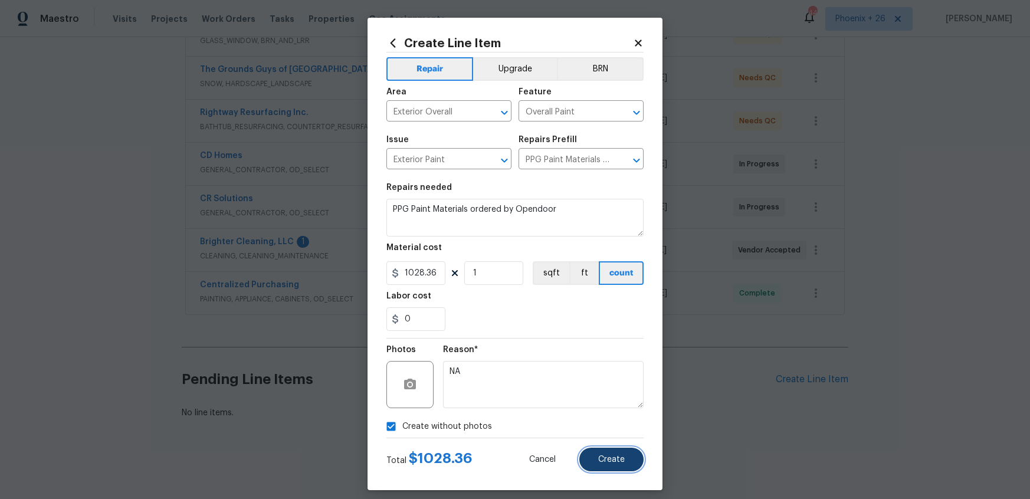
click at [619, 458] on span "Create" at bounding box center [611, 459] width 27 height 9
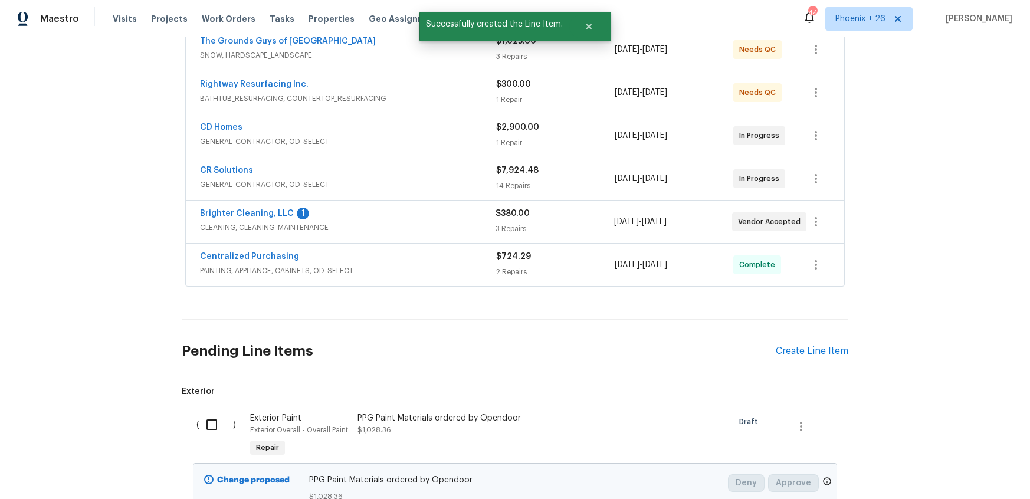
scroll to position [357, 0]
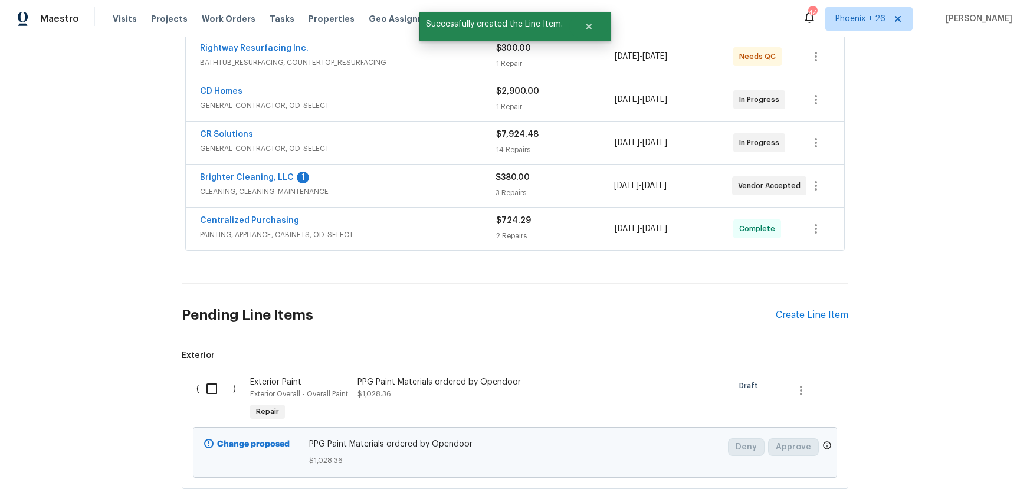
drag, startPoint x: 208, startPoint y: 386, endPoint x: 214, endPoint y: 389, distance: 7.1
click at [208, 386] on input "checkbox" at bounding box center [216, 388] width 34 height 25
checkbox input "true"
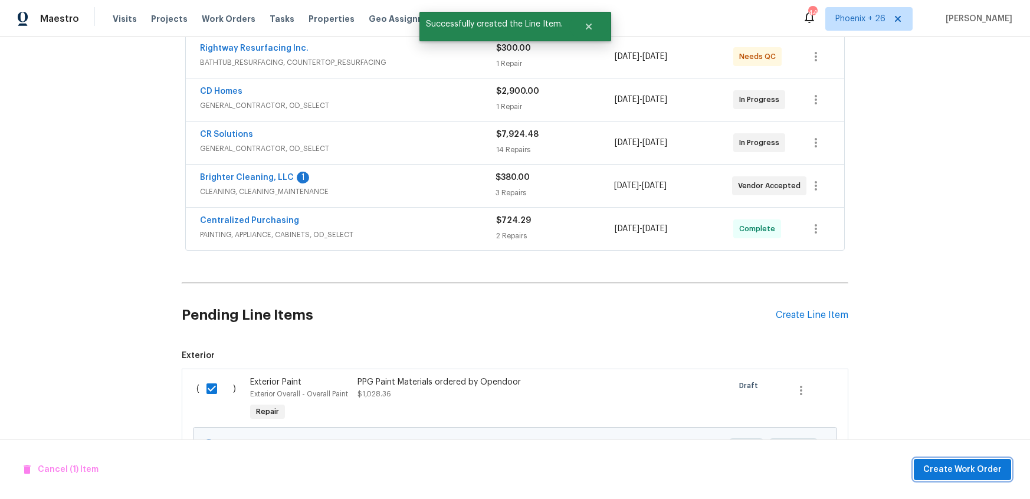
click at [937, 478] on button "Create Work Order" at bounding box center [962, 470] width 97 height 22
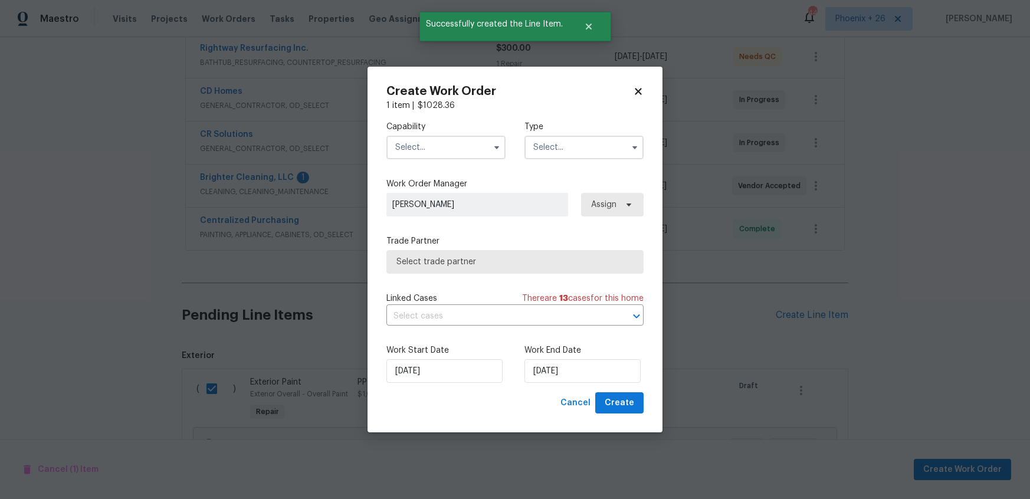
click at [478, 155] on input "text" at bounding box center [445, 148] width 119 height 24
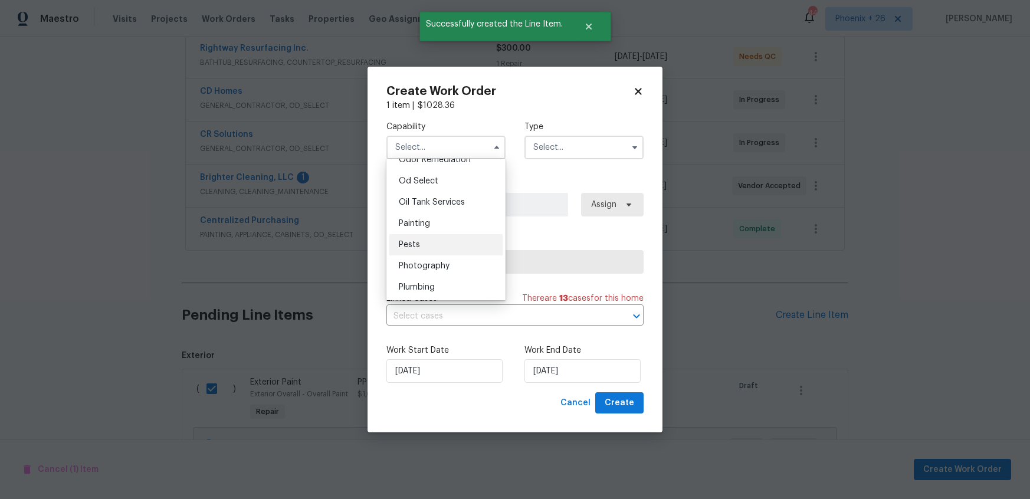
scroll to position [973, 0]
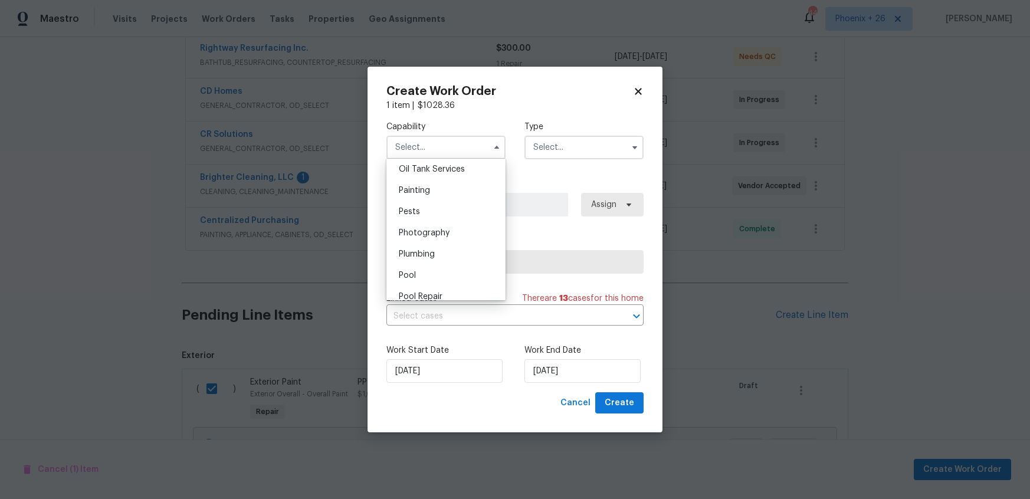
click at [444, 203] on div "Pests" at bounding box center [445, 211] width 113 height 21
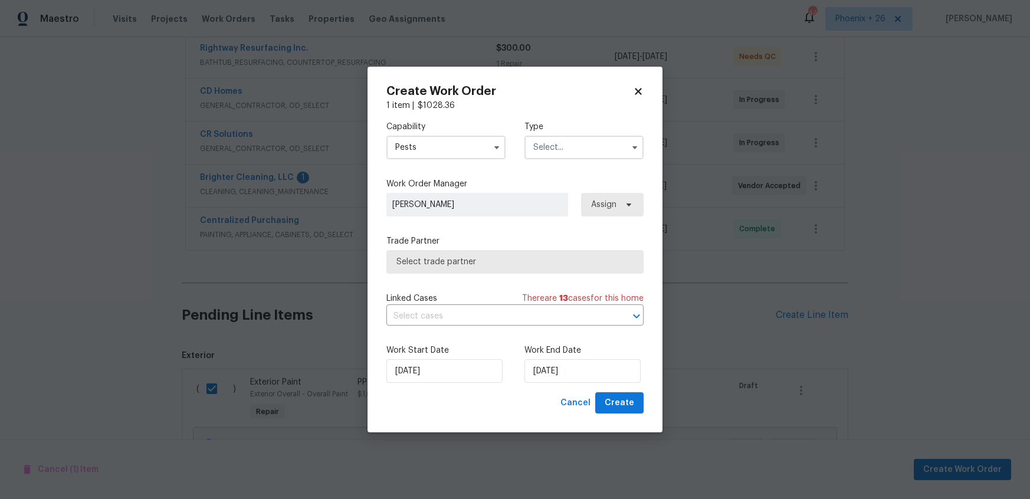
click at [436, 153] on input "Pests" at bounding box center [445, 148] width 119 height 24
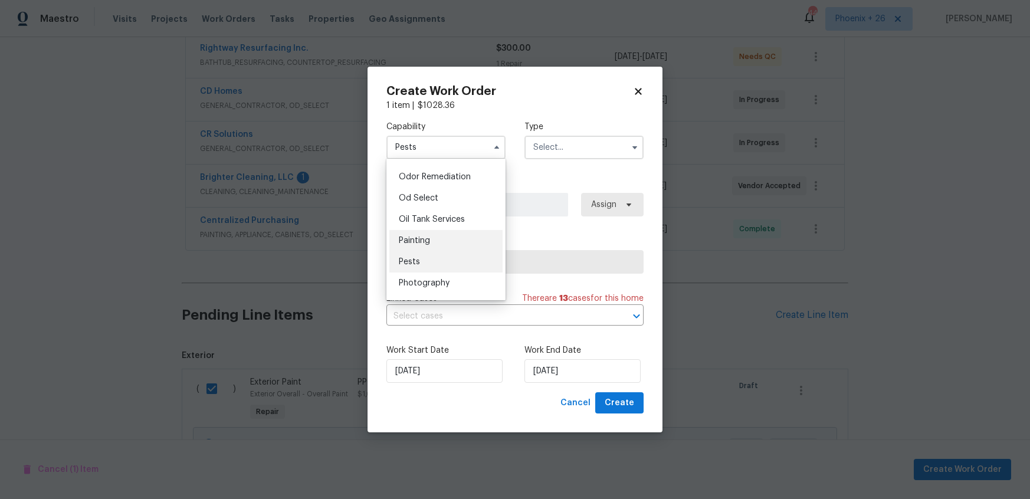
scroll to position [924, 0]
drag, startPoint x: 448, startPoint y: 237, endPoint x: 462, endPoint y: 225, distance: 18.4
click at [449, 237] on div "Painting" at bounding box center [445, 238] width 113 height 21
type input "Painting"
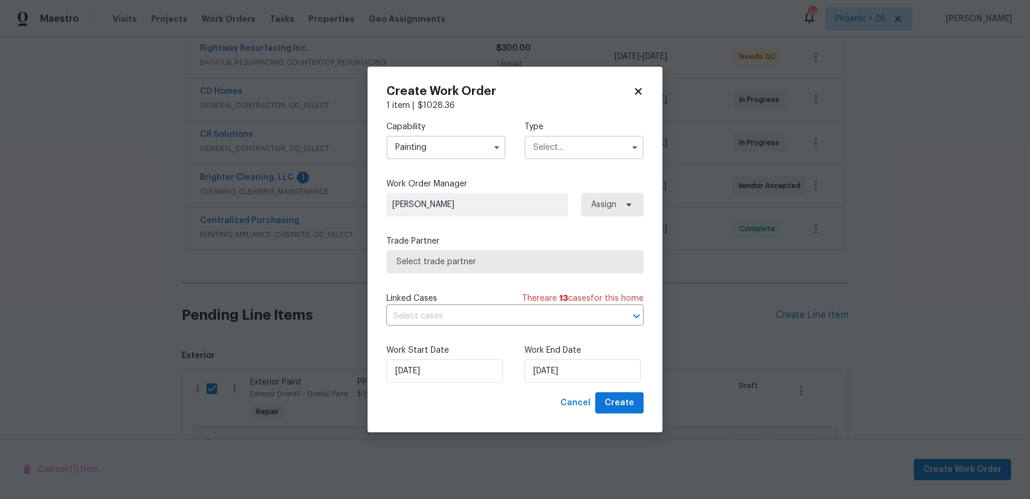
click at [560, 151] on input "text" at bounding box center [583, 148] width 119 height 24
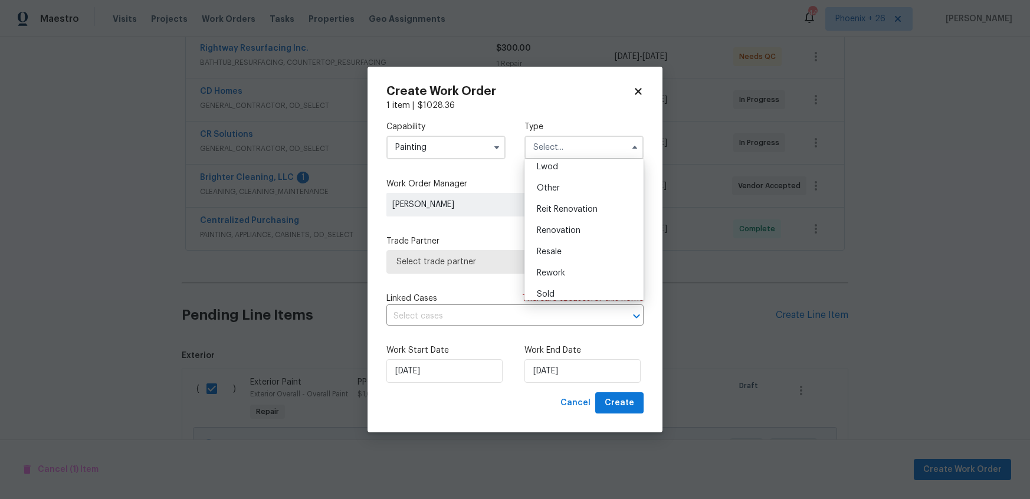
scroll to position [140, 0]
click at [572, 219] on span "Renovation" at bounding box center [559, 223] width 44 height 8
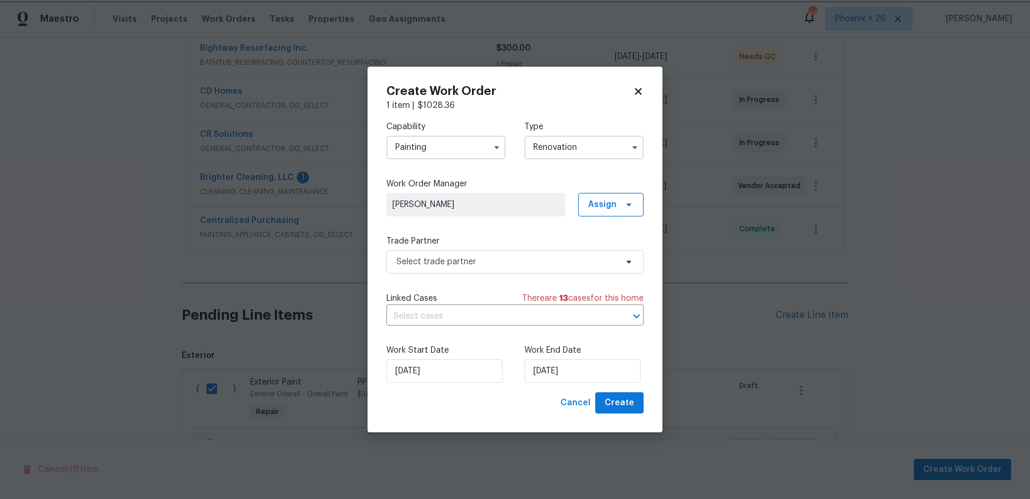
type input "Renovation"
click at [624, 210] on span "Assign" at bounding box center [610, 205] width 65 height 24
click at [624, 252] on div "Assign to me" at bounding box center [612, 254] width 51 height 12
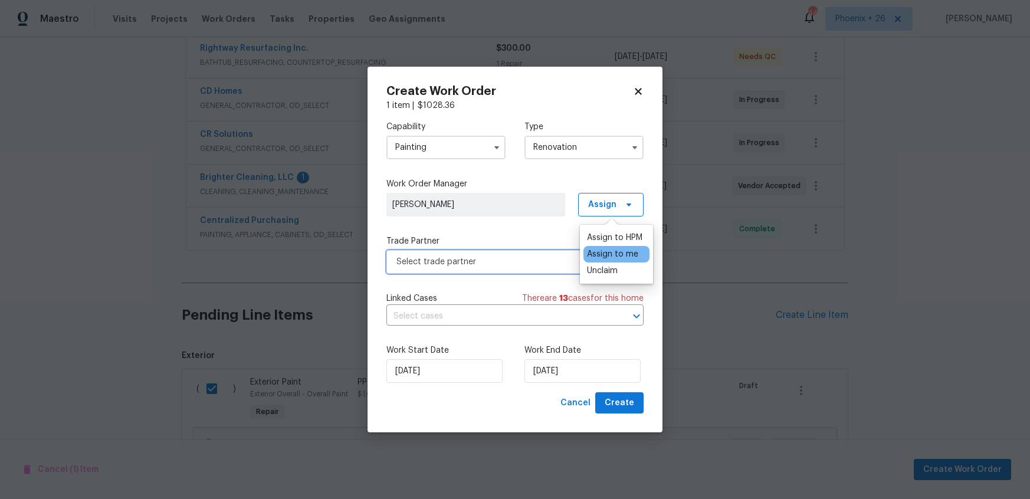
click at [461, 262] on span "Select trade partner" at bounding box center [506, 262] width 220 height 12
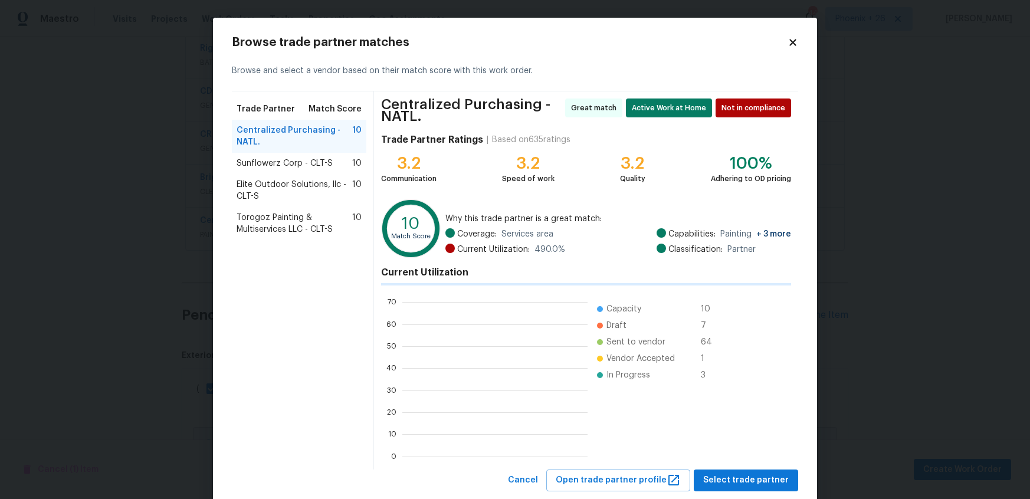
scroll to position [165, 185]
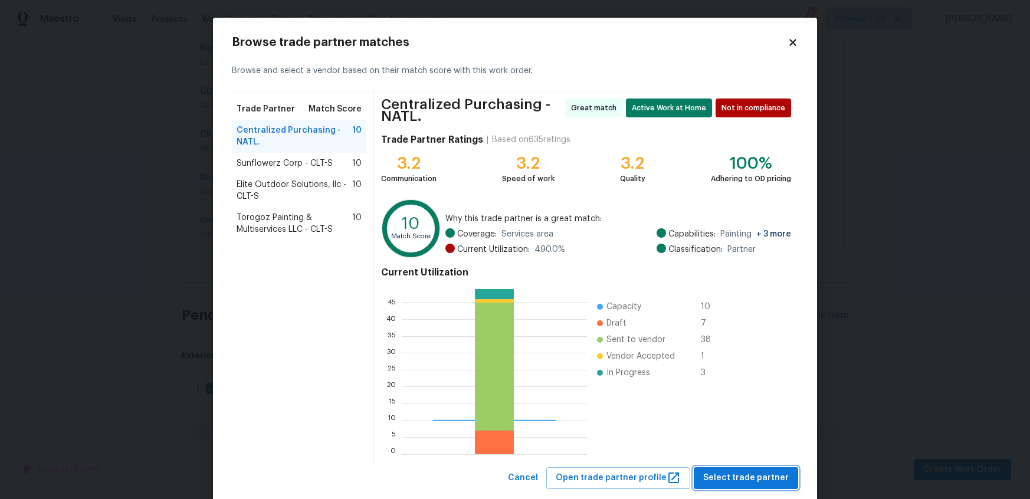
click at [761, 477] on span "Select trade partner" at bounding box center [746, 478] width 86 height 15
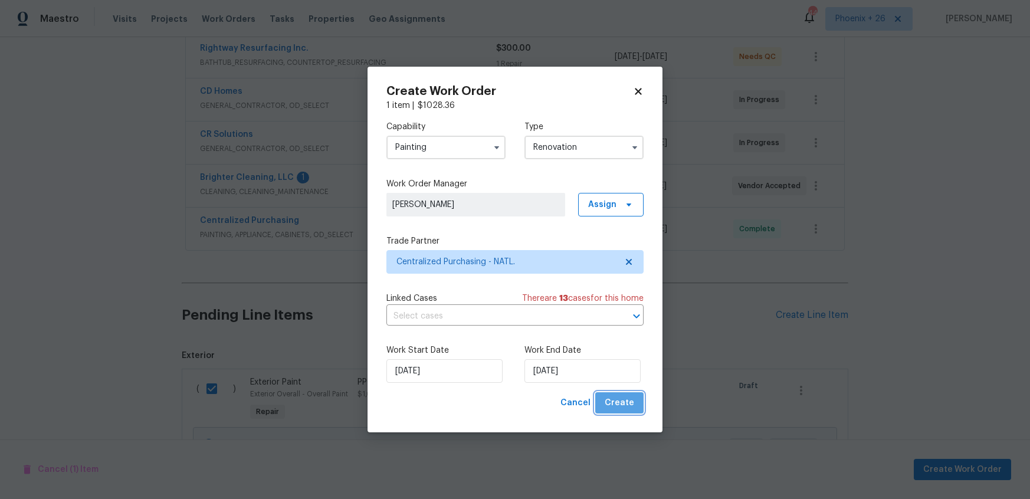
click at [641, 406] on button "Create" at bounding box center [619, 403] width 48 height 22
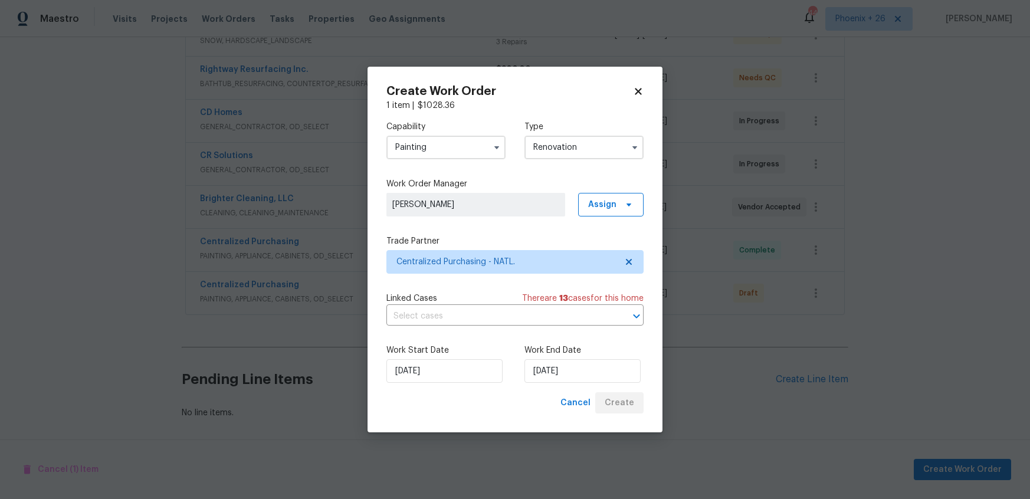
scroll to position [336, 0]
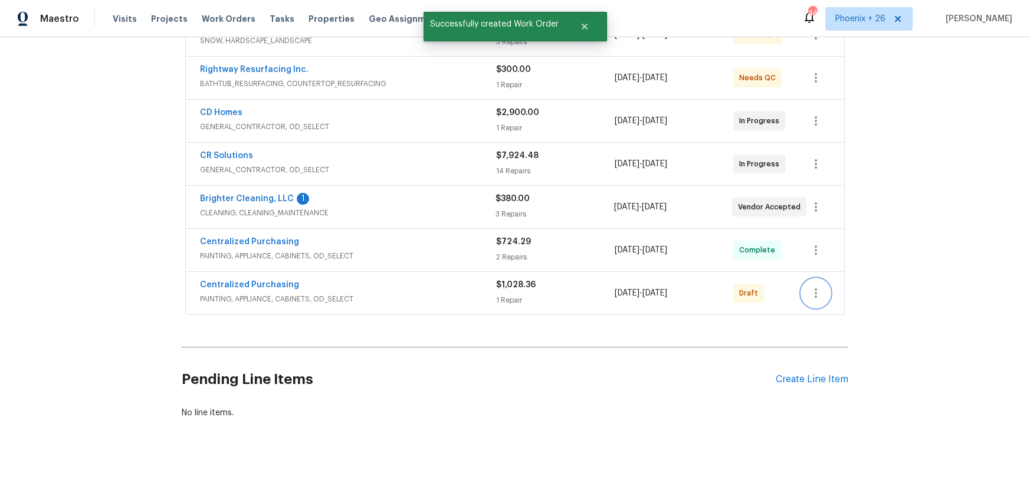
click at [822, 290] on icon "button" at bounding box center [816, 293] width 14 height 14
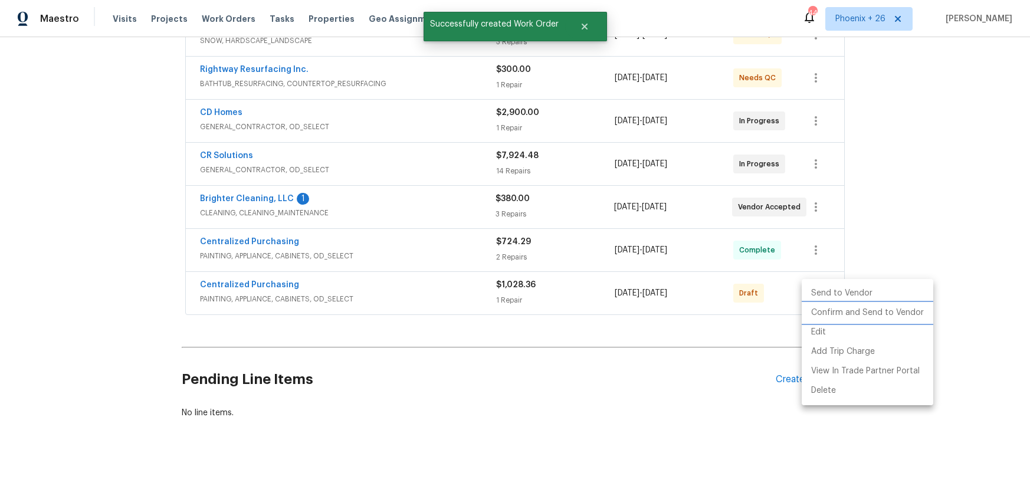
click at [826, 311] on li "Confirm and Send to Vendor" at bounding box center [868, 312] width 132 height 19
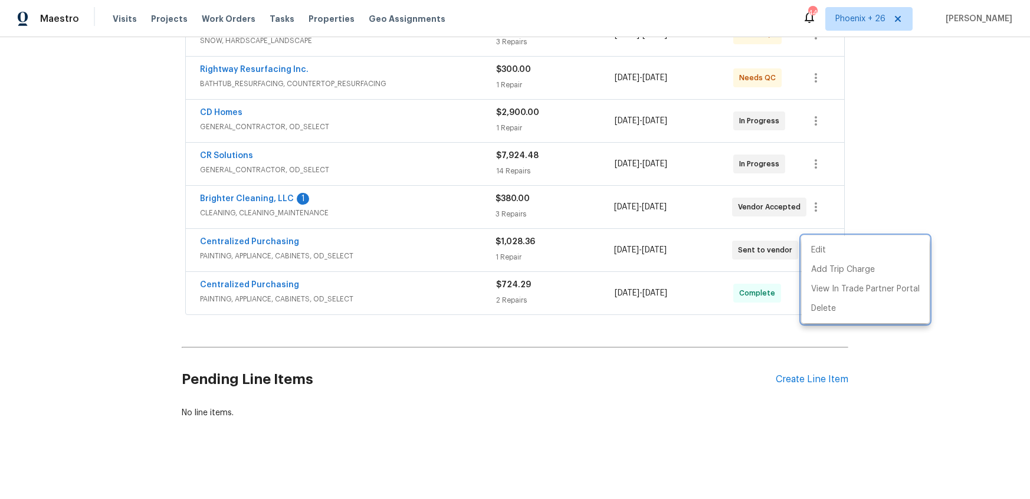
click at [619, 335] on div at bounding box center [515, 249] width 1030 height 499
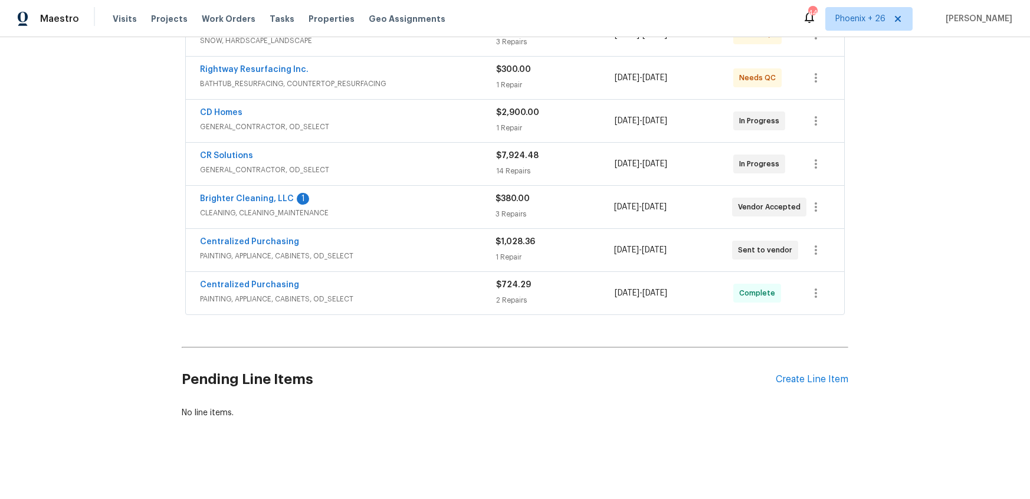
click at [166, 235] on div "Back to all projects 5017 Haybridge Rd, Charlotte, NC 28269 3 Beds | 2 1/2 Bath…" at bounding box center [515, 268] width 1030 height 462
click at [224, 241] on link "Centralized Purchasing" at bounding box center [249, 242] width 99 height 8
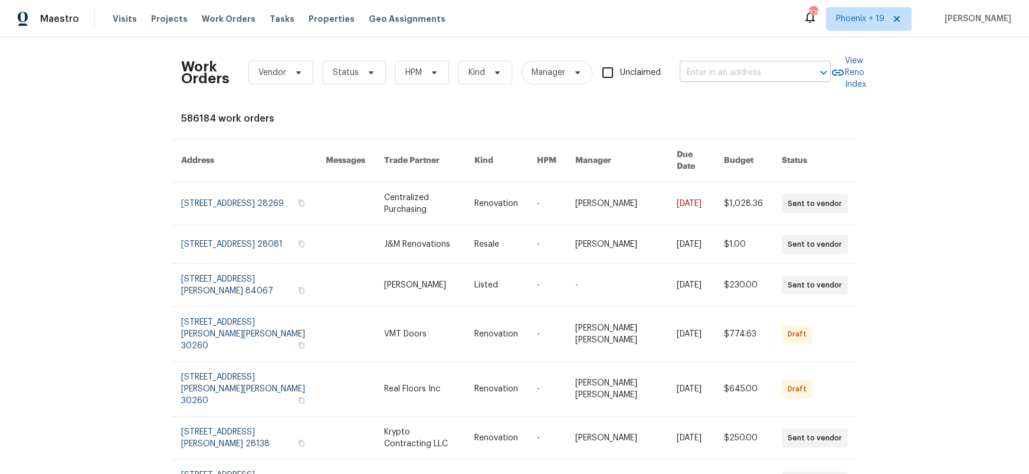
click at [723, 65] on input "text" at bounding box center [738, 73] width 118 height 18
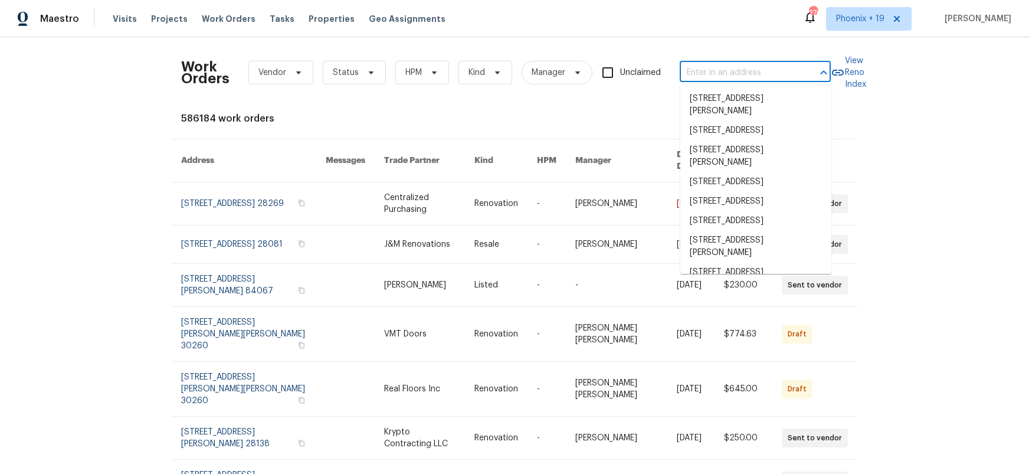
click at [728, 69] on input "text" at bounding box center [738, 73] width 118 height 18
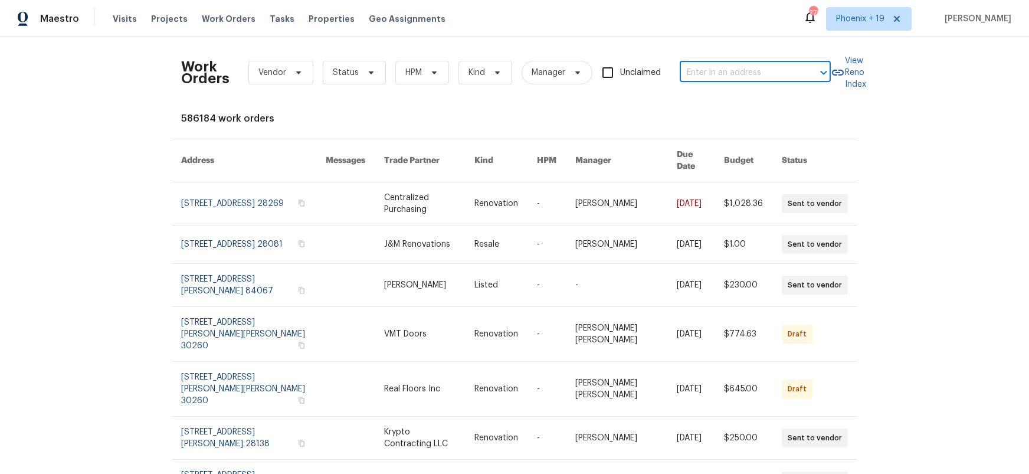
paste input "[STREET_ADDRESS]"
type input "[STREET_ADDRESS]"
click at [751, 104] on li "[STREET_ADDRESS]" at bounding box center [755, 98] width 151 height 19
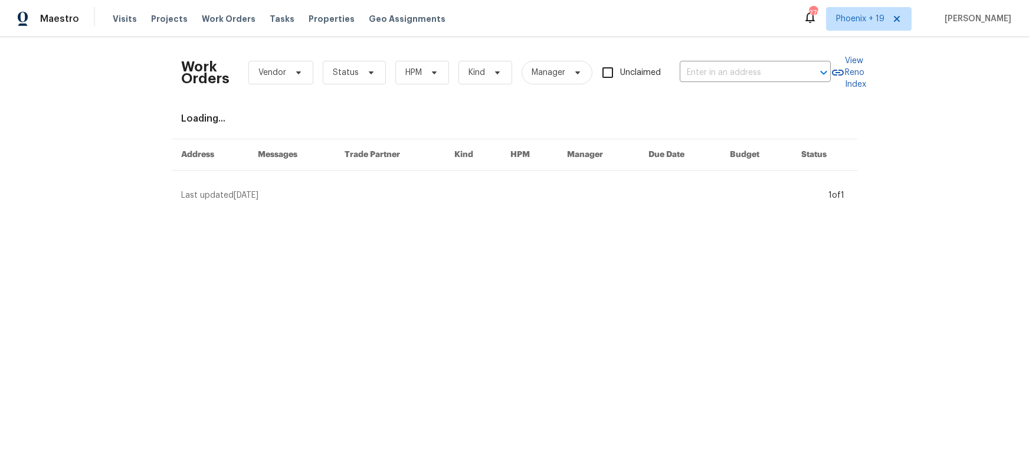
type input "[STREET_ADDRESS]"
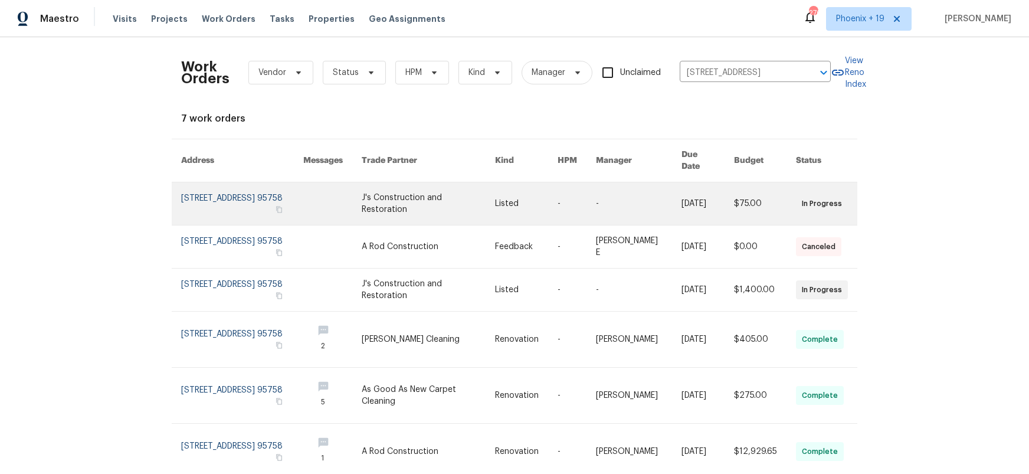
click at [438, 182] on link at bounding box center [428, 203] width 133 height 42
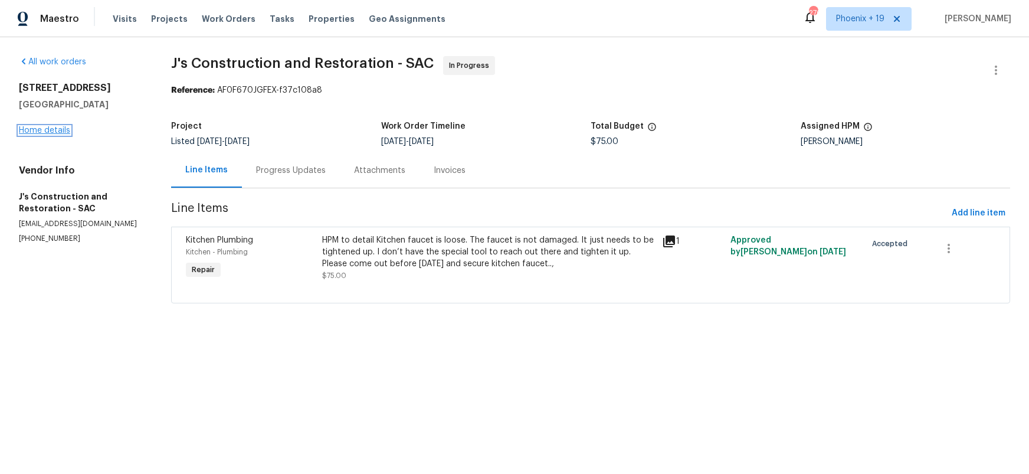
click at [38, 129] on link "Home details" at bounding box center [44, 130] width 51 height 8
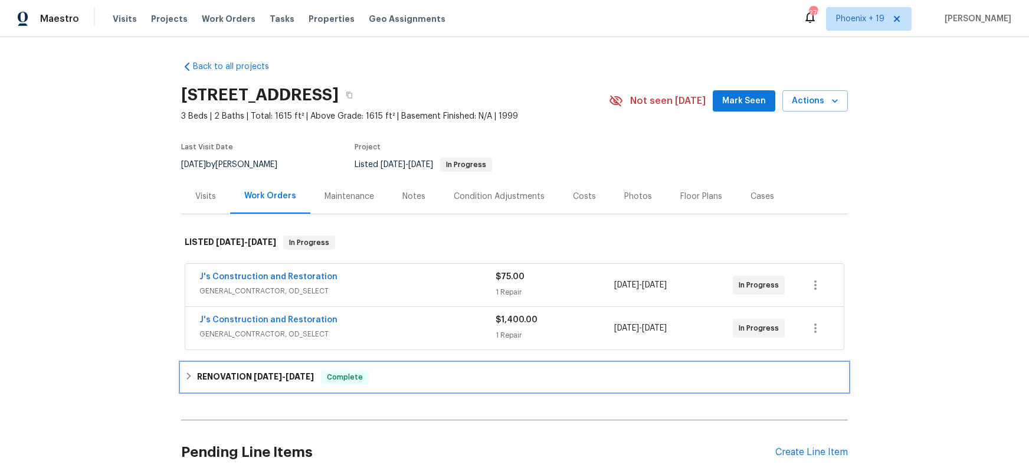
click at [254, 371] on h6 "RENOVATION [DATE] - [DATE]" at bounding box center [255, 377] width 117 height 14
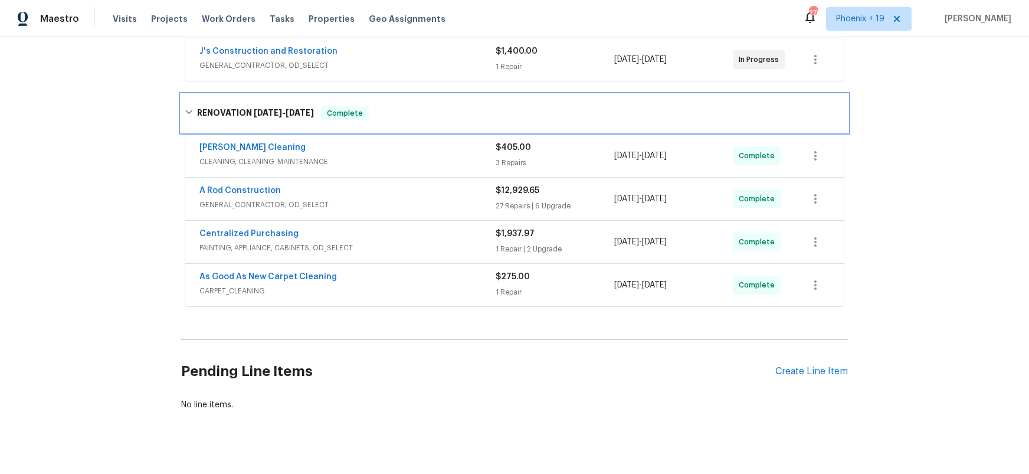
scroll to position [285, 0]
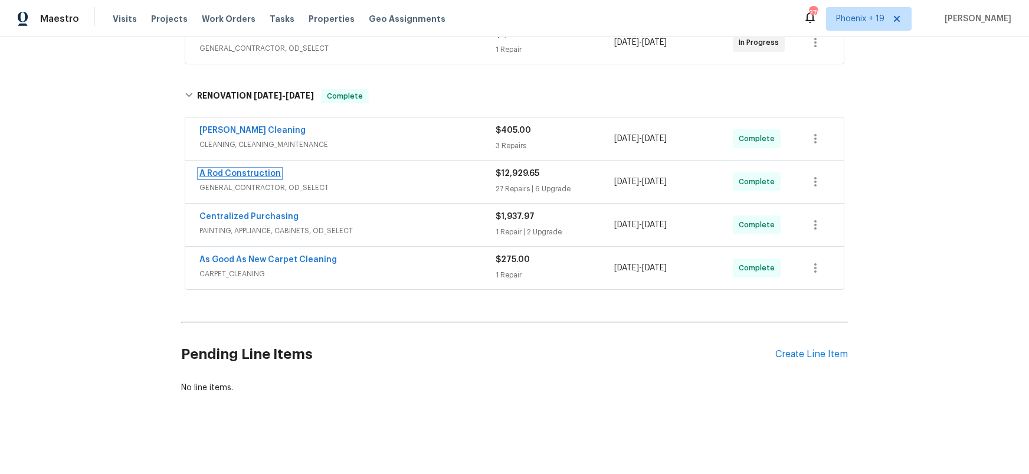
click at [249, 177] on link "A Rod Construction" at bounding box center [239, 173] width 81 height 8
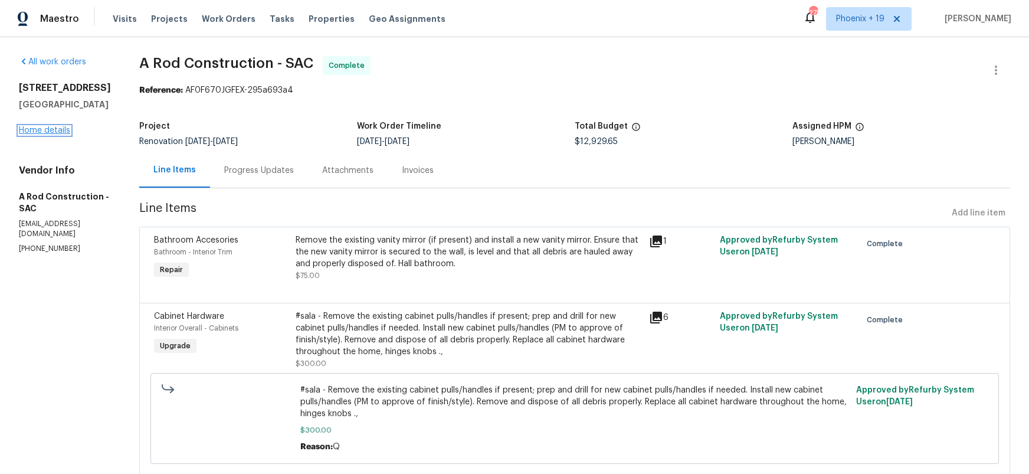
click at [44, 134] on link "Home details" at bounding box center [44, 130] width 51 height 8
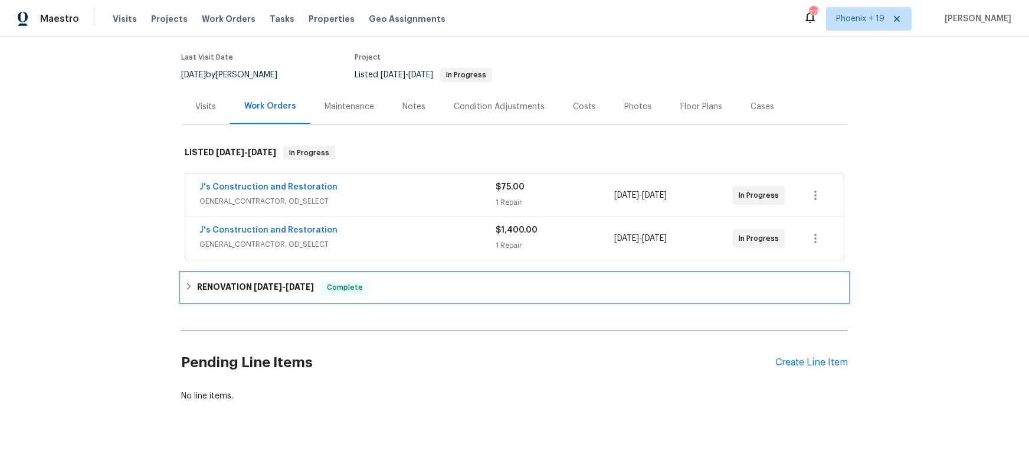
click at [255, 276] on div "RENOVATION [DATE] - [DATE] Complete" at bounding box center [514, 287] width 666 height 28
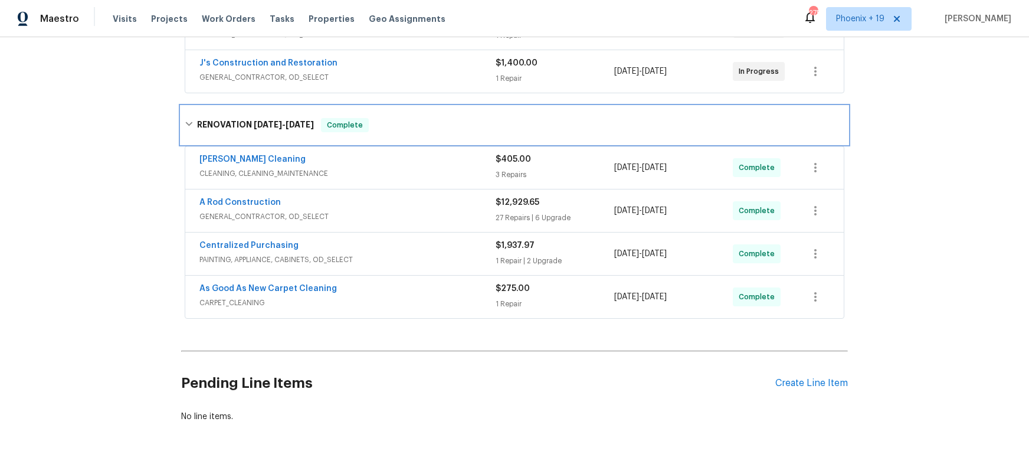
scroll to position [283, 0]
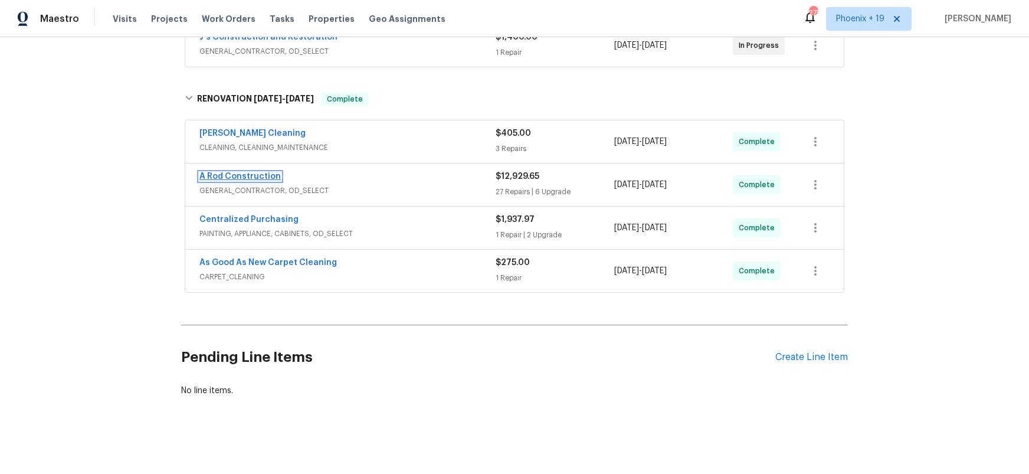
click at [274, 173] on link "A Rod Construction" at bounding box center [239, 176] width 81 height 8
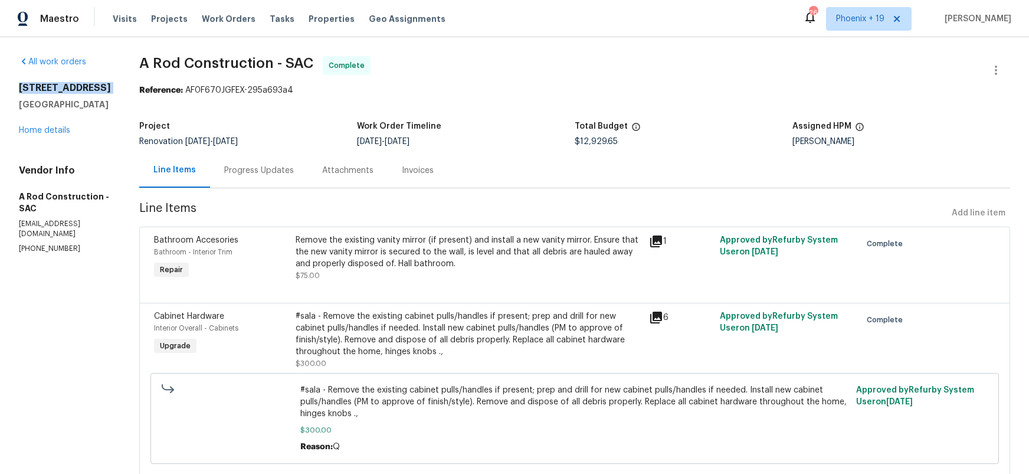
drag, startPoint x: 84, startPoint y: 91, endPoint x: 124, endPoint y: 95, distance: 40.3
